Goal: Task Accomplishment & Management: Manage account settings

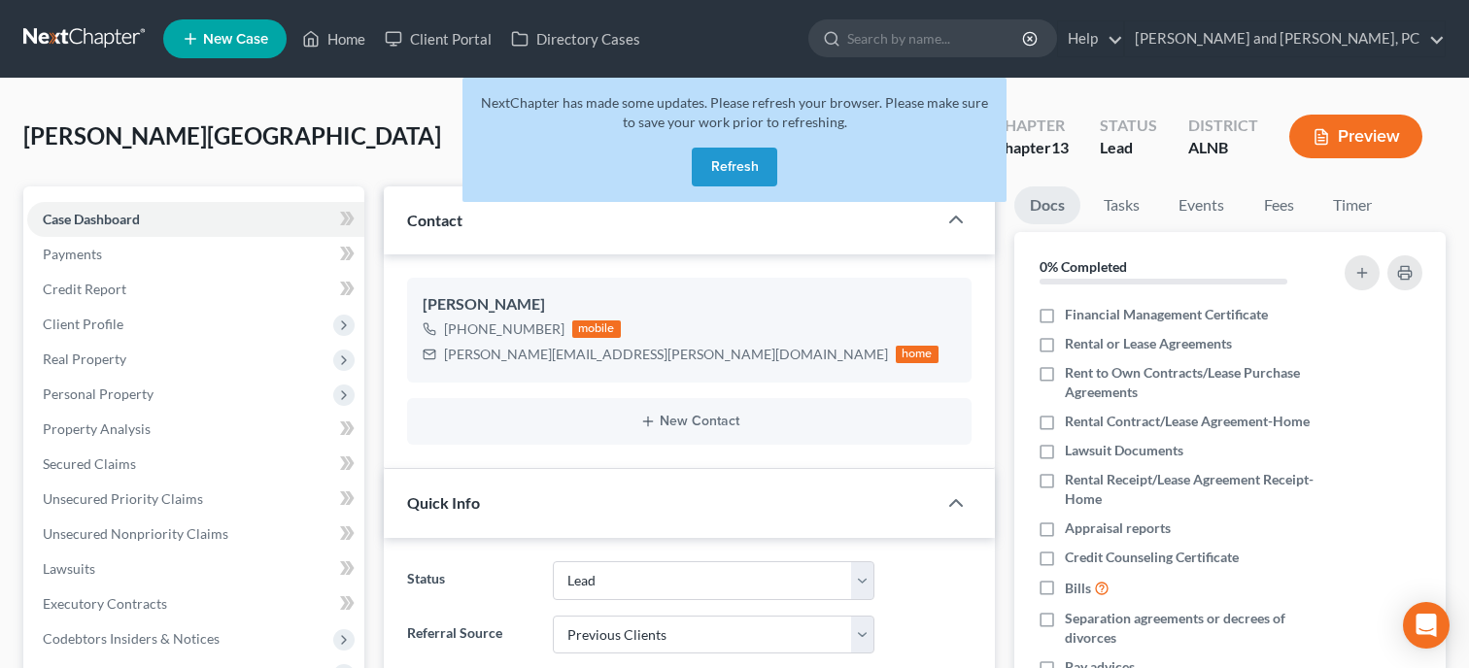
select select "10"
select select "1"
select select "0"
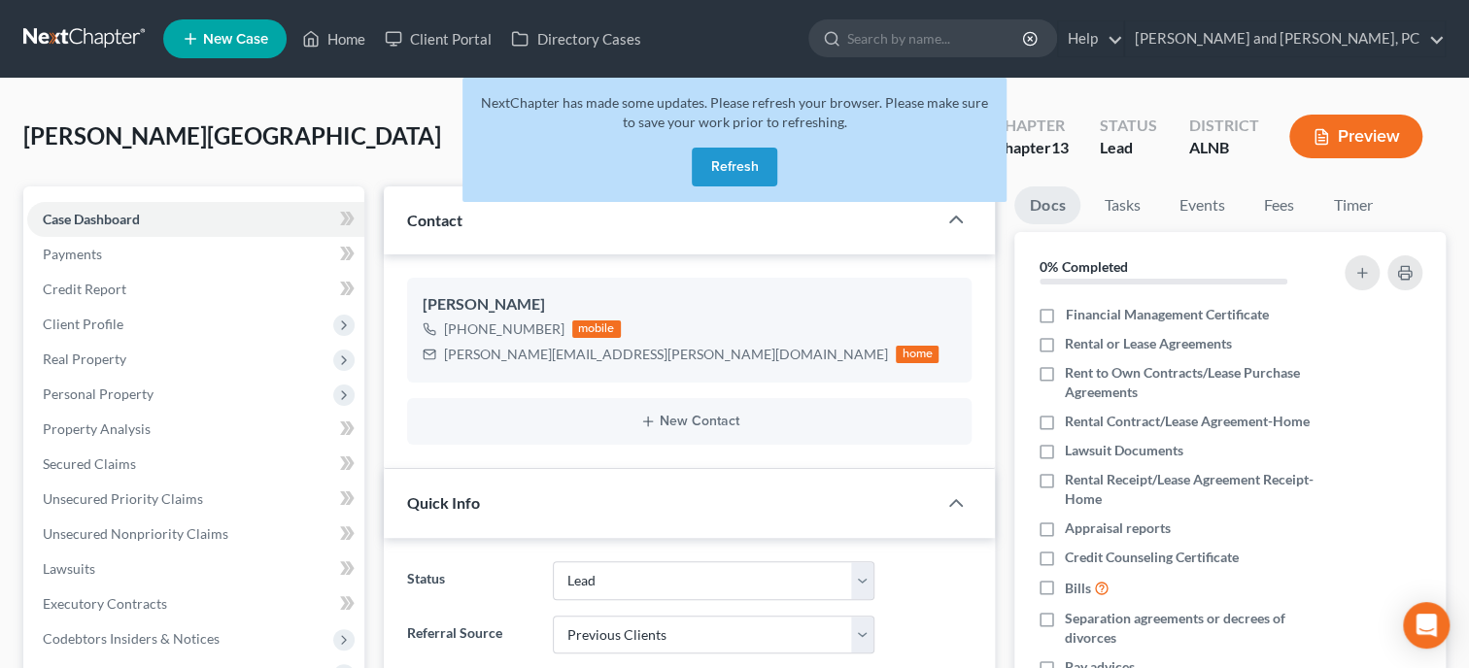
click at [722, 173] on button "Refresh" at bounding box center [734, 167] width 85 height 39
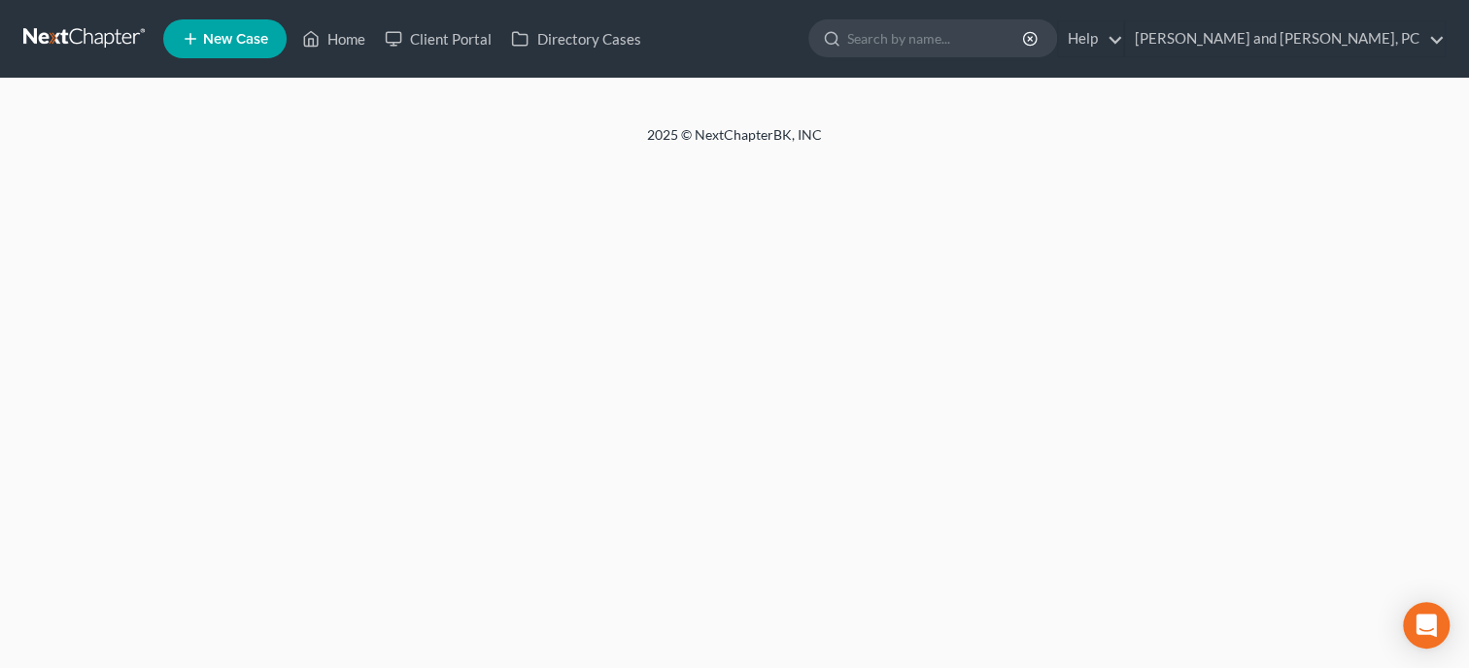
select select "1"
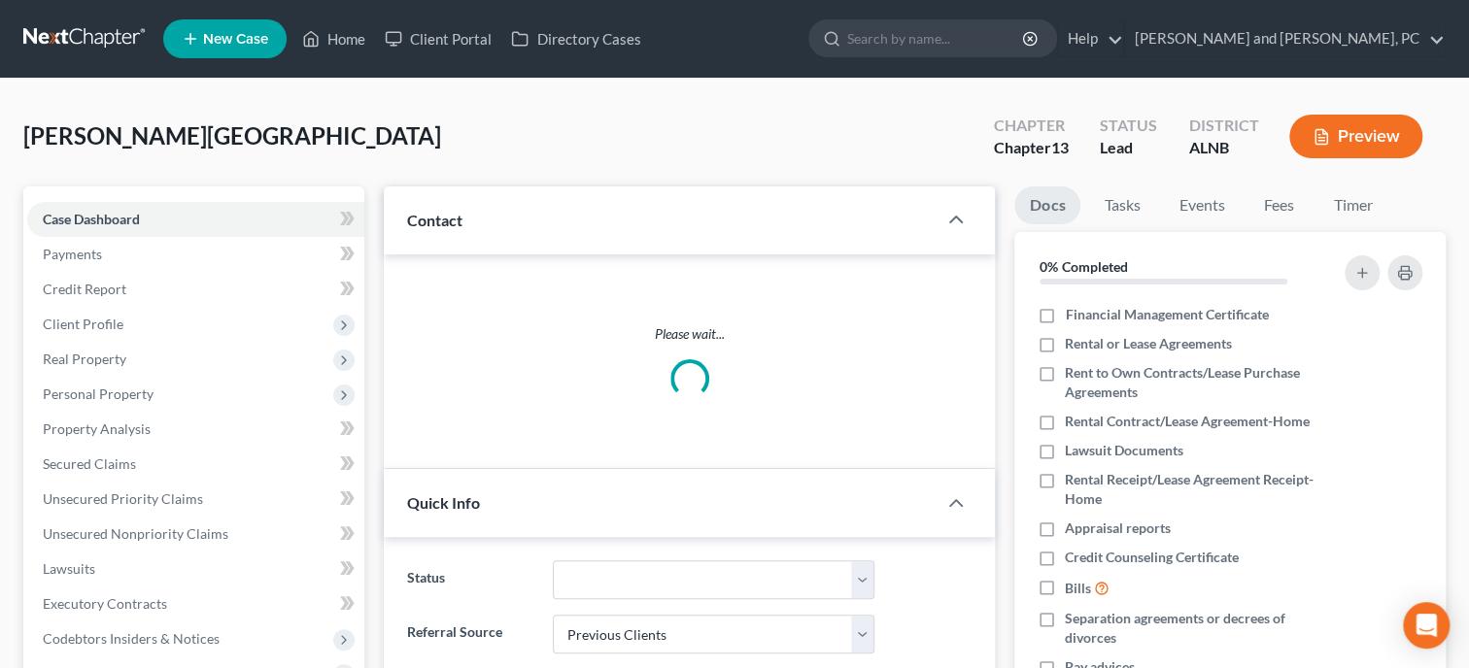
select select "0"
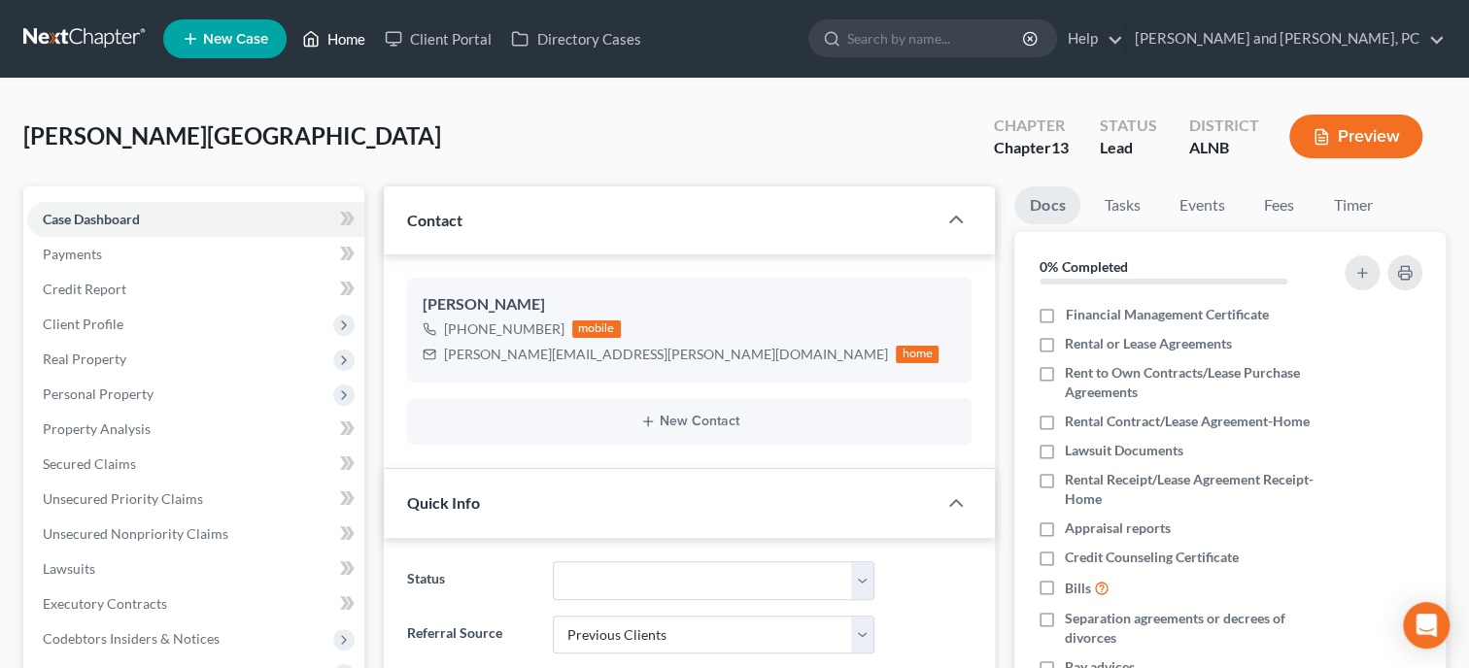
click at [349, 46] on link "Home" at bounding box center [333, 38] width 83 height 35
click at [354, 41] on link "Home" at bounding box center [333, 38] width 83 height 35
click at [349, 41] on link "Home" at bounding box center [333, 38] width 83 height 35
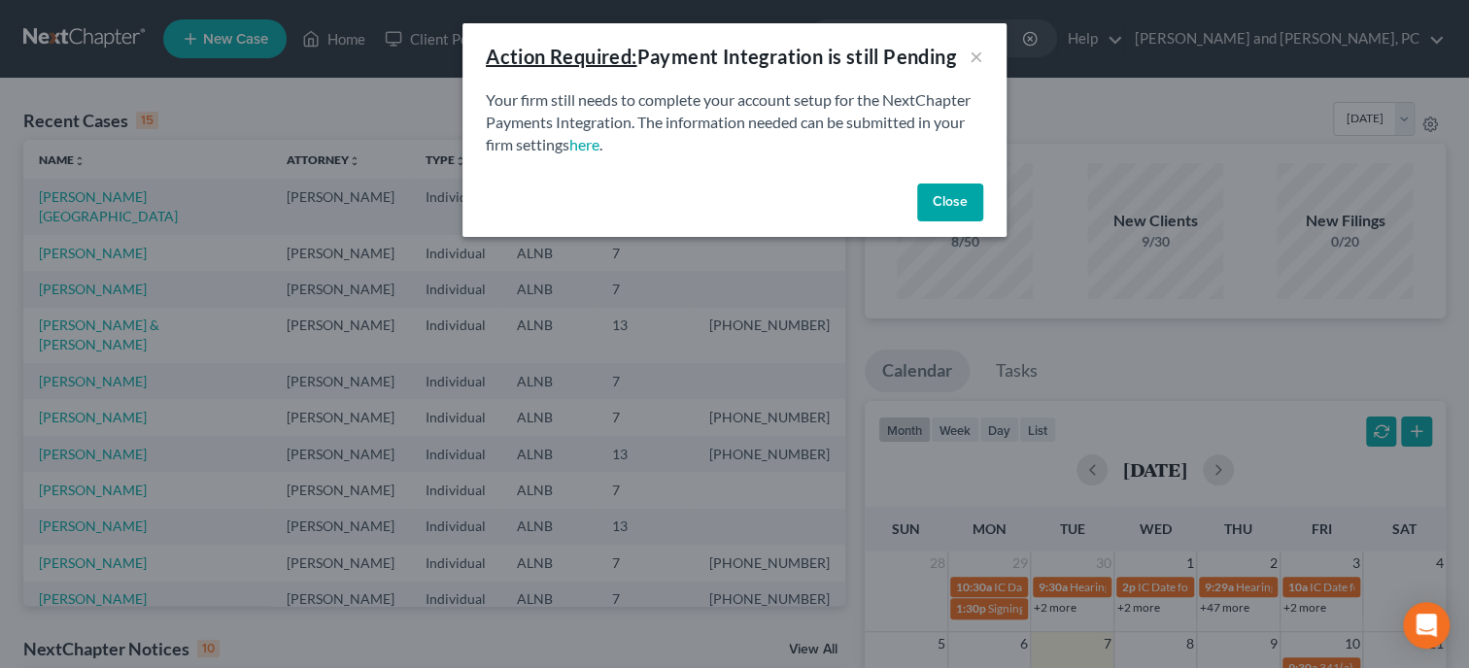
click at [950, 202] on button "Close" at bounding box center [950, 203] width 66 height 39
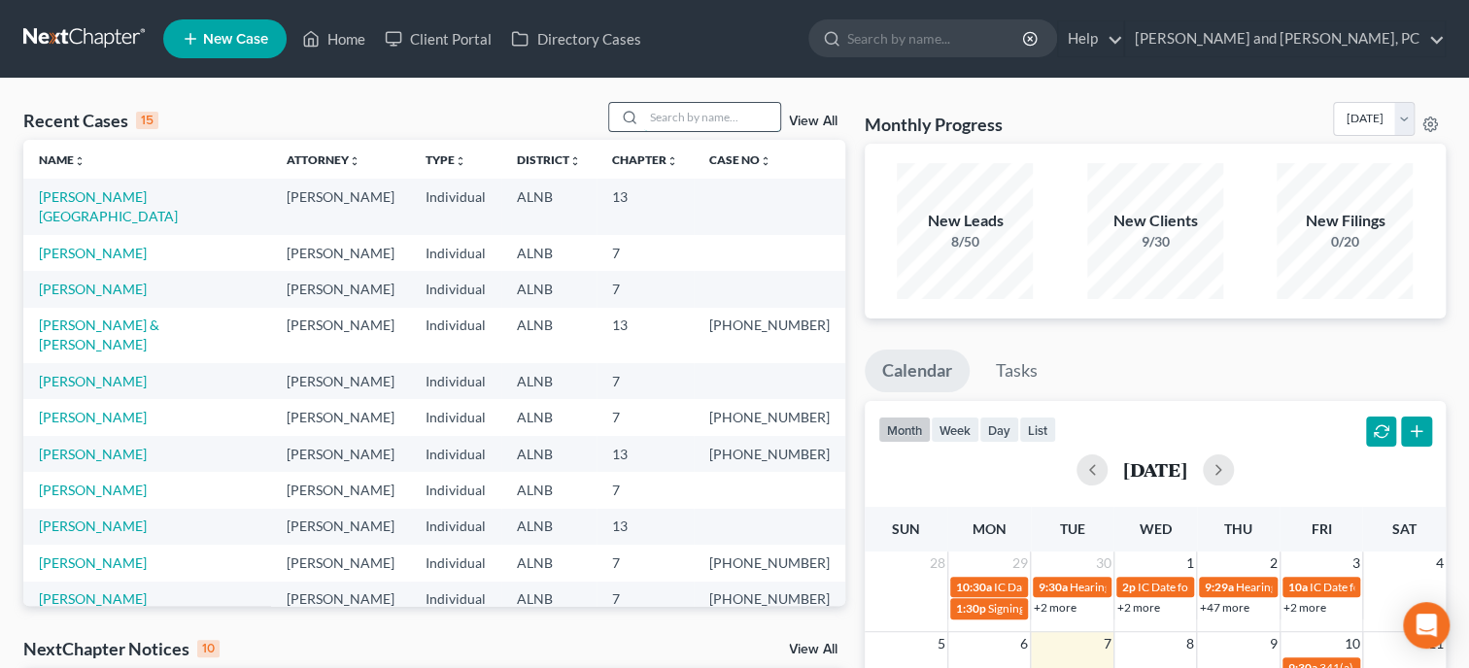
click at [720, 115] on input "search" at bounding box center [712, 117] width 136 height 28
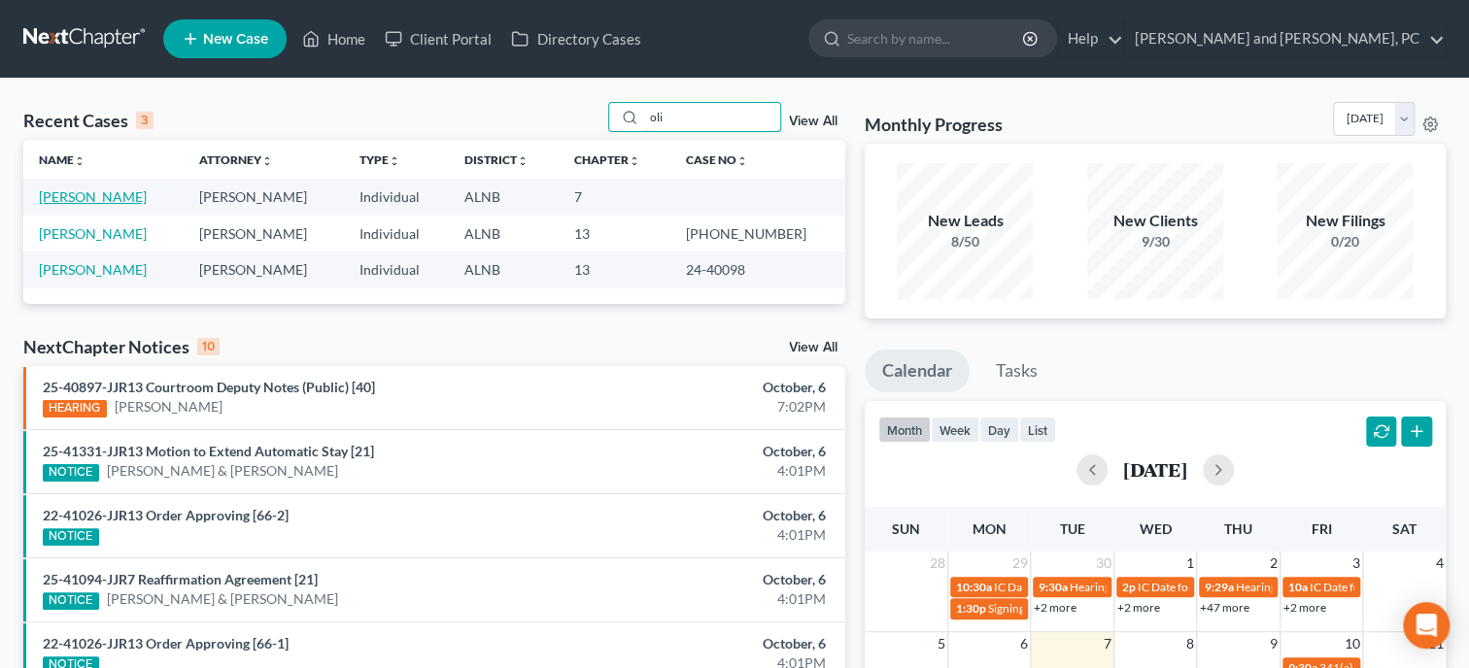
type input "oli"
click at [88, 205] on link "[PERSON_NAME]" at bounding box center [93, 196] width 108 height 17
select select "1"
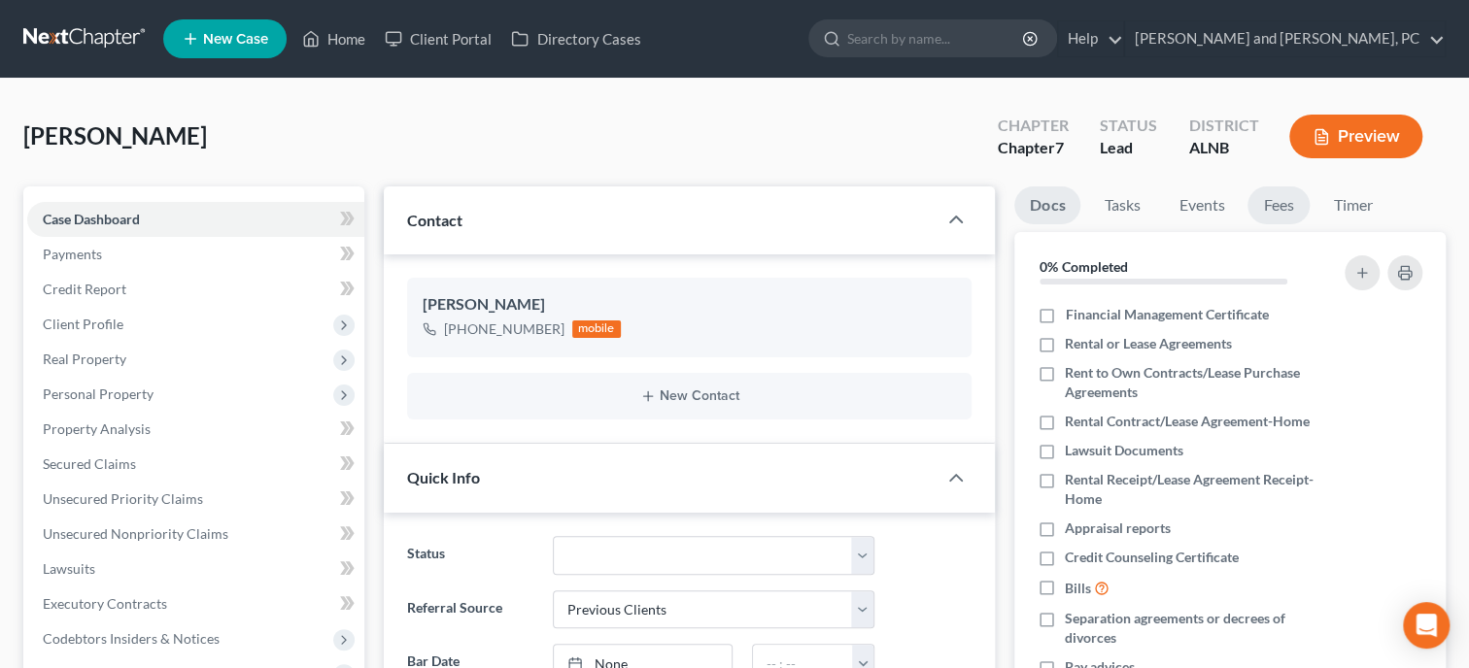
click at [1282, 210] on link "Fees" at bounding box center [1278, 206] width 62 height 38
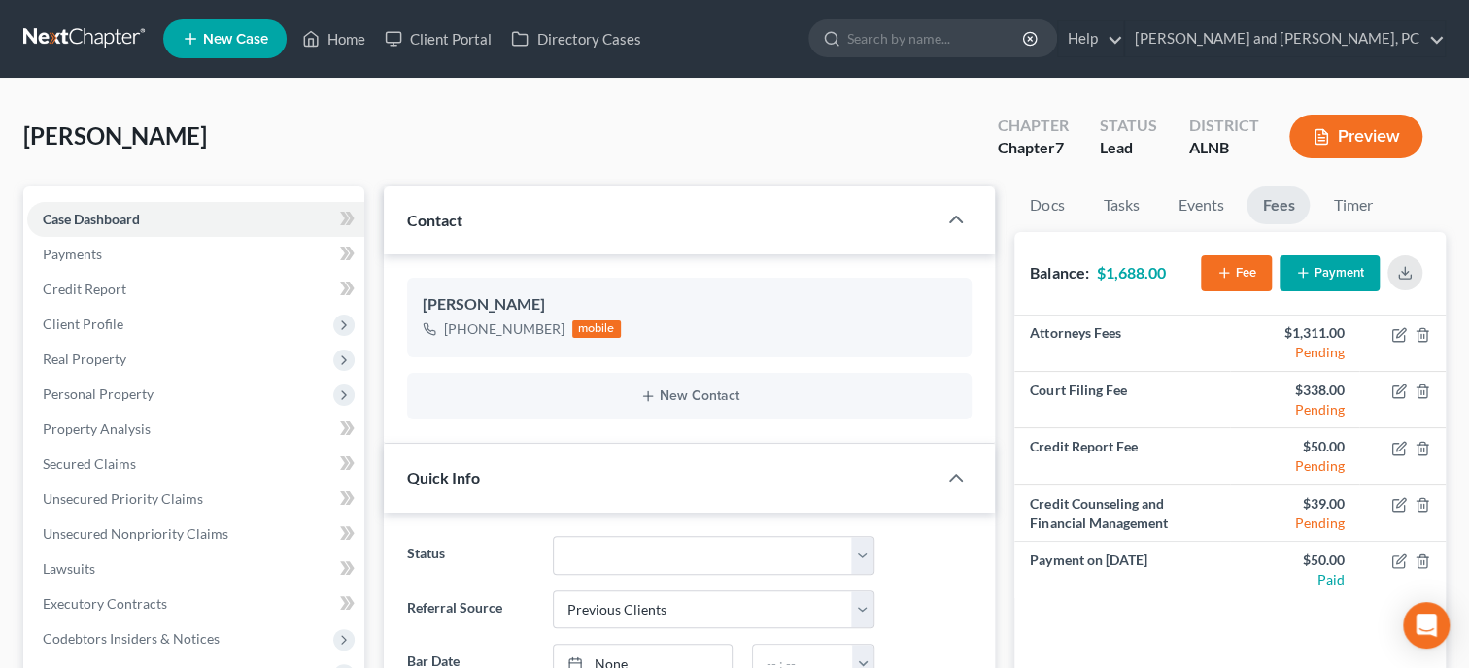
click at [1320, 288] on button "Payment" at bounding box center [1329, 273] width 100 height 36
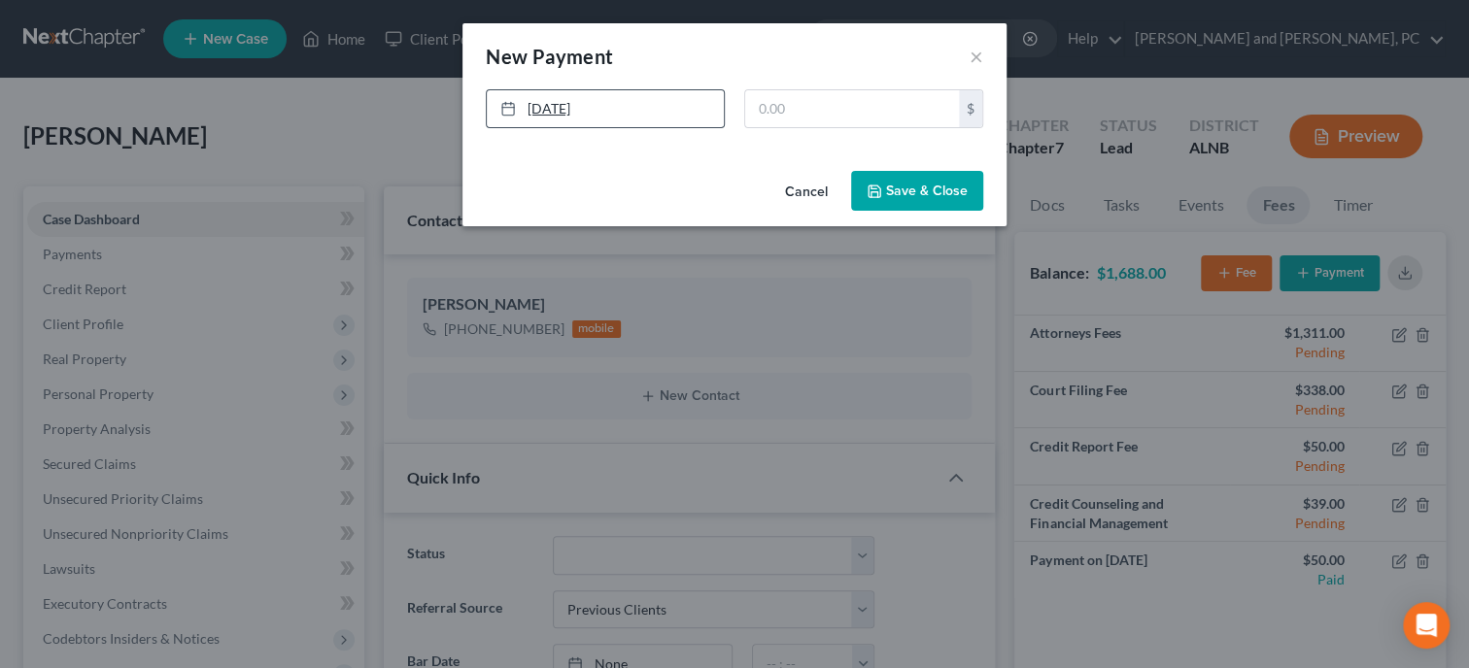
click at [551, 114] on link "10/7/2025" at bounding box center [605, 108] width 237 height 37
click at [843, 115] on input "text" at bounding box center [852, 108] width 214 height 37
type input "60.00"
click at [946, 206] on button "Save & Close" at bounding box center [917, 191] width 132 height 41
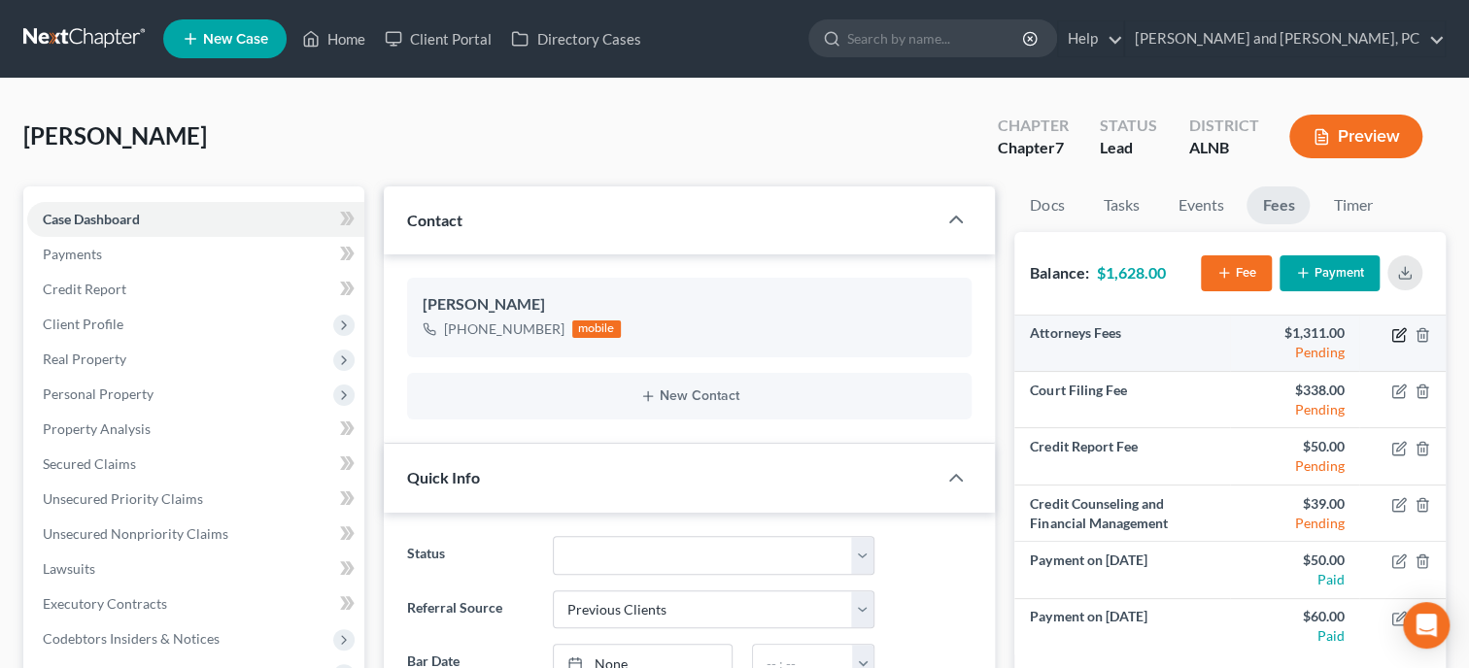
click at [1397, 332] on icon "button" at bounding box center [1400, 332] width 9 height 9
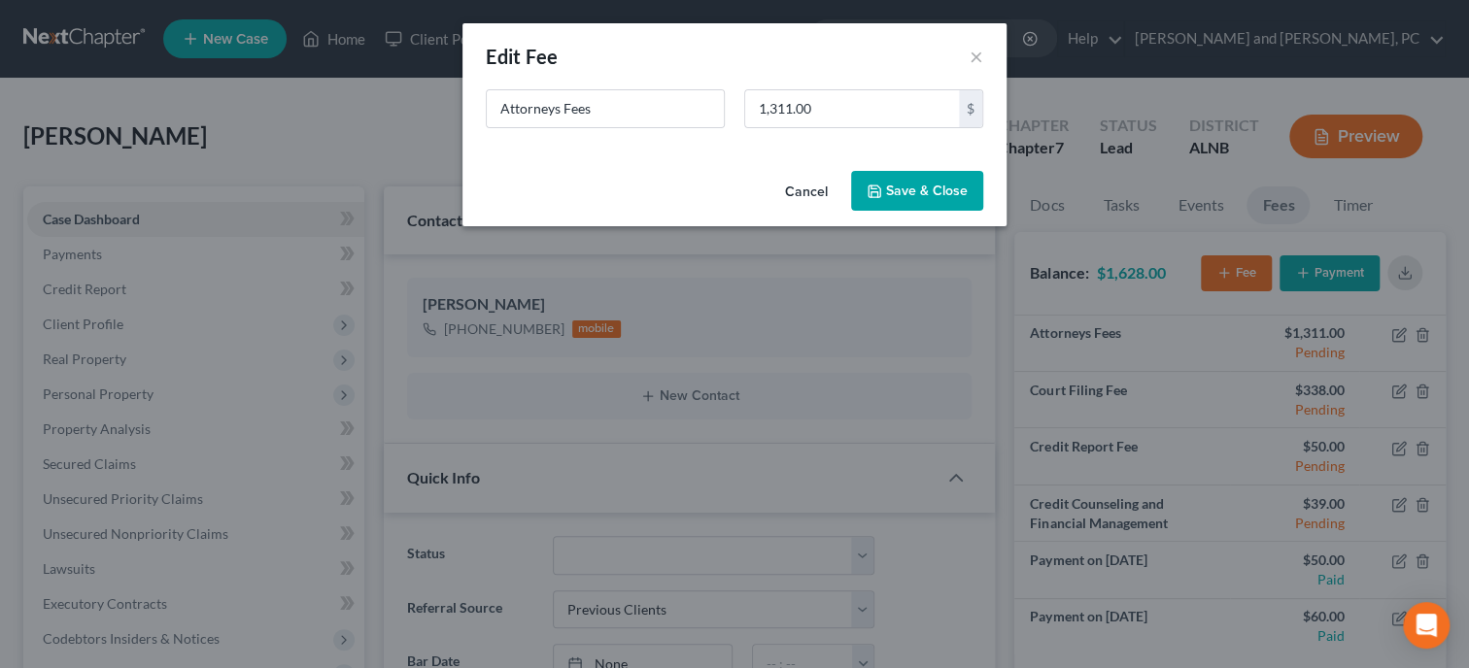
click at [905, 187] on button "Save & Close" at bounding box center [917, 191] width 132 height 41
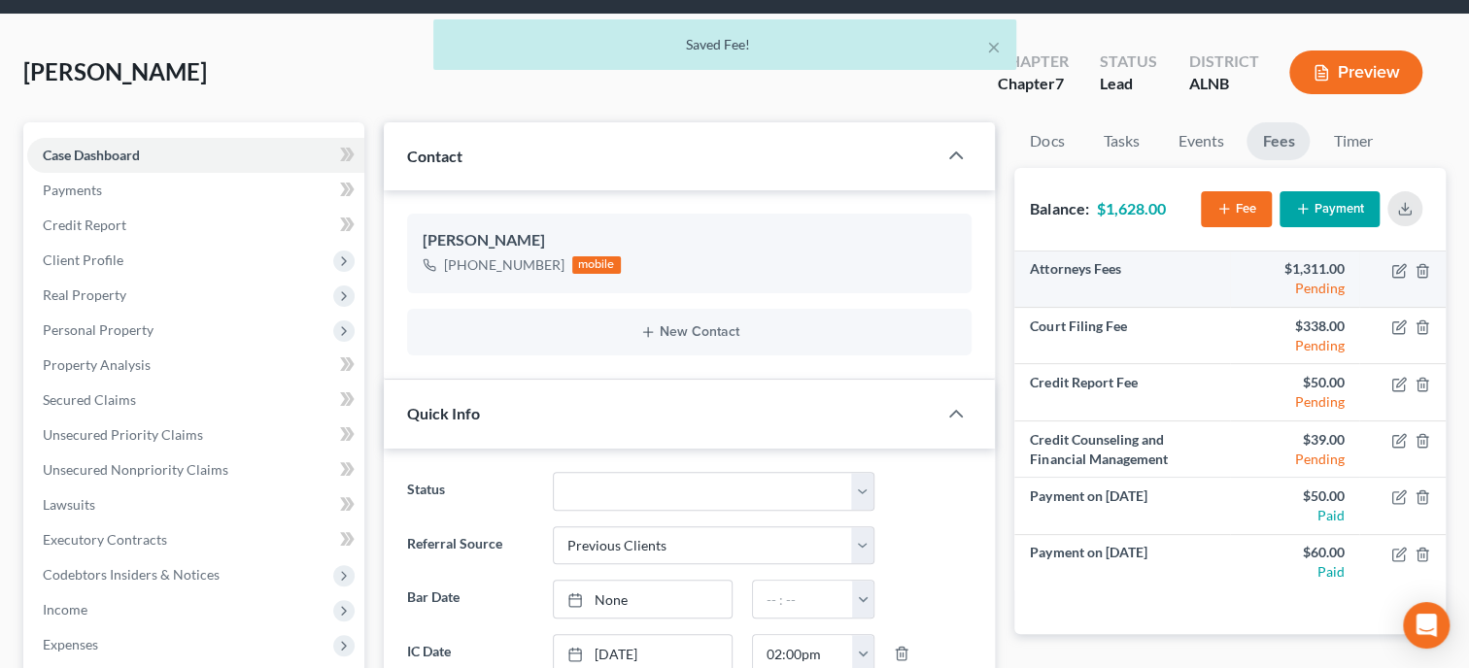
scroll to position [99, 0]
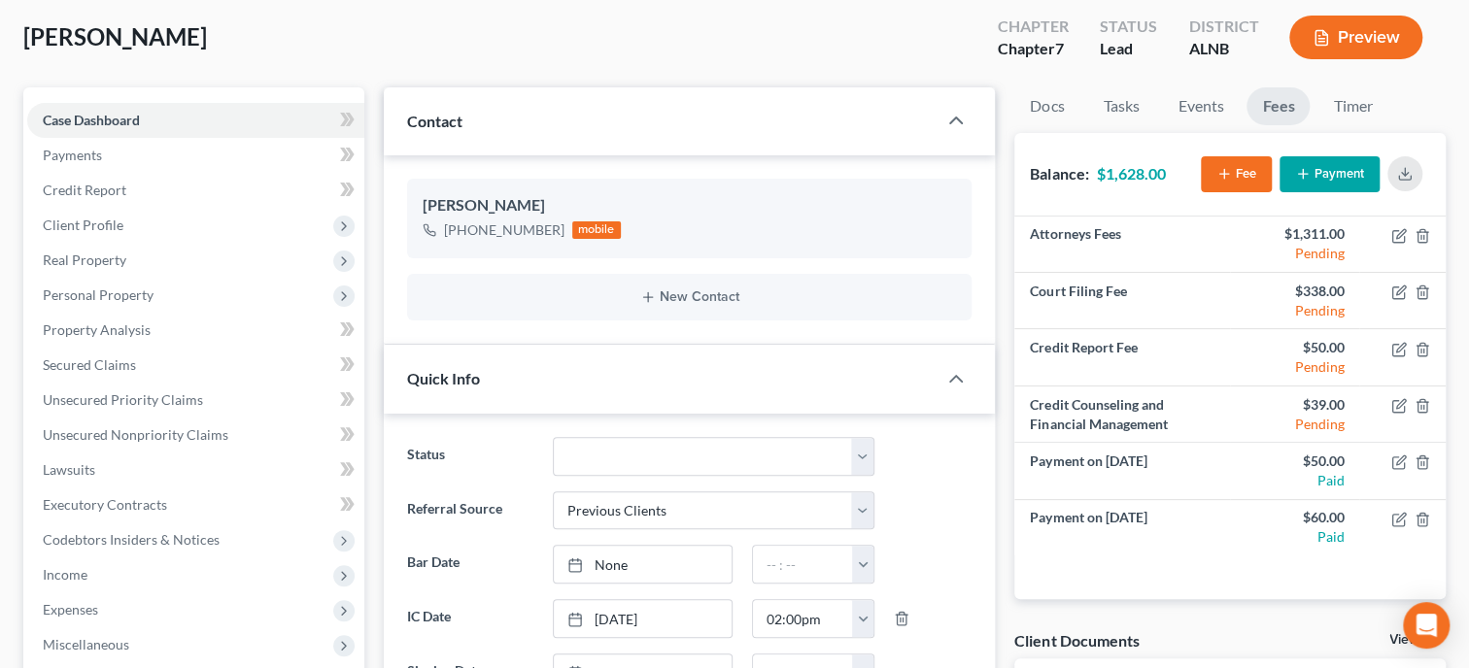
click at [1222, 175] on icon "button" at bounding box center [1224, 174] width 16 height 16
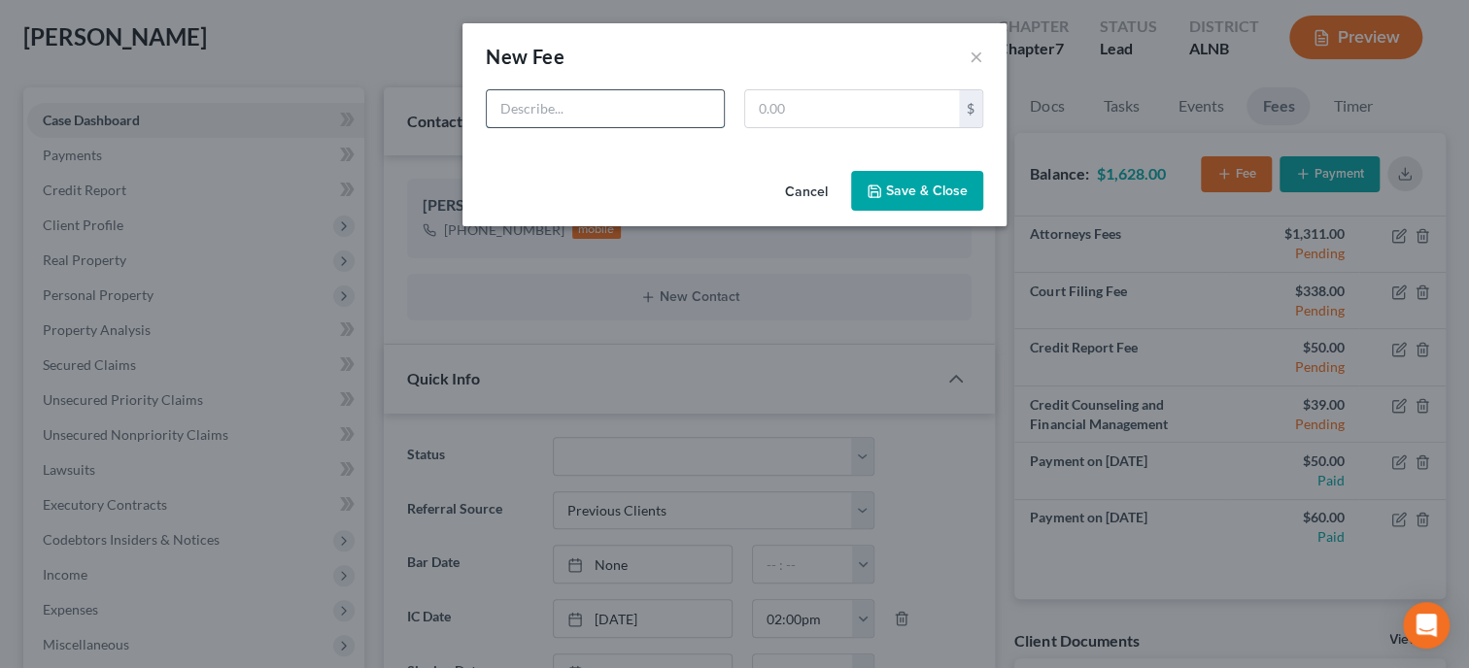
click at [663, 114] on input "text" at bounding box center [605, 108] width 237 height 37
click at [975, 64] on button "×" at bounding box center [976, 56] width 14 height 23
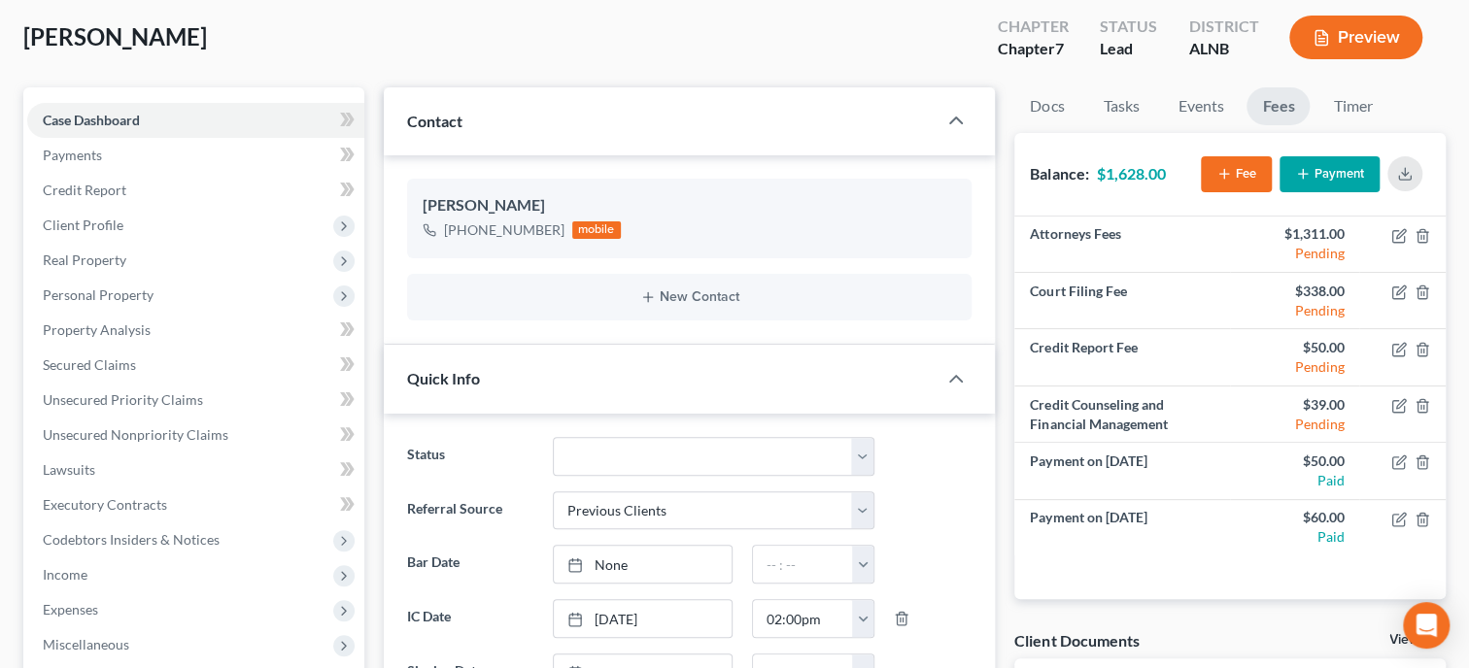
click at [1306, 168] on icon "button" at bounding box center [1303, 174] width 16 height 16
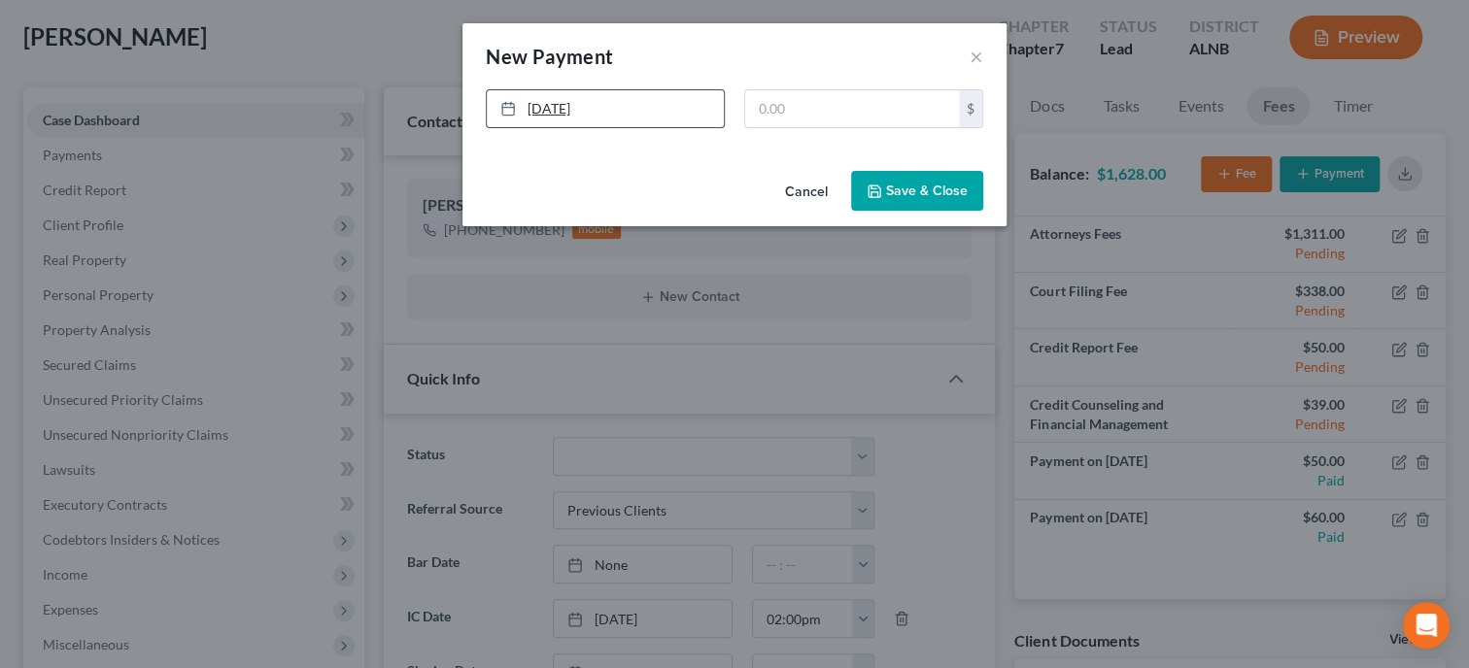
click at [632, 117] on link "10/7/2025" at bounding box center [605, 108] width 237 height 37
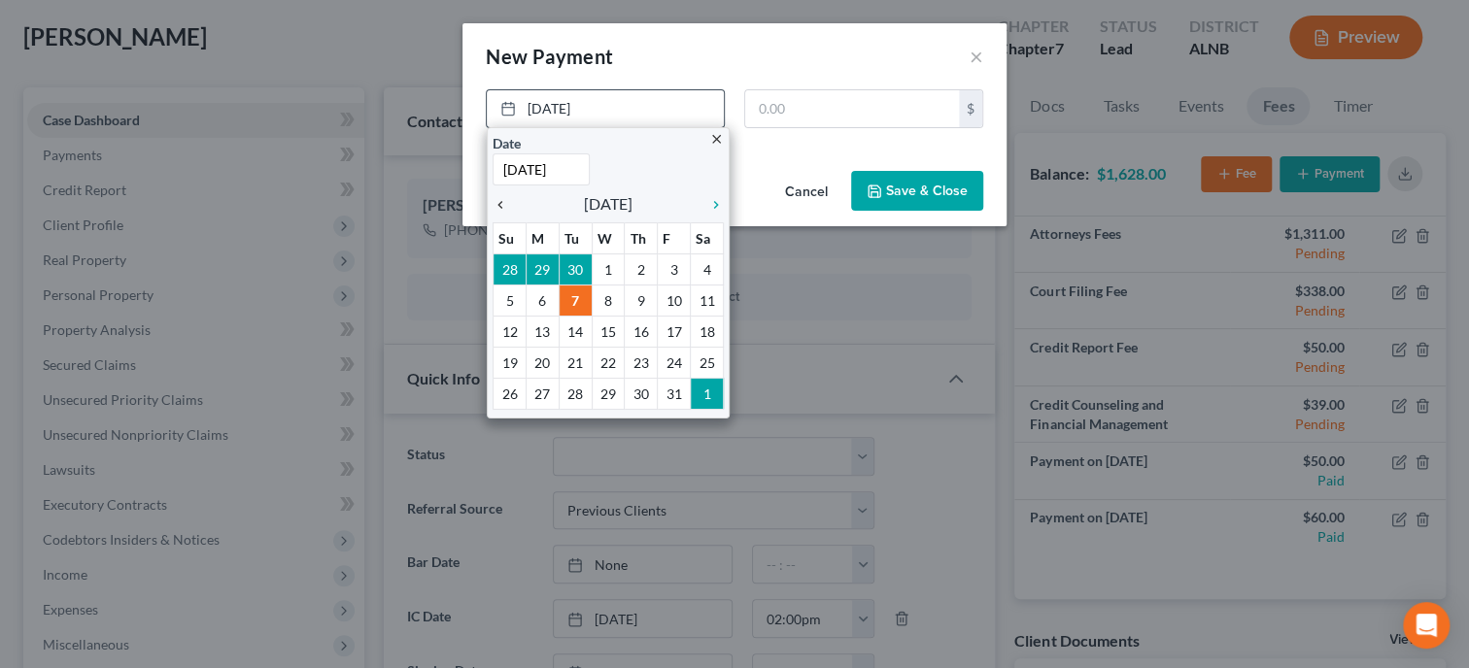
click at [499, 208] on icon "chevron_left" at bounding box center [505, 205] width 25 height 16
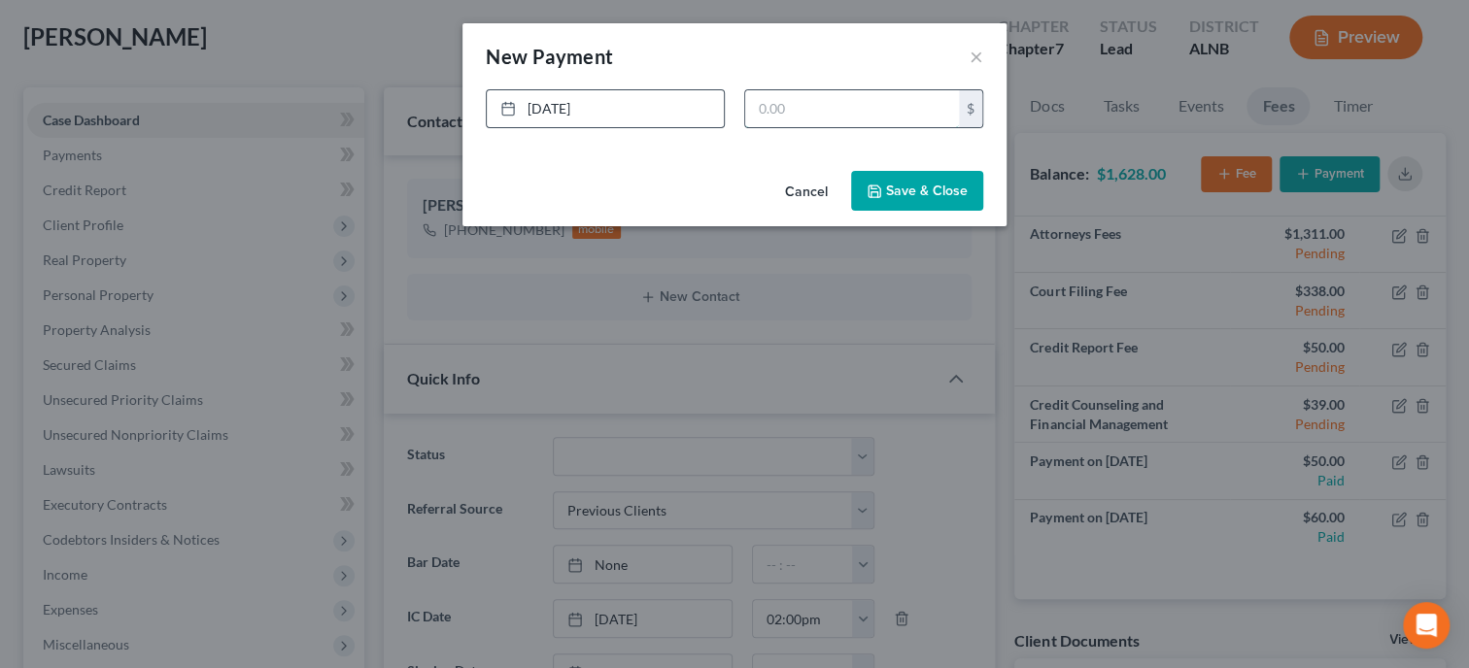
click at [872, 113] on input "text" at bounding box center [852, 108] width 214 height 37
type input "50.00"
click at [924, 198] on button "Save & Close" at bounding box center [917, 191] width 132 height 41
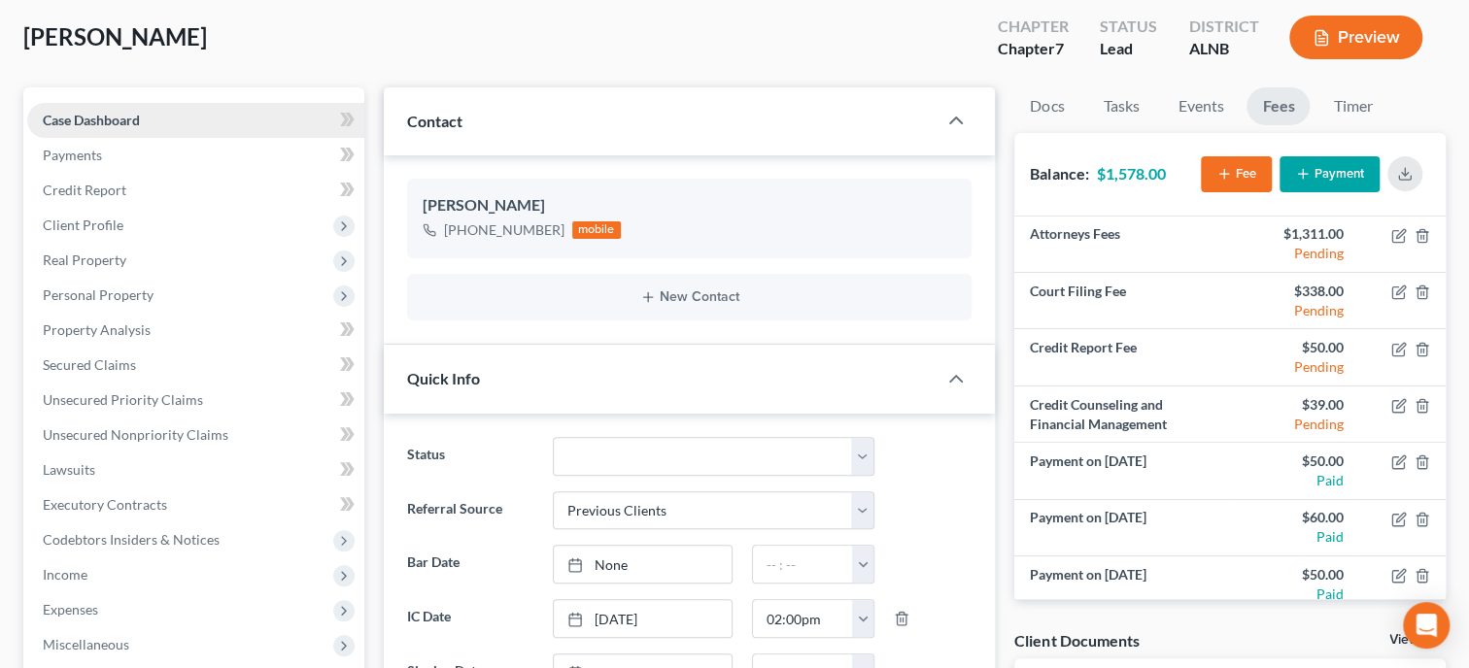
scroll to position [0, 0]
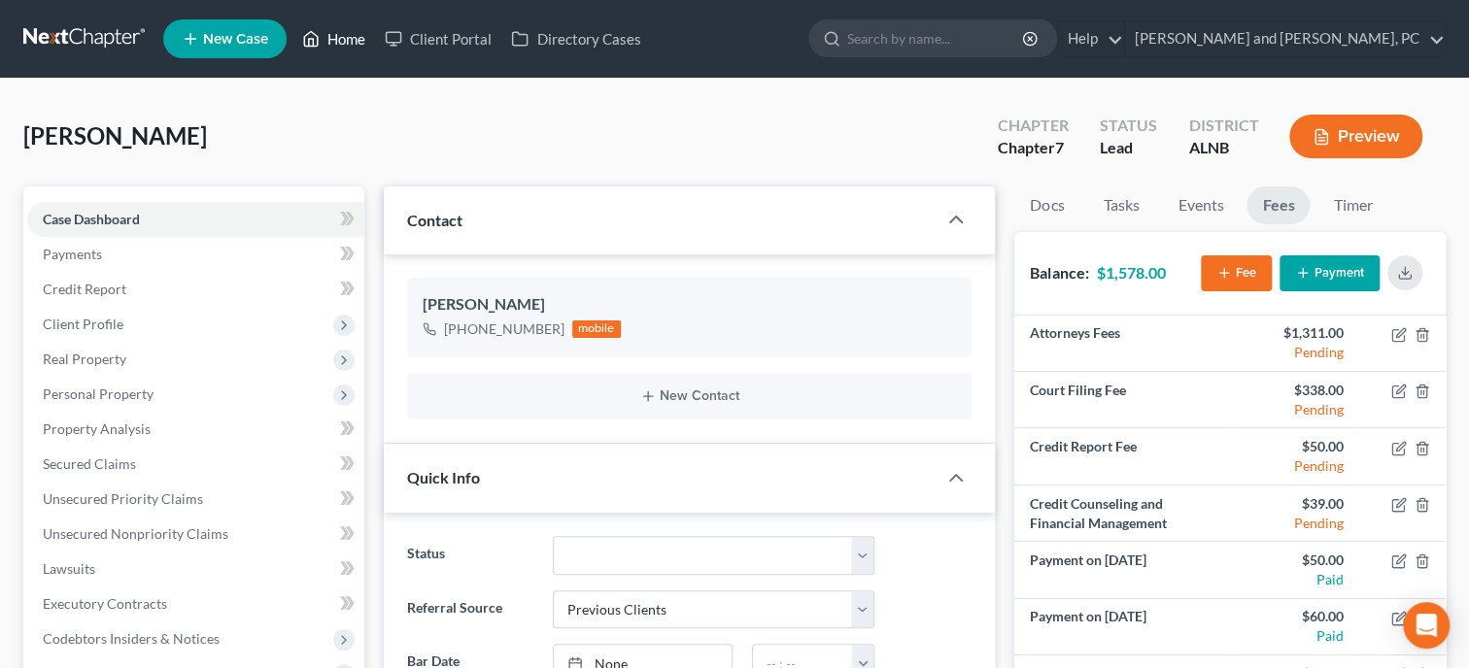
click at [343, 37] on link "Home" at bounding box center [333, 38] width 83 height 35
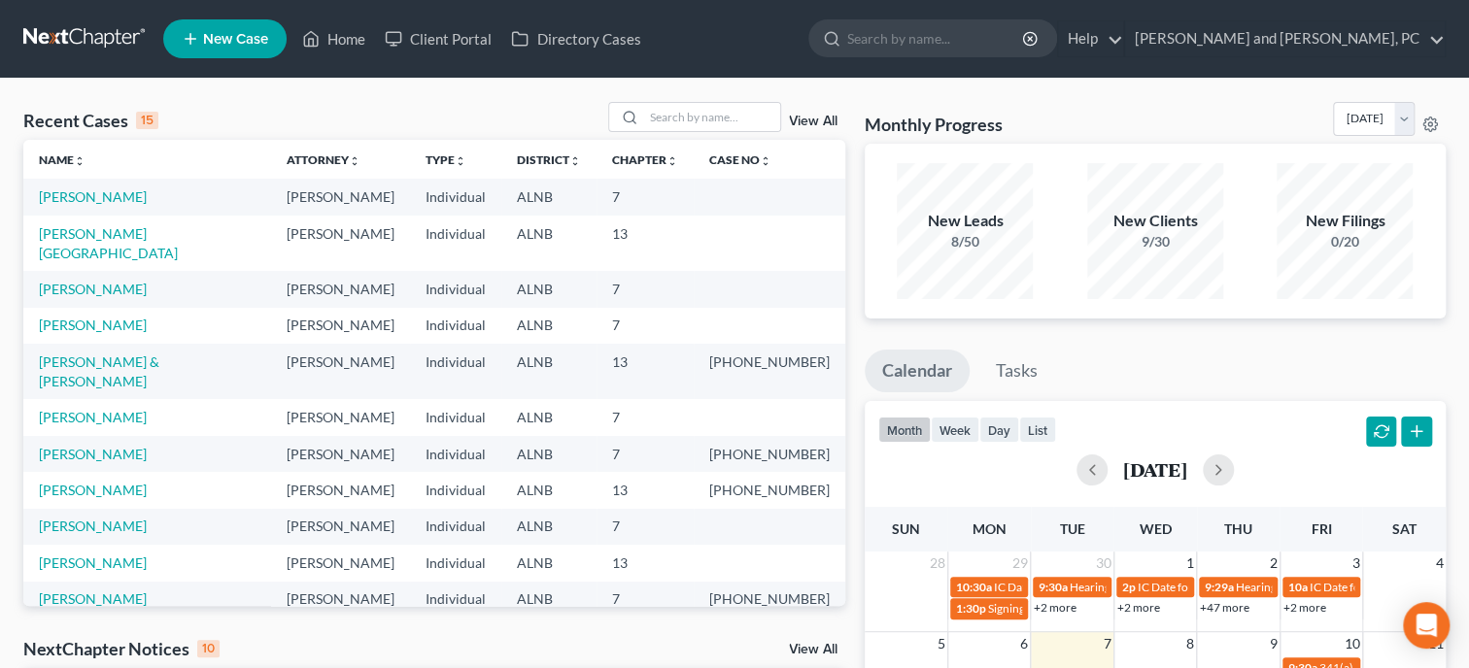
click at [266, 33] on span "New Case" at bounding box center [235, 39] width 65 height 15
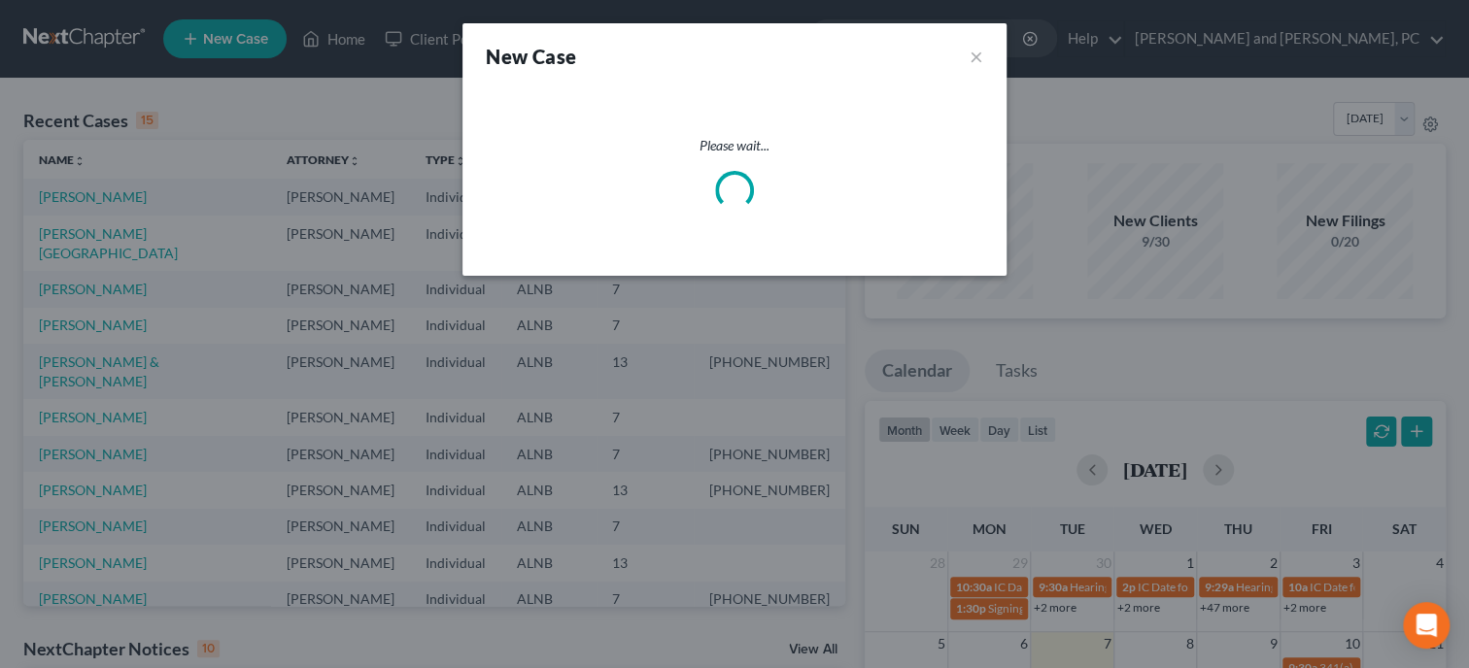
select select "1"
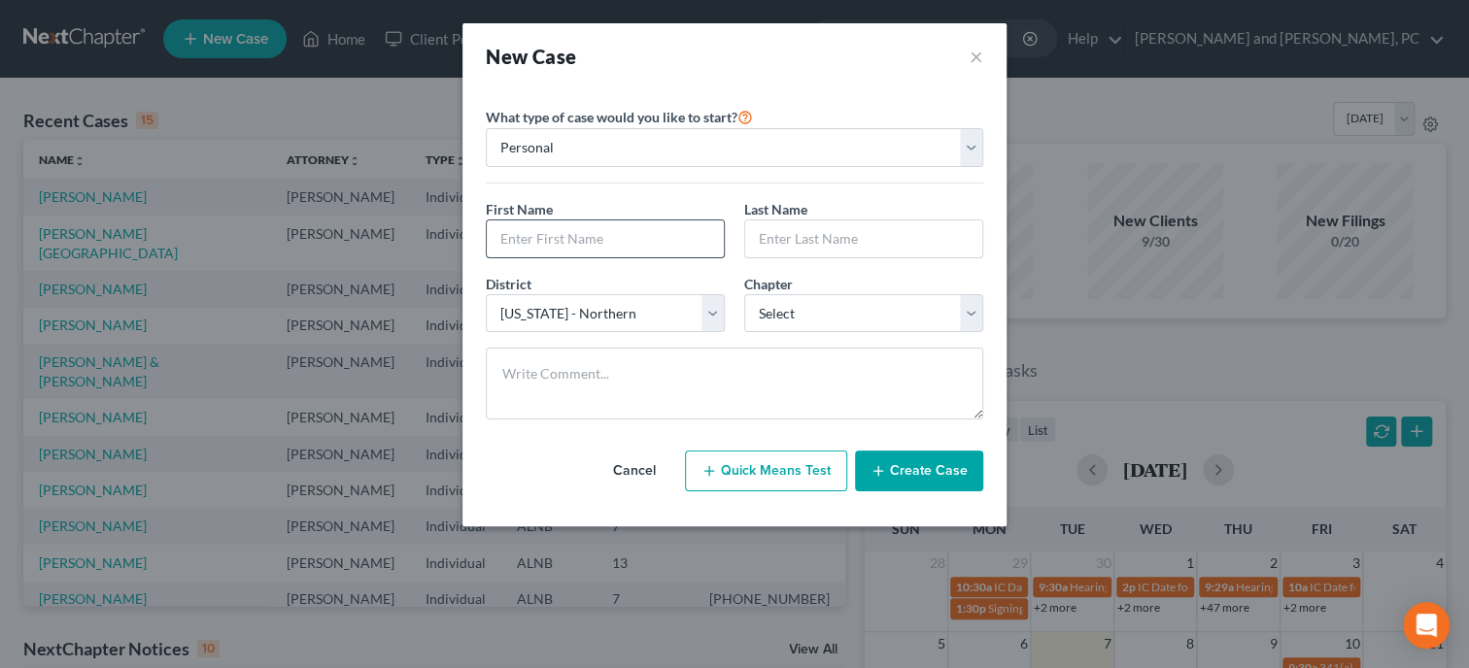
click at [517, 243] on input "text" at bounding box center [605, 239] width 237 height 37
type input "Savannah"
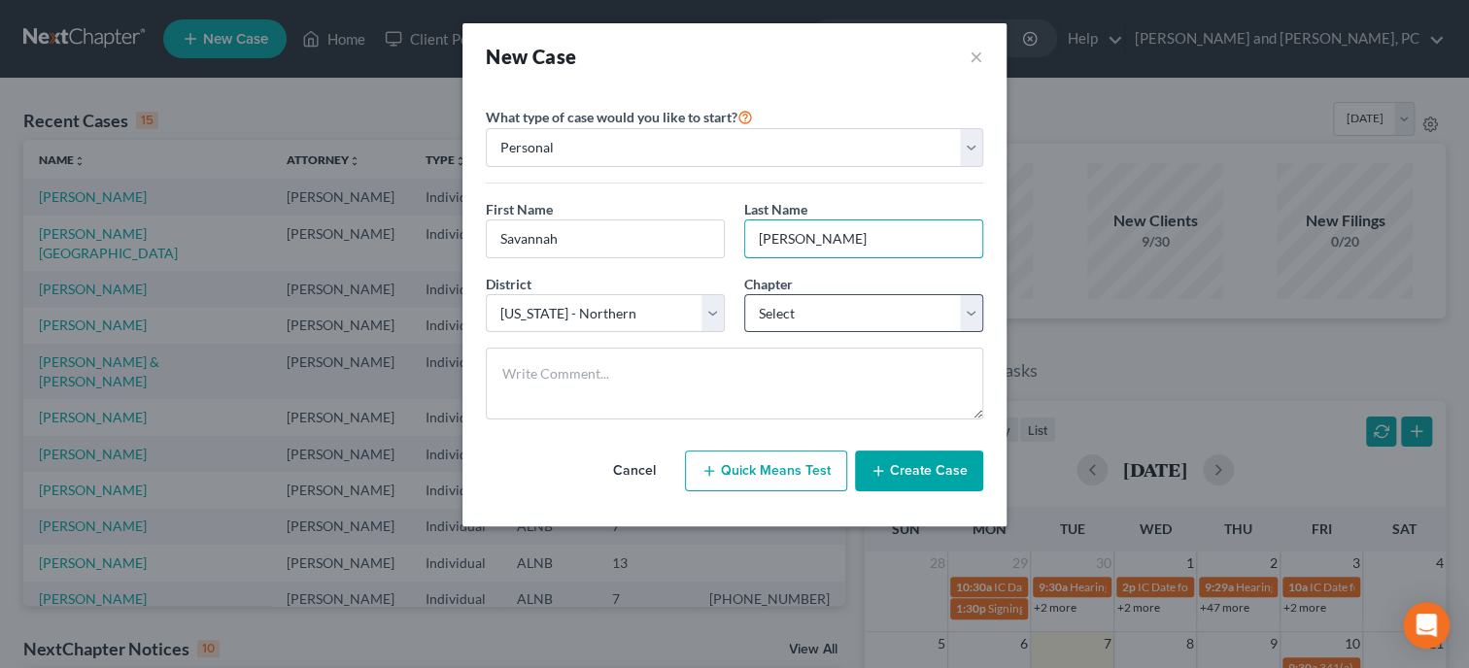
type input "Ragan"
select select "0"
click option "7" at bounding box center [0, 0] width 0 height 0
click at [902, 466] on button "Create Case" at bounding box center [919, 471] width 128 height 41
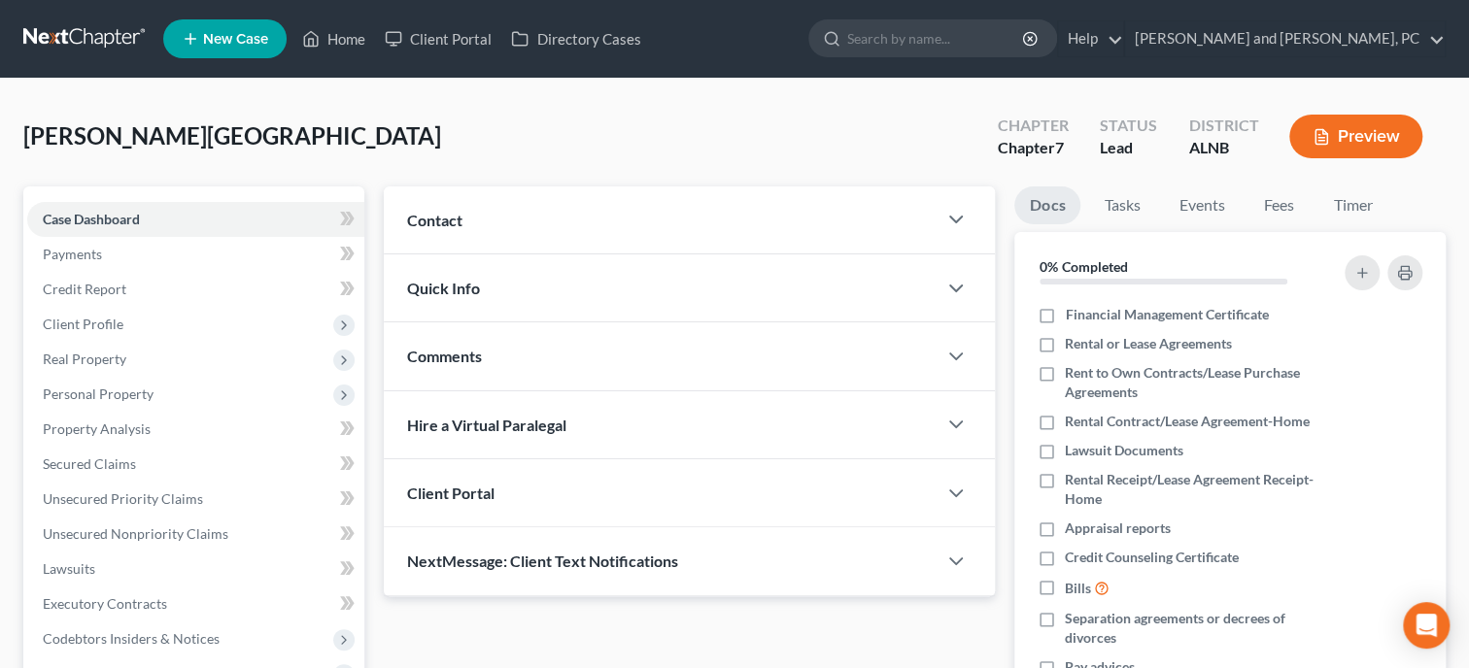
click at [513, 231] on div "Contact" at bounding box center [660, 220] width 553 height 67
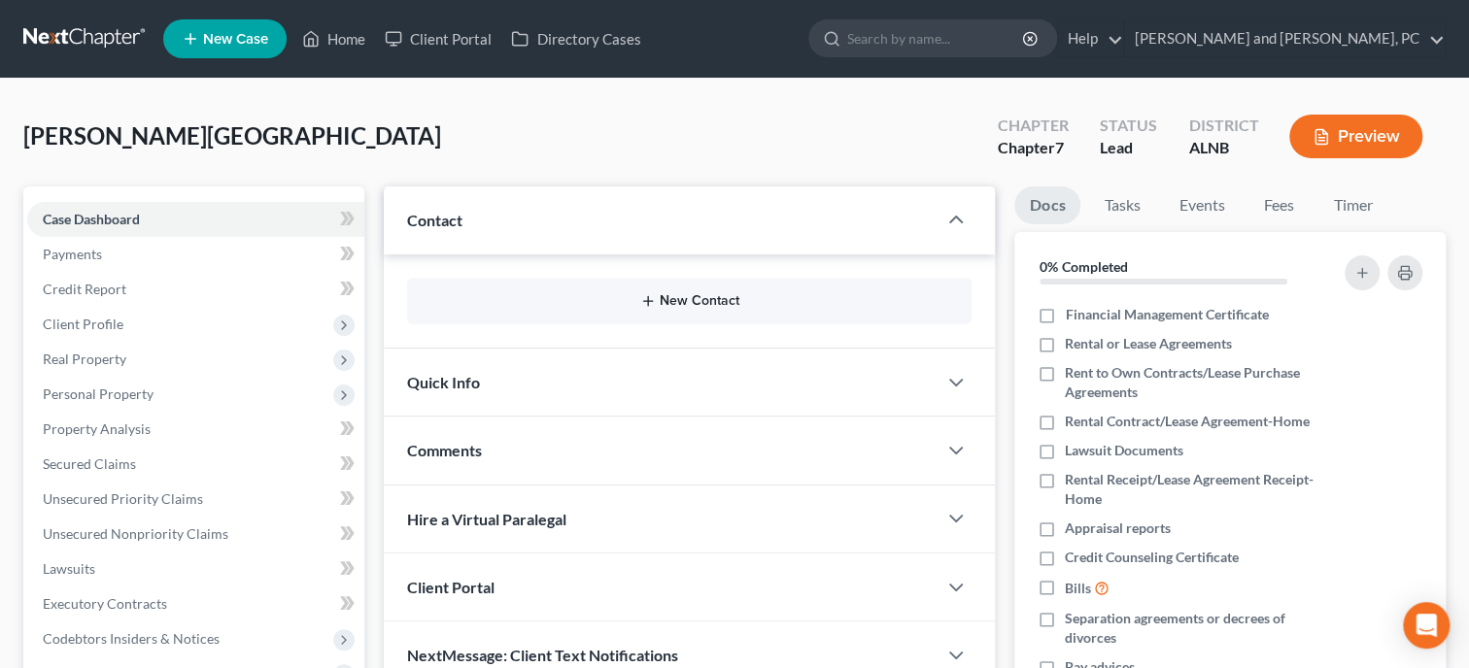
click at [695, 301] on button "New Contact" at bounding box center [689, 301] width 533 height 16
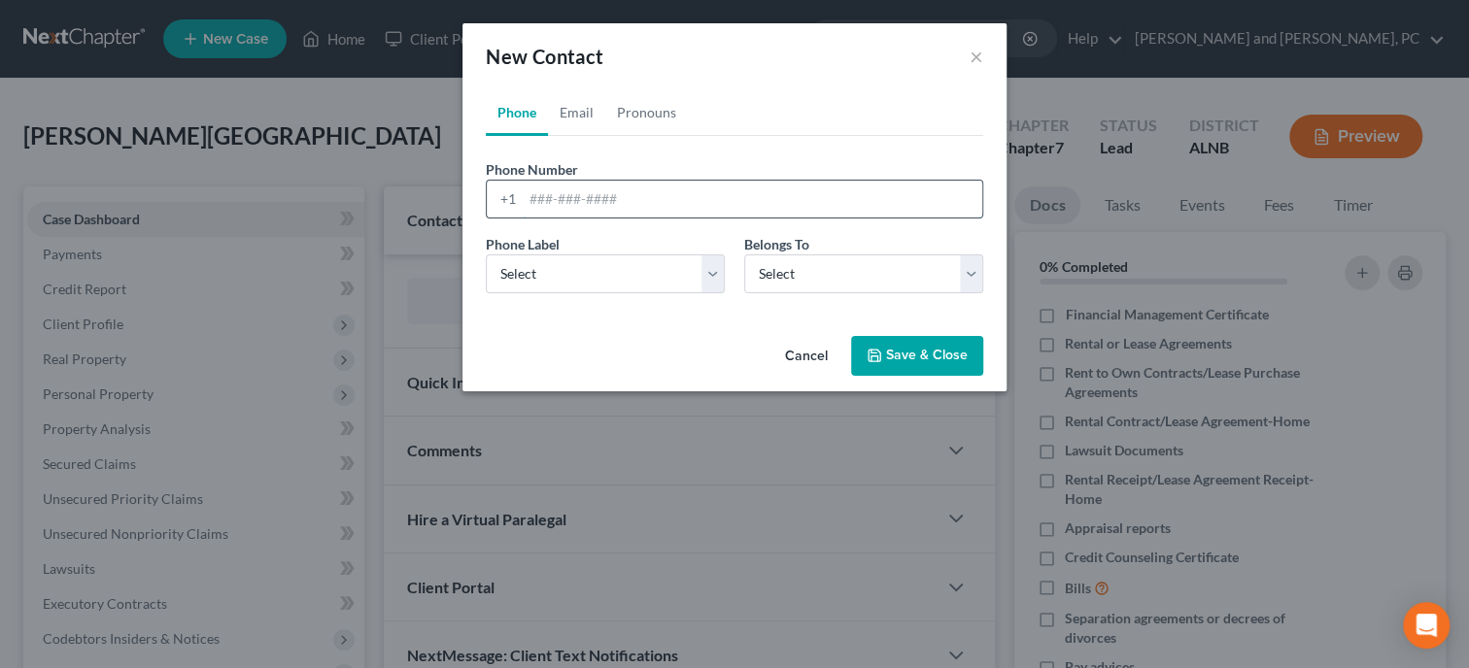
click at [633, 188] on input "tel" at bounding box center [752, 199] width 459 height 37
type input "2563341033"
click at [486, 255] on select "Select Mobile Home Work Other" at bounding box center [605, 274] width 239 height 39
select select "0"
click option "Mobile" at bounding box center [0, 0] width 0 height 0
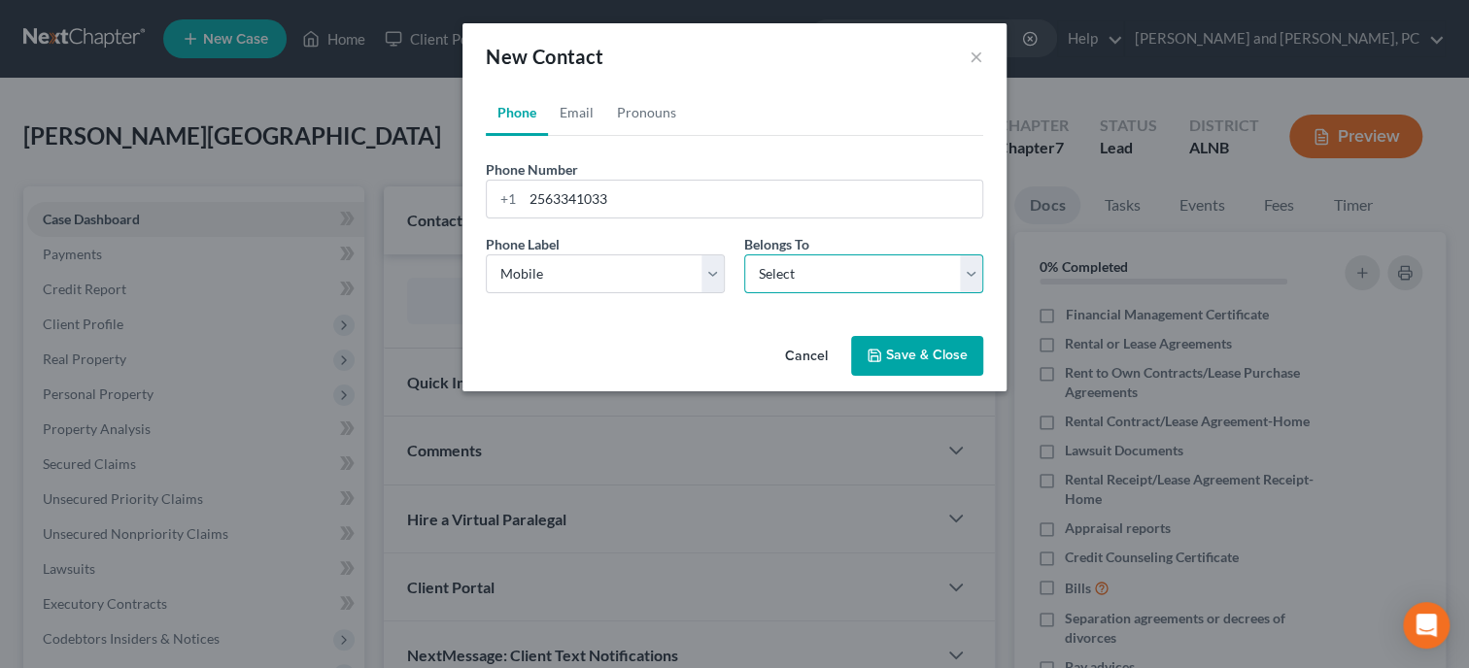
click at [744, 255] on select "Select Client Other" at bounding box center [863, 274] width 239 height 39
select select "0"
click option "Client" at bounding box center [0, 0] width 0 height 0
select select "0"
click at [579, 112] on link "Email" at bounding box center [576, 112] width 57 height 47
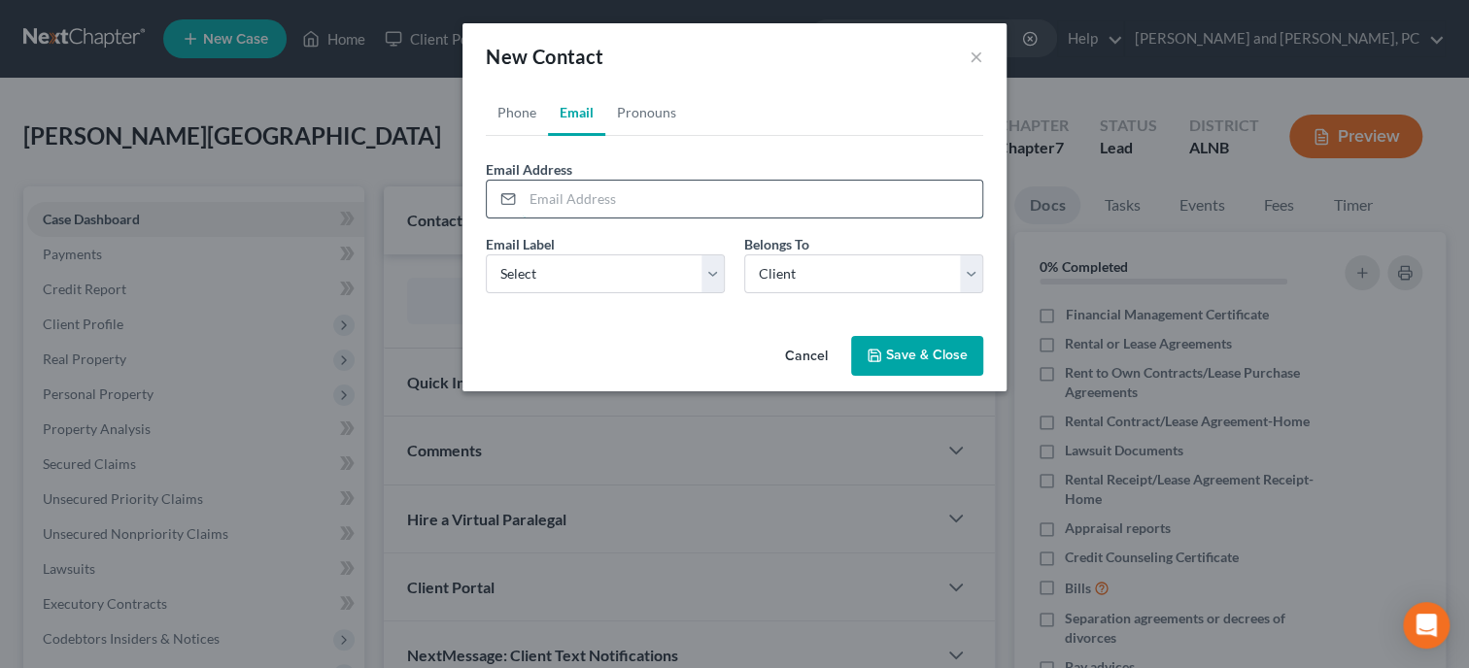
click at [587, 184] on input "email" at bounding box center [752, 199] width 459 height 37
type input "savannah.colvin15@gmail.com"
click at [486, 255] on select "Select Home Work Other" at bounding box center [605, 274] width 239 height 39
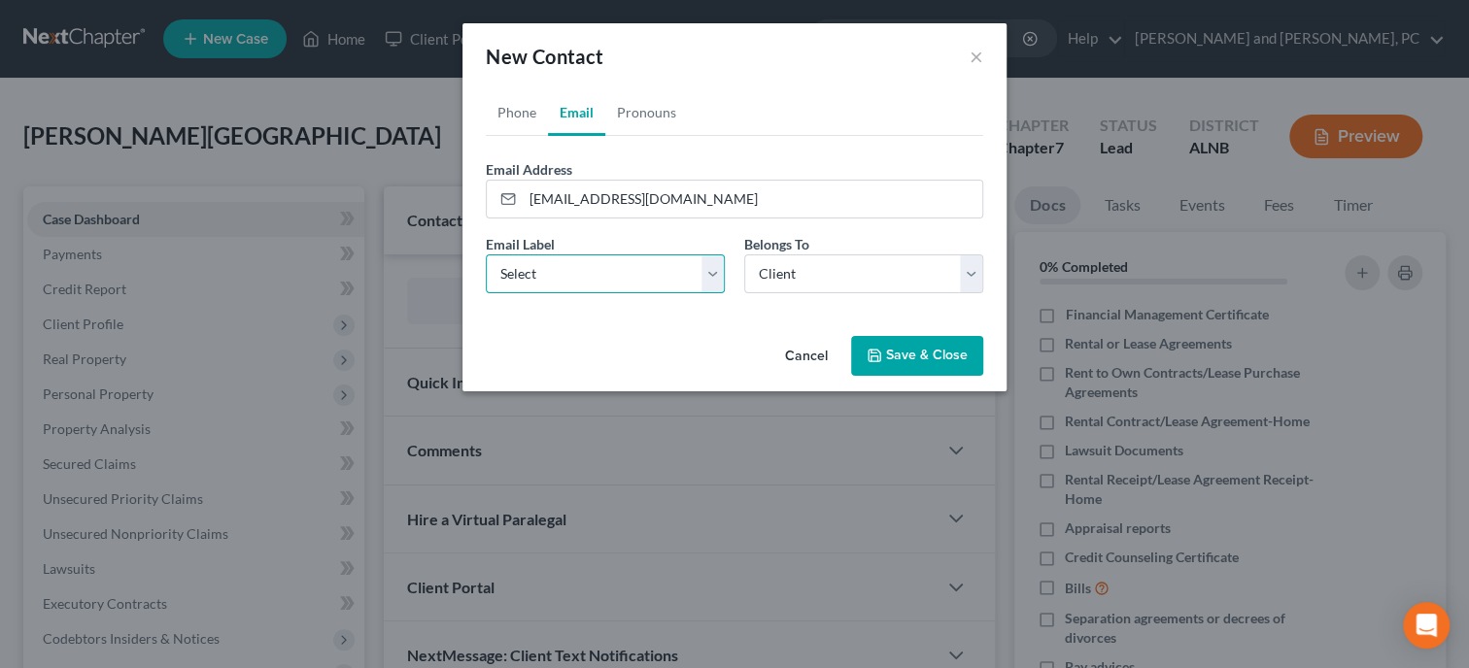
select select "0"
click option "Home" at bounding box center [0, 0] width 0 height 0
click at [900, 341] on button "Save & Close" at bounding box center [917, 356] width 132 height 41
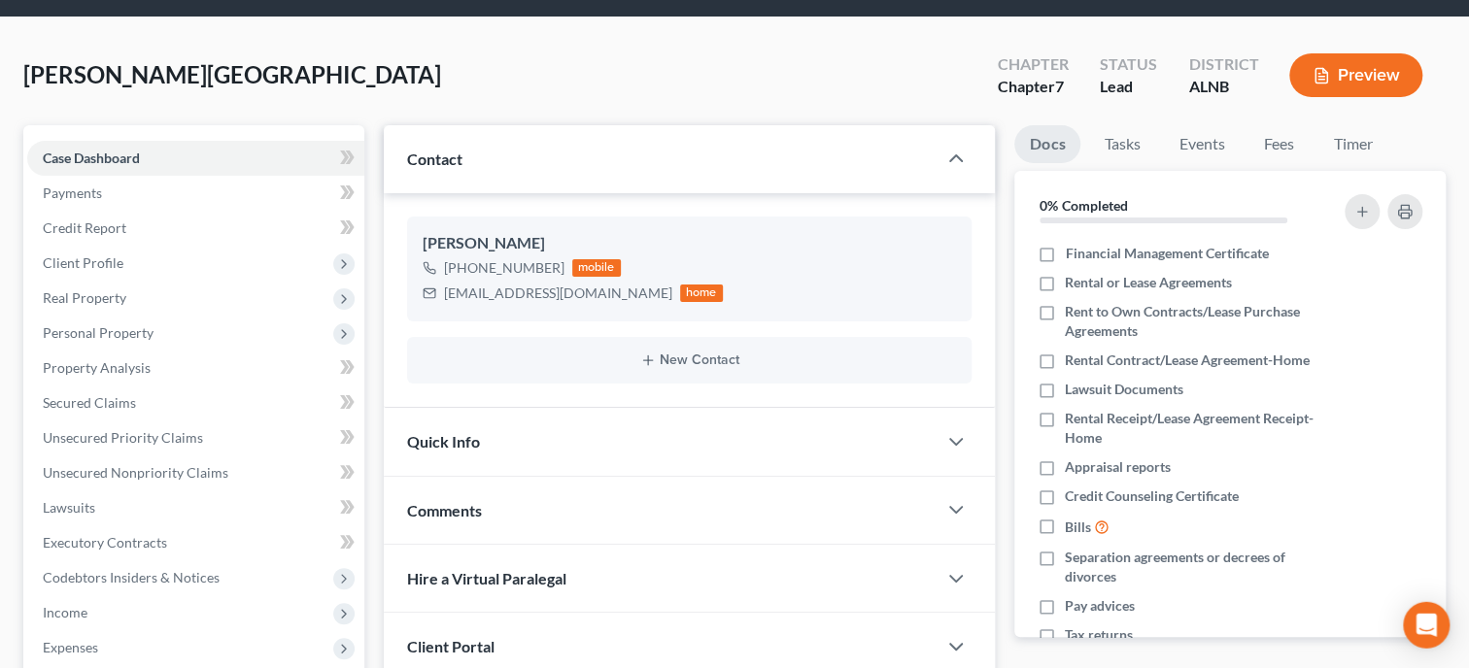
scroll to position [99, 0]
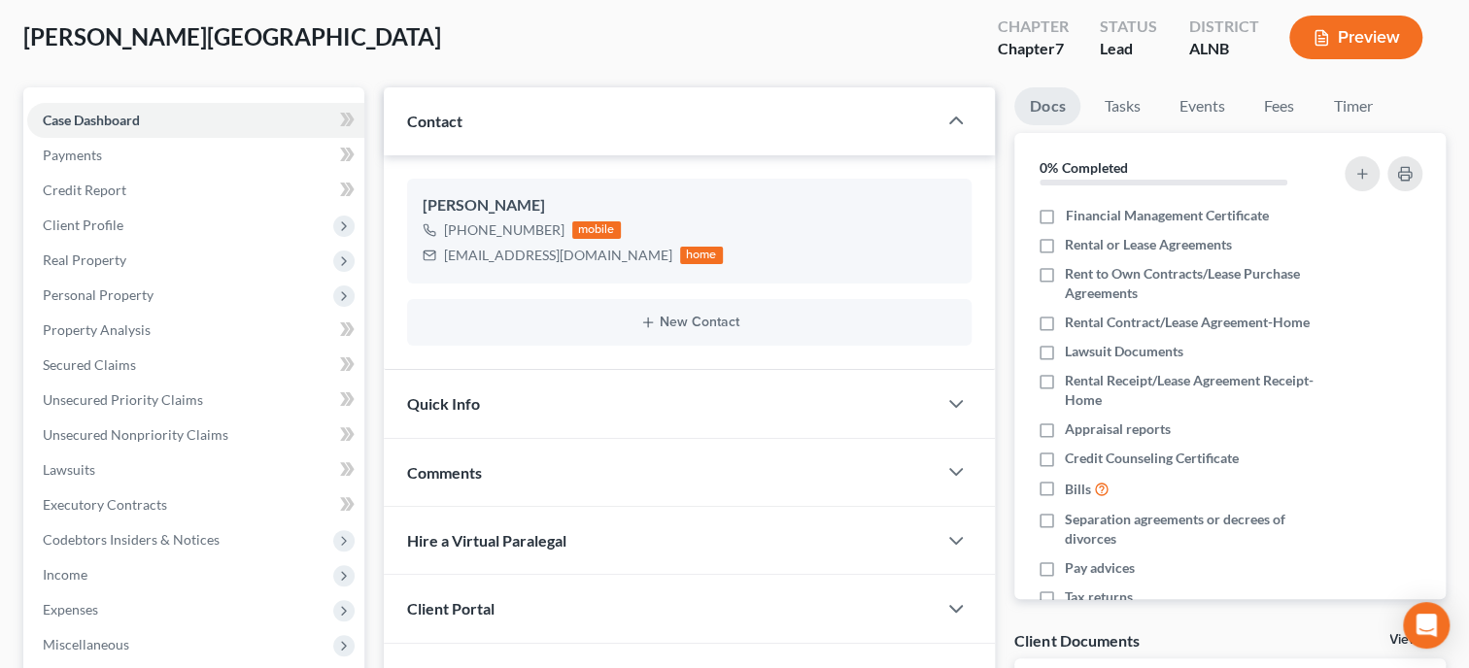
click at [589, 403] on div "Quick Info" at bounding box center [660, 403] width 553 height 67
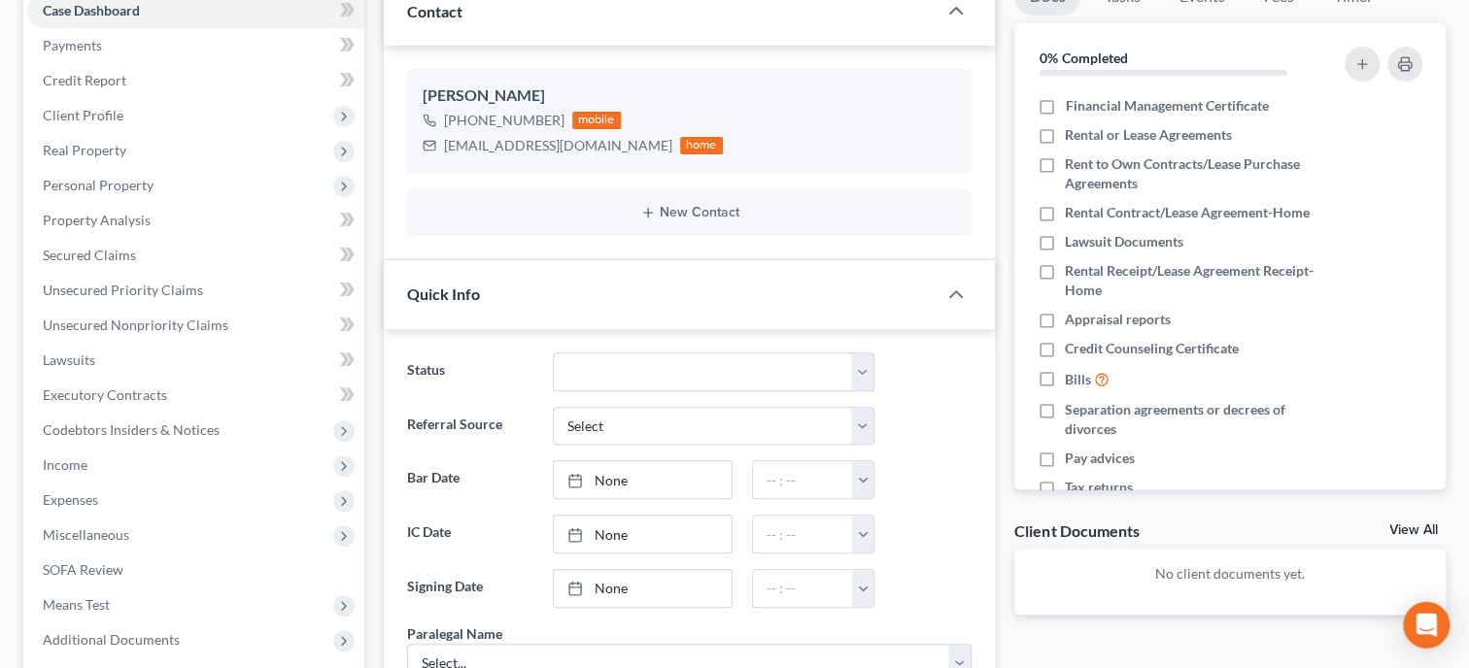
scroll to position [299, 0]
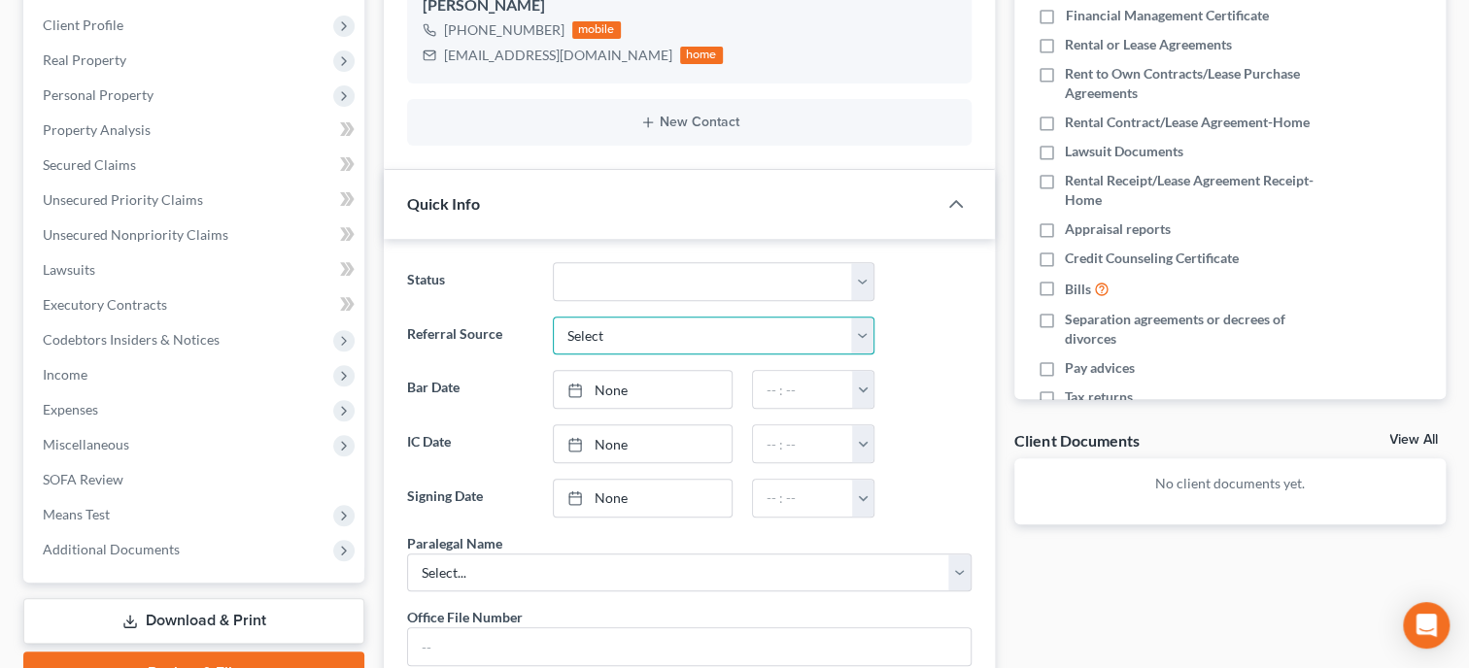
click at [553, 317] on select "Select Word Of Mouth Previous Clients Direct Mail Website Google Search Modern …" at bounding box center [714, 336] width 322 height 39
select select "6"
click option "Other (specify)" at bounding box center [0, 0] width 0 height 0
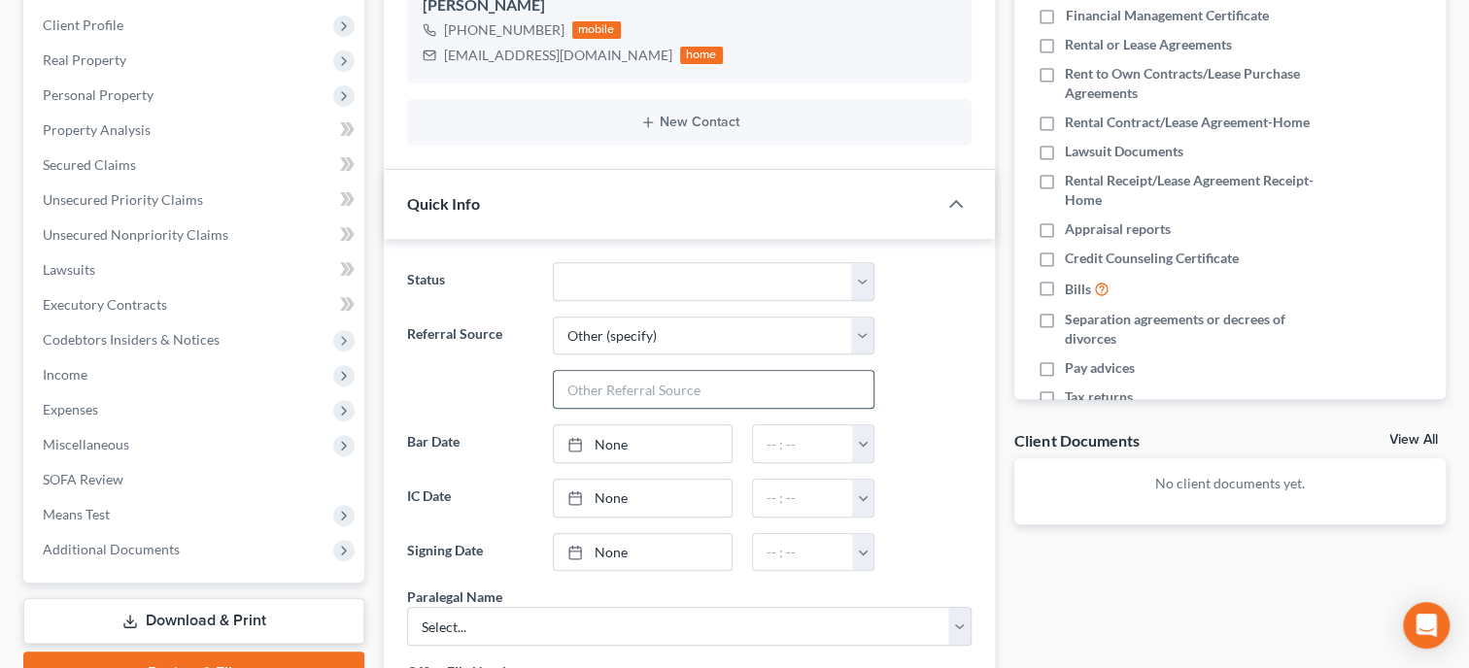
click at [629, 387] on input "text" at bounding box center [714, 389] width 320 height 37
type input "Chris Holliday"
click at [595, 495] on div at bounding box center [580, 498] width 27 height 17
type input "10/7/2025"
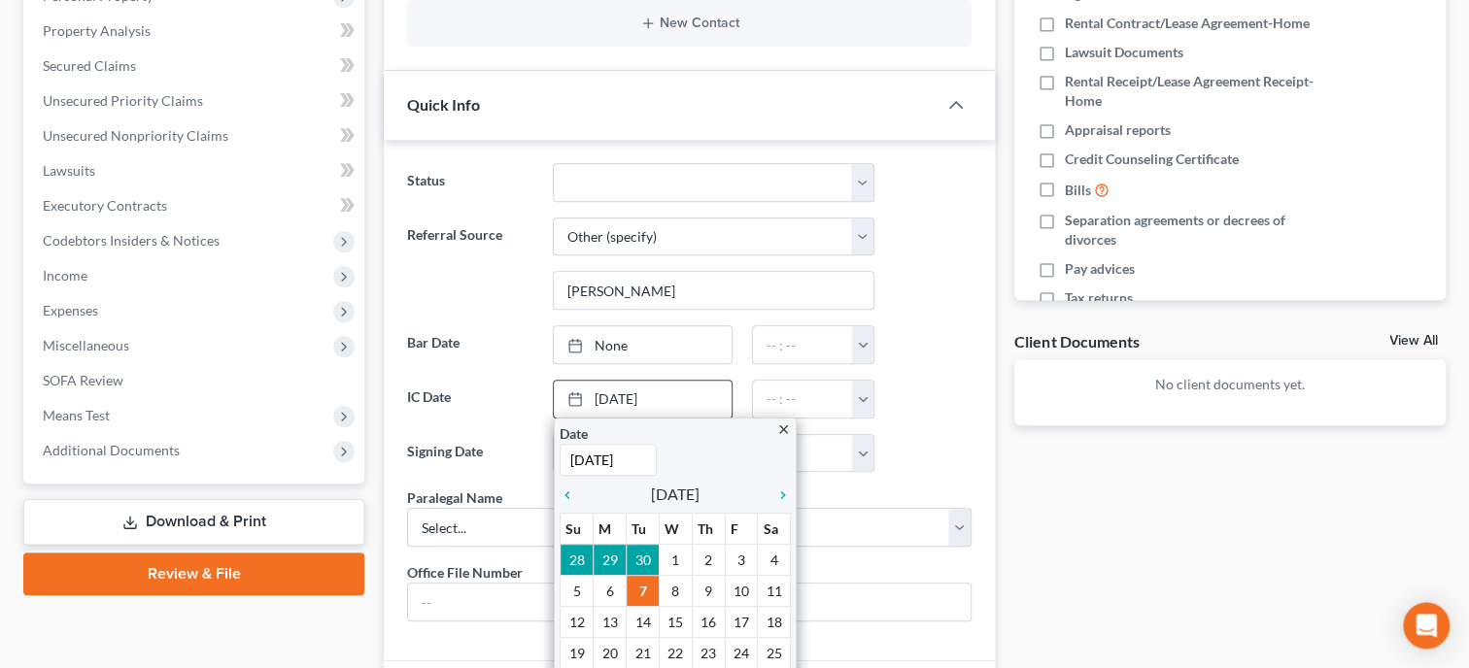
scroll to position [399, 0]
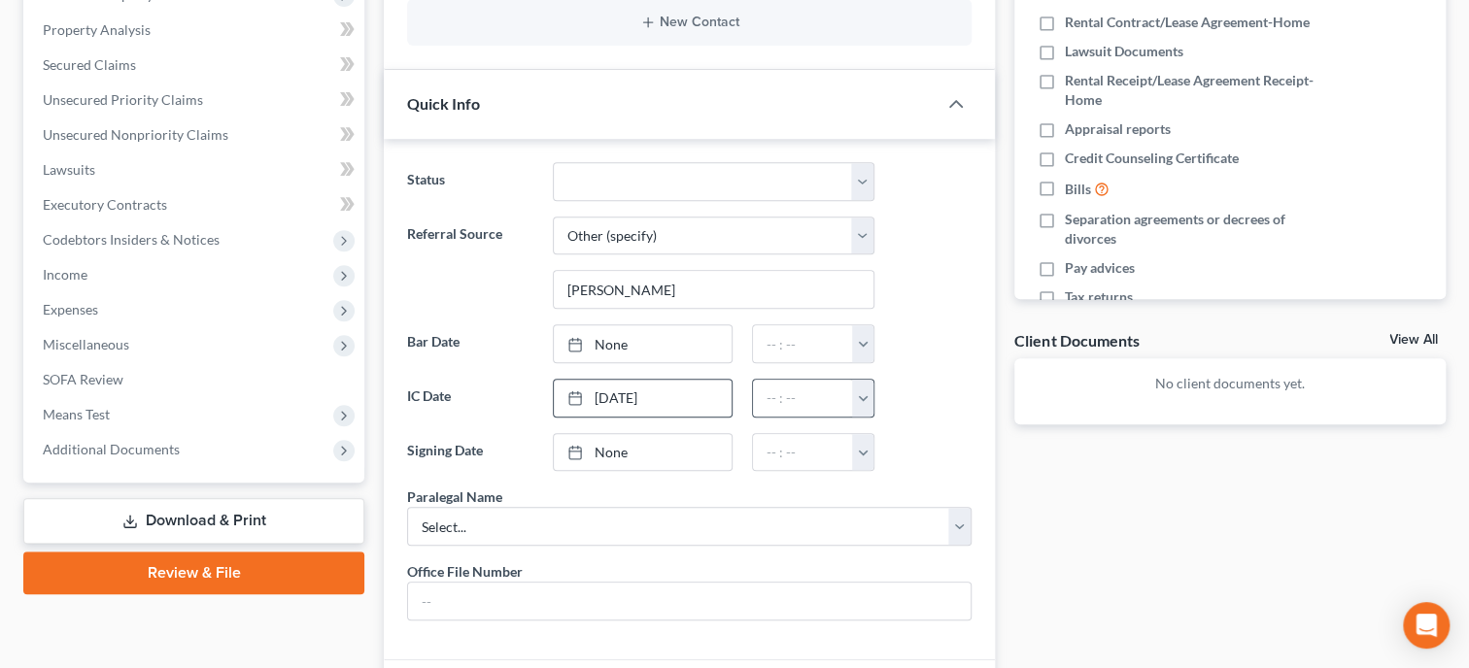
click at [870, 395] on button "button" at bounding box center [862, 398] width 21 height 37
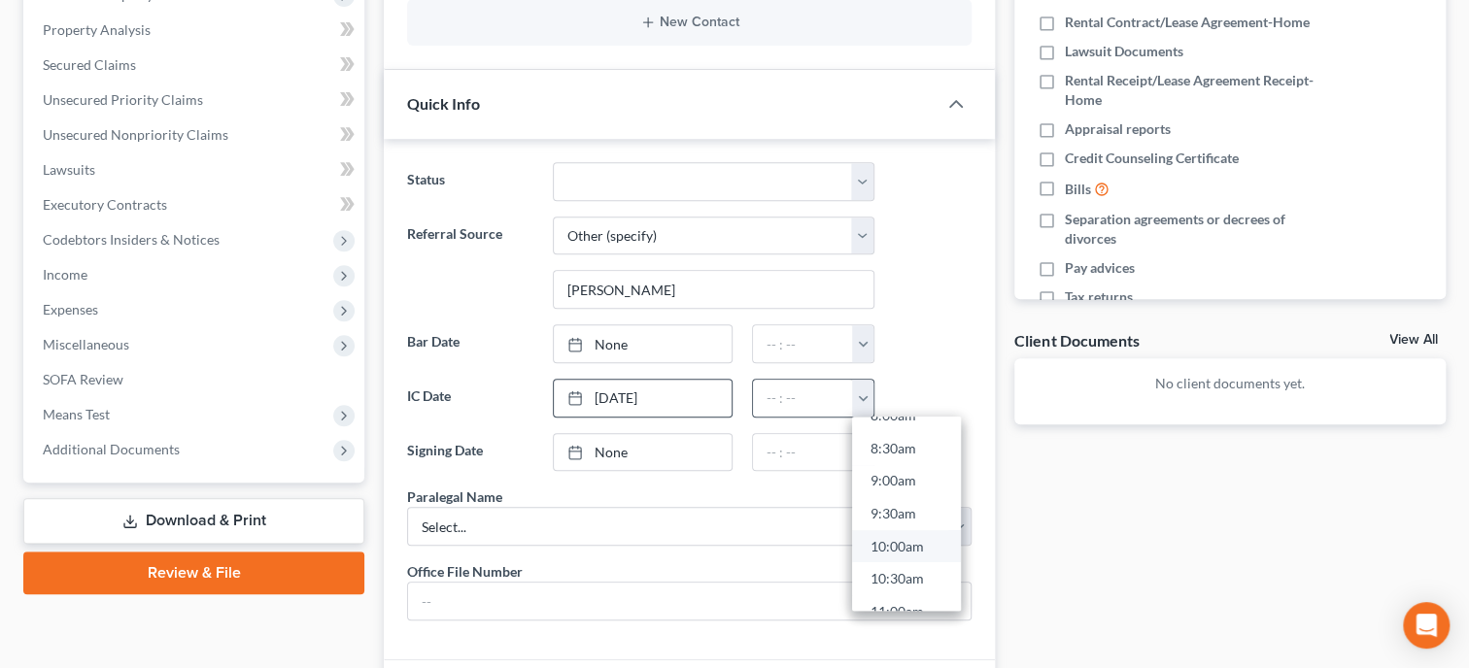
click at [902, 533] on link "10:00am" at bounding box center [906, 546] width 109 height 33
type input "10:00am"
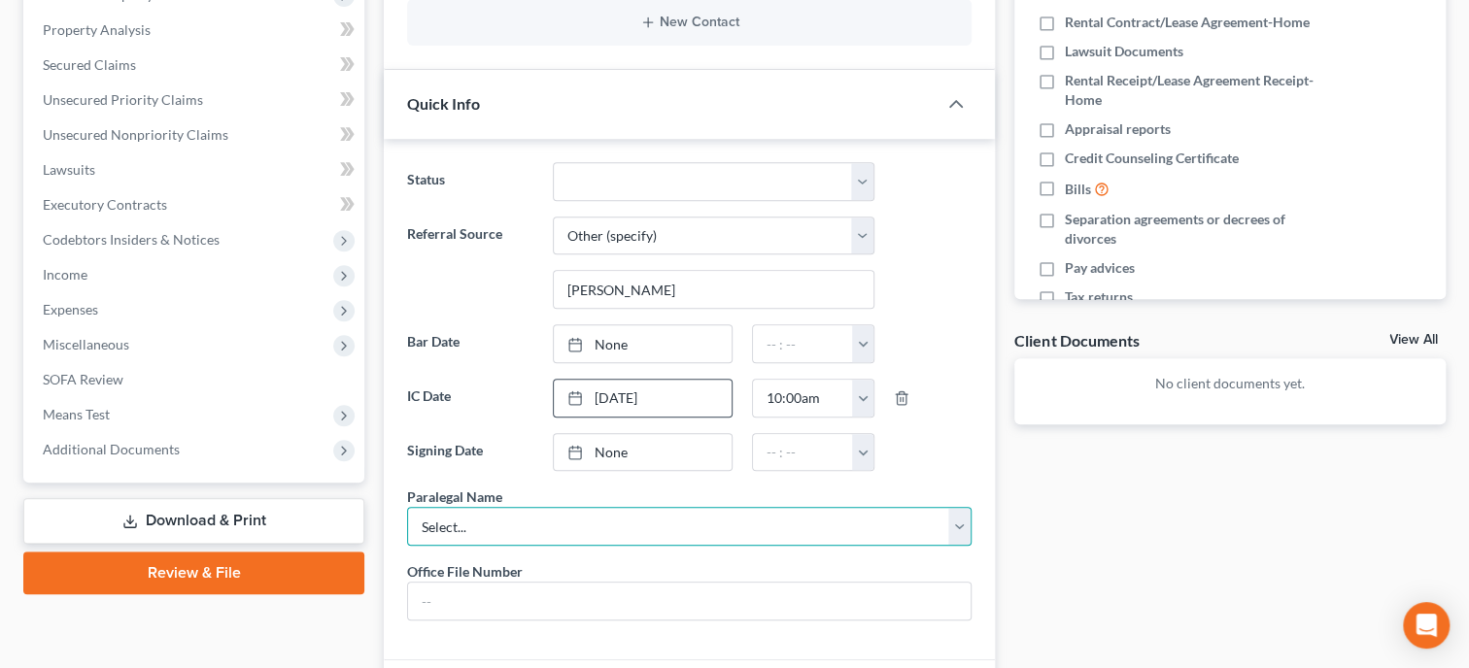
click at [407, 507] on select "Select... Stacy Toni" at bounding box center [689, 526] width 564 height 39
click option "Select..." at bounding box center [0, 0] width 0 height 0
click at [407, 507] on select "Select... Stacy Toni" at bounding box center [689, 526] width 564 height 39
select select "0"
click option "[PERSON_NAME]" at bounding box center [0, 0] width 0 height 0
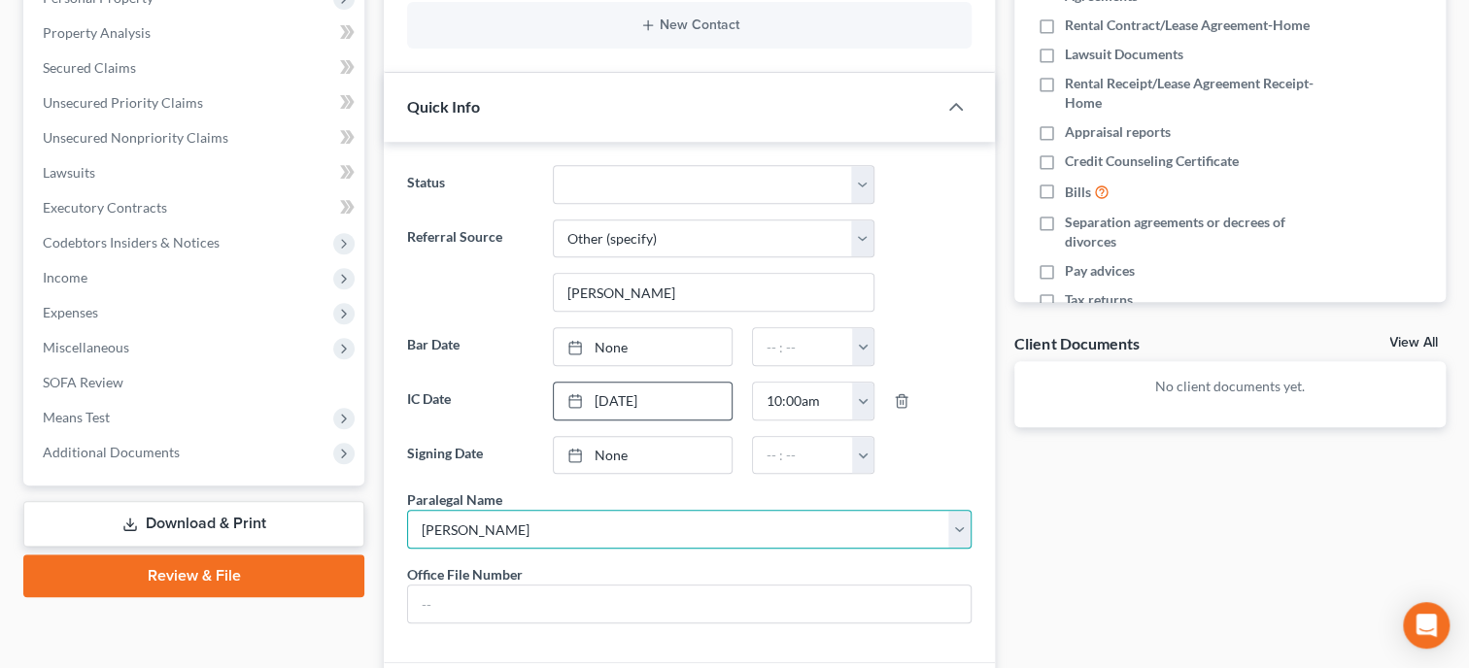
scroll to position [0, 0]
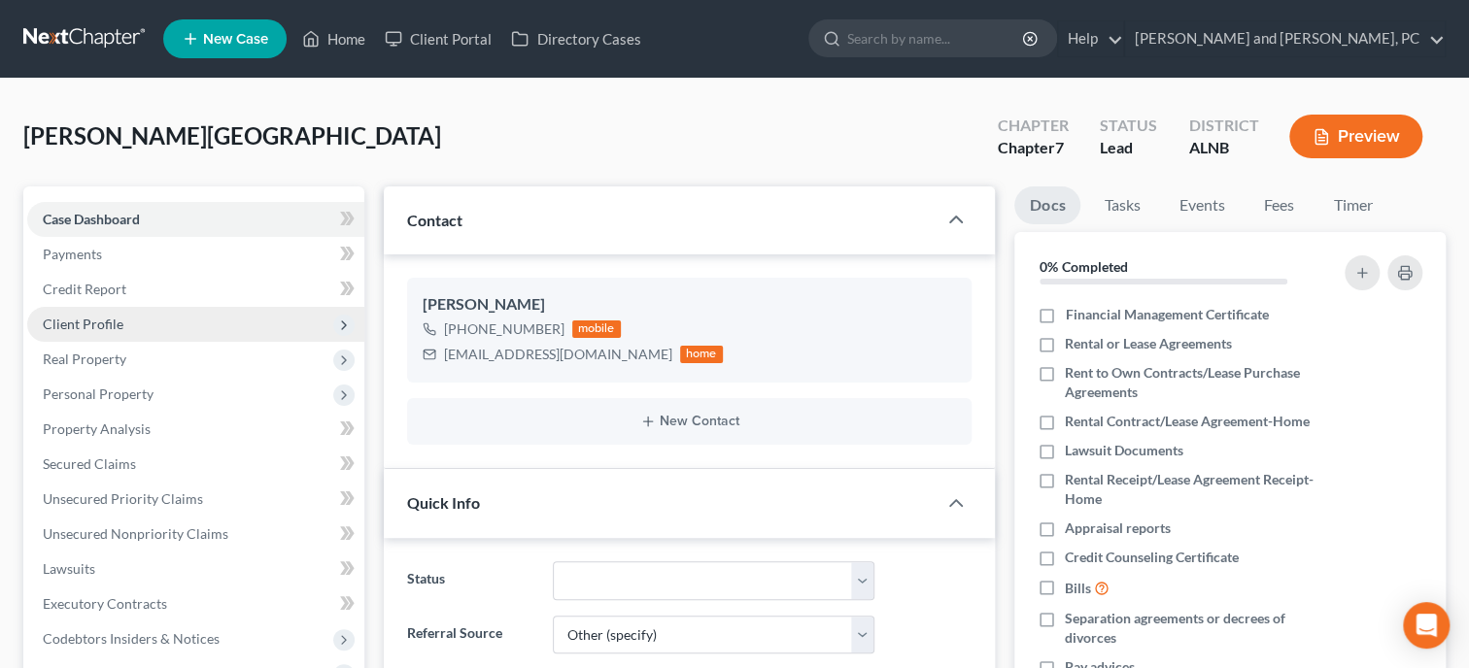
click at [111, 331] on span "Client Profile" at bounding box center [83, 324] width 81 height 17
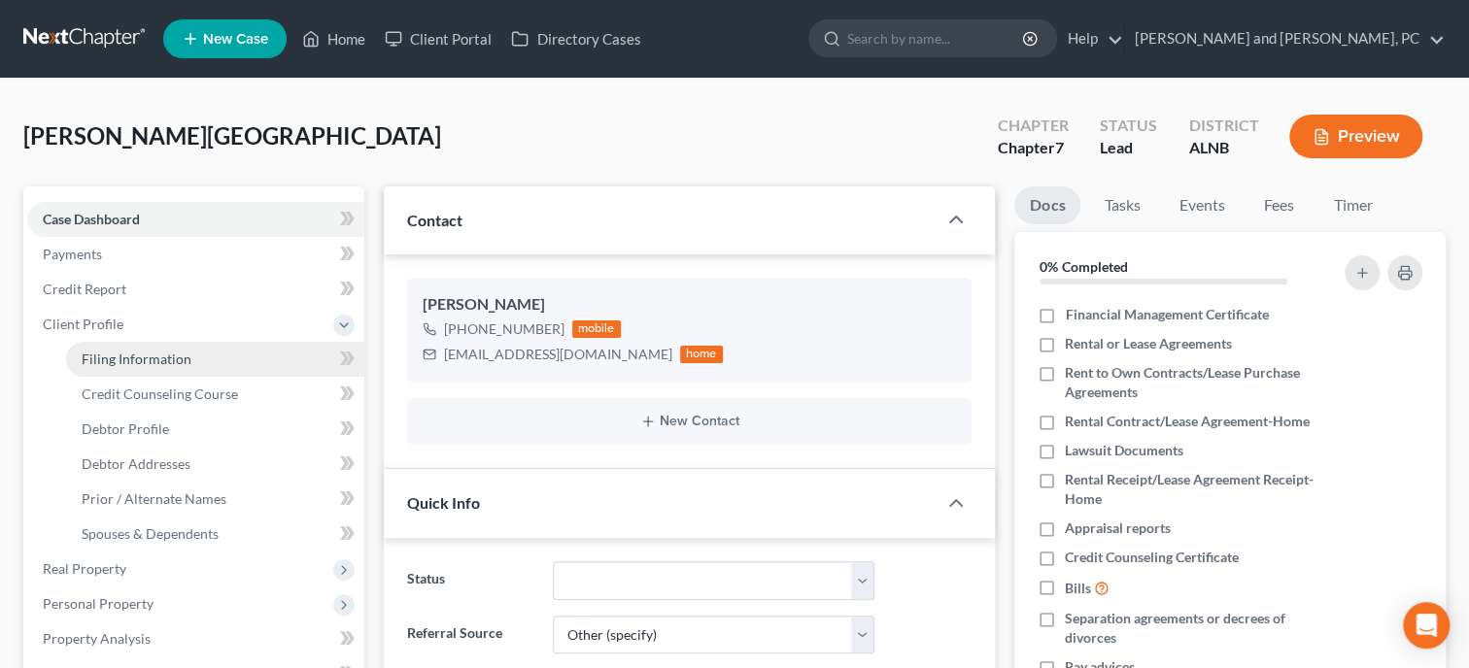
click at [111, 359] on span "Filing Information" at bounding box center [137, 359] width 110 height 17
select select "1"
select select "0"
select select "1"
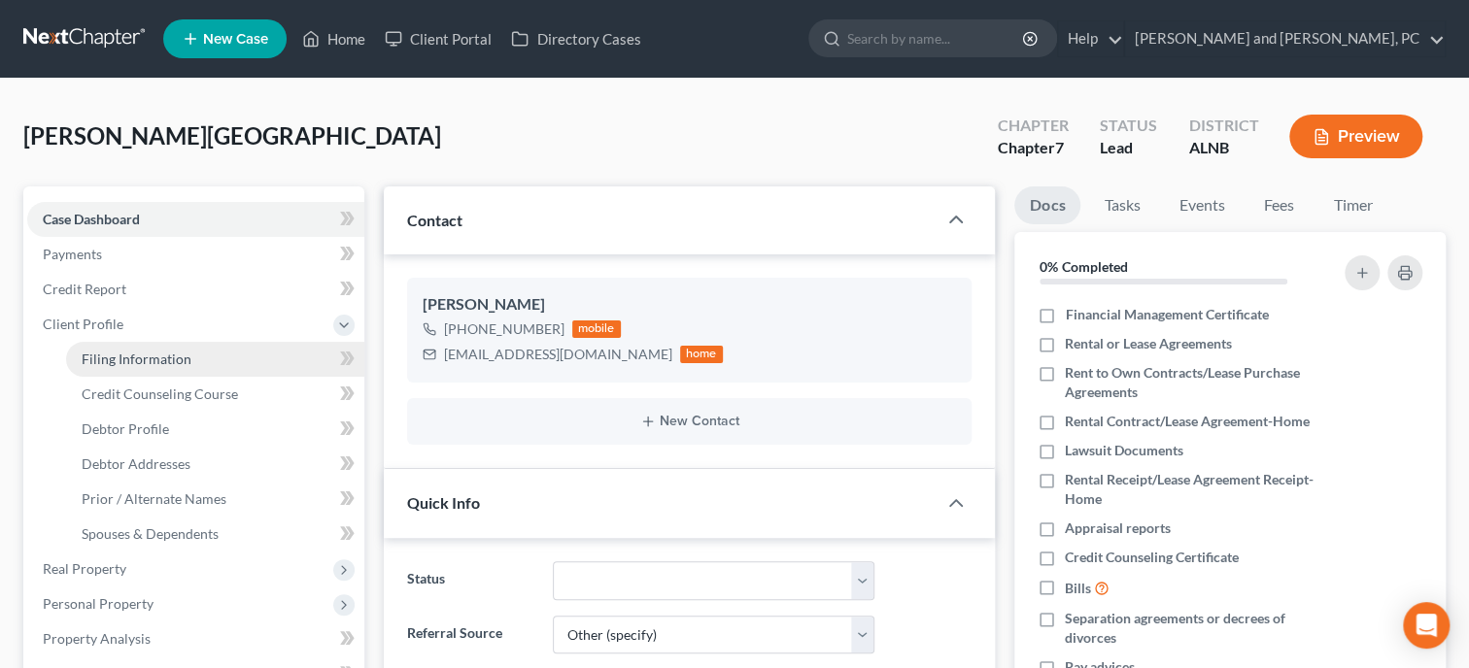
select select "0"
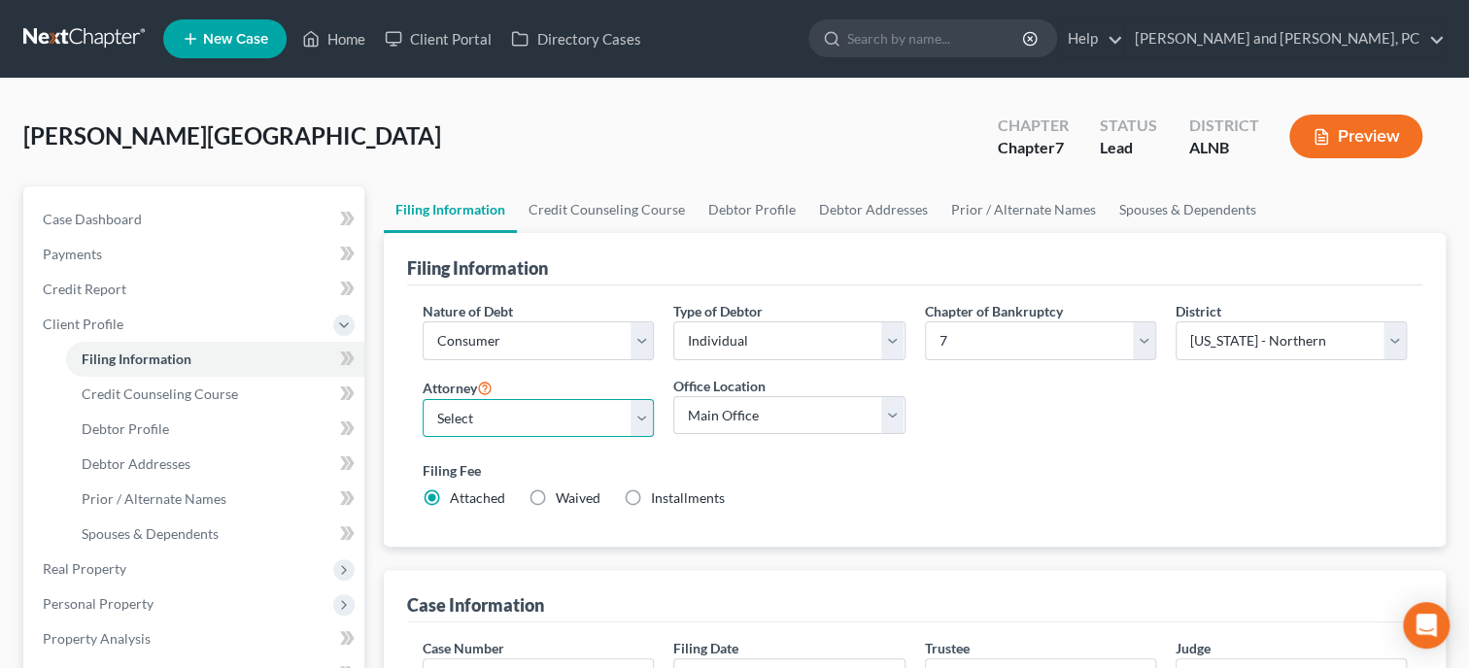
click at [423, 399] on select "Select John W. Jennings, Jr. - ALNB Christopher Messer - ALNB Christopher Messe…" at bounding box center [538, 418] width 231 height 39
select select "0"
click option "John W. Jennings, Jr. - ALNB" at bounding box center [0, 0] width 0 height 0
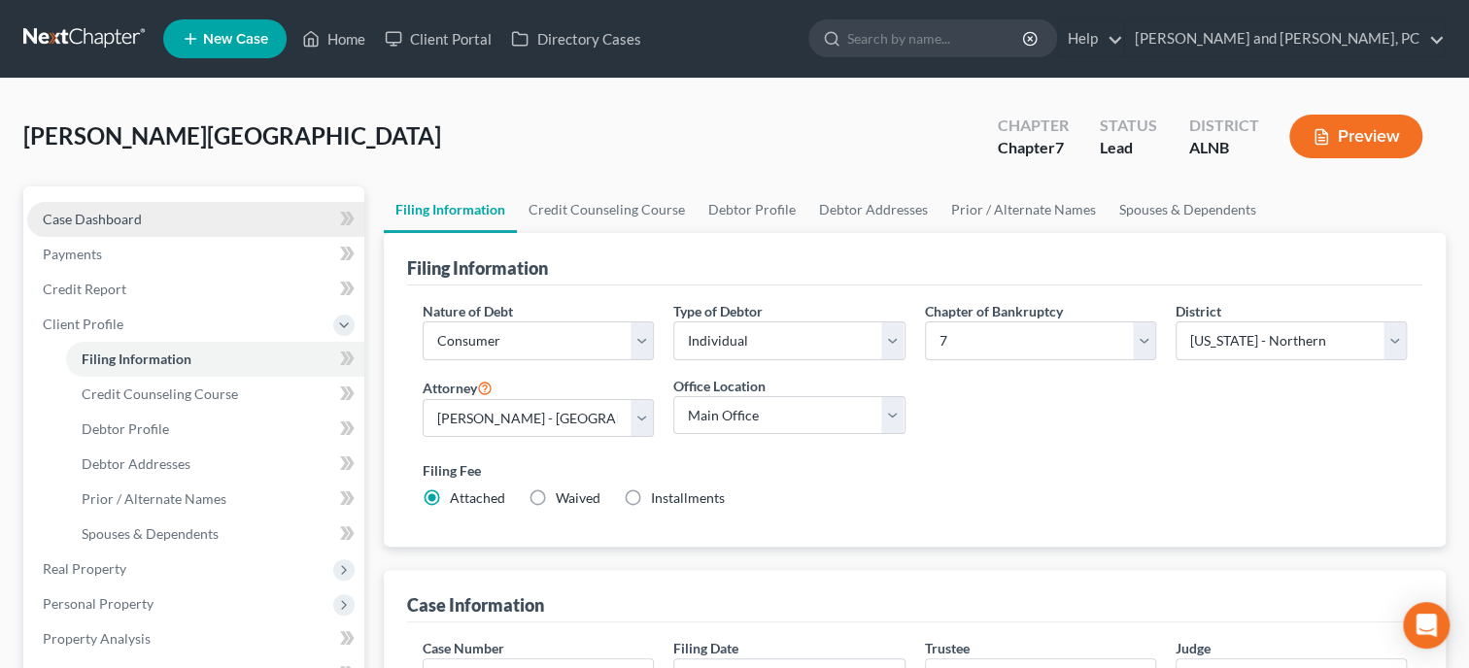
click at [51, 216] on span "Case Dashboard" at bounding box center [92, 219] width 99 height 17
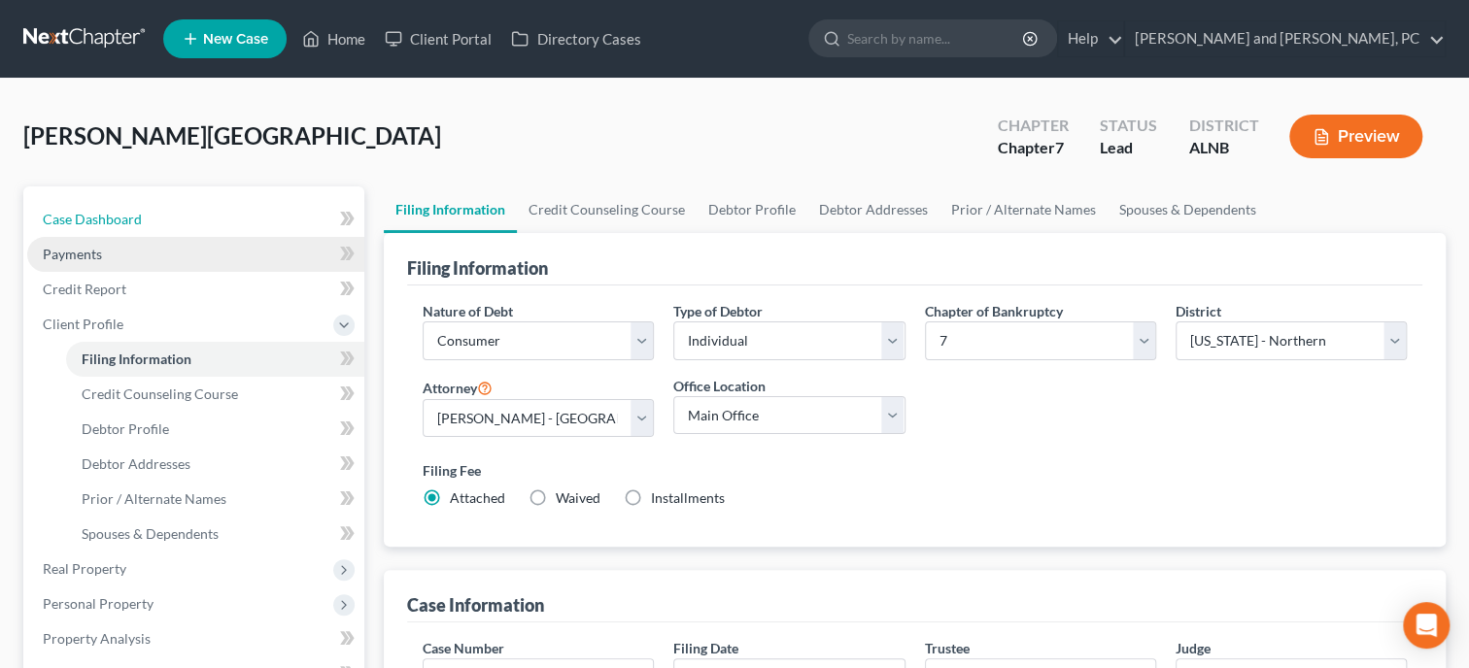
select select "6"
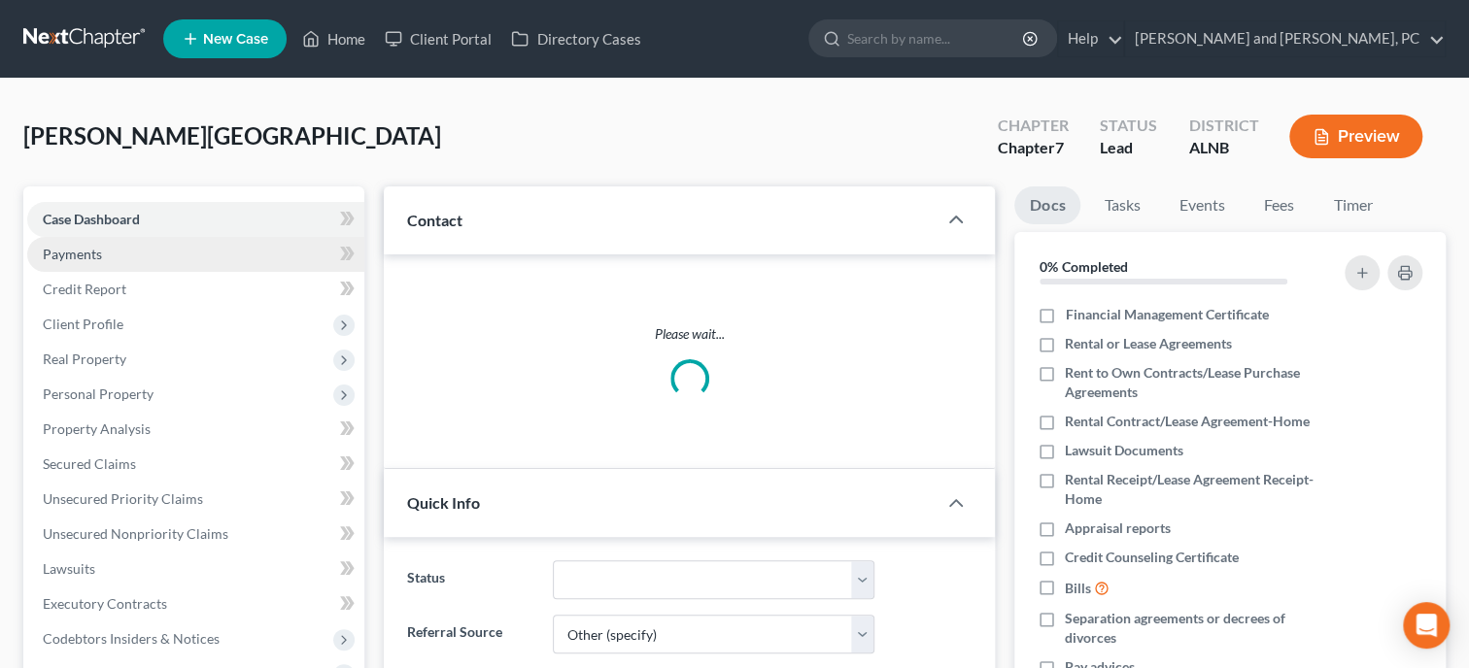
select select "0"
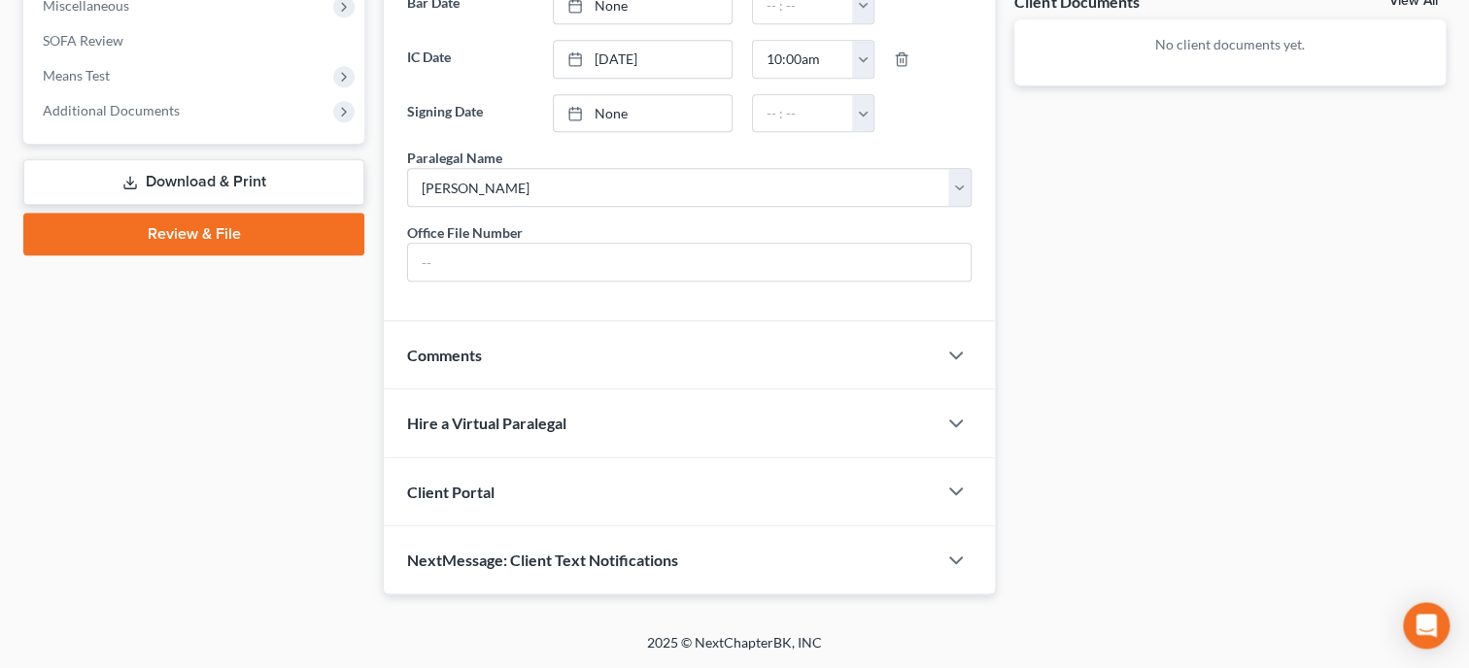
scroll to position [774, 0]
click at [556, 501] on div "Client Portal" at bounding box center [660, 492] width 553 height 67
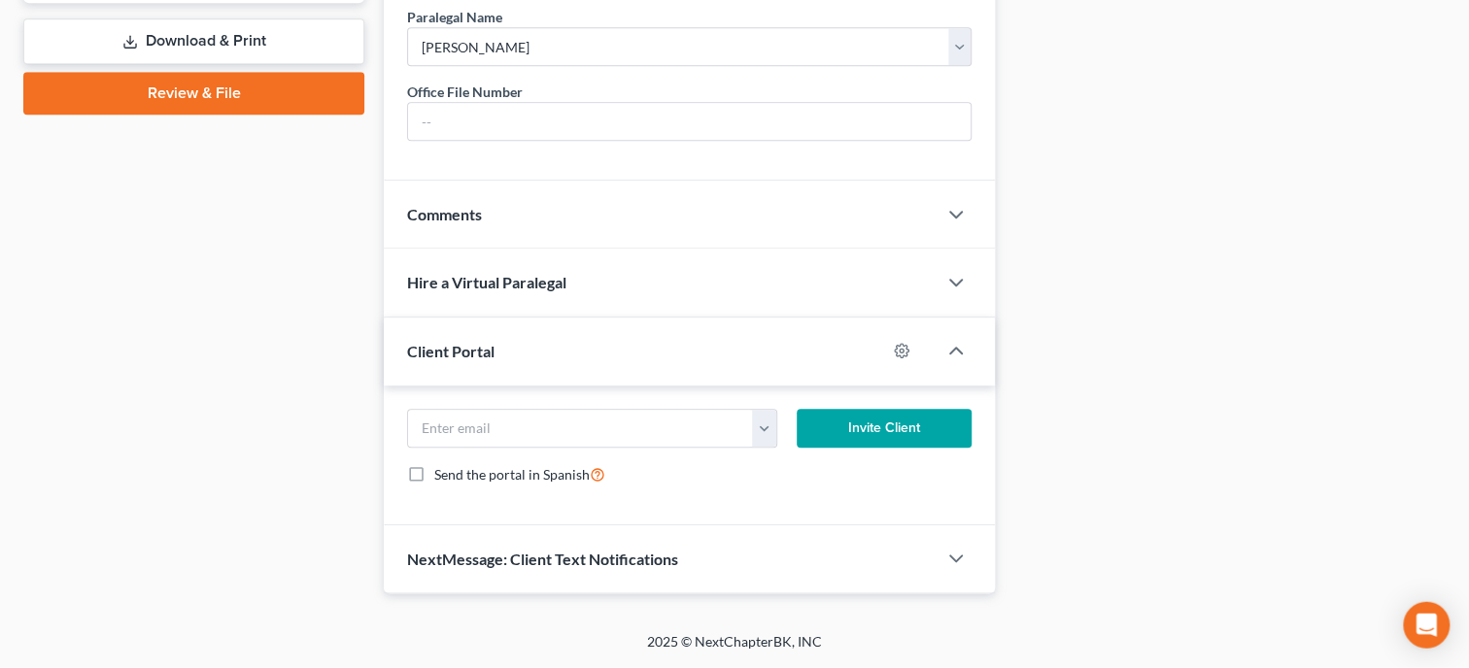
scroll to position [913, 0]
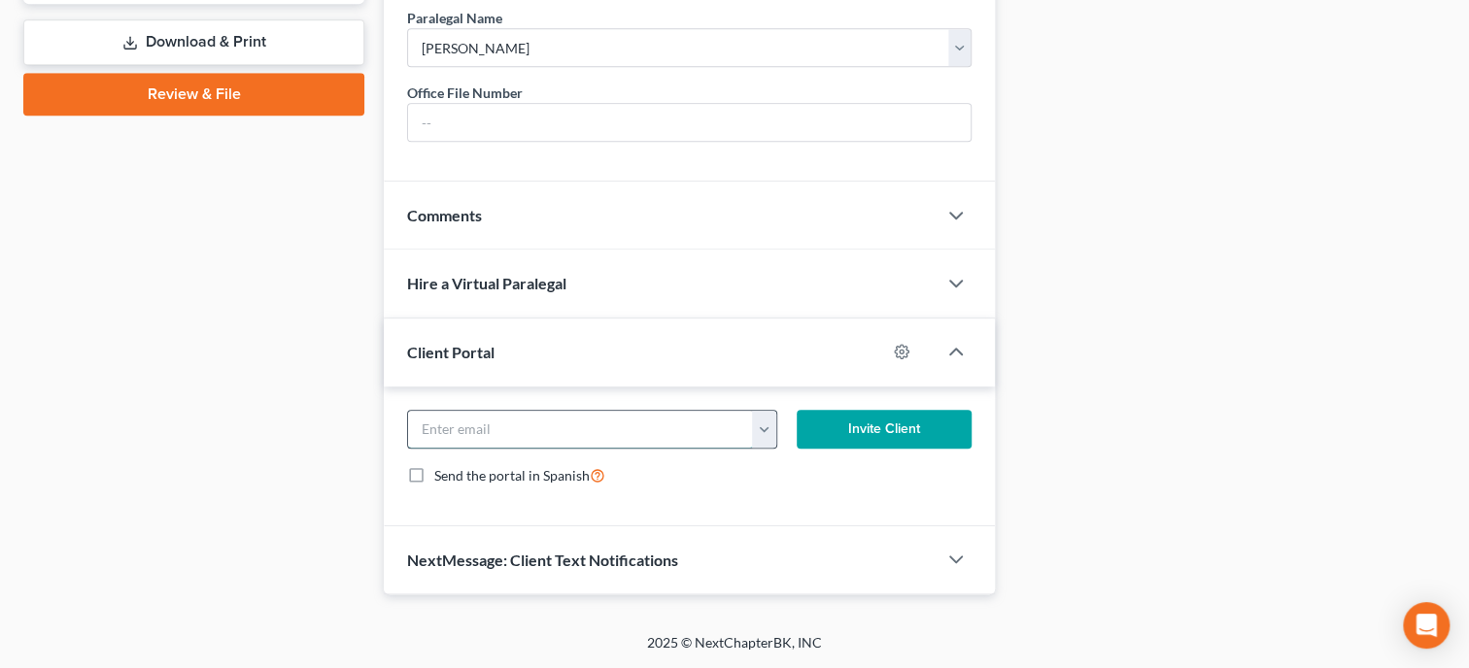
click at [606, 425] on input "email" at bounding box center [580, 429] width 345 height 37
type input "savannah.colvin15@gmail.com"
click at [871, 437] on button "Invite Client" at bounding box center [884, 429] width 175 height 39
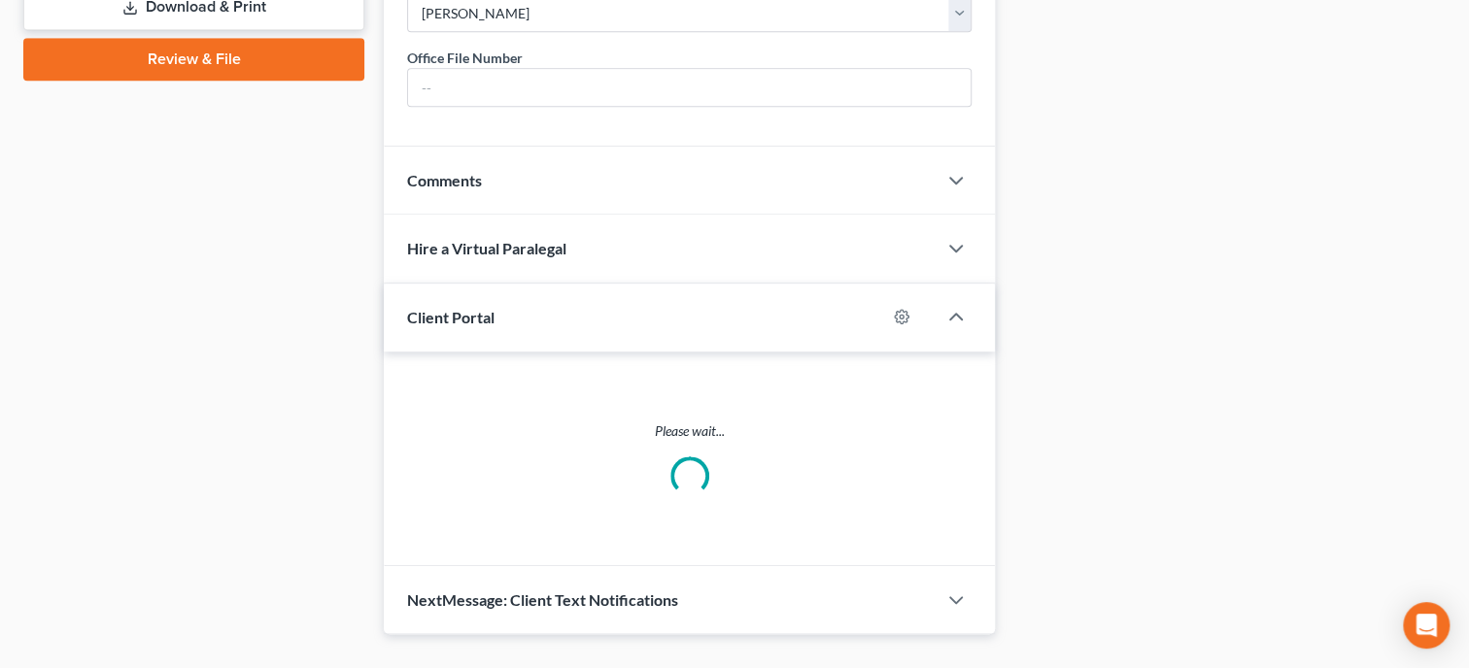
scroll to position [896, 0]
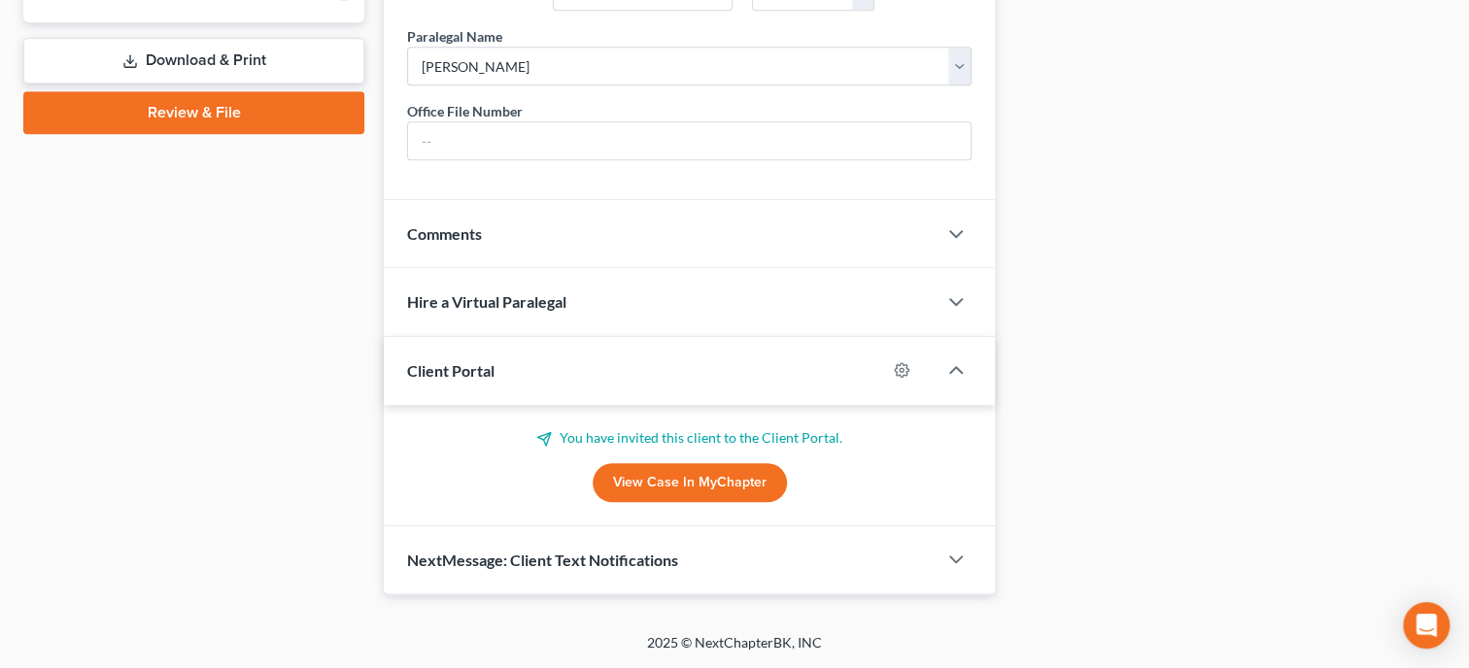
click at [604, 544] on div "NextMessage: Client Text Notifications" at bounding box center [660, 560] width 553 height 67
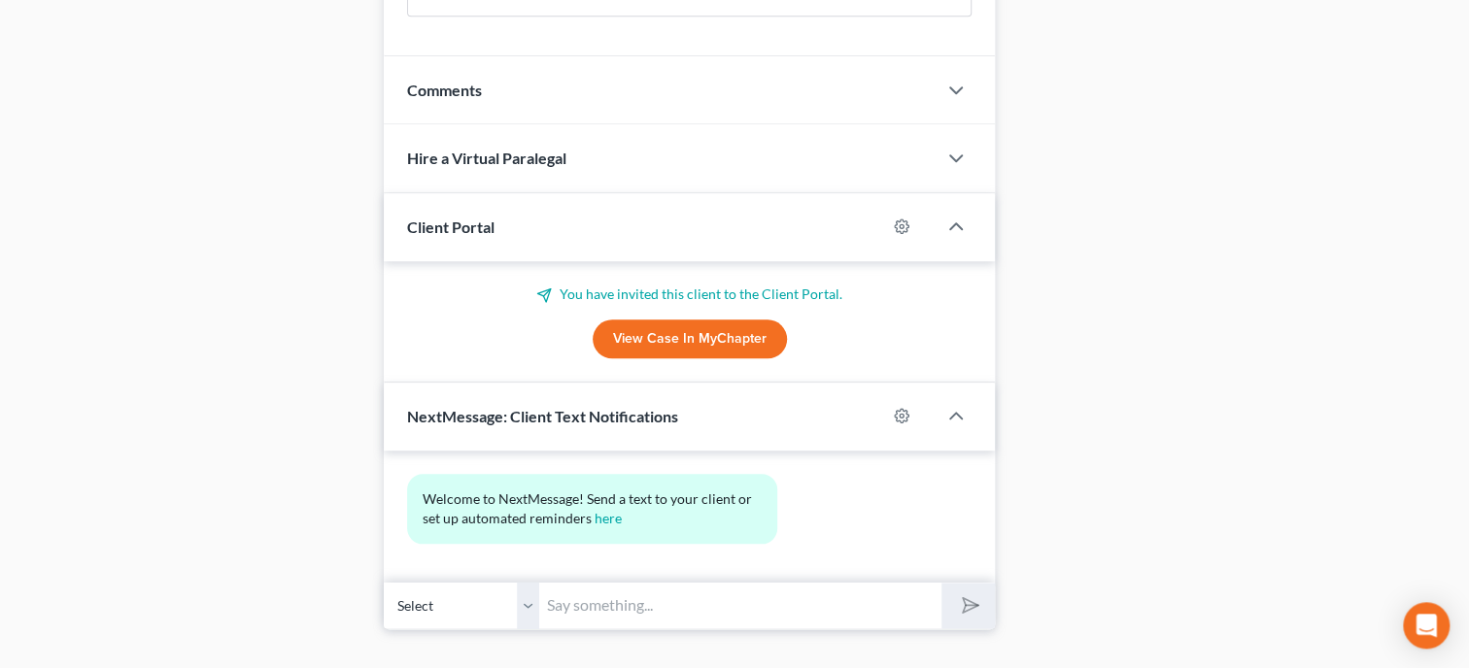
scroll to position [1073, 0]
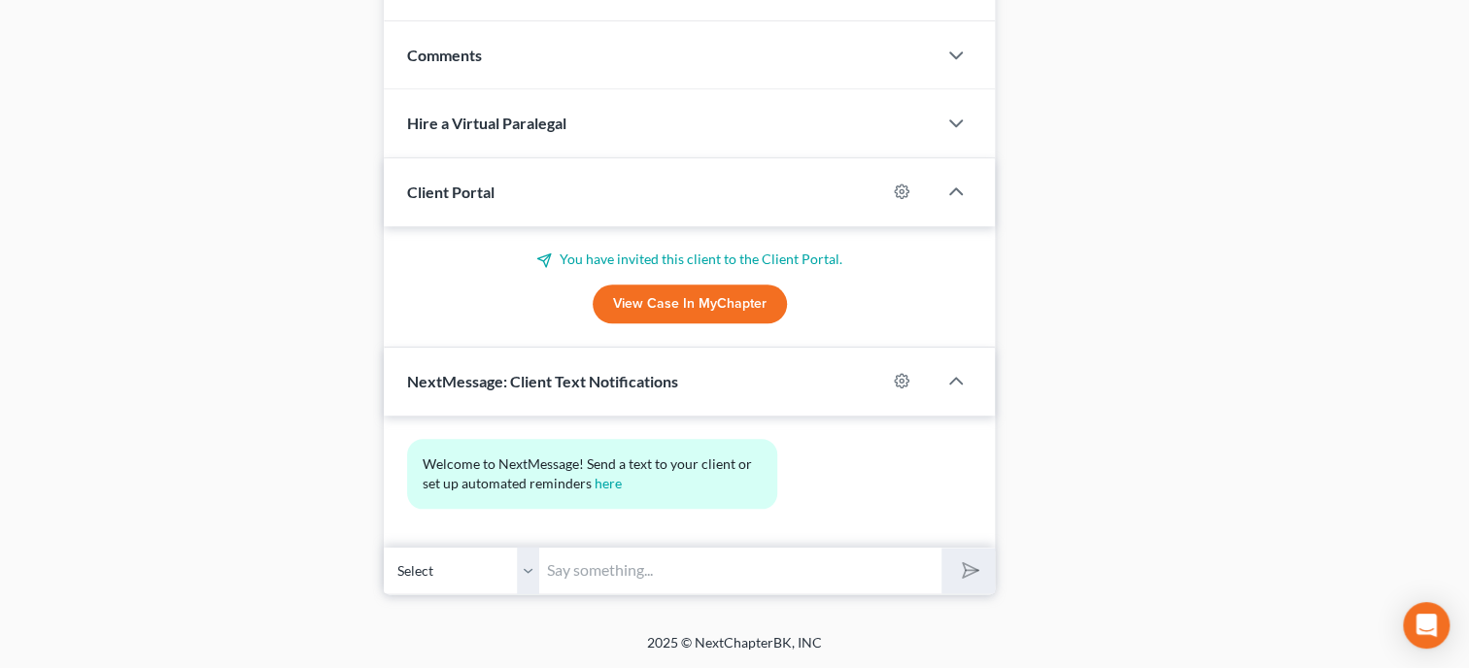
click at [604, 552] on input "text" at bounding box center [740, 571] width 402 height 48
type input "Thank you for choosing [PERSON_NAME] and [PERSON_NAME], P.C. If you have any qu…"
click at [961, 575] on icon "submit" at bounding box center [966, 570] width 27 height 27
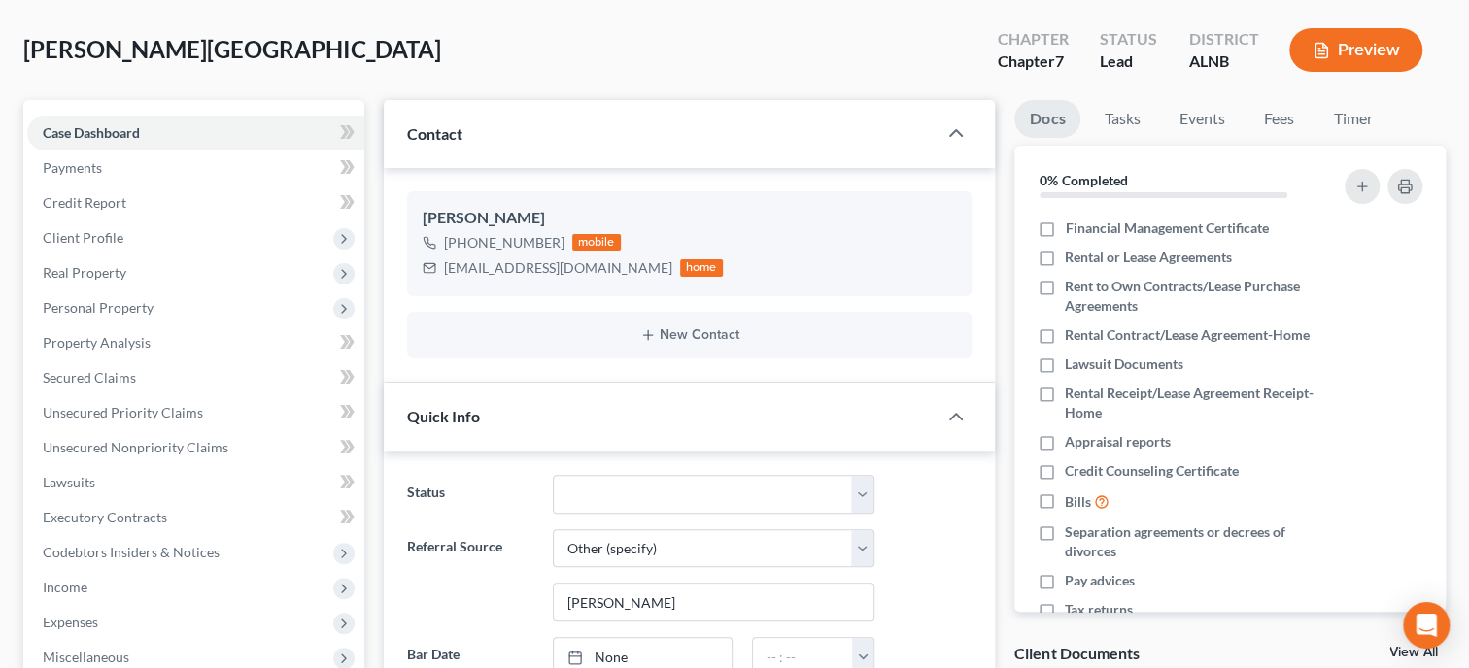
scroll to position [0, 0]
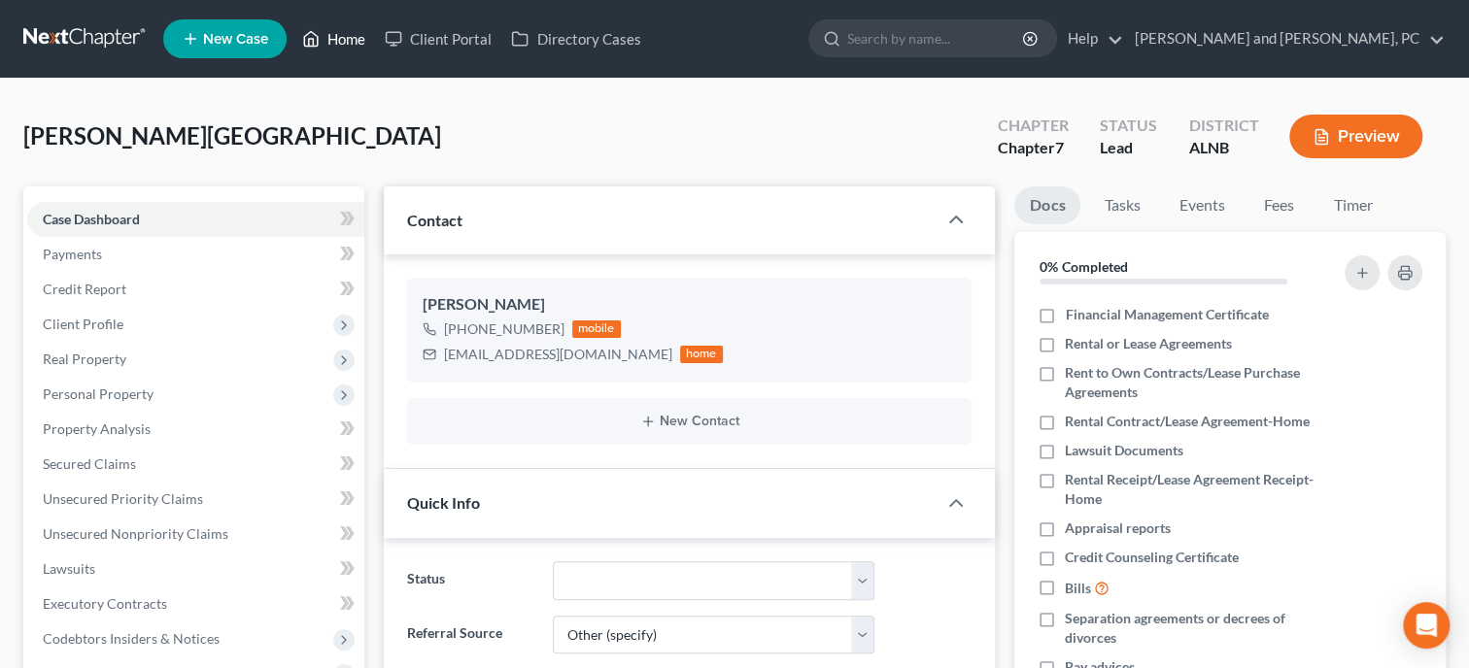
click at [358, 39] on link "Home" at bounding box center [333, 38] width 83 height 35
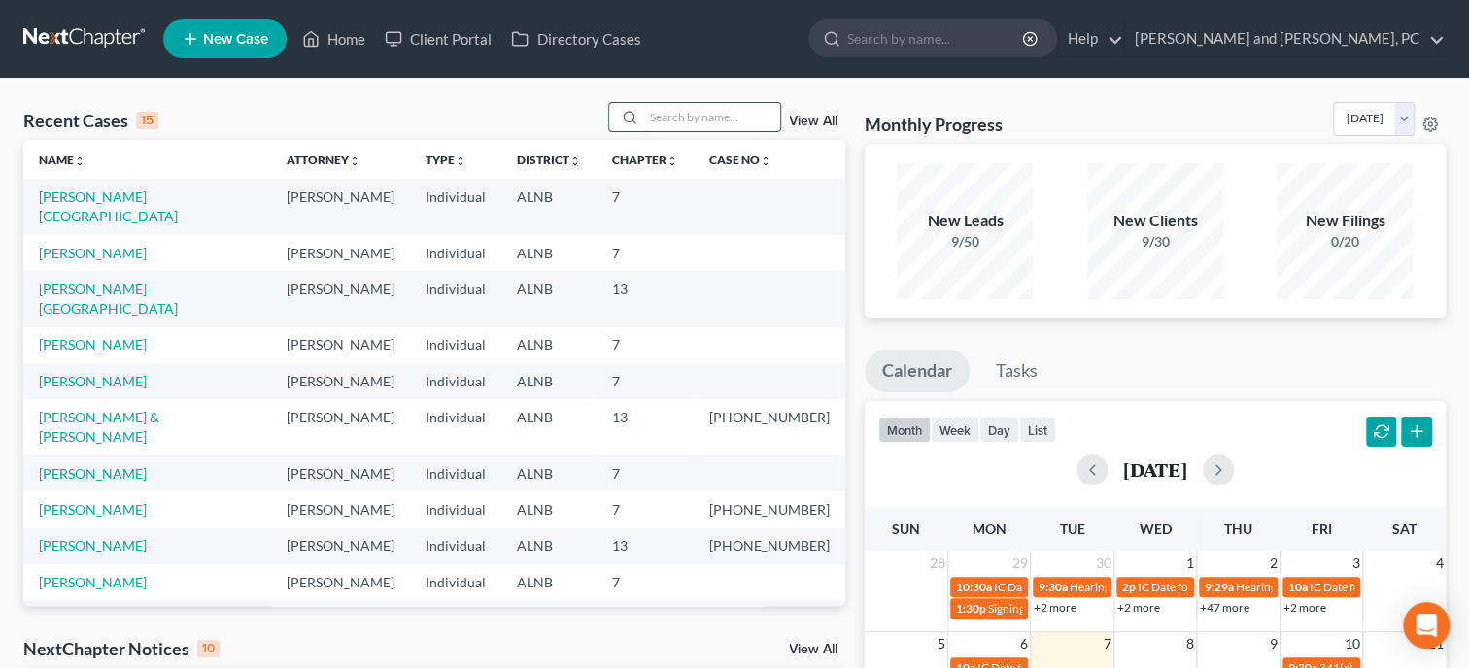
click at [691, 104] on input "search" at bounding box center [712, 117] width 136 height 28
type input "hendrix"
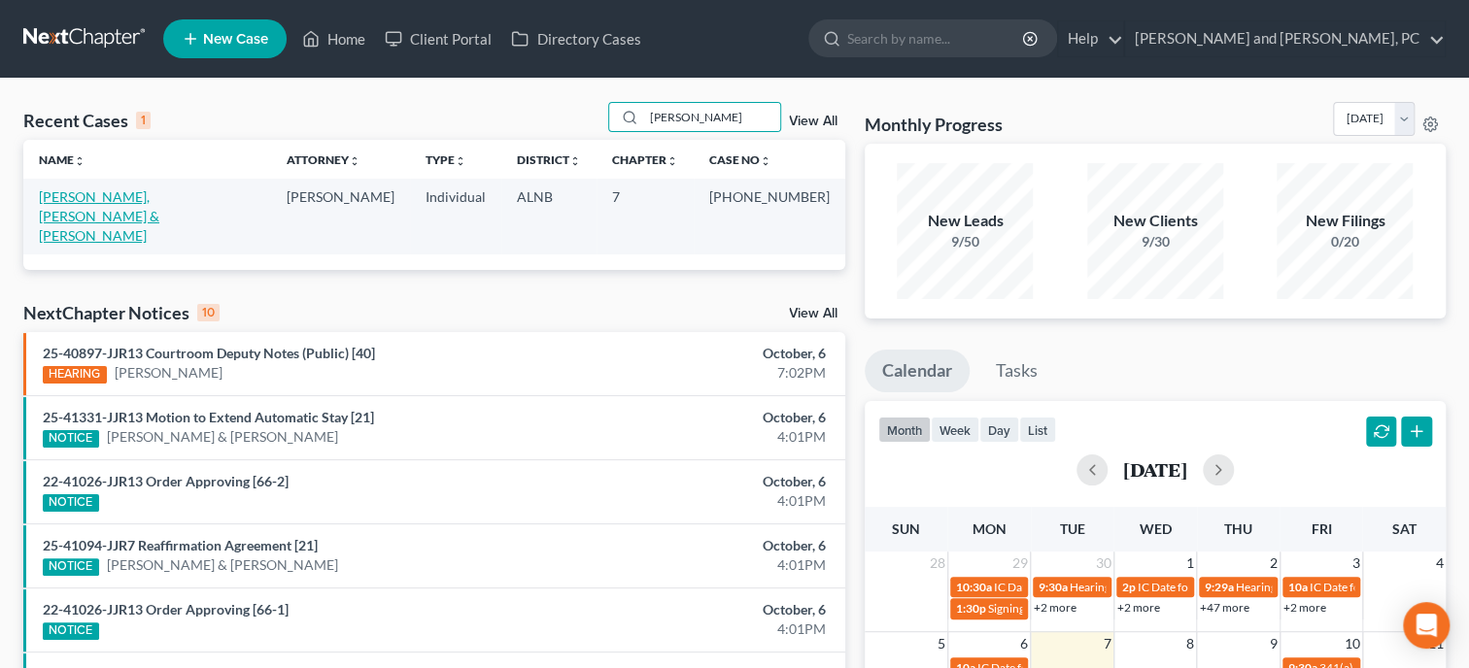
click at [159, 192] on link "Hendrix, Jr., David & Hendrix, Barbara" at bounding box center [99, 215] width 120 height 55
select select "6"
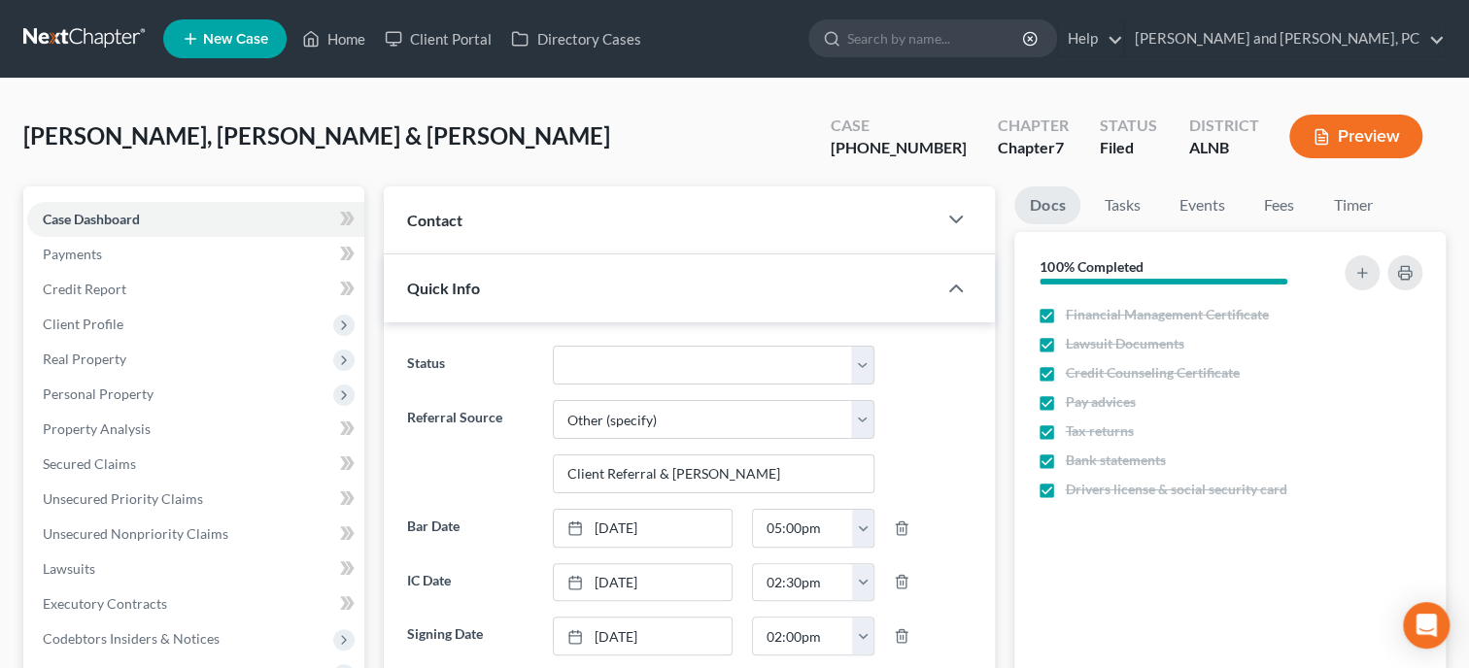
scroll to position [4240, 0]
click at [550, 243] on div "Contact" at bounding box center [660, 220] width 553 height 67
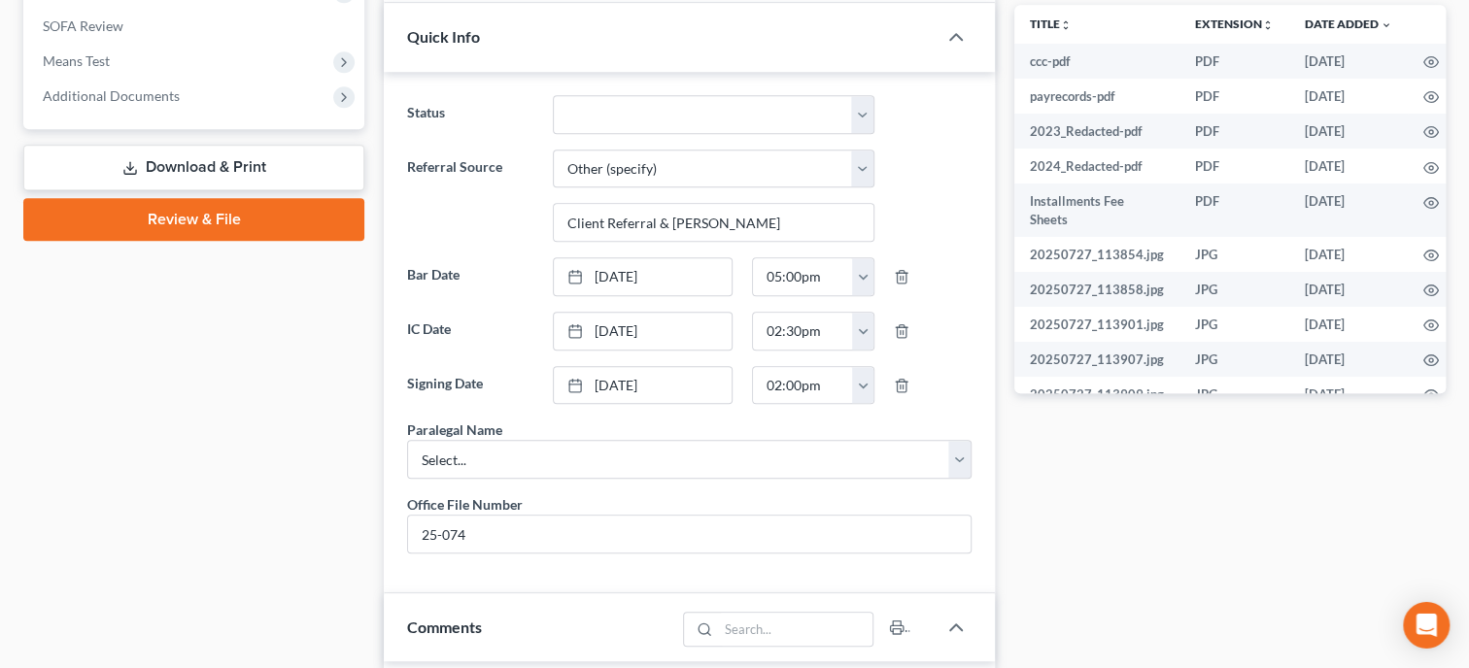
scroll to position [799, 0]
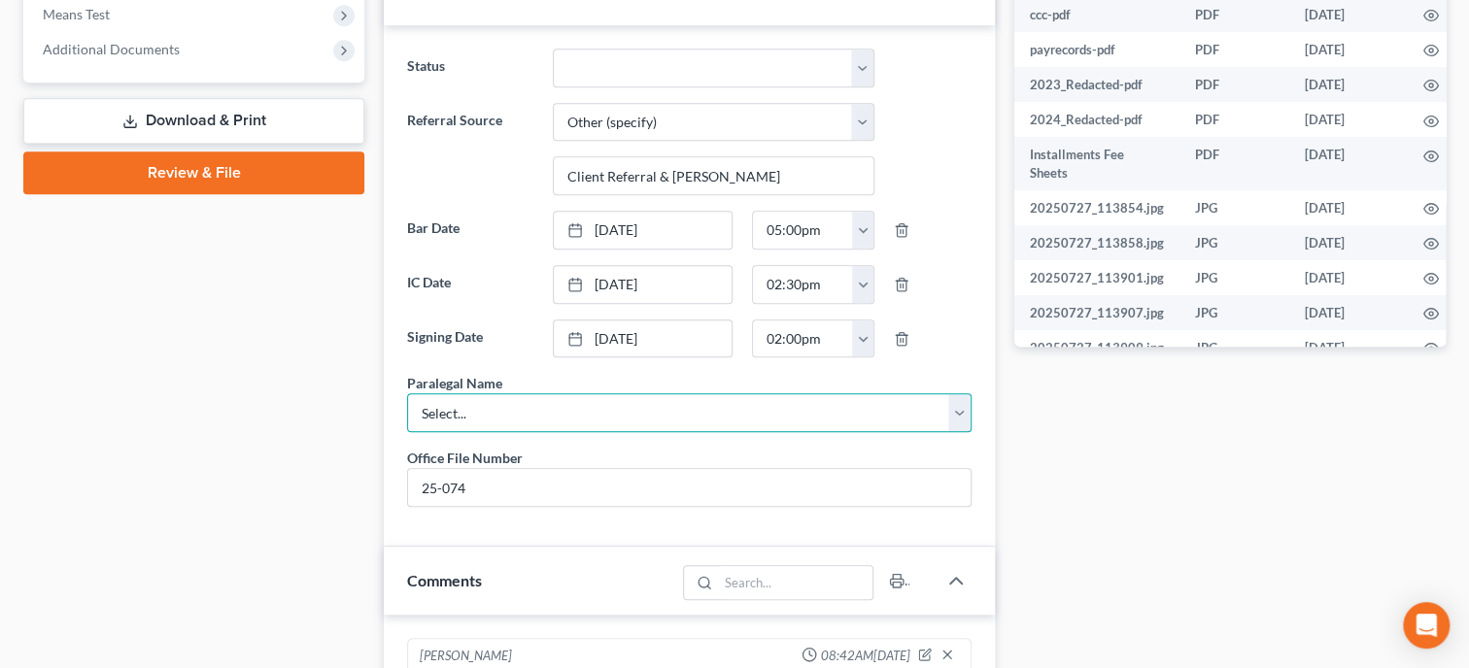
select select "0"
click option "[PERSON_NAME]" at bounding box center [0, 0] width 0 height 0
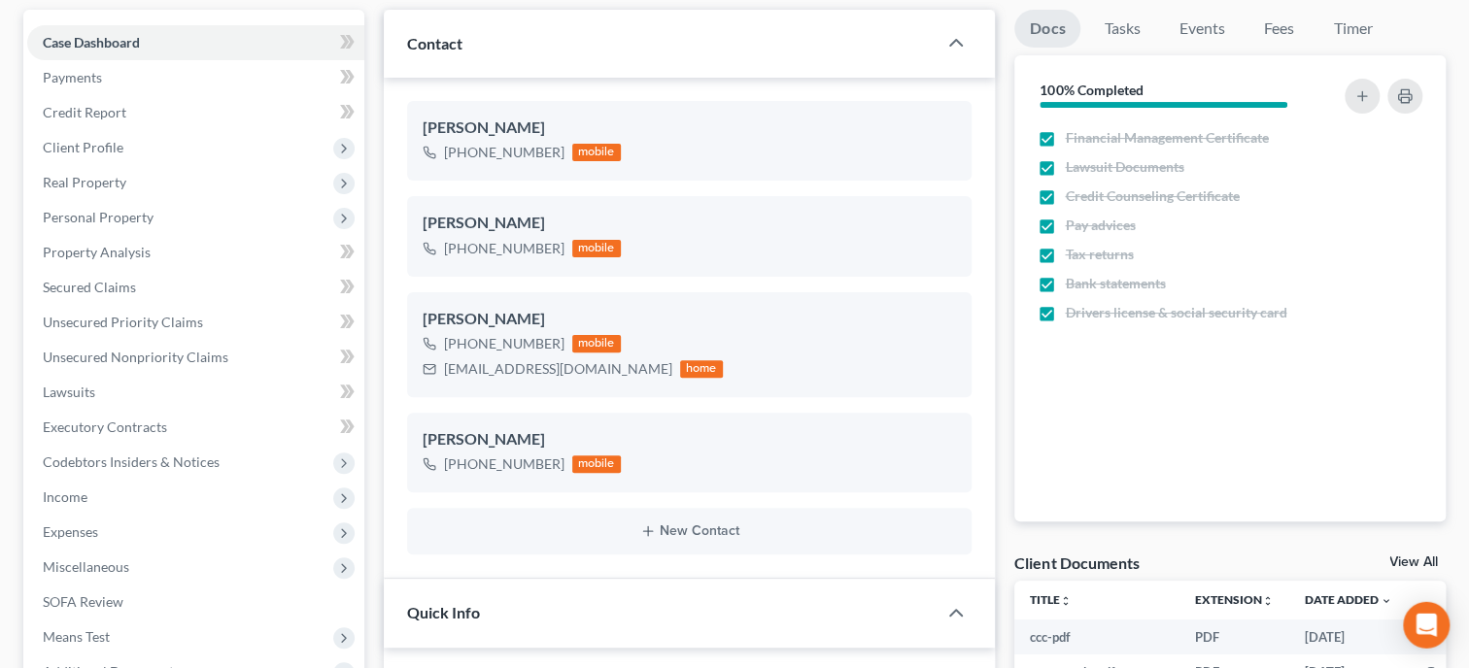
scroll to position [99, 0]
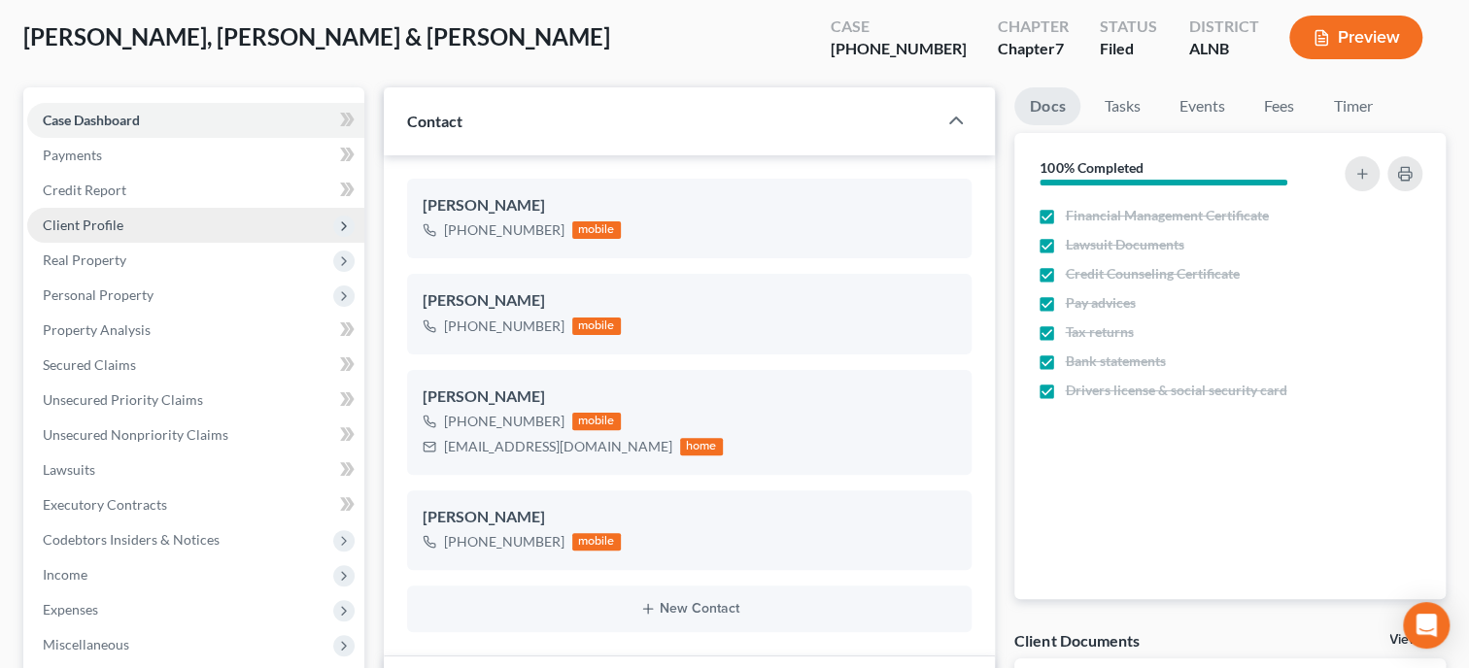
click at [114, 233] on span "Client Profile" at bounding box center [195, 225] width 337 height 35
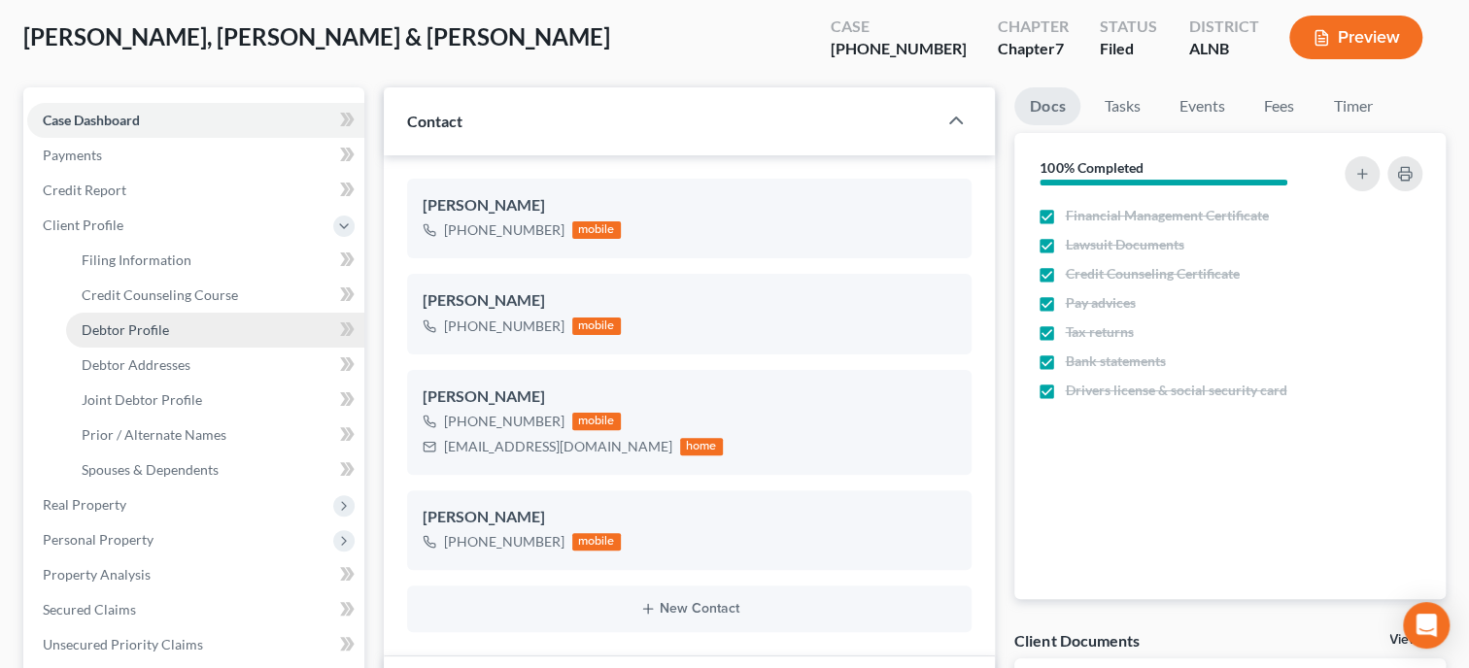
click at [114, 343] on link "Debtor Profile" at bounding box center [215, 330] width 298 height 35
select select "1"
select select "2"
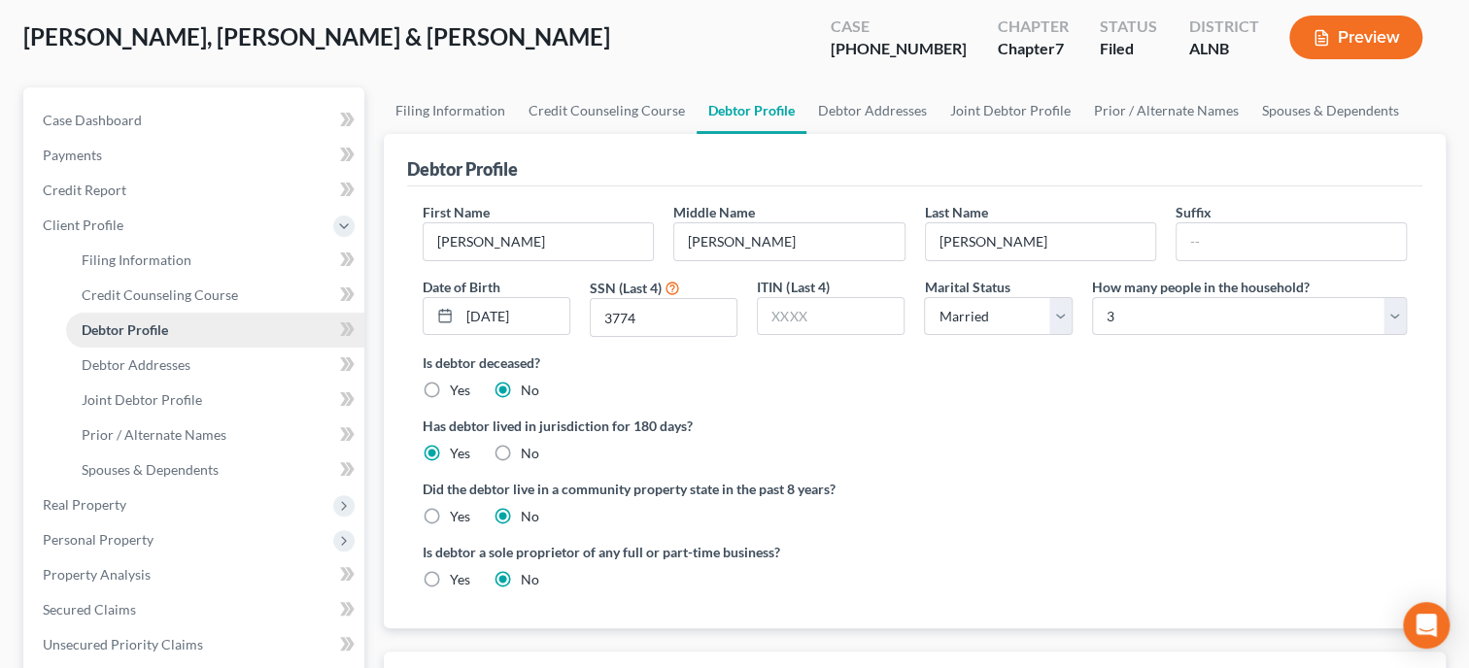
radio input "true"
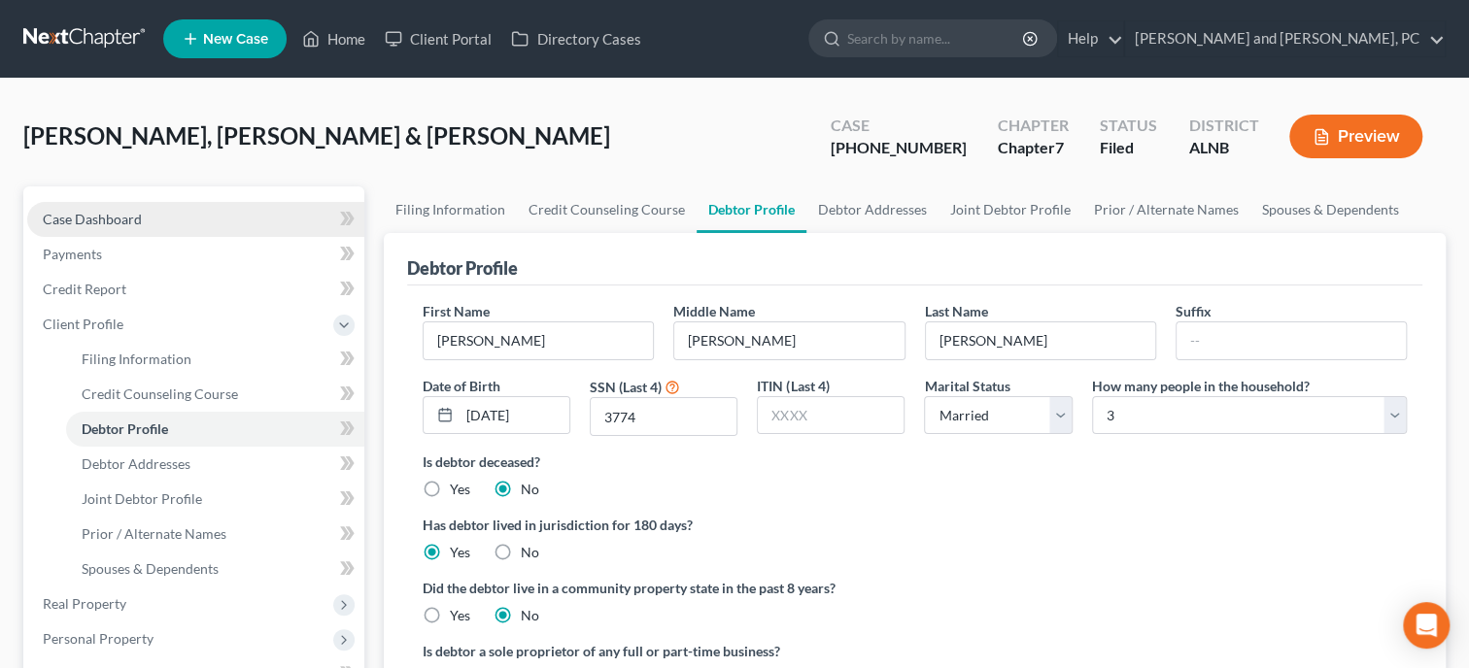
click at [54, 214] on span "Case Dashboard" at bounding box center [92, 219] width 99 height 17
select select "6"
select select "0"
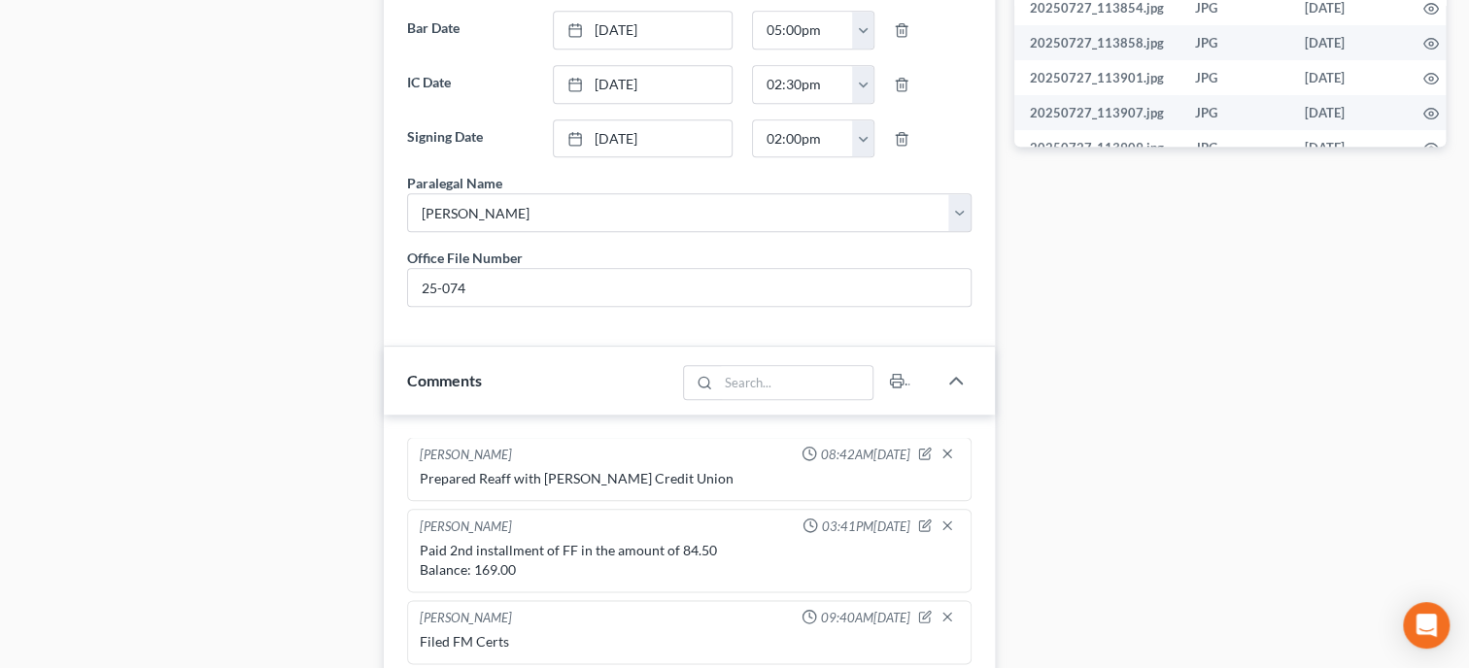
scroll to position [1399, 0]
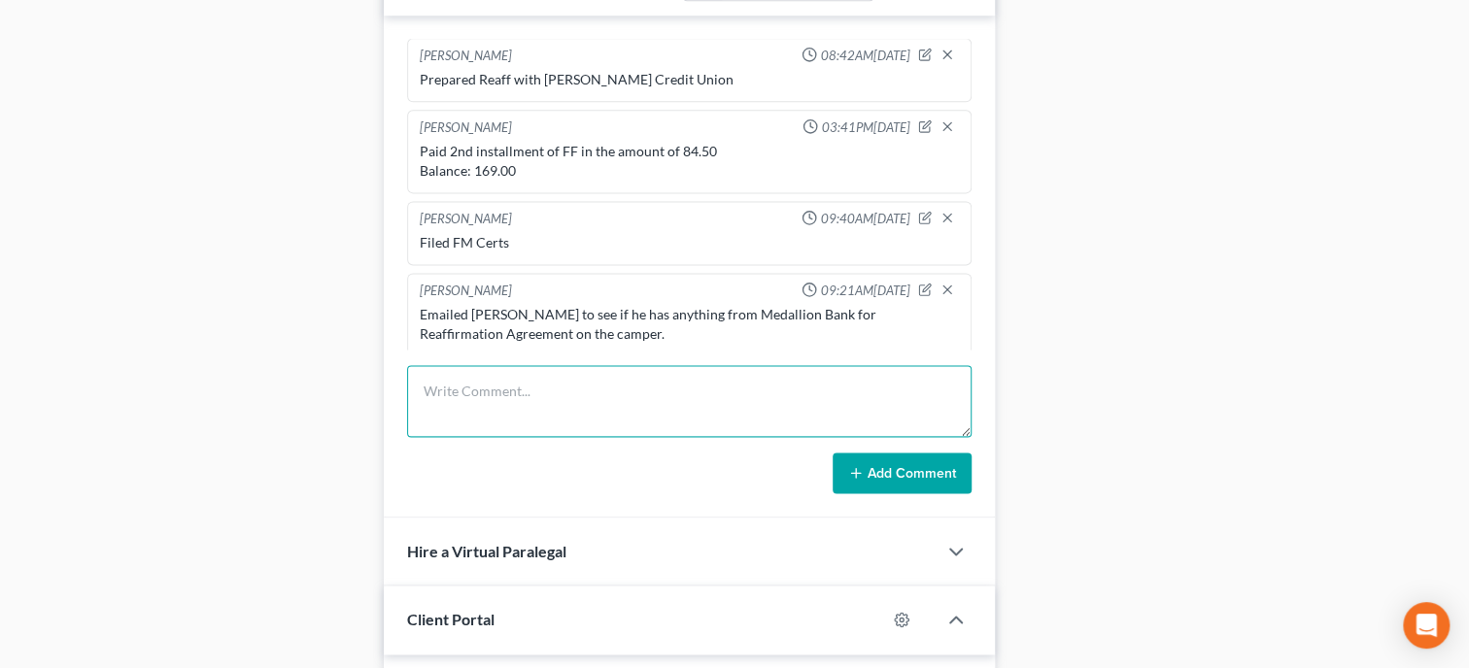
click at [641, 413] on textarea at bounding box center [689, 401] width 564 height 72
type textarea "Called Medallion Bank and requested reaffirmation agreement."
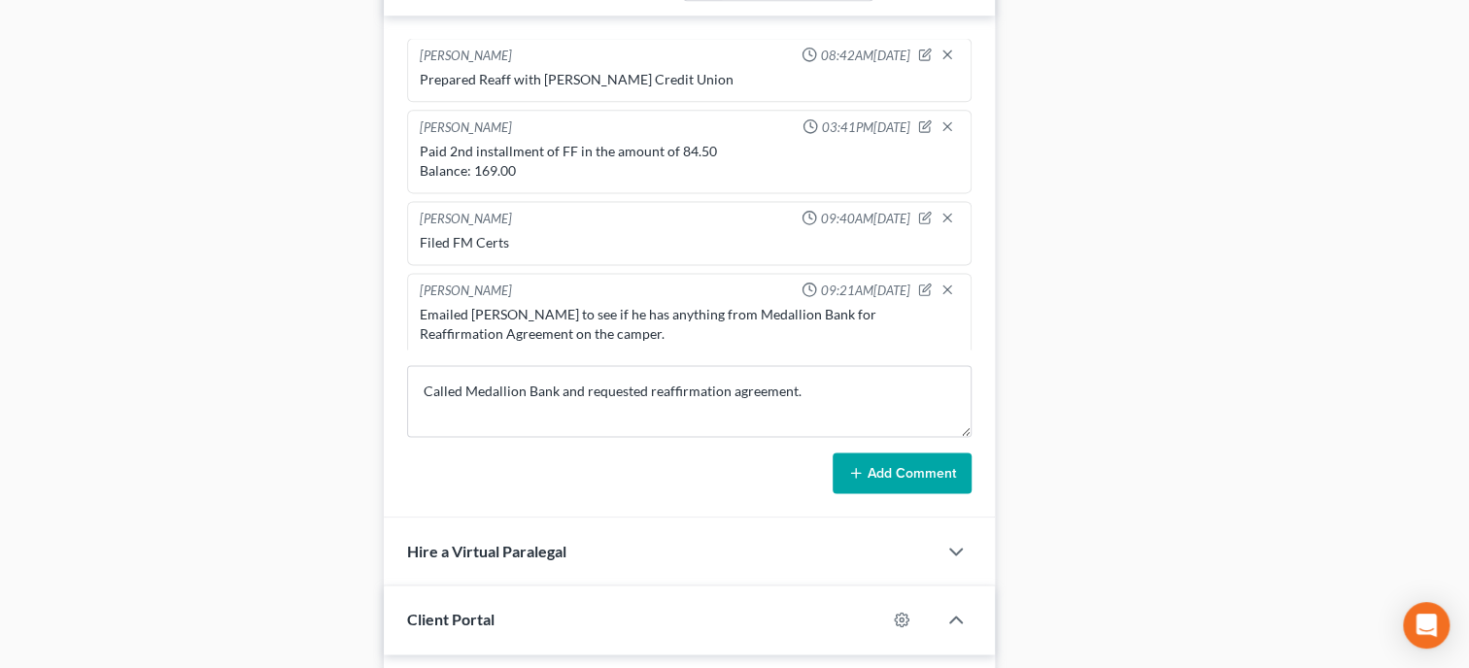
click at [929, 493] on button "Add Comment" at bounding box center [902, 473] width 139 height 41
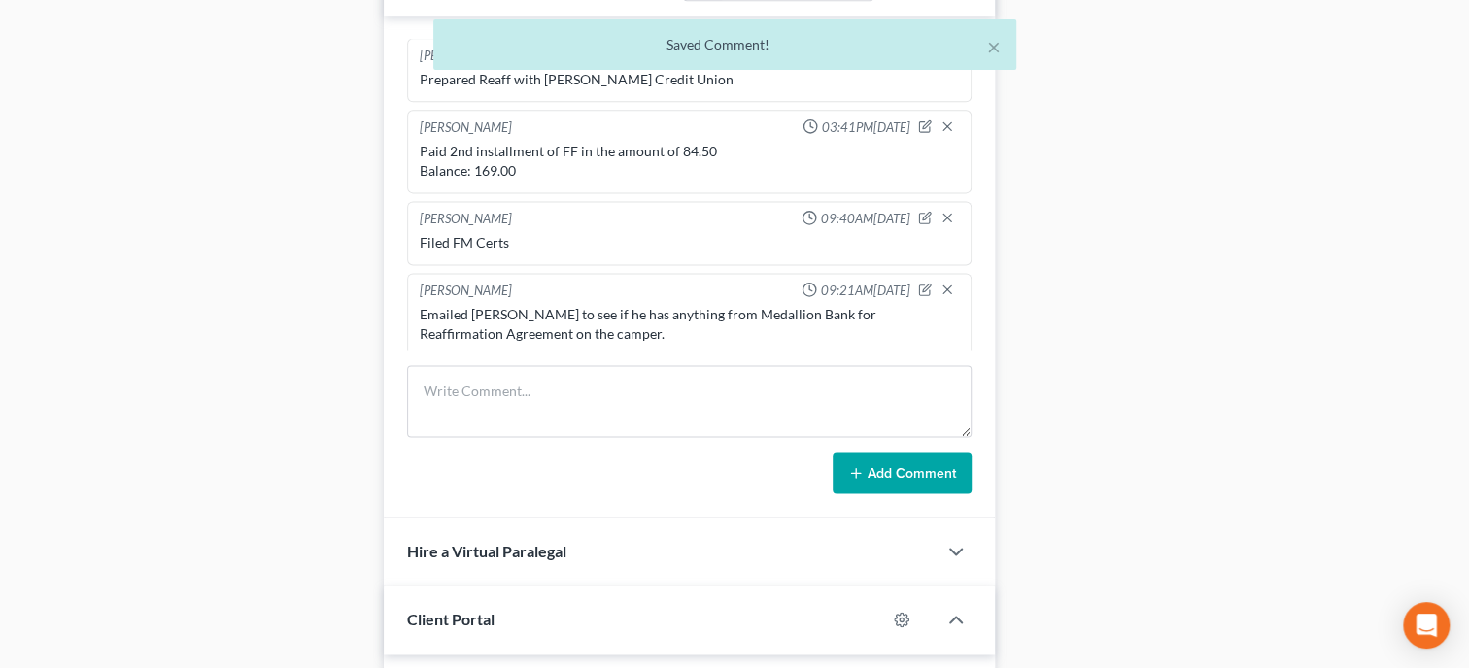
scroll to position [1269, 0]
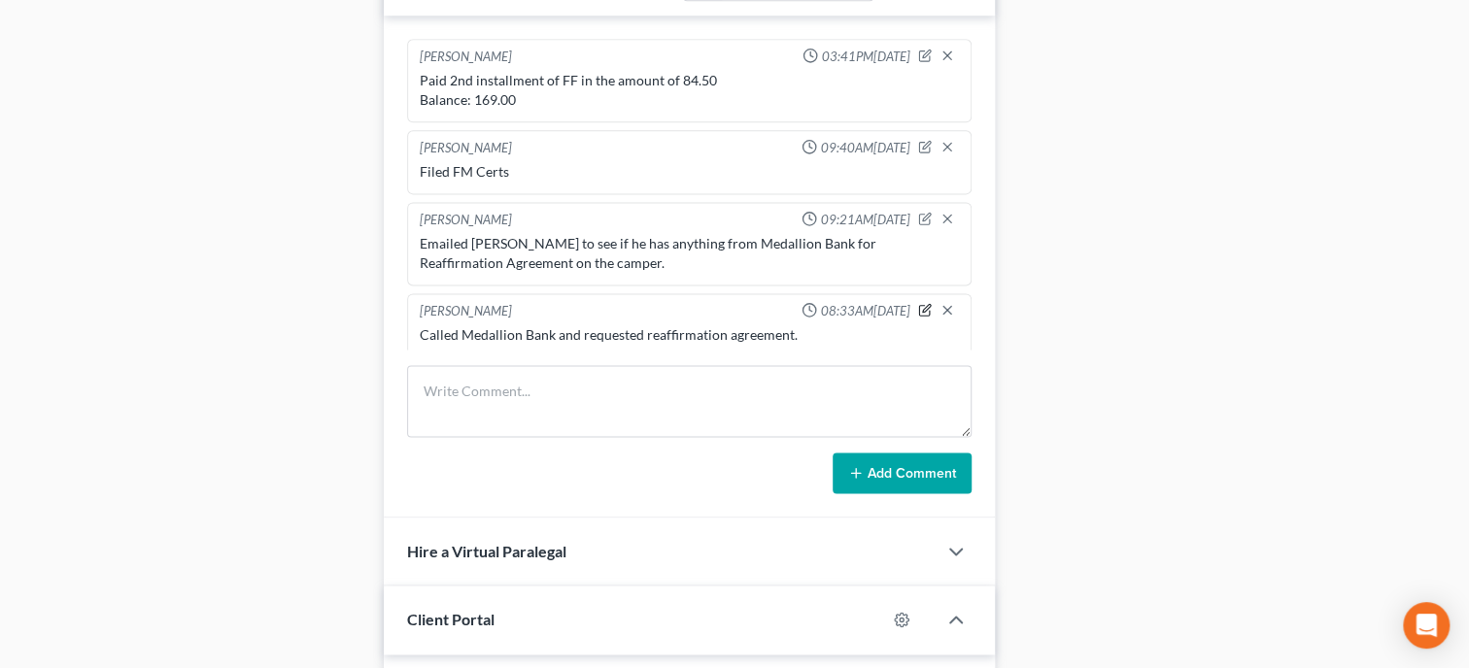
click at [927, 317] on icon "button" at bounding box center [925, 310] width 14 height 14
click at [875, 370] on textarea "Called Medallion Bank and requested reaffirmation agreement." at bounding box center [689, 361] width 539 height 72
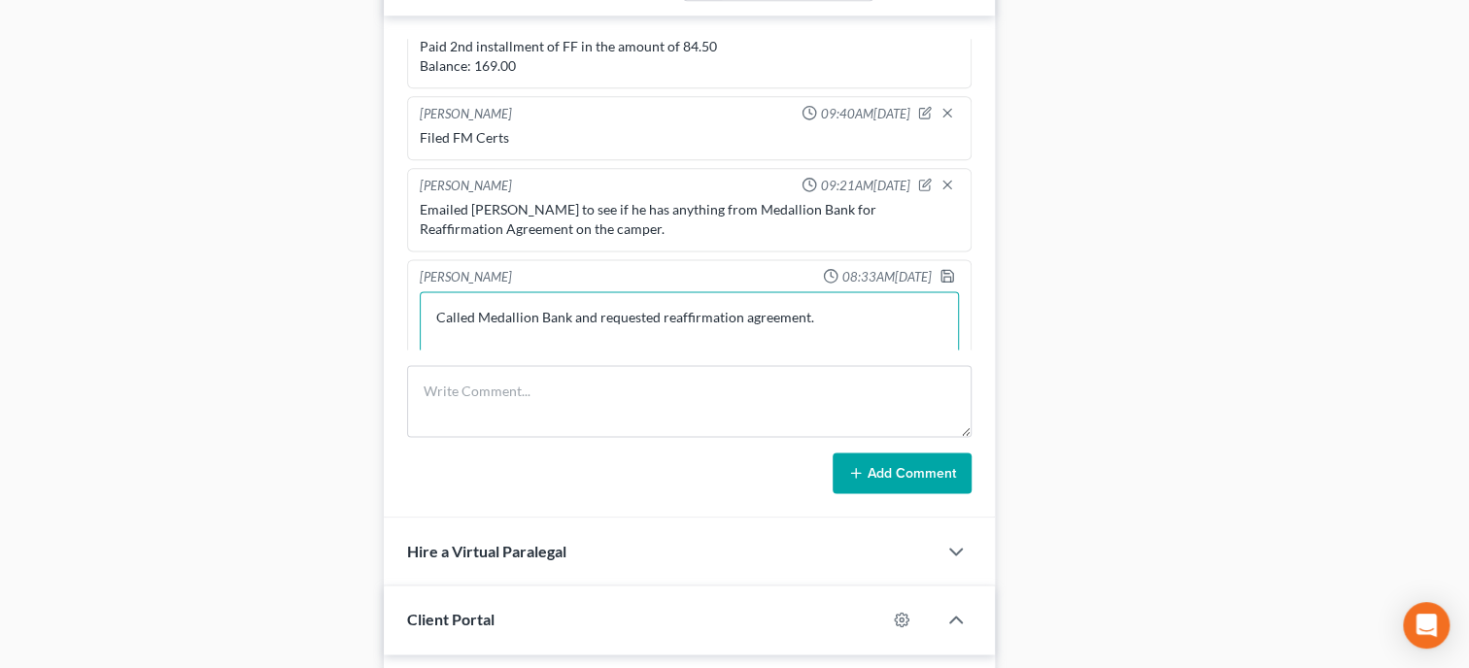
scroll to position [1321, 0]
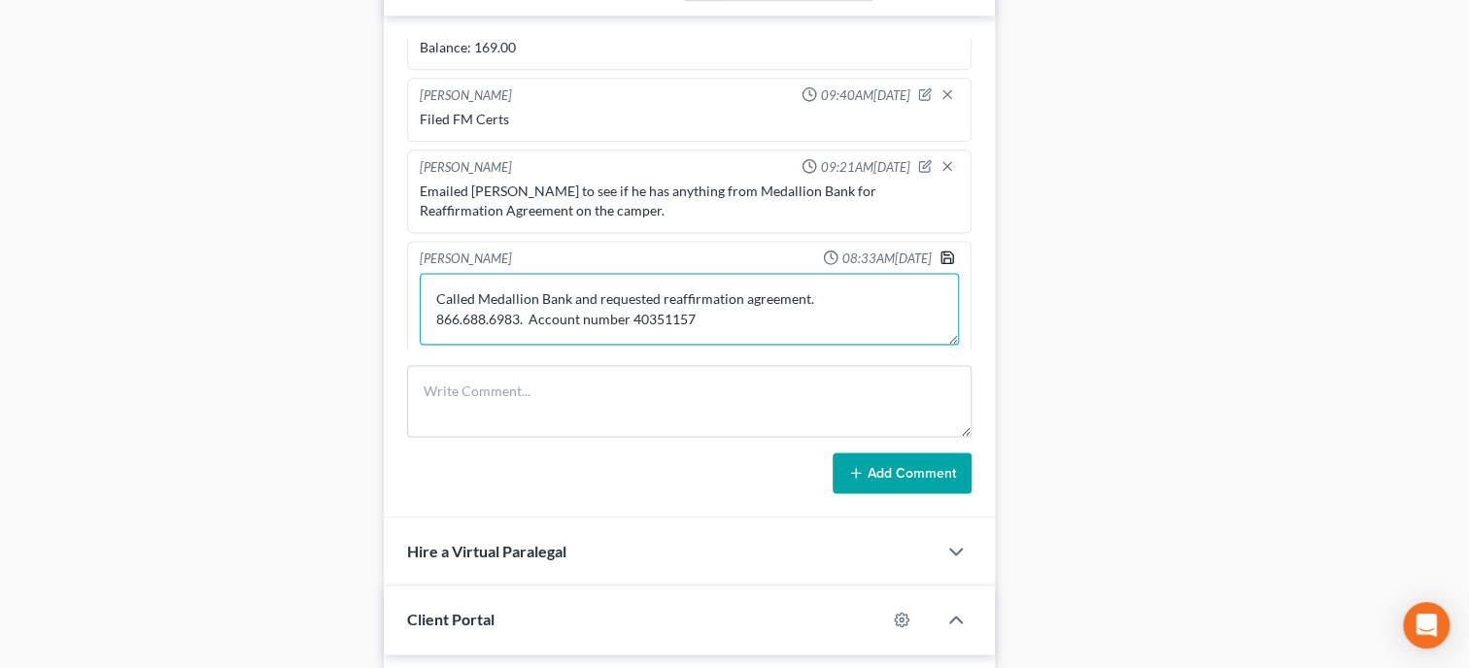
type textarea "Called Medallion Bank and requested reaffirmation agreement. 866.688.6983. Acco…"
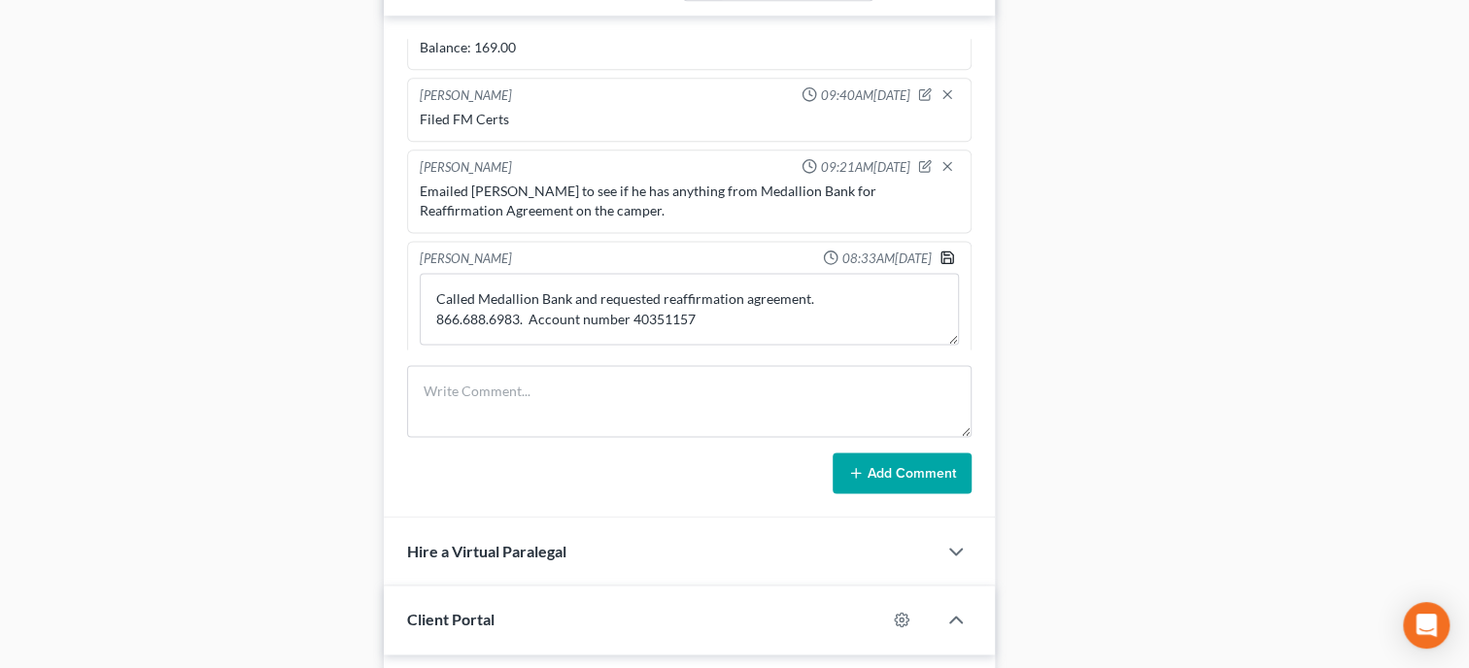
click at [951, 263] on icon "button" at bounding box center [947, 258] width 12 height 12
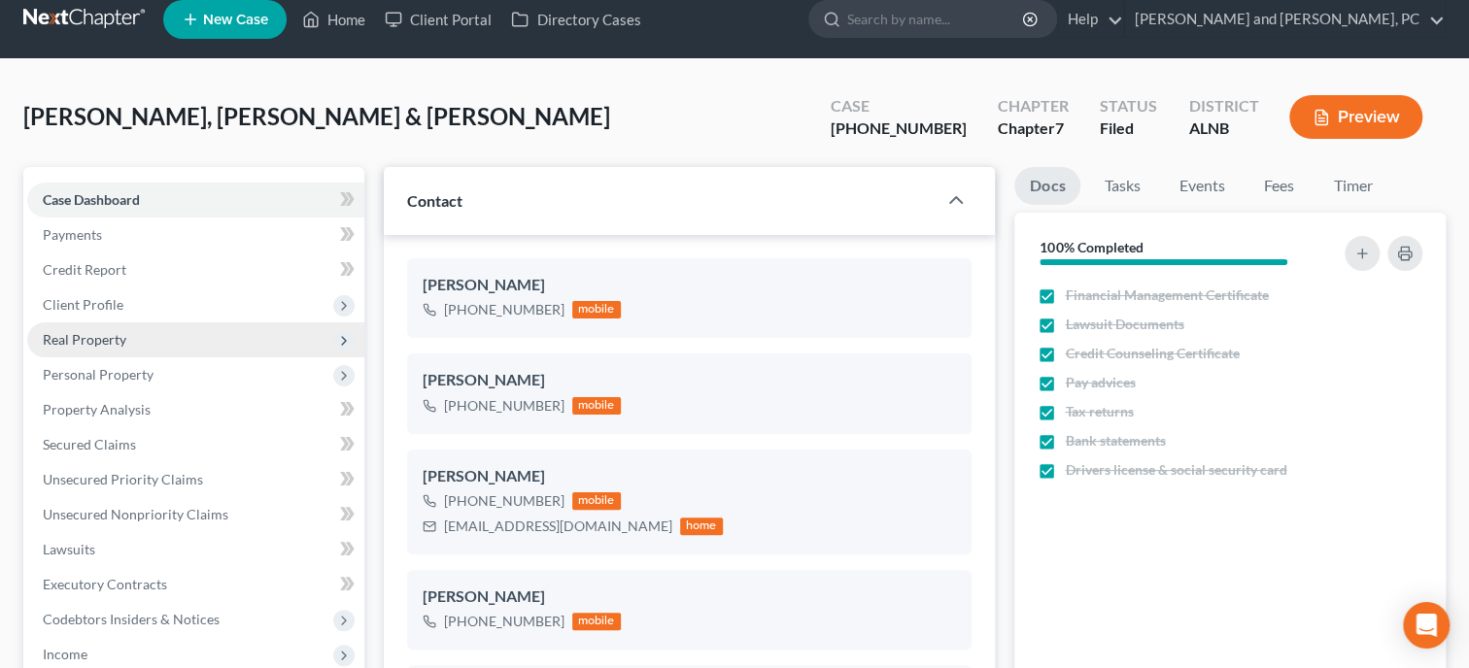
scroll to position [0, 0]
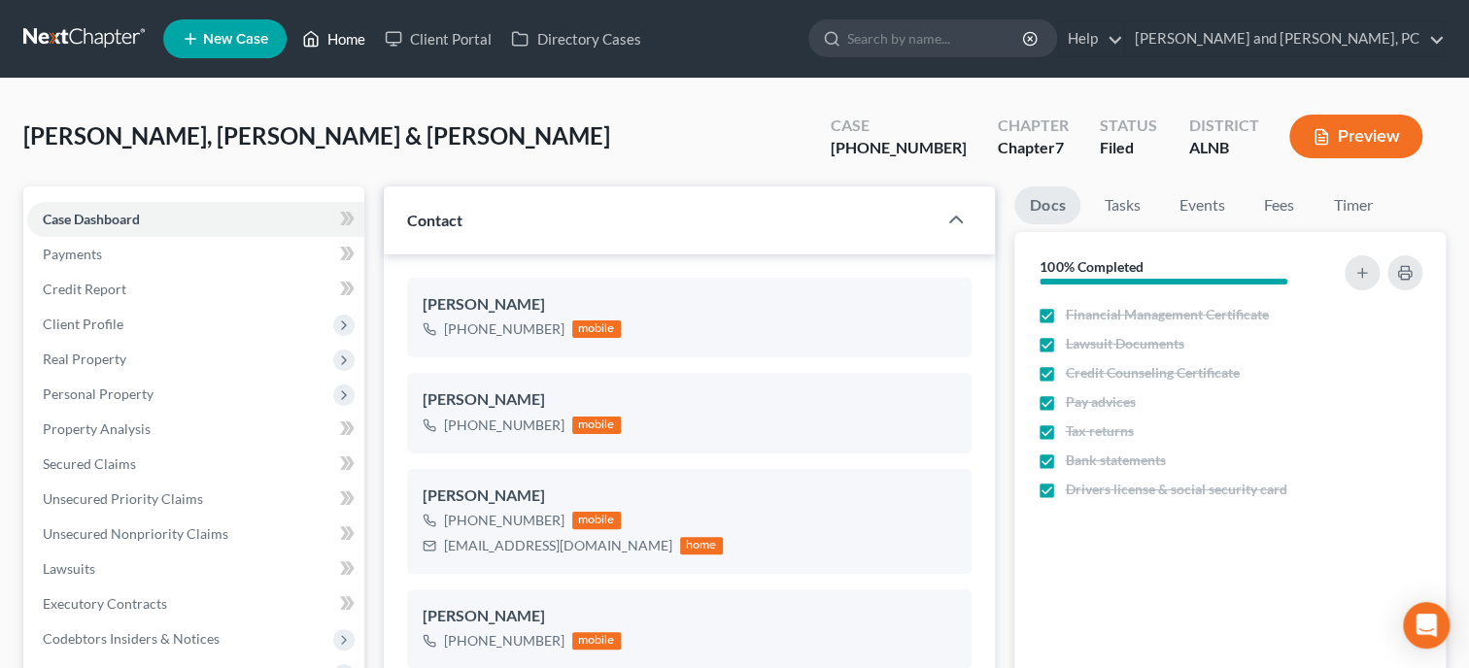
click at [353, 48] on link "Home" at bounding box center [333, 38] width 83 height 35
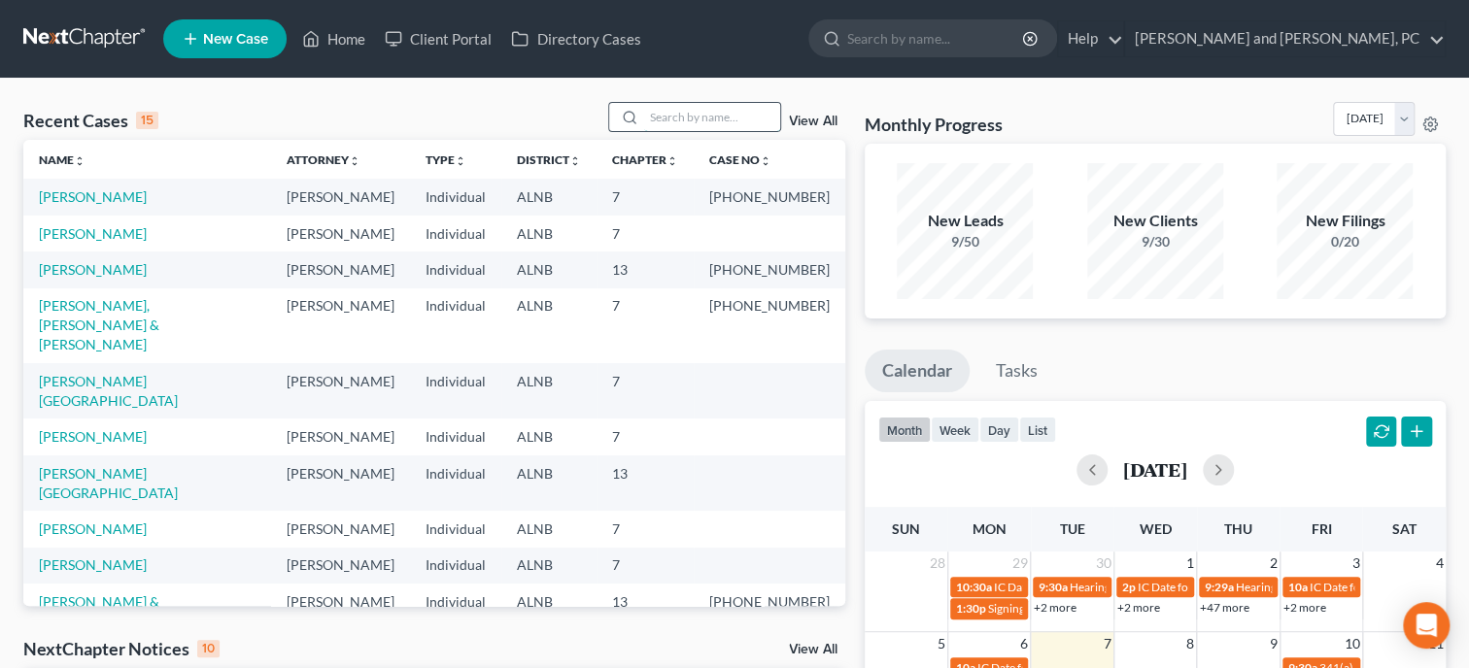
click at [671, 119] on input "search" at bounding box center [712, 117] width 136 height 28
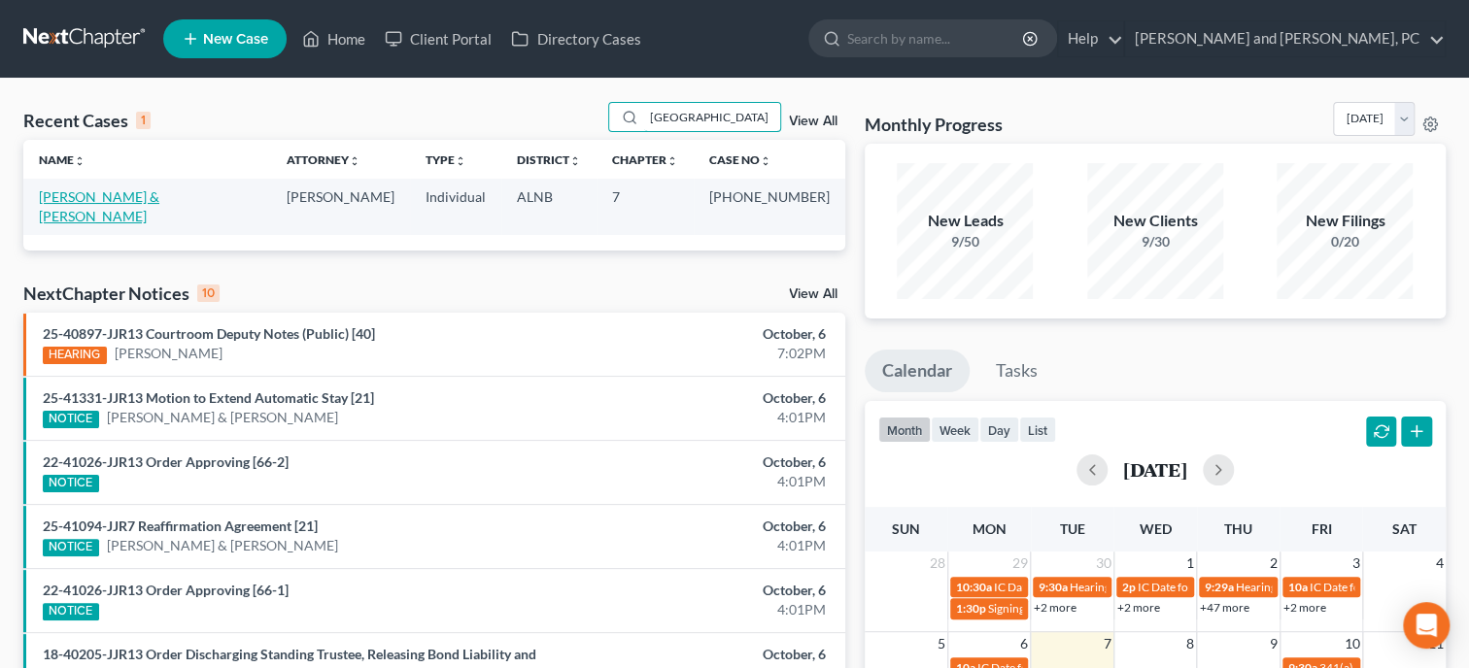
type input "roma"
click at [136, 201] on link "[PERSON_NAME] & [PERSON_NAME]" at bounding box center [99, 206] width 120 height 36
select select "6"
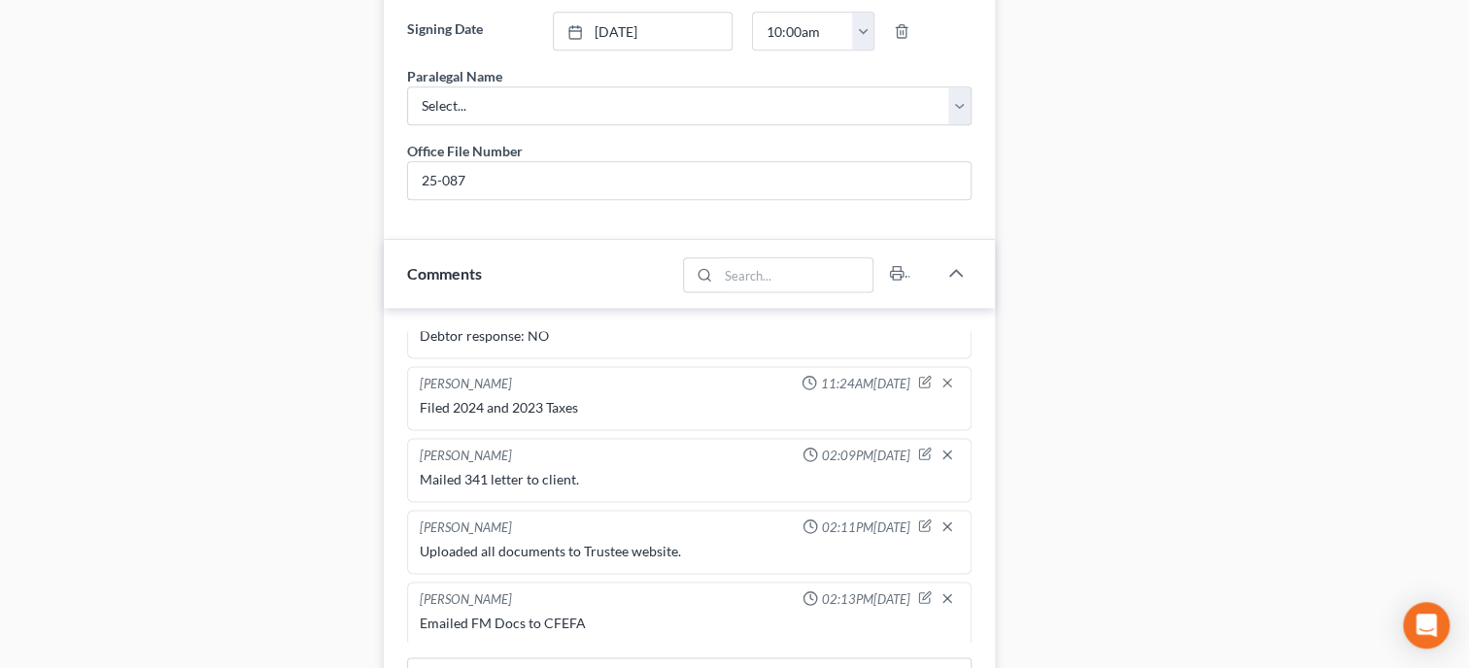
scroll to position [1299, 0]
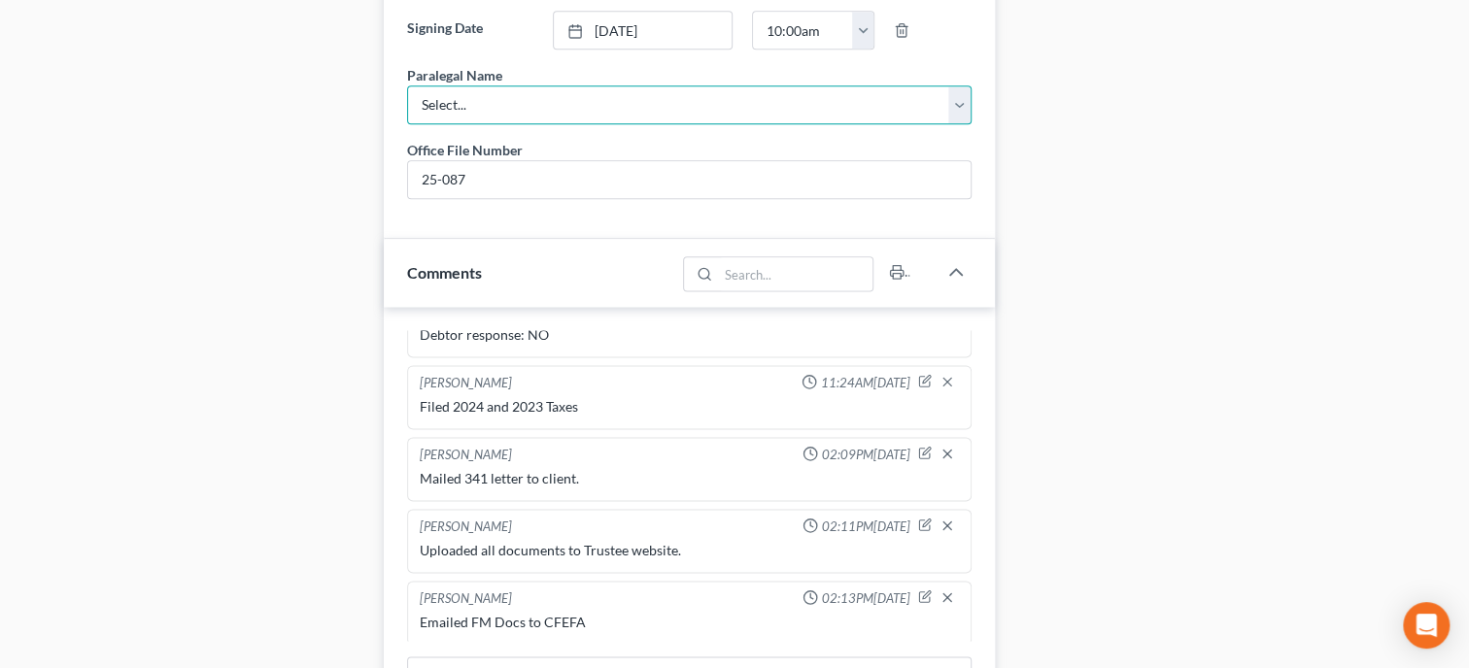
select select "0"
click option "[PERSON_NAME]" at bounding box center [0, 0] width 0 height 0
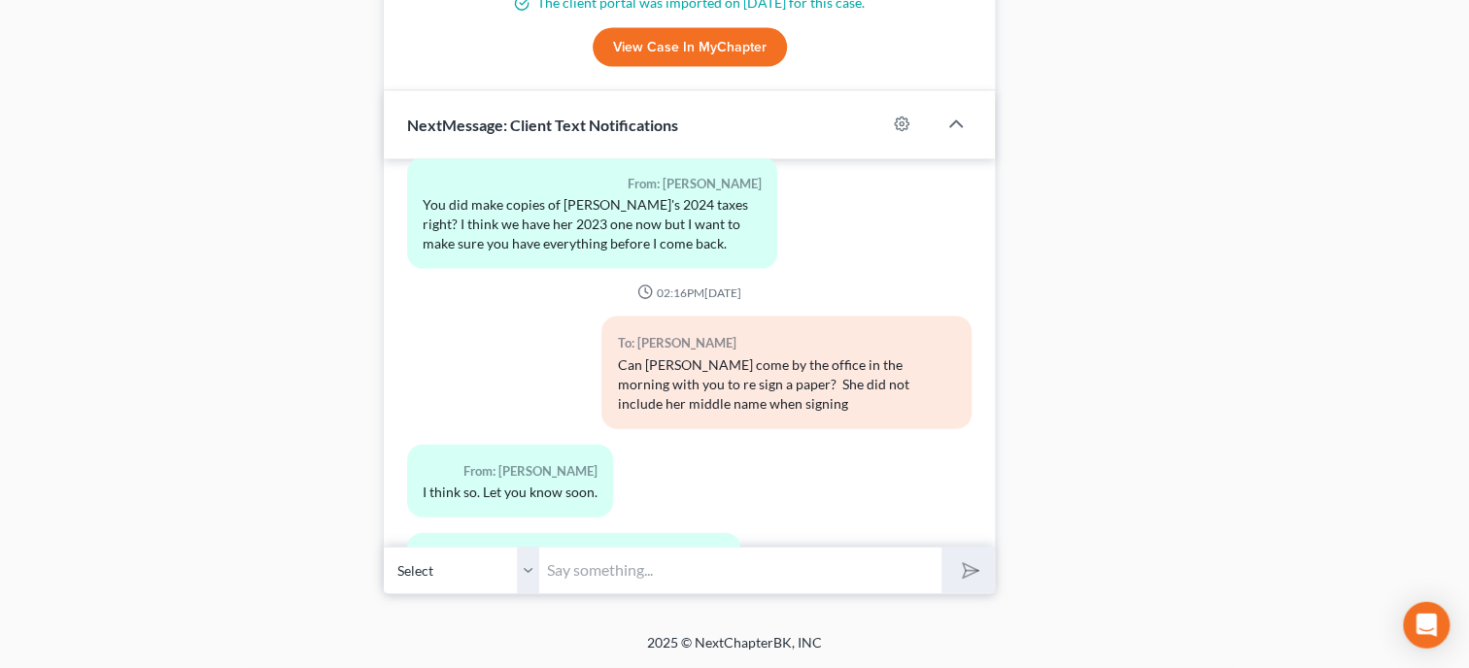
scroll to position [2309, 0]
click at [603, 560] on input "text" at bounding box center [740, 571] width 402 height 48
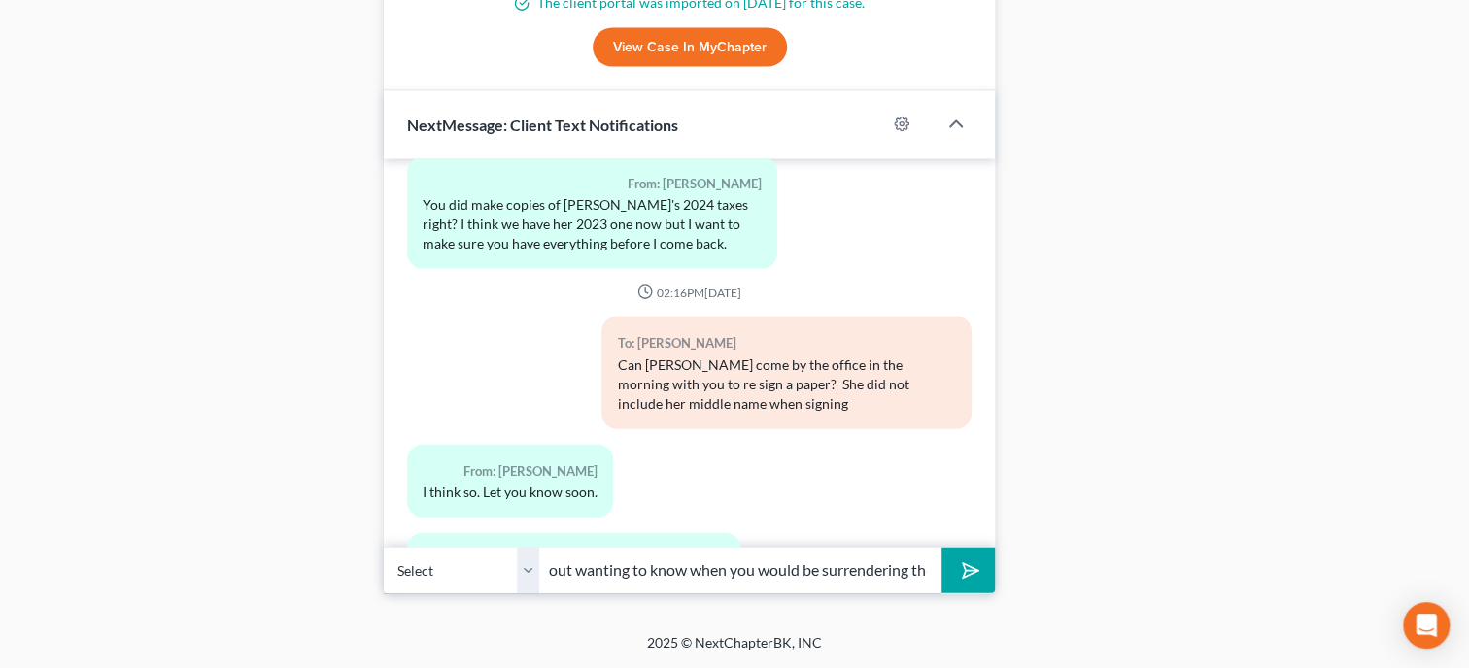
scroll to position [0, 371]
type input "The attorney for Family [PERSON_NAME] has reached out wanting to know when you …"
click at [941, 548] on button "submit" at bounding box center [967, 571] width 53 height 46
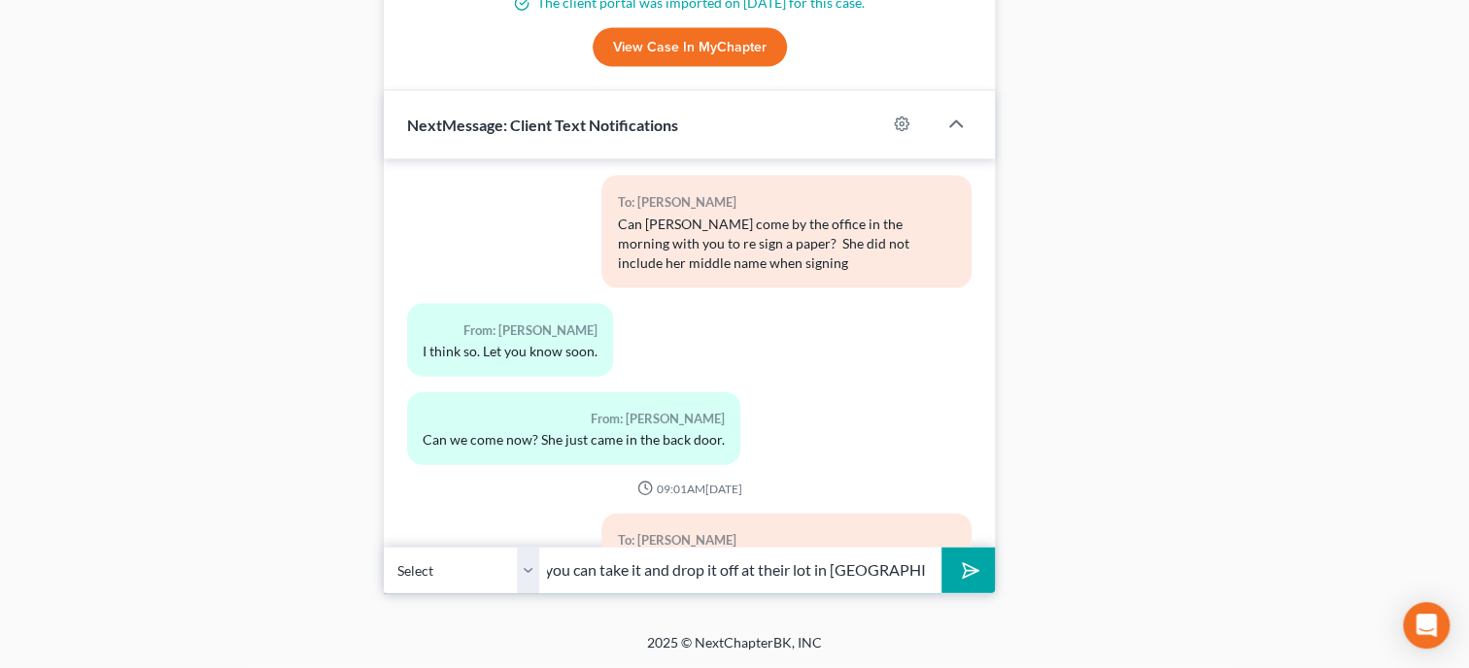
scroll to position [0, 151]
type input "They want to know if you can take it and drop it off at their lot in [GEOGRAPHI…"
click at [941, 548] on button "submit" at bounding box center [967, 571] width 53 height 46
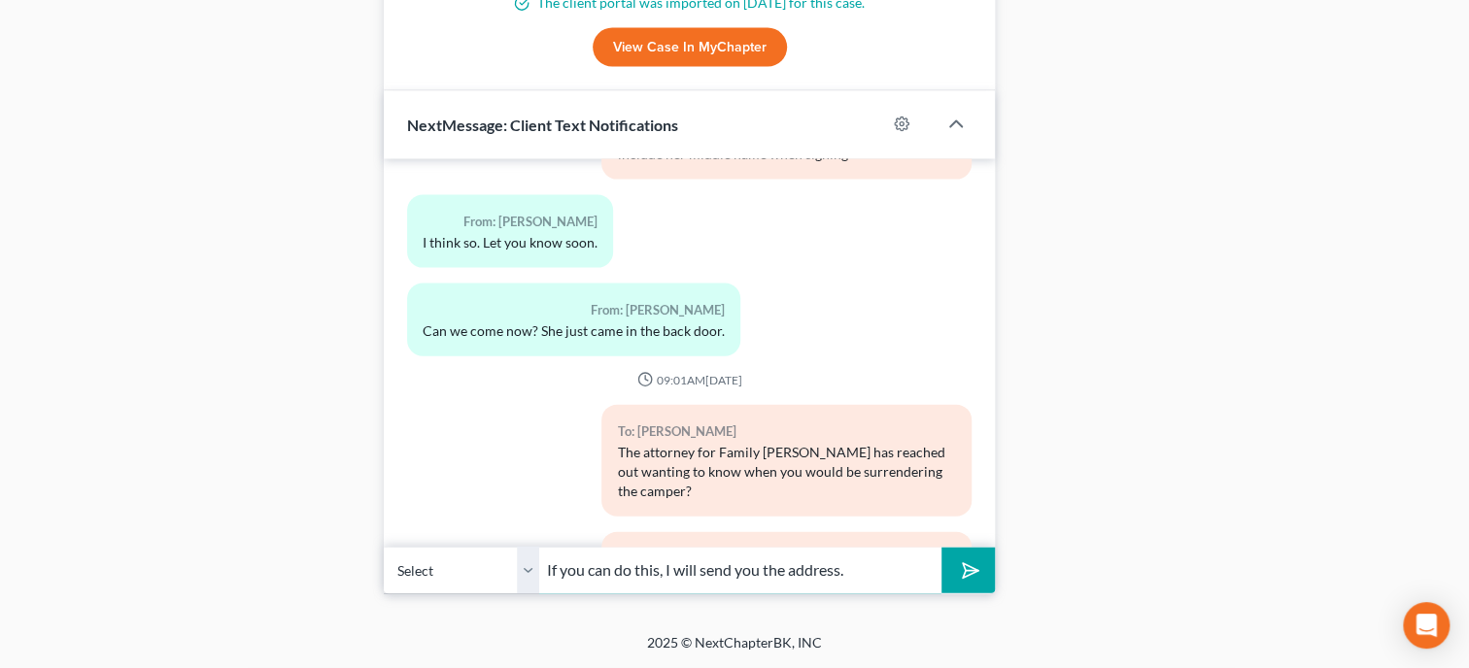
type input "If you can do this, I will send you the address."
click at [941, 548] on button "submit" at bounding box center [967, 571] width 53 height 46
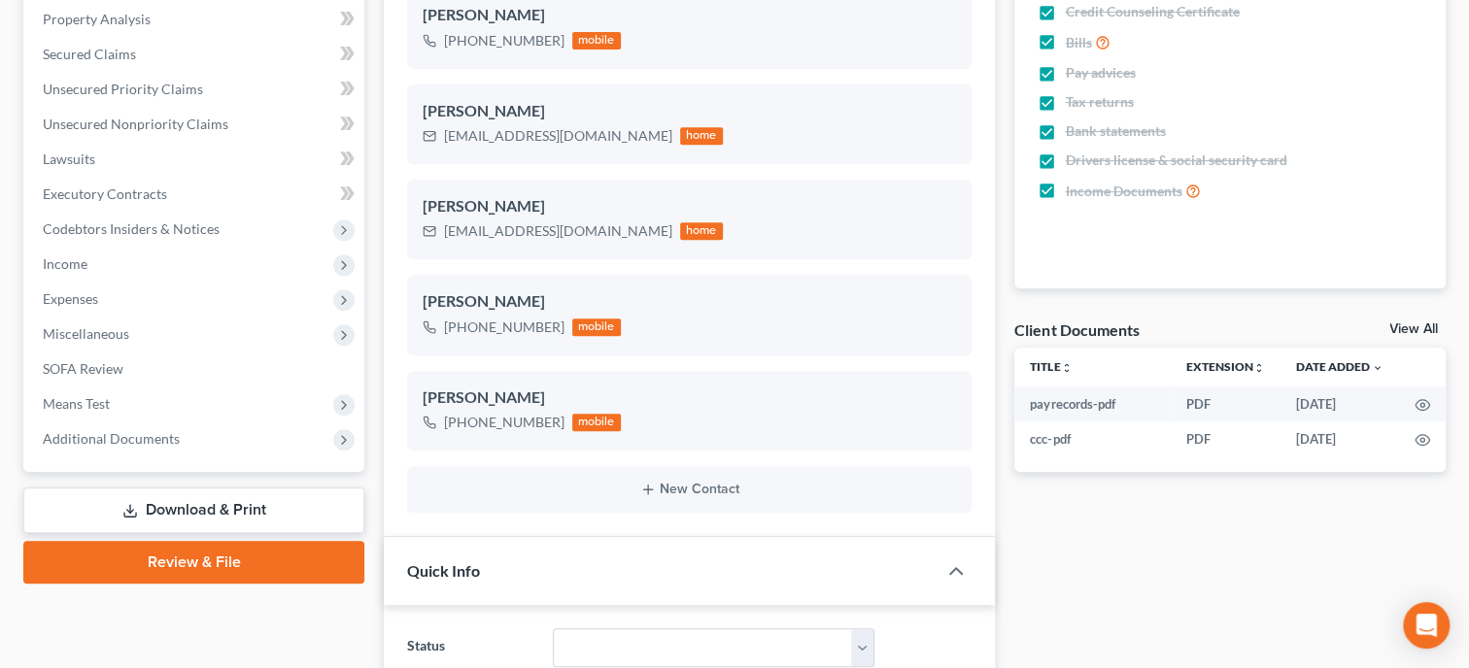
scroll to position [0, 0]
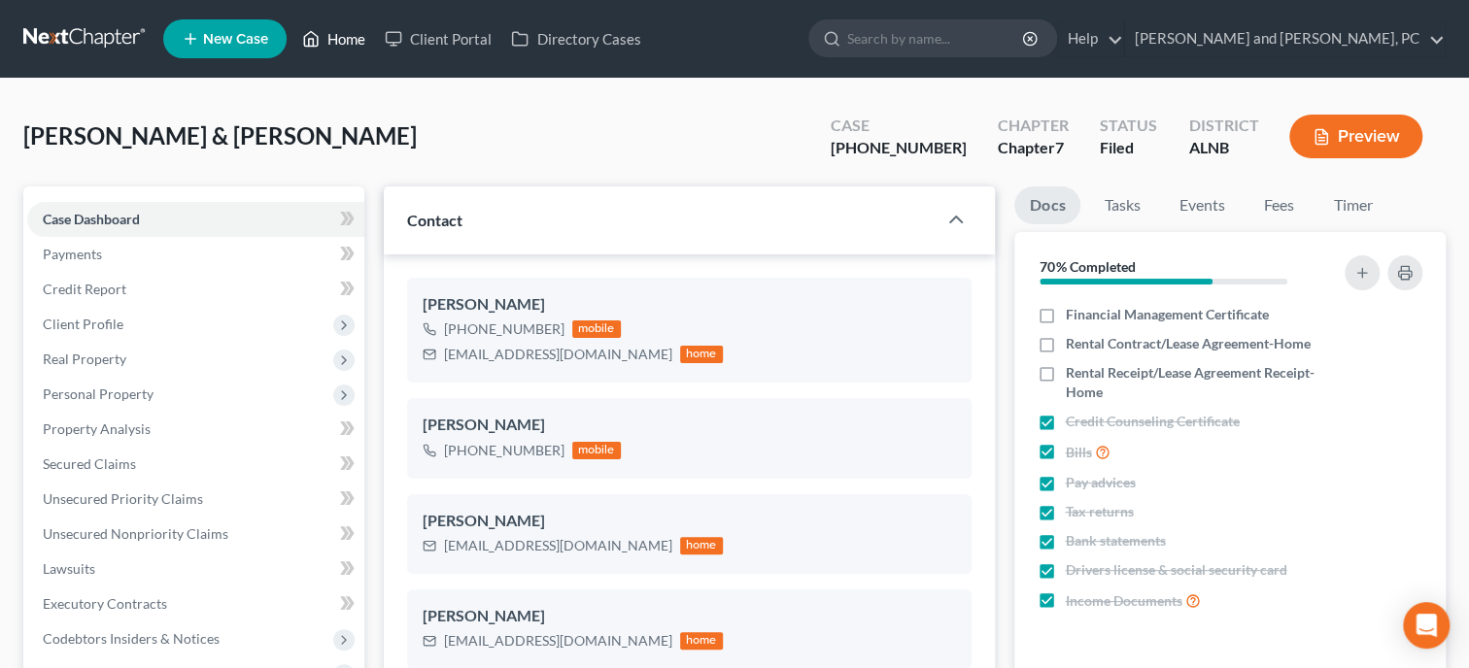
click at [326, 33] on link "Home" at bounding box center [333, 38] width 83 height 35
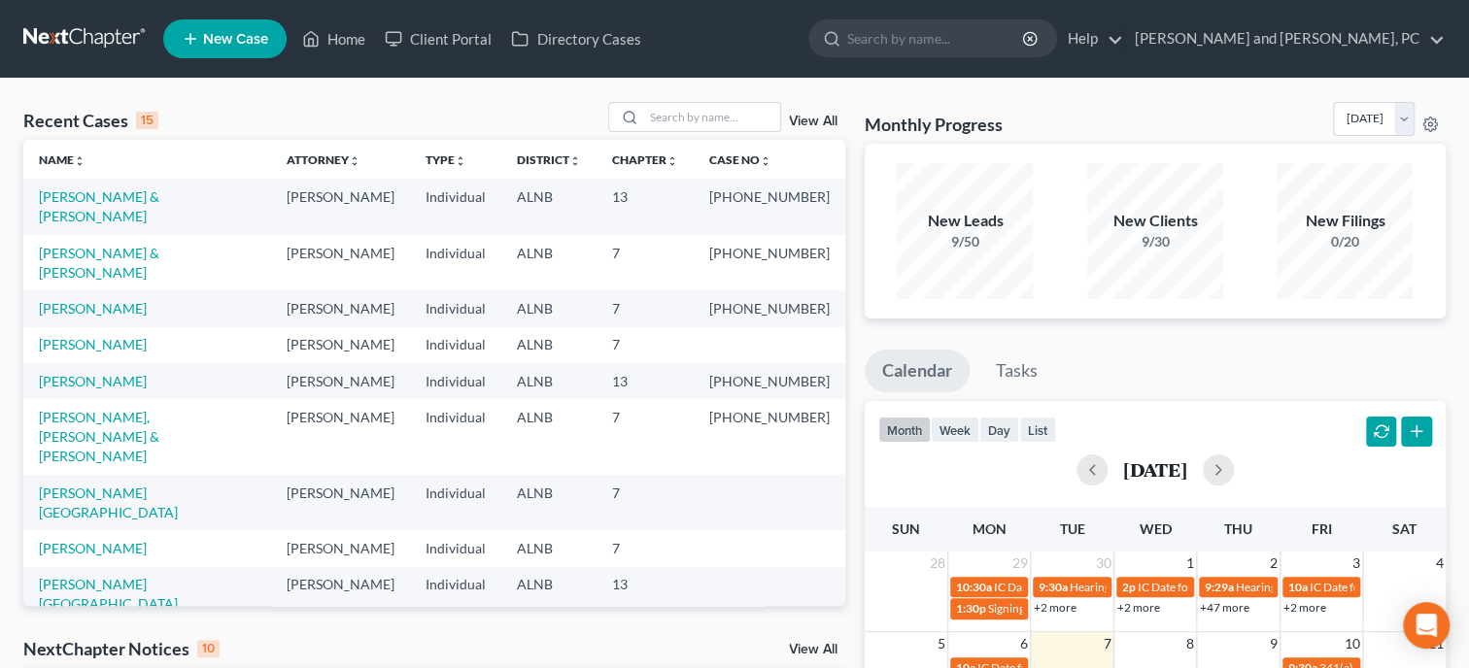
click at [255, 51] on link "New Case" at bounding box center [224, 38] width 123 height 39
select select "1"
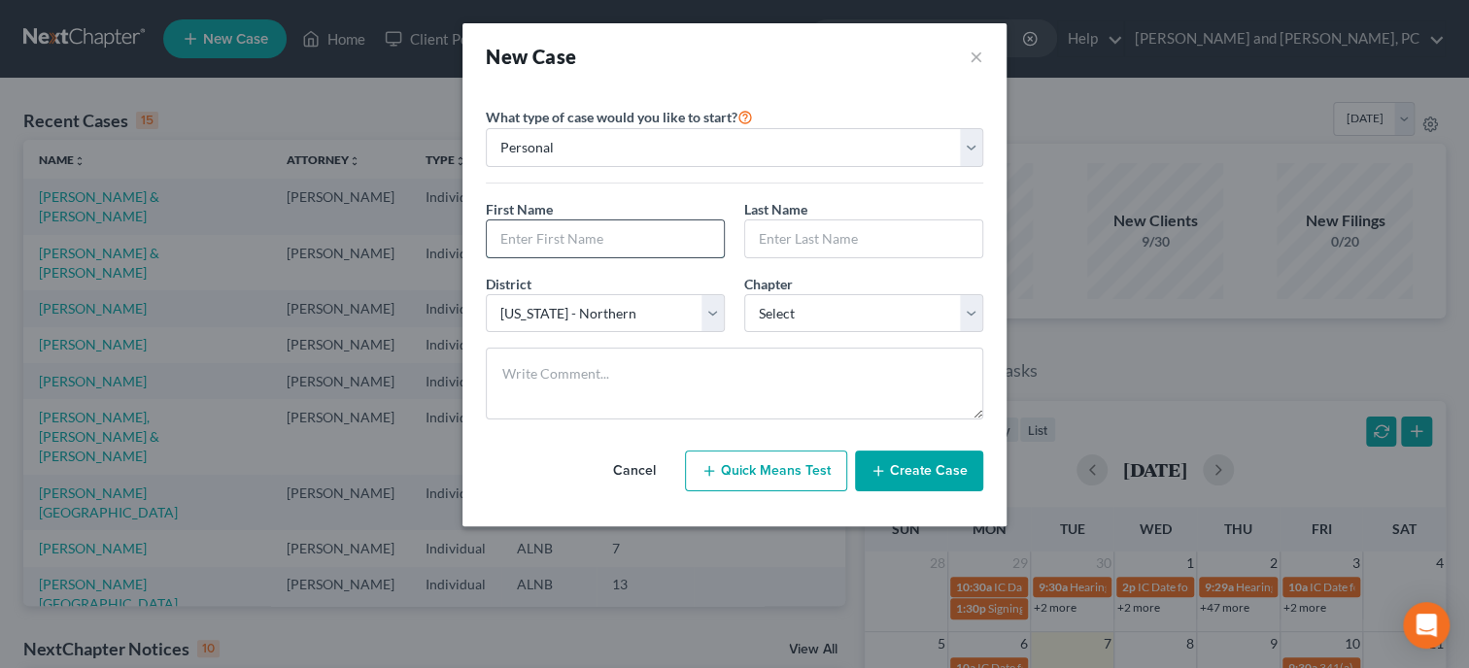
click at [526, 239] on input "text" at bounding box center [605, 239] width 237 height 37
type input "James"
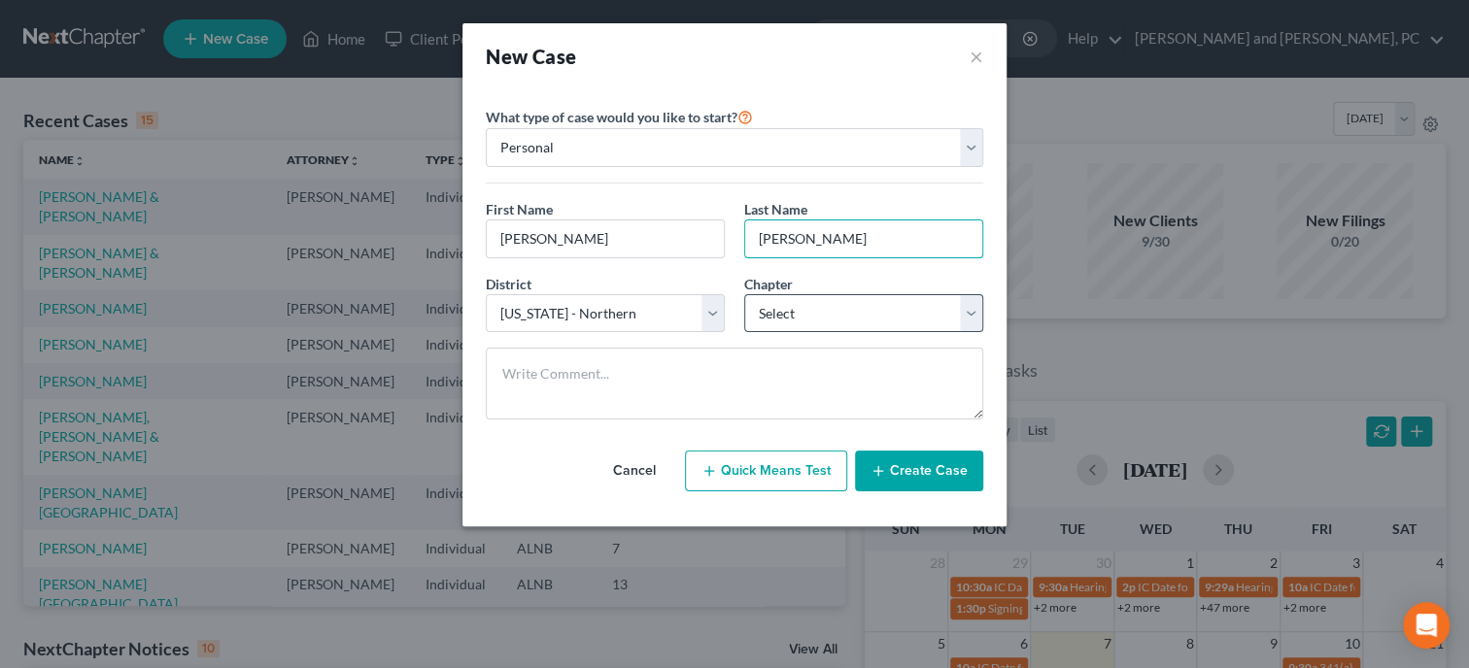
type input "Morris"
click at [744, 294] on select "Select 7 11 12 13" at bounding box center [863, 313] width 239 height 39
select select "3"
click option "13" at bounding box center [0, 0] width 0 height 0
click at [882, 469] on icon "button" at bounding box center [878, 471] width 16 height 16
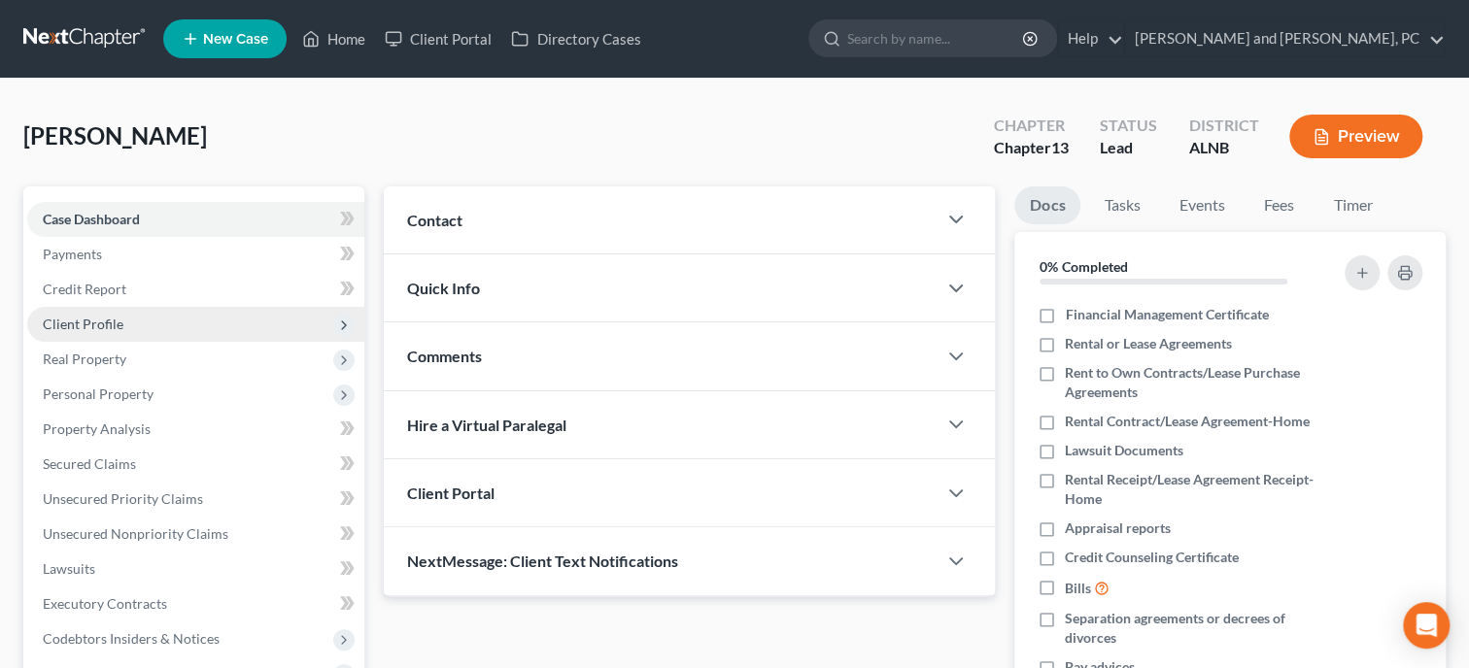
click at [126, 321] on span "Client Profile" at bounding box center [195, 324] width 337 height 35
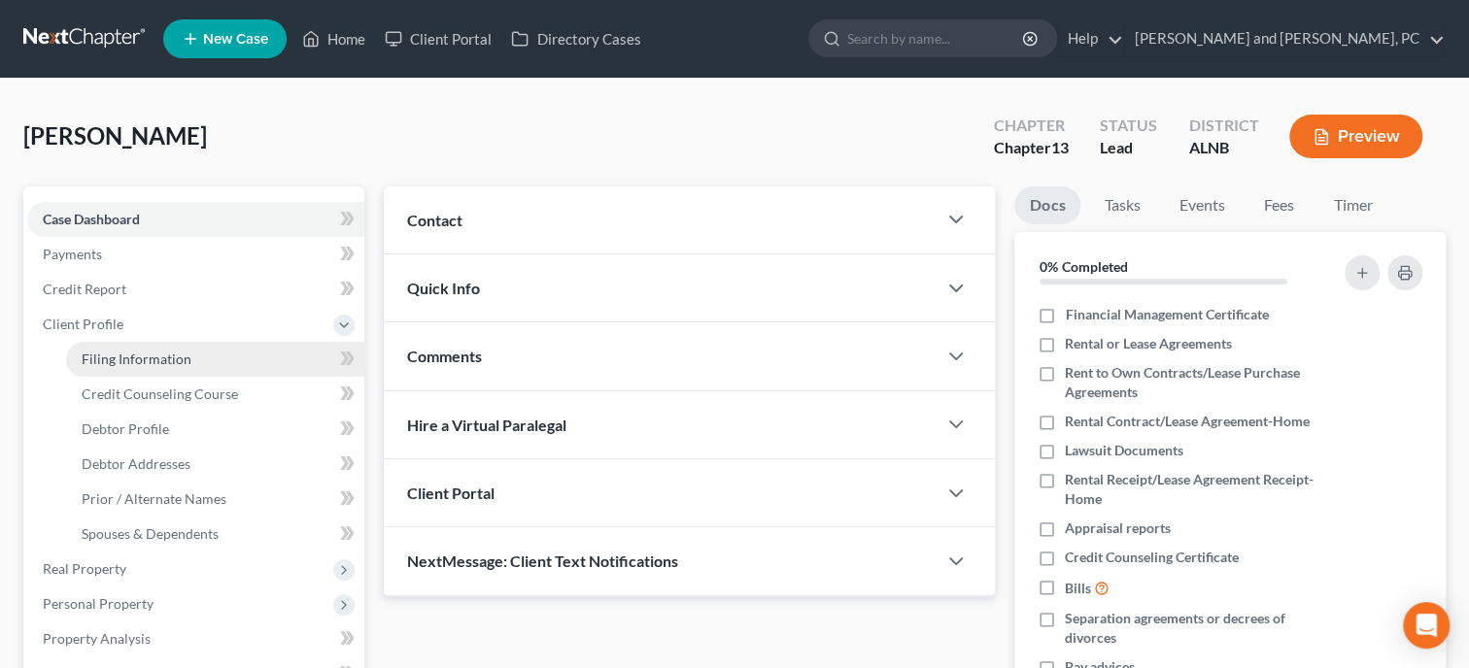
click at [130, 360] on span "Filing Information" at bounding box center [137, 359] width 110 height 17
select select "1"
select select "0"
select select "3"
select select "1"
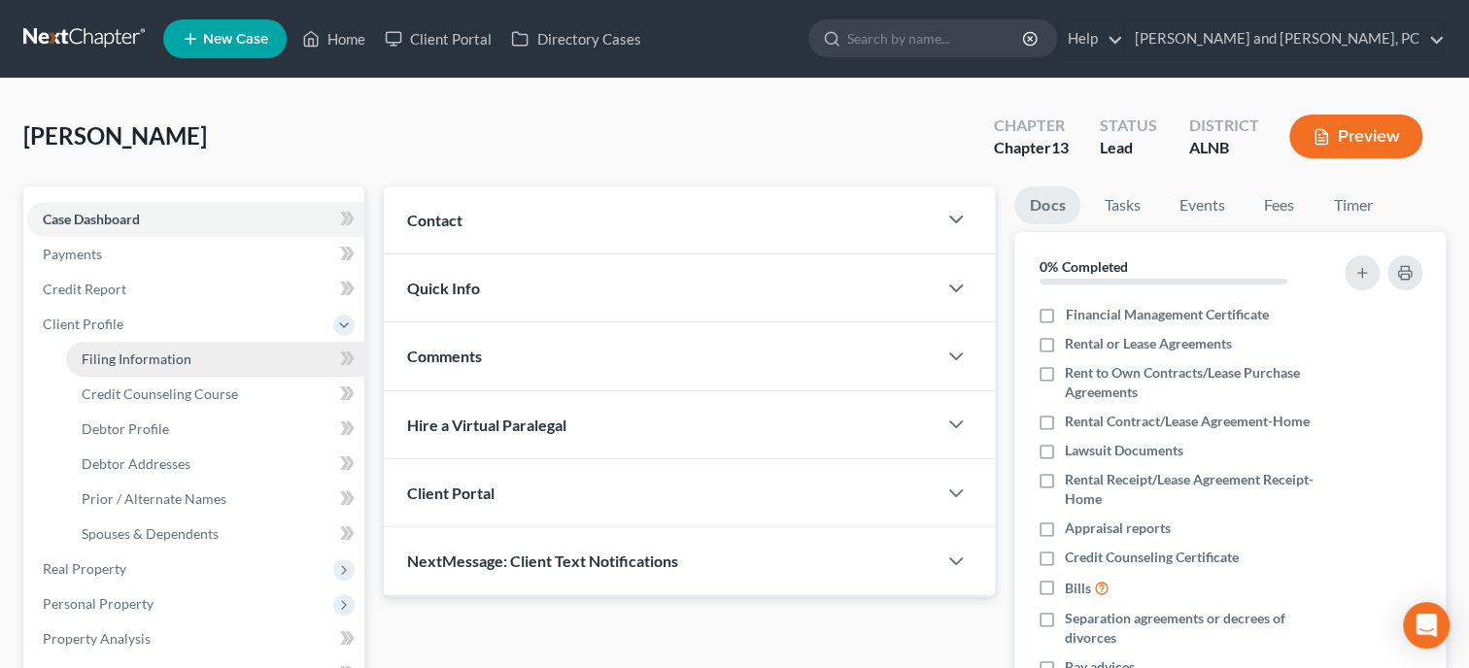
select select "0"
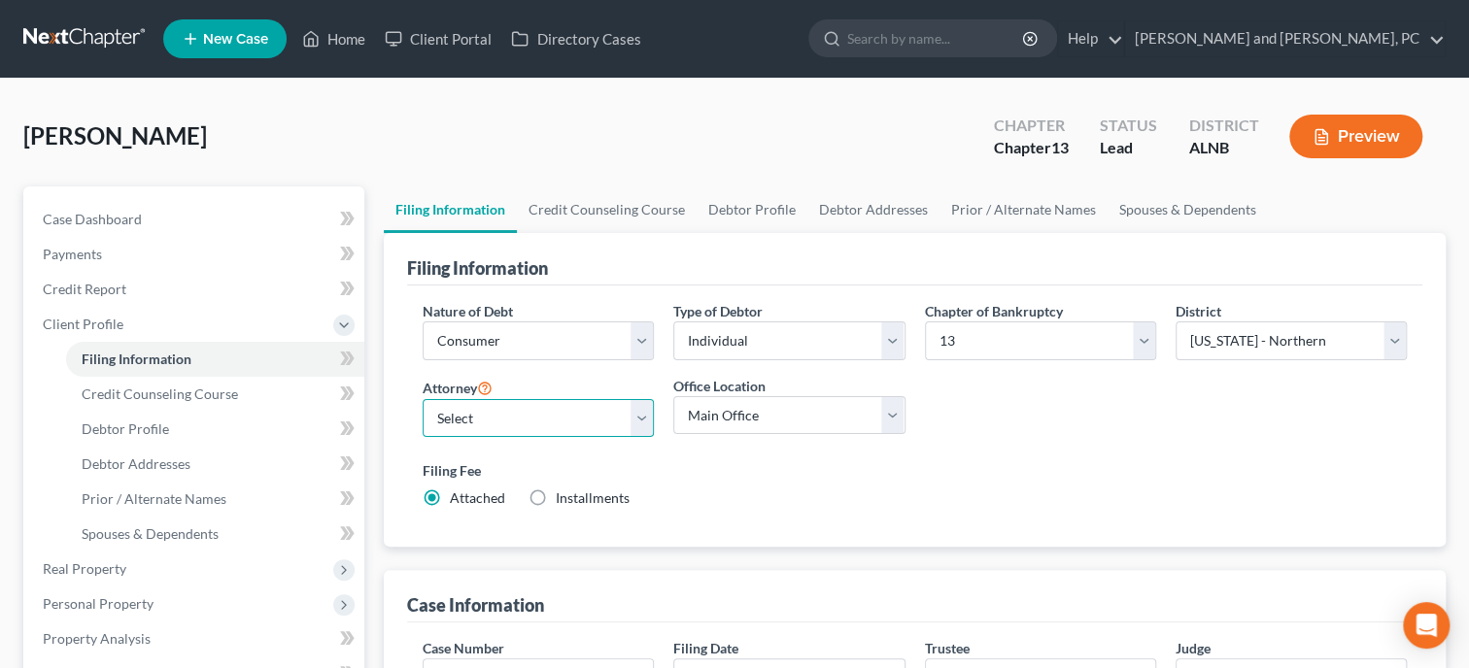
click at [423, 399] on select "Select John W. Jennings, Jr. - ALNB Christopher Messer - ALNB Christopher Messe…" at bounding box center [538, 418] width 231 height 39
select select "0"
click option "John W. Jennings, Jr. - ALNB" at bounding box center [0, 0] width 0 height 0
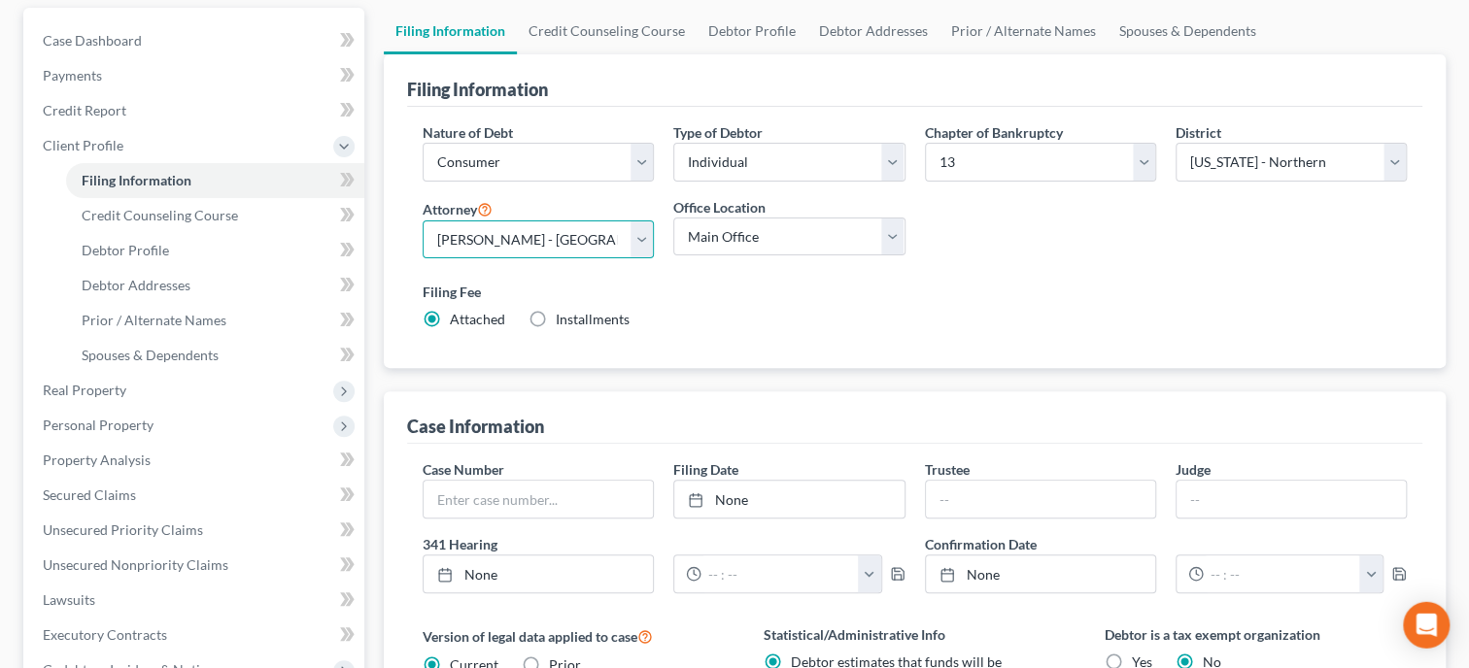
scroll to position [199, 0]
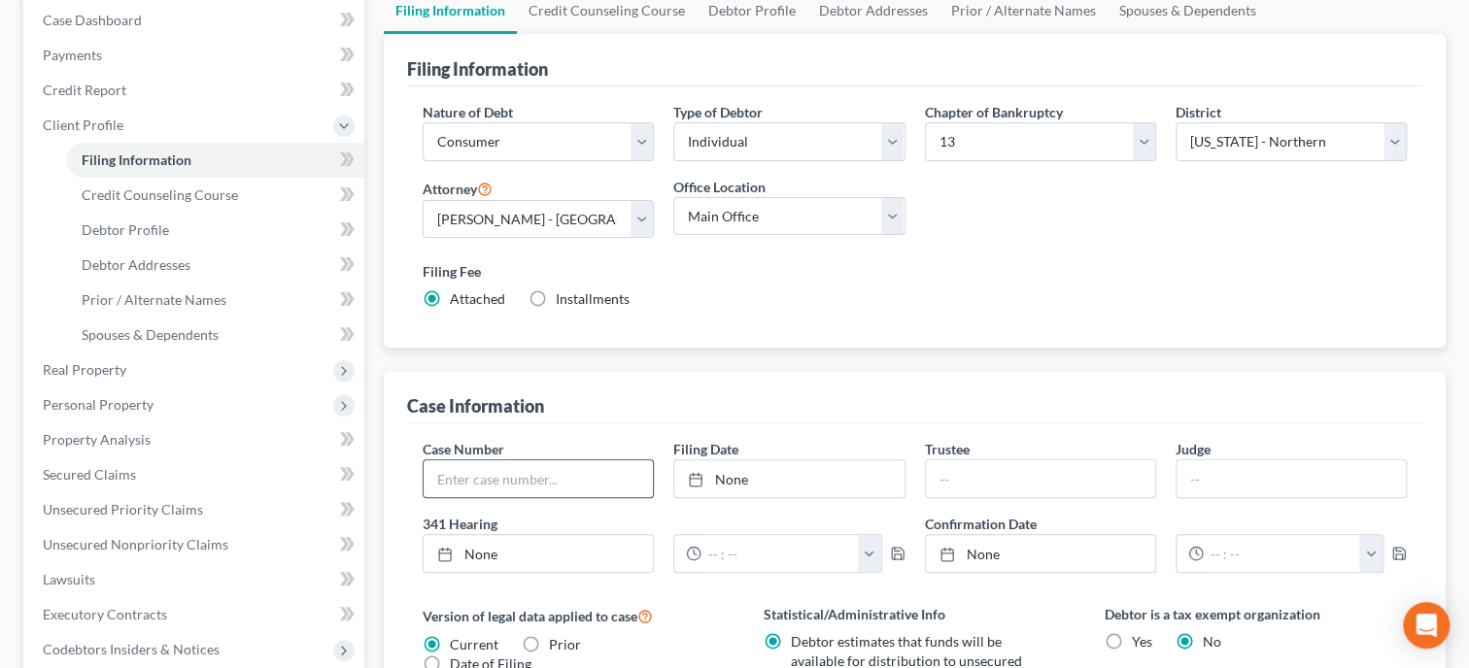
click at [465, 469] on input "text" at bounding box center [538, 478] width 229 height 37
type input "20-02622"
click at [758, 483] on link "None" at bounding box center [788, 478] width 229 height 37
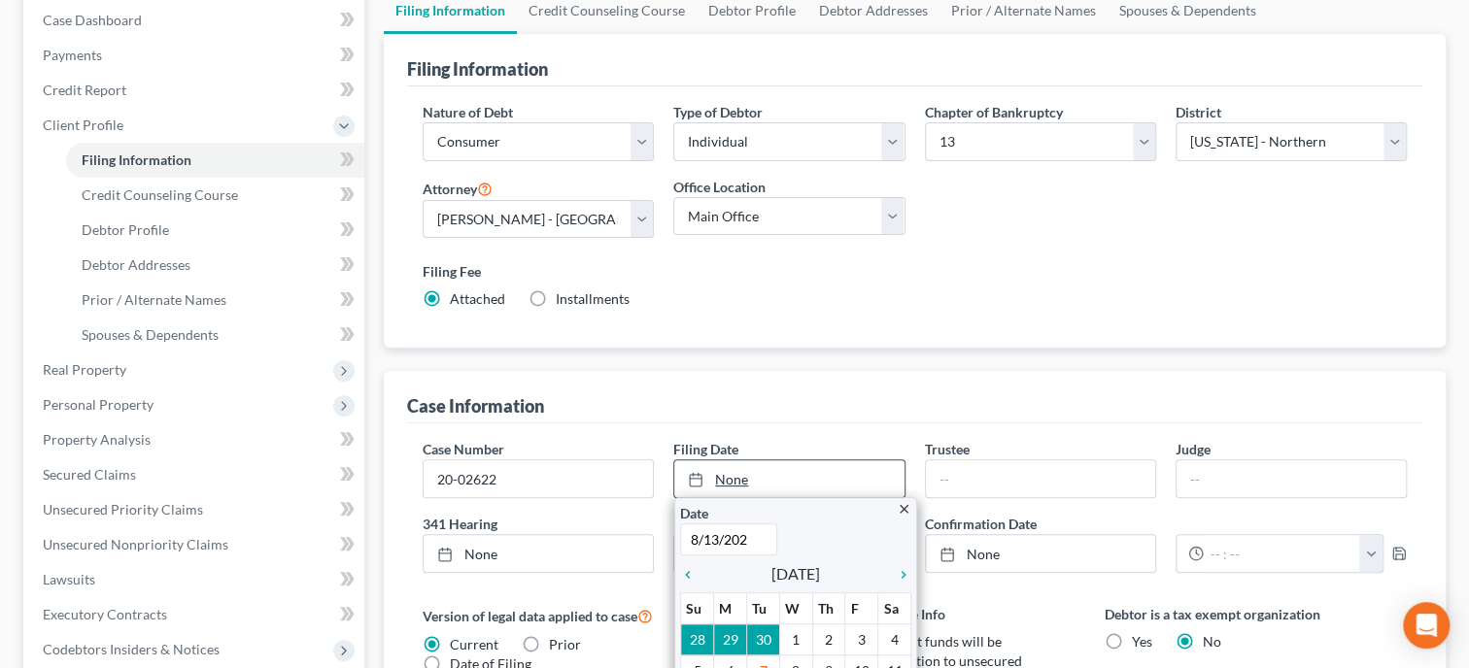
type input "8/13/2020"
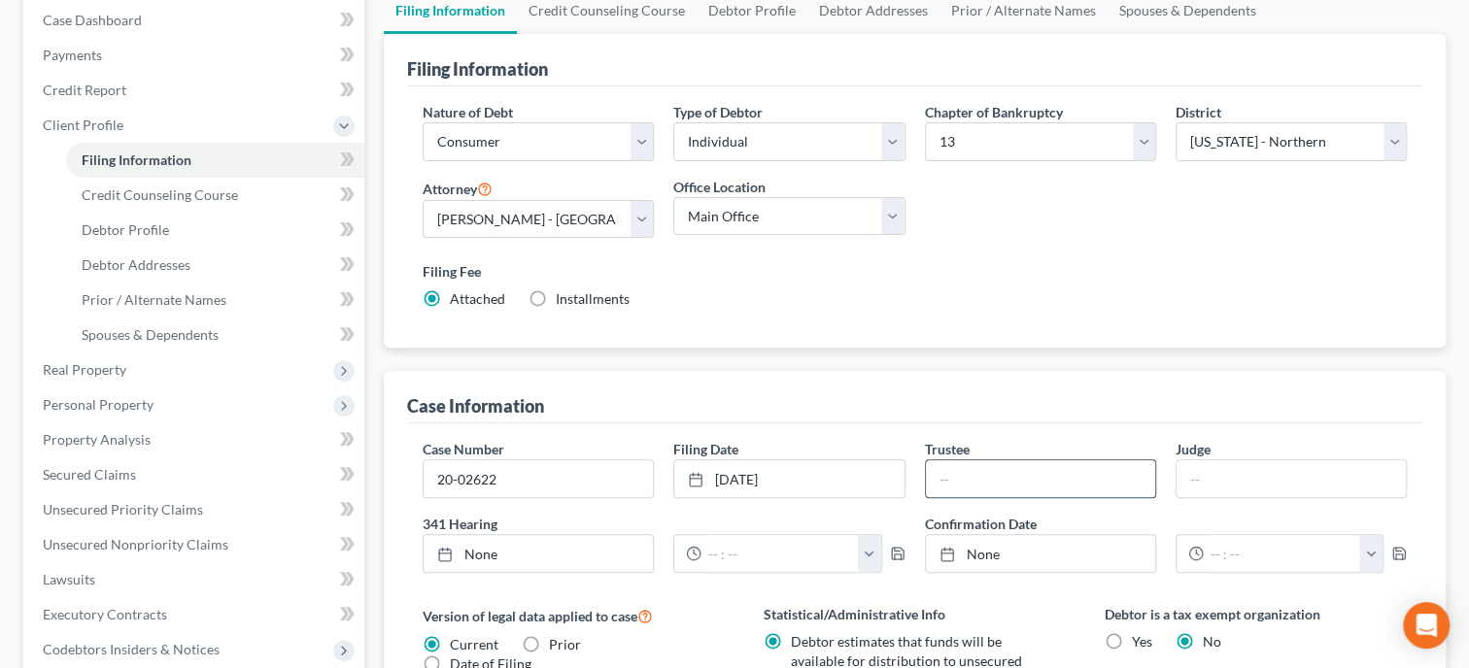
click at [971, 474] on input "text" at bounding box center [1040, 478] width 229 height 37
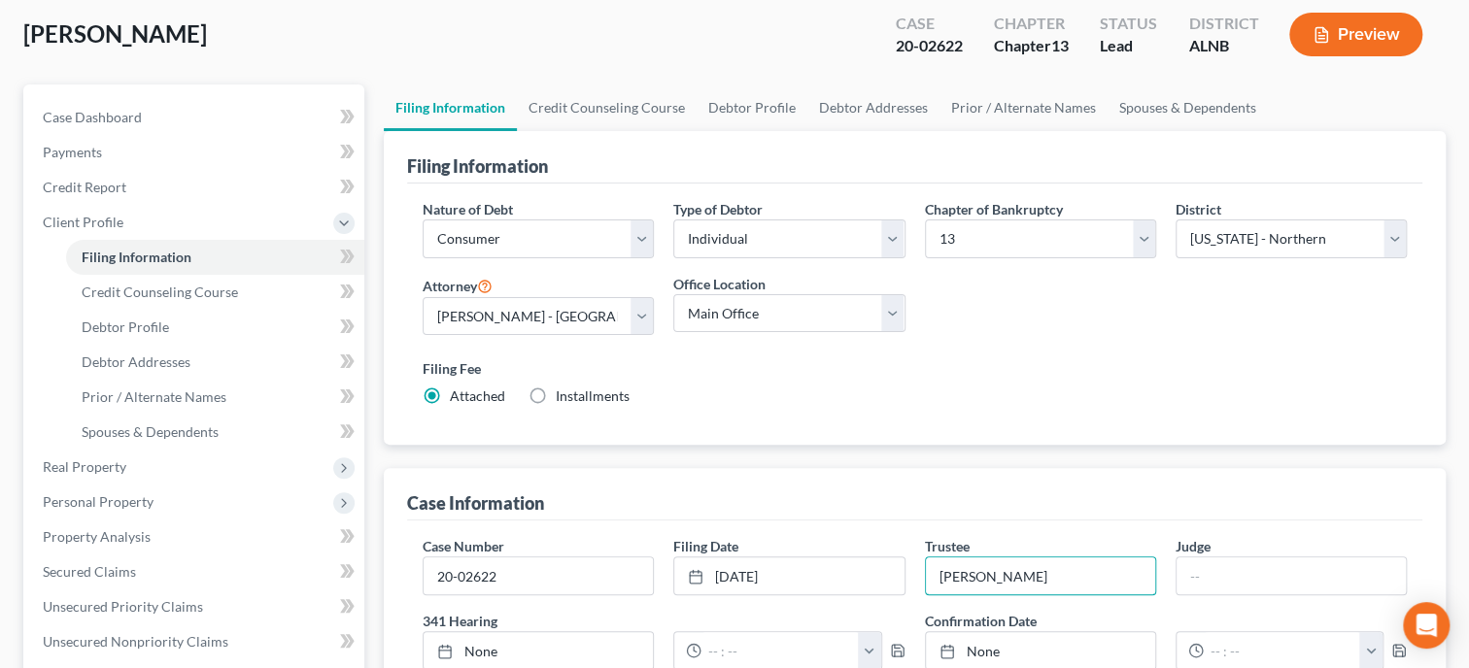
scroll to position [399, 0]
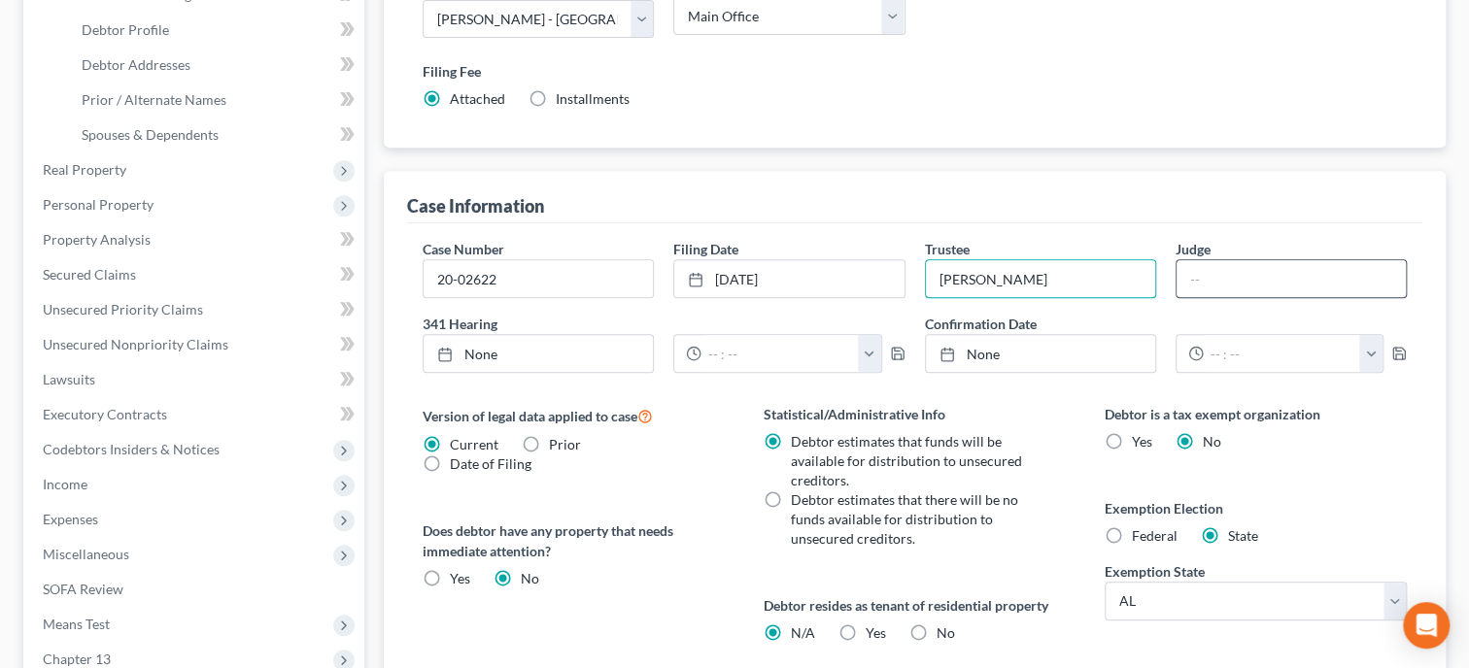
type input "Brad Caraway"
click at [1256, 284] on input "text" at bounding box center [1290, 278] width 229 height 37
type input "DSC"
click at [1054, 393] on div "Case Number 20-02622 Filing Date 8/13/2020 close Date 8/13/2020 Time 12:00 AM c…" at bounding box center [914, 513] width 1015 height 580
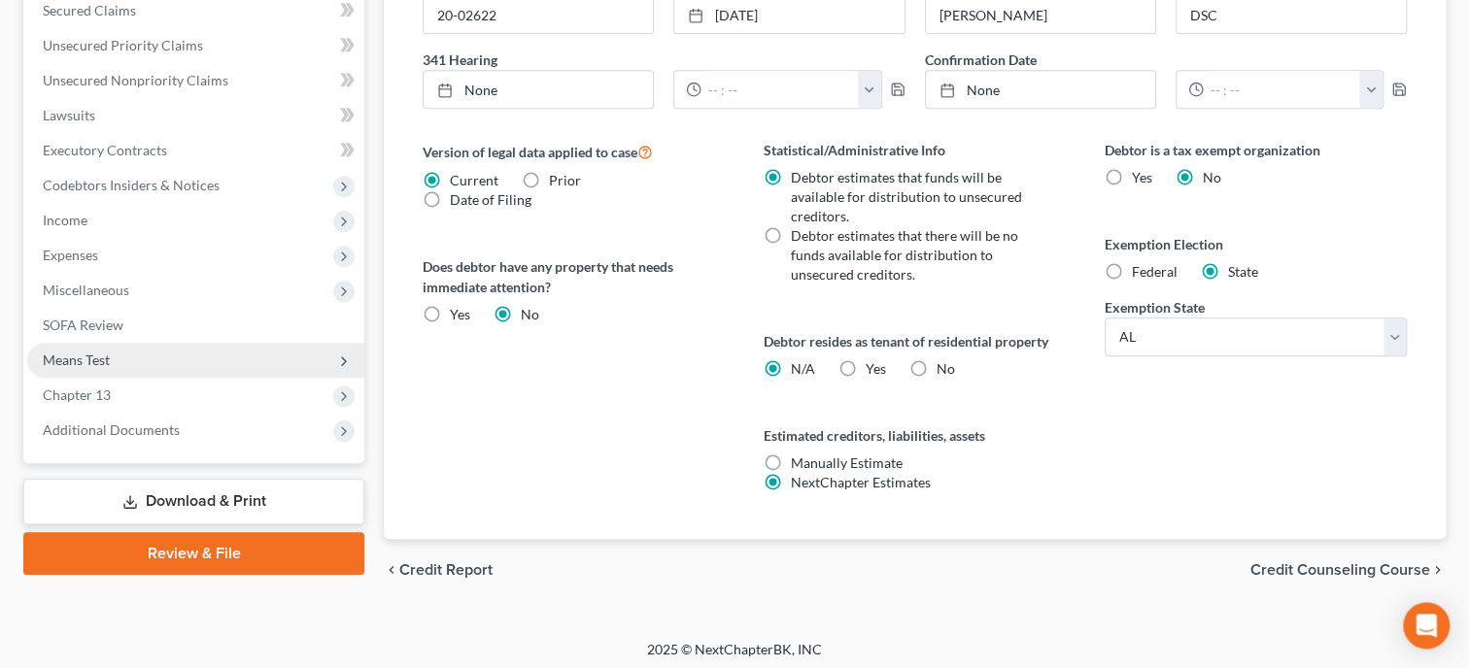
scroll to position [667, 0]
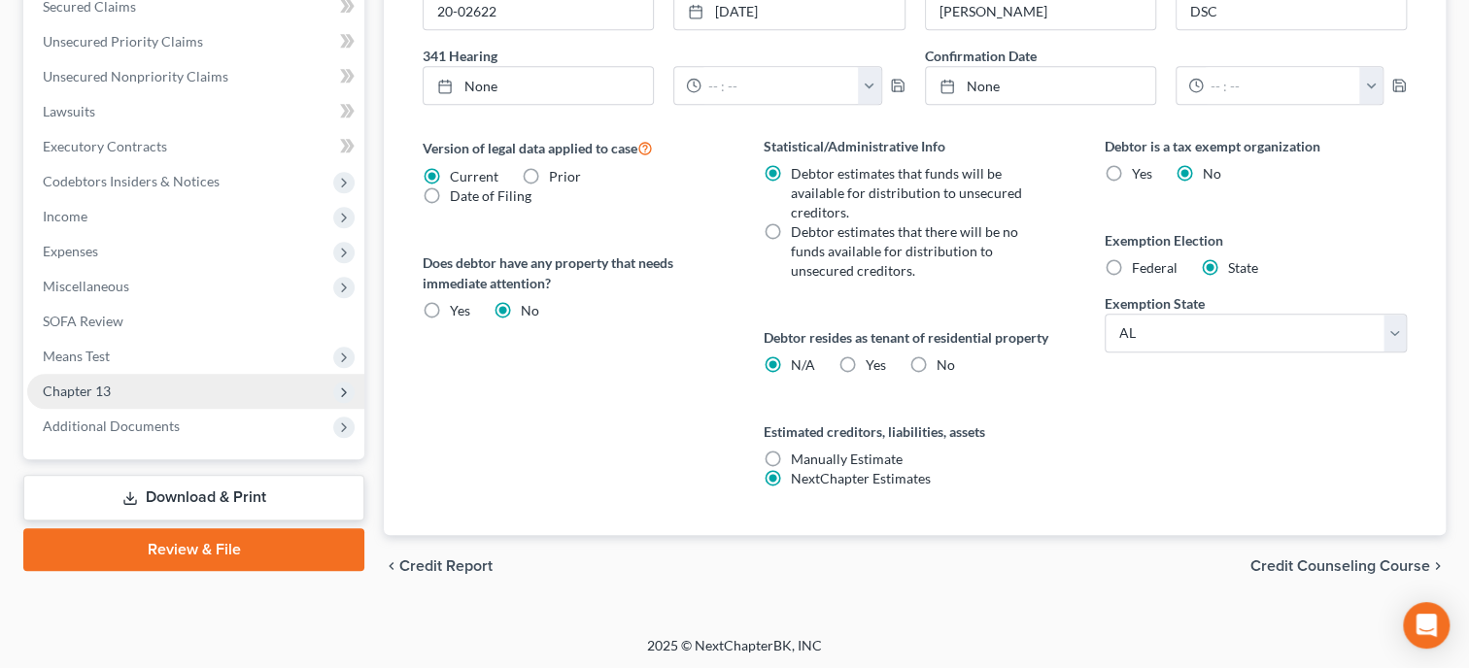
click at [195, 400] on span "Chapter 13" at bounding box center [195, 391] width 337 height 35
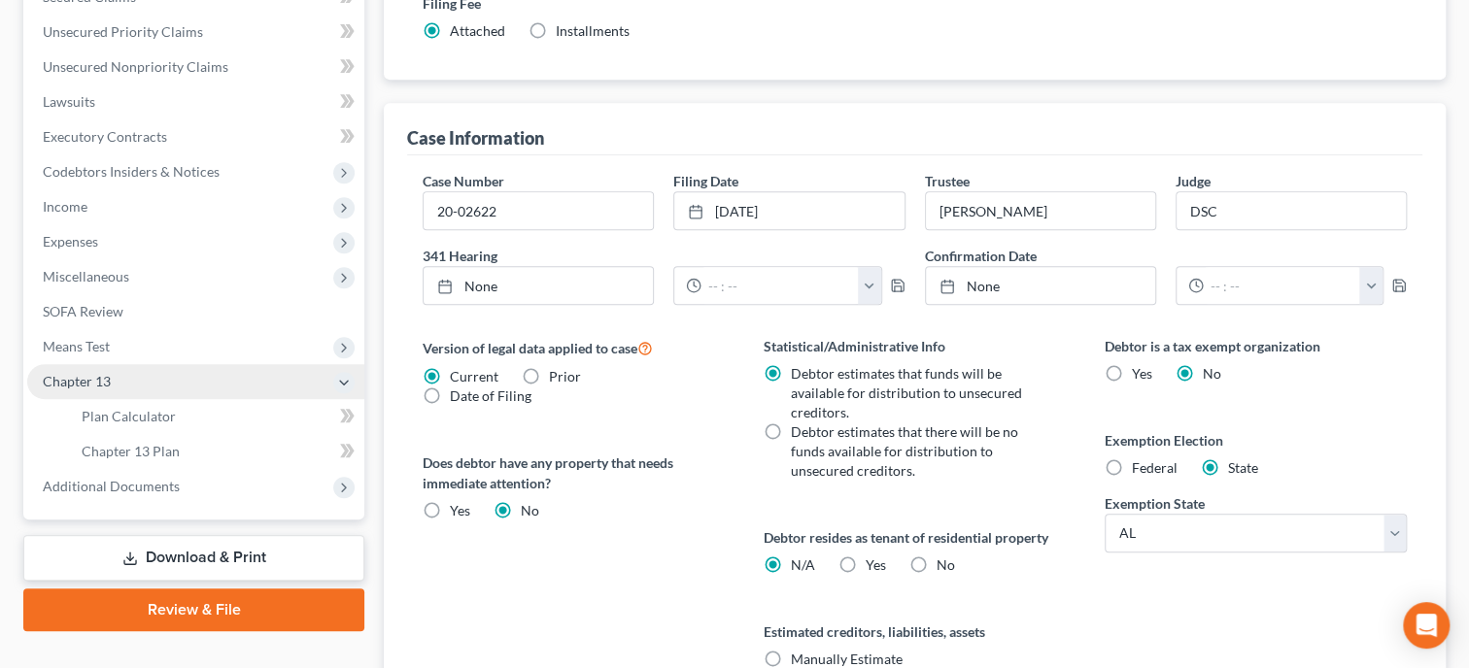
scroll to position [458, 0]
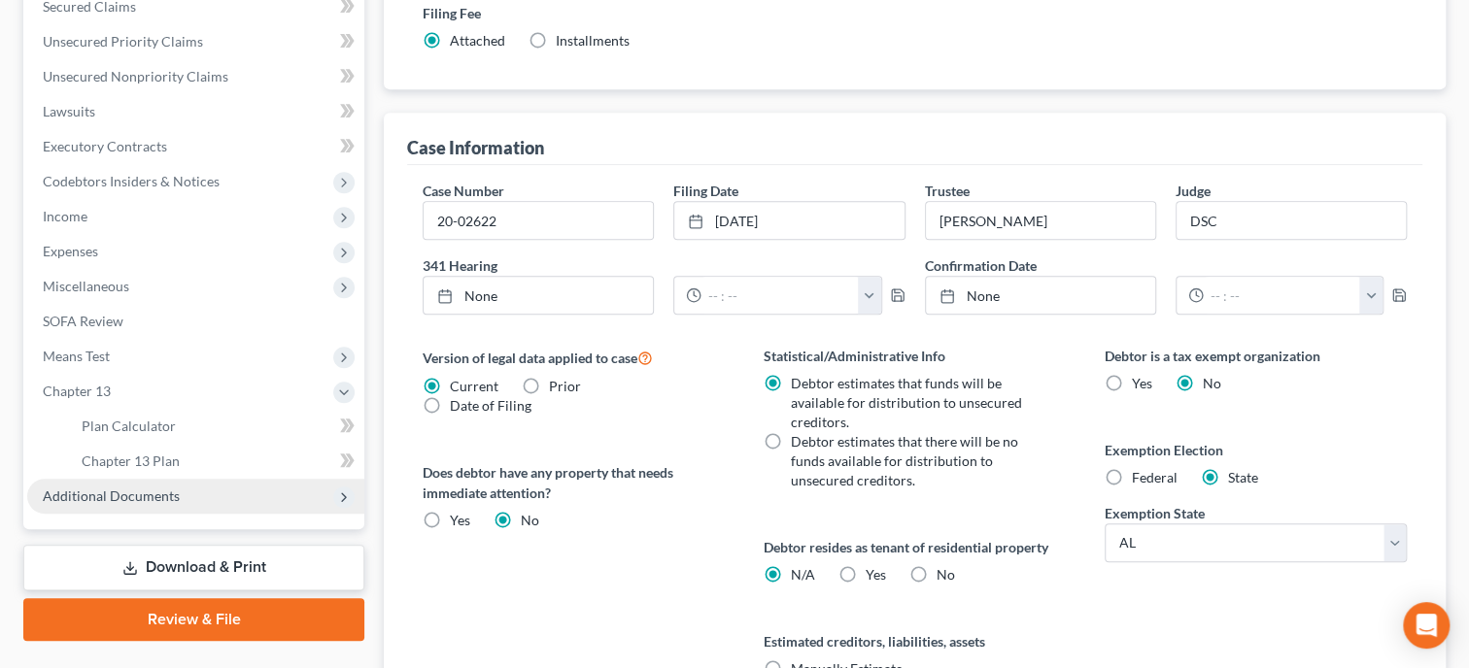
click at [163, 496] on span "Additional Documents" at bounding box center [111, 496] width 137 height 17
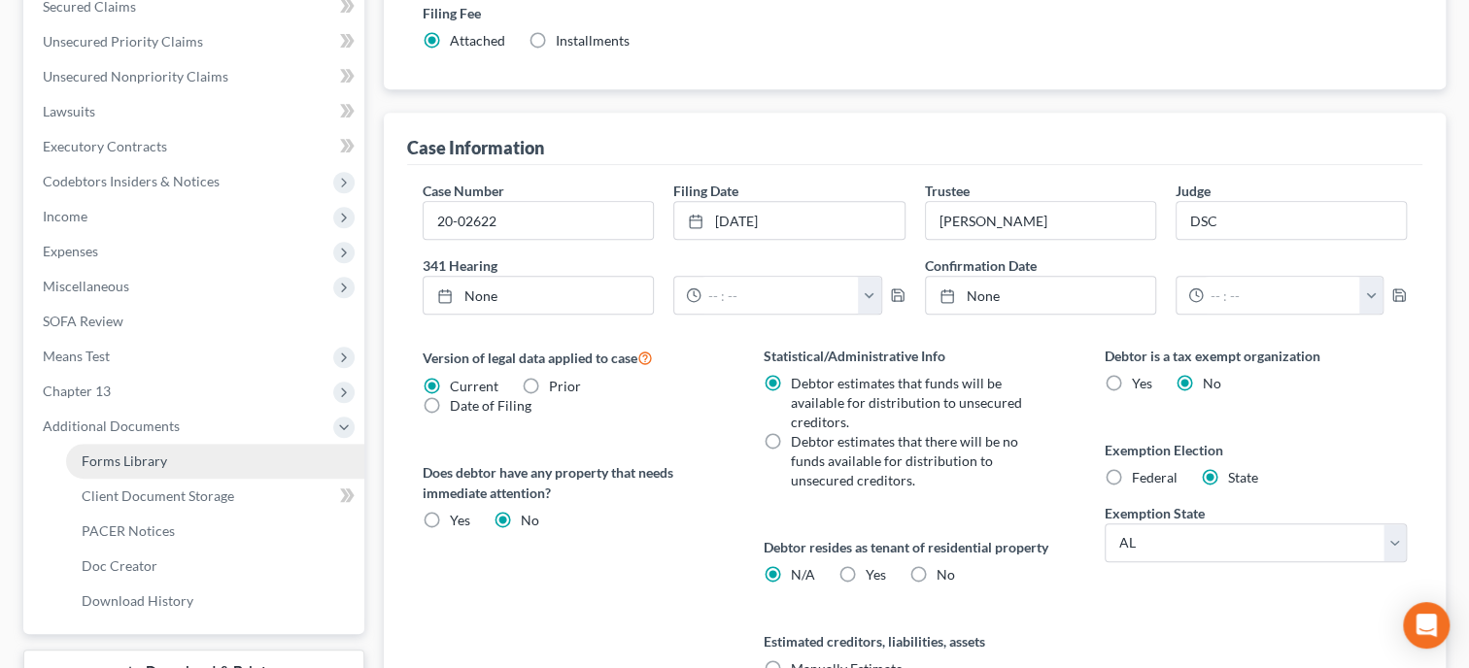
click at [162, 462] on span "Forms Library" at bounding box center [124, 461] width 85 height 17
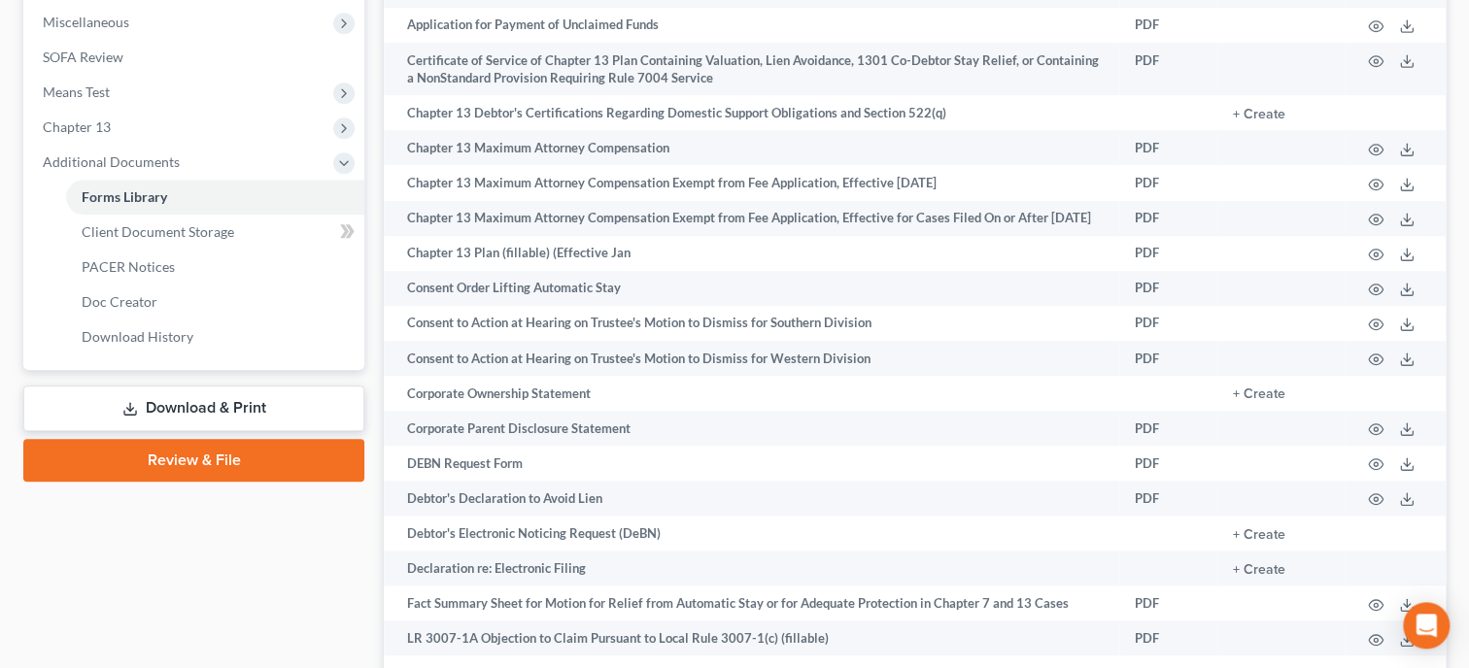
scroll to position [682, 0]
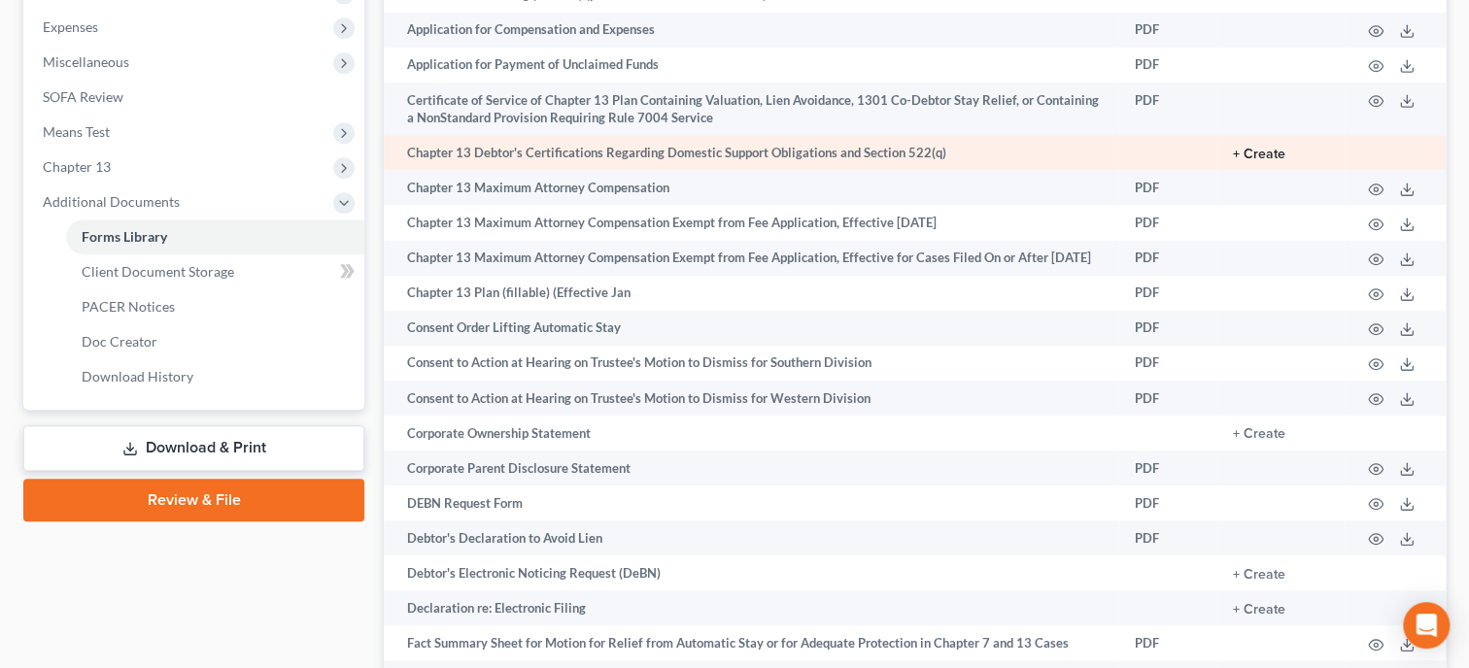
click at [1275, 152] on button "+ Create" at bounding box center [1259, 155] width 52 height 14
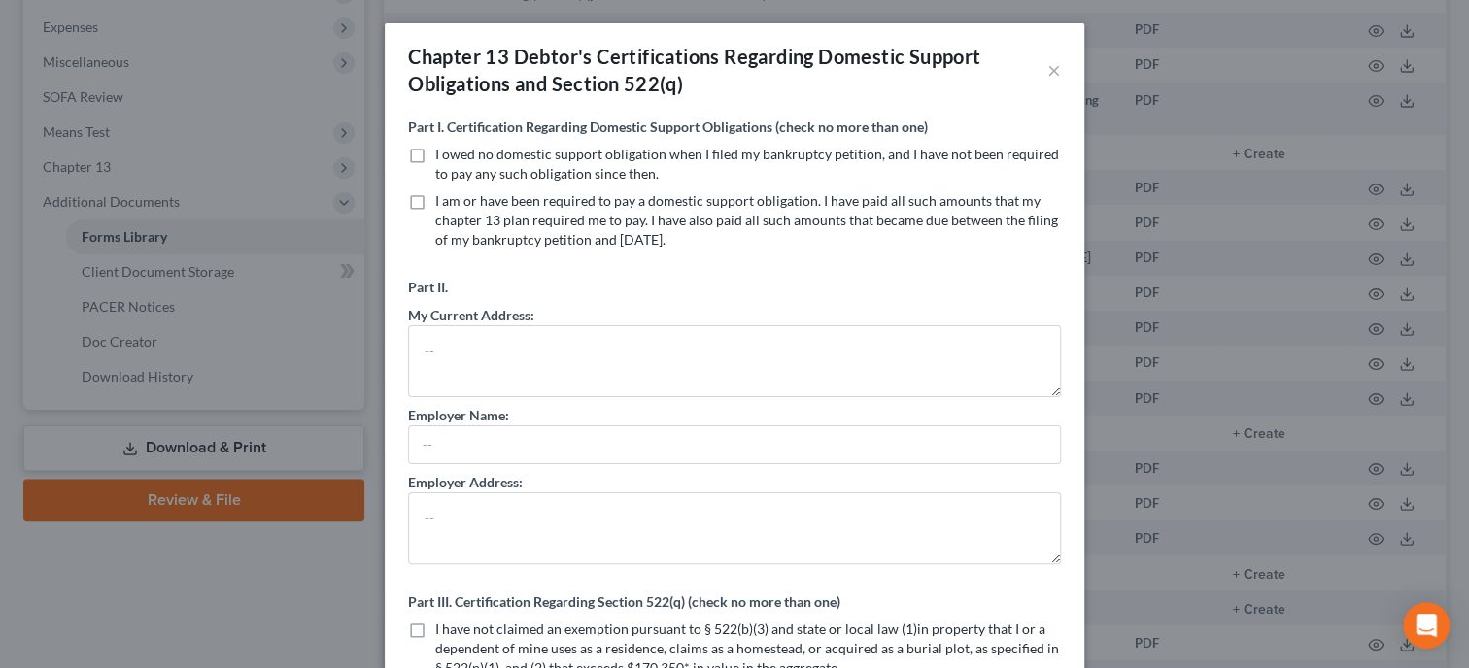
click at [435, 158] on label "I owed no domestic support obligation when I filed my bankruptcy petition, and …" at bounding box center [748, 164] width 626 height 39
click at [443, 157] on input "I owed no domestic support obligation when I filed my bankruptcy petition, and …" at bounding box center [449, 151] width 13 height 13
checkbox input "true"
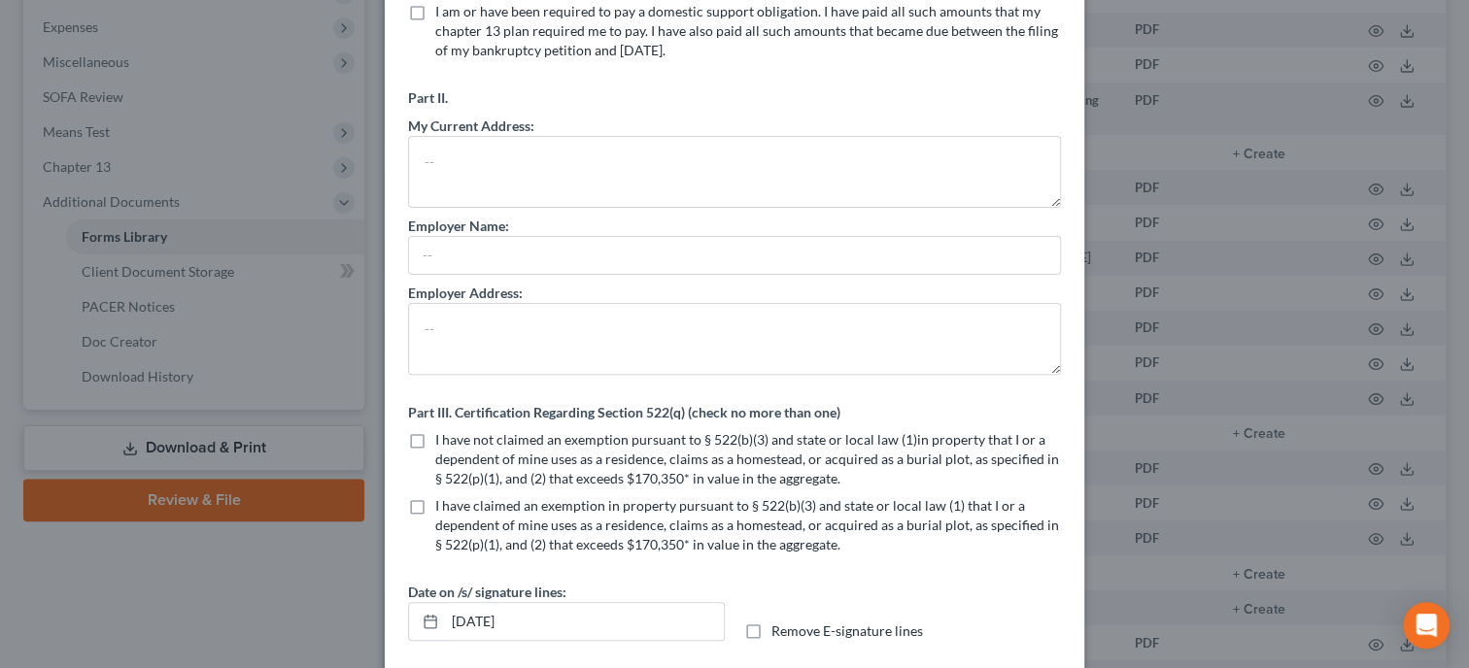
scroll to position [199, 0]
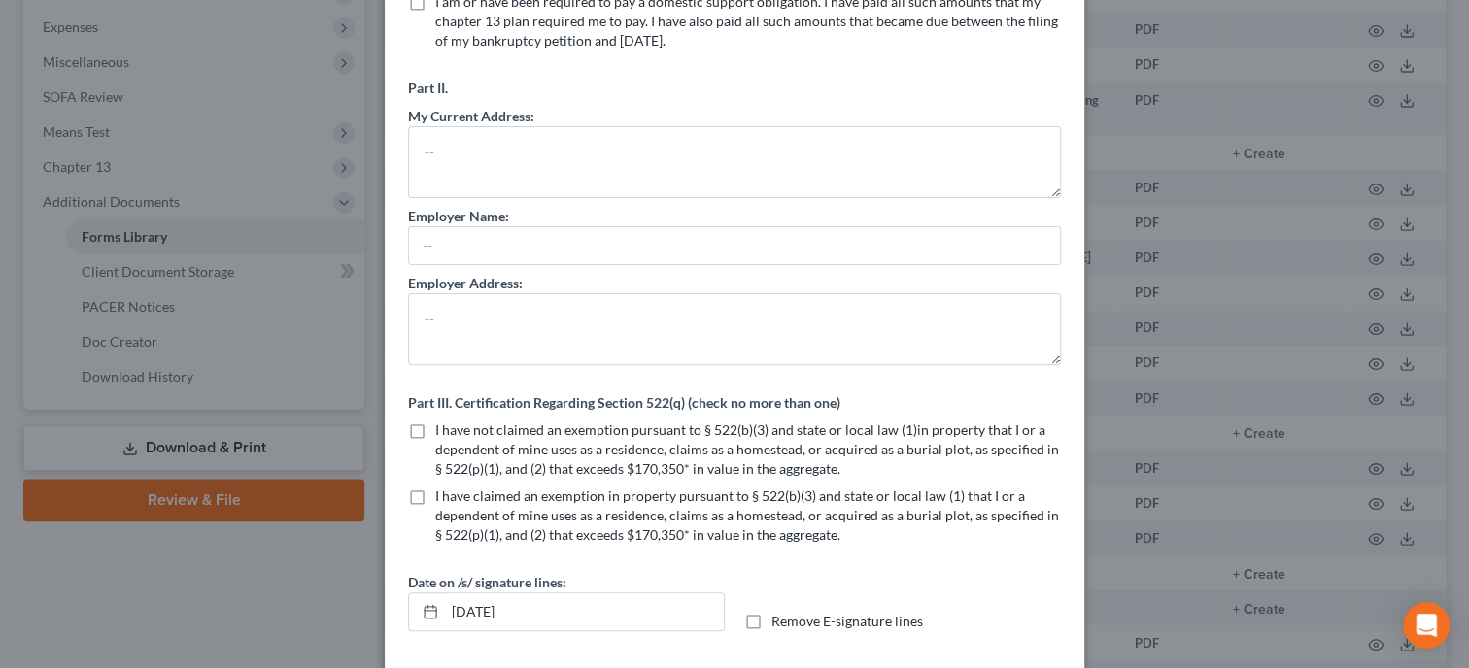
click at [435, 426] on label "I have not claimed an exemption pursuant to § 522(b)(3) and state or local law …" at bounding box center [748, 450] width 626 height 58
click at [443, 426] on input "I have not claimed an exemption pursuant to § 522(b)(3) and state or local law …" at bounding box center [449, 427] width 13 height 13
checkbox input "true"
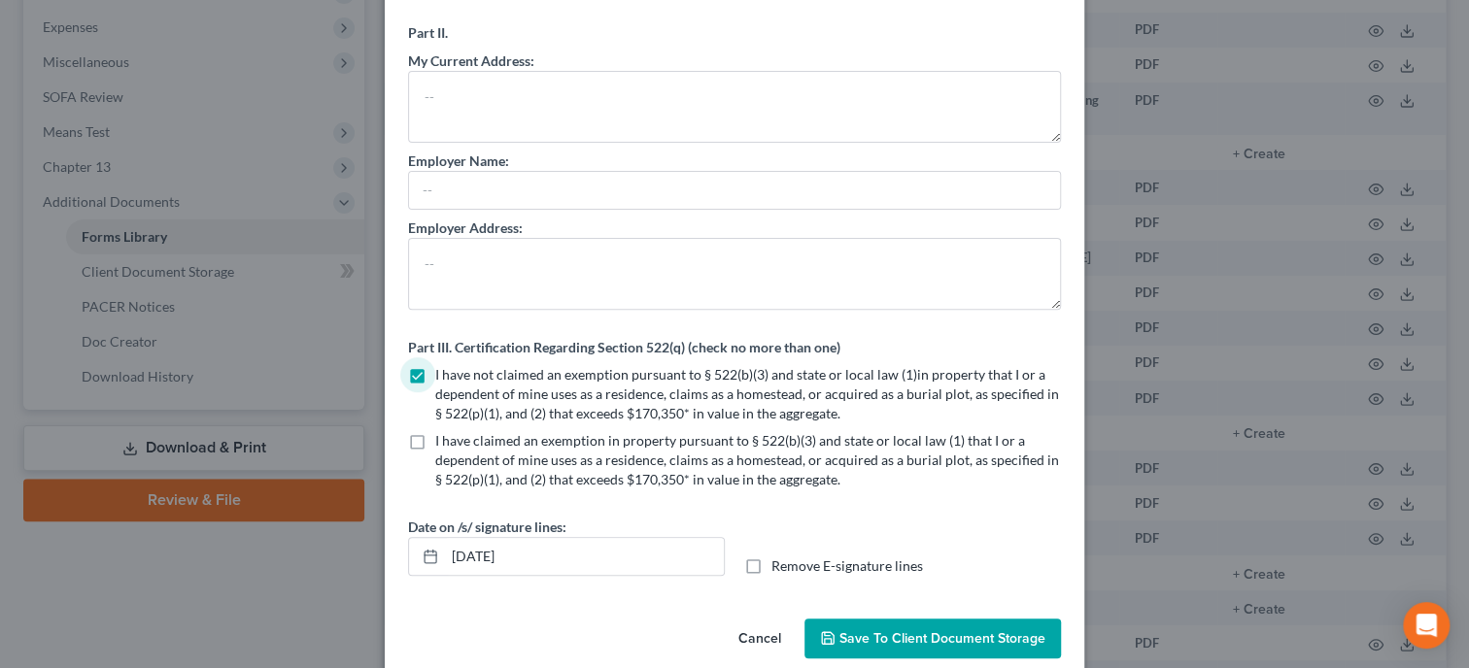
scroll to position [282, 0]
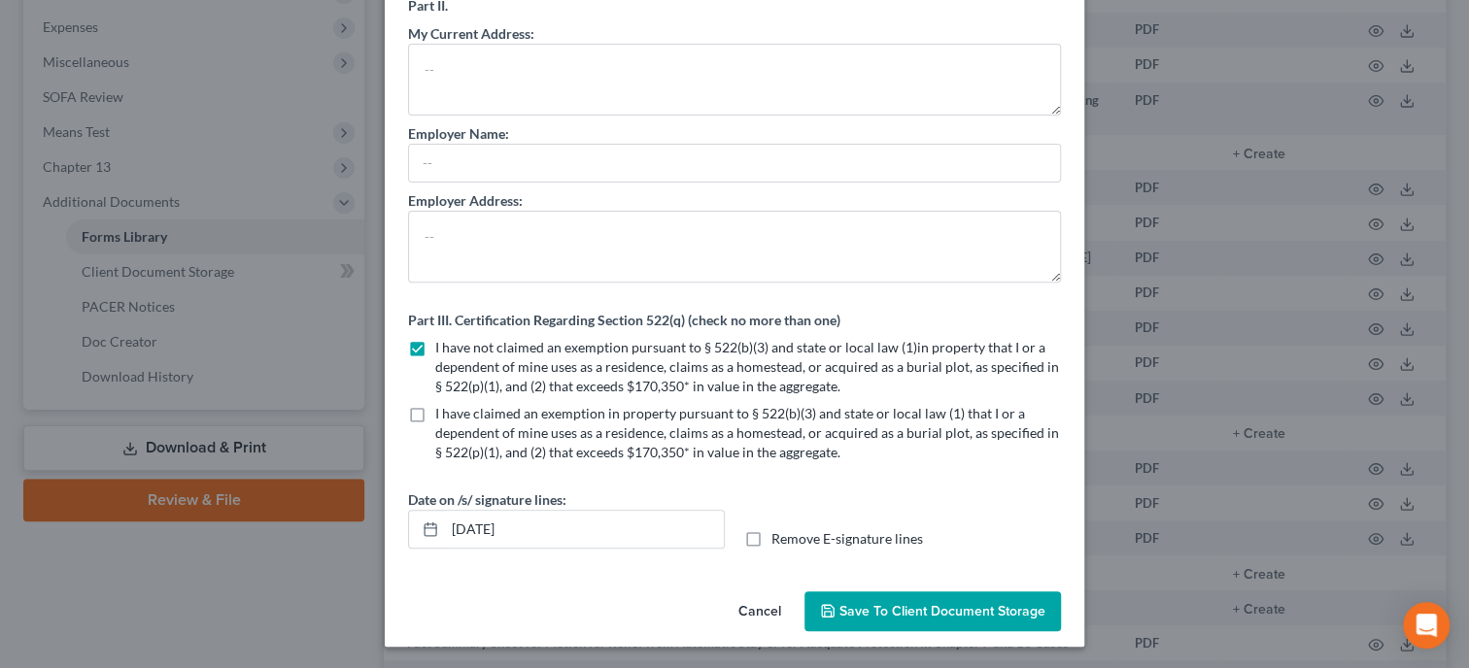
click at [865, 605] on span "Save to Client Document Storage" at bounding box center [942, 611] width 206 height 17
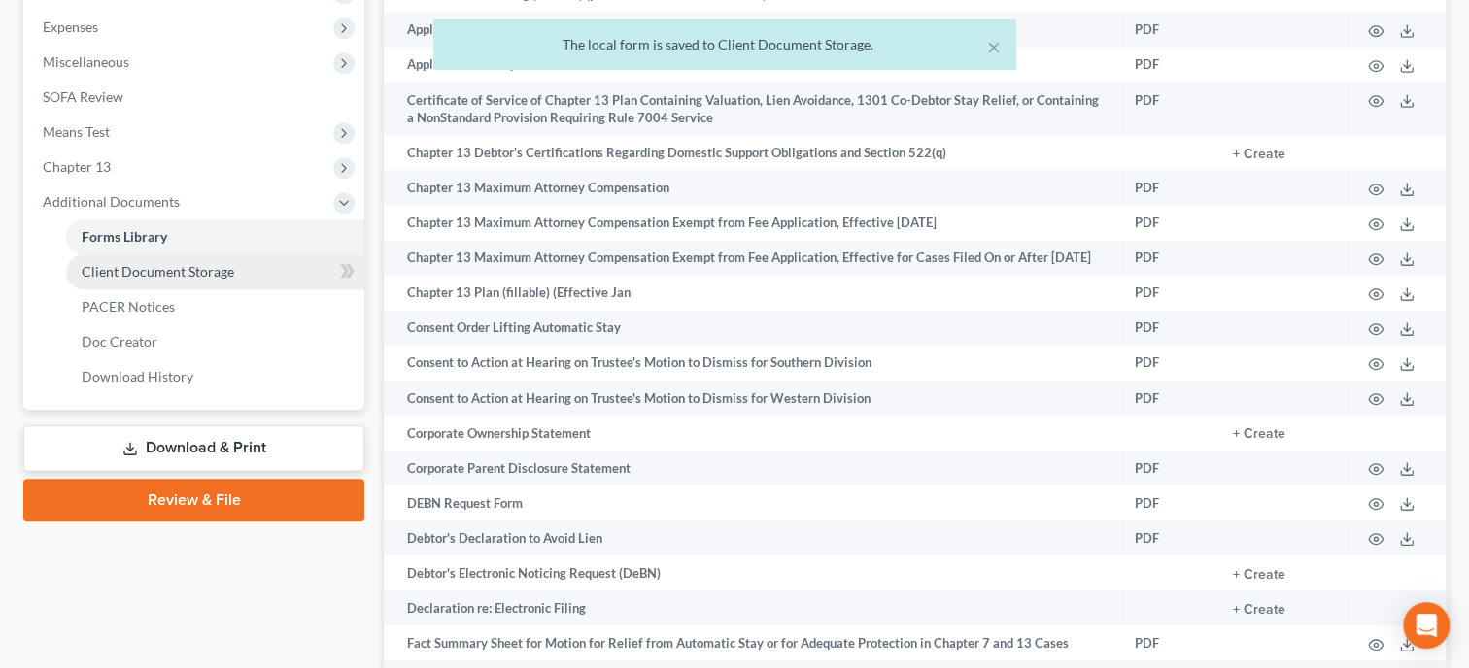
click at [186, 283] on link "Client Document Storage" at bounding box center [215, 272] width 298 height 35
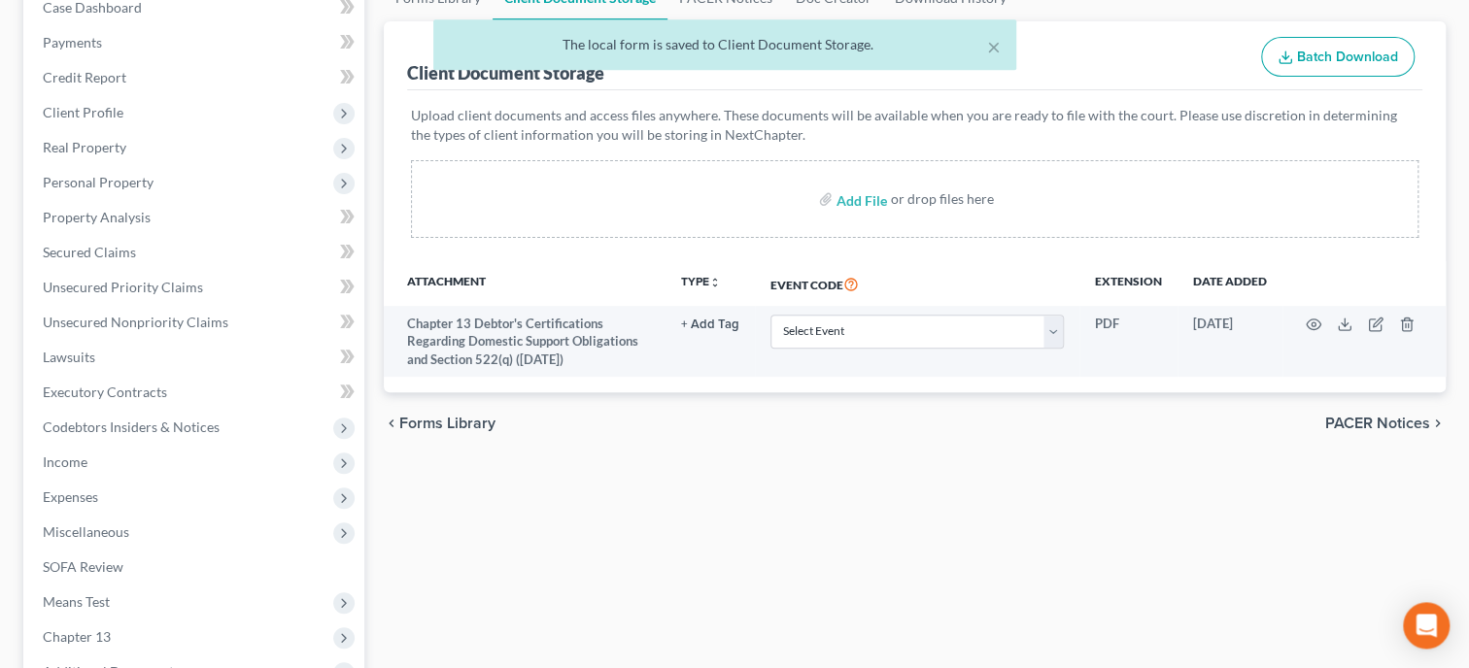
scroll to position [207, 0]
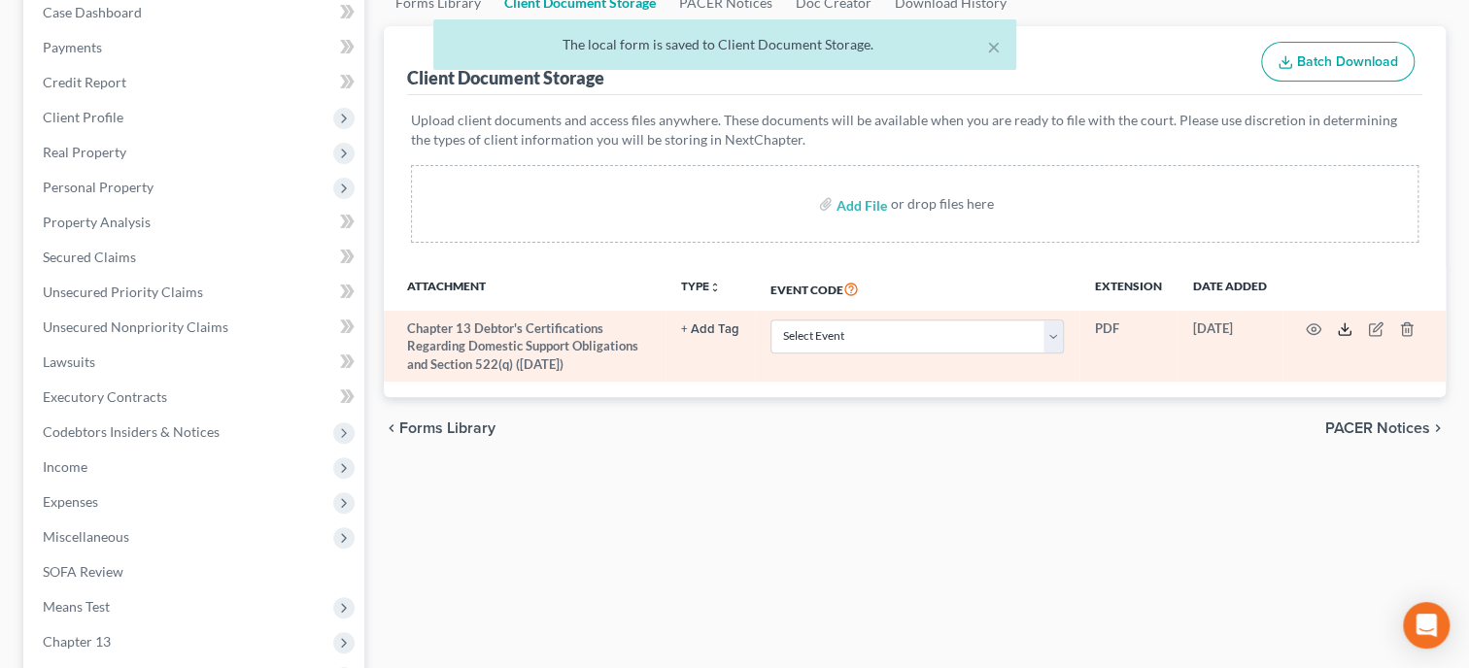
click at [1340, 331] on icon at bounding box center [1345, 330] width 16 height 16
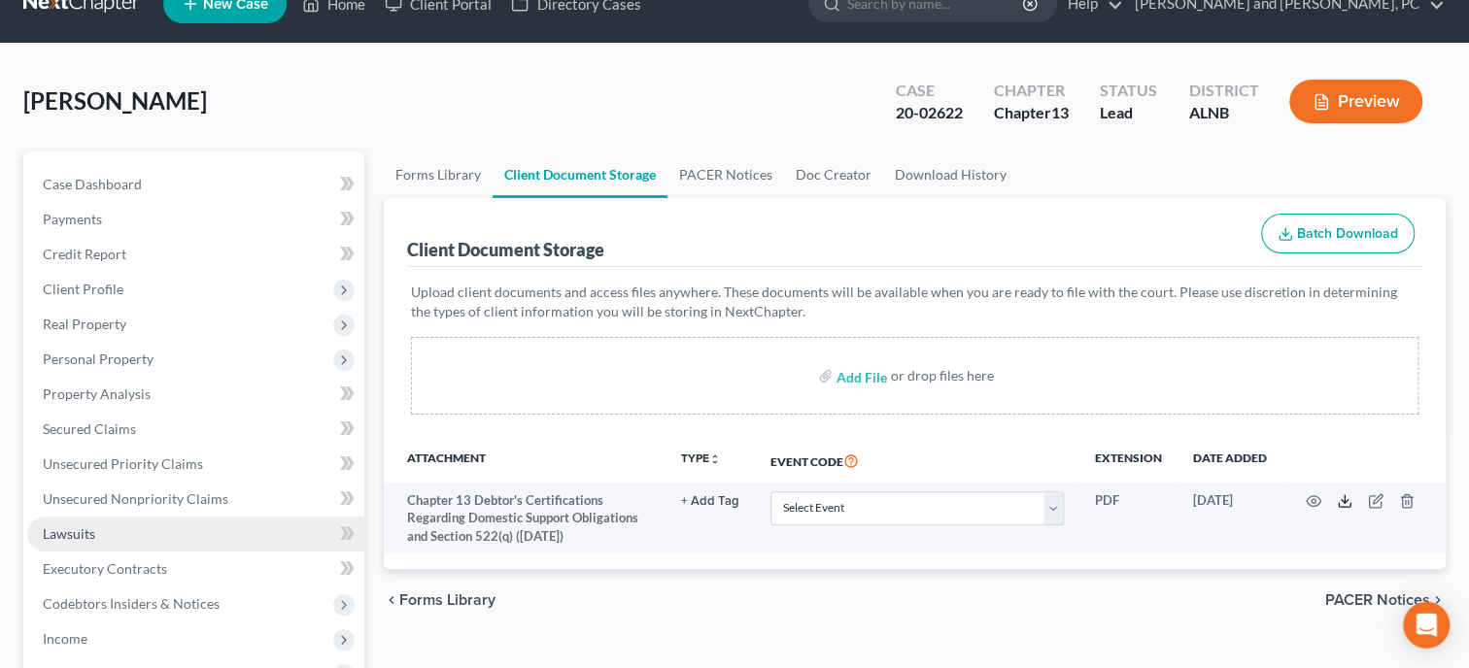
scroll to position [0, 0]
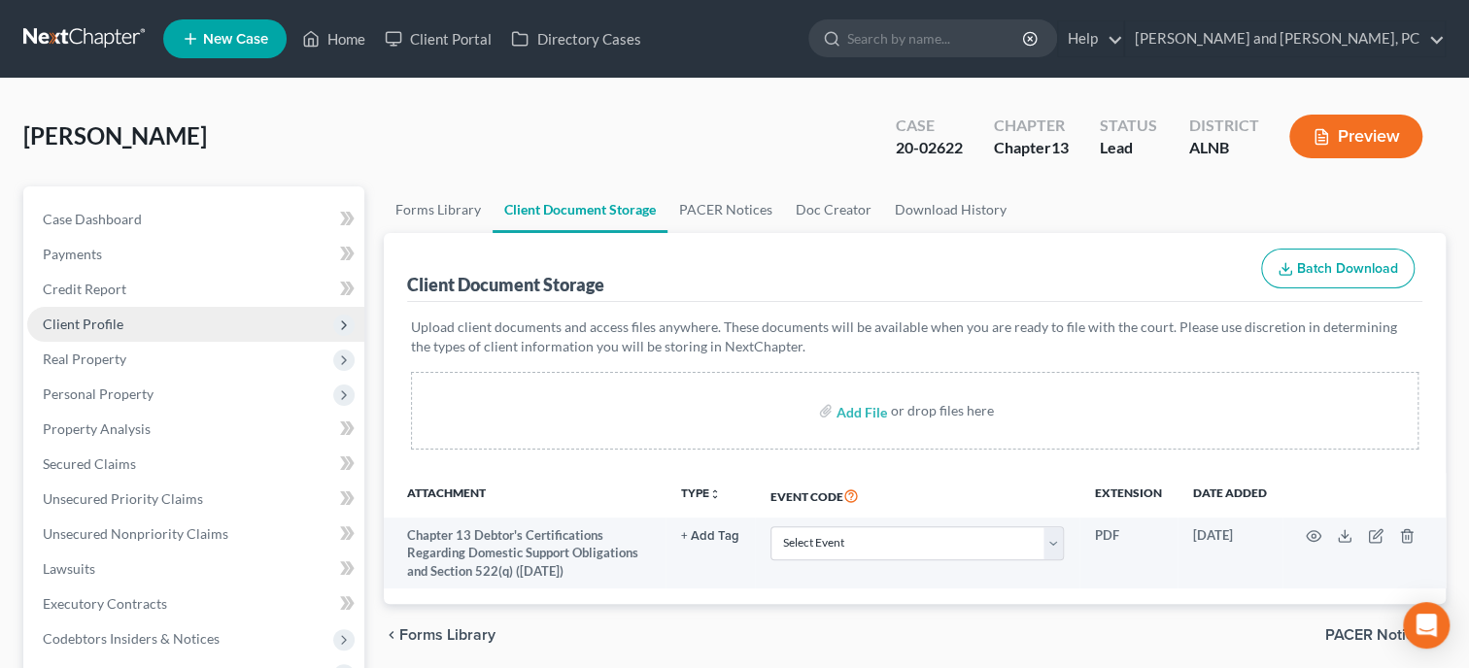
click at [136, 326] on span "Client Profile" at bounding box center [195, 324] width 337 height 35
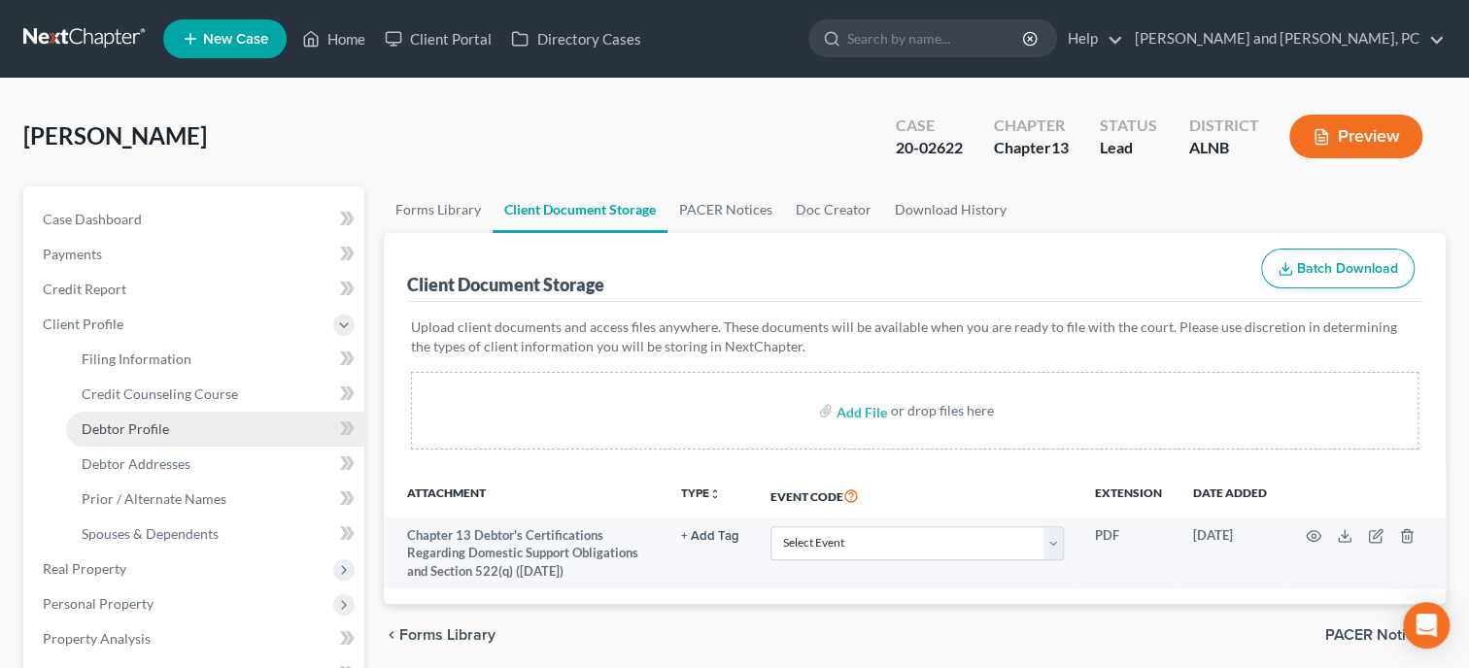
click at [179, 423] on link "Debtor Profile" at bounding box center [215, 429] width 298 height 35
select select "0"
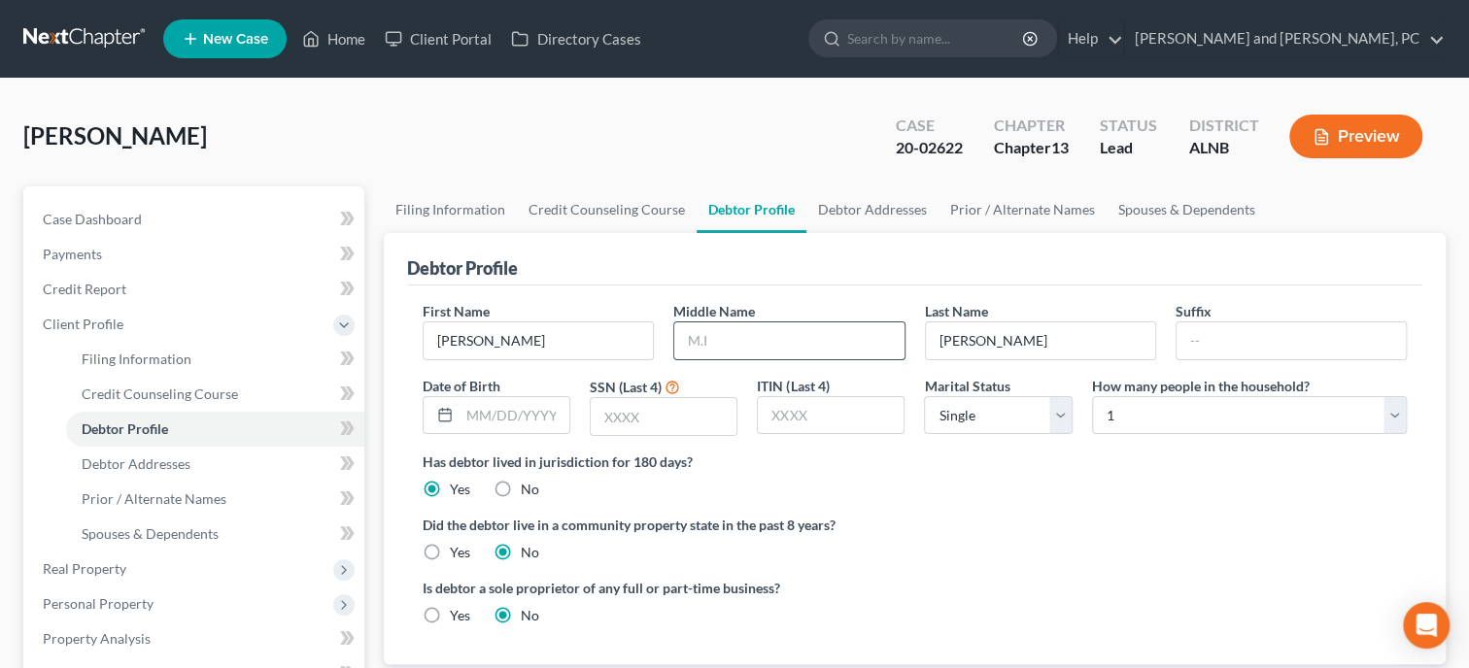
click at [767, 328] on input "text" at bounding box center [788, 341] width 229 height 37
type input "Donald"
click at [929, 526] on label "Did the debtor live in a community property state in the past 8 years?" at bounding box center [915, 525] width 984 height 20
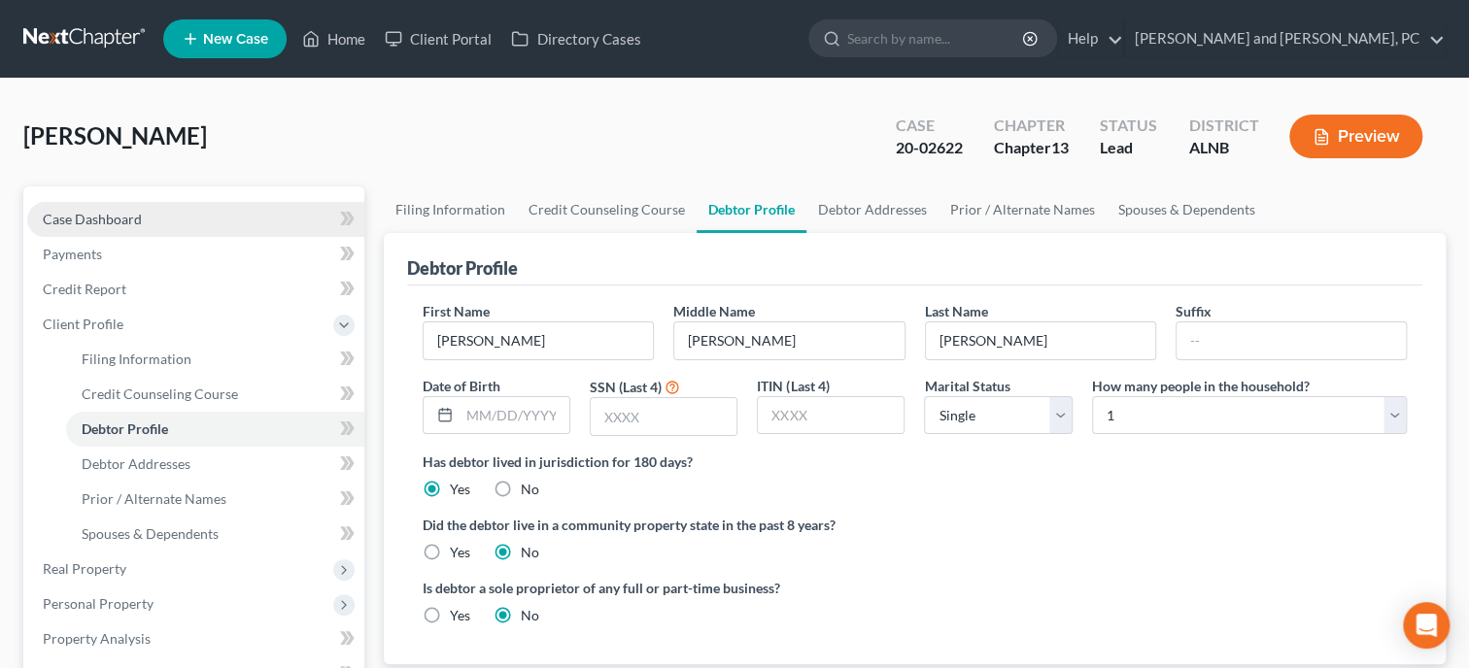
click at [132, 214] on span "Case Dashboard" at bounding box center [92, 219] width 99 height 17
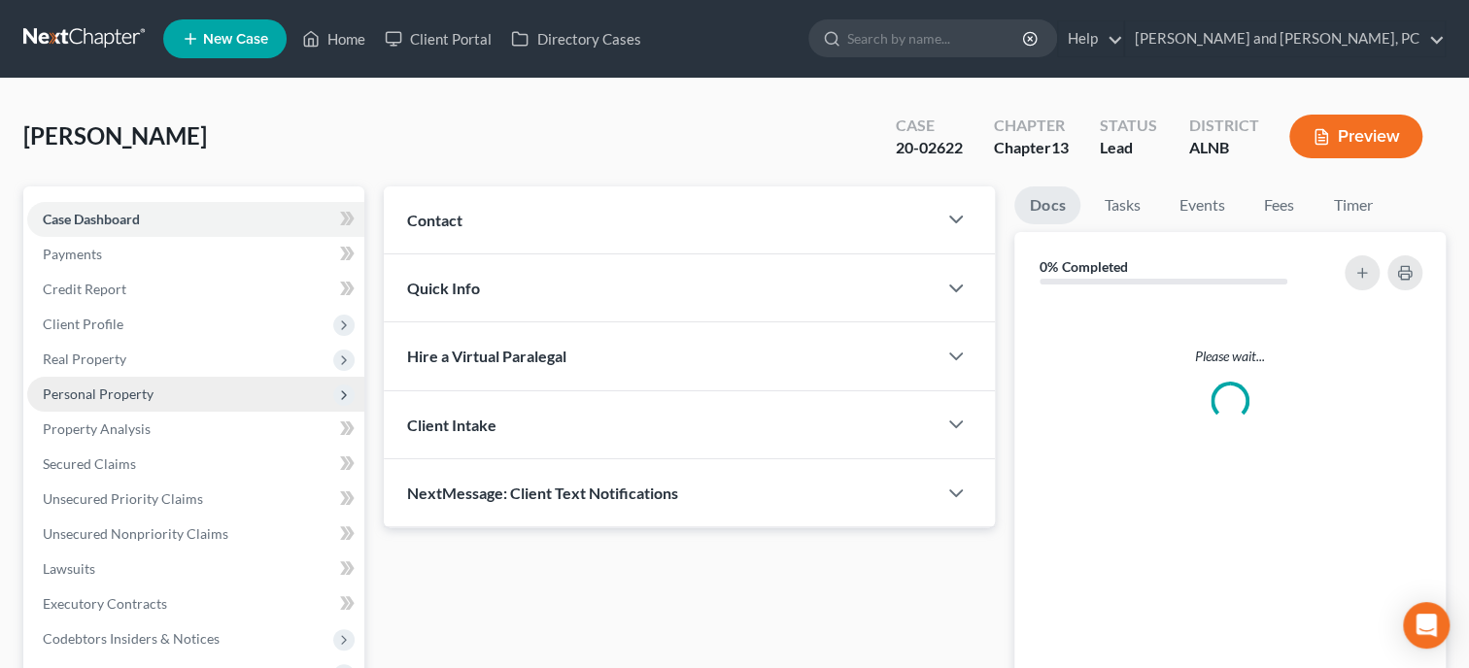
scroll to position [431, 0]
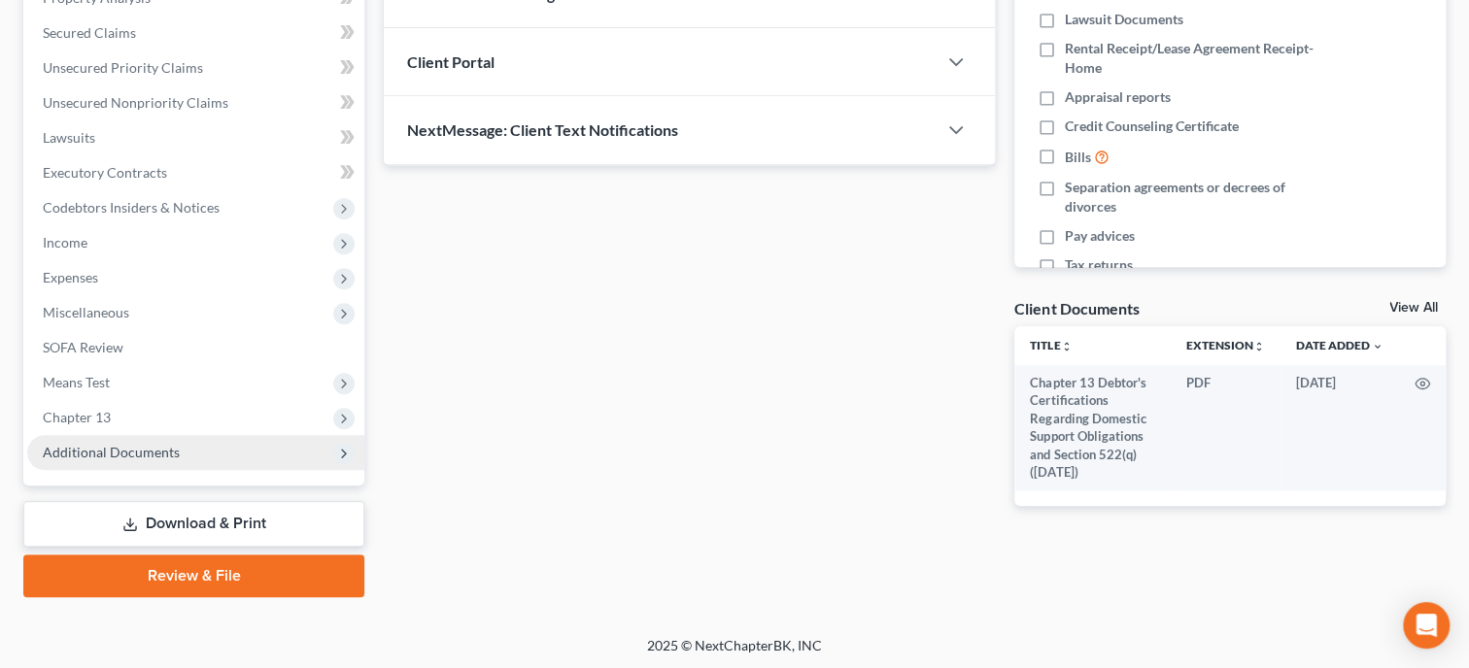
click at [158, 442] on span "Additional Documents" at bounding box center [195, 452] width 337 height 35
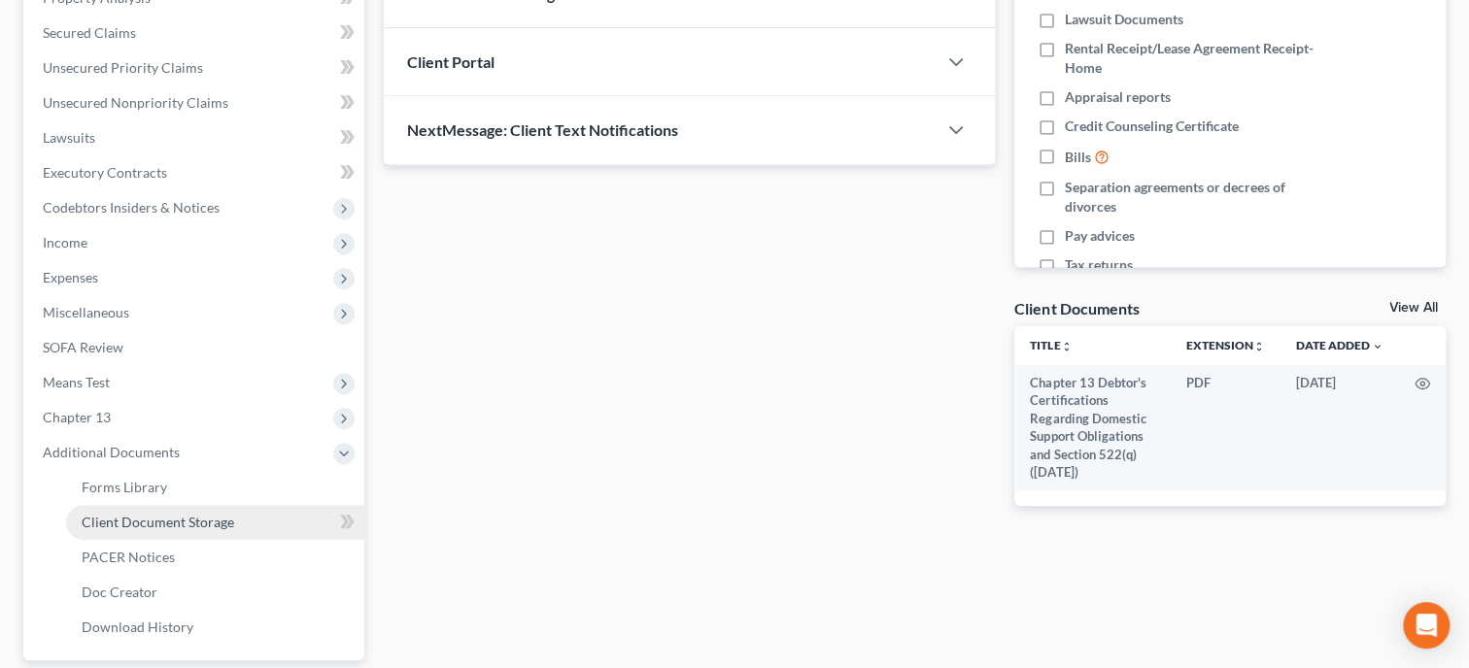
click at [171, 520] on span "Client Document Storage" at bounding box center [158, 522] width 153 height 17
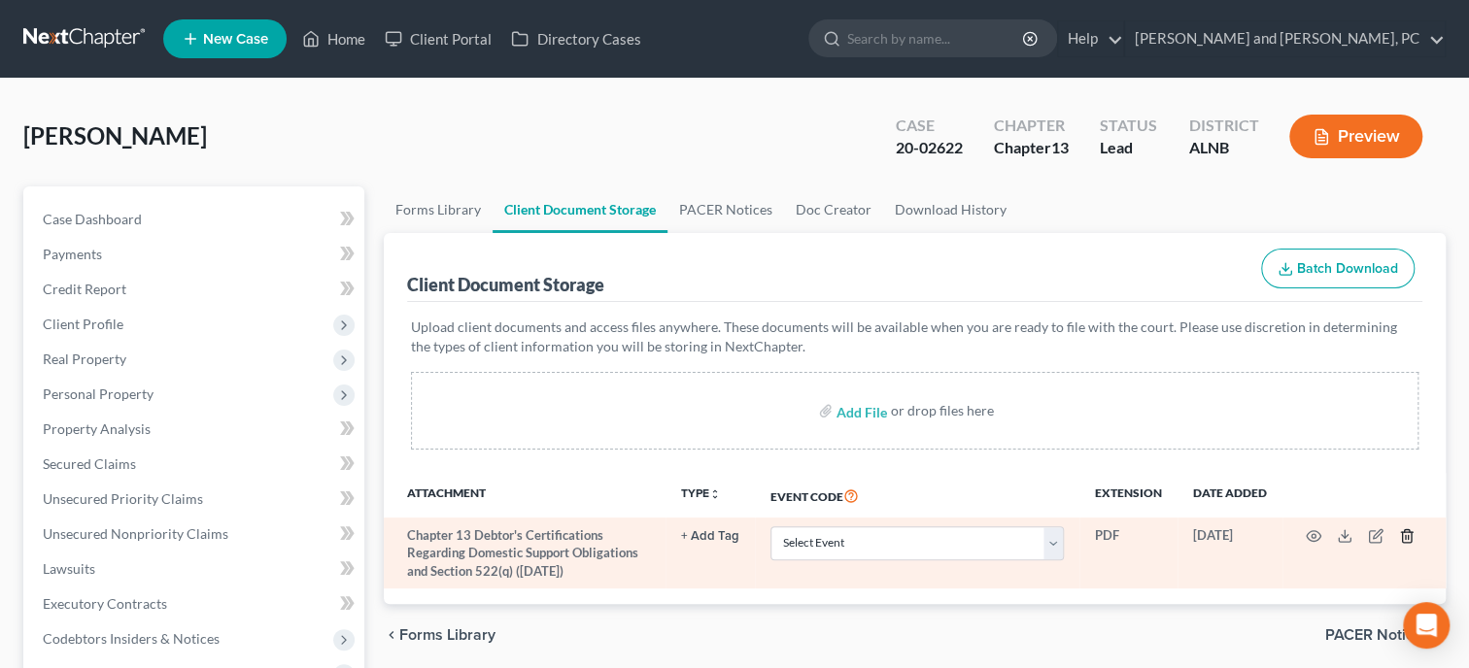
click at [1402, 536] on icon "button" at bounding box center [1406, 536] width 9 height 13
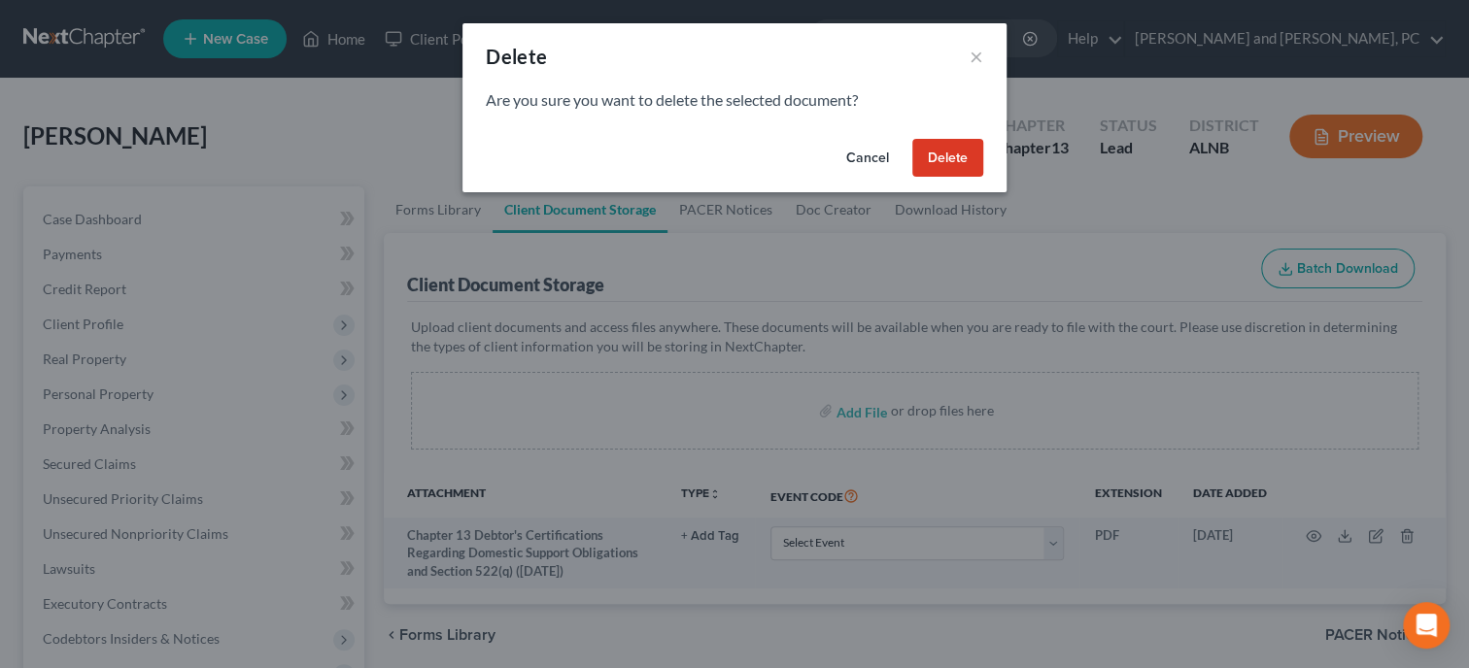
click at [963, 153] on button "Delete" at bounding box center [947, 158] width 71 height 39
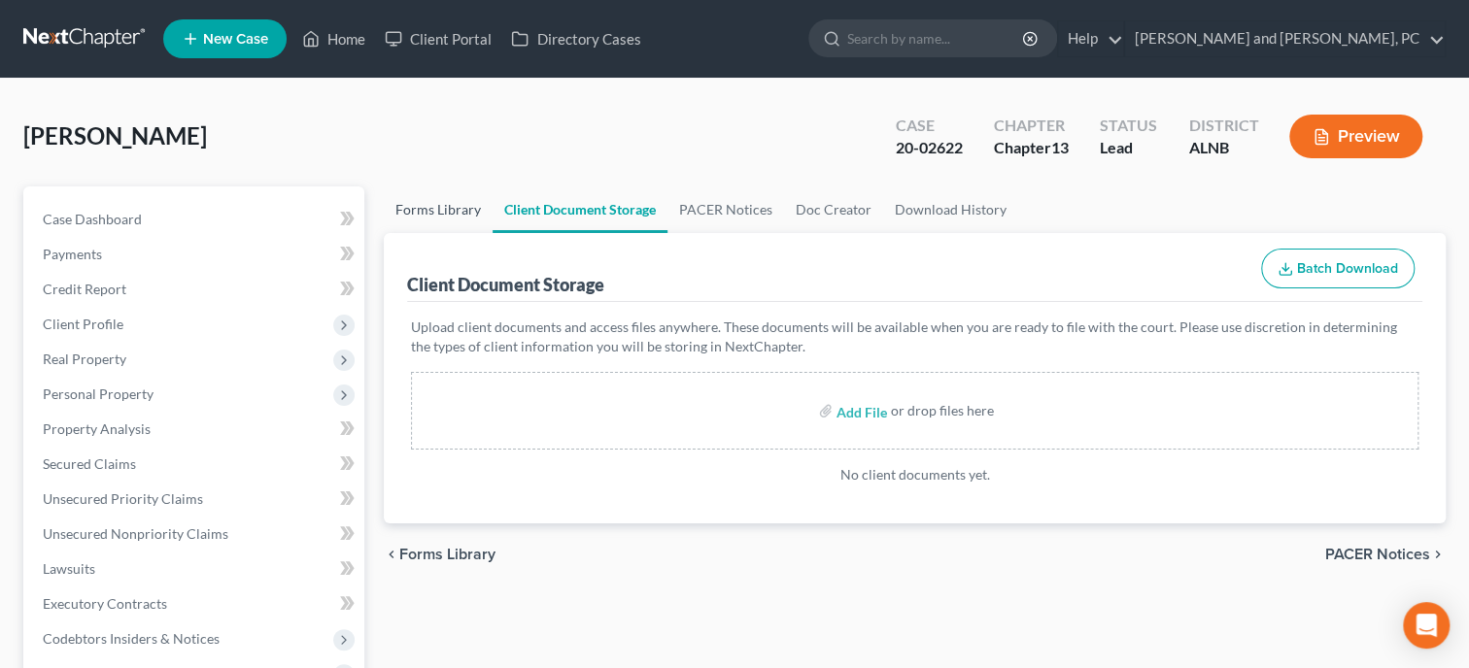
click at [472, 206] on link "Forms Library" at bounding box center [438, 210] width 109 height 47
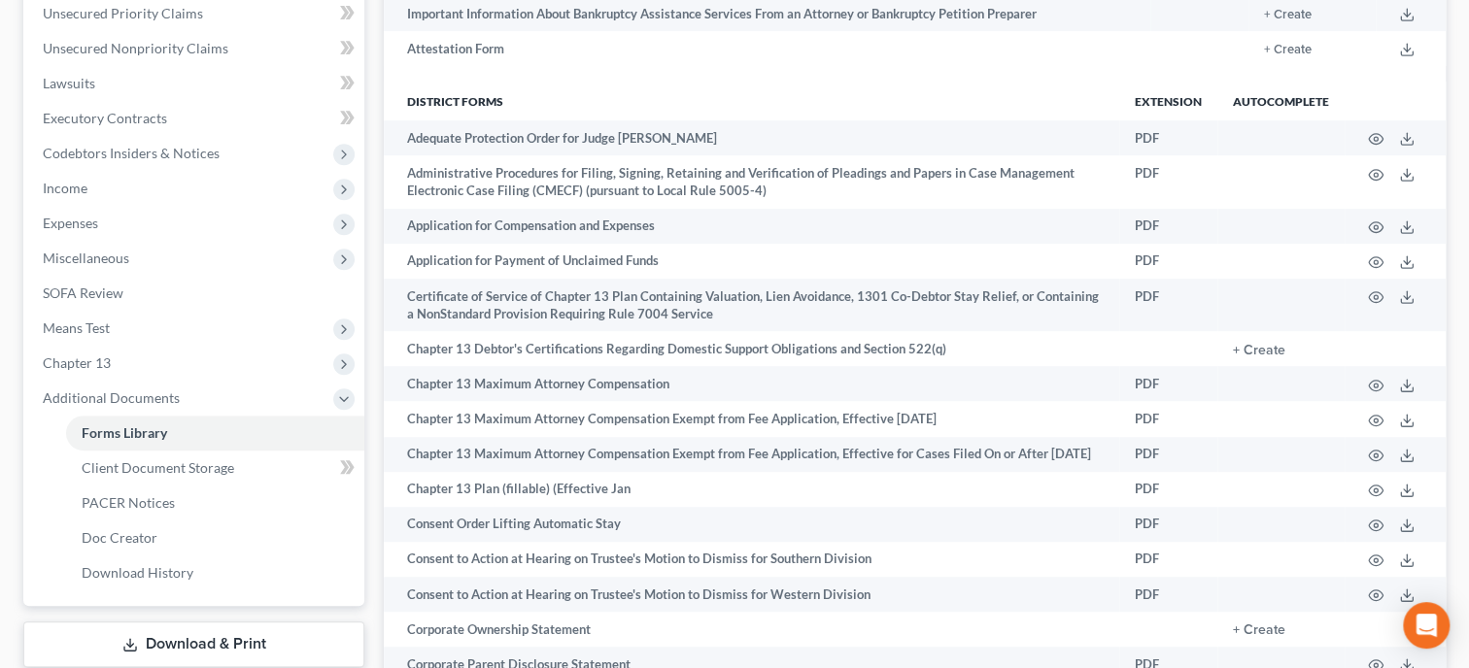
scroll to position [499, 0]
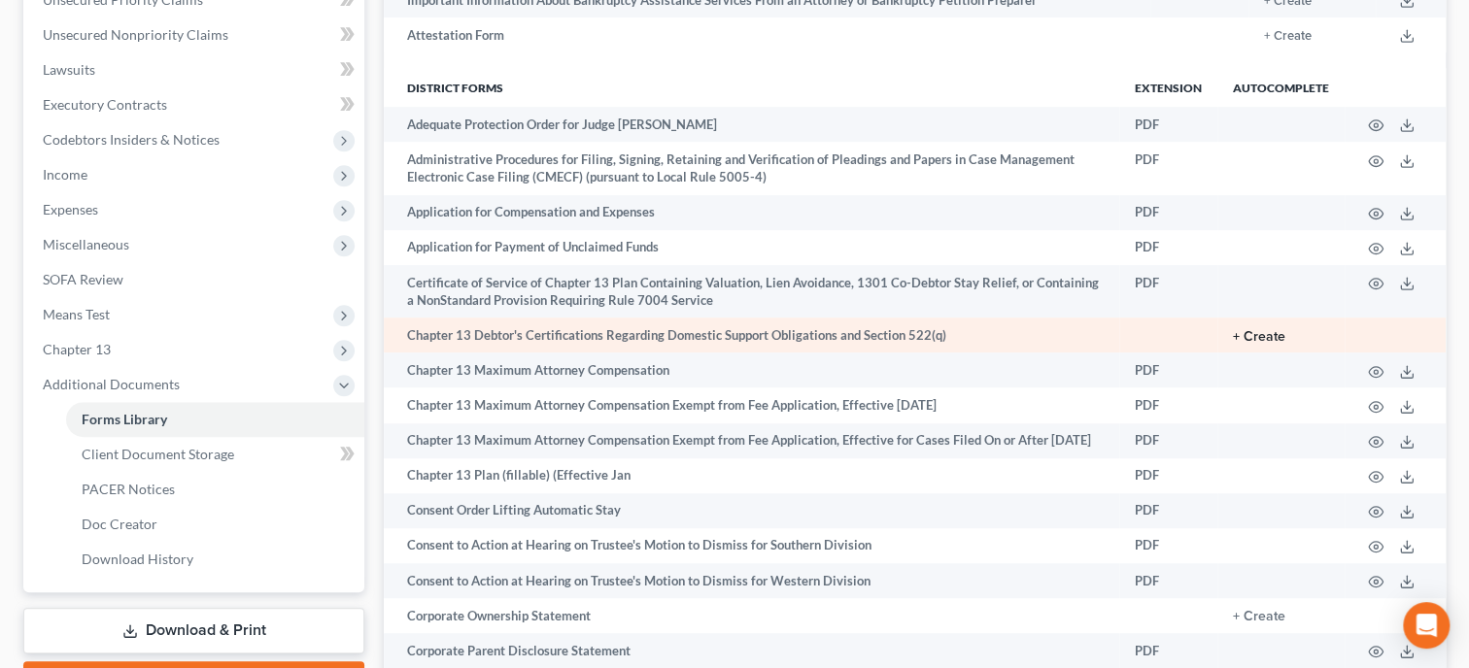
click at [1257, 335] on button "+ Create" at bounding box center [1259, 337] width 52 height 14
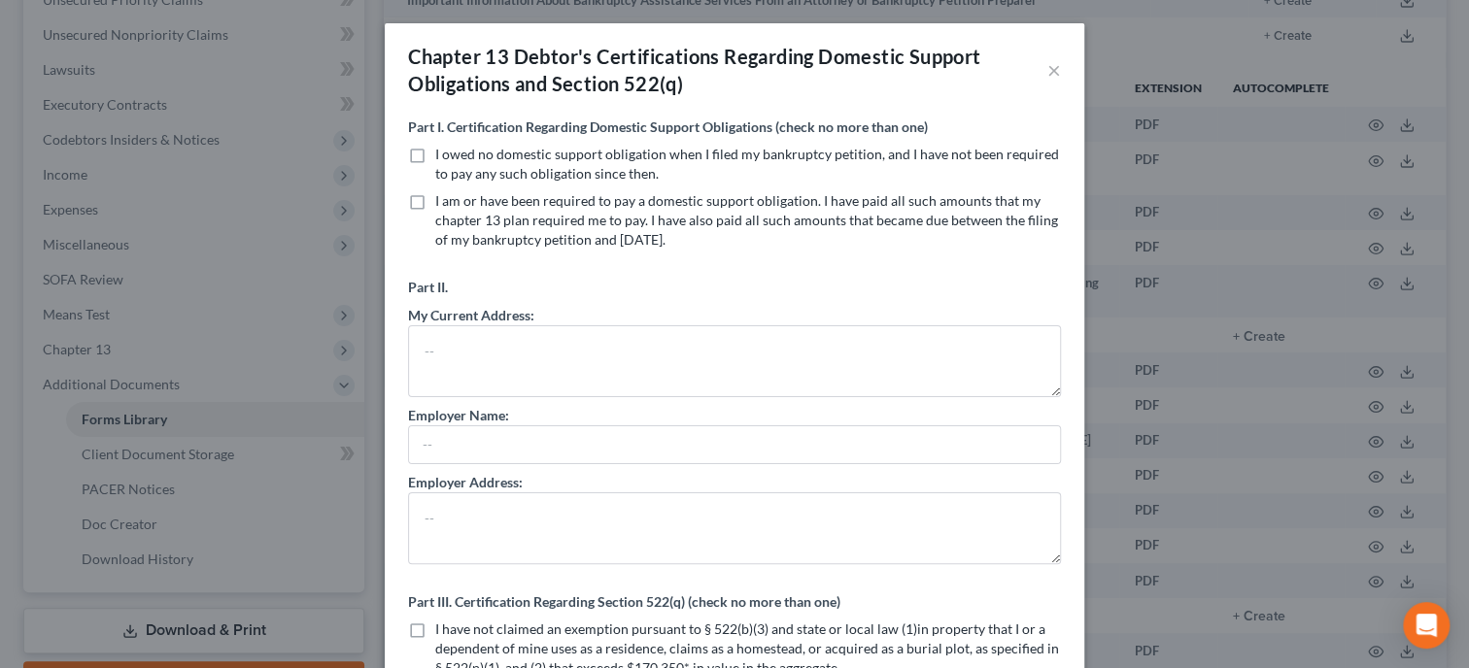
click at [435, 154] on label "I owed no domestic support obligation when I filed my bankruptcy petition, and …" at bounding box center [748, 164] width 626 height 39
click at [443, 154] on input "I owed no domestic support obligation when I filed my bankruptcy petition, and …" at bounding box center [449, 151] width 13 height 13
checkbox input "true"
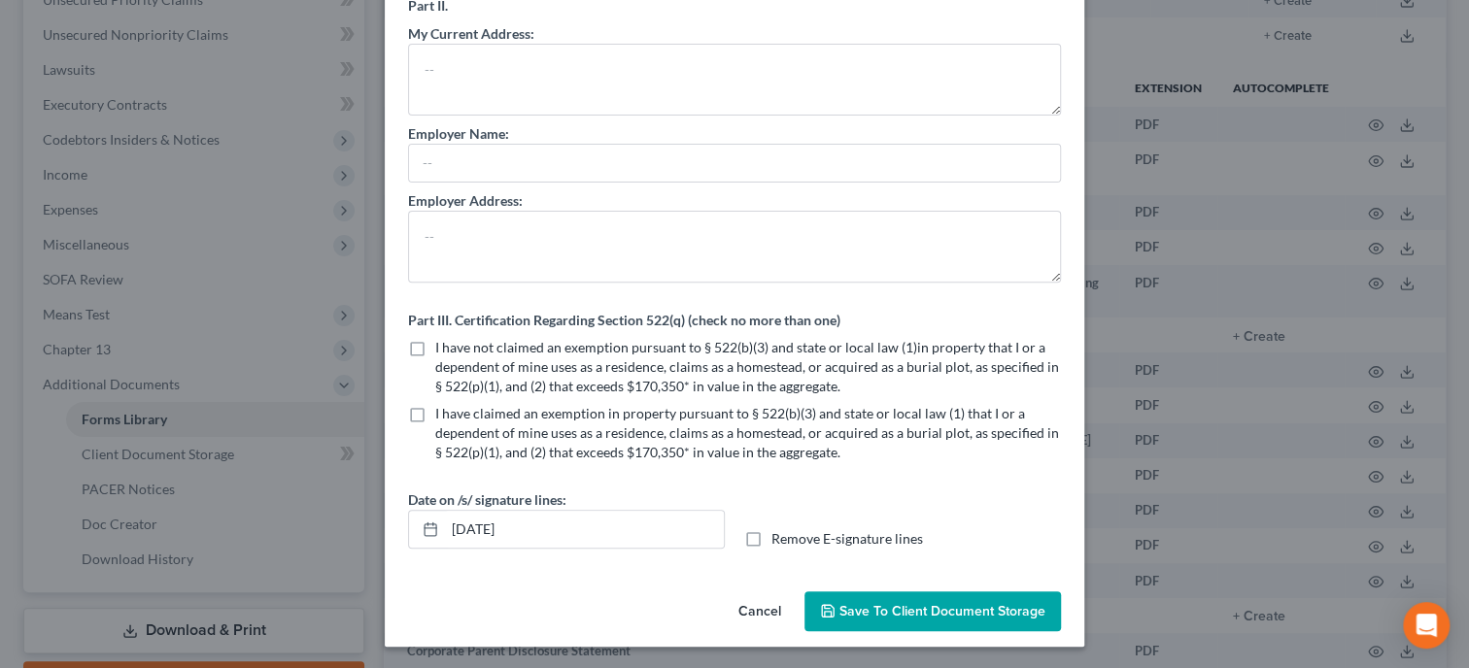
click at [435, 349] on label "I have not claimed an exemption pursuant to § 522(b)(3) and state or local law …" at bounding box center [748, 367] width 626 height 58
click at [443, 349] on input "I have not claimed an exemption pursuant to § 522(b)(3) and state or local law …" at bounding box center [449, 344] width 13 height 13
checkbox input "true"
click at [846, 613] on span "Save to Client Document Storage" at bounding box center [942, 611] width 206 height 17
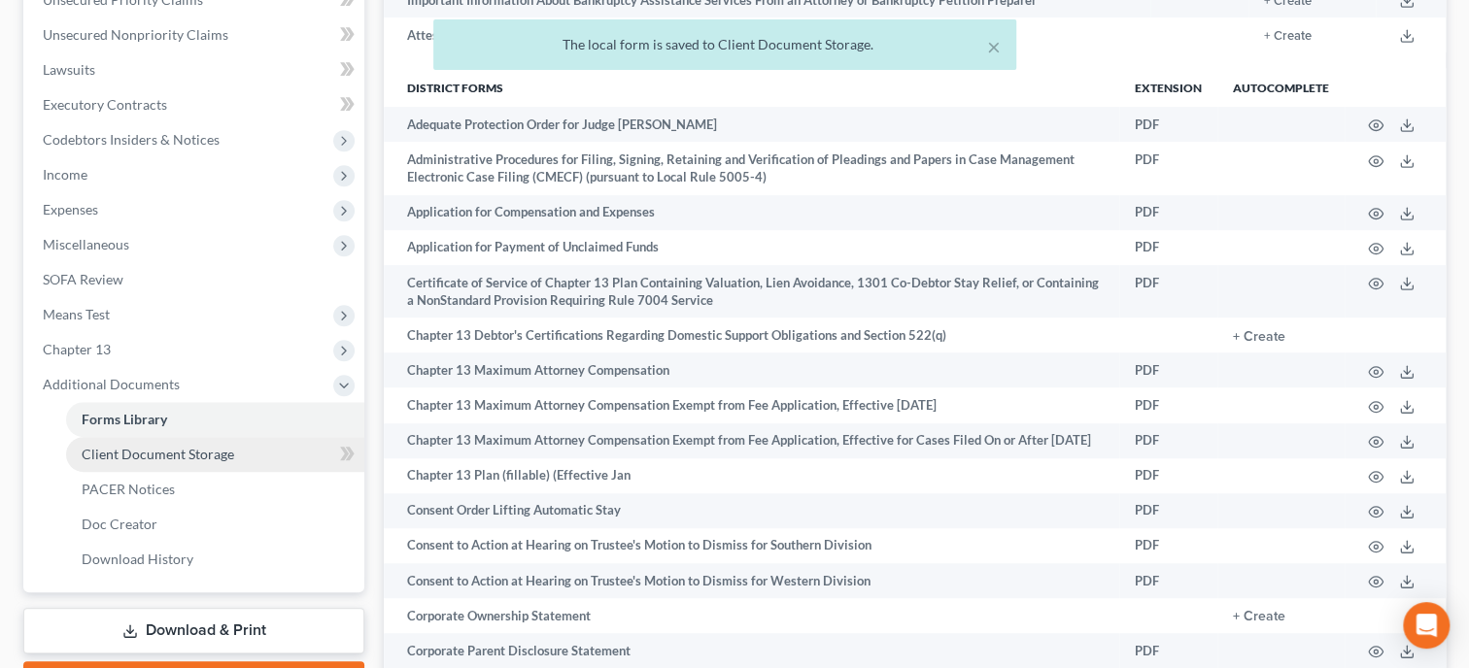
click at [200, 446] on span "Client Document Storage" at bounding box center [158, 454] width 153 height 17
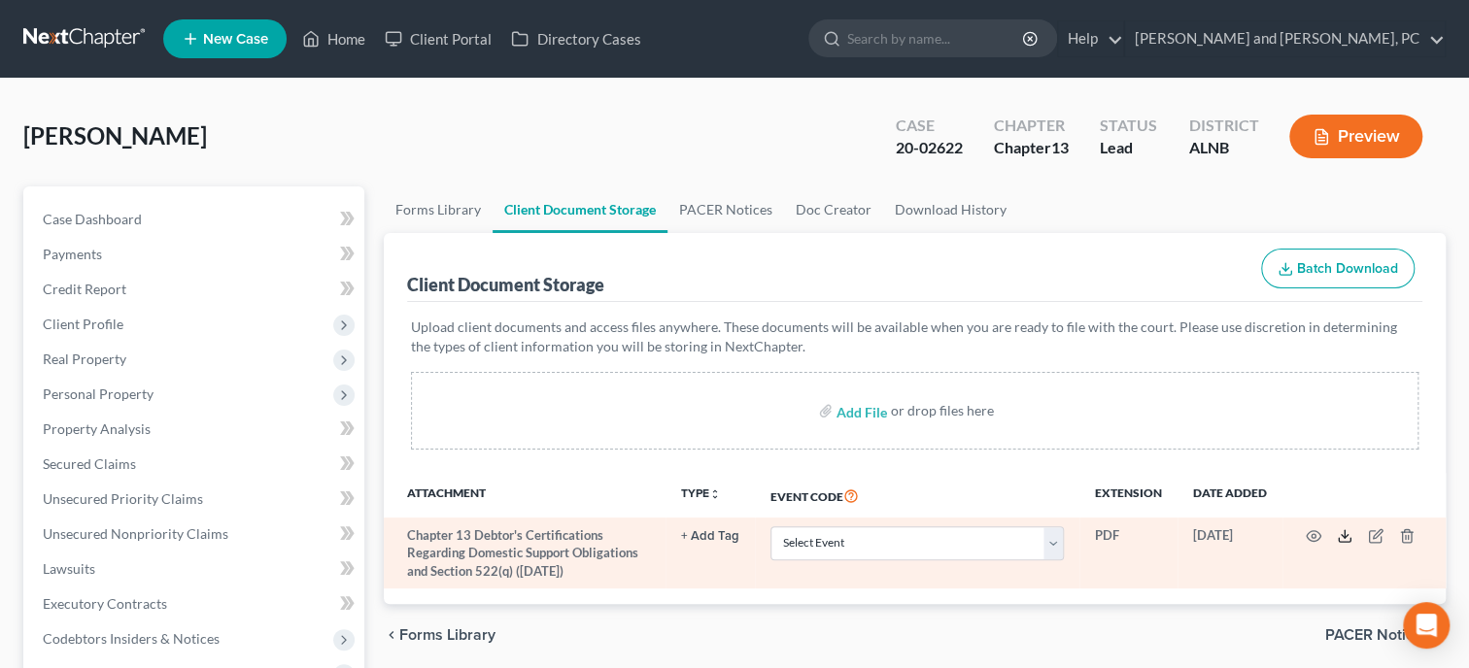
click at [1339, 531] on icon at bounding box center [1345, 536] width 16 height 16
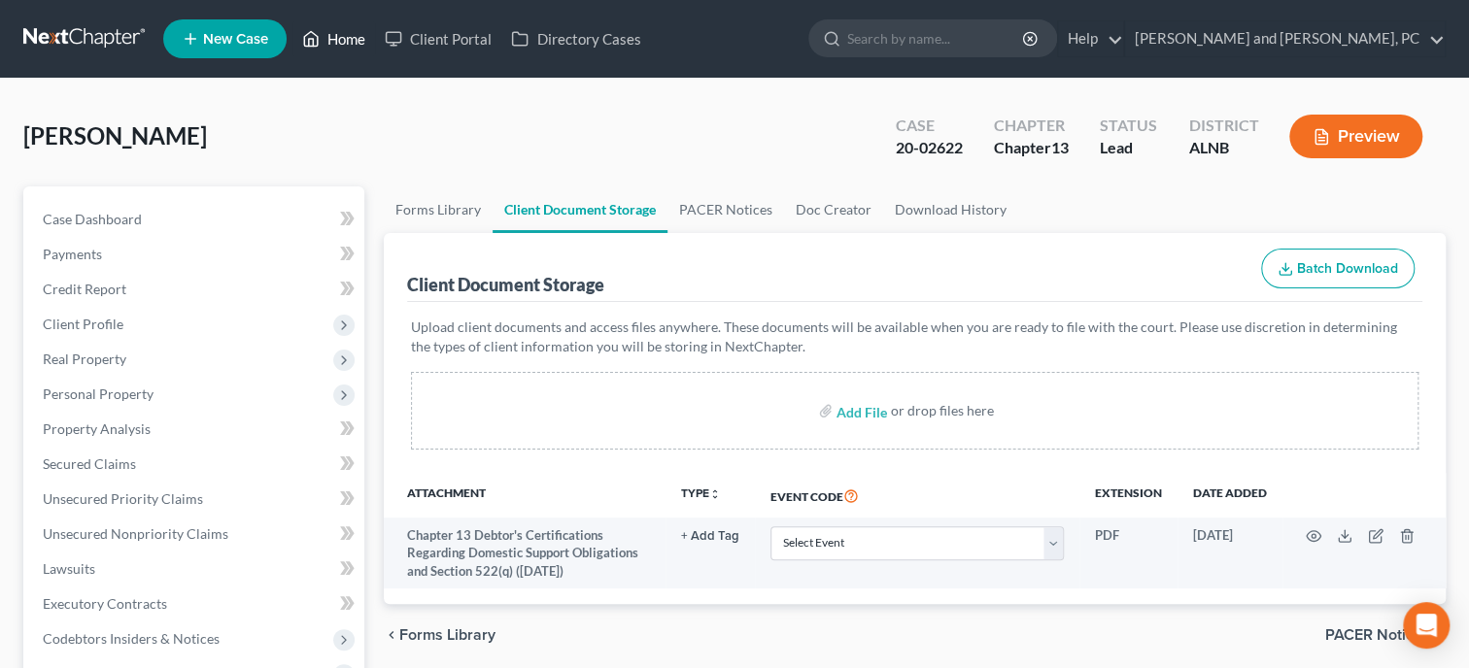
click at [330, 37] on link "Home" at bounding box center [333, 38] width 83 height 35
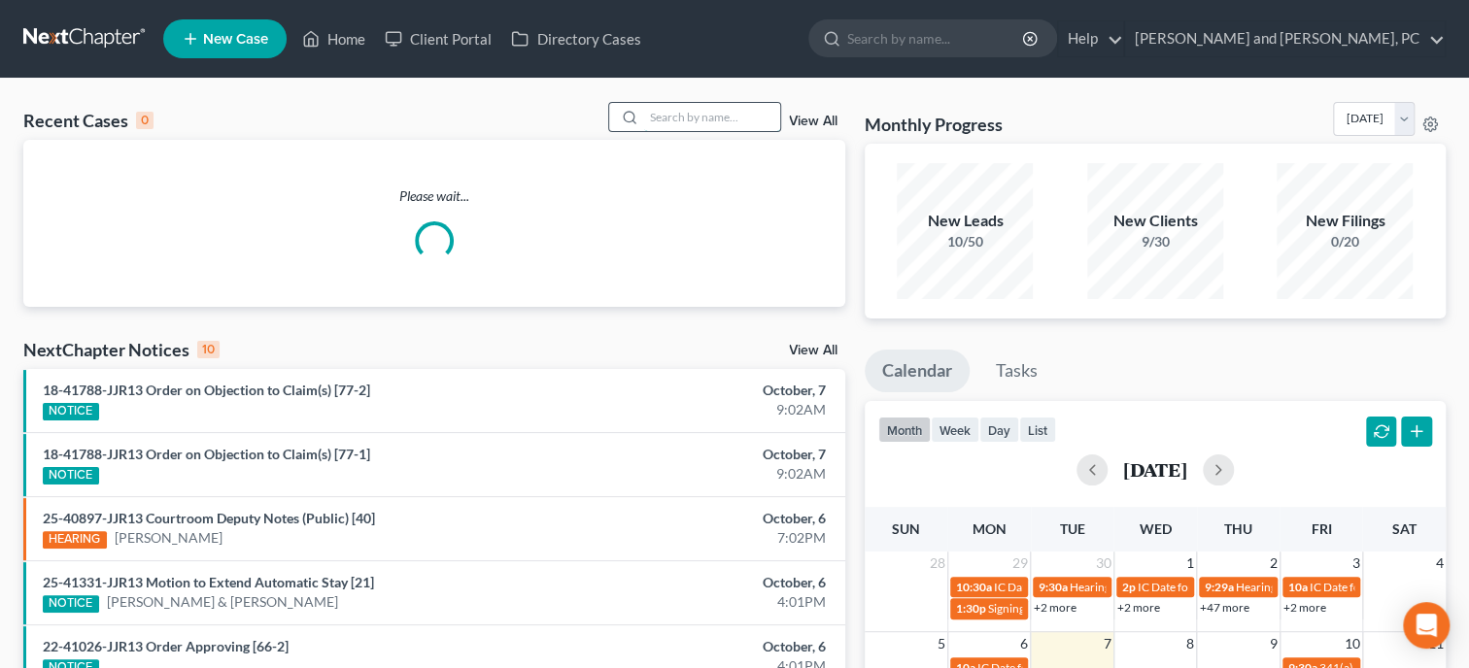
click at [689, 119] on input "search" at bounding box center [712, 117] width 136 height 28
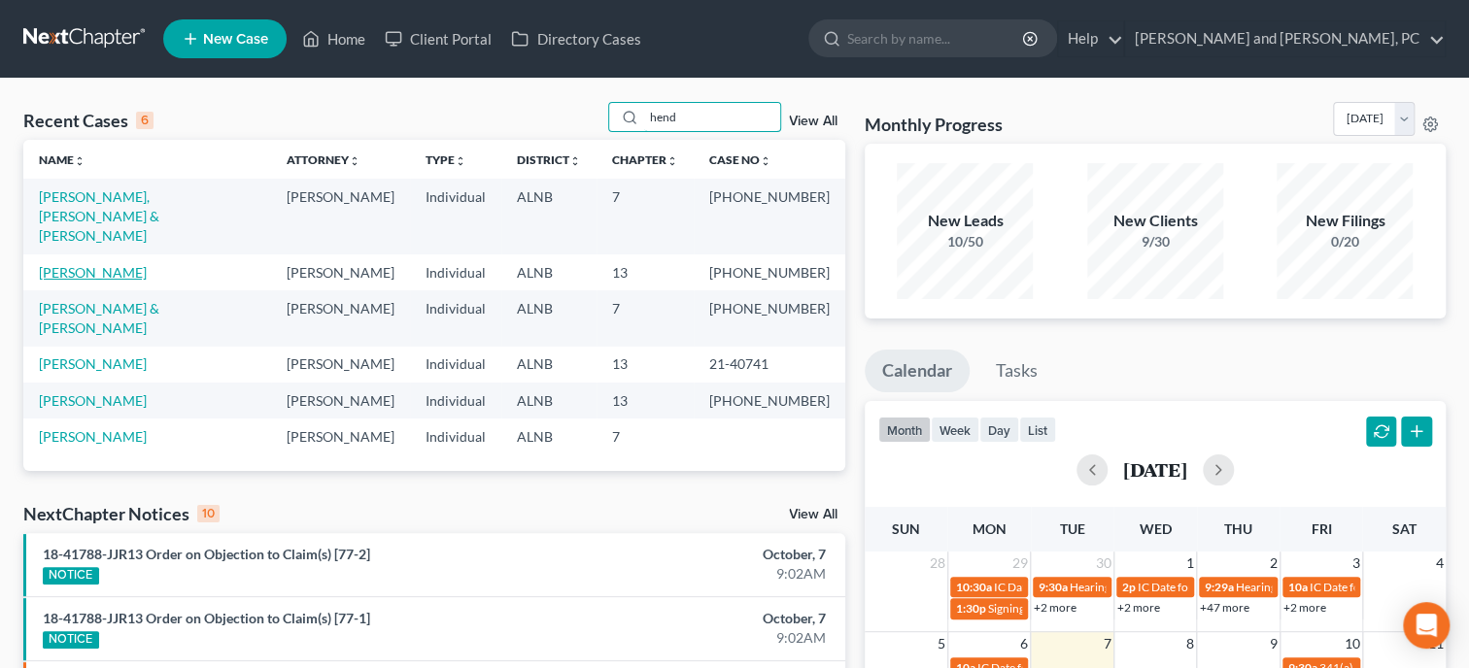
type input "hend"
click at [110, 264] on link "Henderson, Chandra" at bounding box center [93, 272] width 108 height 17
select select "6"
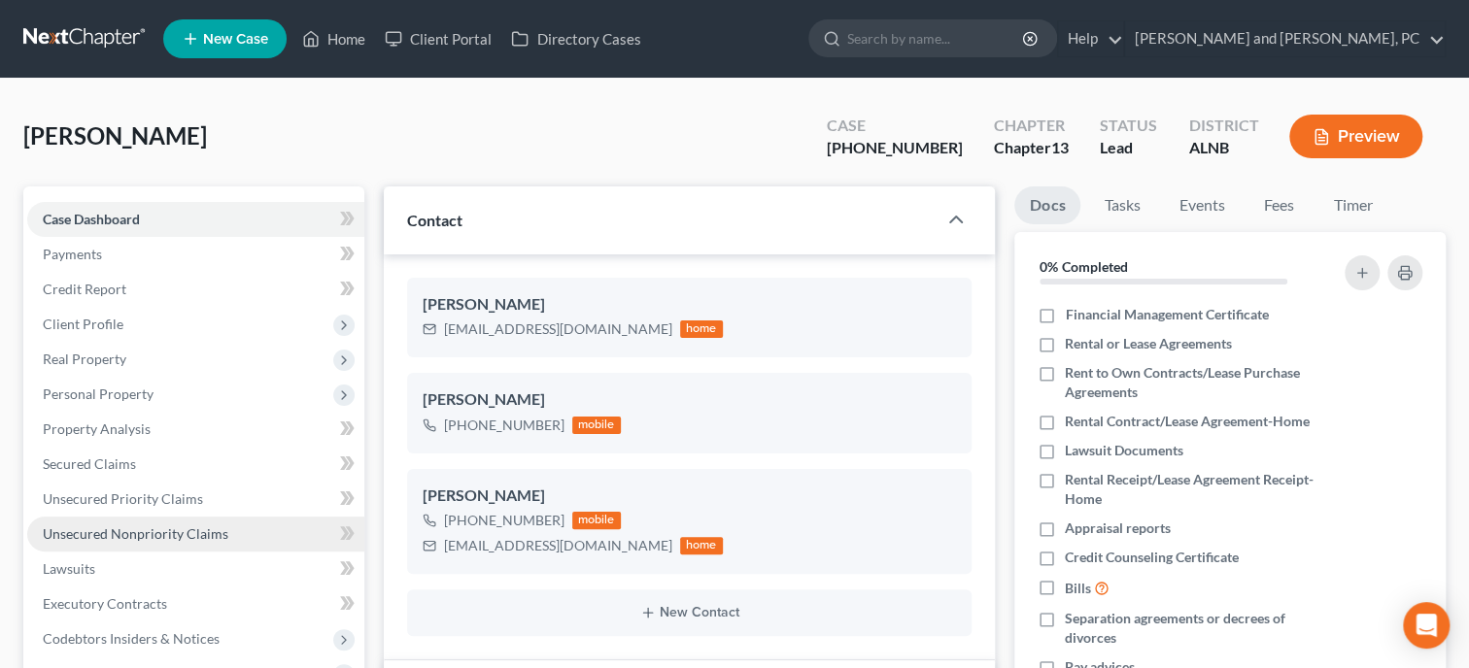
scroll to position [690, 0]
click at [132, 526] on span "Unsecured Nonpriority Claims" at bounding box center [136, 534] width 186 height 17
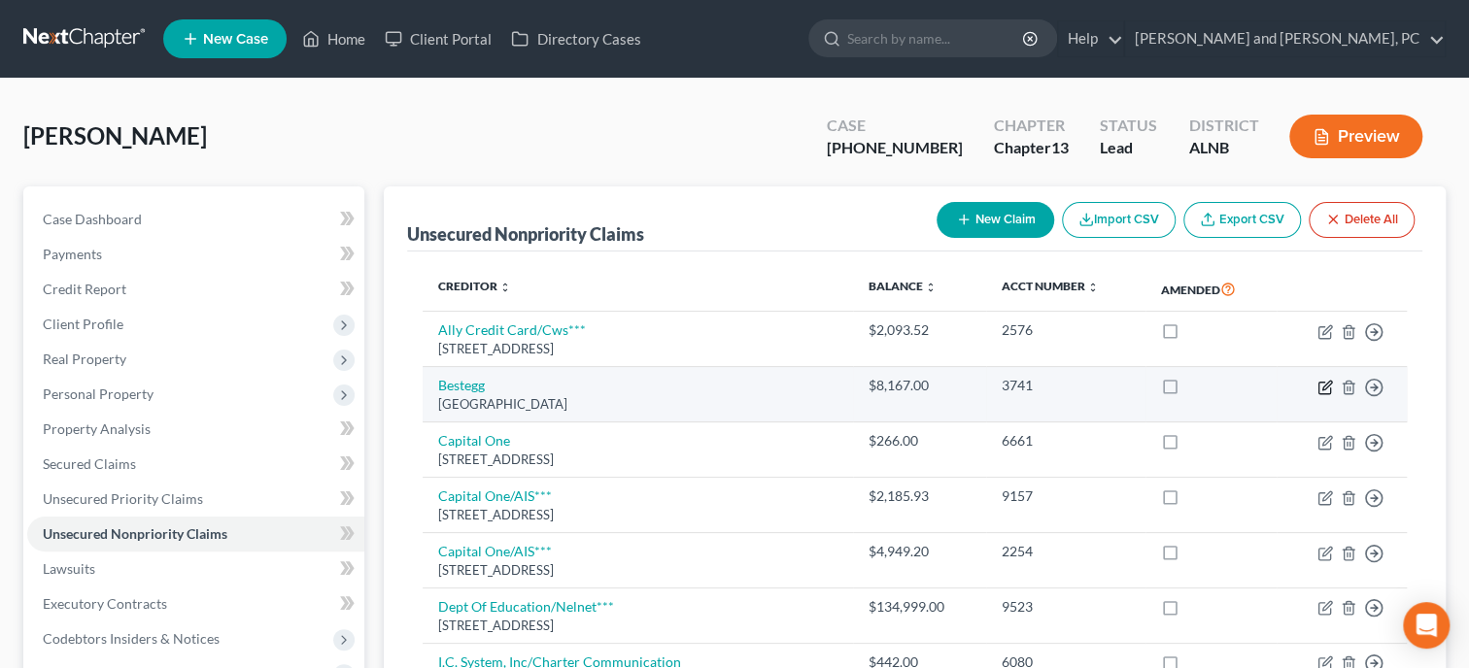
click at [1330, 385] on icon "button" at bounding box center [1325, 388] width 16 height 16
select select "39"
select select "0"
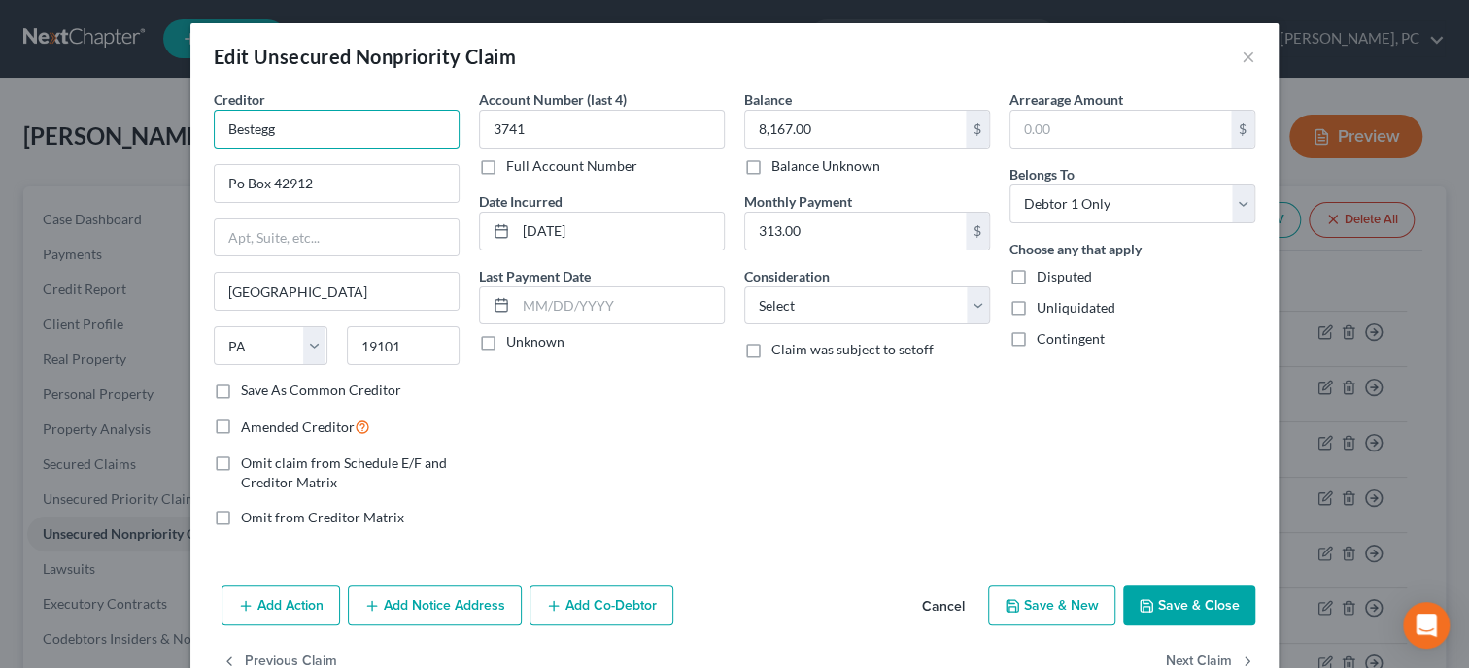
click at [222, 124] on input "Bestegg" at bounding box center [337, 129] width 246 height 39
type input "Resurgent/Bestegg***"
click at [894, 127] on input "8,167.00" at bounding box center [855, 129] width 221 height 37
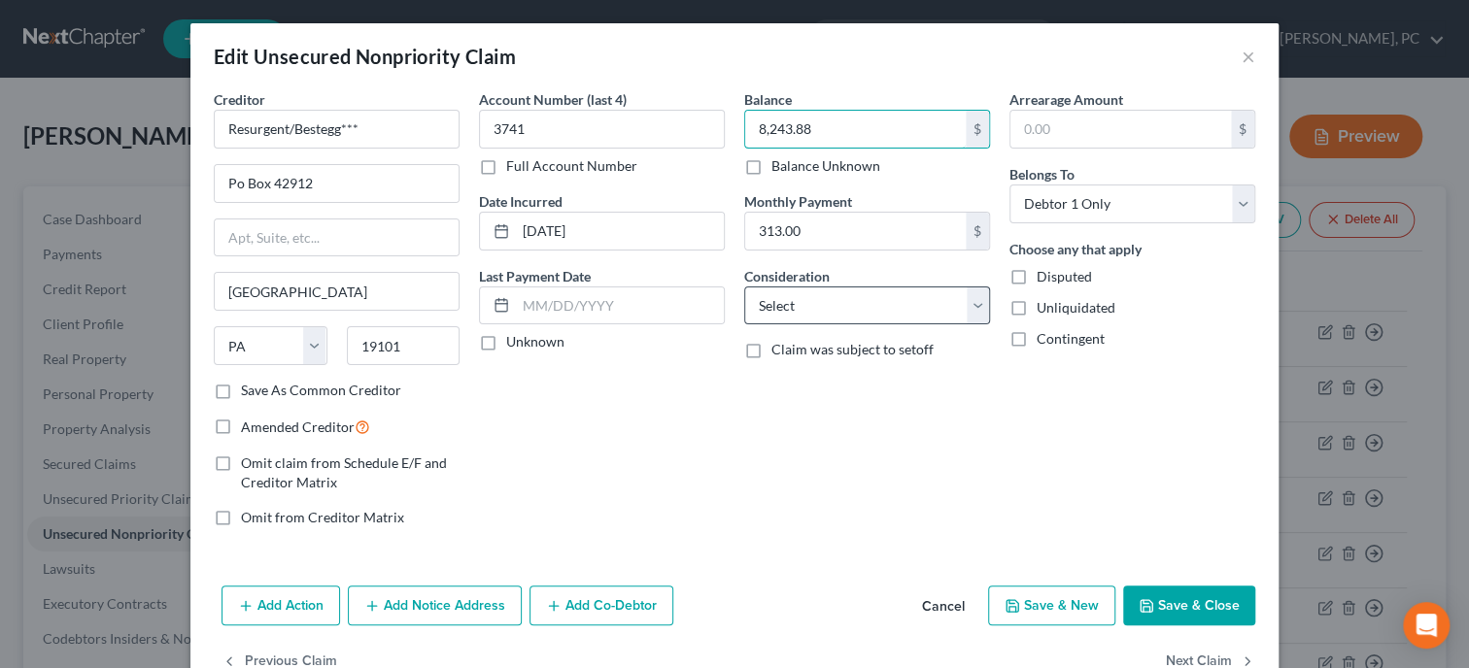
type input "8,243.88"
select select "1"
click option "Collection Agency" at bounding box center [0, 0] width 0 height 0
click at [1171, 595] on button "Save & Close" at bounding box center [1189, 606] width 132 height 41
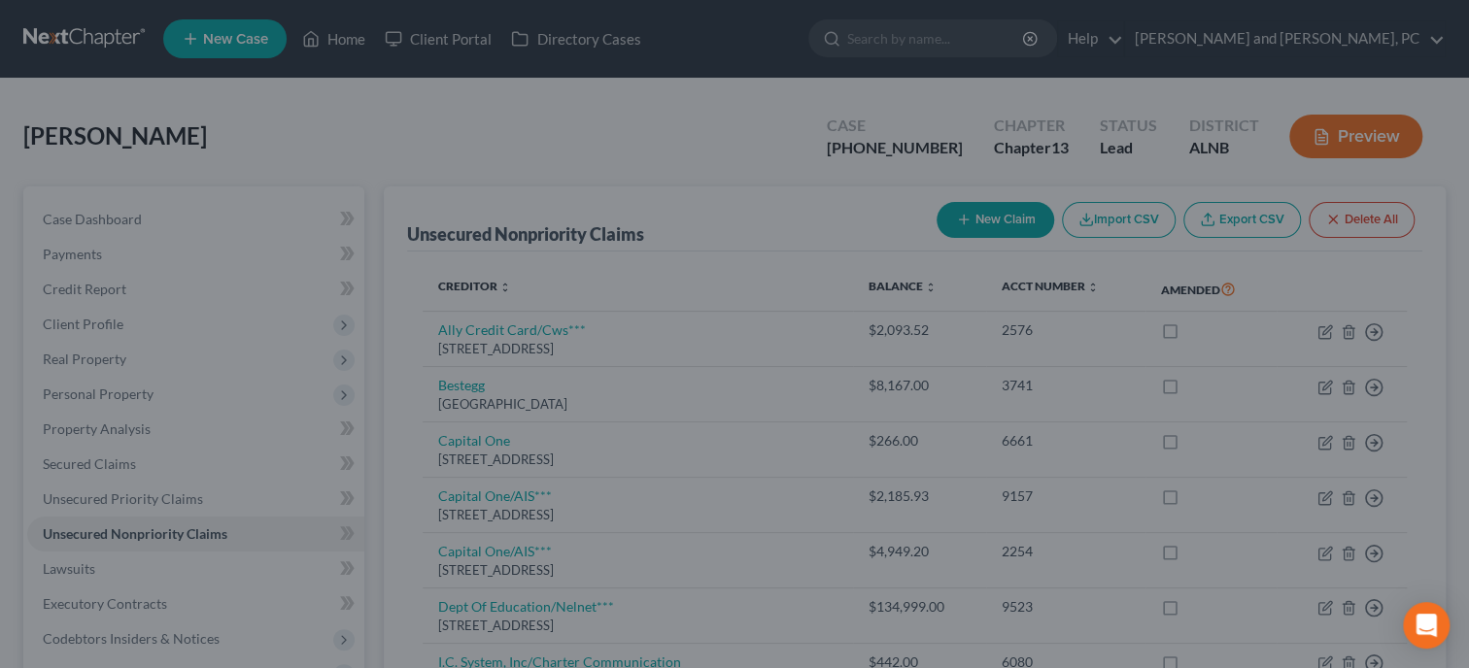
type input "0"
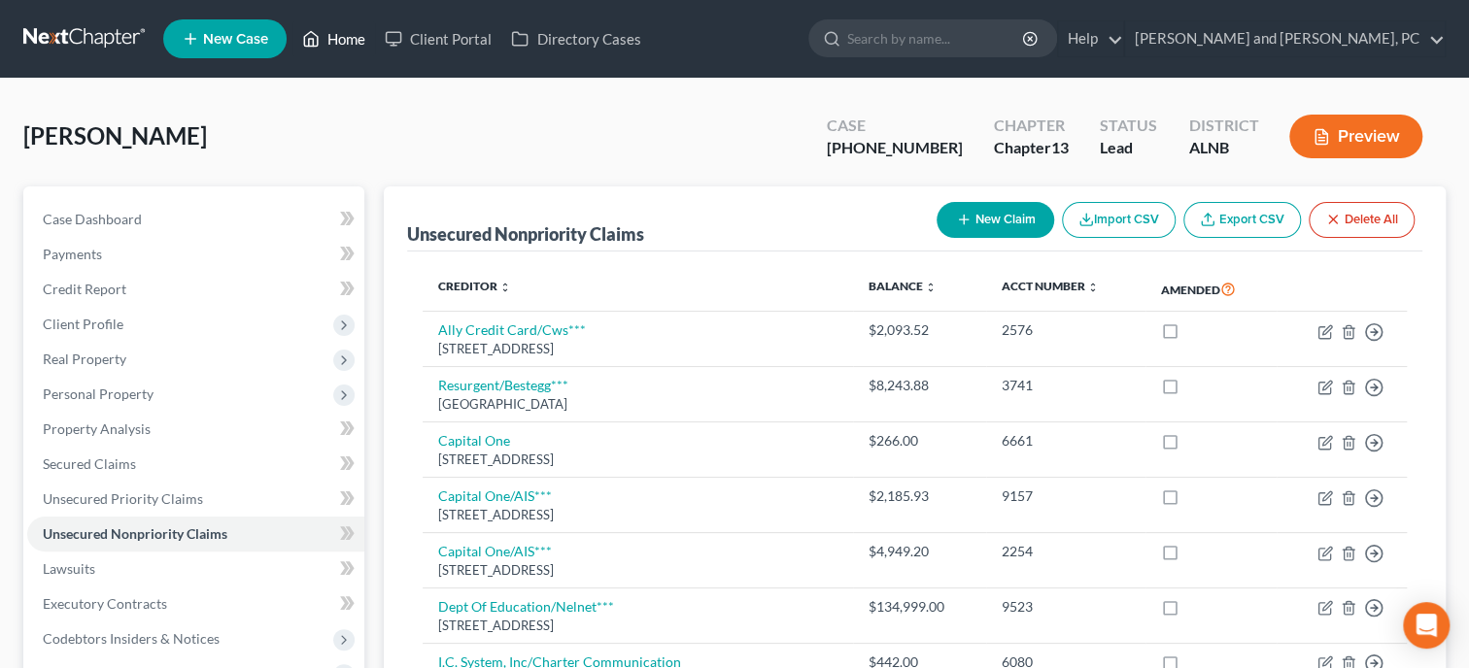
click at [339, 49] on link "Home" at bounding box center [333, 38] width 83 height 35
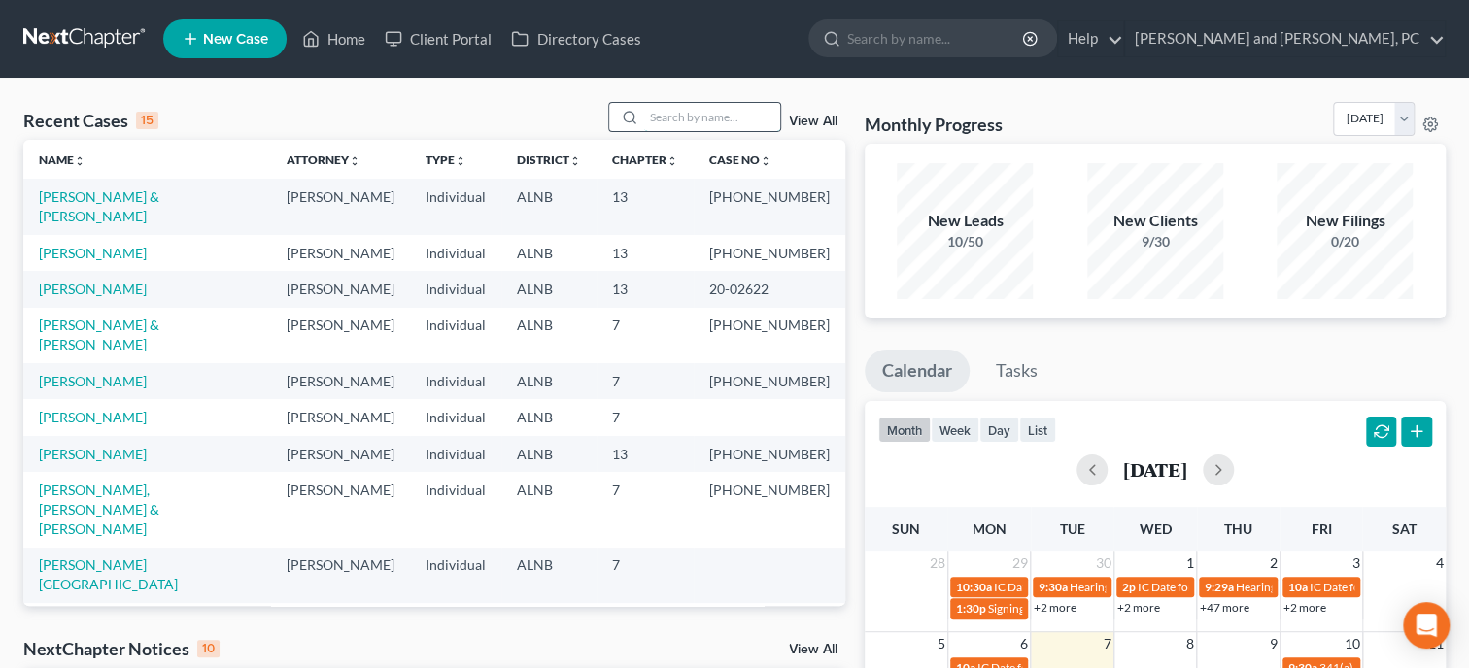
click at [767, 113] on input "search" at bounding box center [712, 117] width 136 height 28
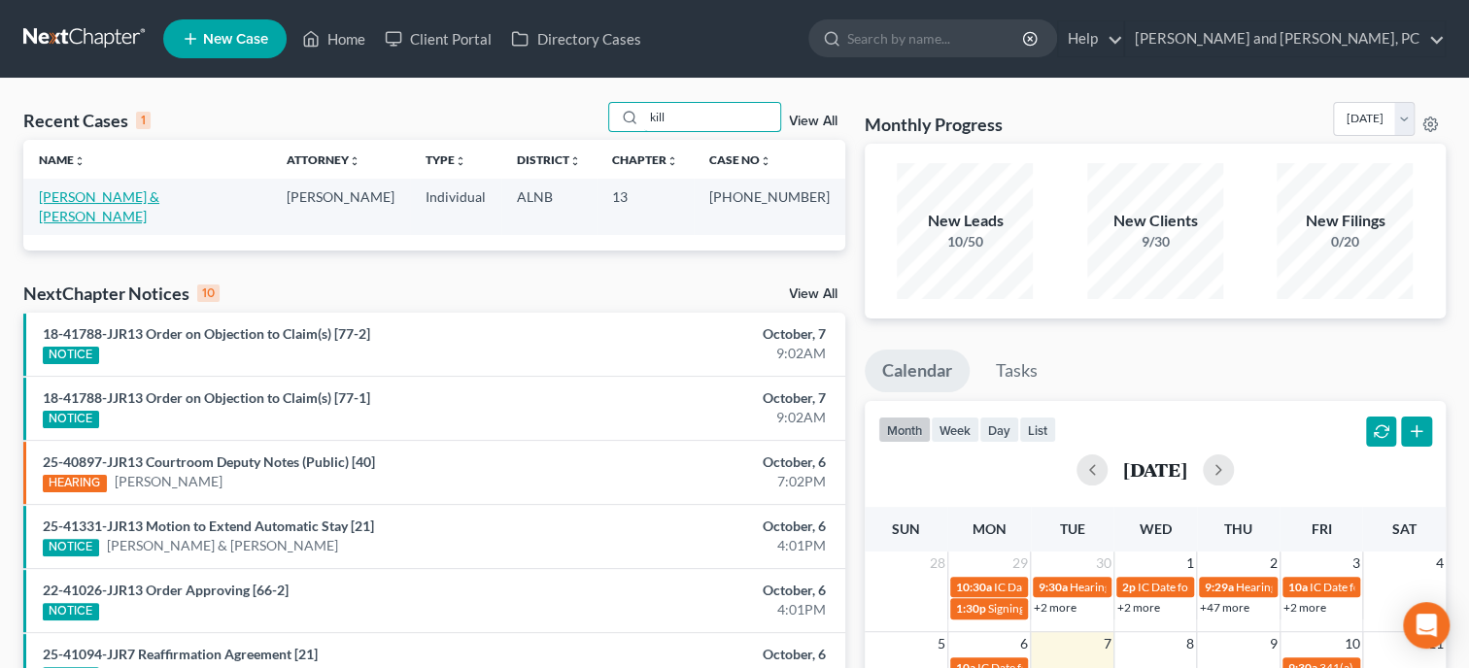
type input "kill"
click at [83, 197] on link "Killmer, Myron & Karla" at bounding box center [99, 206] width 120 height 36
select select "6"
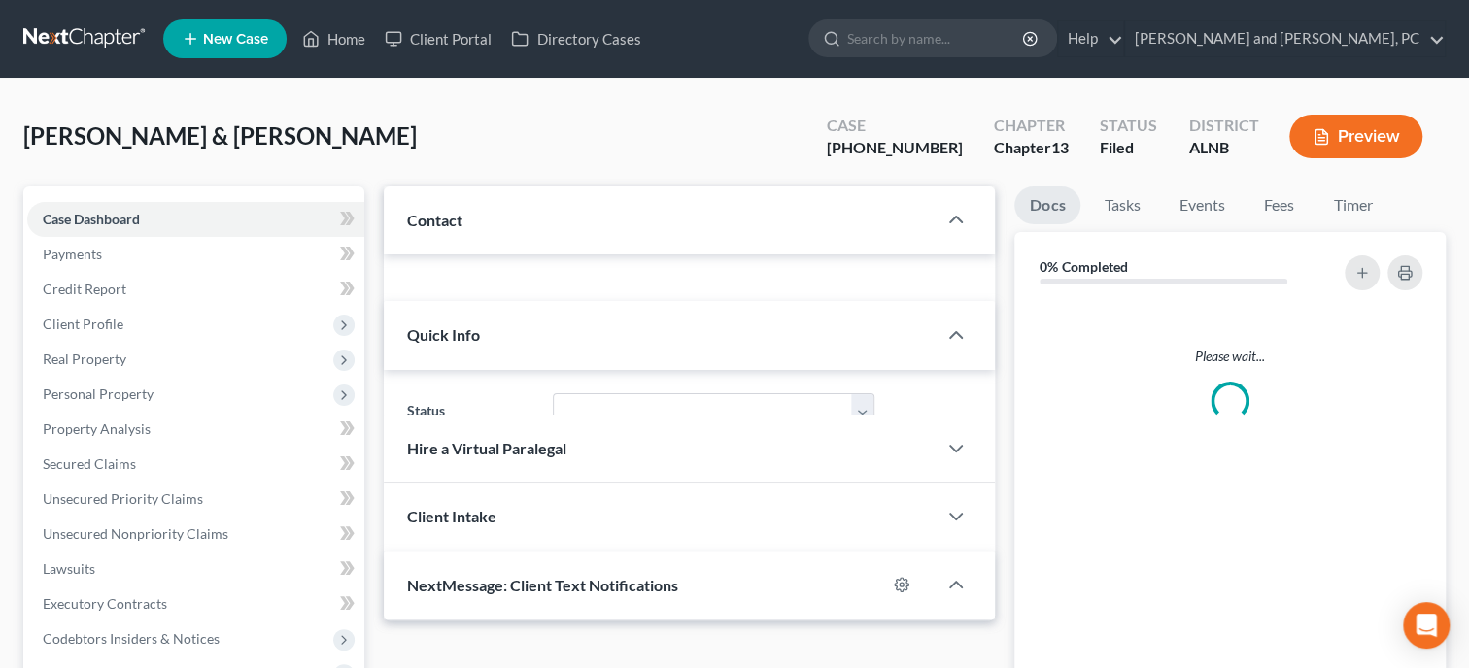
scroll to position [199, 0]
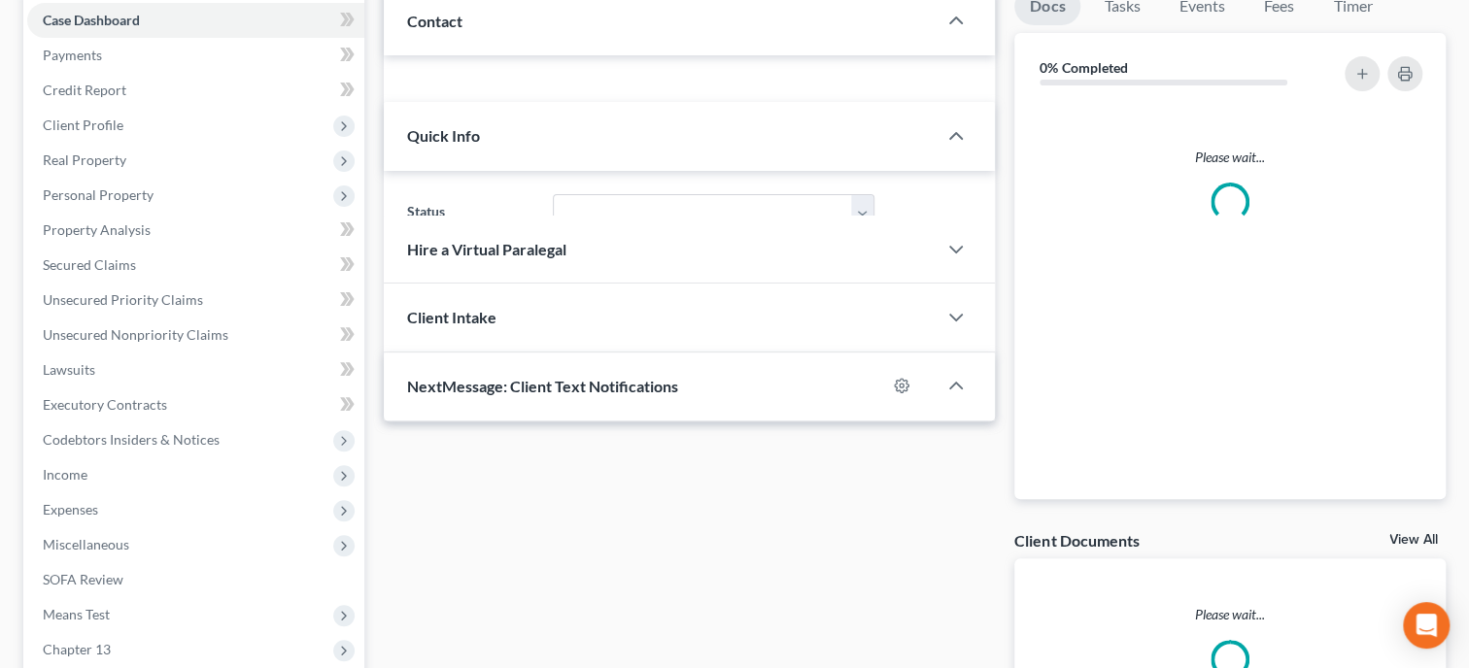
select select "0"
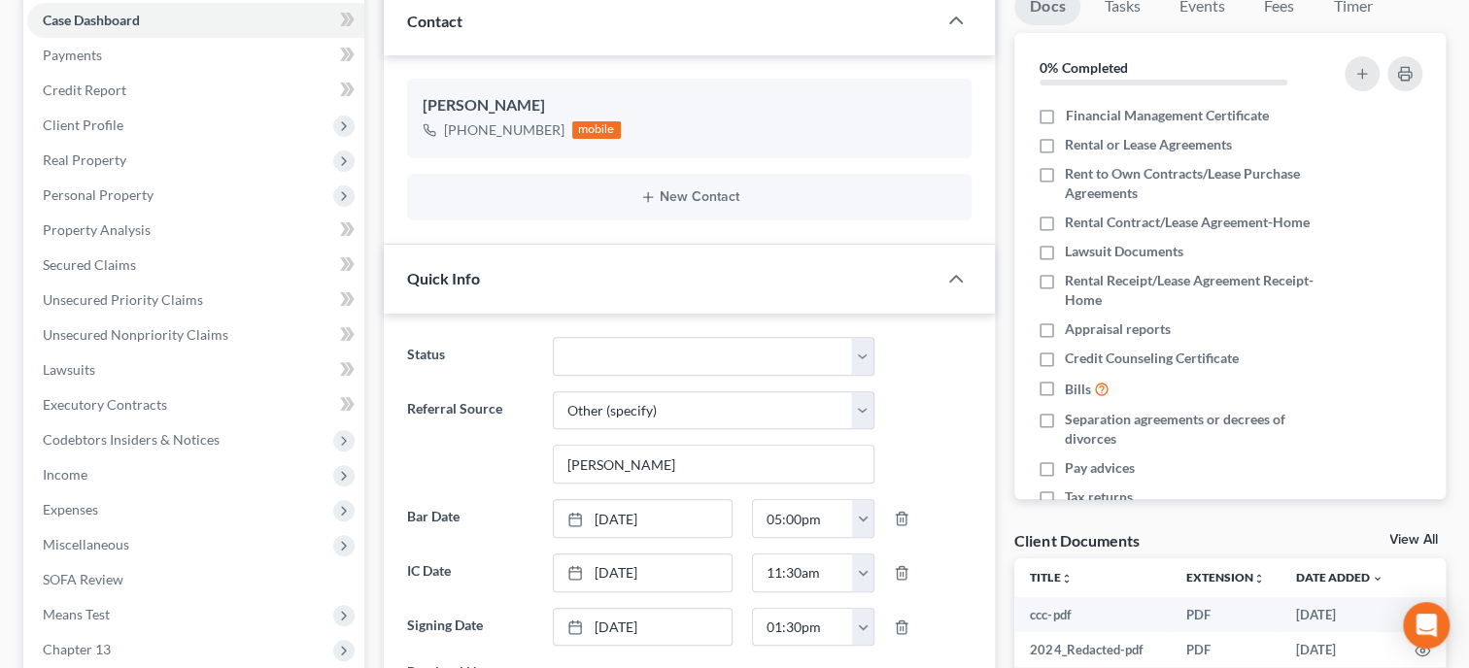
scroll to position [148, 0]
click at [167, 301] on span "Unsecured Priority Claims" at bounding box center [123, 299] width 160 height 17
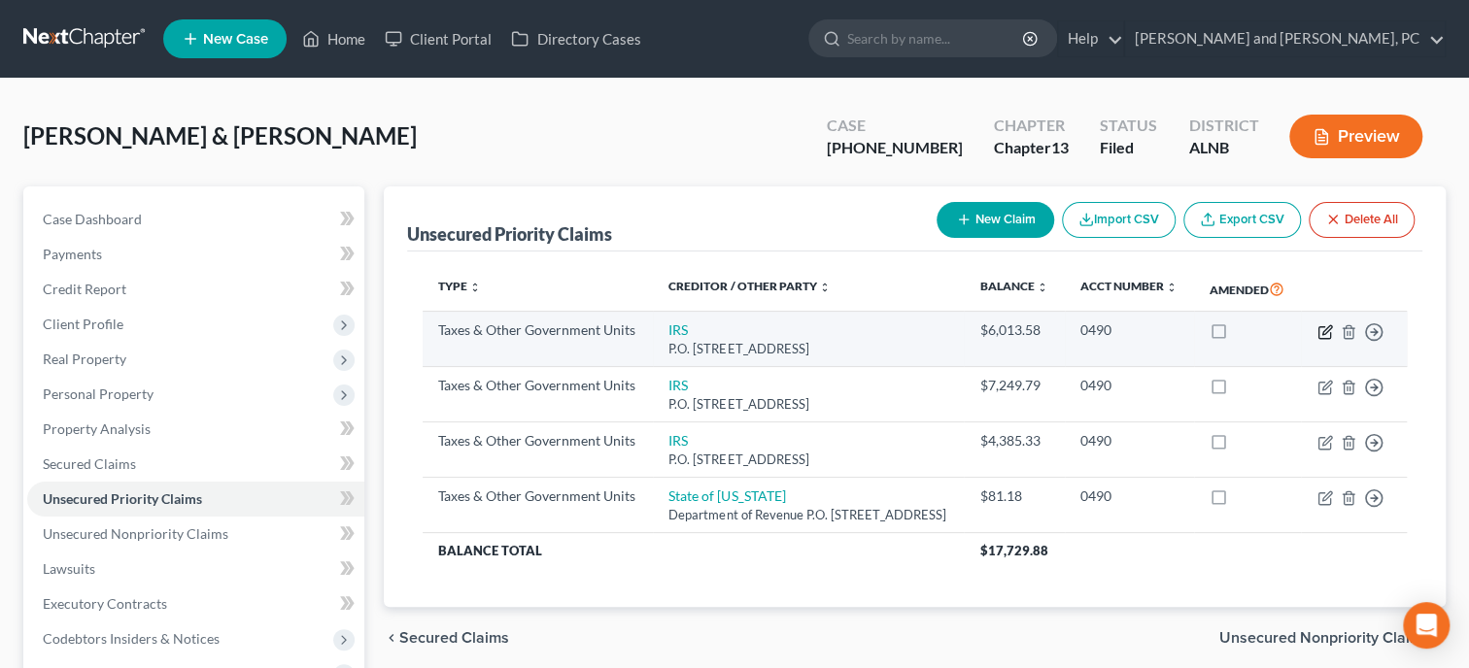
click at [1326, 340] on icon "button" at bounding box center [1325, 332] width 16 height 16
select select "0"
select select "39"
select select "2"
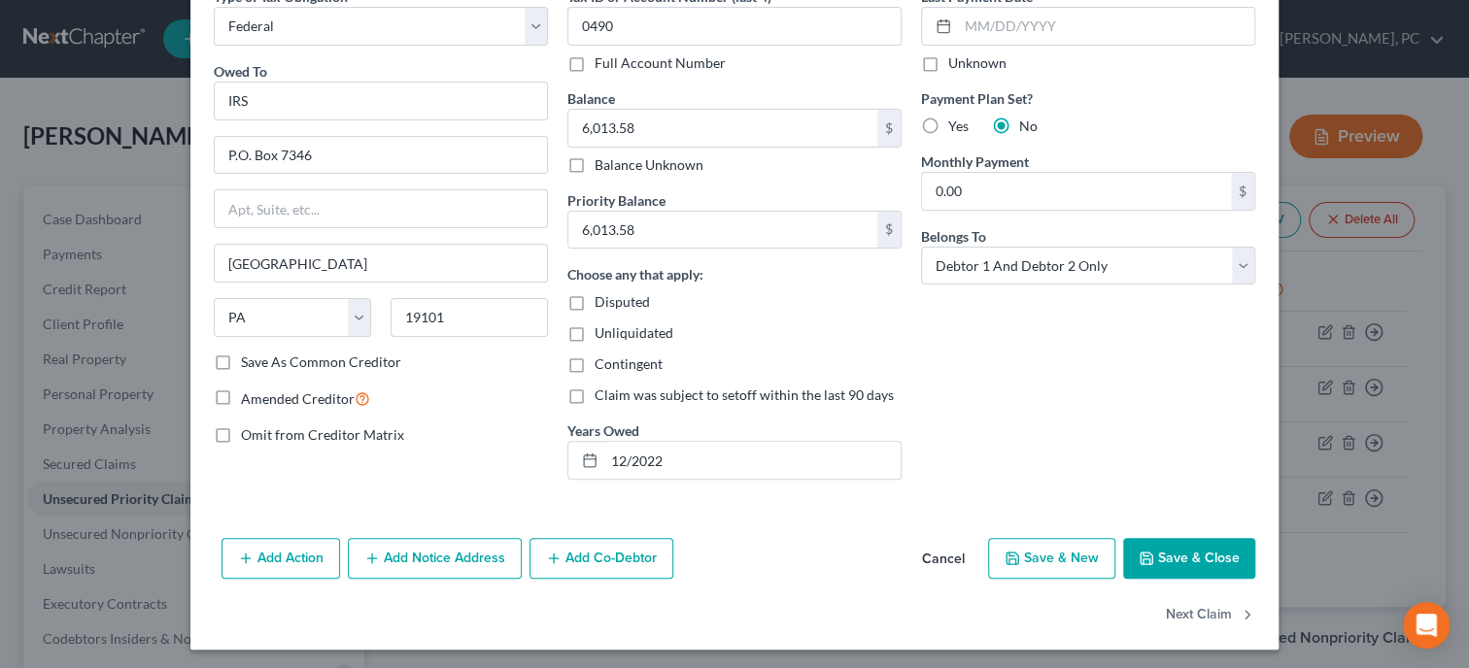
scroll to position [107, 0]
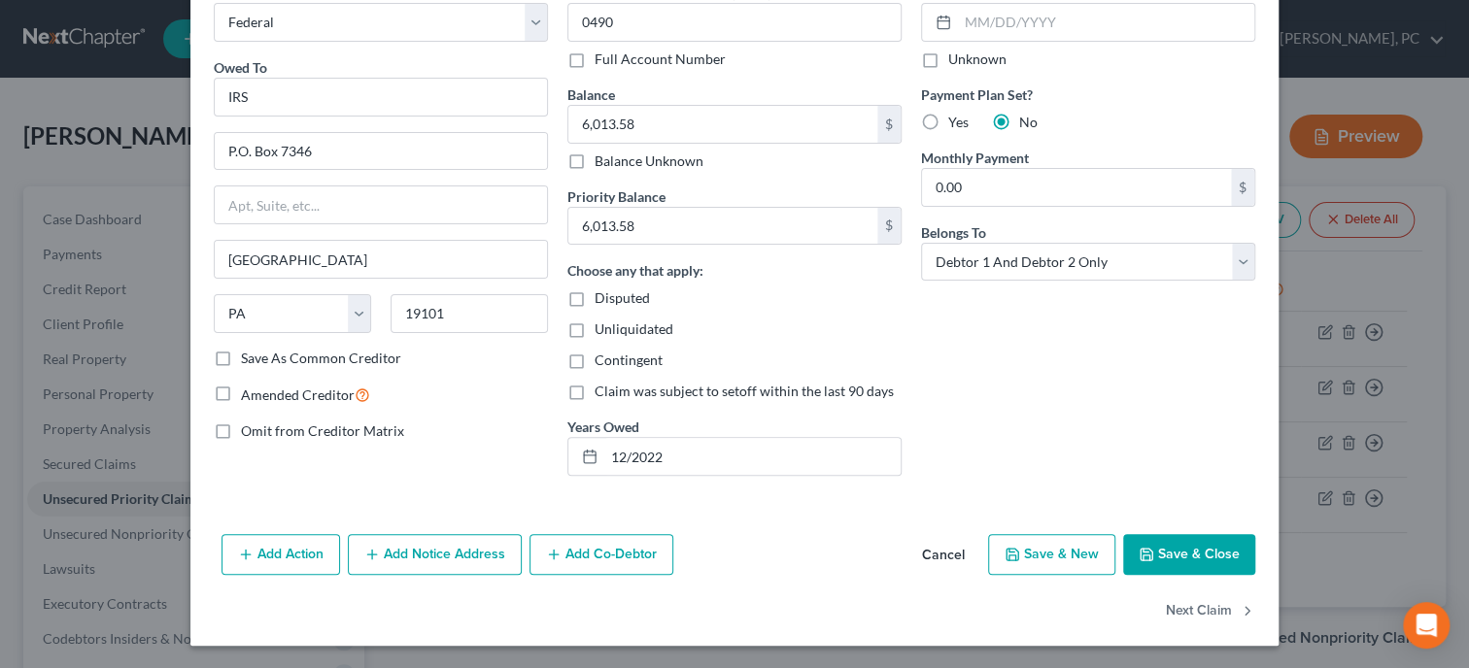
click at [1176, 552] on button "Save & Close" at bounding box center [1189, 554] width 132 height 41
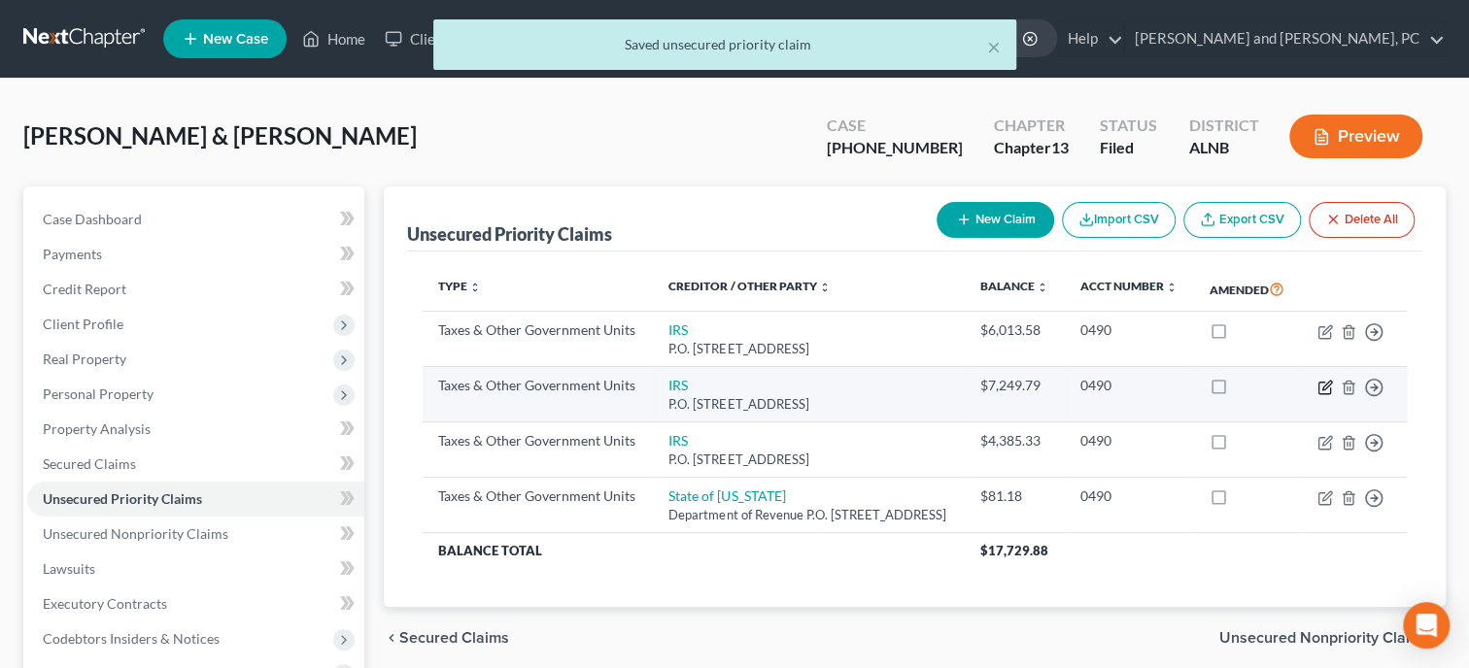
click at [1318, 393] on icon "button" at bounding box center [1324, 388] width 12 height 12
select select "0"
select select "39"
select select "2"
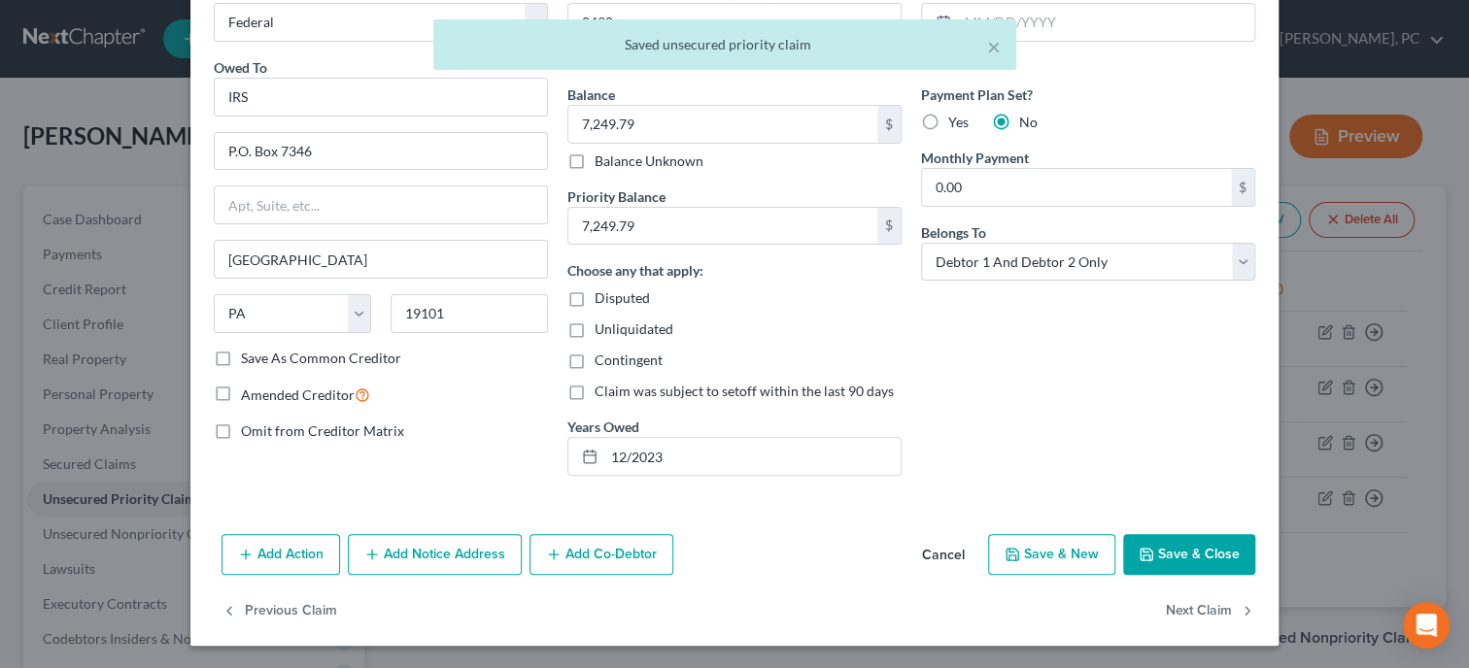
click at [1160, 552] on button "Save & Close" at bounding box center [1189, 554] width 132 height 41
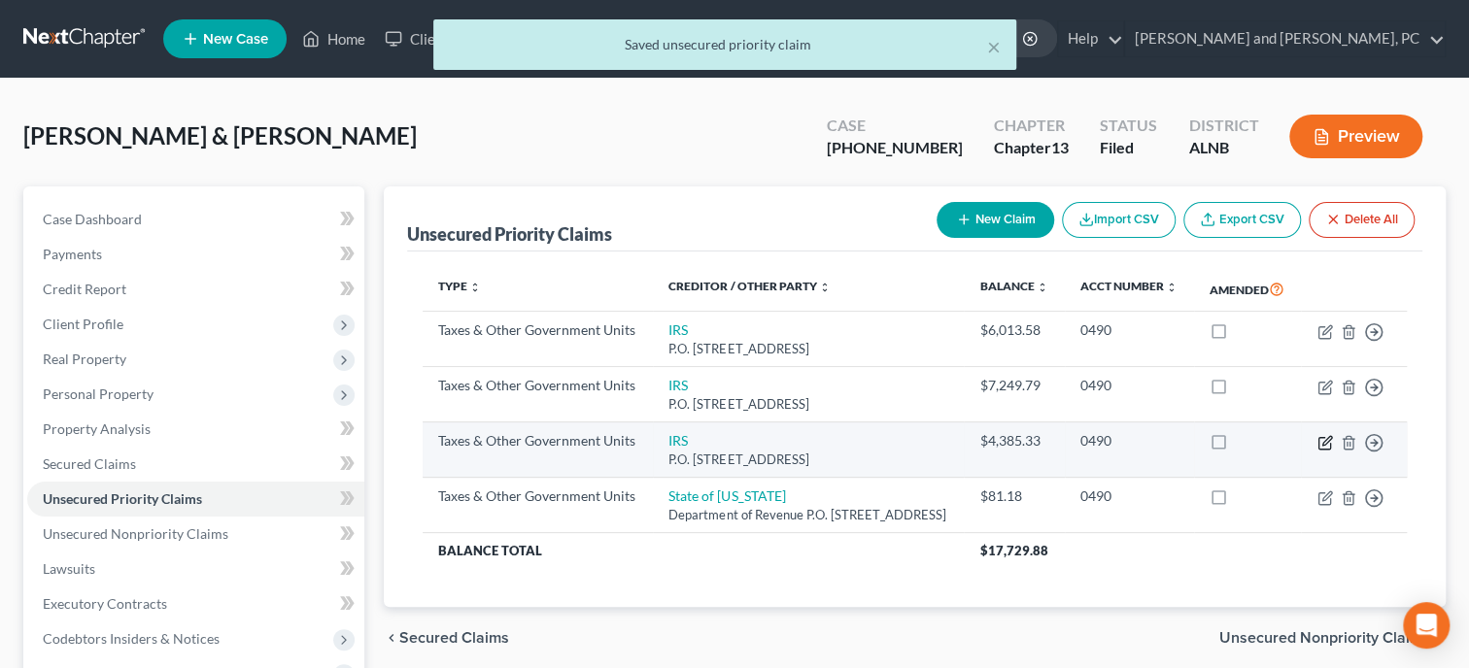
click at [1321, 449] on icon "button" at bounding box center [1324, 443] width 12 height 12
select select "0"
select select "39"
select select "2"
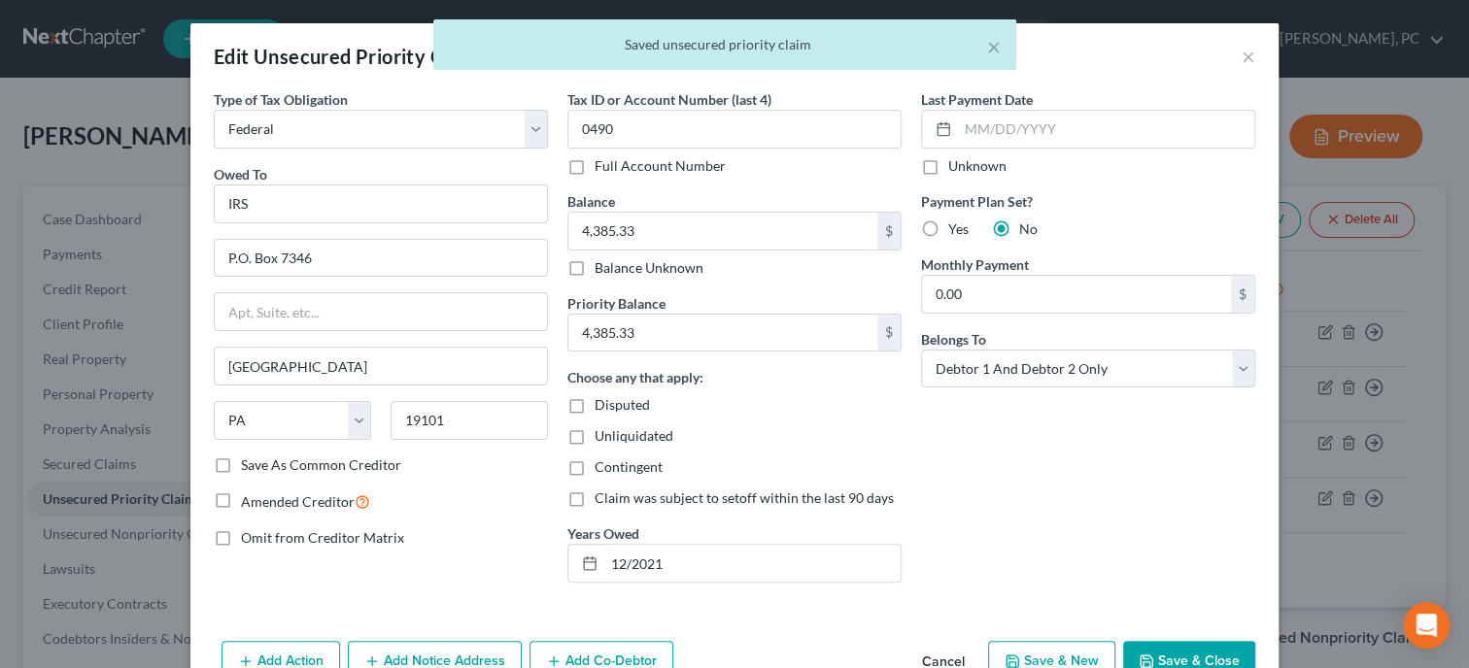
click at [1182, 646] on button "Save & Close" at bounding box center [1189, 661] width 132 height 41
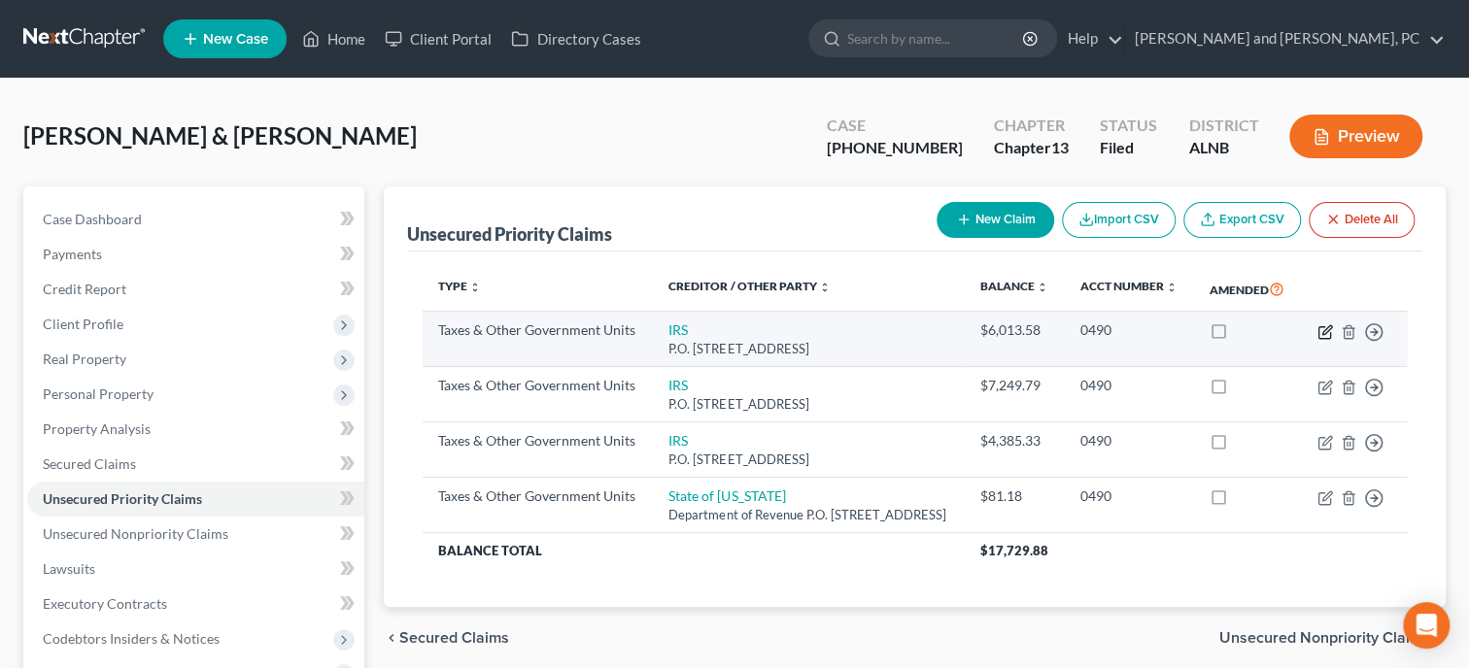
click at [1323, 334] on icon "button" at bounding box center [1326, 329] width 9 height 9
select select "0"
select select "39"
select select "2"
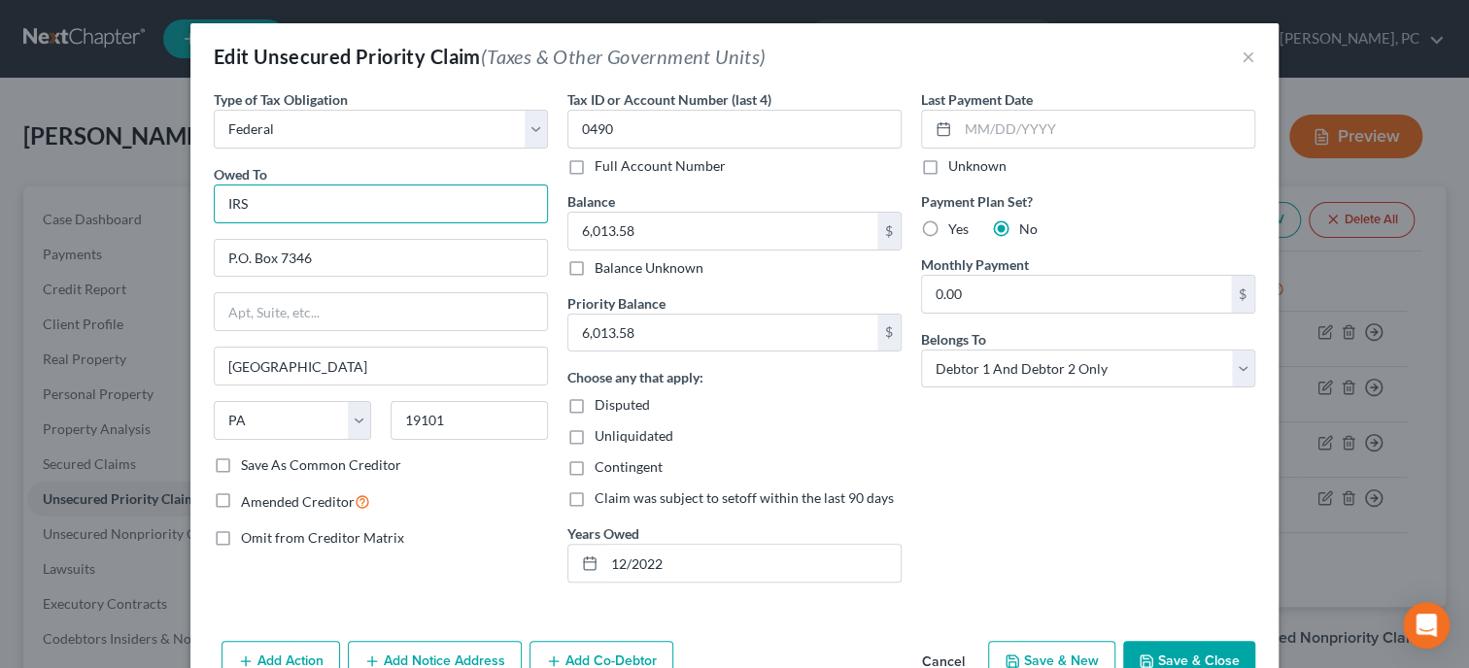
click at [452, 200] on input "IRS" at bounding box center [381, 204] width 334 height 39
type input "IRS***"
click at [821, 231] on input "6,013.58" at bounding box center [722, 231] width 309 height 37
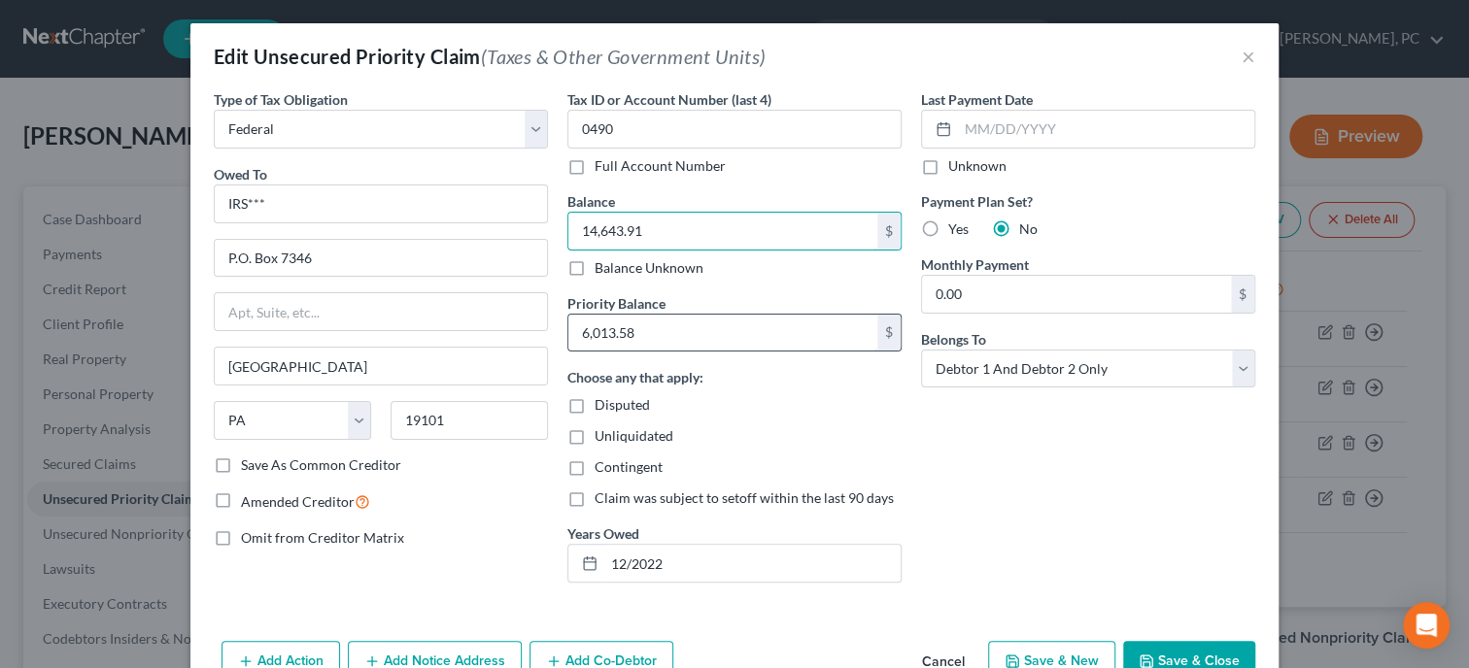
type input "14,643.91"
click at [813, 331] on input "6,013.58" at bounding box center [722, 333] width 309 height 37
type input "12,560.70"
click at [707, 567] on input "12/2022" at bounding box center [752, 563] width 296 height 37
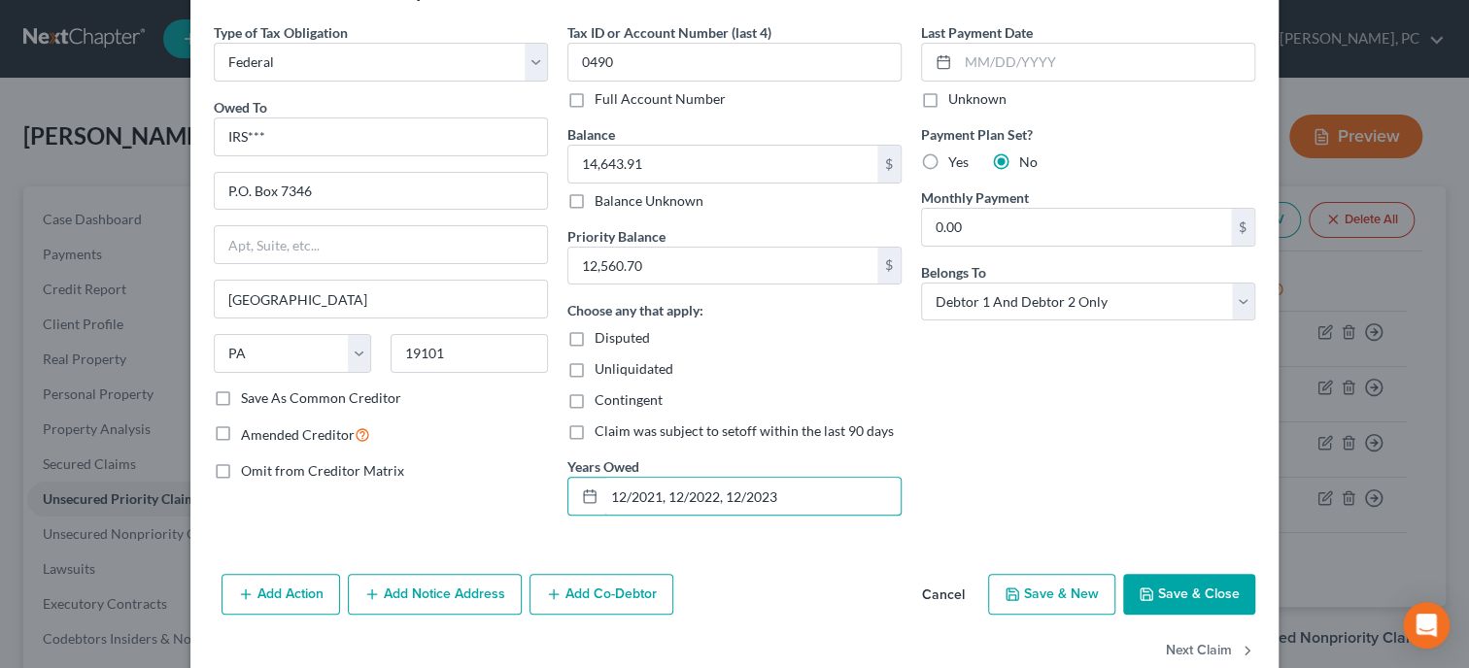
scroll to position [99, 0]
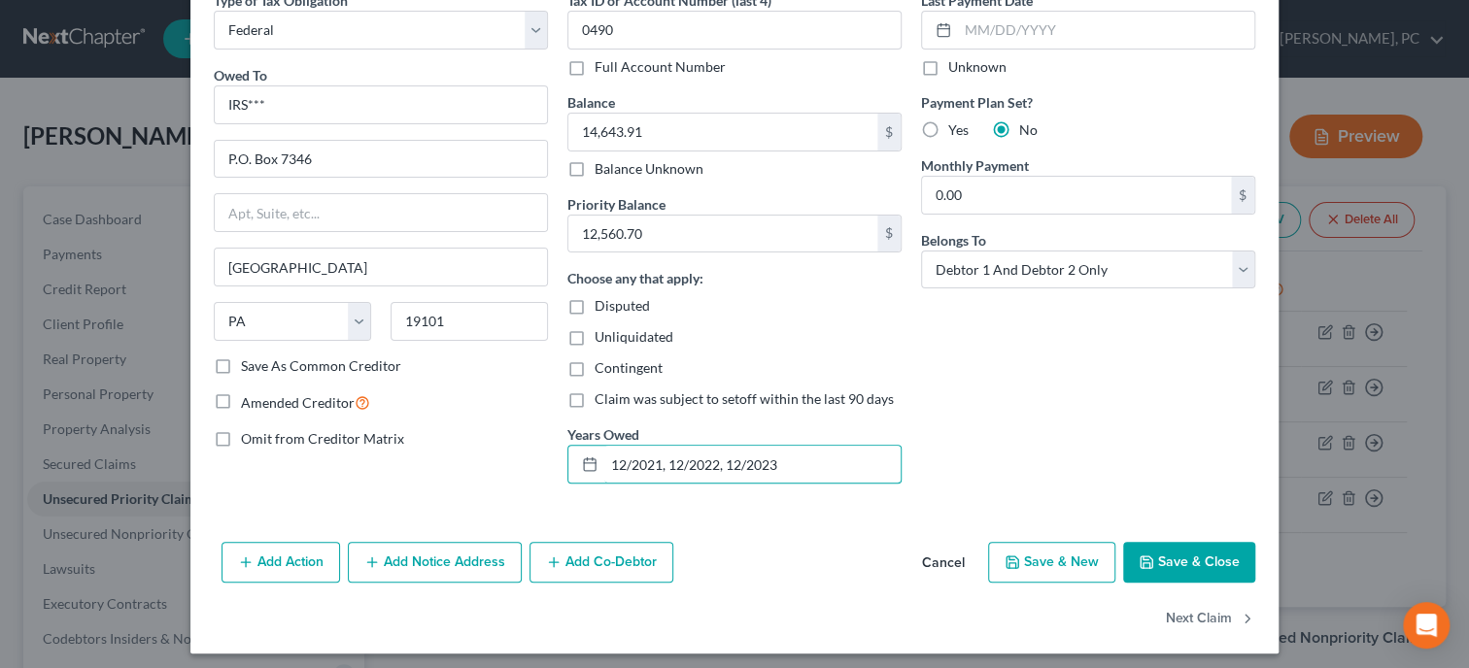
type input "12/2021, 12/2022, 12/2023"
click at [1140, 554] on button "Save & Close" at bounding box center [1189, 562] width 132 height 41
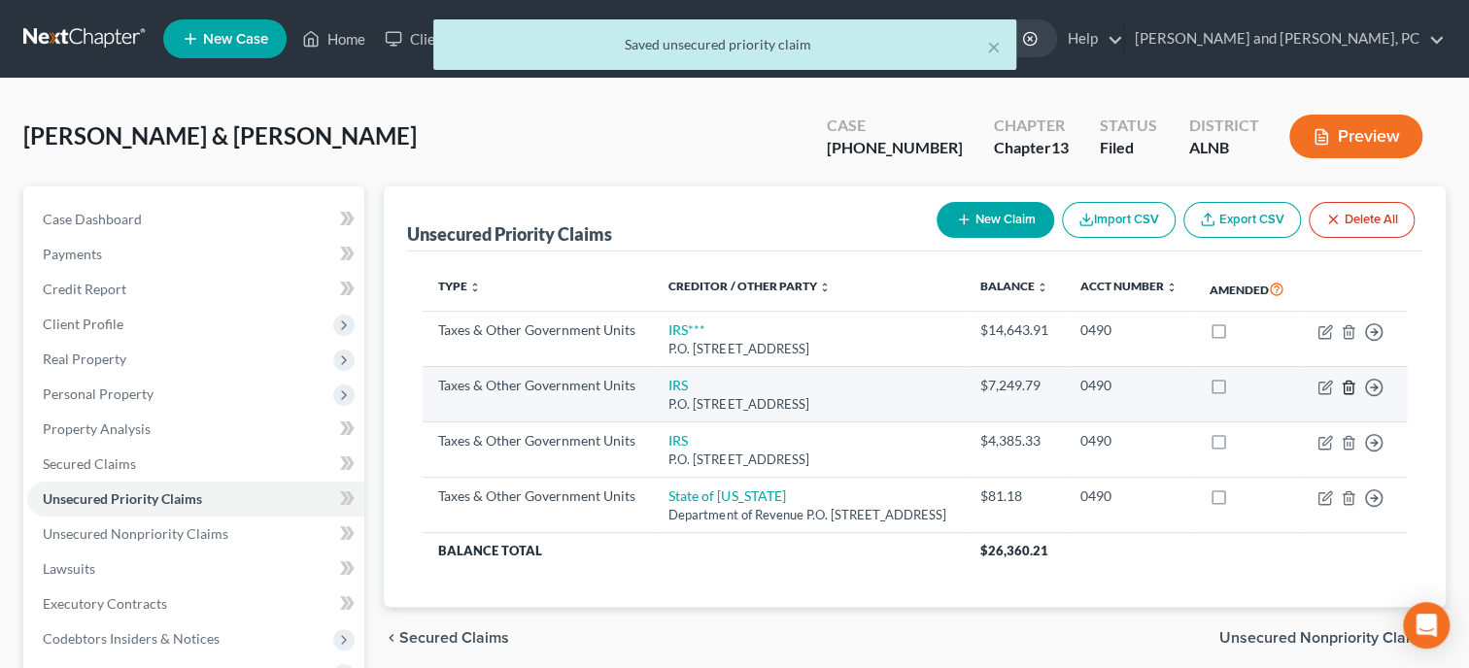
click at [1343, 395] on icon "button" at bounding box center [1349, 388] width 16 height 16
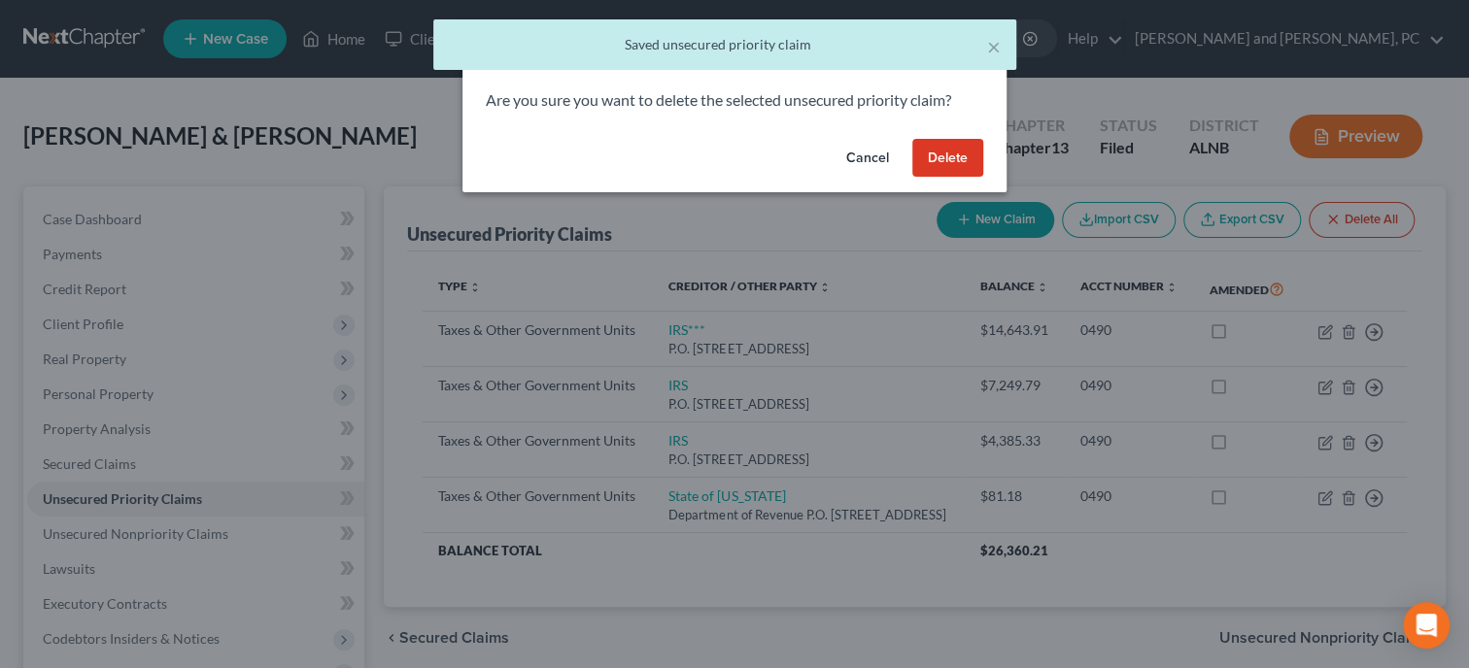
click at [929, 153] on button "Delete" at bounding box center [947, 158] width 71 height 39
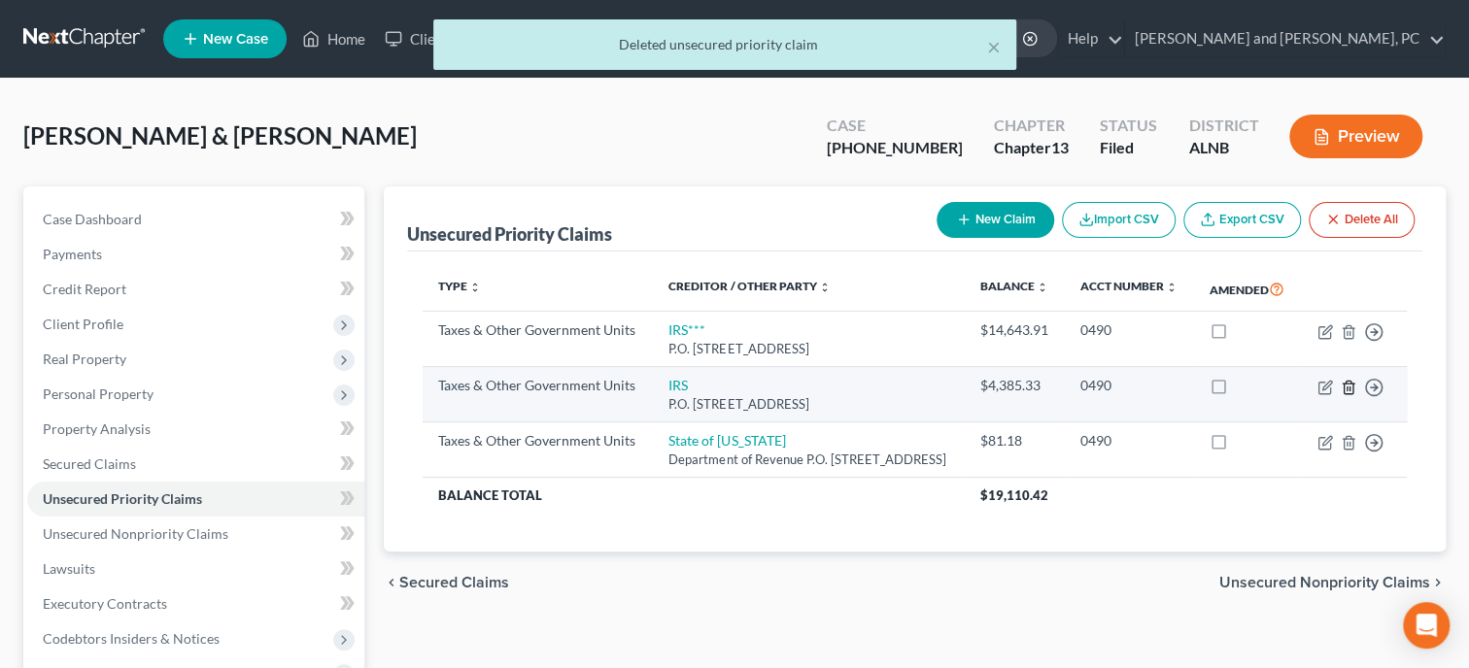
click at [1346, 395] on icon "button" at bounding box center [1349, 388] width 16 height 16
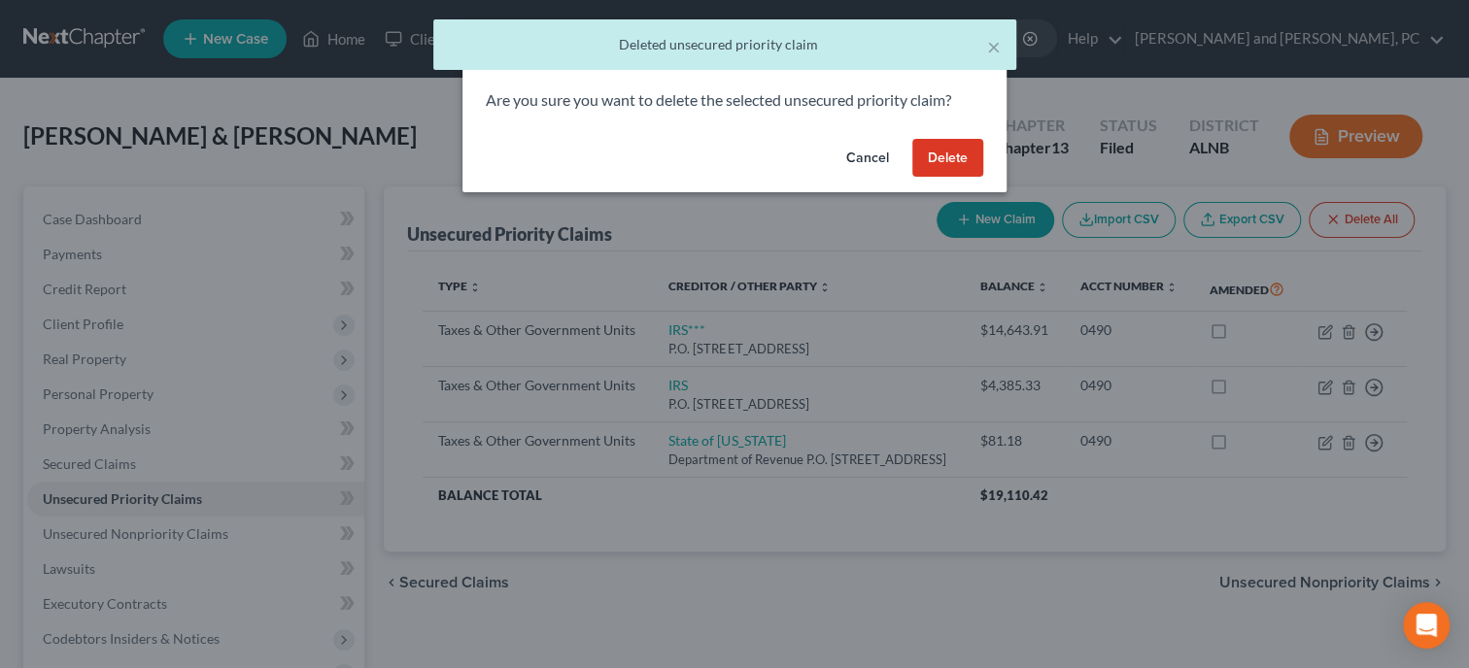
click at [940, 161] on button "Delete" at bounding box center [947, 158] width 71 height 39
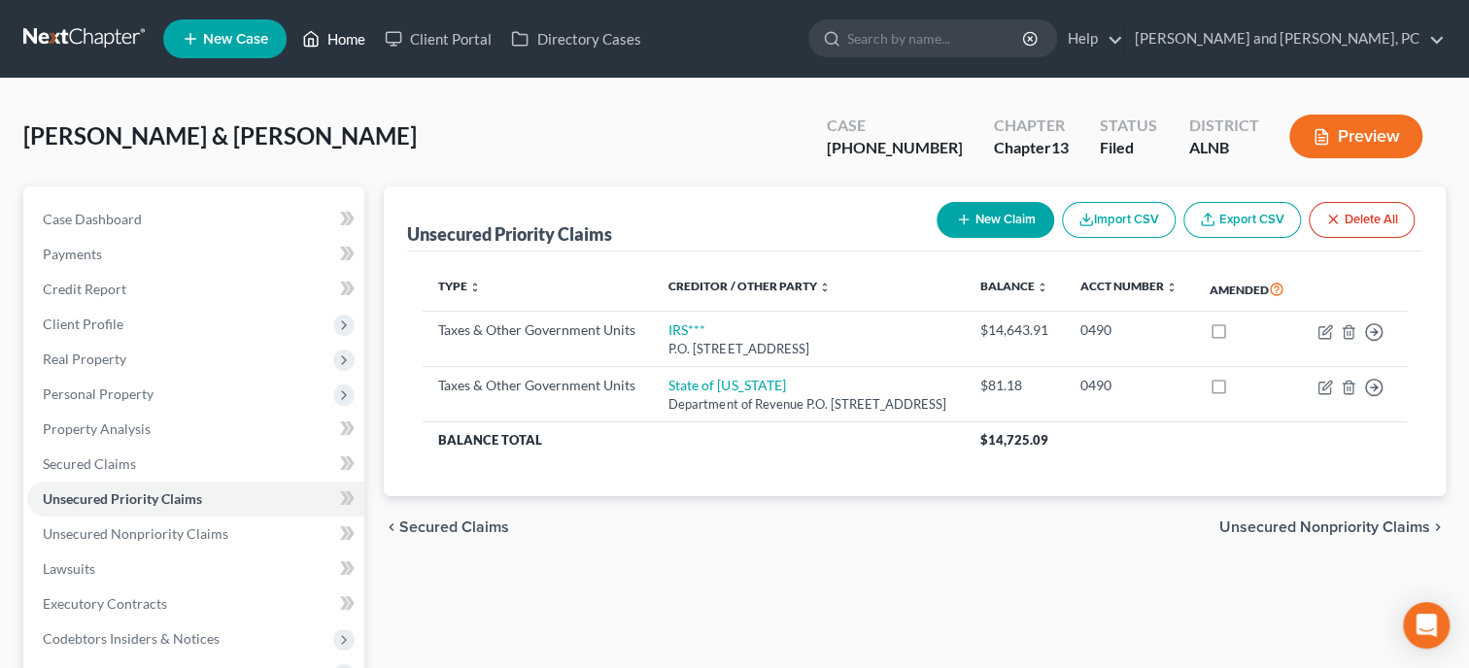
click at [346, 49] on link "Home" at bounding box center [333, 38] width 83 height 35
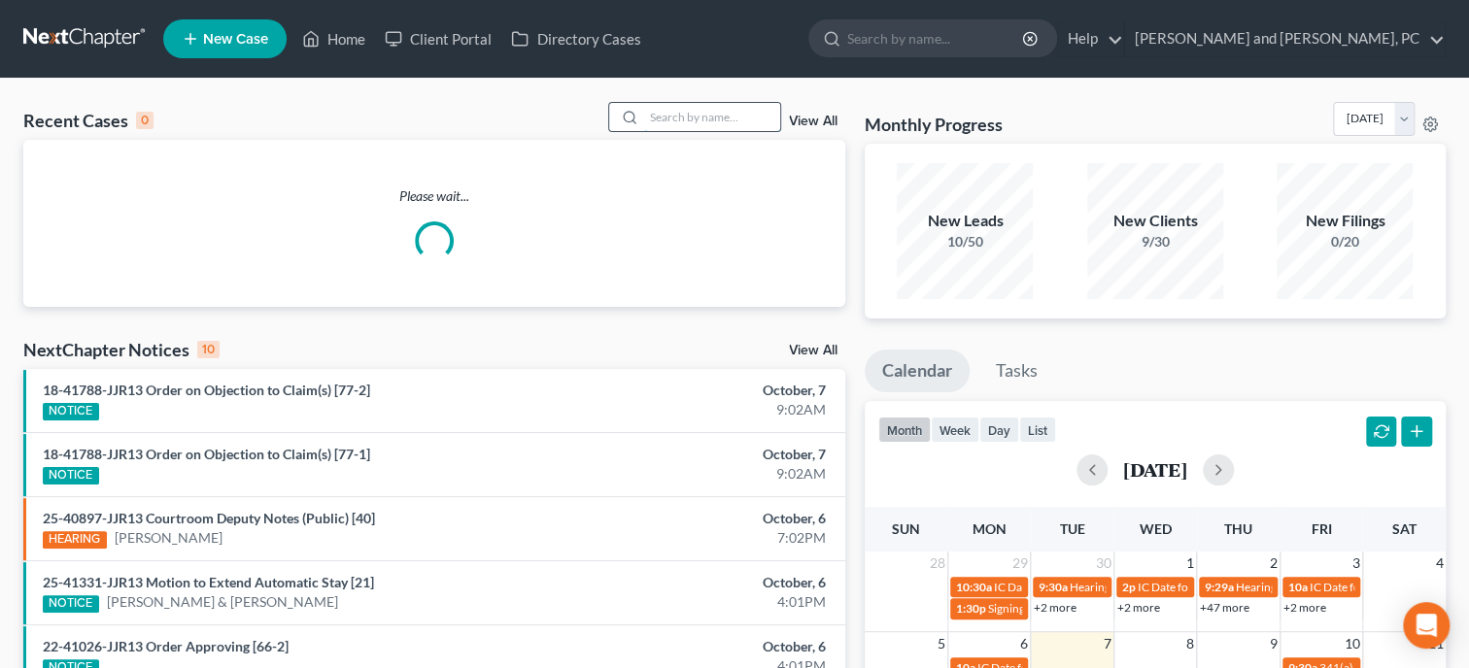
click at [671, 121] on input "search" at bounding box center [712, 117] width 136 height 28
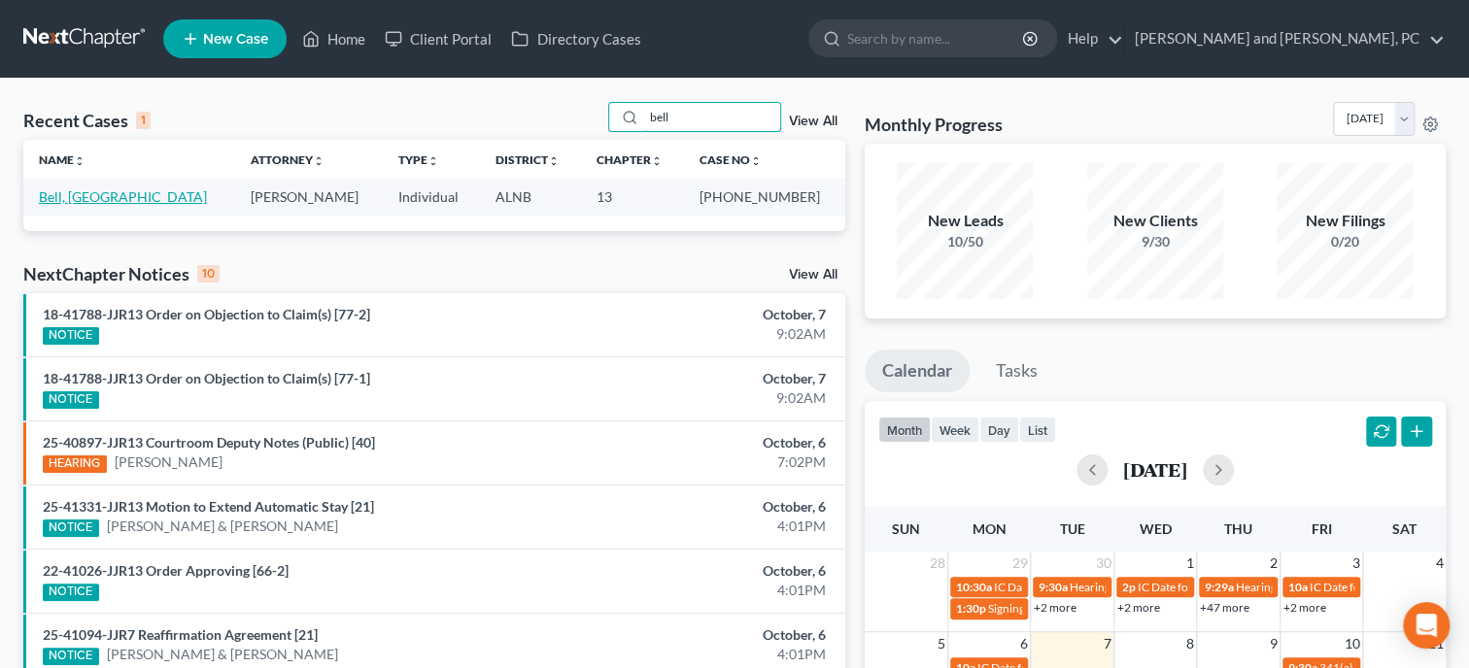
type input "bell"
click at [85, 195] on link "Bell, Sedekia" at bounding box center [123, 196] width 168 height 17
select select "4"
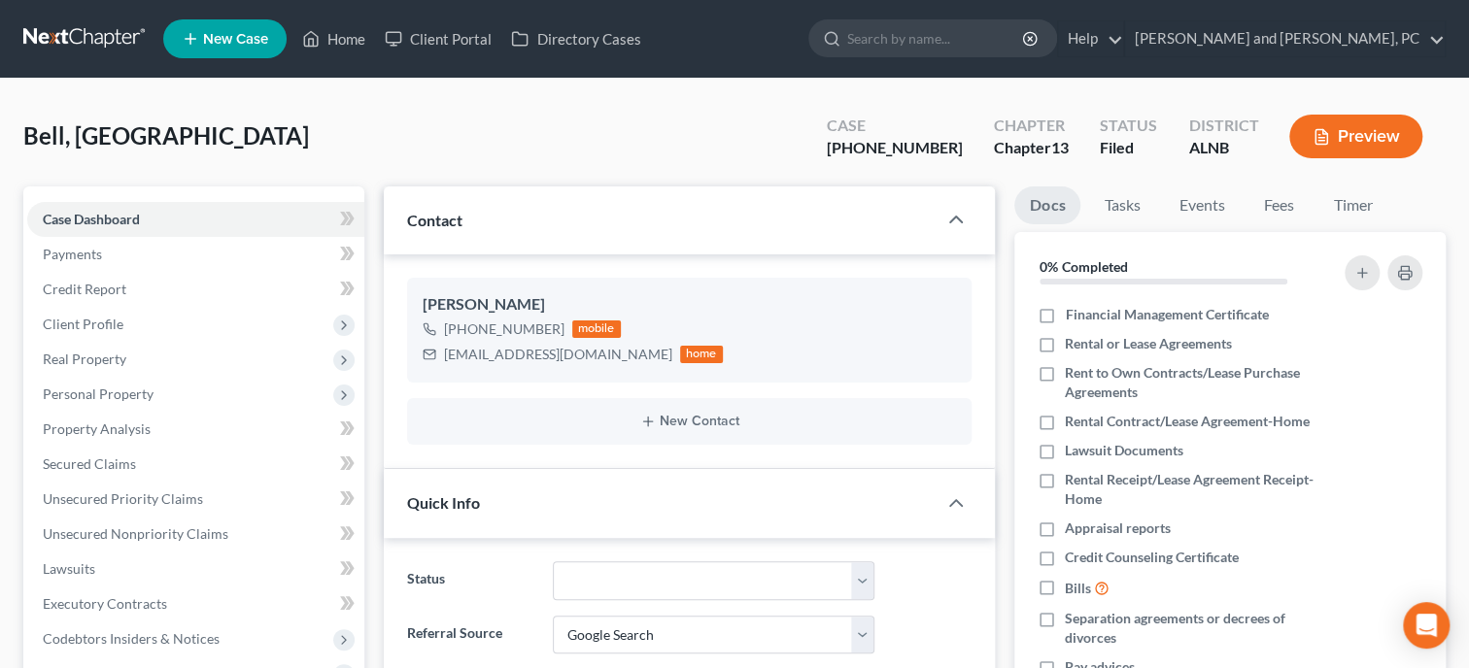
scroll to position [663, 0]
click at [211, 530] on span "Unsecured Nonpriority Claims" at bounding box center [136, 534] width 186 height 17
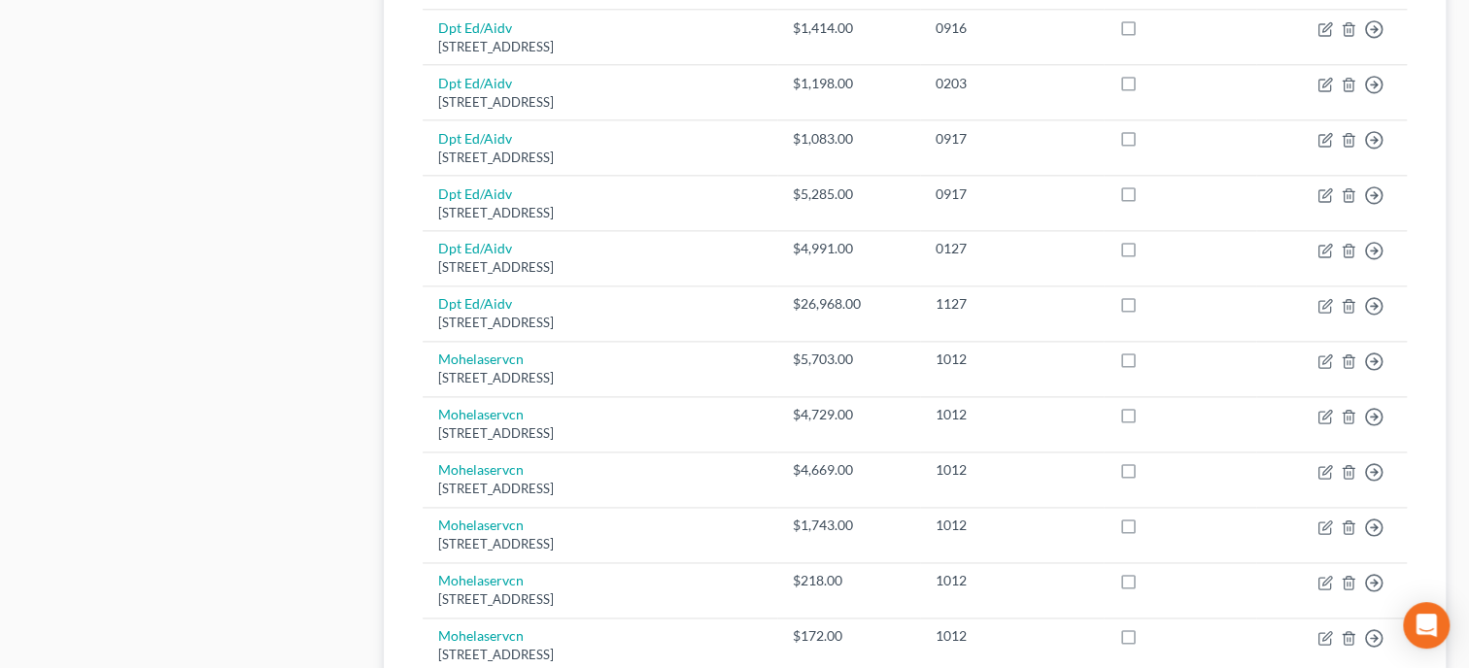
scroll to position [1399, 0]
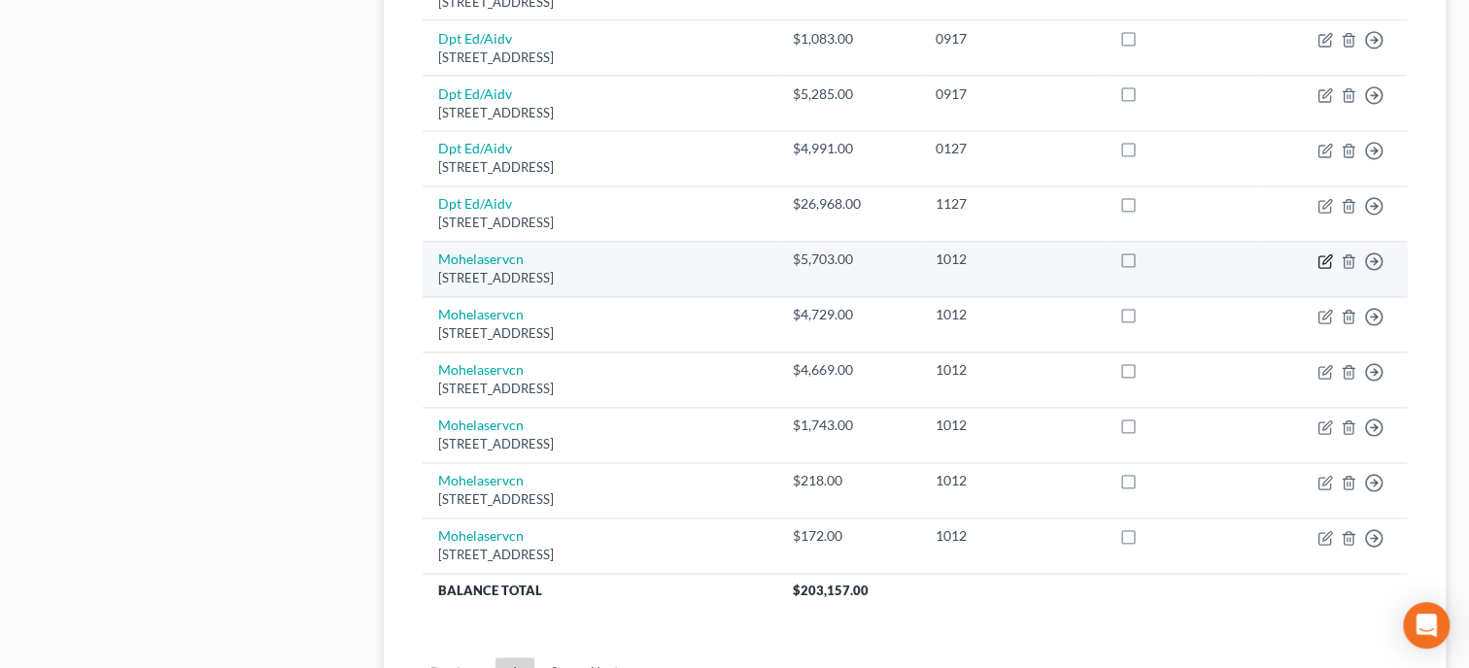
click at [1326, 258] on icon "button" at bounding box center [1325, 262] width 16 height 16
select select "26"
select select "17"
select select "0"
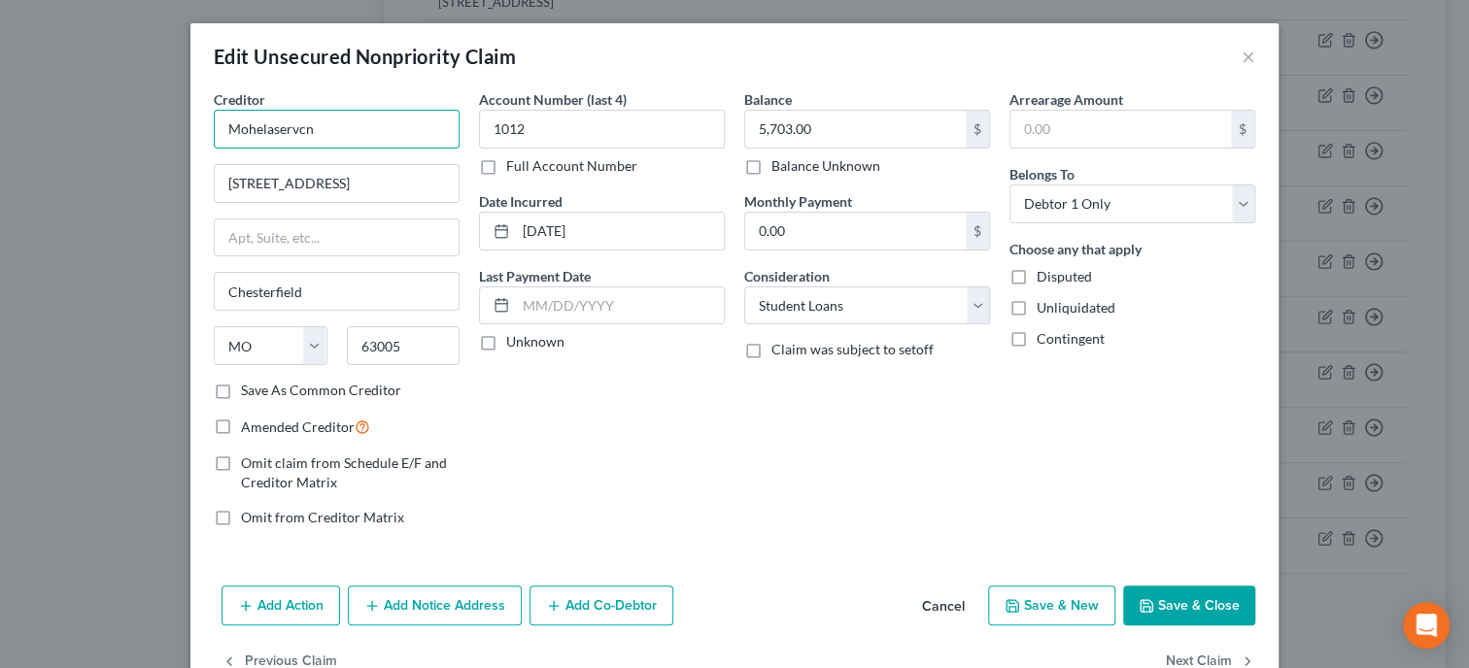
click at [366, 131] on input "Mohelaservcn" at bounding box center [337, 129] width 246 height 39
type input "Mohelaservcn***"
click at [927, 124] on input "5,703.00" at bounding box center [855, 129] width 221 height 37
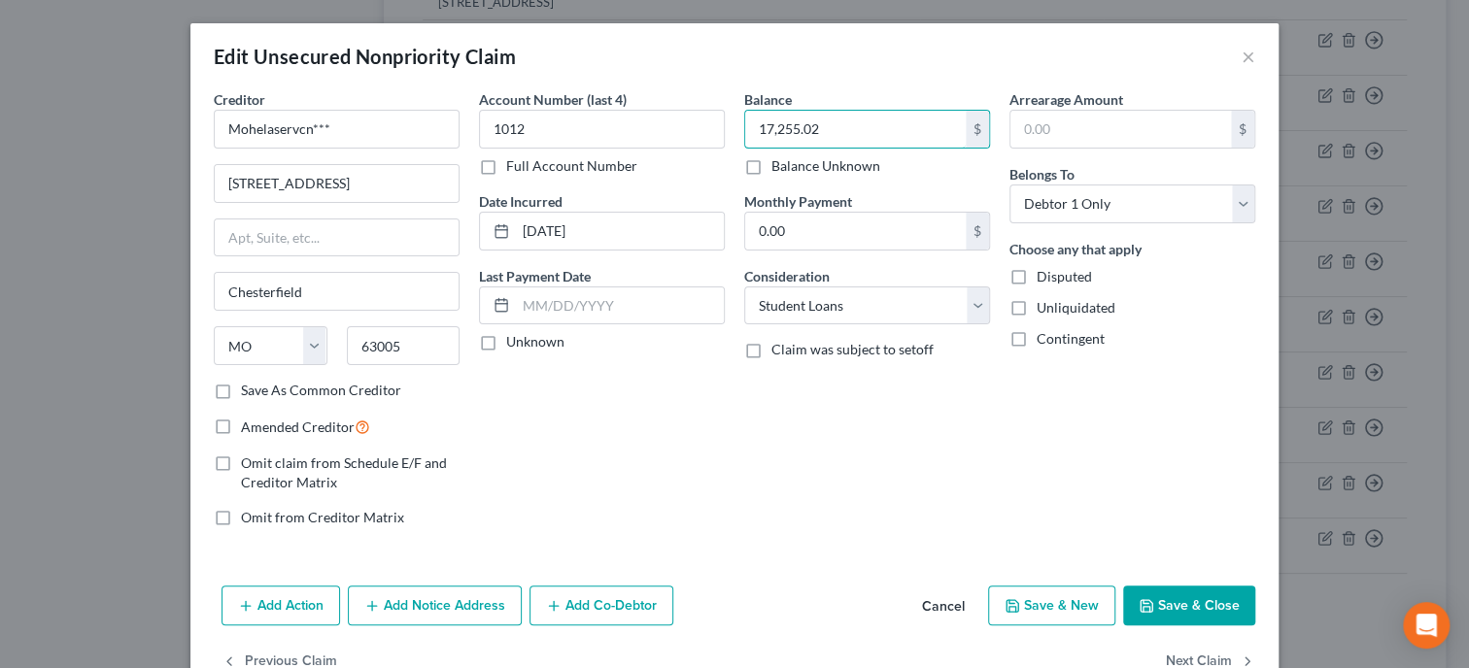
type input "17,255.02"
click at [1188, 592] on button "Save & Close" at bounding box center [1189, 606] width 132 height 41
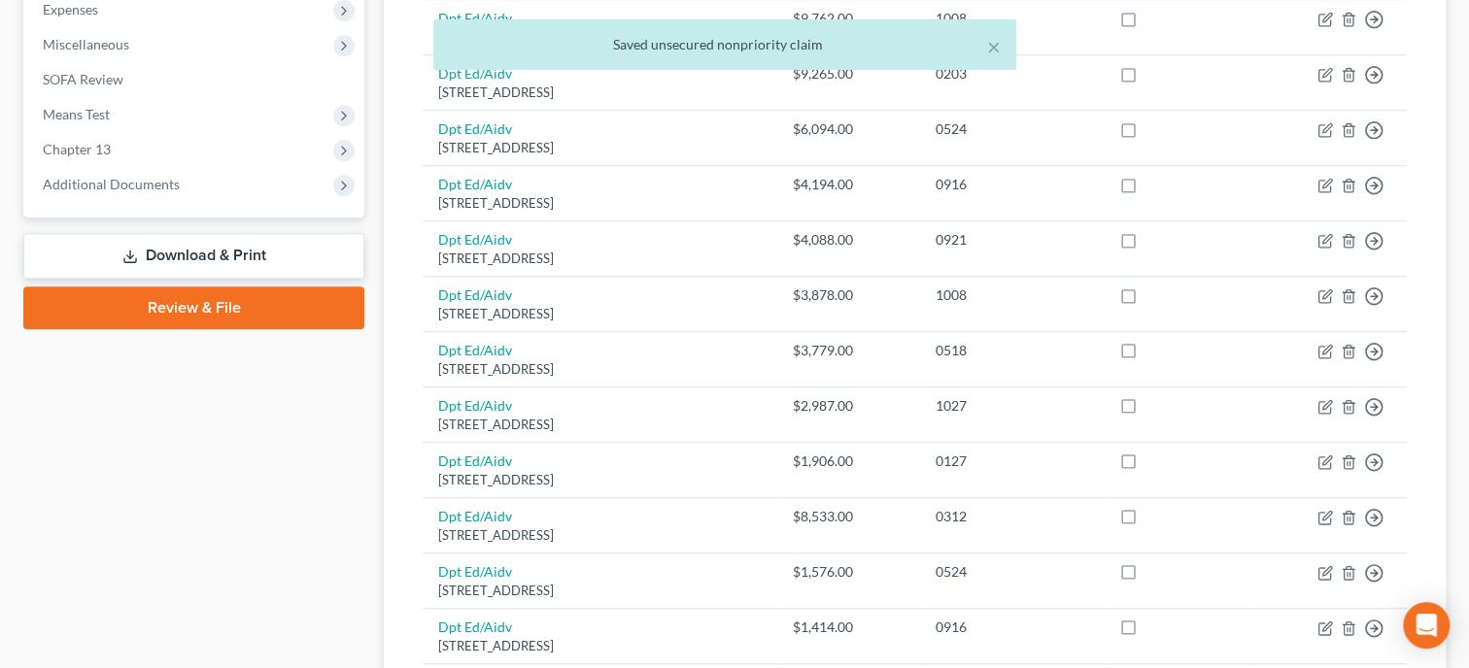
scroll to position [0, 0]
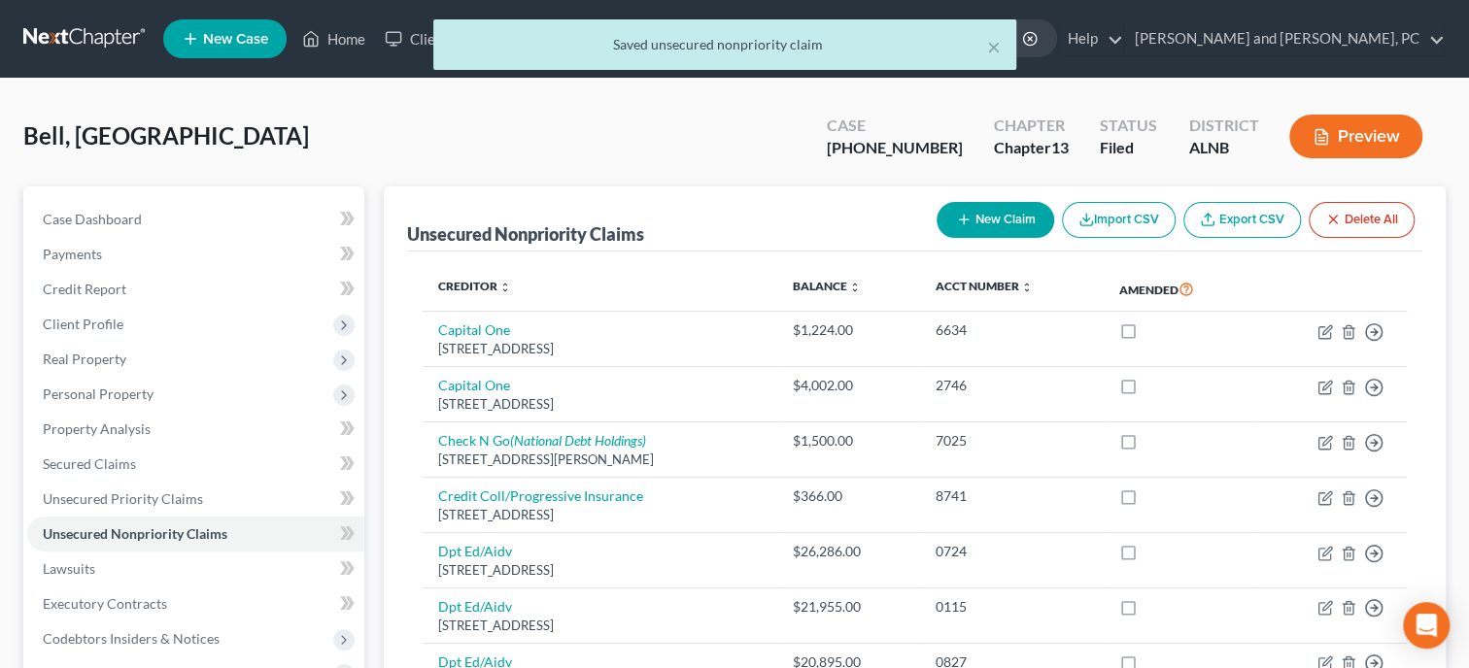
click at [333, 39] on div "× Saved unsecured nonpriority claim" at bounding box center [724, 49] width 1469 height 60
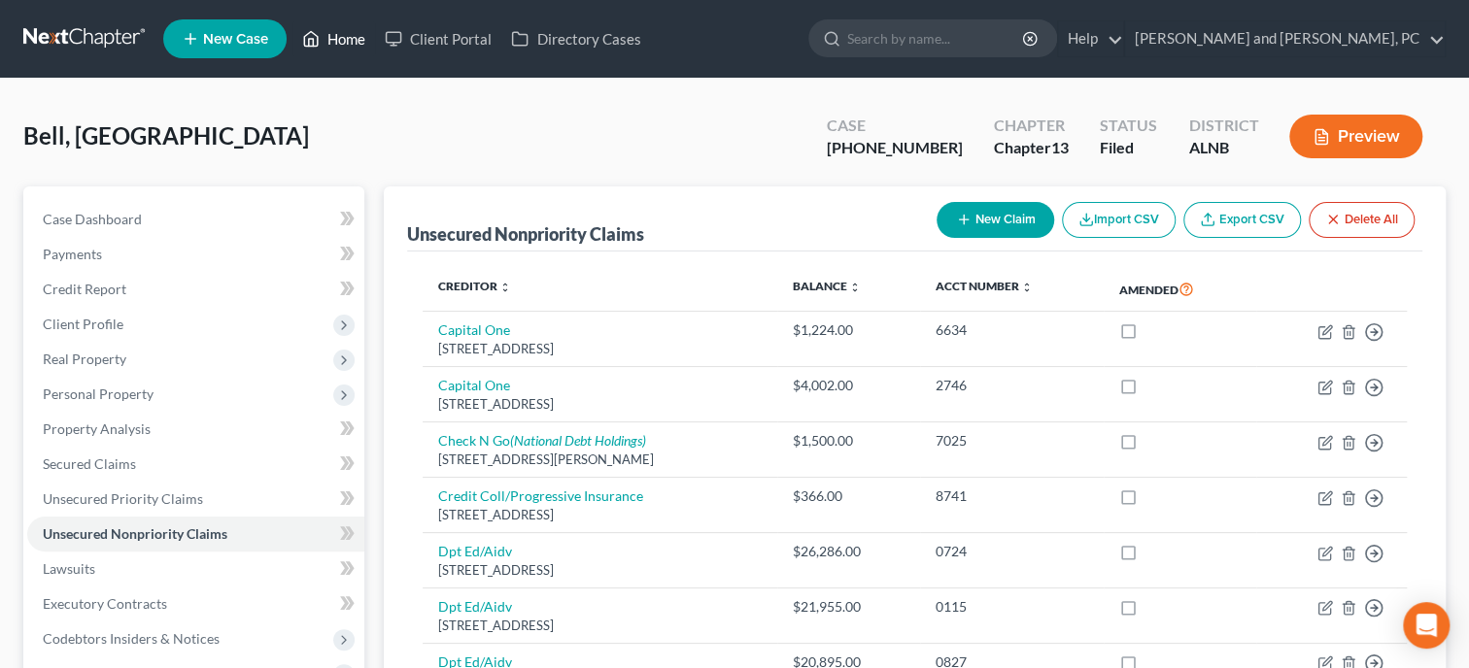
click at [348, 45] on link "Home" at bounding box center [333, 38] width 83 height 35
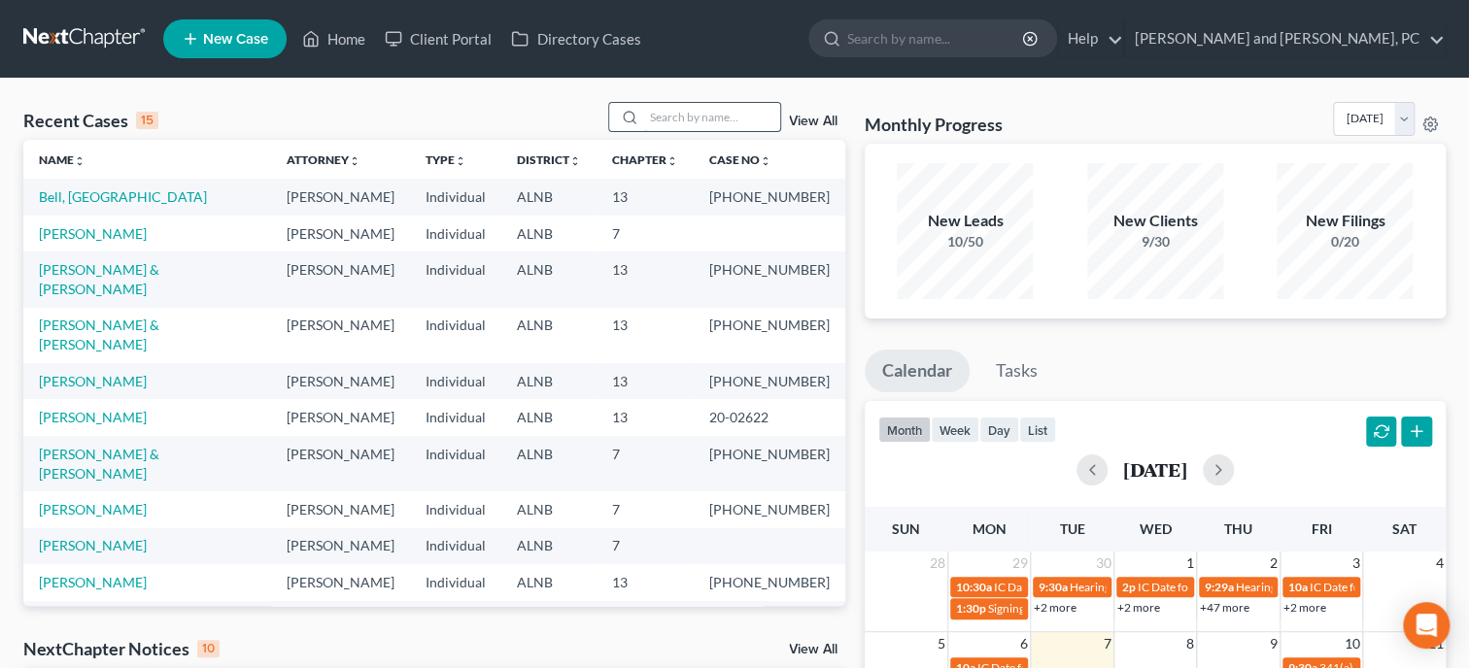
click at [644, 119] on input "search" at bounding box center [712, 117] width 136 height 28
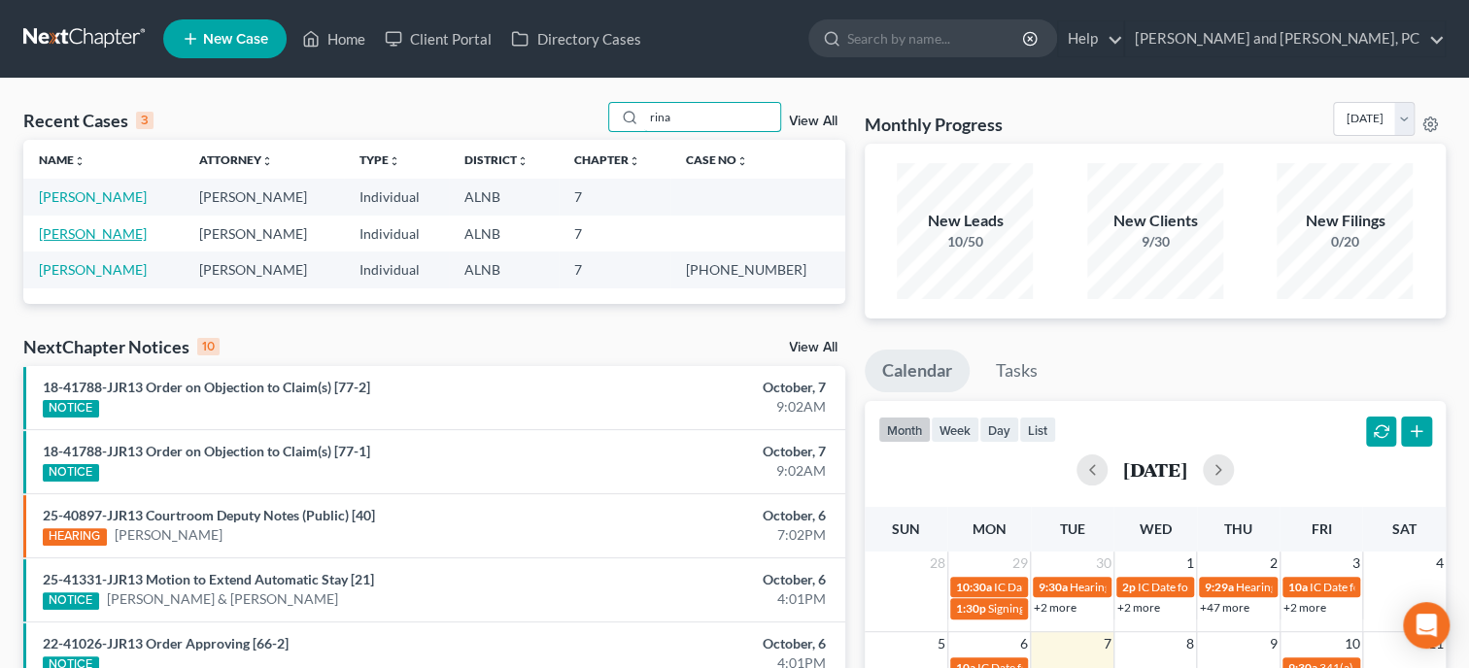
type input "rina"
click at [104, 232] on link "Rinaldi, Dorthy" at bounding box center [93, 233] width 108 height 17
select select "6"
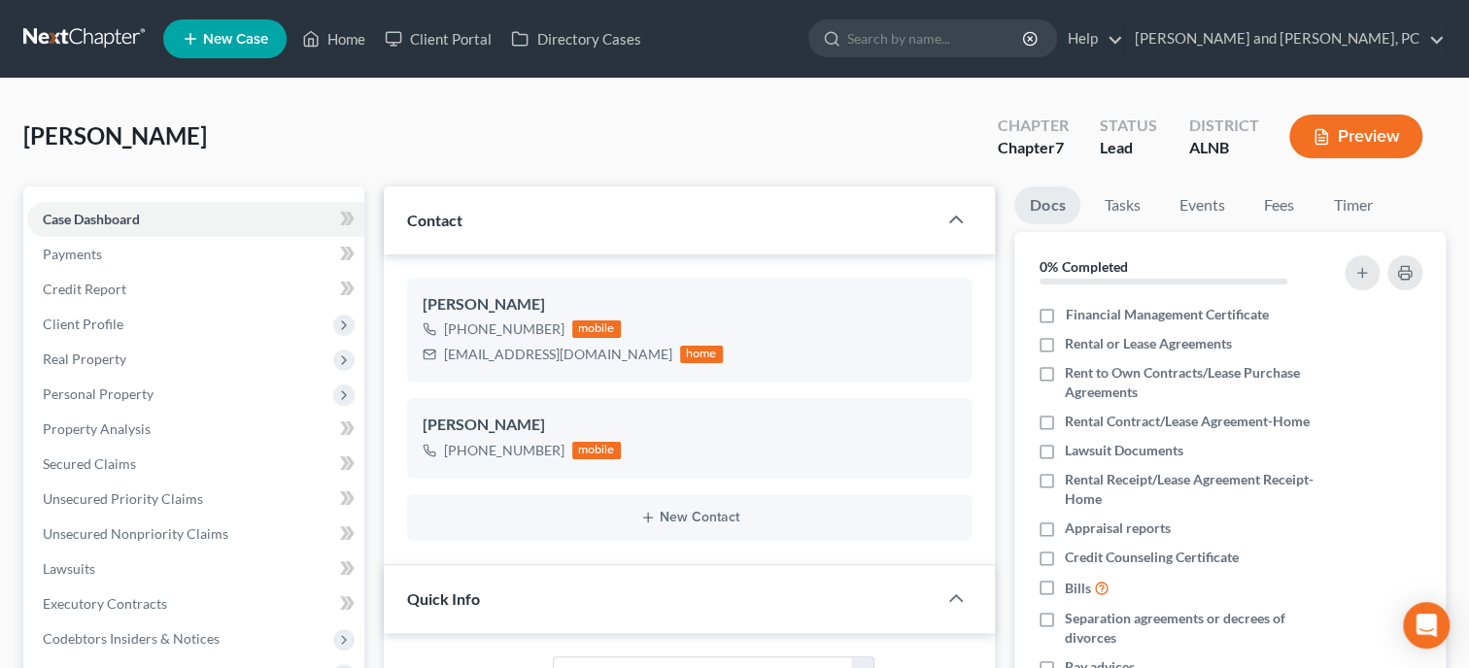
select select "0"
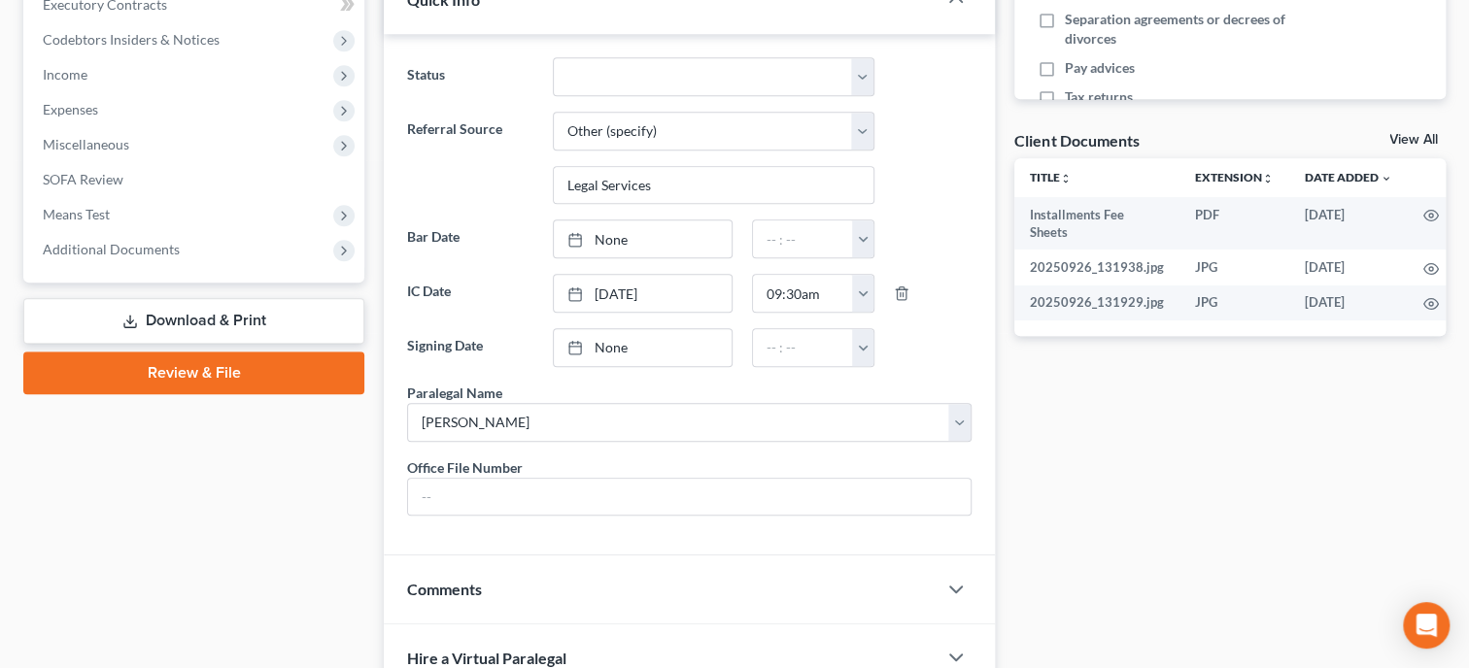
scroll to position [207, 0]
click at [118, 241] on span "Additional Documents" at bounding box center [111, 249] width 137 height 17
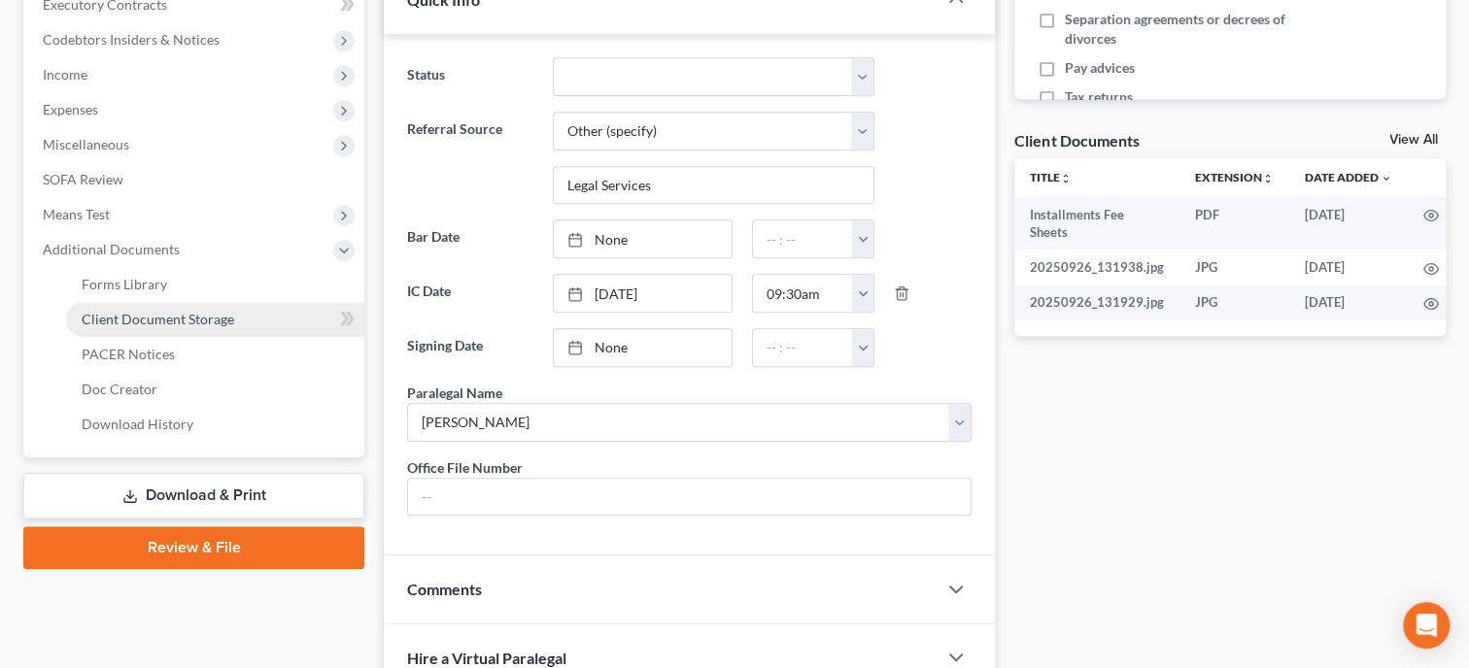
click at [149, 334] on link "Client Document Storage" at bounding box center [215, 319] width 298 height 35
select select "23"
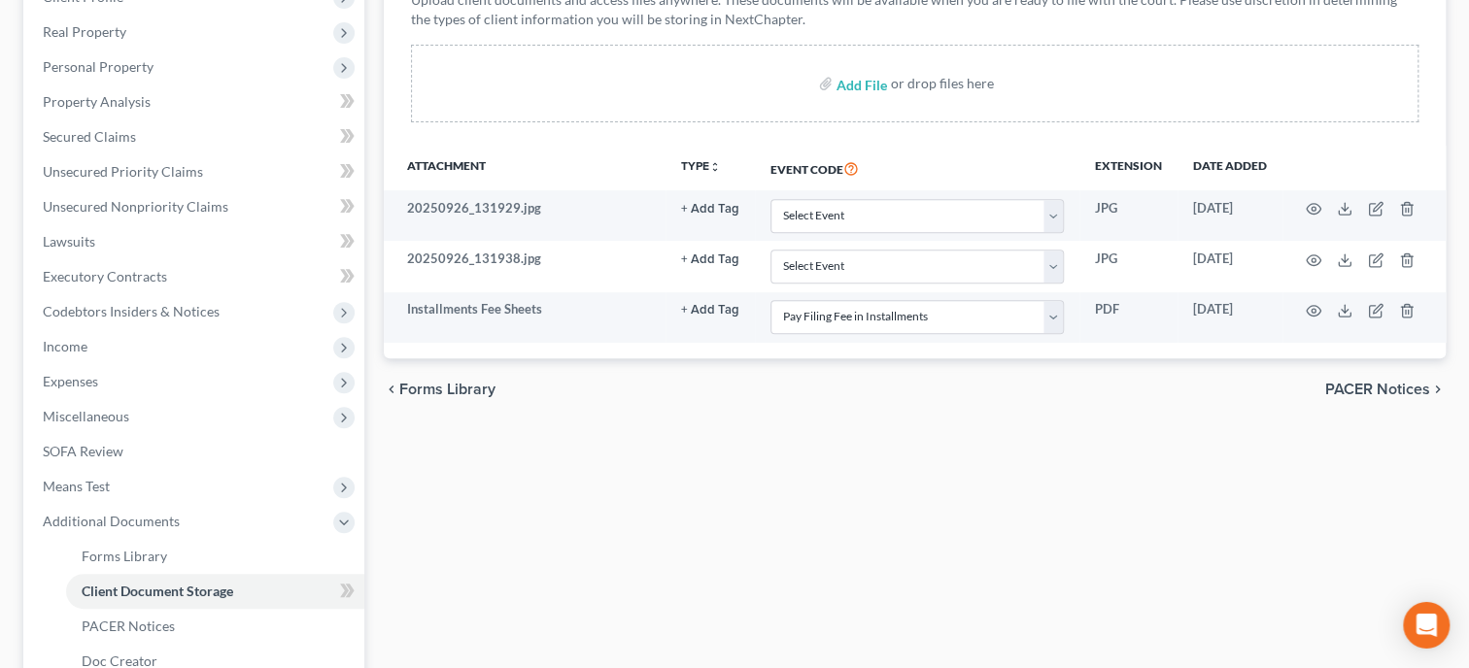
scroll to position [272, 0]
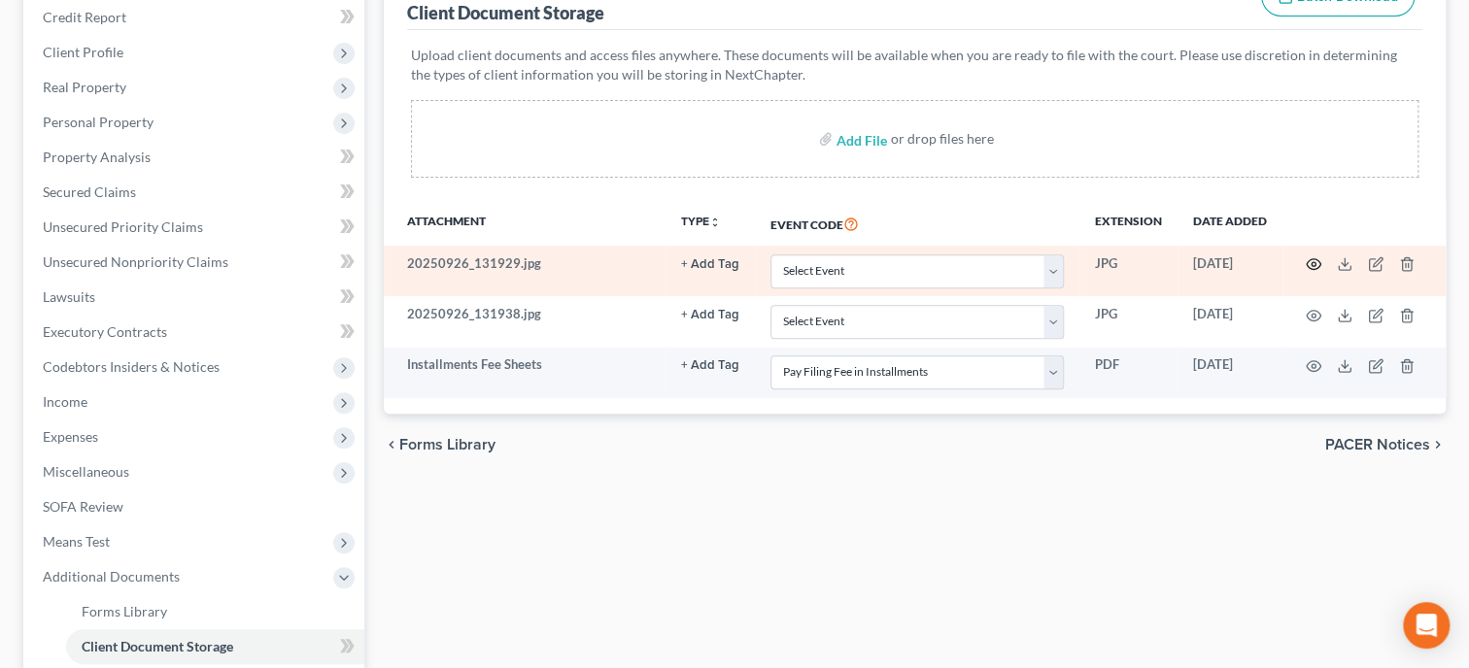
click at [1318, 266] on icon "button" at bounding box center [1314, 264] width 16 height 16
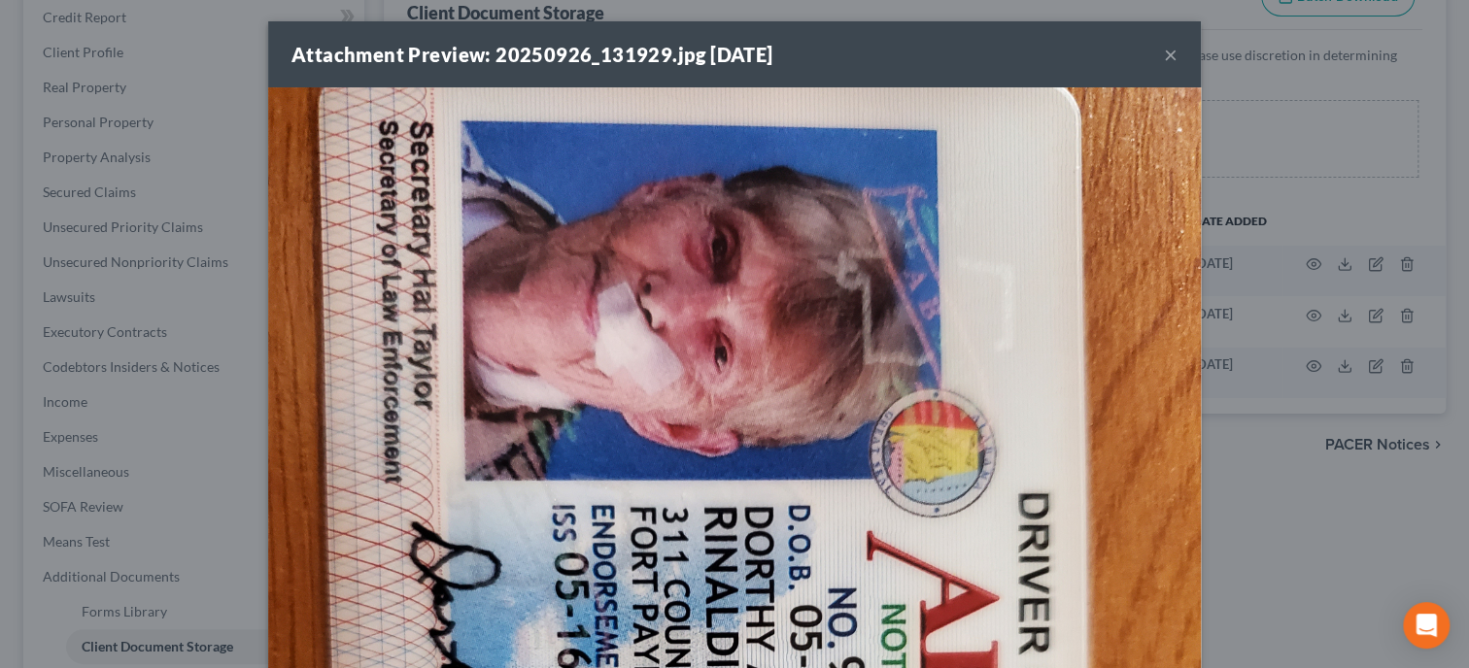
scroll to position [0, 0]
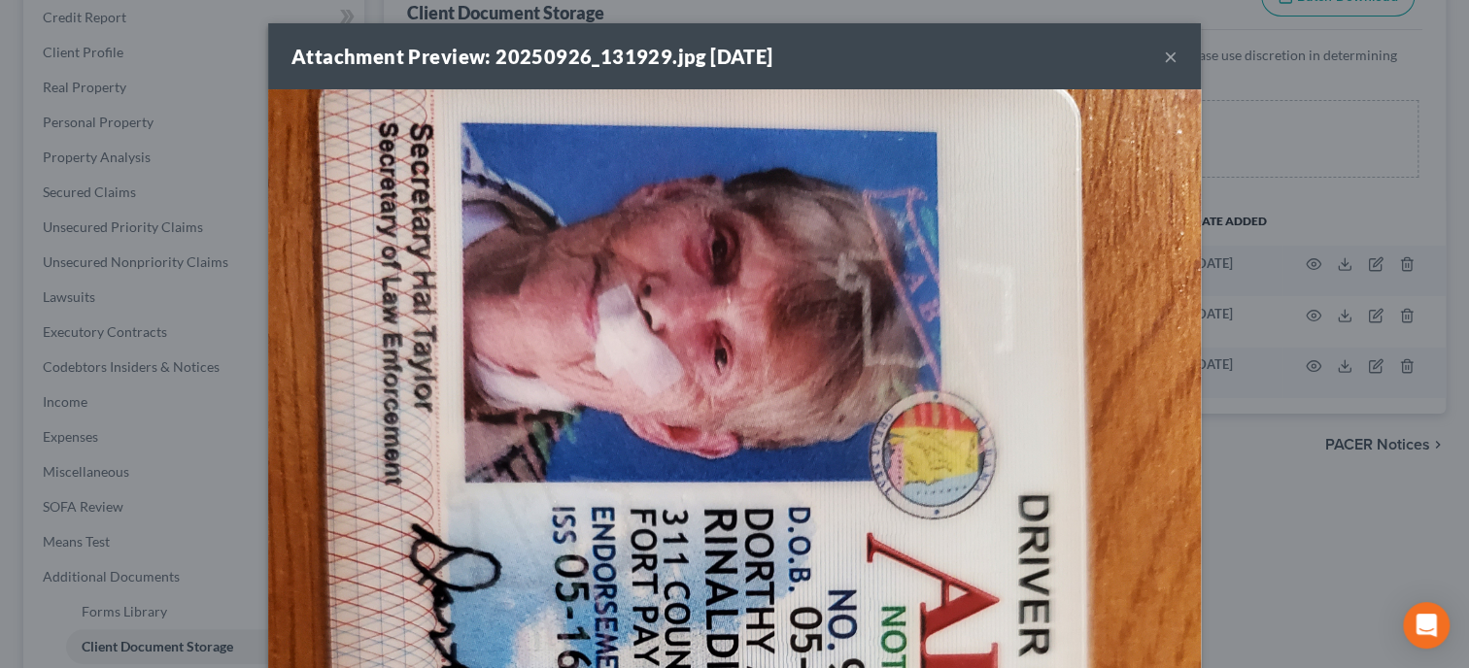
click at [1174, 60] on button "×" at bounding box center [1171, 56] width 14 height 23
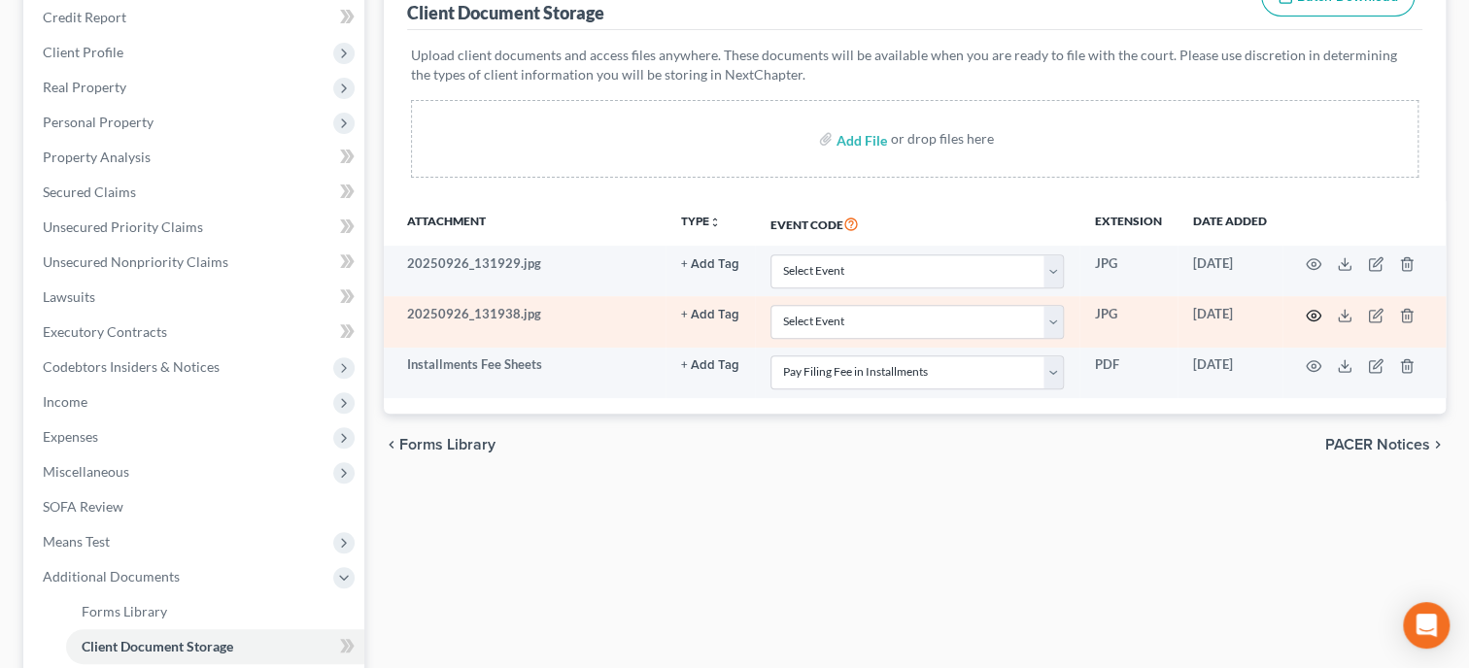
click at [1313, 318] on icon "button" at bounding box center [1314, 316] width 16 height 16
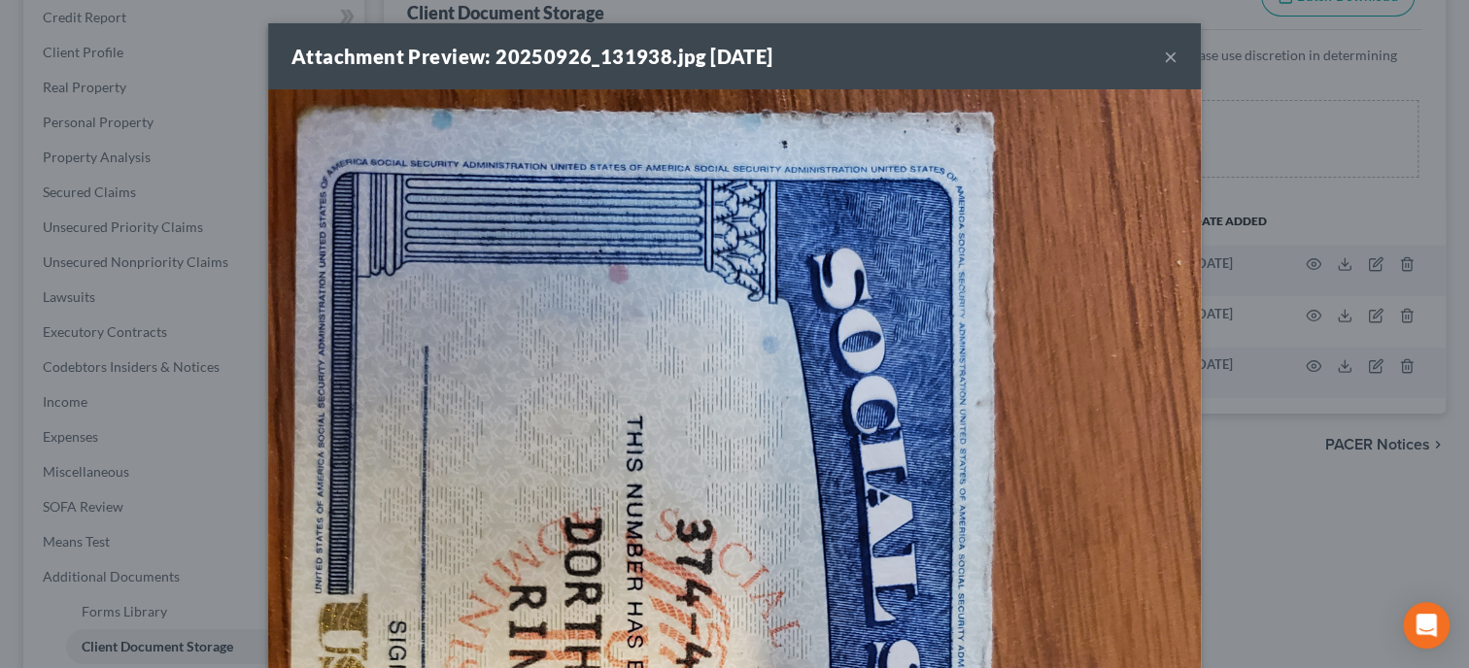
click at [1176, 60] on button "×" at bounding box center [1171, 56] width 14 height 23
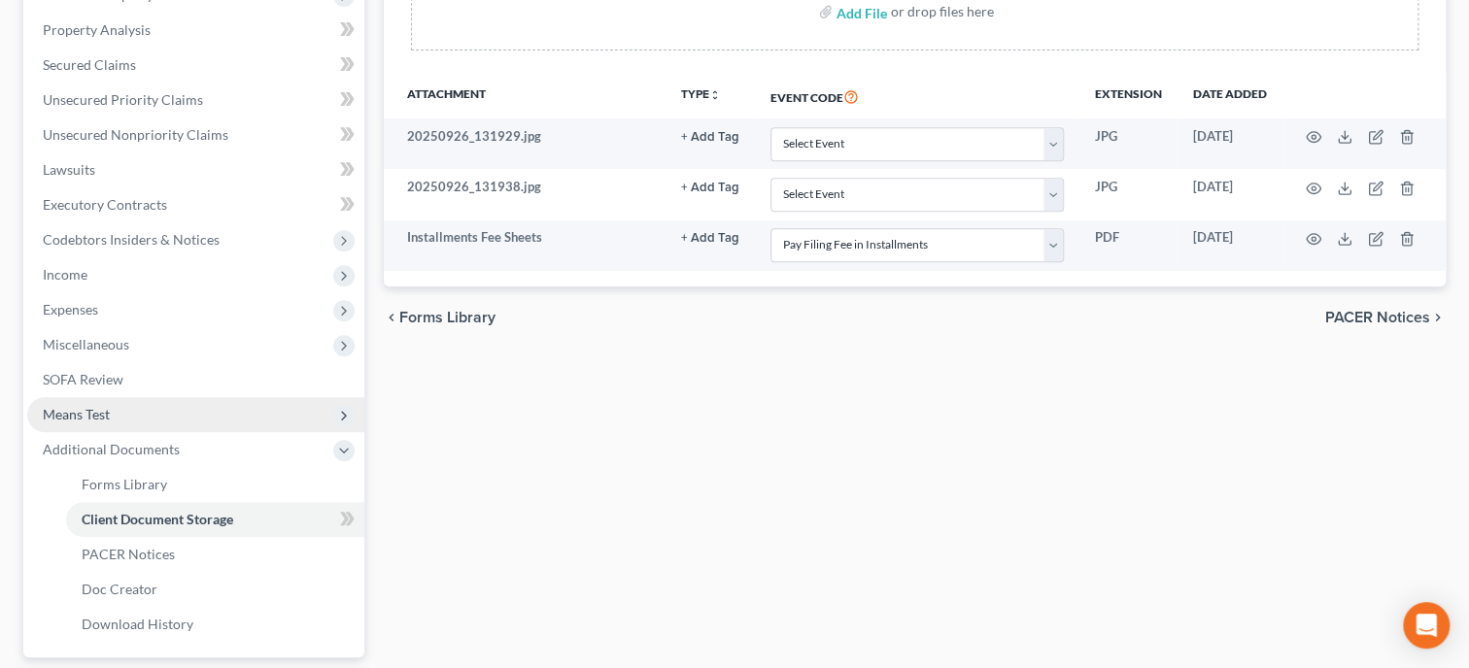
scroll to position [99, 0]
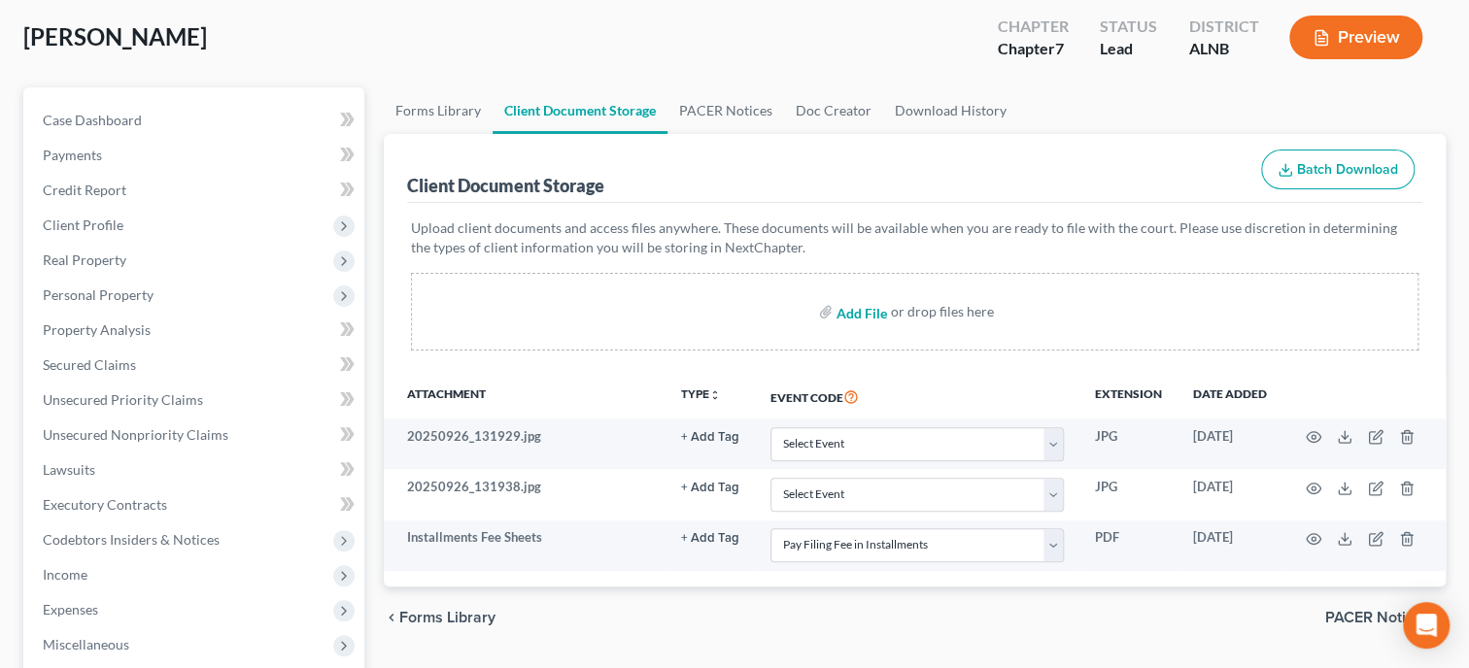
click at [865, 305] on input "file" at bounding box center [859, 311] width 47 height 35
type input "C:\fakepath\ccc.pdf"
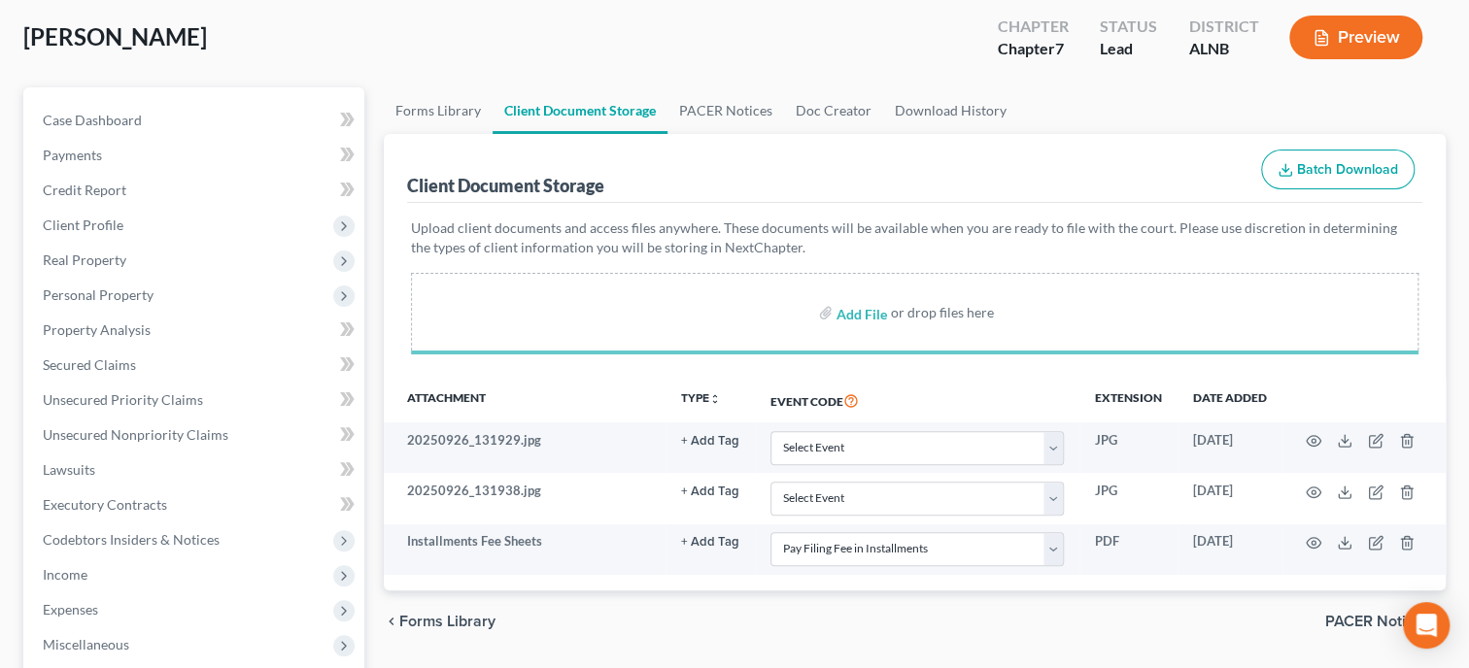
select select "23"
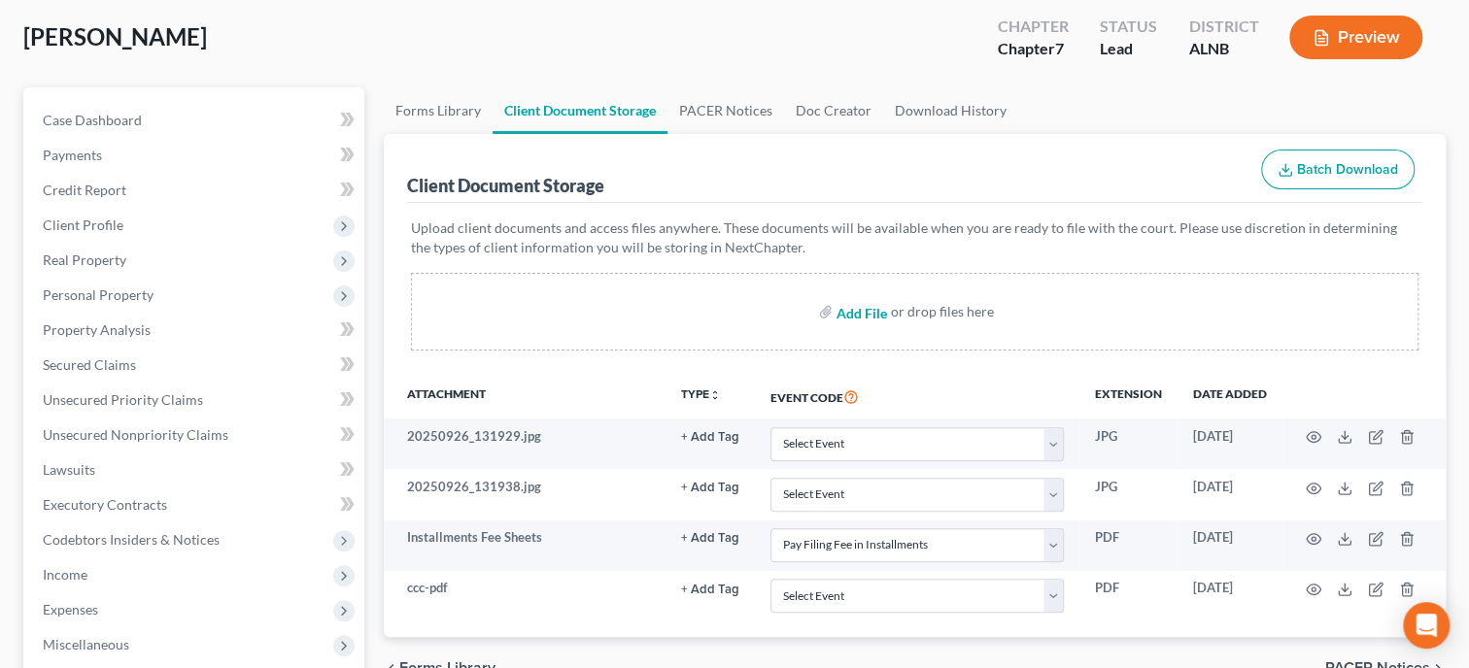
click at [861, 312] on input "file" at bounding box center [859, 311] width 47 height 35
type input "C:\fakepath\payrecords_Redacted.pdf"
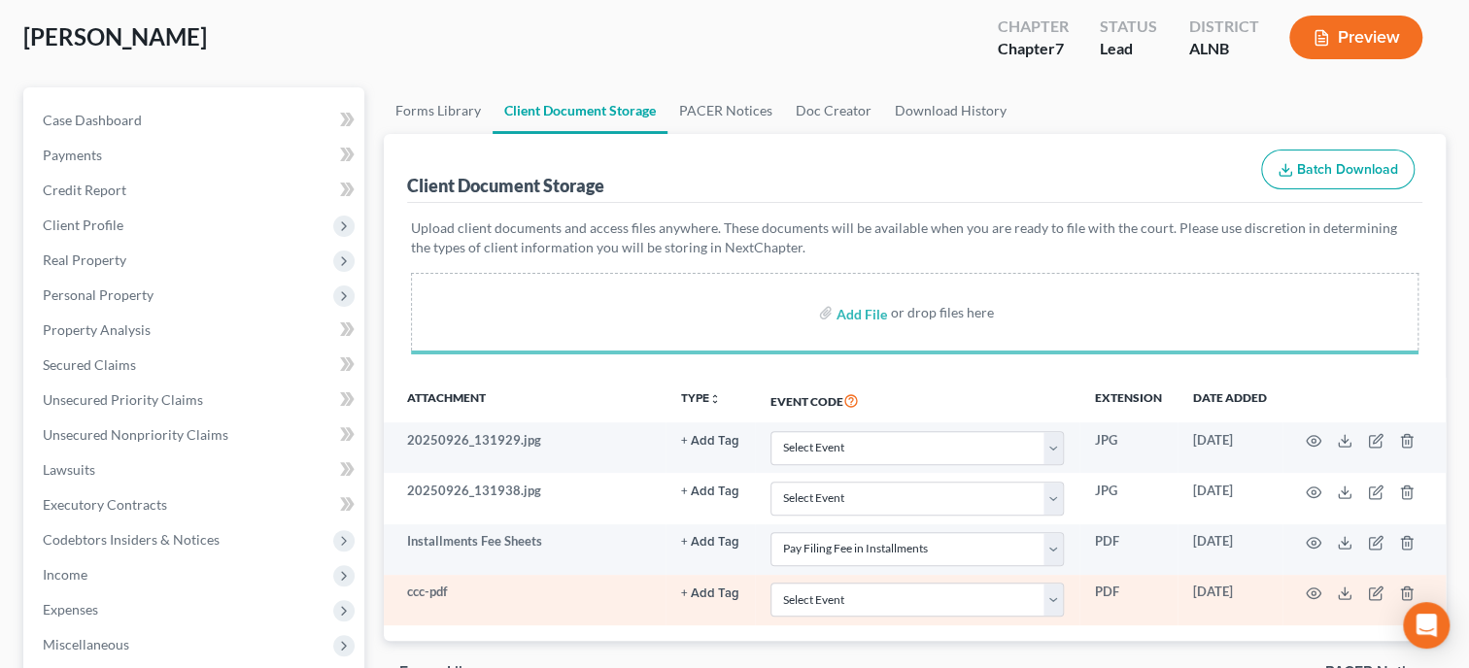
select select "23"
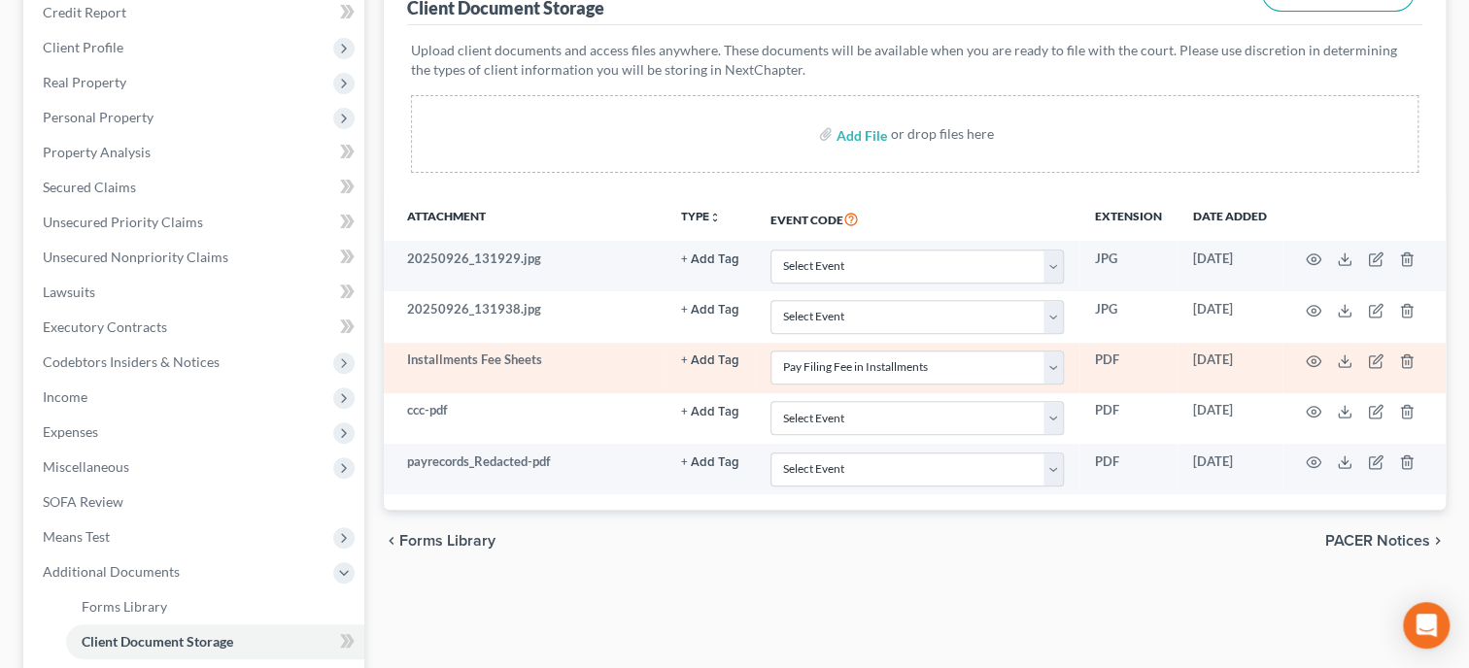
scroll to position [299, 0]
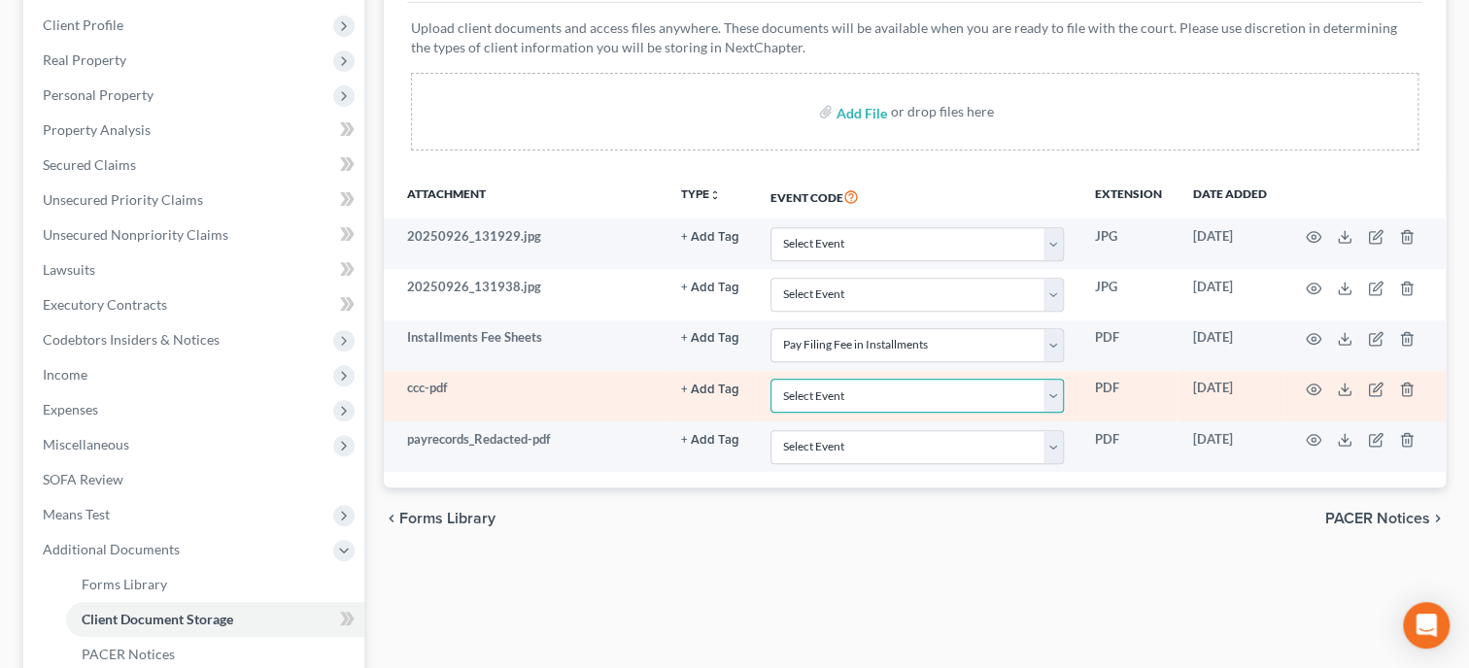
select select "5"
click option "Certificate of Credit Counseling" at bounding box center [0, 0] width 0 height 0
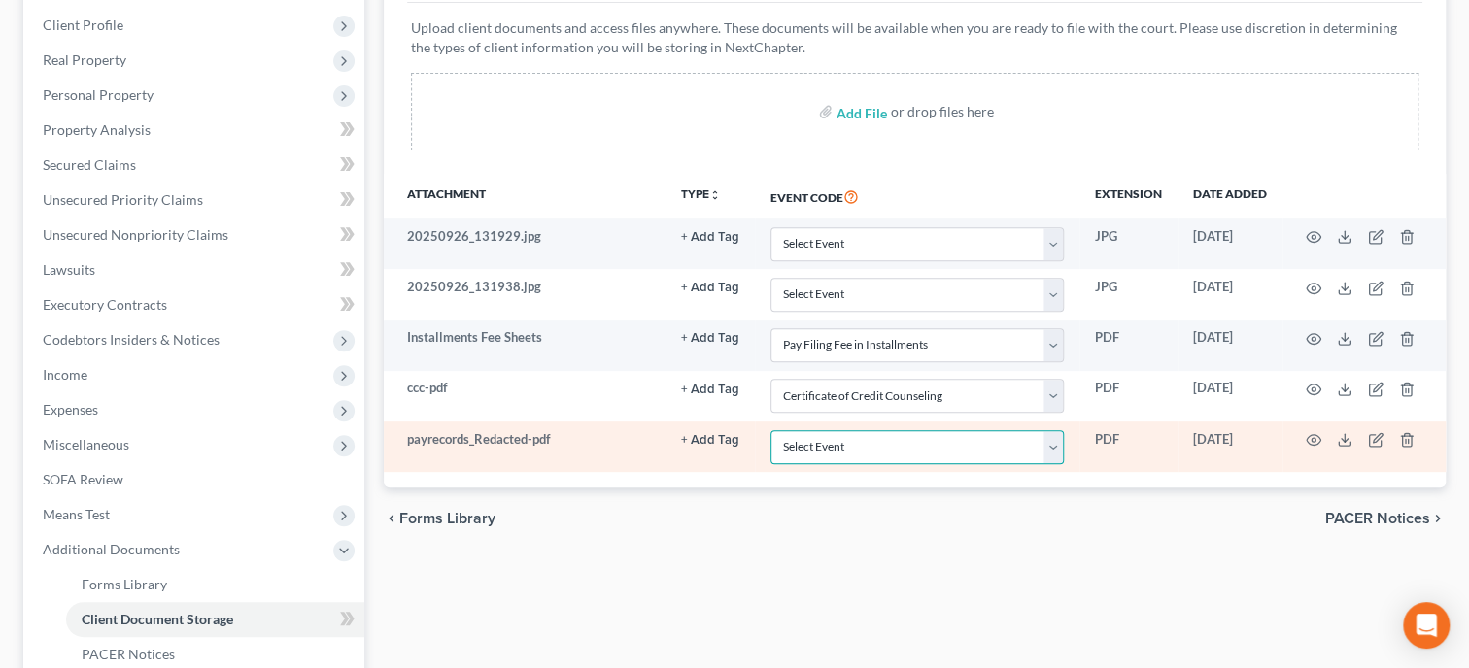
click at [770, 430] on select "Select Event 20 Largest Unsecured Creditors Amended Schedules (Fee) Attachment …" at bounding box center [916, 447] width 293 height 34
select select "19"
click option "Employee Income Records" at bounding box center [0, 0] width 0 height 0
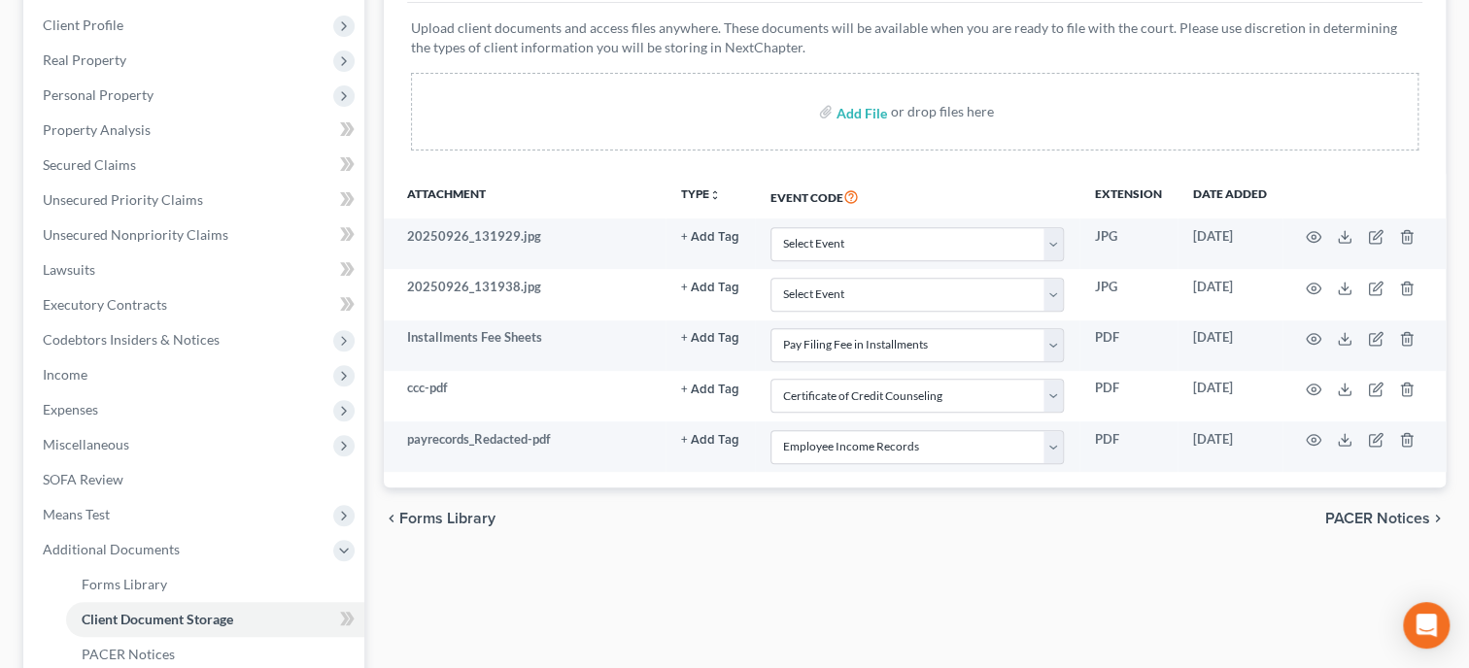
click at [931, 581] on div "Forms Library Client Document Storage PACER Notices Doc Creator Download Histor…" at bounding box center [914, 378] width 1081 height 982
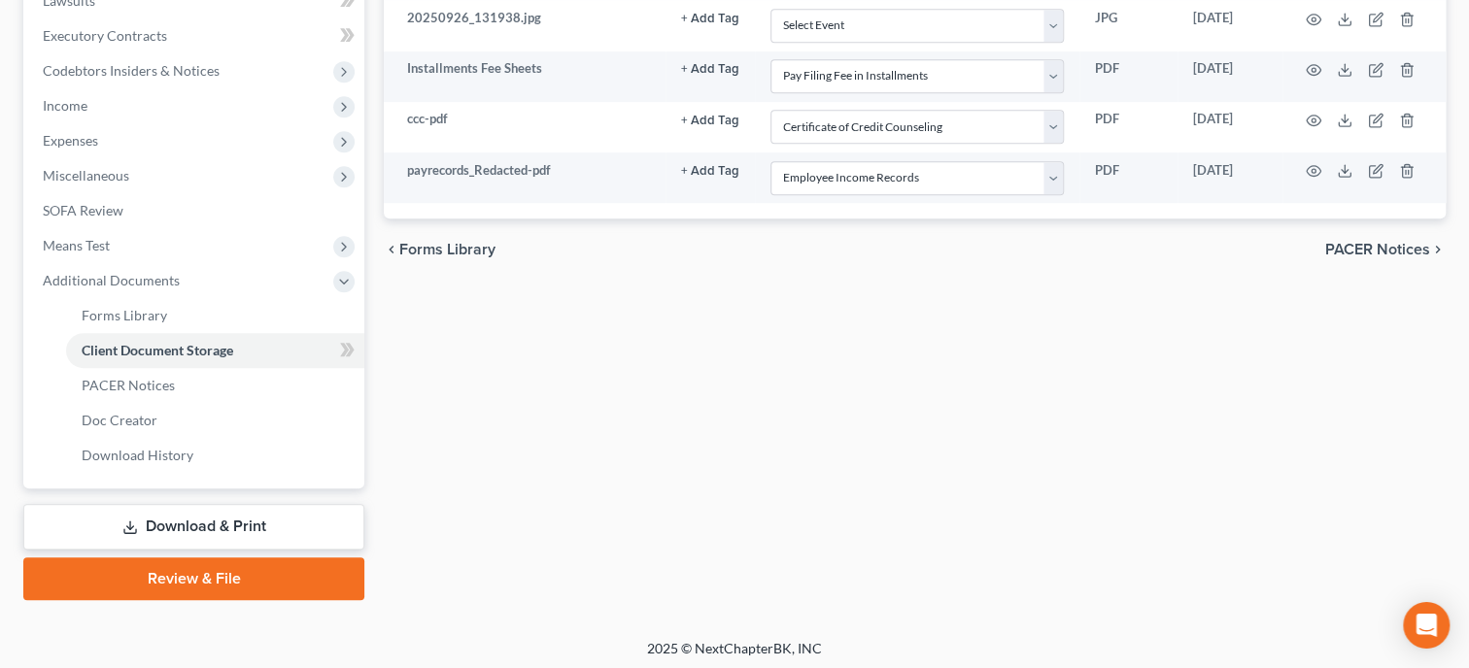
scroll to position [571, 0]
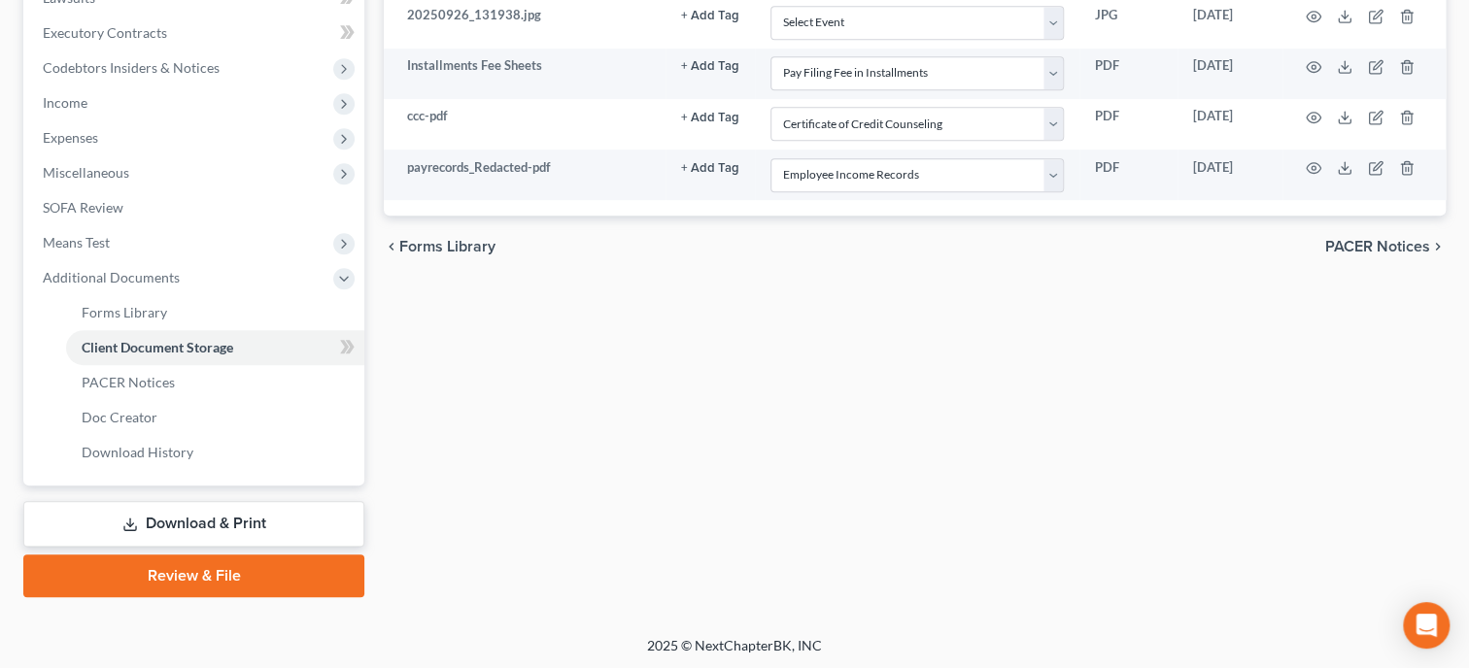
click at [194, 561] on link "Review & File" at bounding box center [193, 576] width 341 height 43
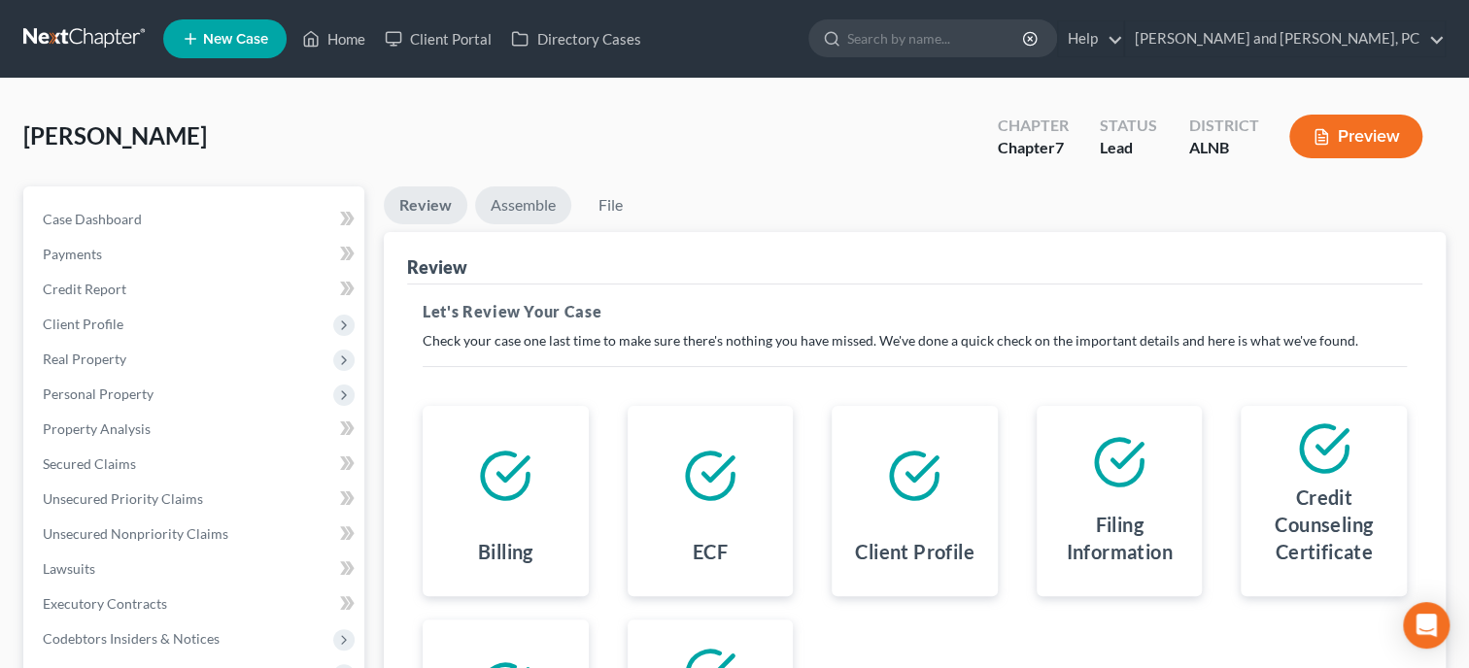
click at [543, 201] on link "Assemble" at bounding box center [523, 206] width 96 height 38
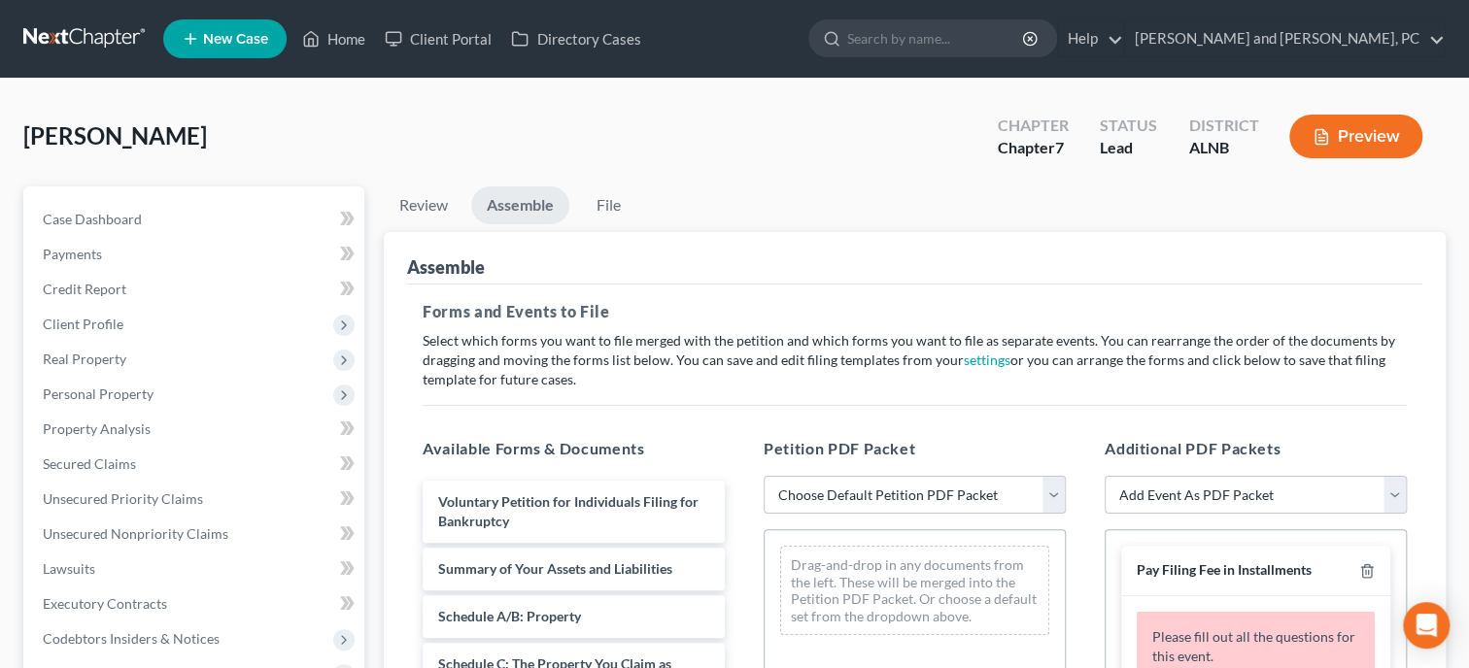
click at [764, 476] on select "Choose Default Petition PDF Packet Complete Bankruptcy Petition (all forms and …" at bounding box center [915, 495] width 302 height 39
select select "0"
click option "Complete Bankruptcy Petition (all forms and schedules)" at bounding box center [0, 0] width 0 height 0
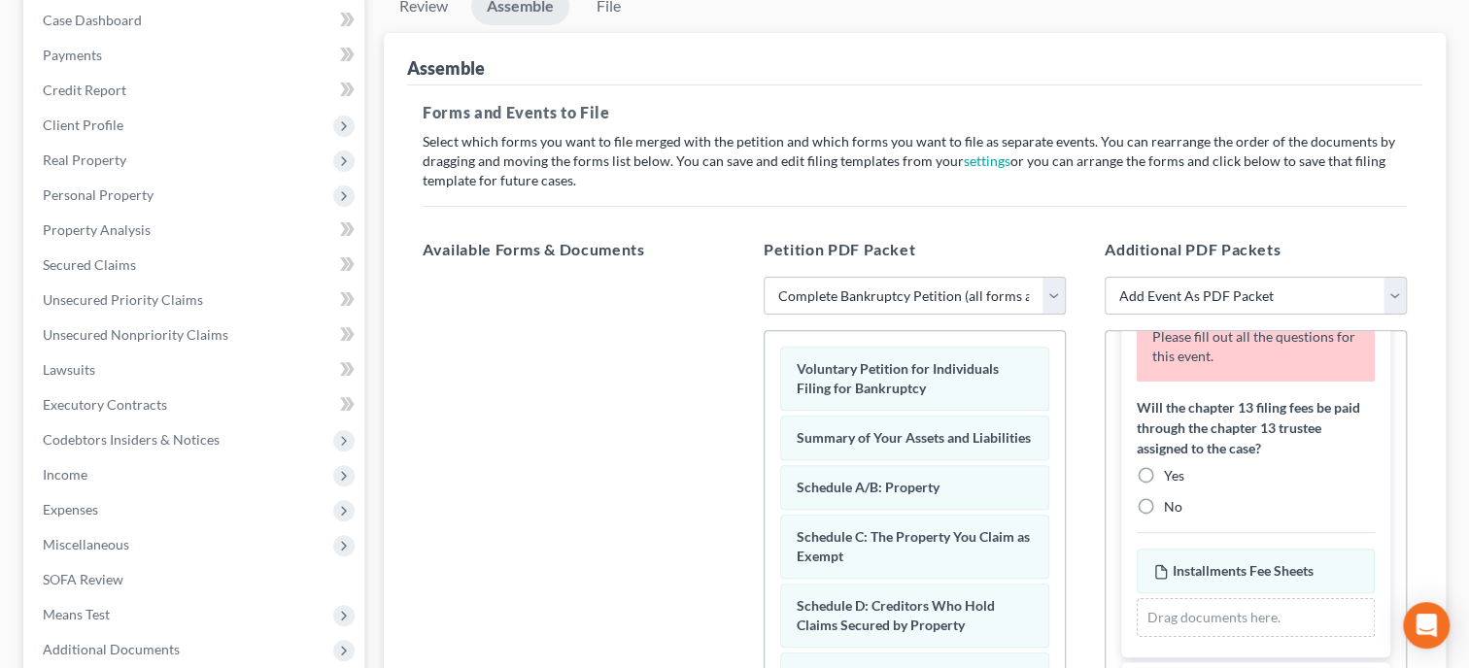
scroll to position [199, 0]
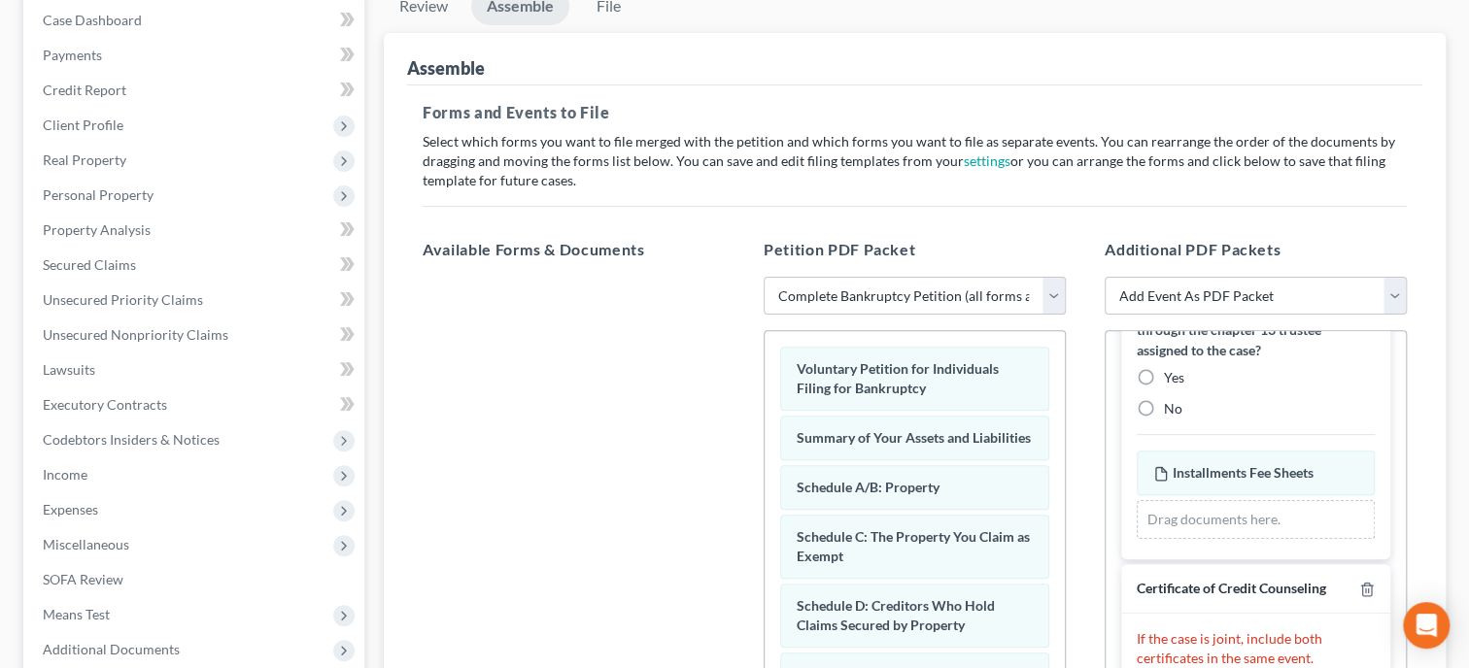
drag, startPoint x: 1142, startPoint y: 404, endPoint x: 1180, endPoint y: 425, distance: 43.5
click at [1164, 404] on label "No" at bounding box center [1173, 408] width 18 height 19
click at [1172, 404] on input "No" at bounding box center [1178, 405] width 13 height 13
radio input "true"
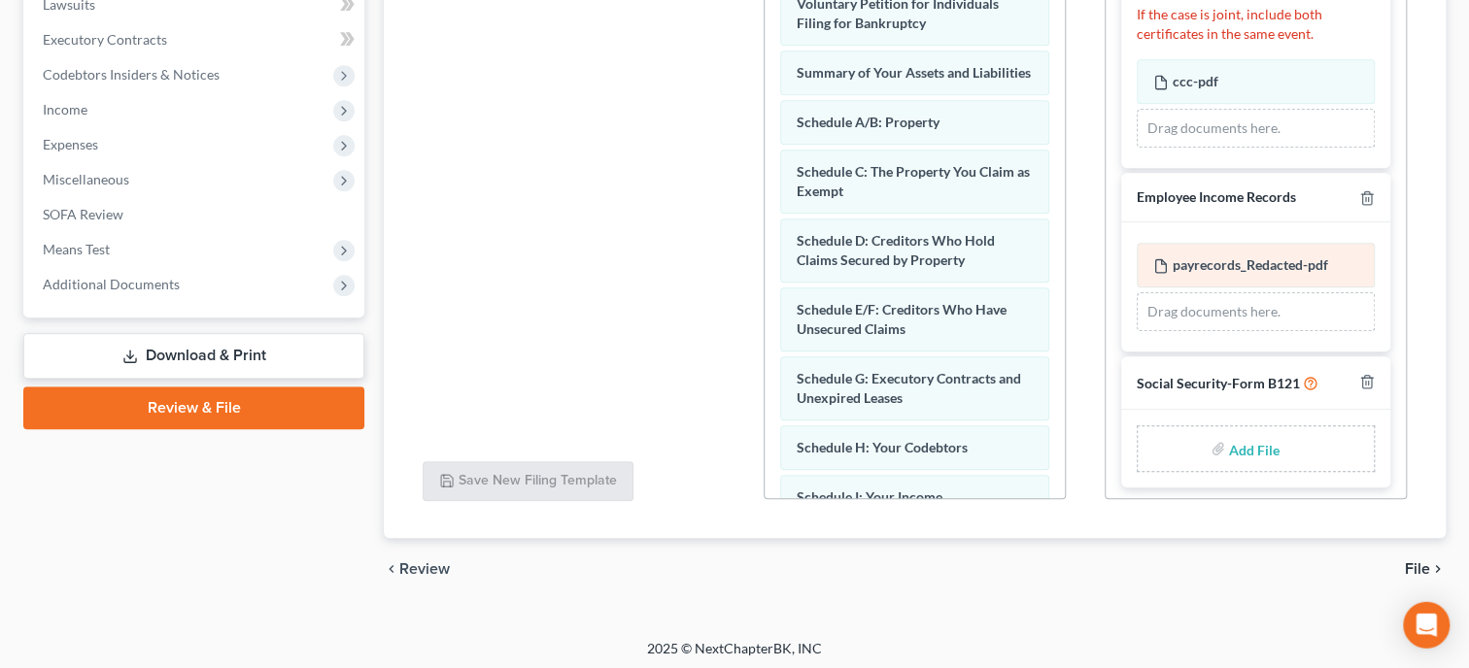
scroll to position [568, 0]
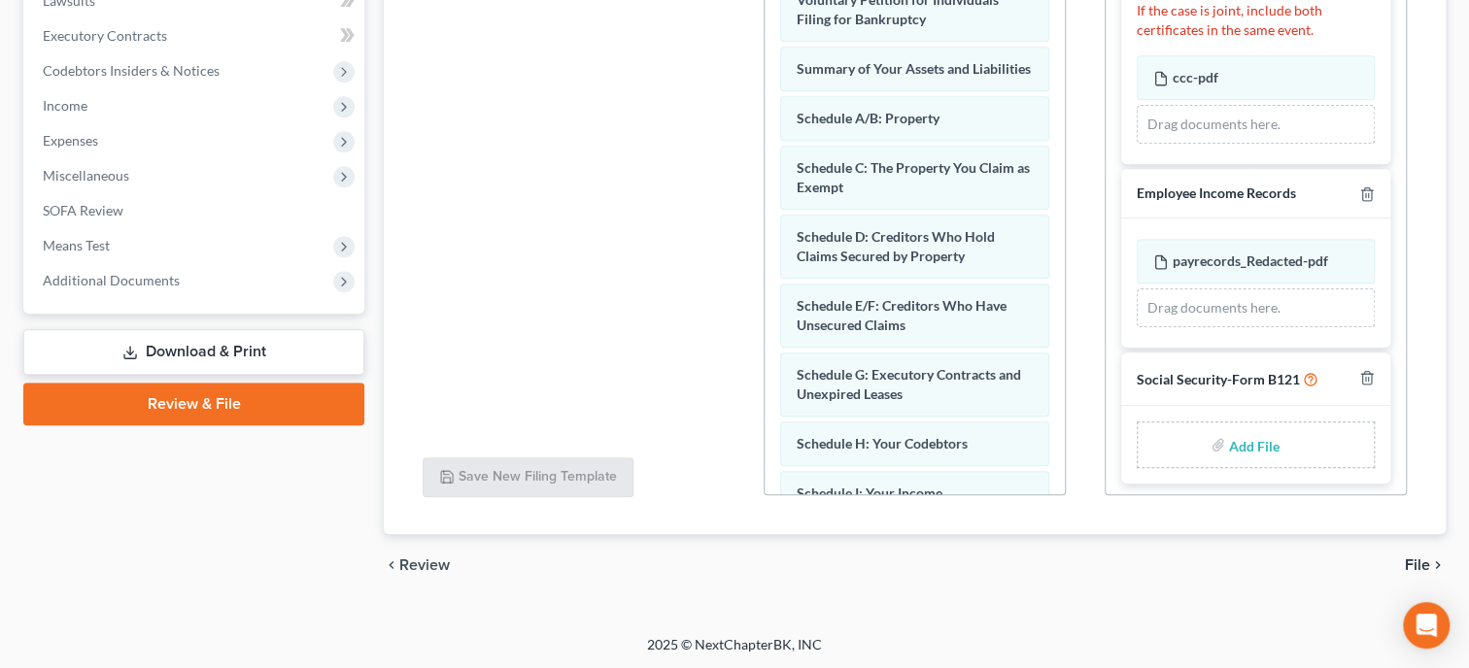
click at [1257, 439] on input "file" at bounding box center [1252, 444] width 47 height 35
type input "C:\fakepath\ssnstatement.pdf"
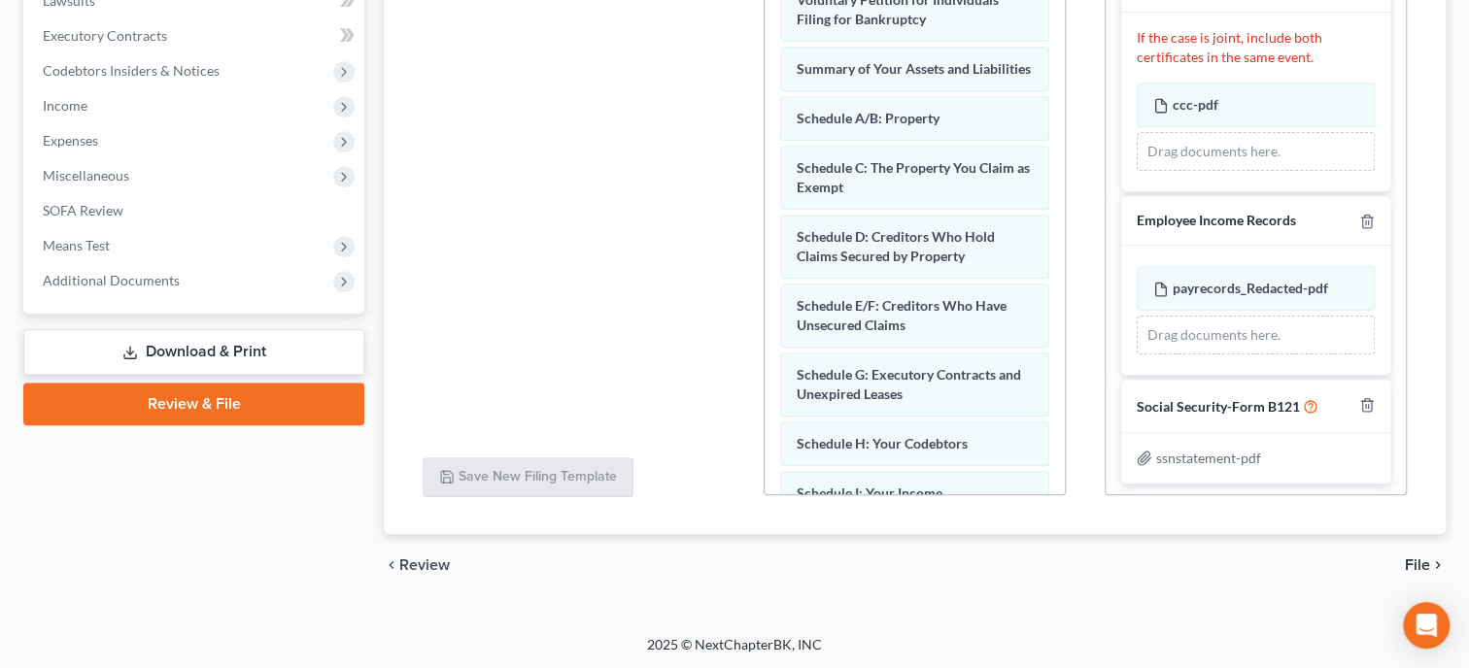
click at [1417, 559] on span "File" at bounding box center [1417, 566] width 25 height 16
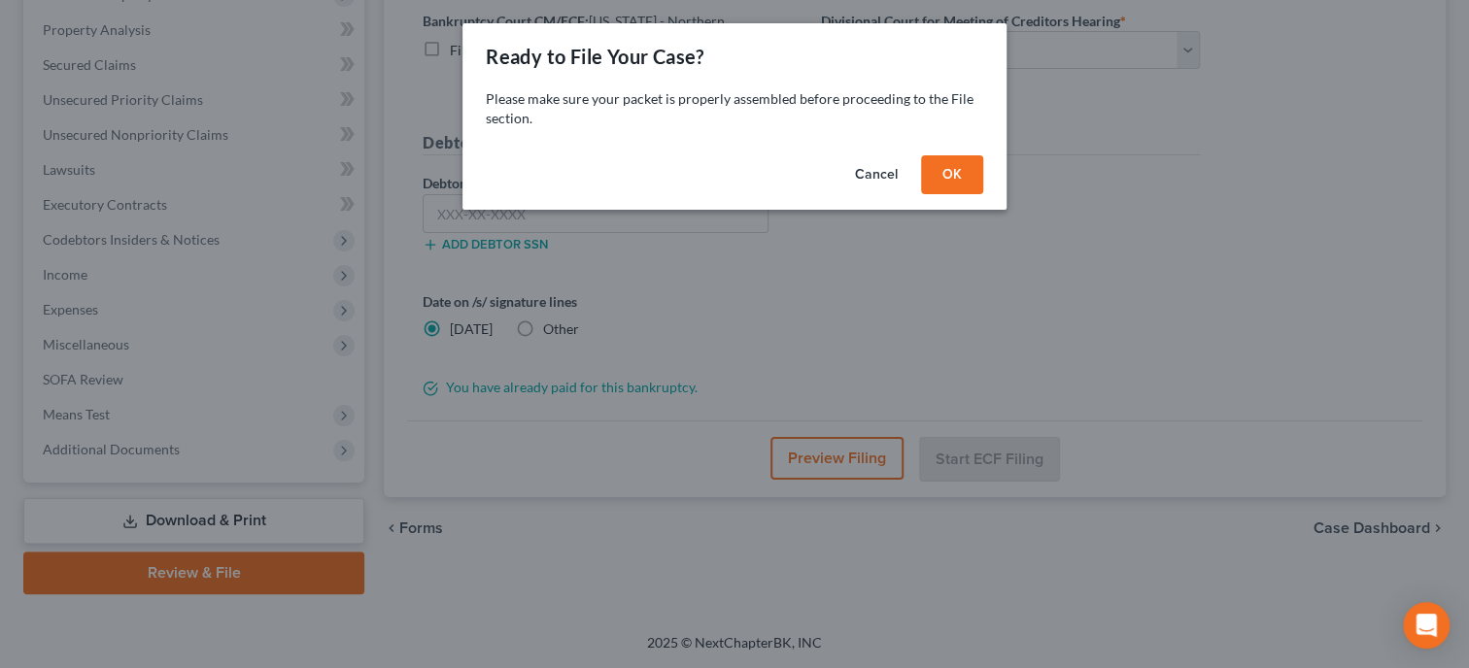
scroll to position [396, 0]
click at [950, 156] on button "OK" at bounding box center [952, 174] width 62 height 39
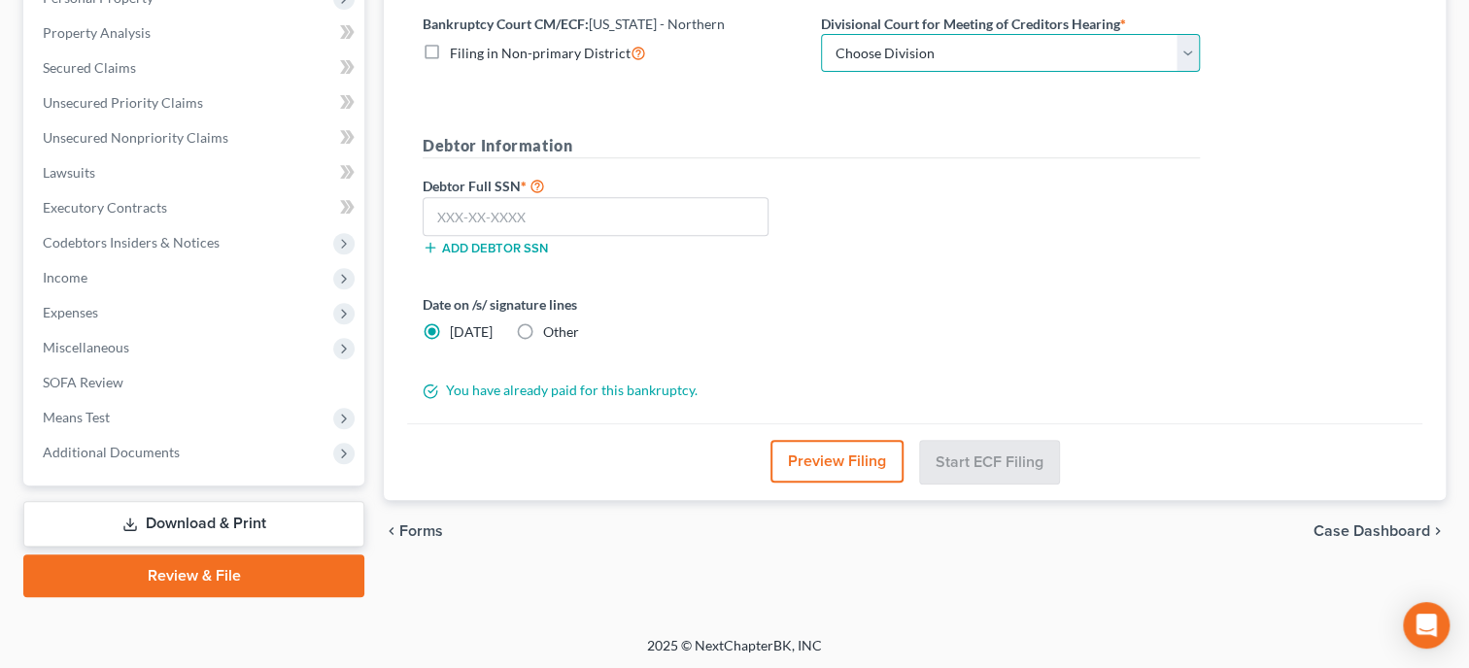
click at [821, 34] on select "Choose Division Anniston Birmingham Hunstville Tuscaloosa" at bounding box center [1010, 53] width 379 height 39
select select "0"
click option "Anniston" at bounding box center [0, 0] width 0 height 0
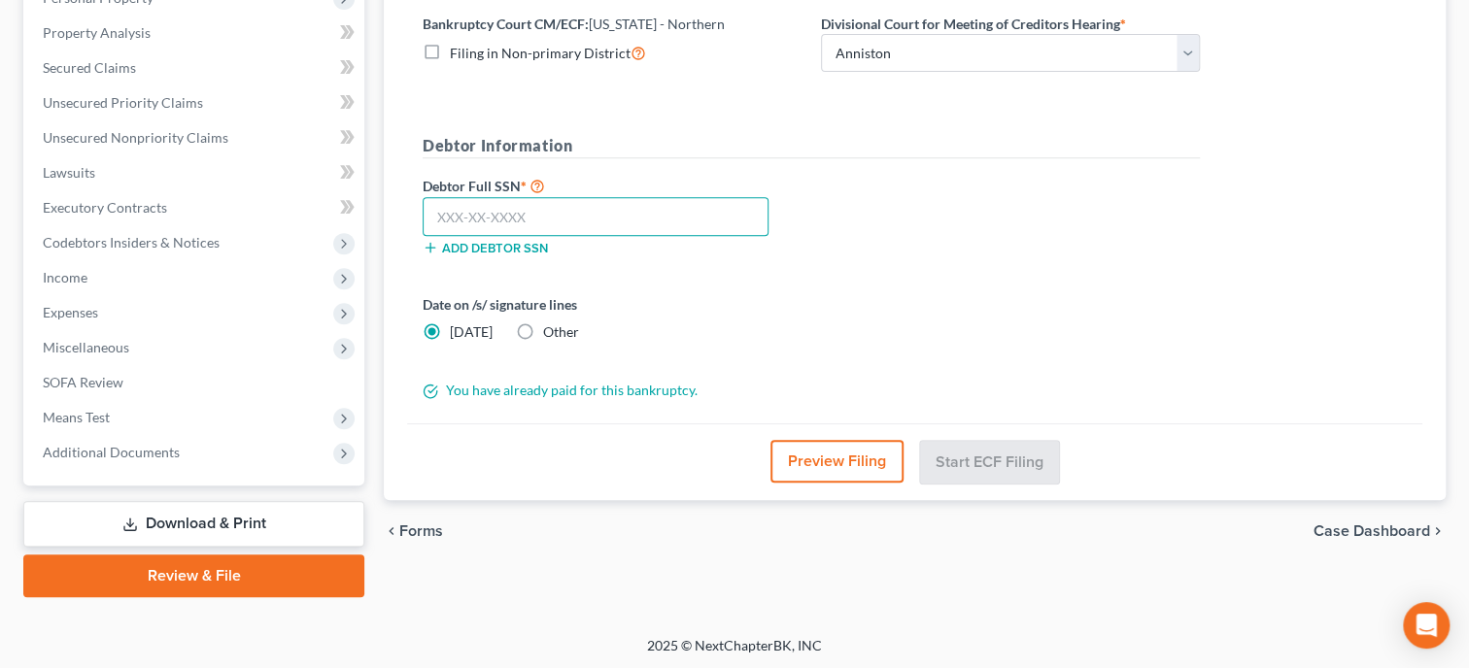
click at [736, 218] on input "text" at bounding box center [596, 216] width 346 height 39
type input "374-46-4280"
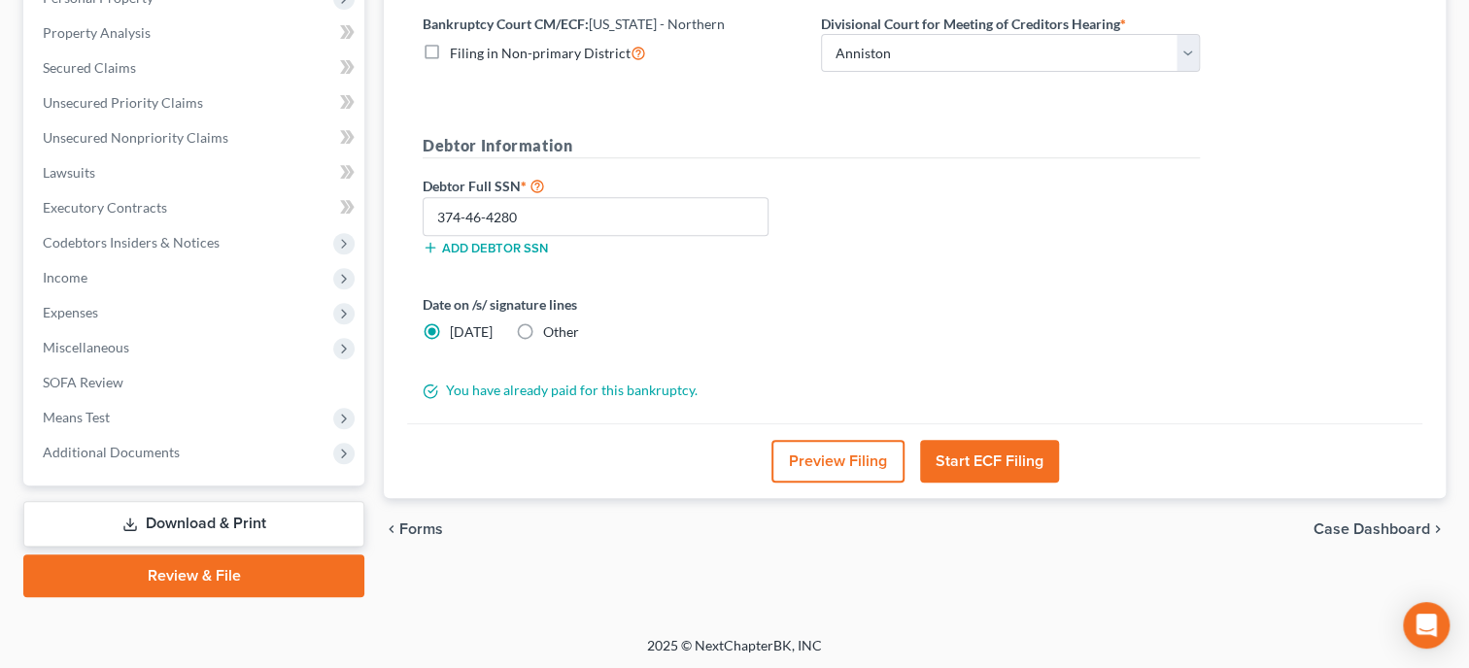
click at [964, 451] on button "Start ECF Filing" at bounding box center [989, 461] width 139 height 43
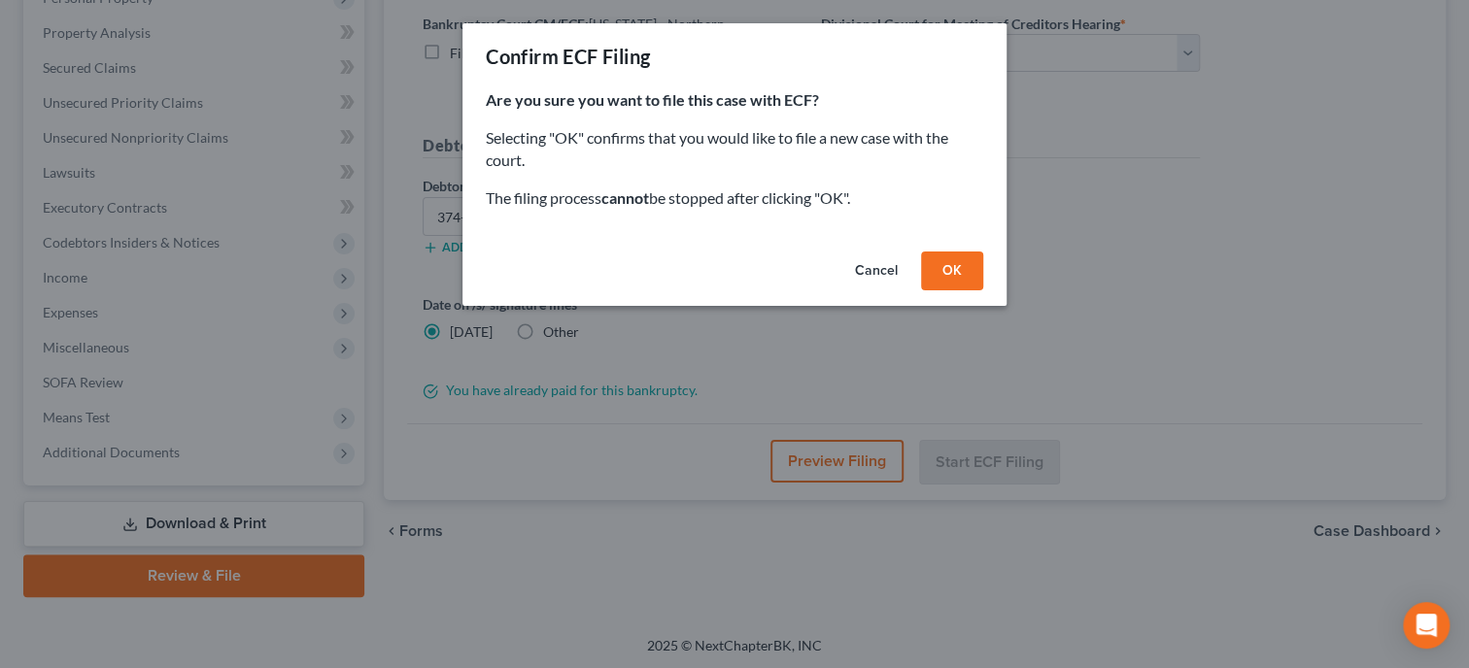
click at [966, 274] on button "OK" at bounding box center [952, 271] width 62 height 39
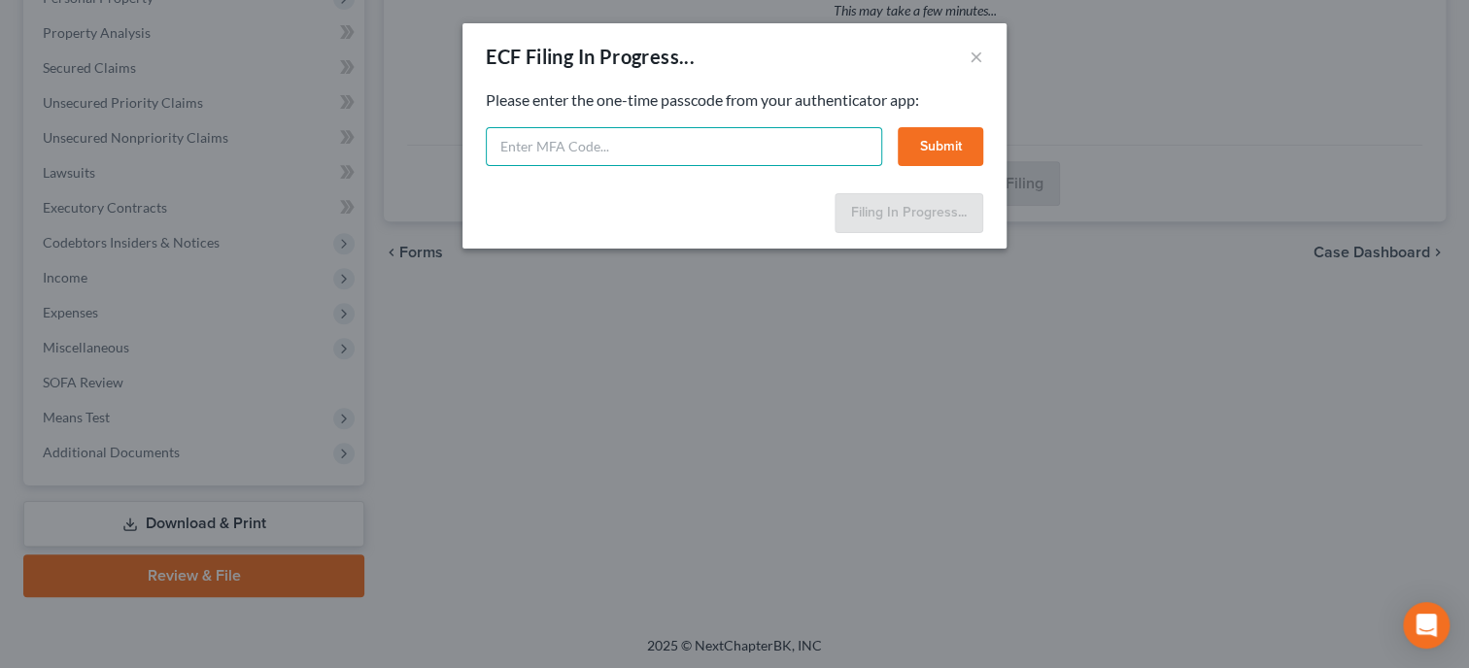
click at [546, 160] on input "text" at bounding box center [684, 146] width 396 height 39
type input "217467"
click at [936, 141] on button "Submit" at bounding box center [940, 146] width 85 height 39
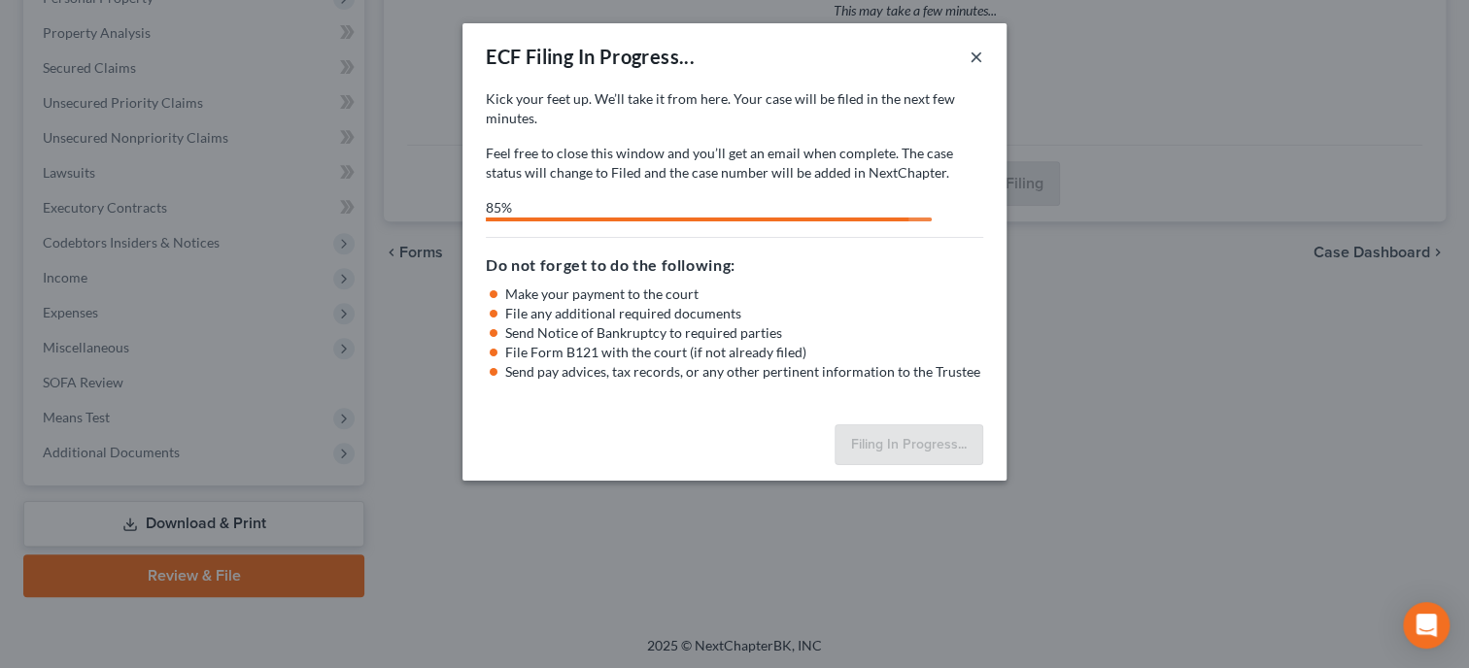
click at [976, 58] on button "×" at bounding box center [976, 56] width 14 height 23
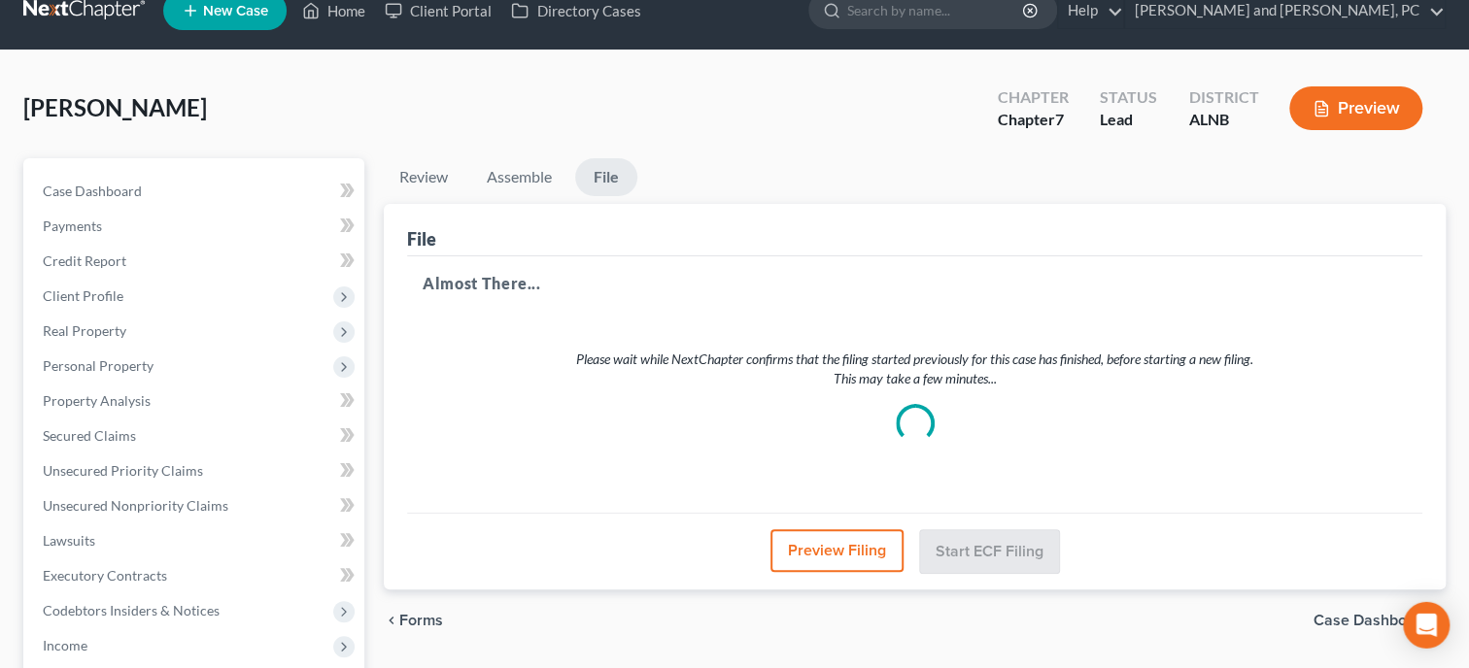
scroll to position [0, 0]
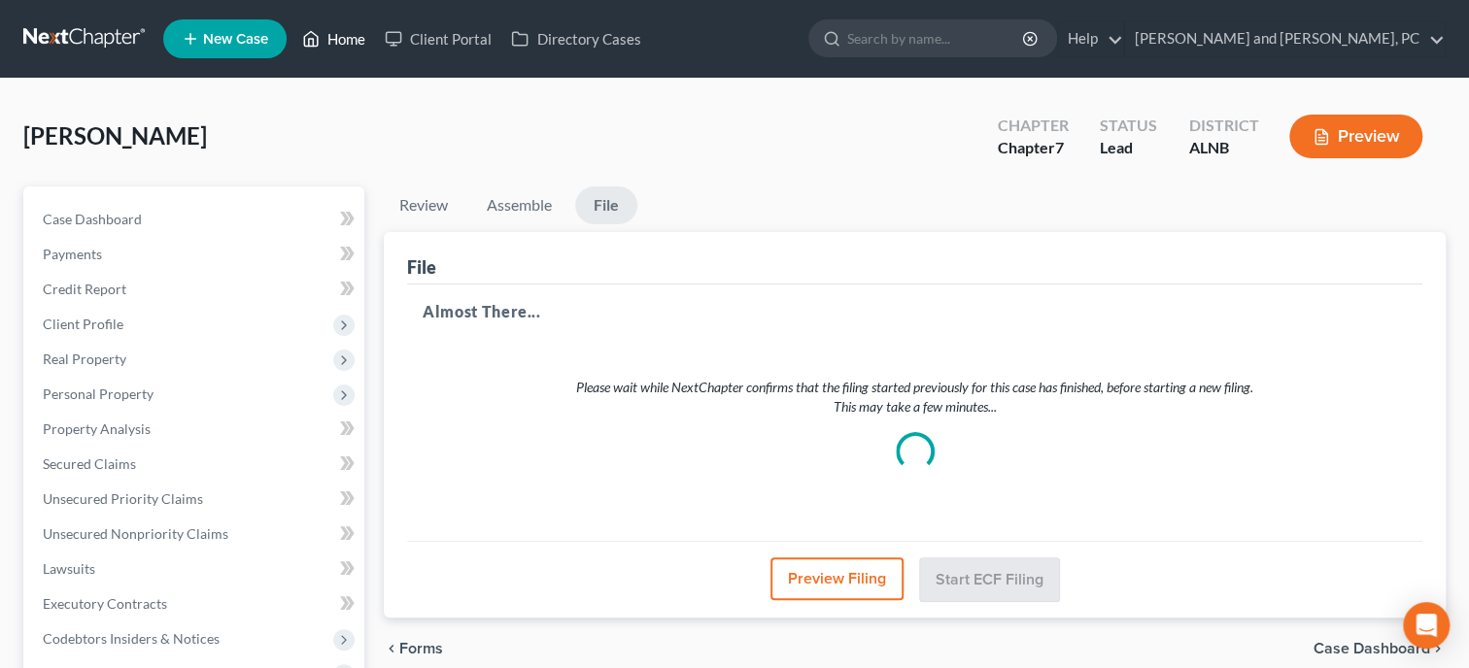
click at [355, 44] on link "Home" at bounding box center [333, 38] width 83 height 35
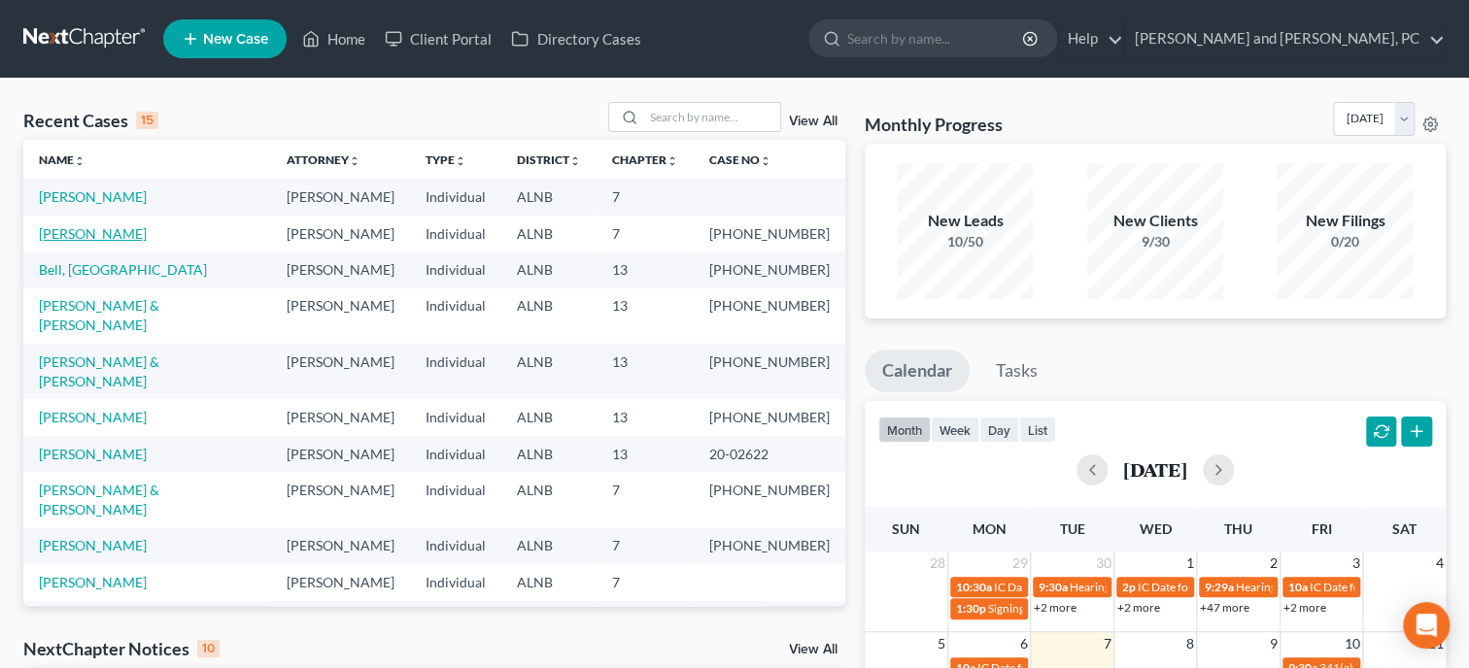
click at [104, 235] on link "Rinaldi, Dorthy" at bounding box center [93, 233] width 108 height 17
select select "6"
select select "0"
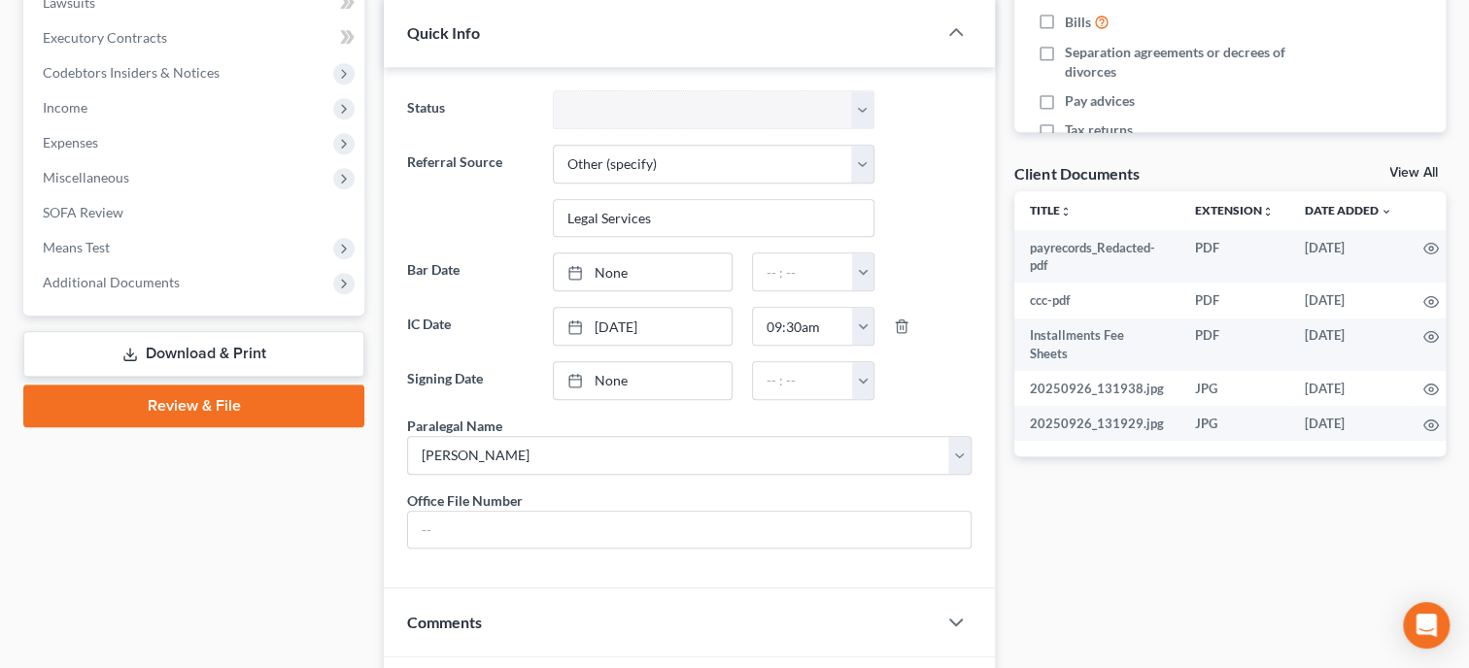
scroll to position [599, 0]
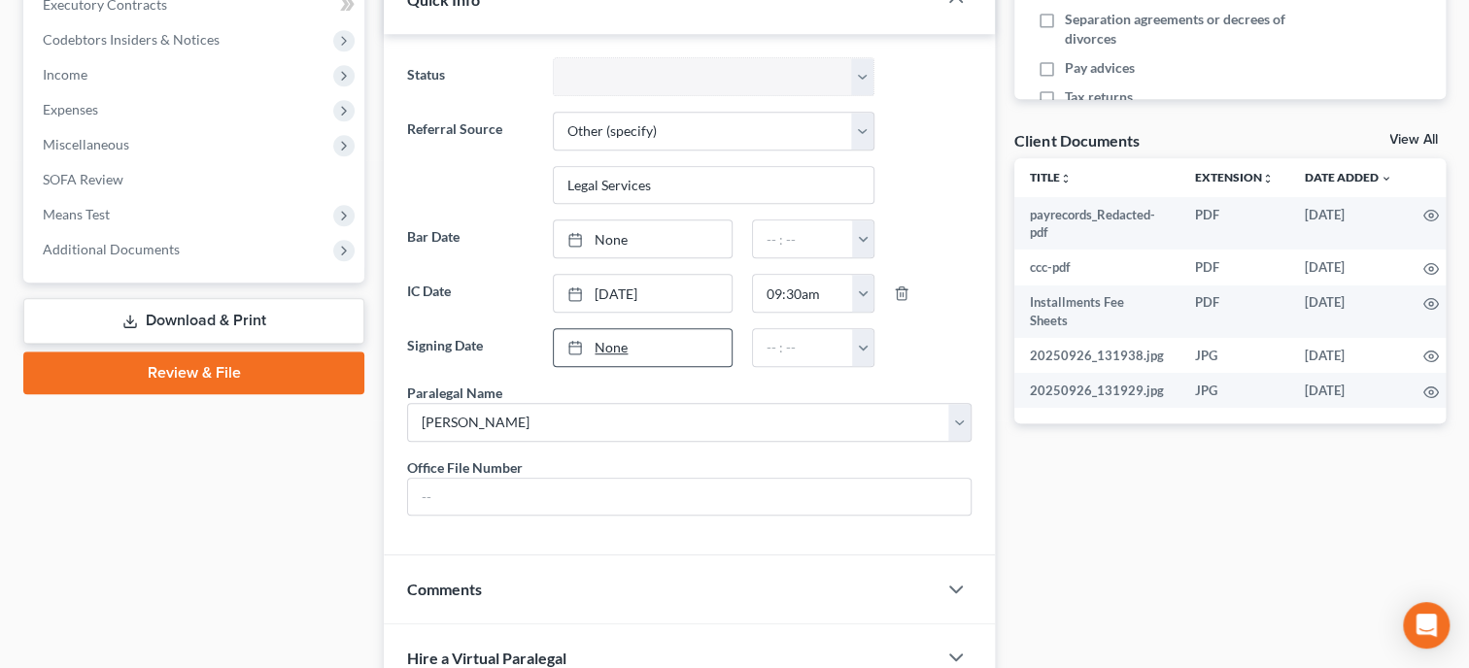
click at [570, 353] on link "None" at bounding box center [643, 347] width 178 height 37
type input "10/7/2025"
click at [860, 344] on button "button" at bounding box center [862, 347] width 21 height 37
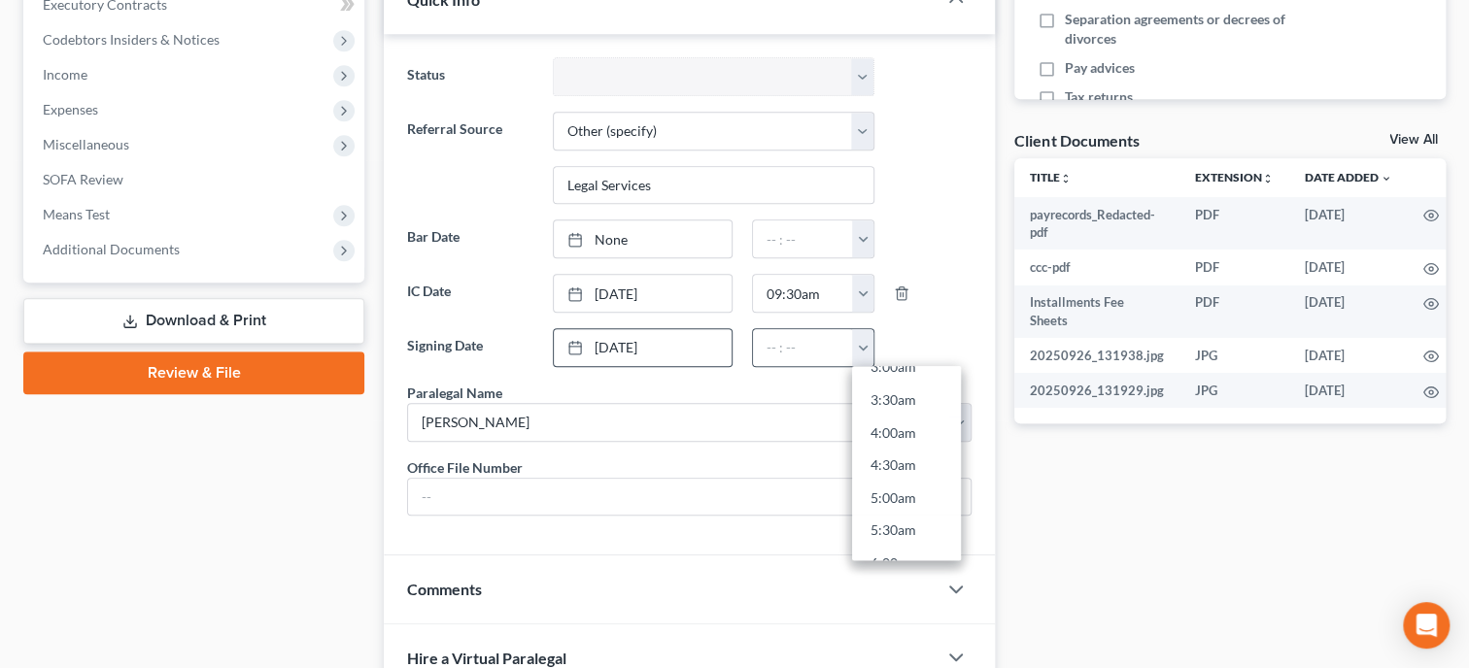
scroll to position [547, 0]
click at [877, 481] on link "10:00am" at bounding box center [906, 496] width 109 height 33
type input "10:00am"
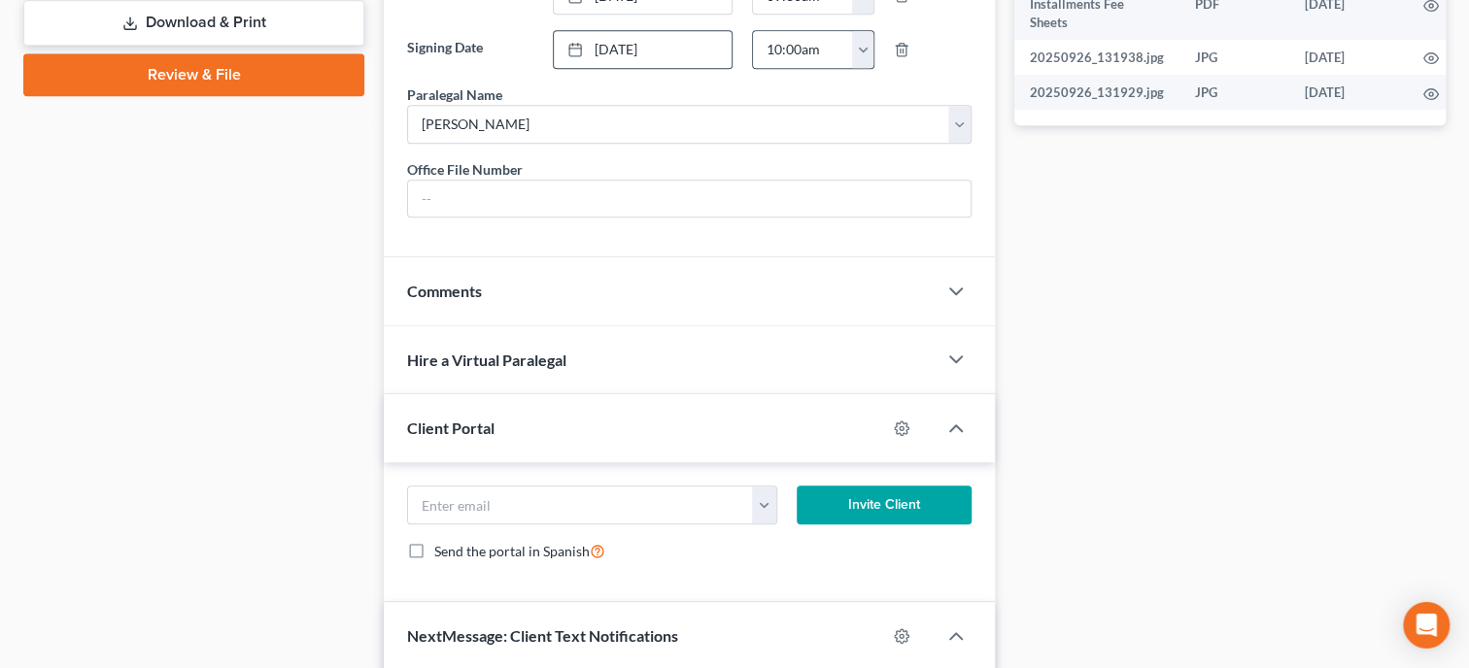
scroll to position [900, 0]
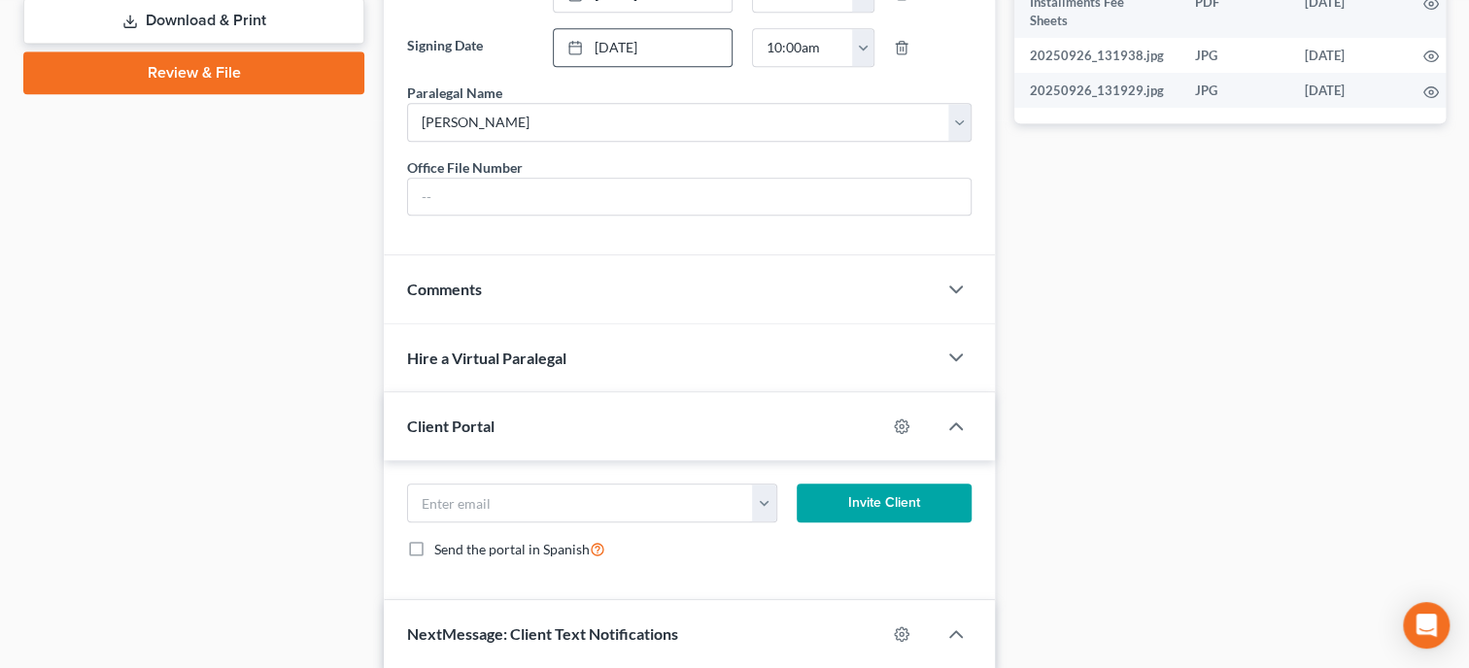
click at [651, 323] on div "Comments" at bounding box center [660, 288] width 553 height 67
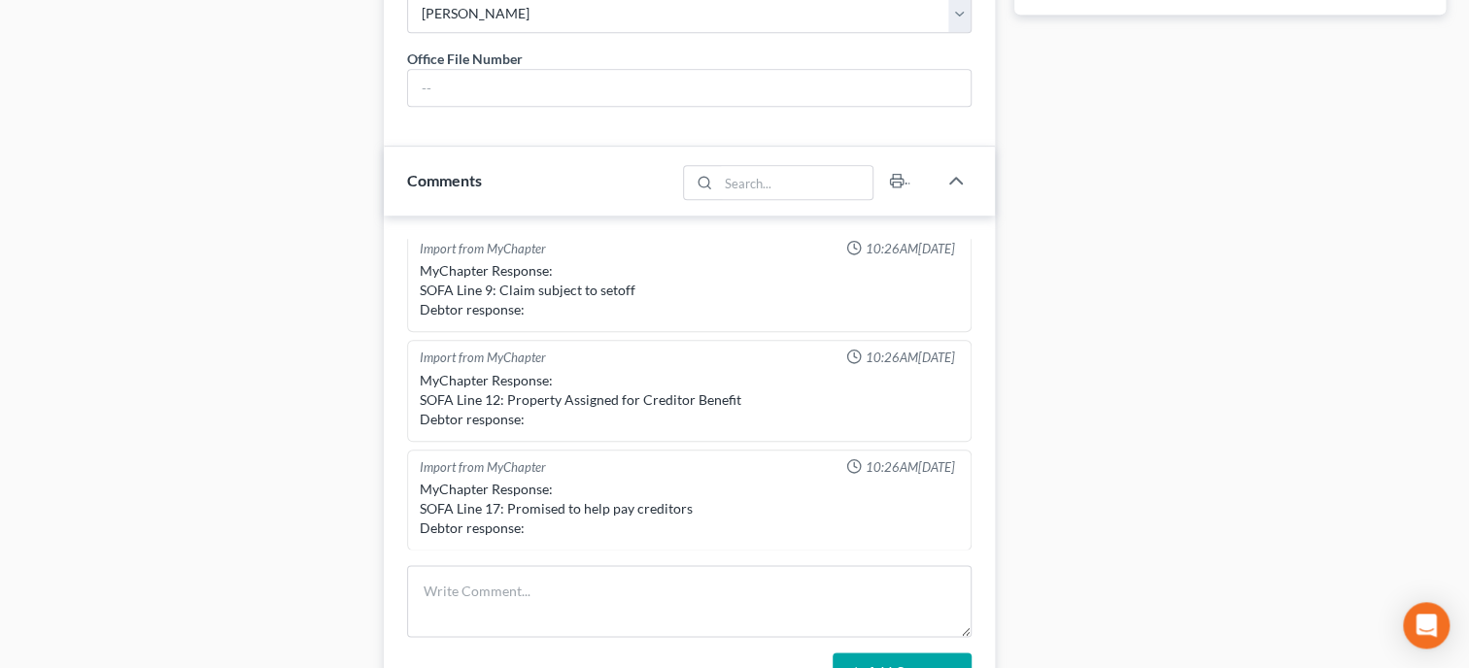
scroll to position [1099, 0]
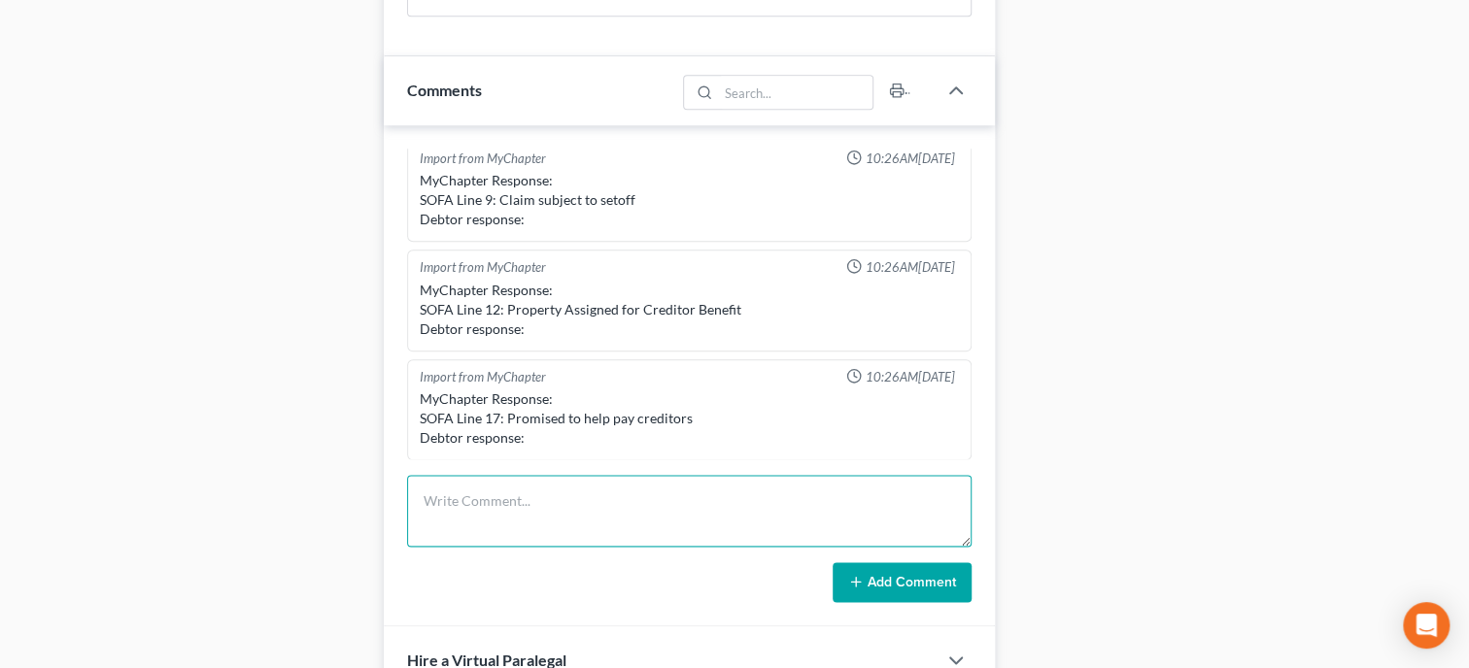
click at [706, 543] on textarea at bounding box center [689, 511] width 564 height 72
type textarea "f"
type textarea "Filed Tax Assessment"
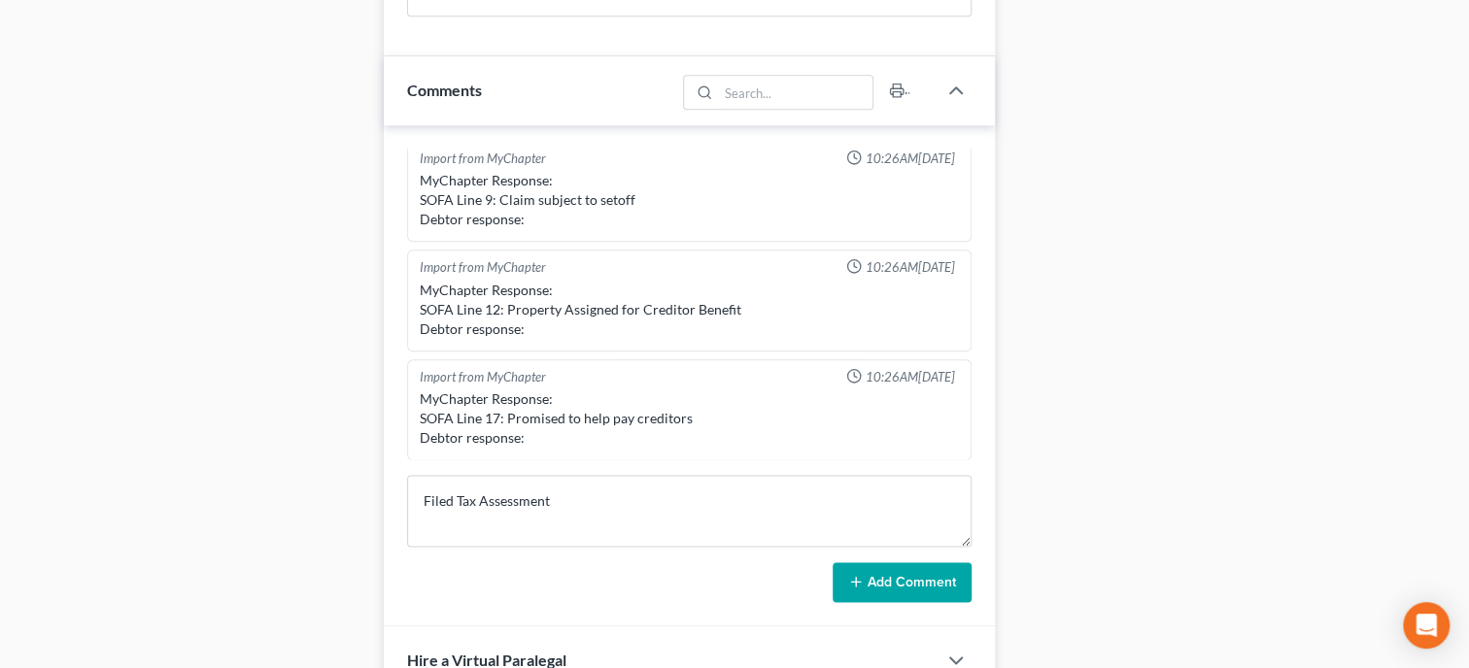
click at [892, 603] on button "Add Comment" at bounding box center [902, 582] width 139 height 41
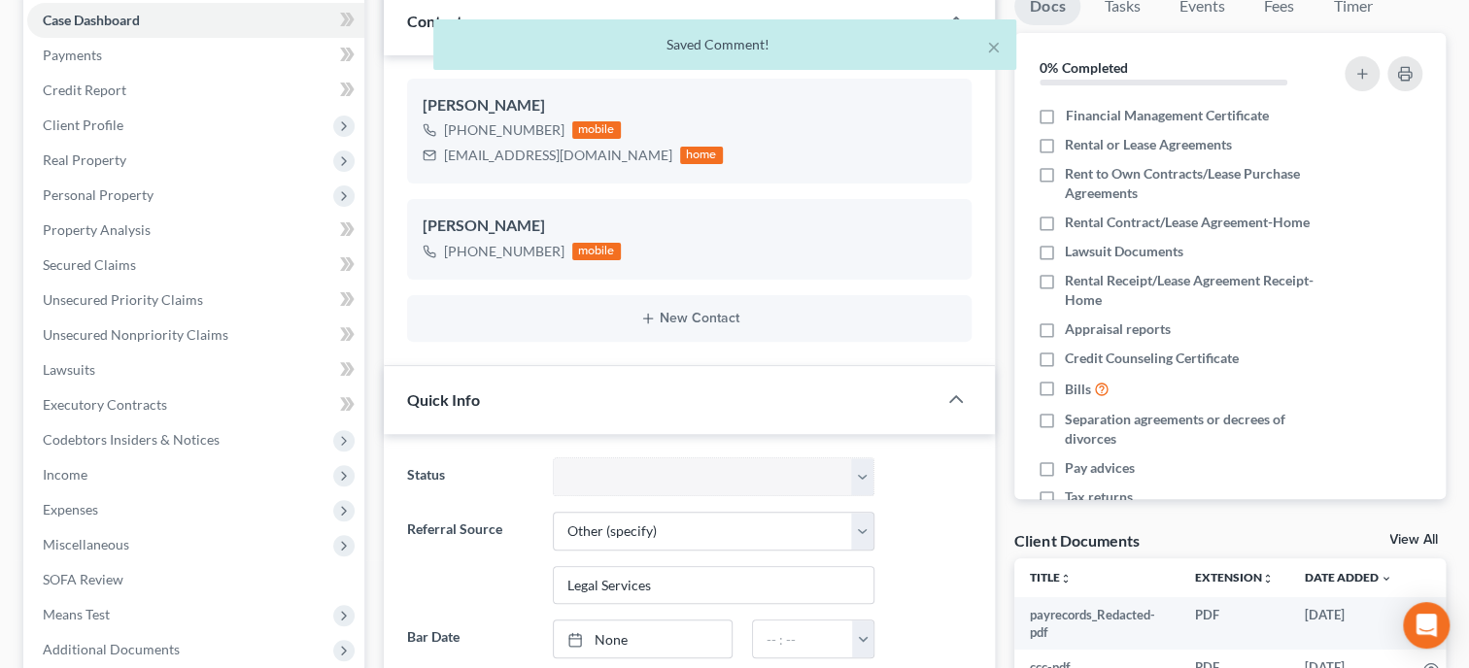
scroll to position [0, 0]
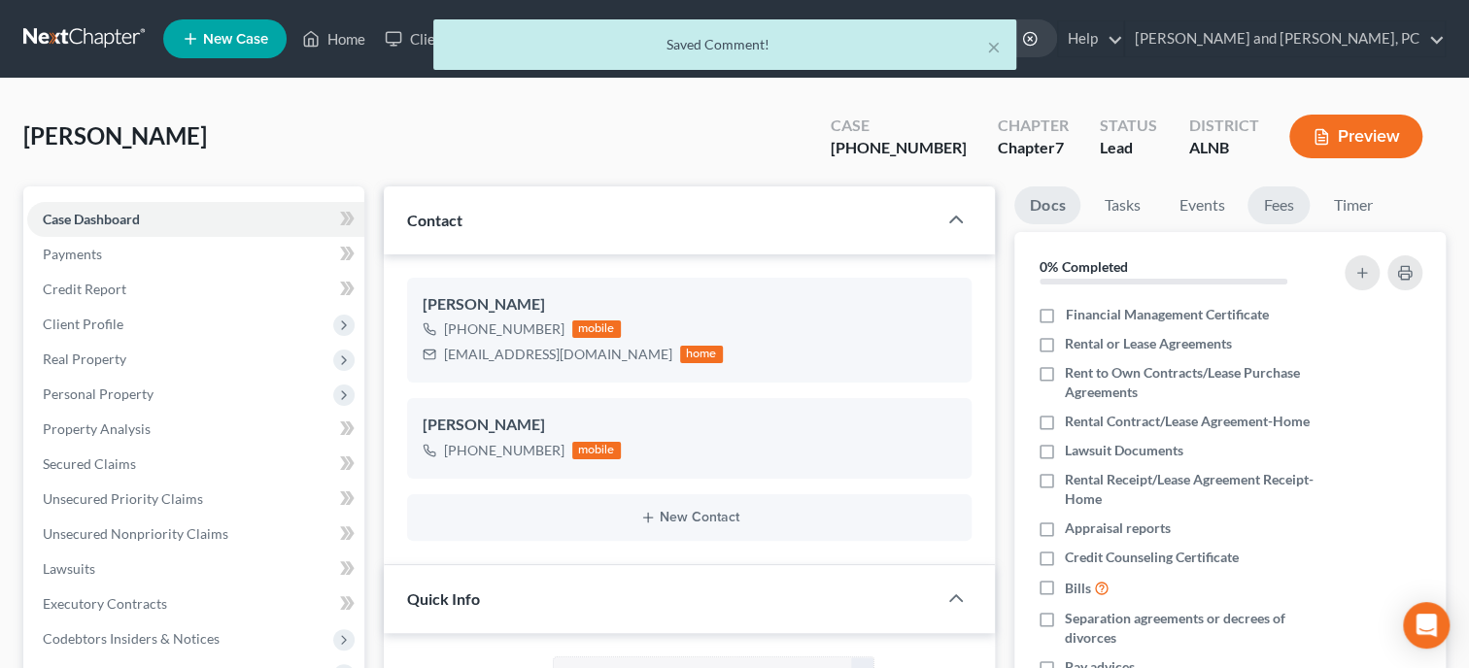
click at [1291, 209] on link "Fees" at bounding box center [1278, 206] width 62 height 38
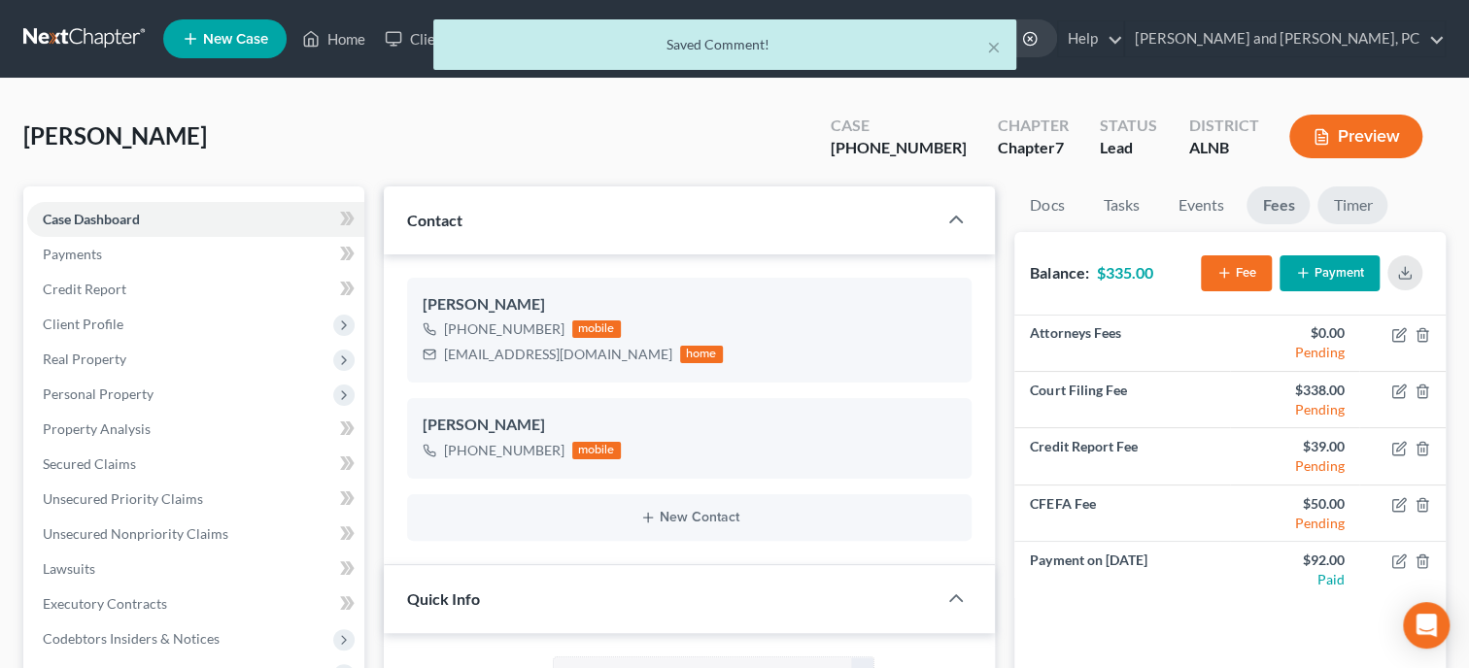
click at [1350, 201] on link "Timer" at bounding box center [1352, 206] width 70 height 38
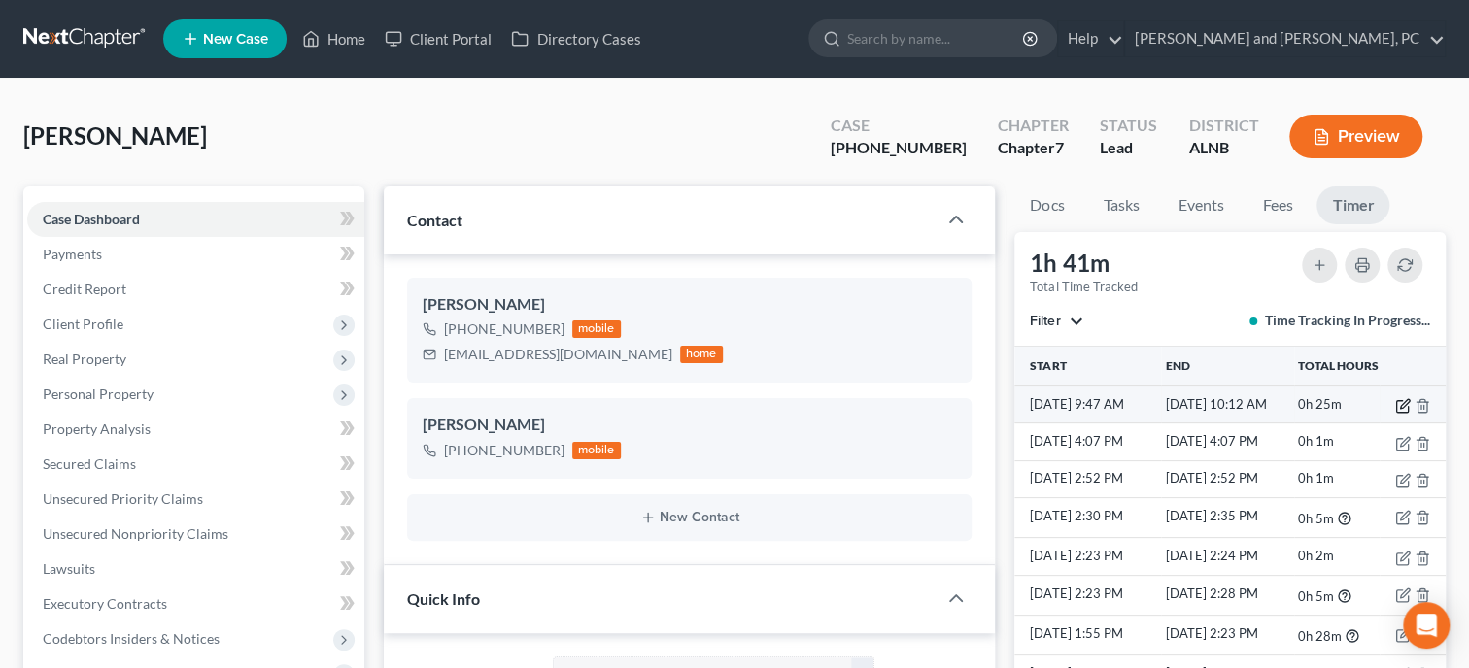
click at [1399, 401] on icon "button" at bounding box center [1402, 407] width 12 height 12
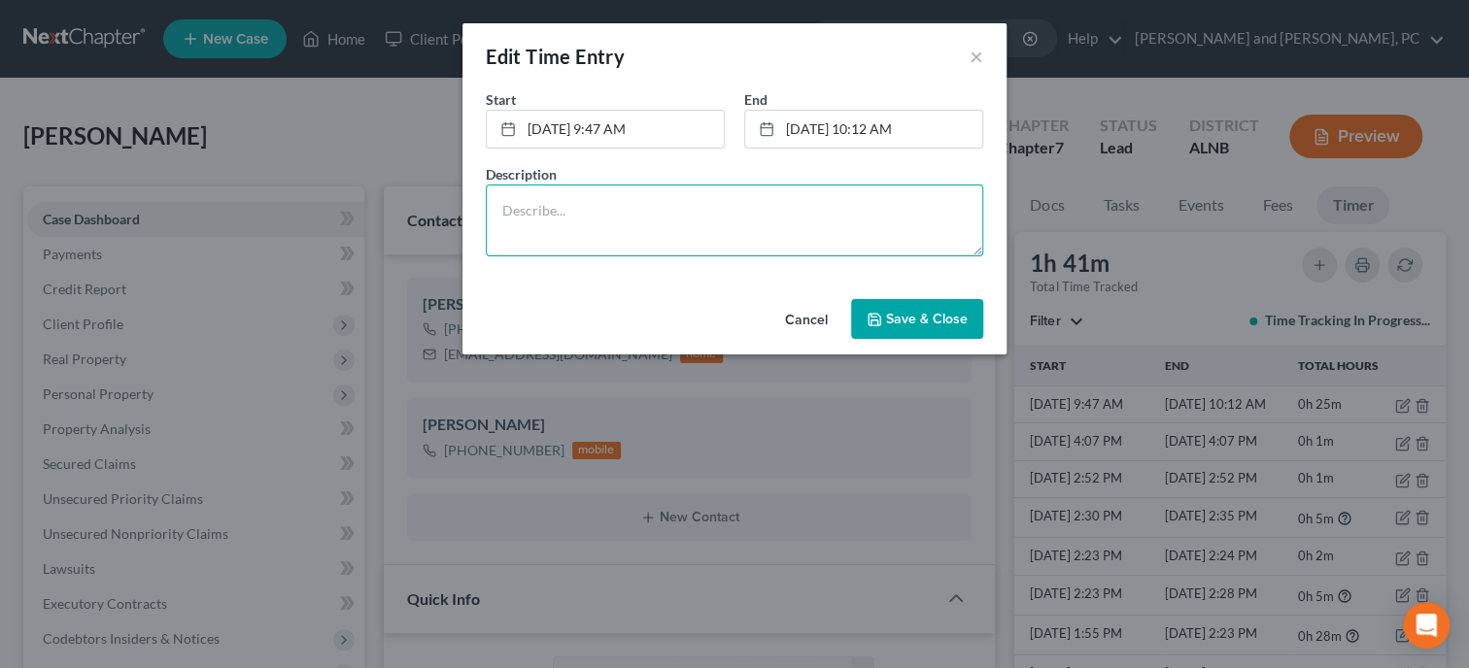
click at [786, 225] on textarea at bounding box center [734, 221] width 497 height 72
type textarea "Filed Bankruptcy and Remaining Documents"
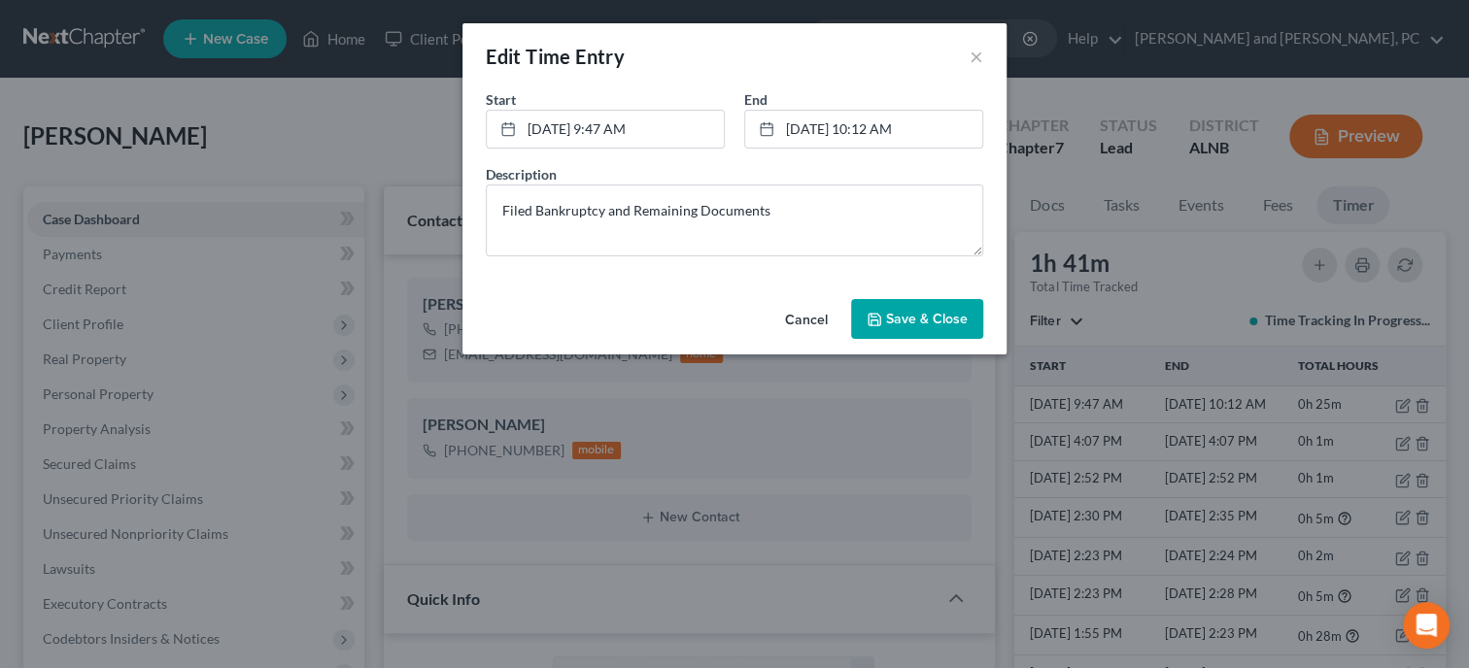
click at [935, 318] on span "Save & Close" at bounding box center [927, 319] width 82 height 17
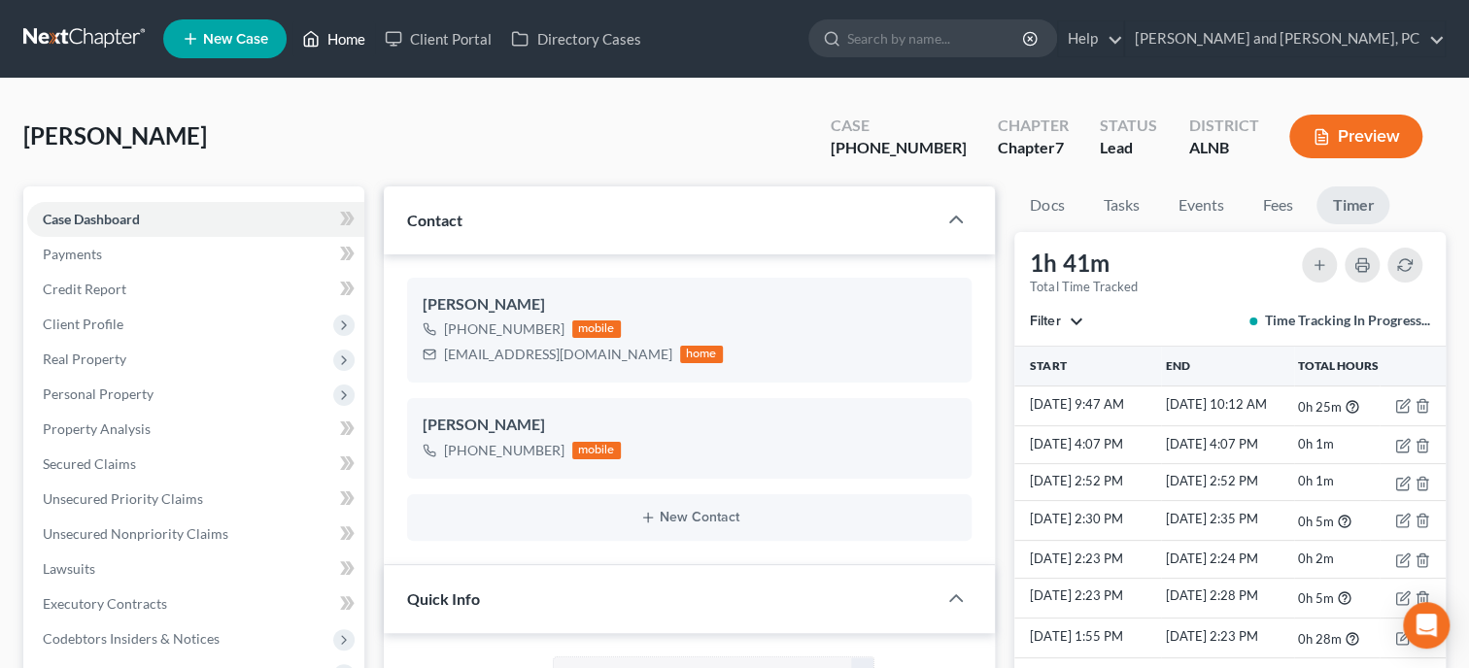
click at [335, 38] on link "Home" at bounding box center [333, 38] width 83 height 35
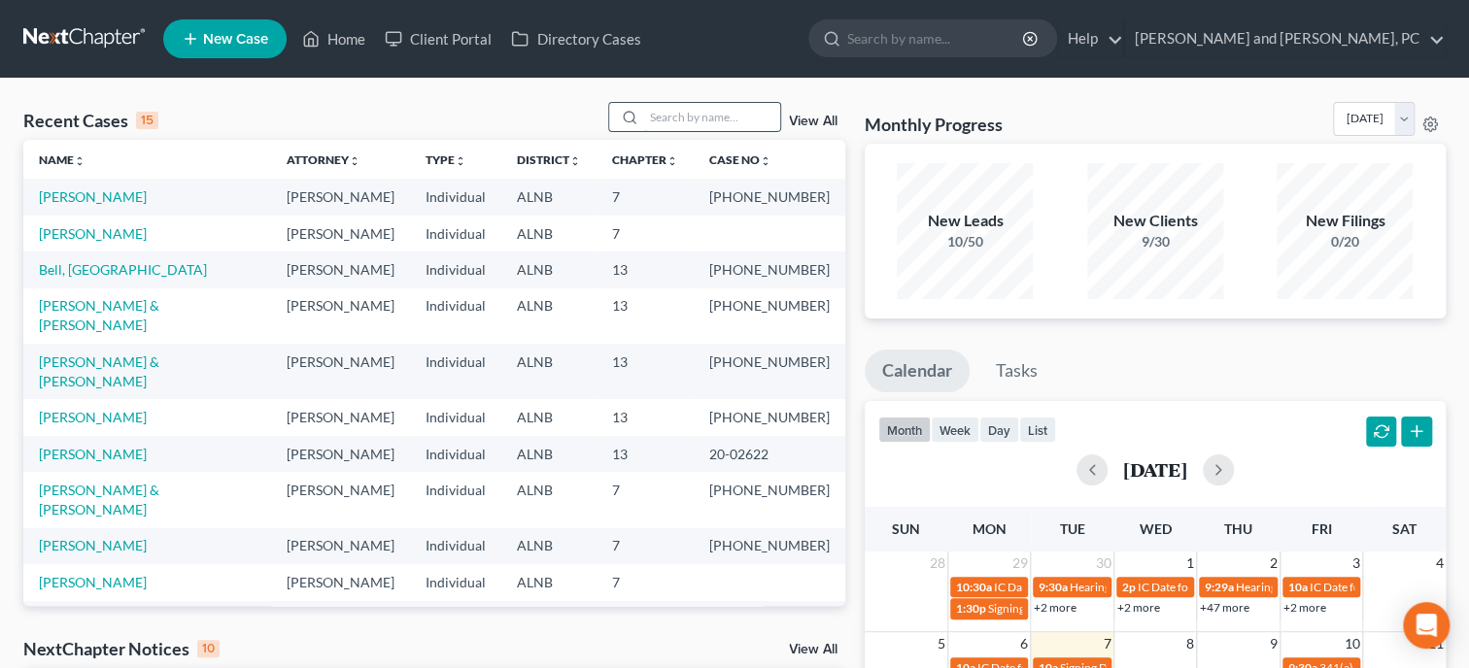
click at [692, 120] on input "search" at bounding box center [712, 117] width 136 height 28
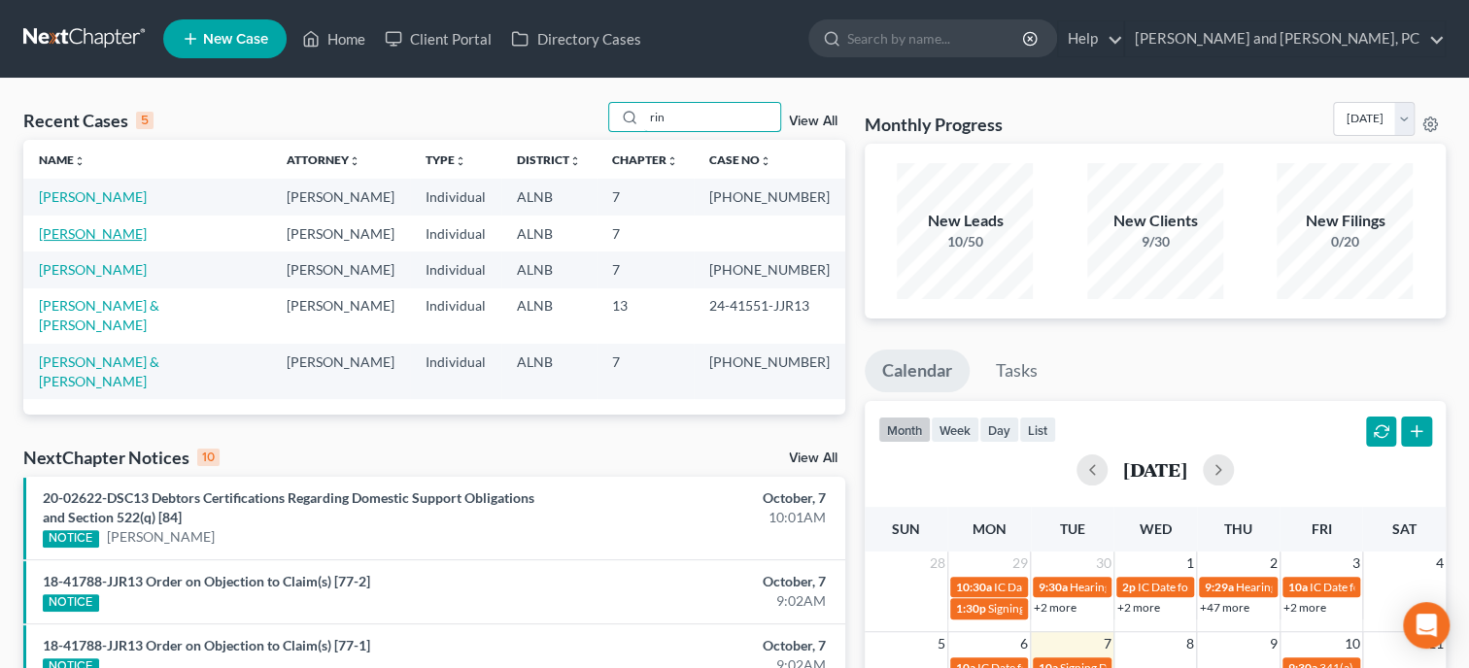
type input "rin"
click at [111, 232] on link "Rinaldi, Charles" at bounding box center [93, 233] width 108 height 17
select select "6"
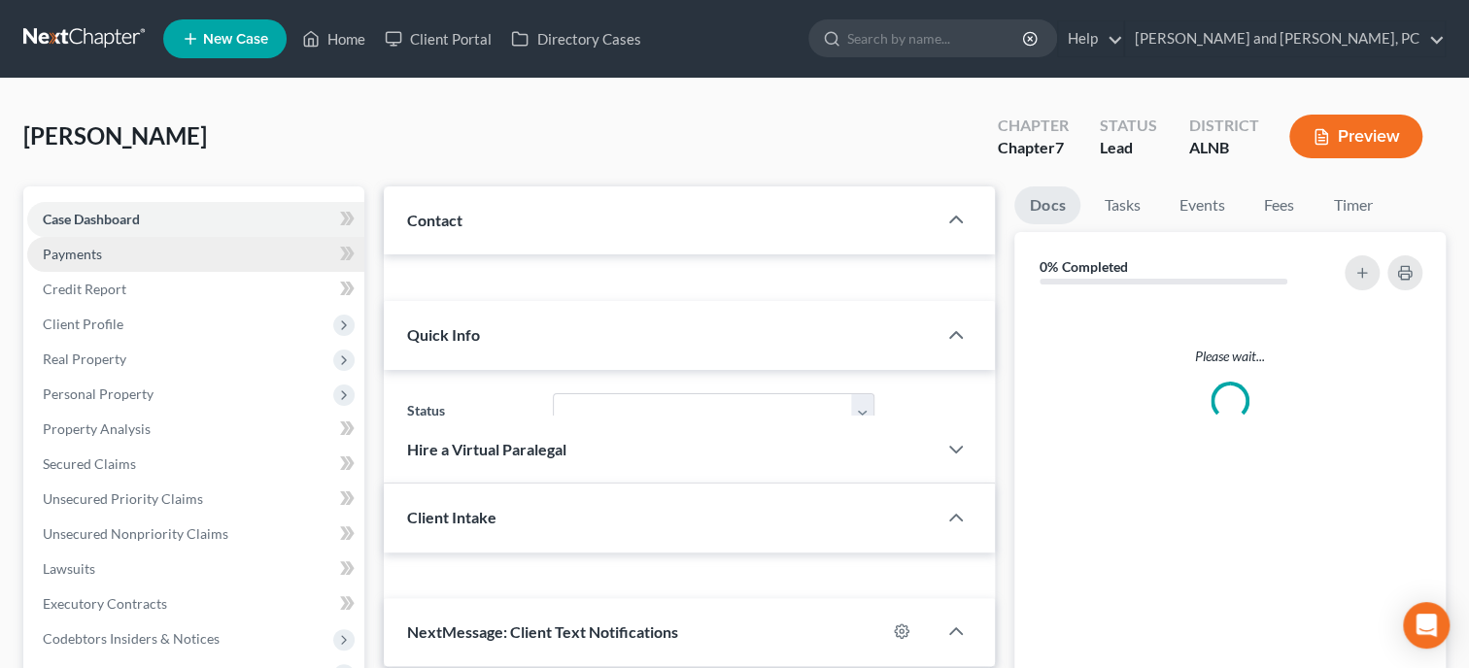
select select "0"
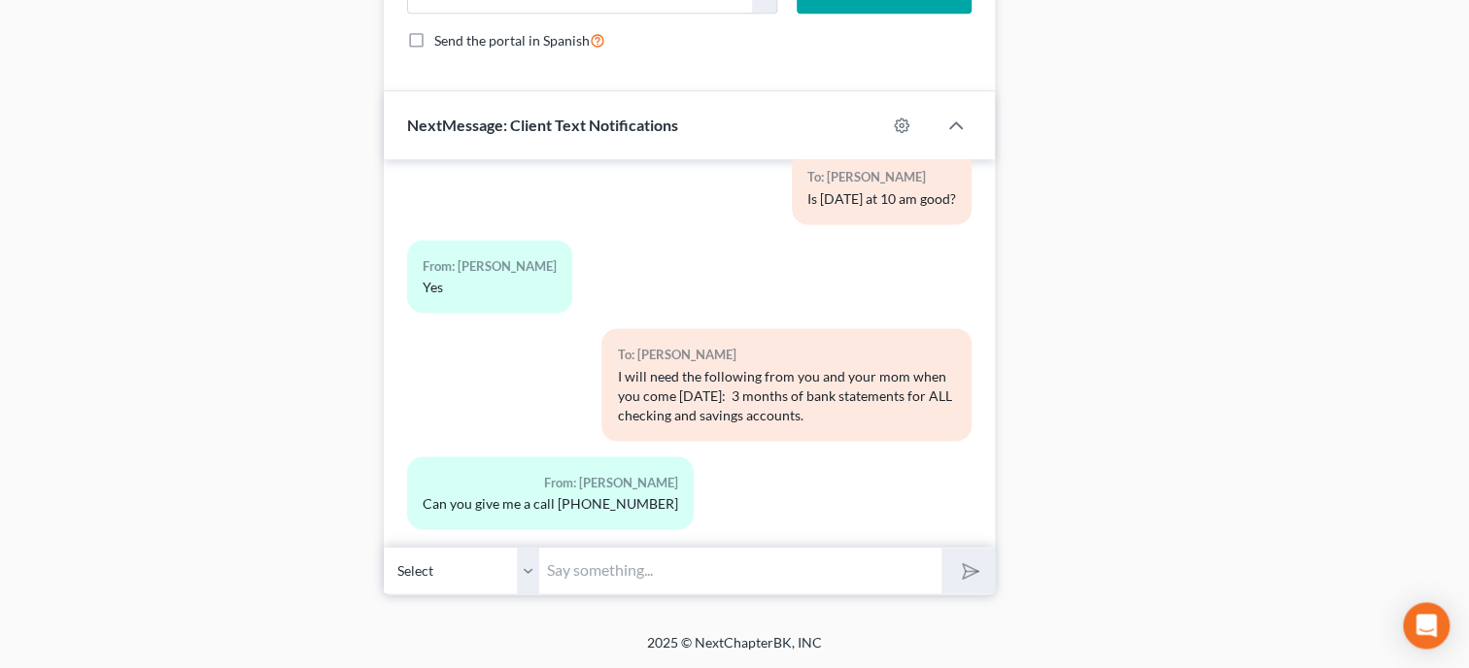
scroll to position [1444, 0]
click at [617, 573] on input "text" at bounding box center [740, 571] width 402 height 48
type input "I see on your bank statement you have the Cash App, I will need 3 months of s t…"
click at [941, 548] on button "submit" at bounding box center [967, 571] width 53 height 46
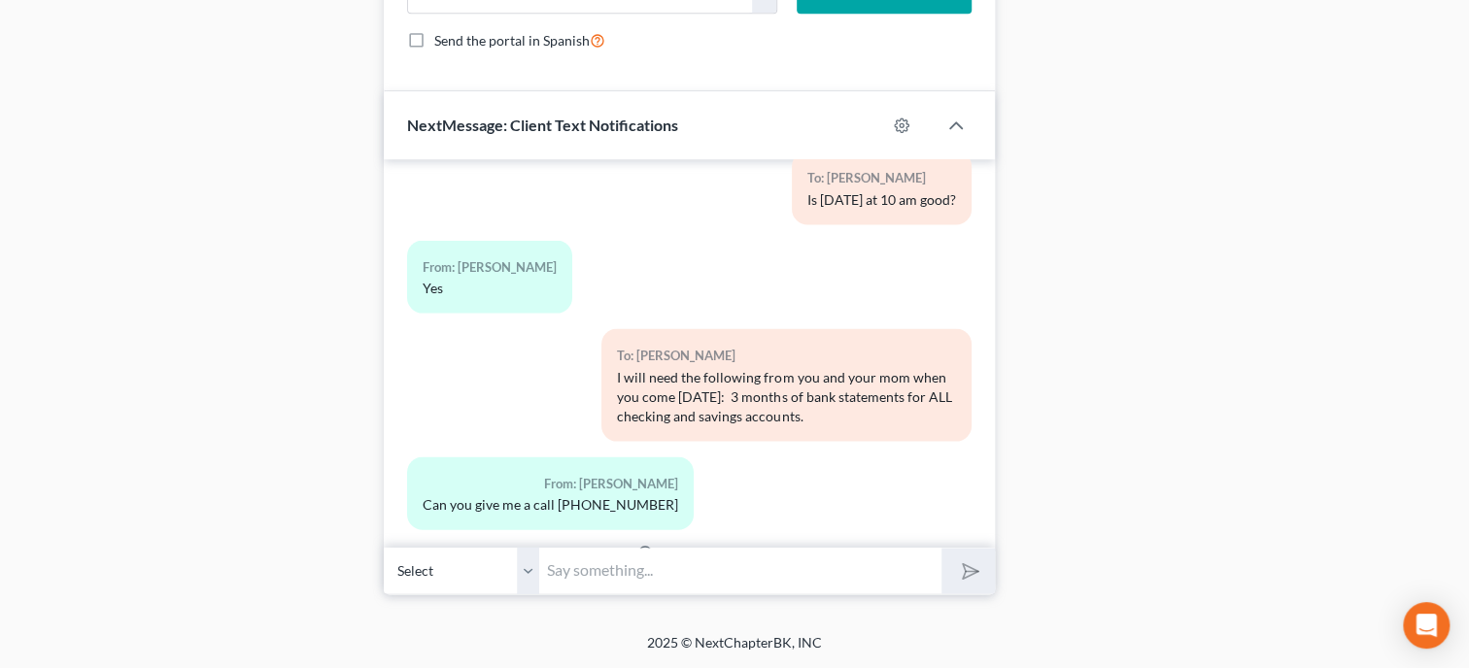
scroll to position [2421, 0]
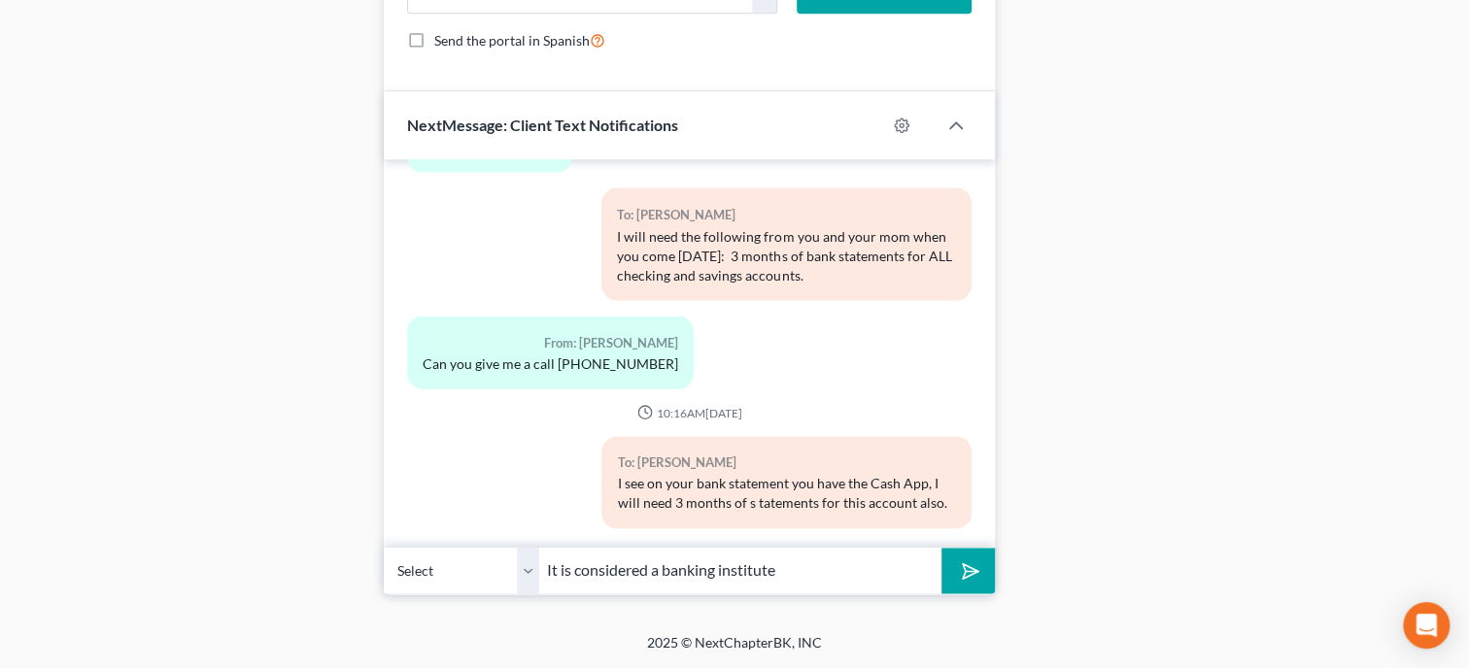
type input "It is considered a banking institute"
click at [941, 548] on button "submit" at bounding box center [967, 571] width 53 height 46
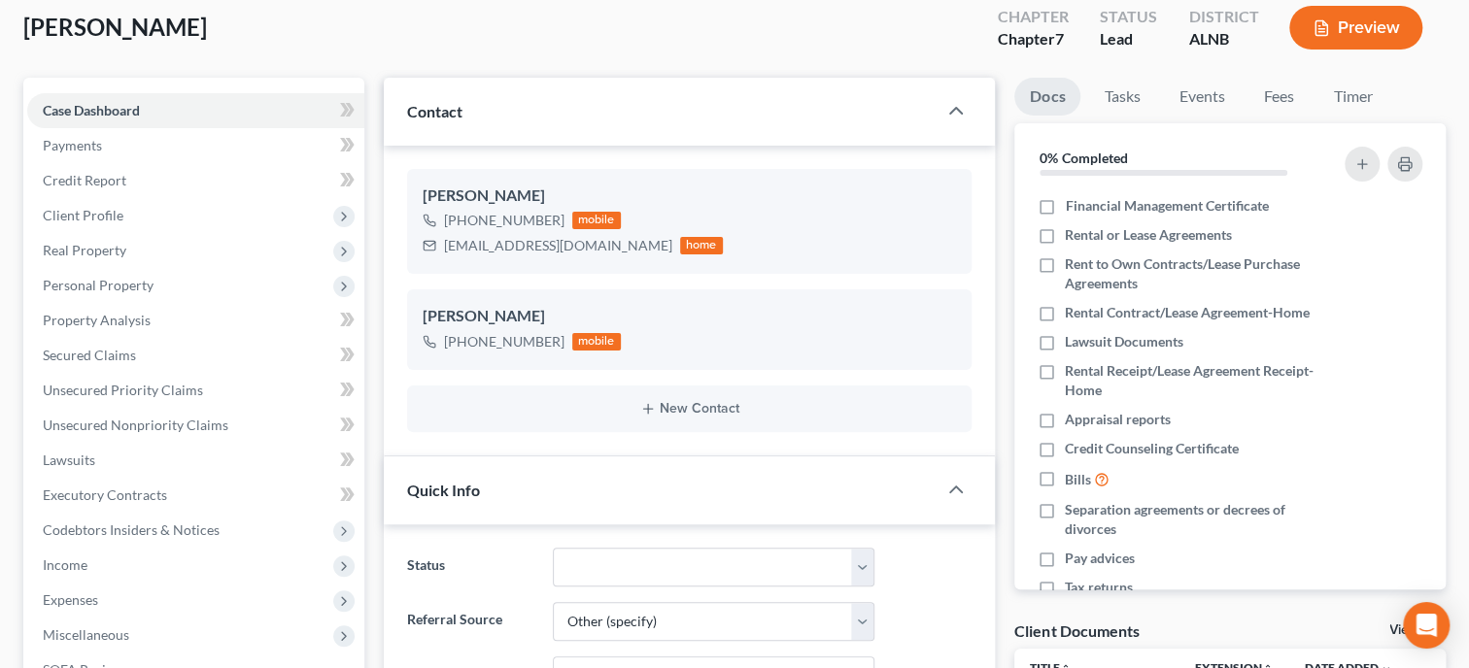
scroll to position [0, 0]
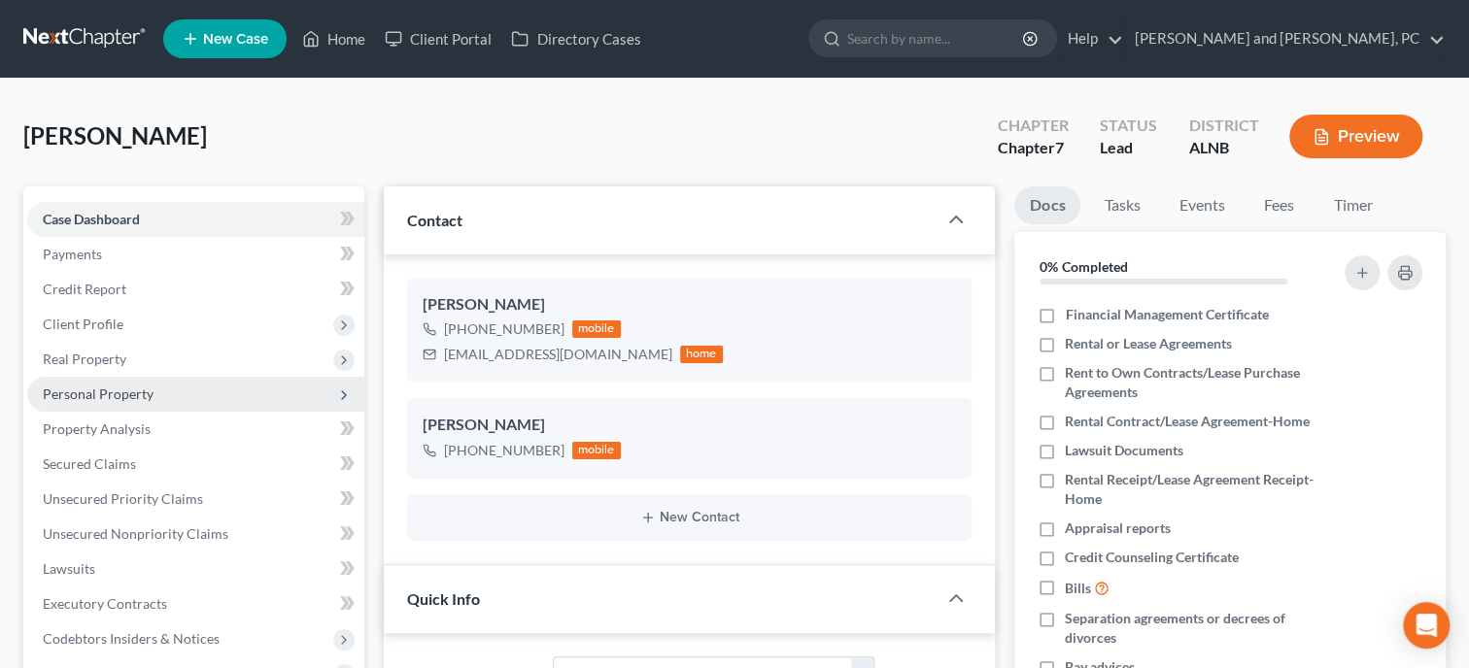
click at [132, 402] on span "Personal Property" at bounding box center [195, 394] width 337 height 35
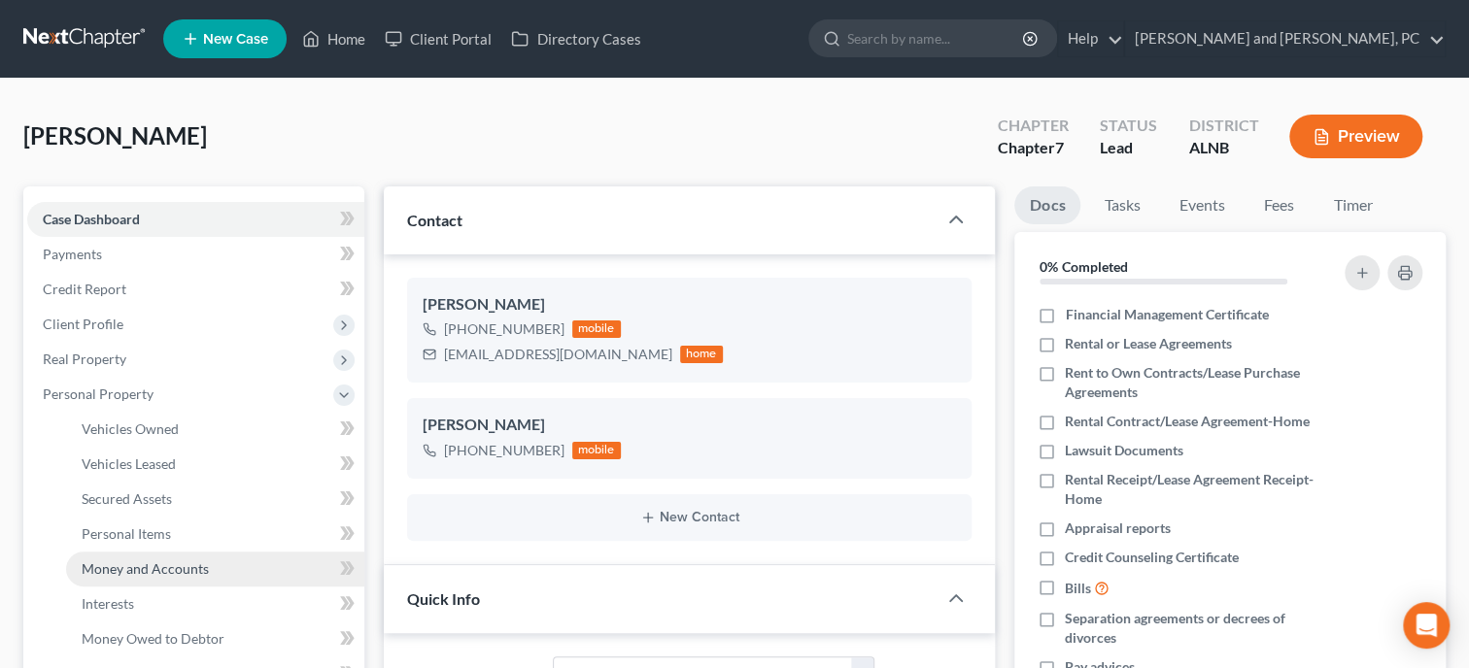
click at [165, 573] on span "Money and Accounts" at bounding box center [145, 569] width 127 height 17
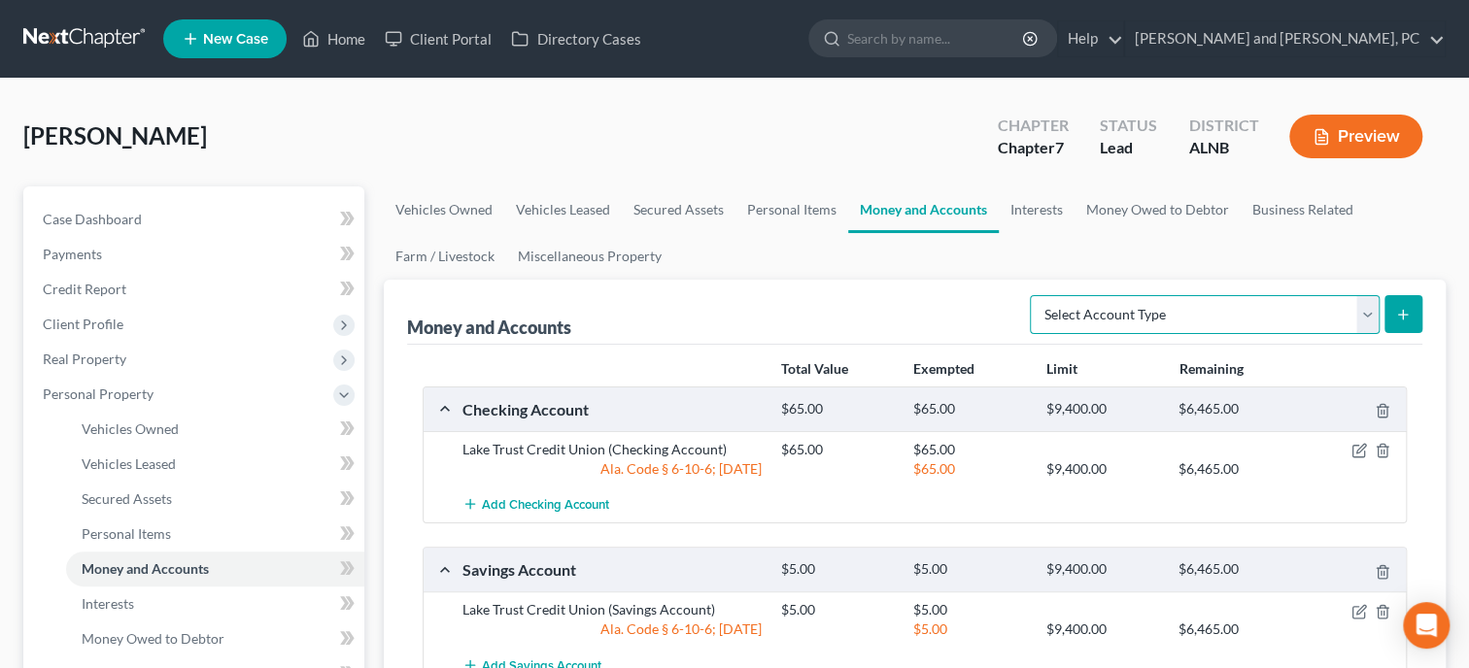
click at [1030, 295] on select "Select Account Type Brokerage Cash on Hand Certificates of Deposit Checking Acc…" at bounding box center [1205, 314] width 350 height 39
select select "checking"
click option "Checking Account" at bounding box center [0, 0] width 0 height 0
click at [1405, 310] on icon "submit" at bounding box center [1403, 315] width 16 height 16
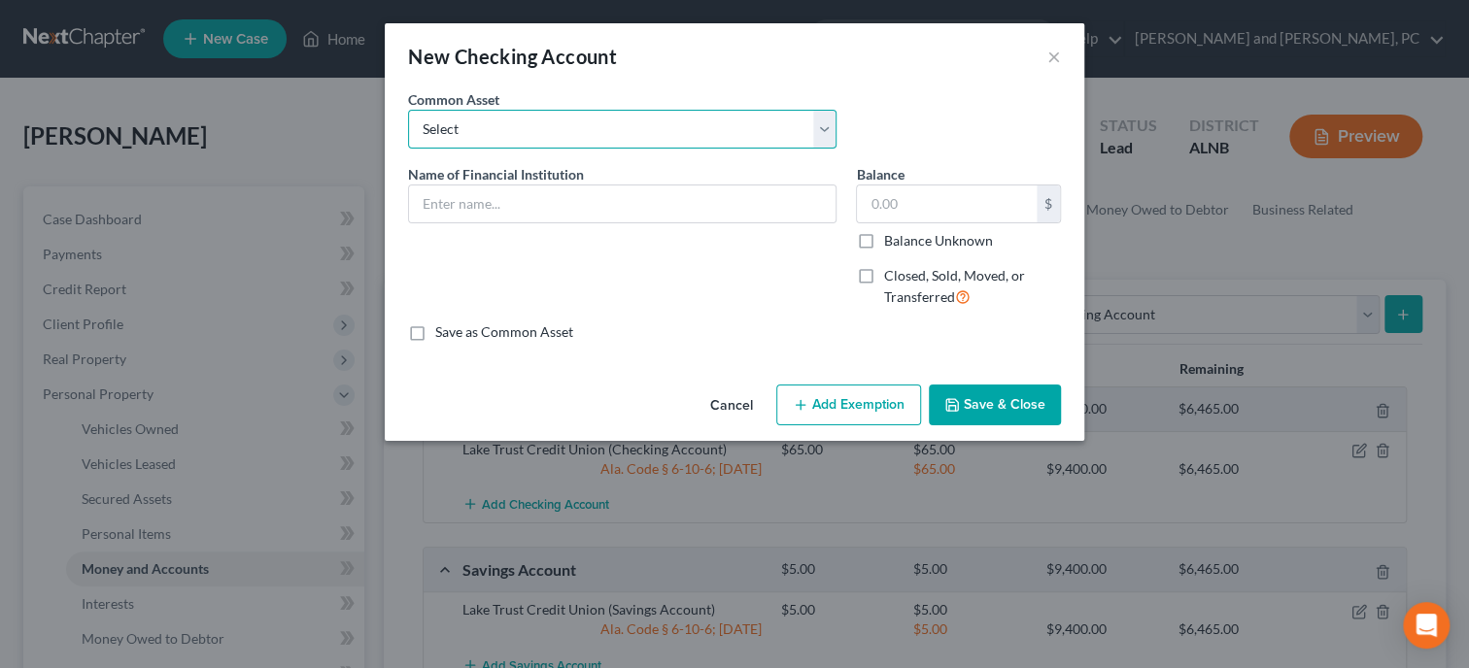
select select "22"
click option "Cash App" at bounding box center [0, 0] width 0 height 0
type input "Cash App"
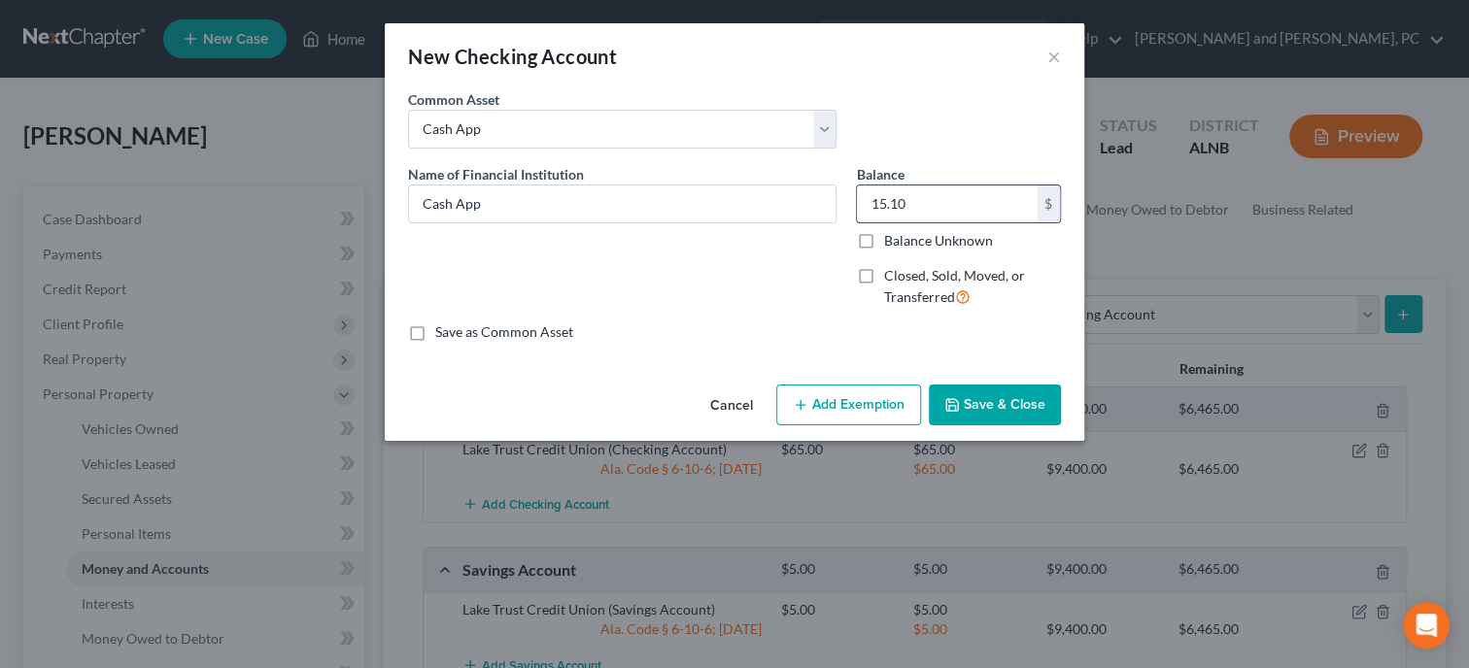
click at [971, 216] on input "15.10" at bounding box center [947, 204] width 180 height 37
type input "10.00"
click at [895, 399] on button "Add Exemption" at bounding box center [848, 405] width 145 height 41
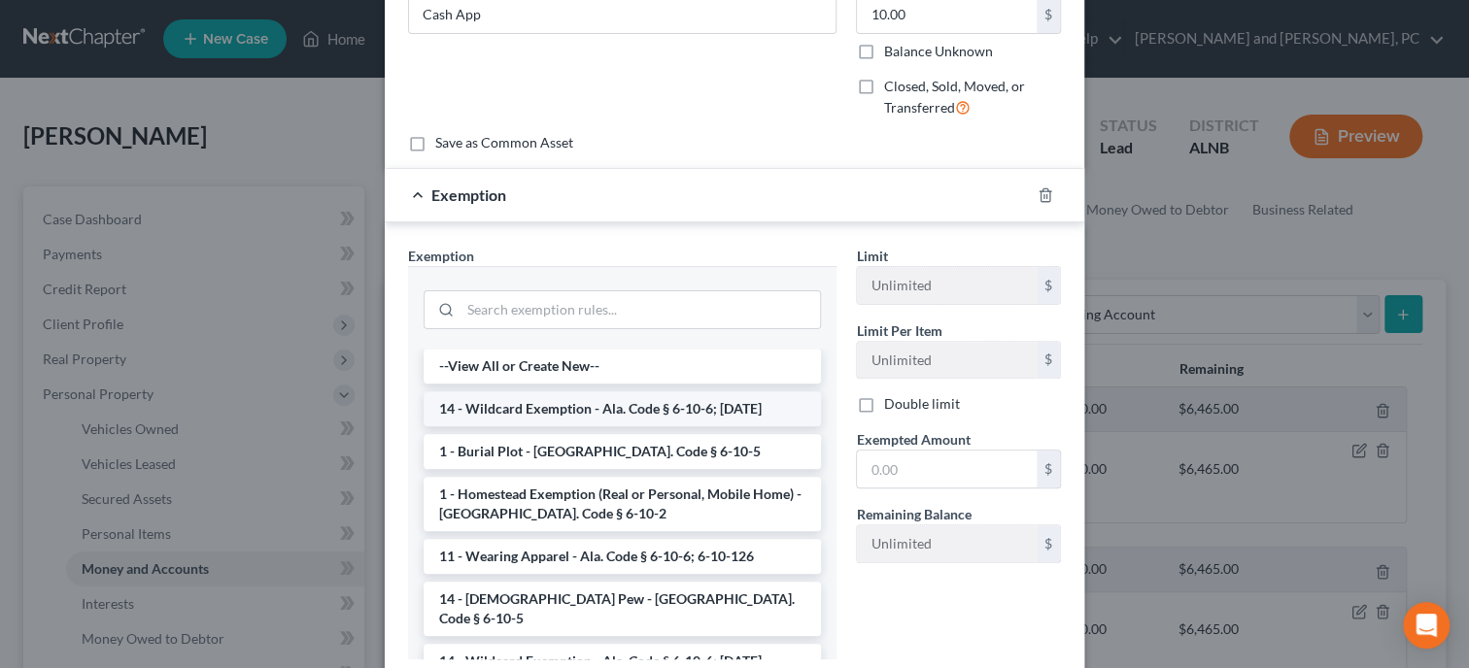
scroll to position [199, 0]
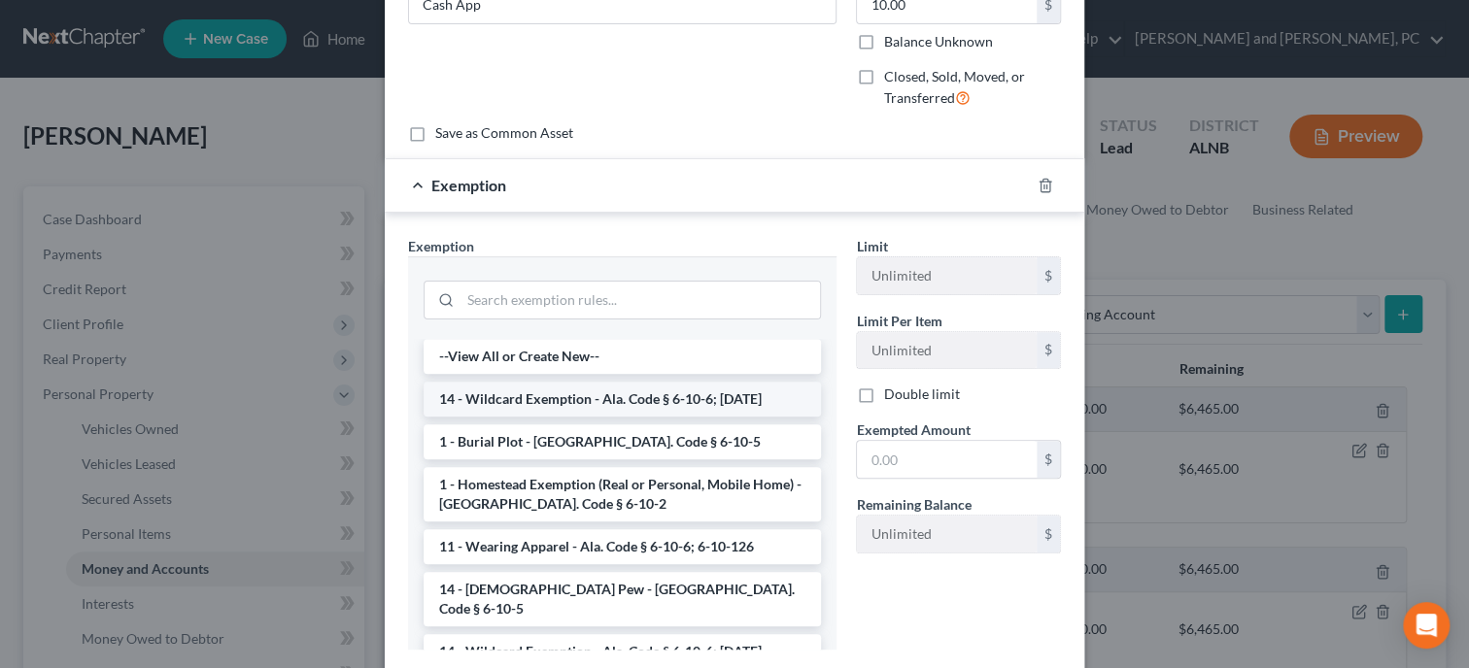
click at [652, 396] on li "14 - Wildcard Exemption - Ala. Code § 6-10-6; 6-10-12" at bounding box center [622, 399] width 397 height 35
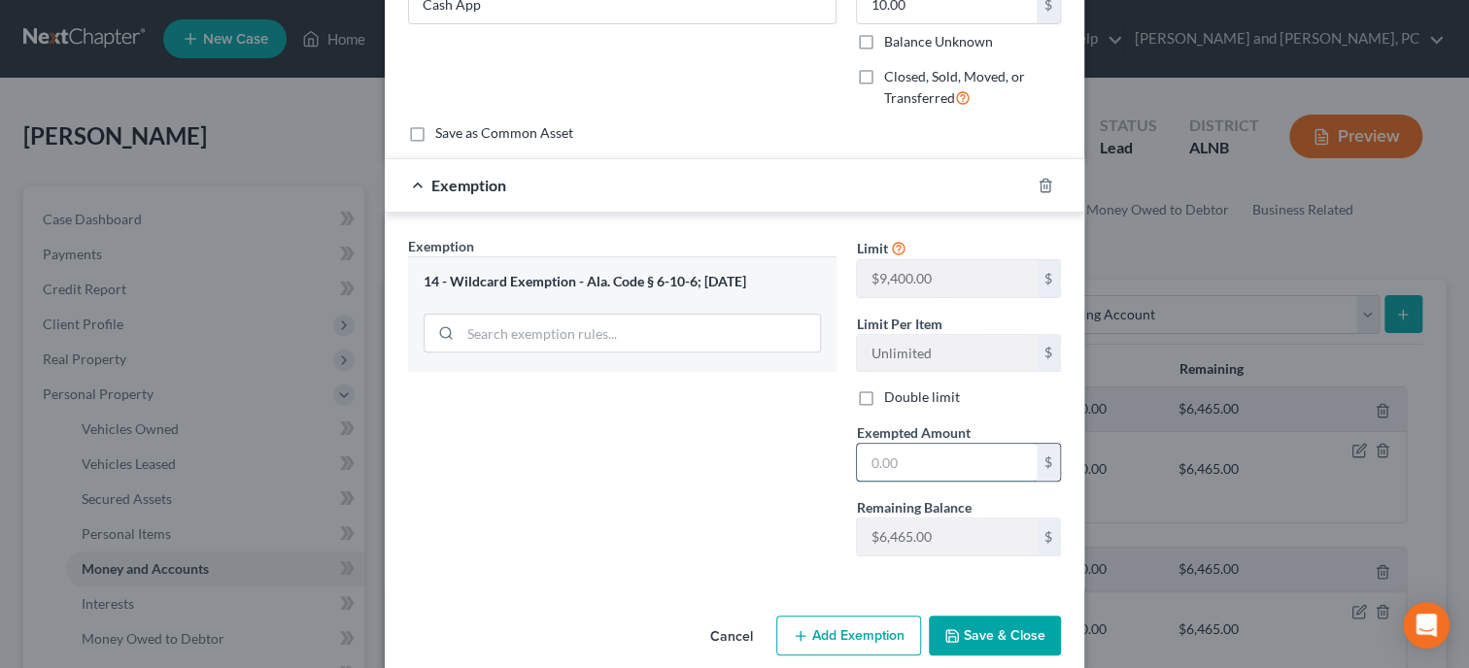
click at [914, 463] on input "text" at bounding box center [947, 462] width 180 height 37
type input "10.00"
click at [979, 623] on button "Save & Close" at bounding box center [995, 636] width 132 height 41
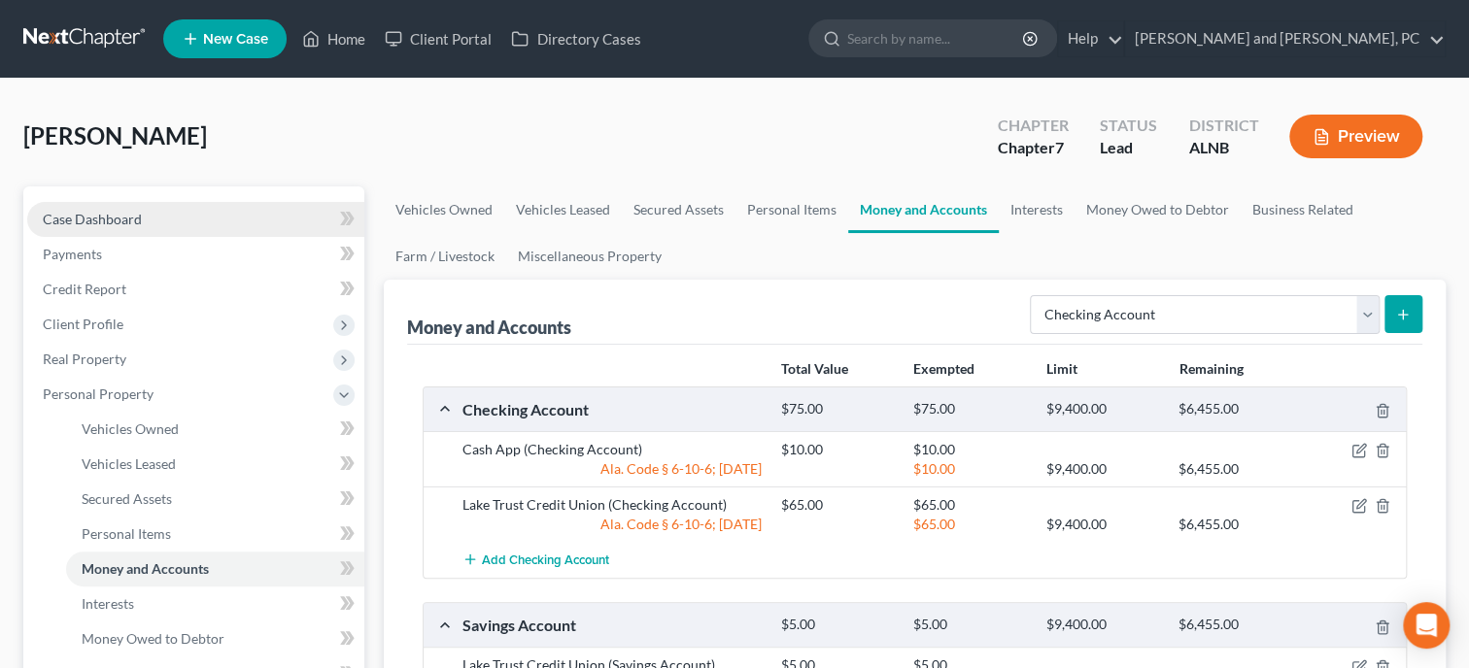
click at [145, 226] on link "Case Dashboard" at bounding box center [195, 219] width 337 height 35
select select "10"
select select "6"
select select "0"
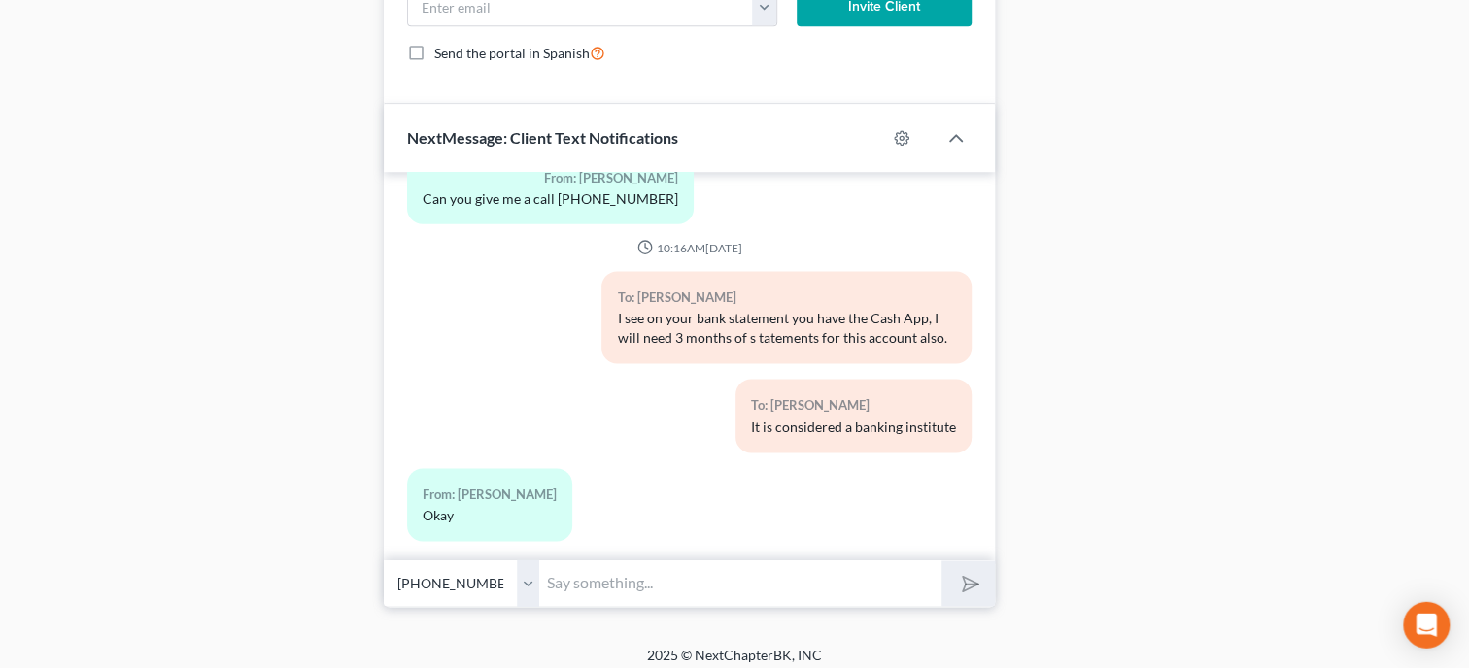
scroll to position [1444, 0]
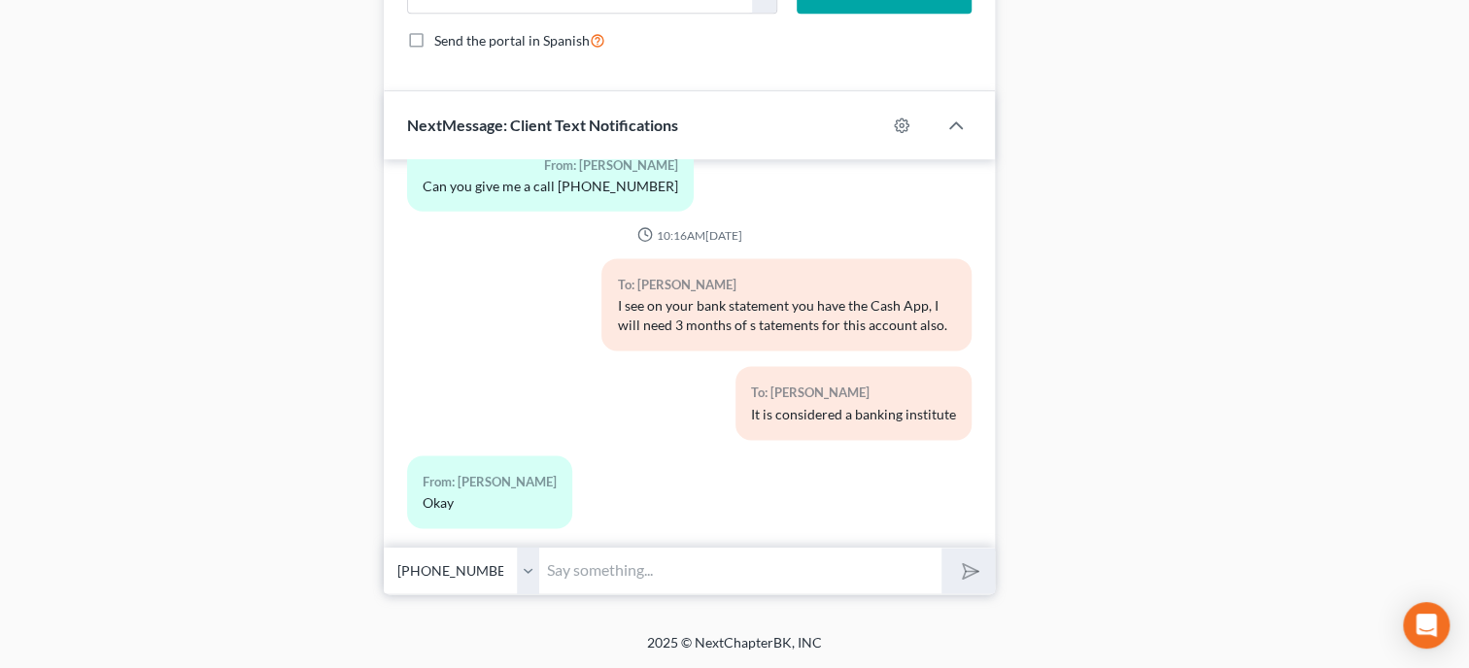
click at [814, 569] on input "text" at bounding box center [740, 571] width 402 height 48
type input "Dorthy's case has been filed. Her case number is 25-41338"
click at [971, 548] on button "submit" at bounding box center [967, 571] width 53 height 46
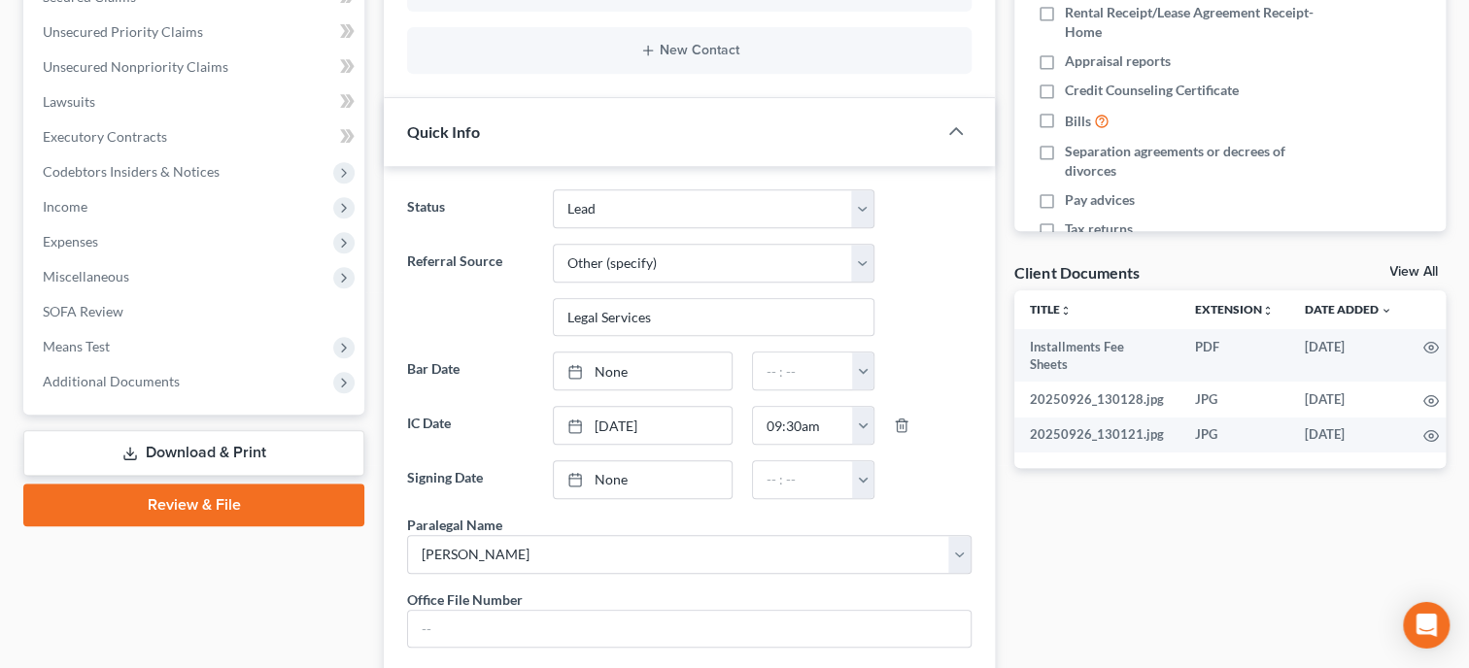
scroll to position [699, 0]
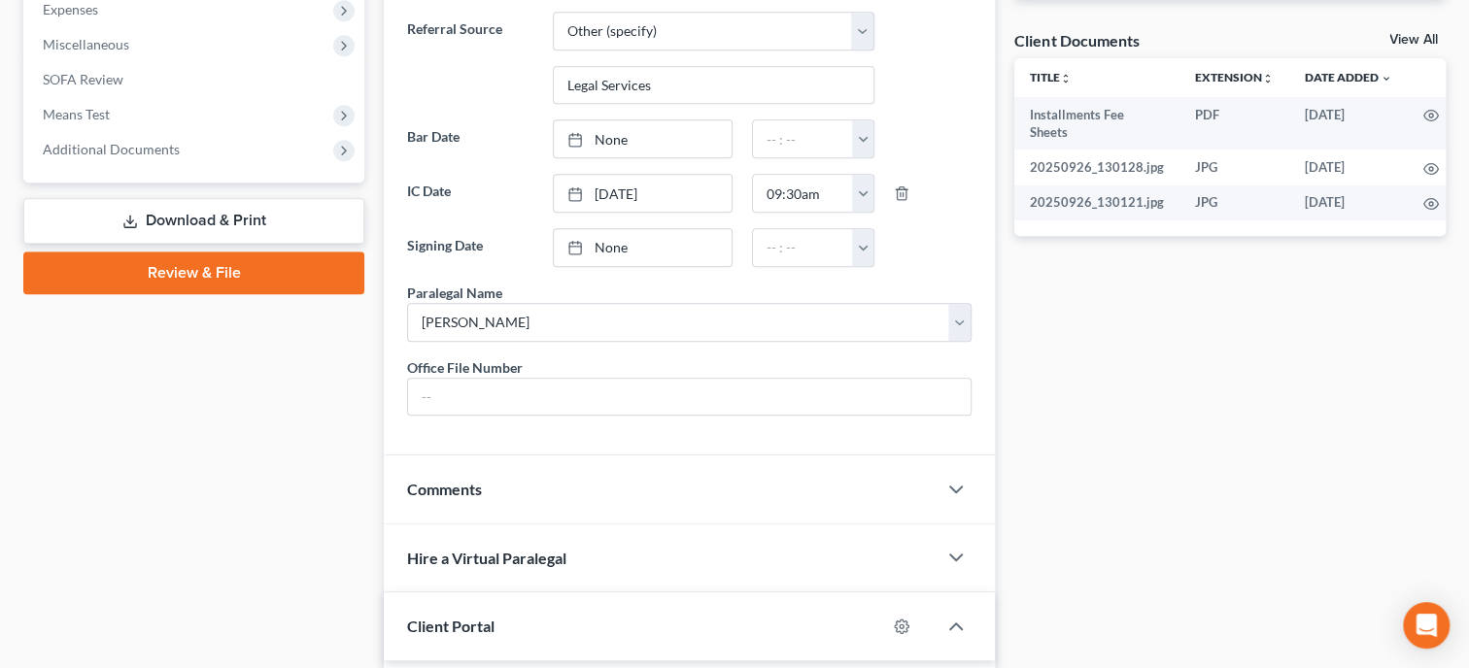
click at [177, 277] on link "Review & File" at bounding box center [193, 273] width 341 height 43
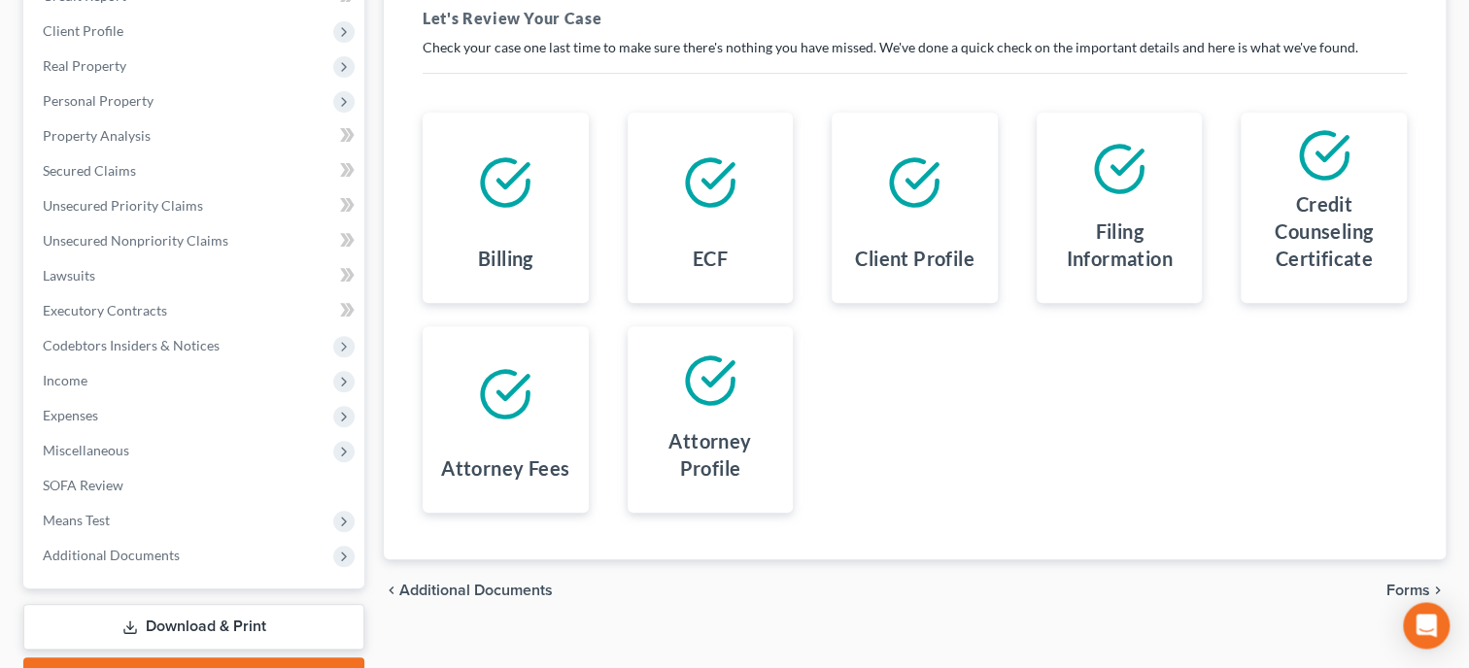
scroll to position [96, 0]
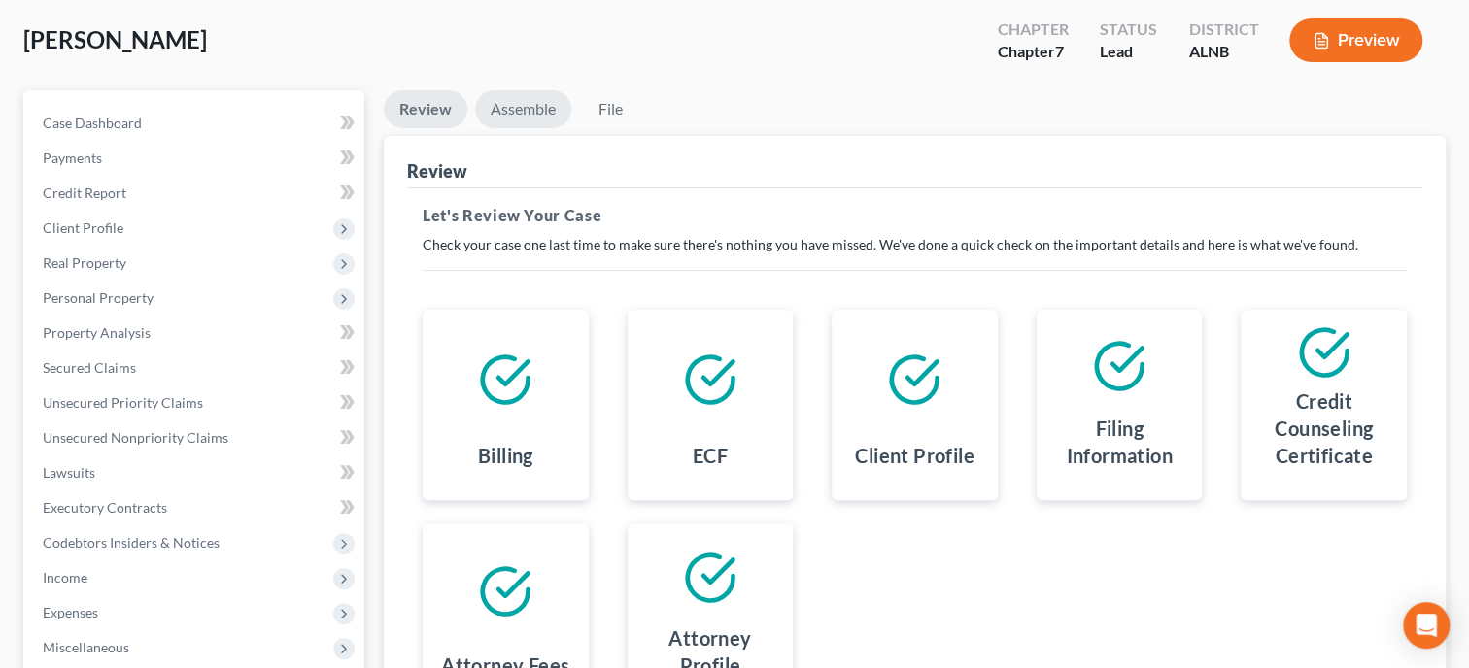
click at [519, 112] on link "Assemble" at bounding box center [523, 109] width 96 height 38
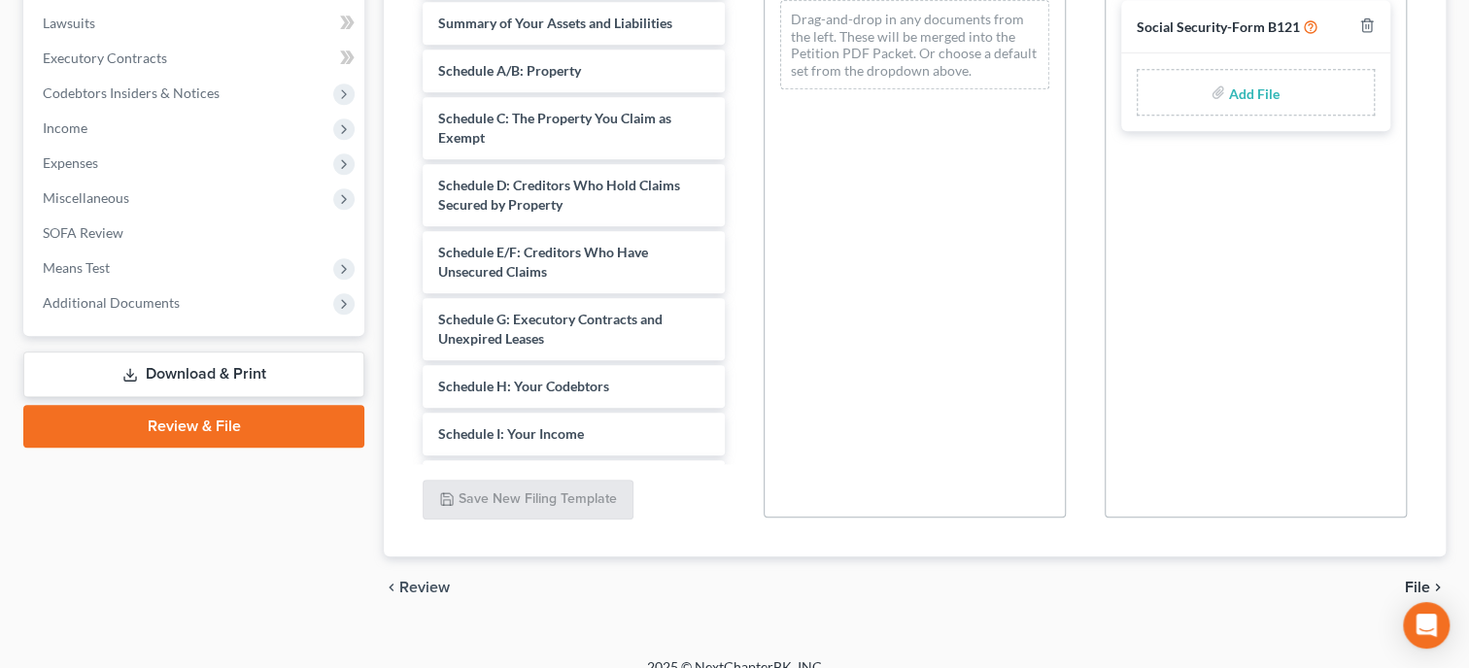
scroll to position [568, 0]
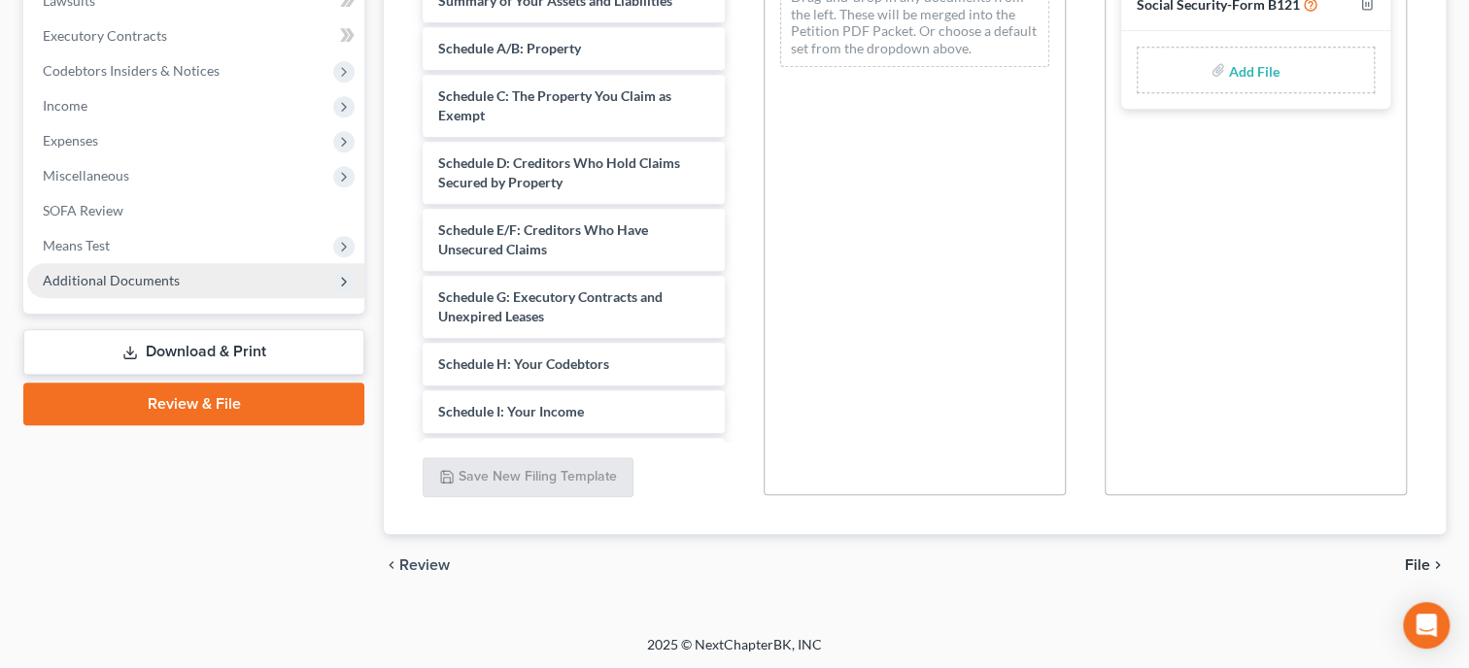
click at [119, 289] on span "Additional Documents" at bounding box center [195, 280] width 337 height 35
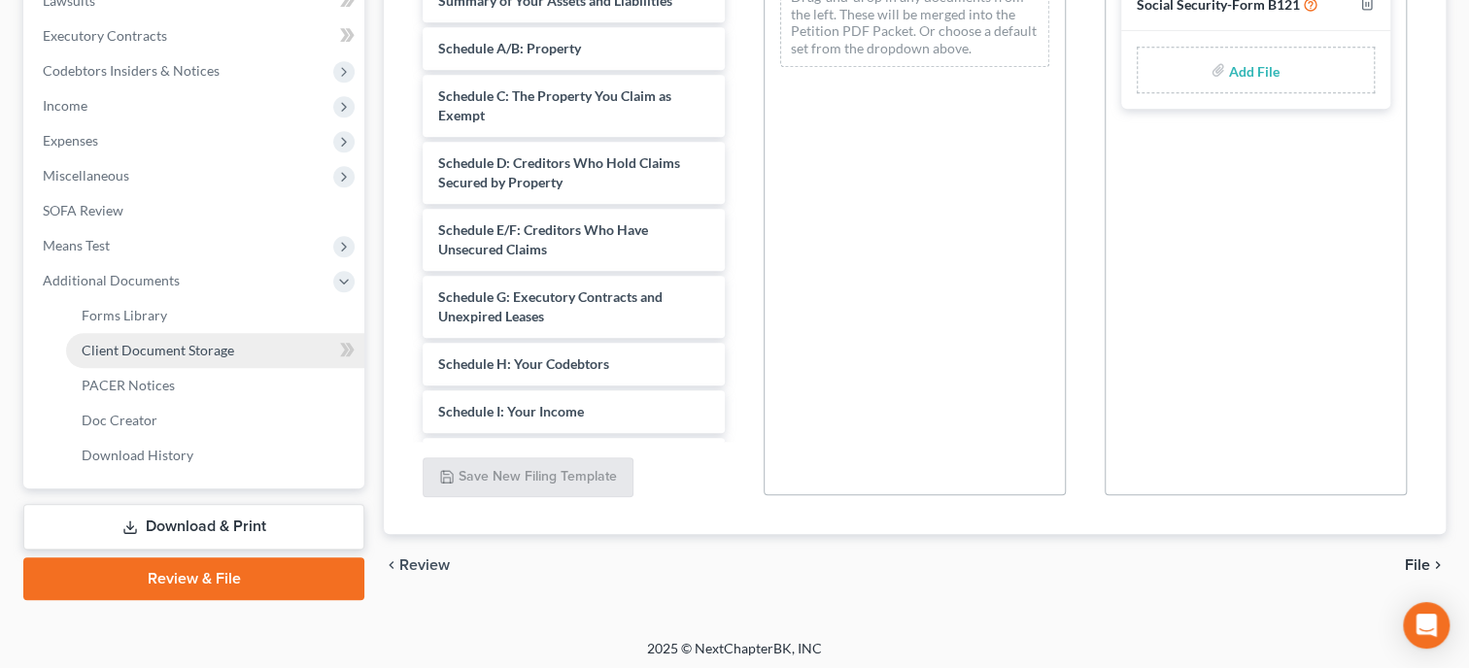
click at [137, 352] on span "Client Document Storage" at bounding box center [158, 350] width 153 height 17
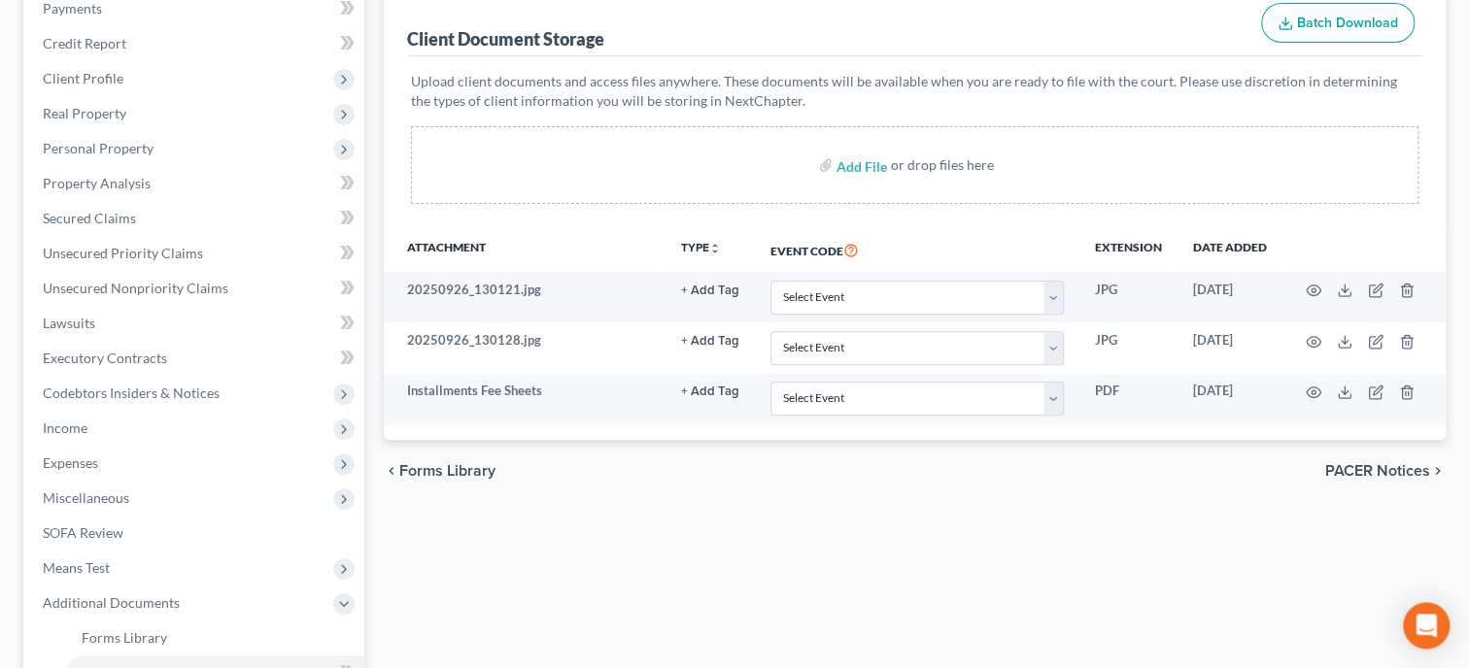
scroll to position [299, 0]
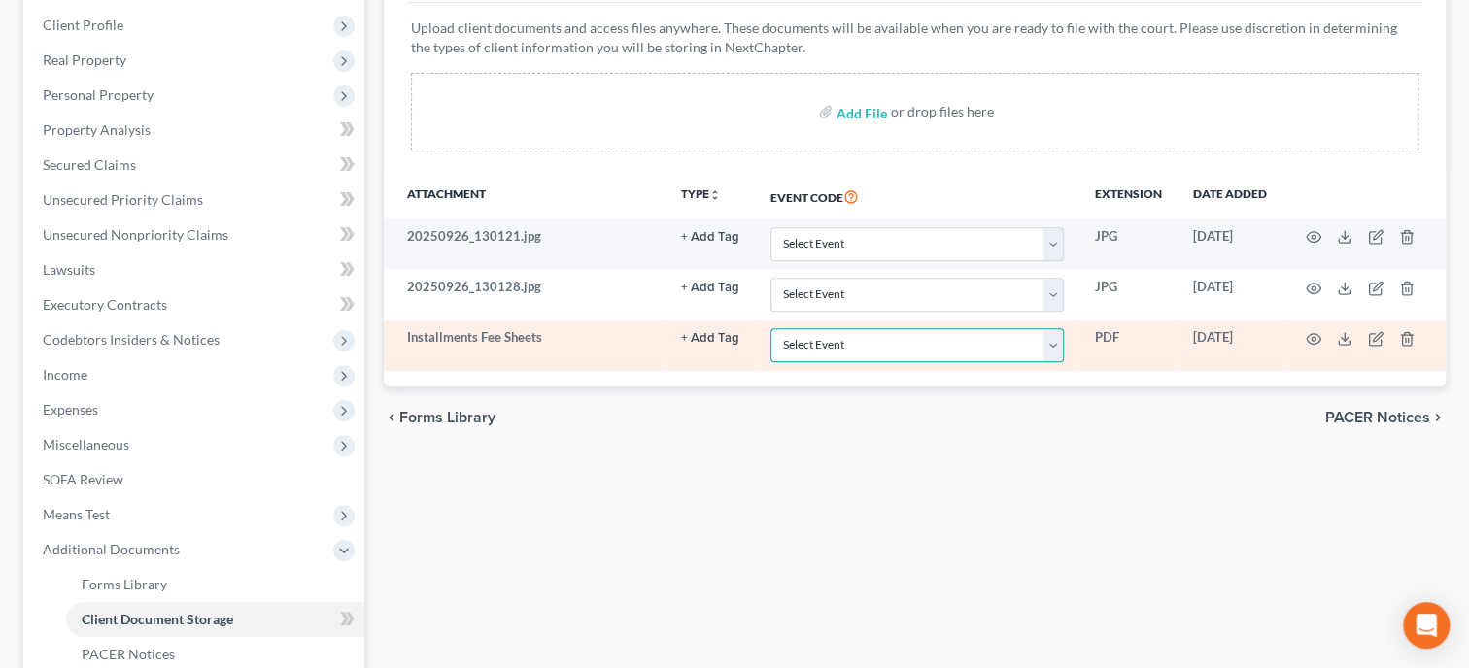
select select "23"
click option "Pay Filing Fee in Installments" at bounding box center [0, 0] width 0 height 0
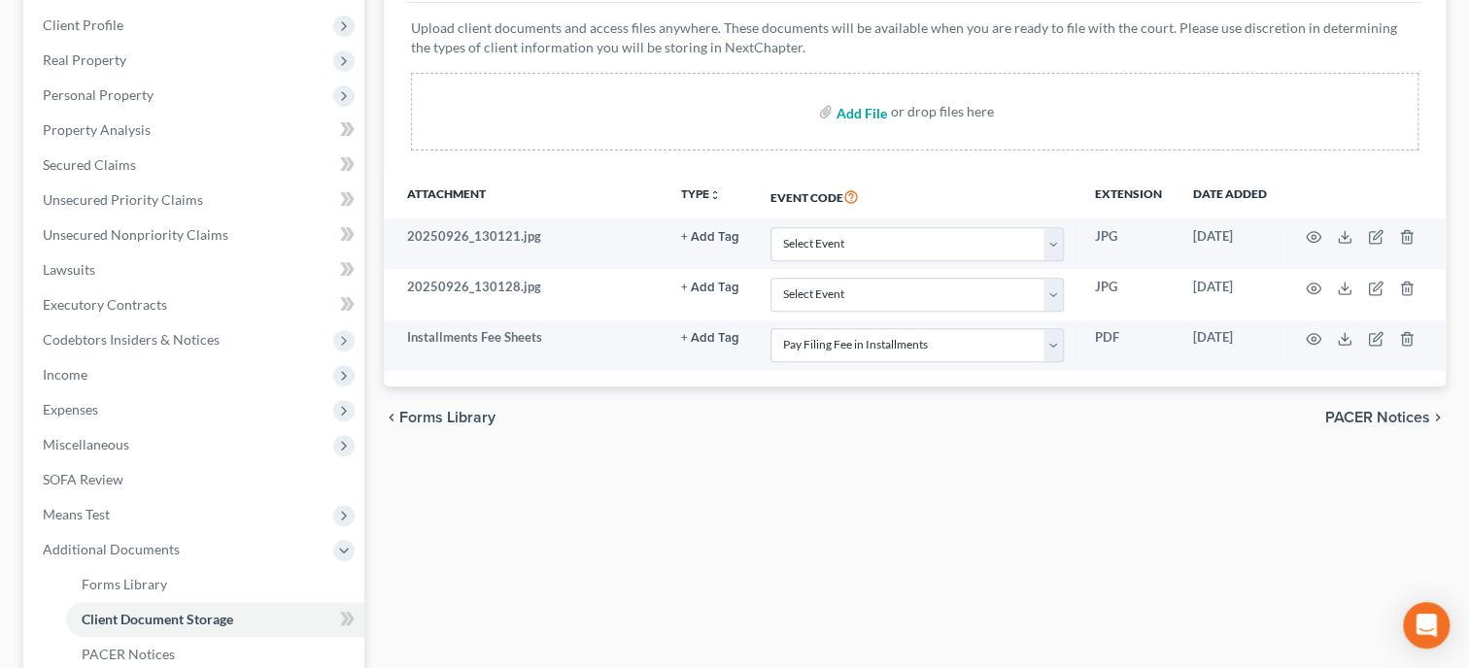
click at [848, 105] on input "file" at bounding box center [859, 111] width 47 height 35
type input "C:\fakepath\ccc.pdf"
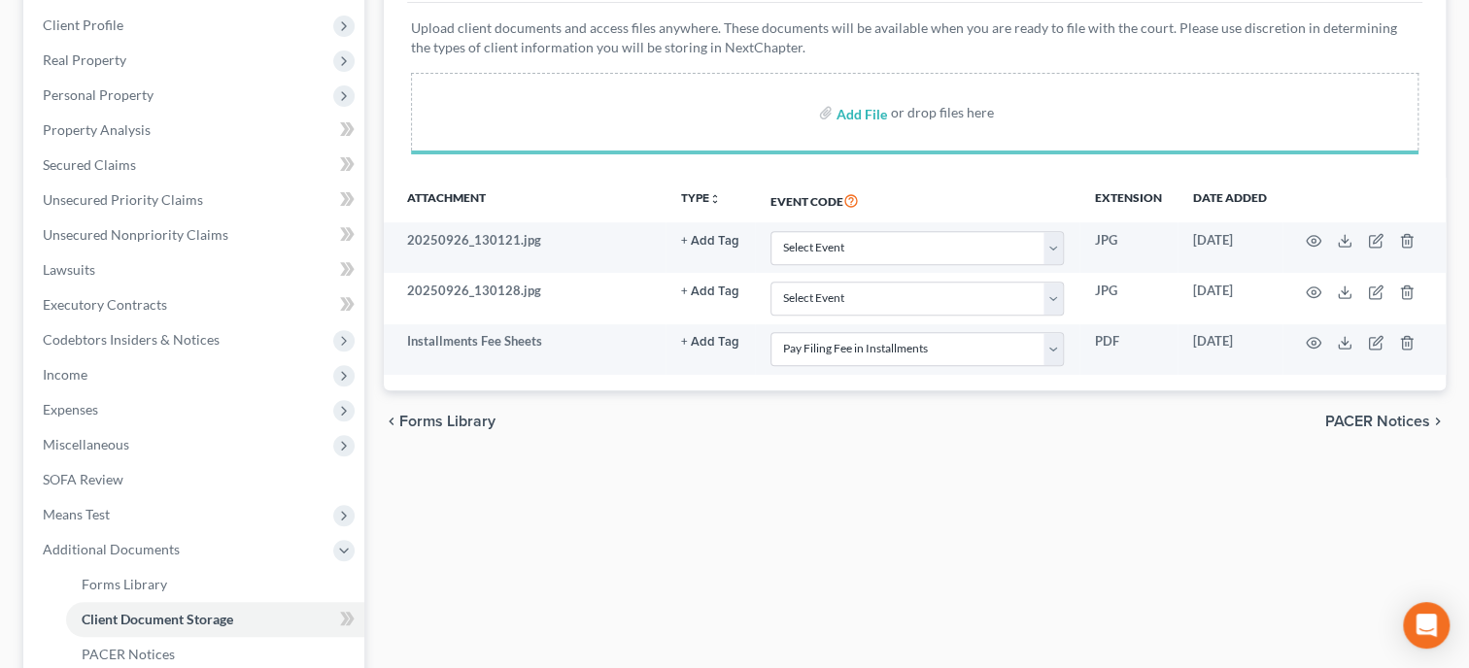
select select "23"
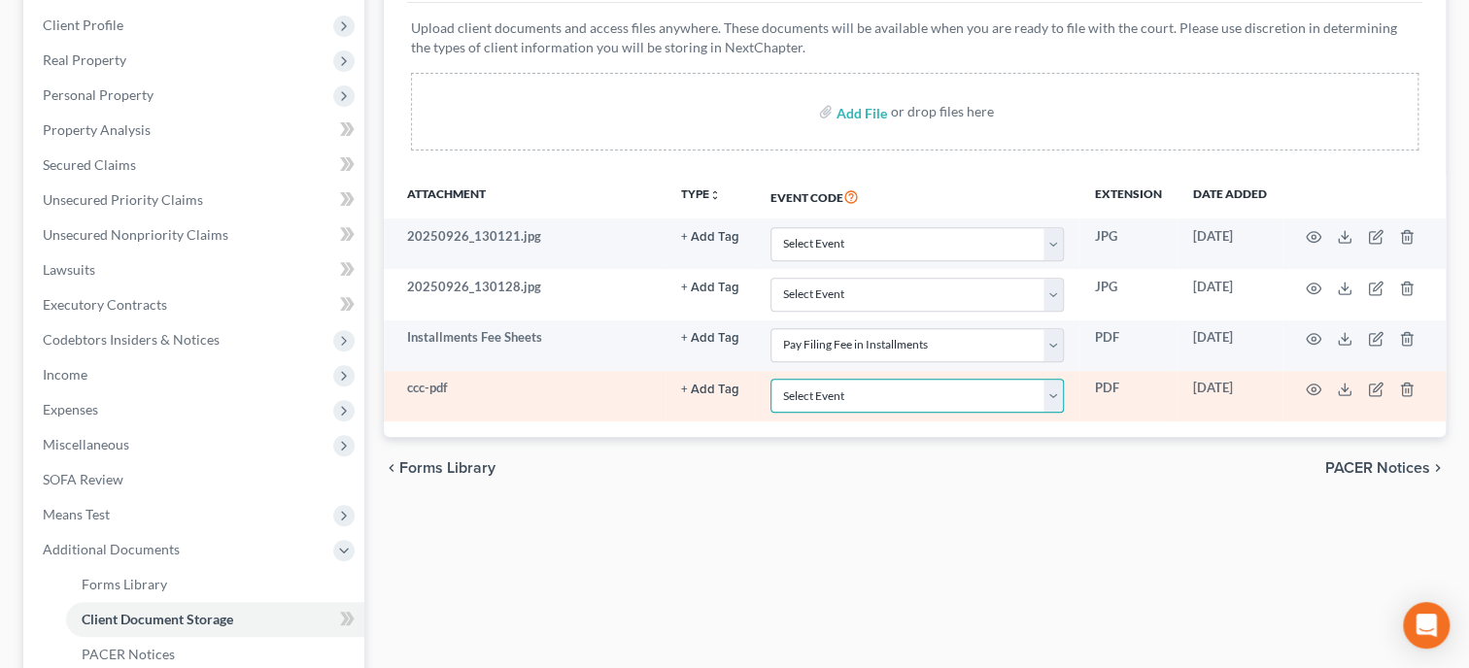
select select "5"
click option "Certificate of Credit Counseling" at bounding box center [0, 0] width 0 height 0
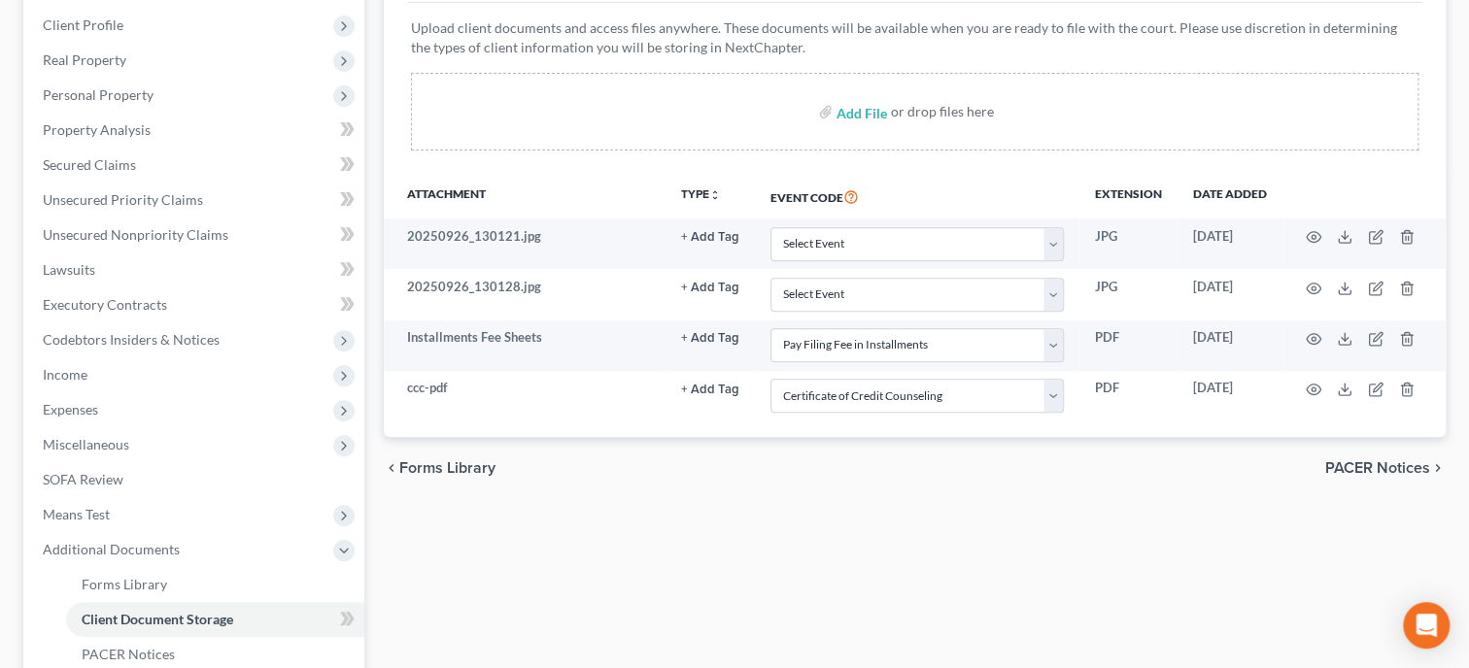
click at [833, 458] on div "chevron_left Forms Library PACER Notices chevron_right" at bounding box center [915, 468] width 1062 height 62
click at [159, 361] on span "Income" at bounding box center [195, 374] width 337 height 35
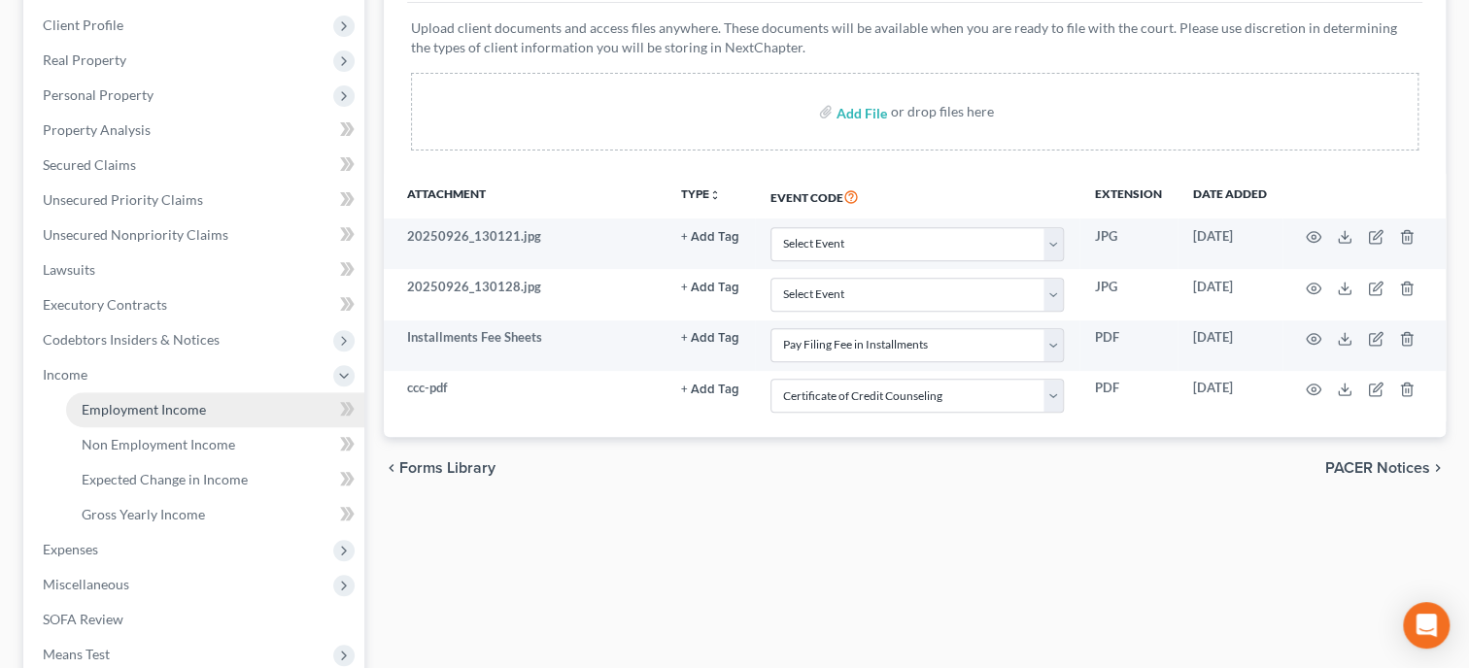
click at [158, 405] on span "Employment Income" at bounding box center [144, 409] width 124 height 17
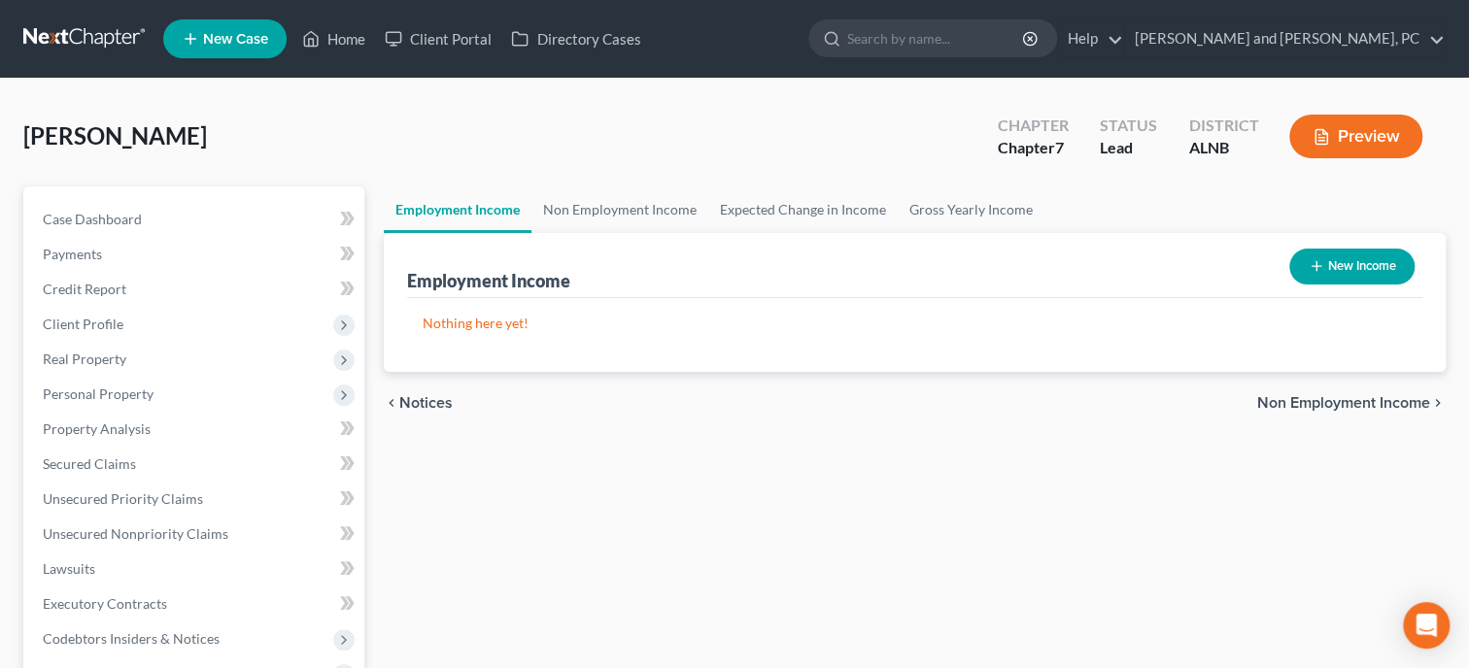
click at [1405, 252] on button "New Income" at bounding box center [1351, 267] width 125 height 36
select select "0"
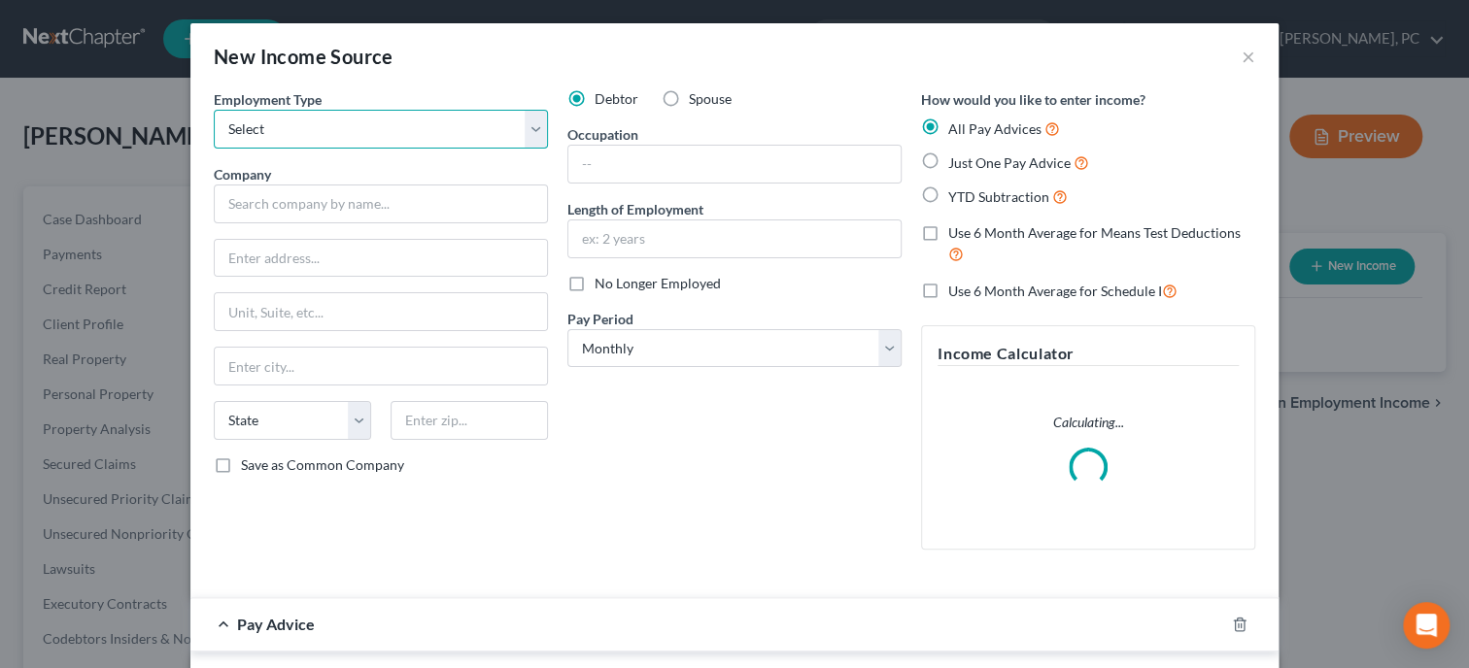
click at [214, 110] on select "Select Full or Part Time Employment Self Employment" at bounding box center [381, 129] width 334 height 39
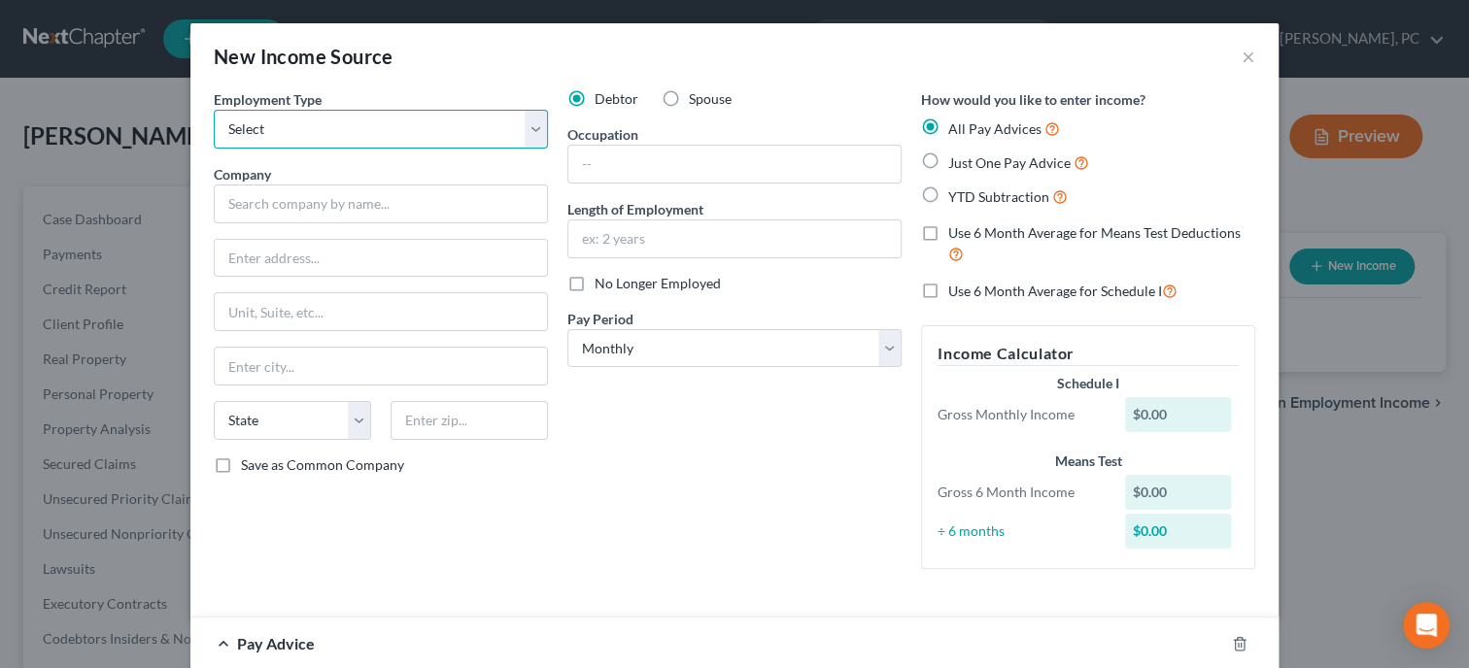
click at [346, 136] on select "Select Full or Part Time Employment Self Employment" at bounding box center [381, 129] width 334 height 39
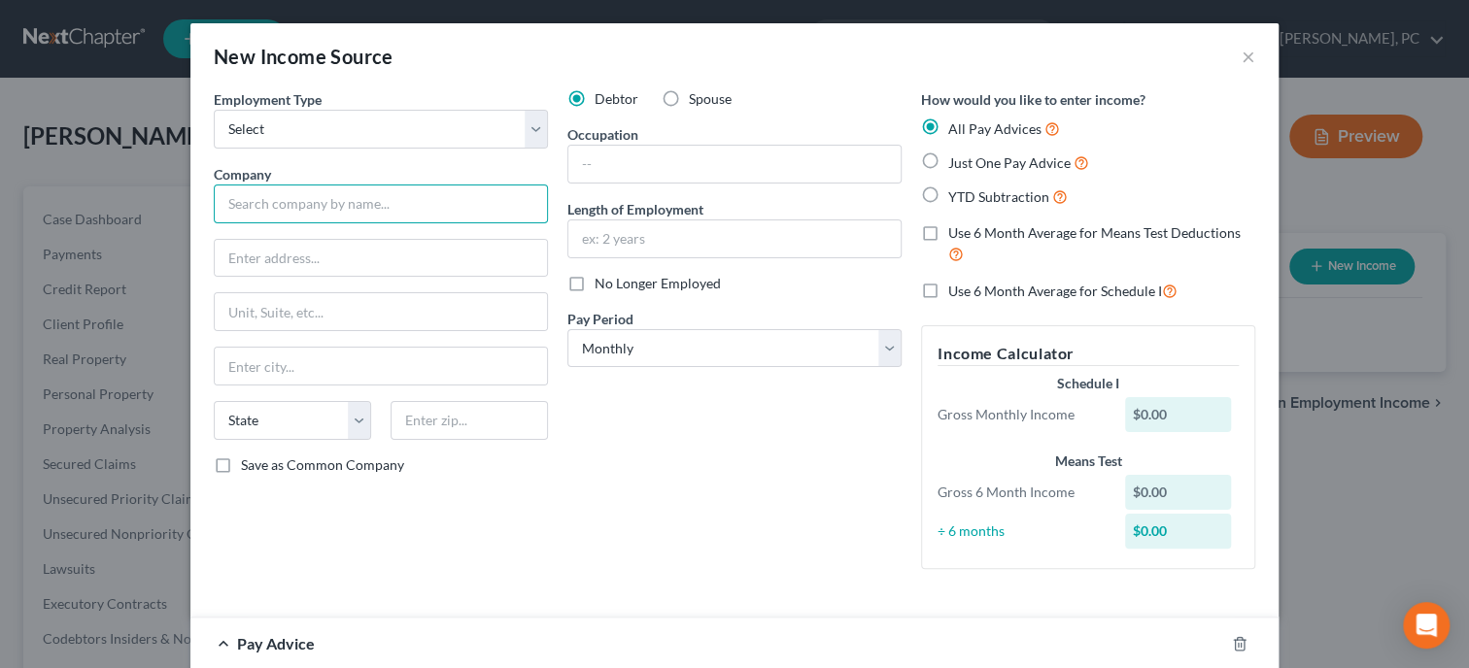
click at [349, 199] on input "text" at bounding box center [381, 204] width 334 height 39
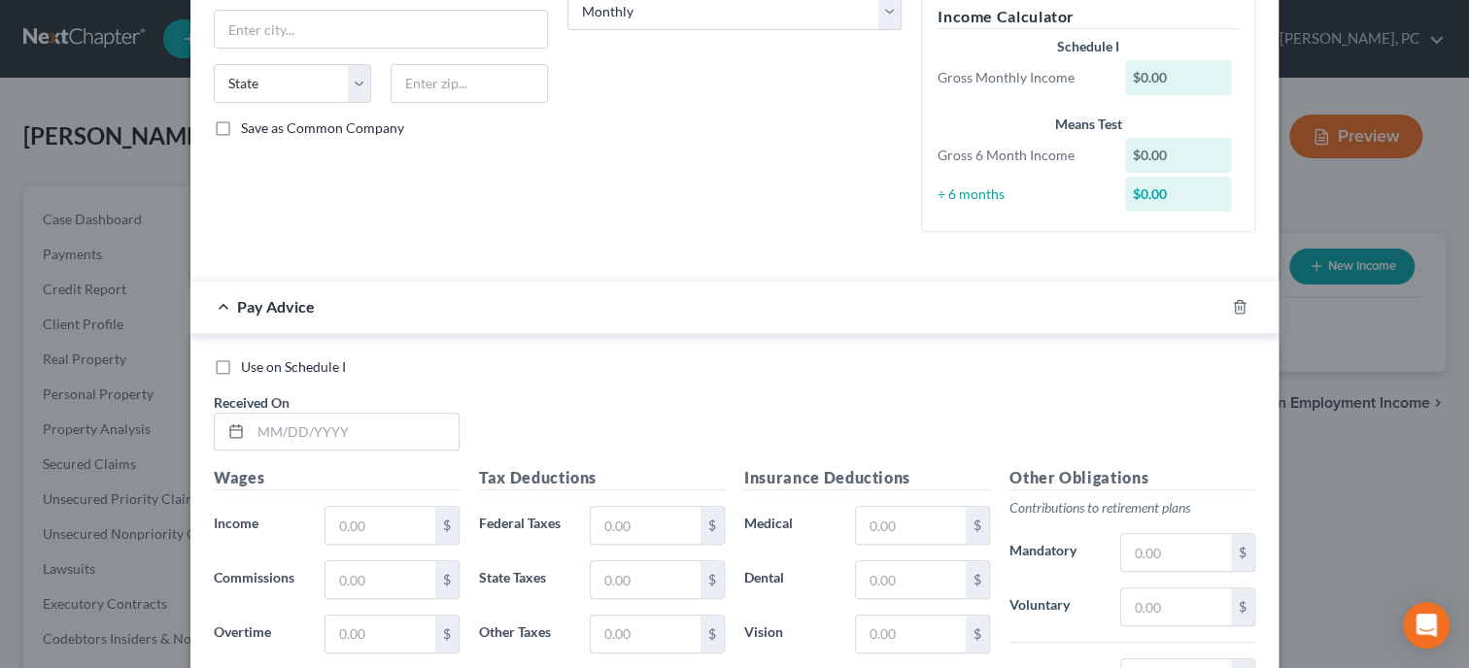
scroll to position [289, 0]
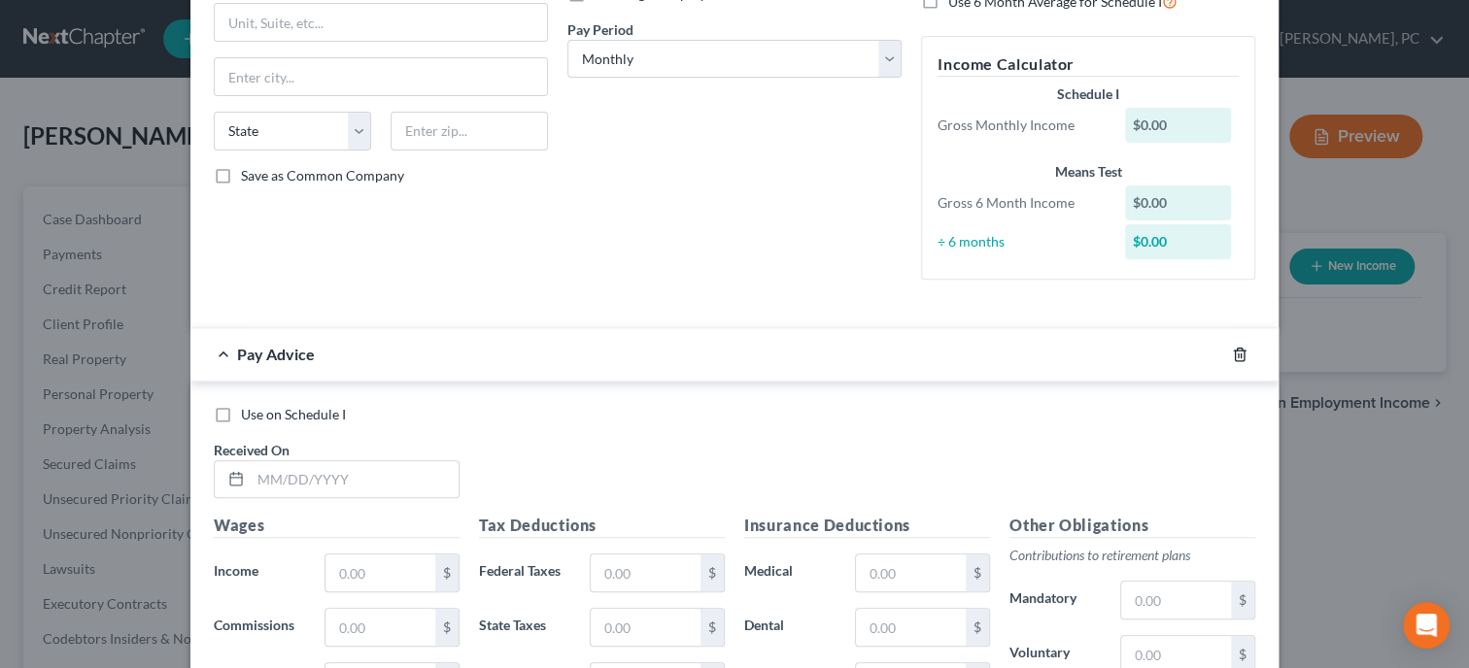
type input "Unemployed"
click at [1242, 352] on icon "button" at bounding box center [1240, 355] width 16 height 16
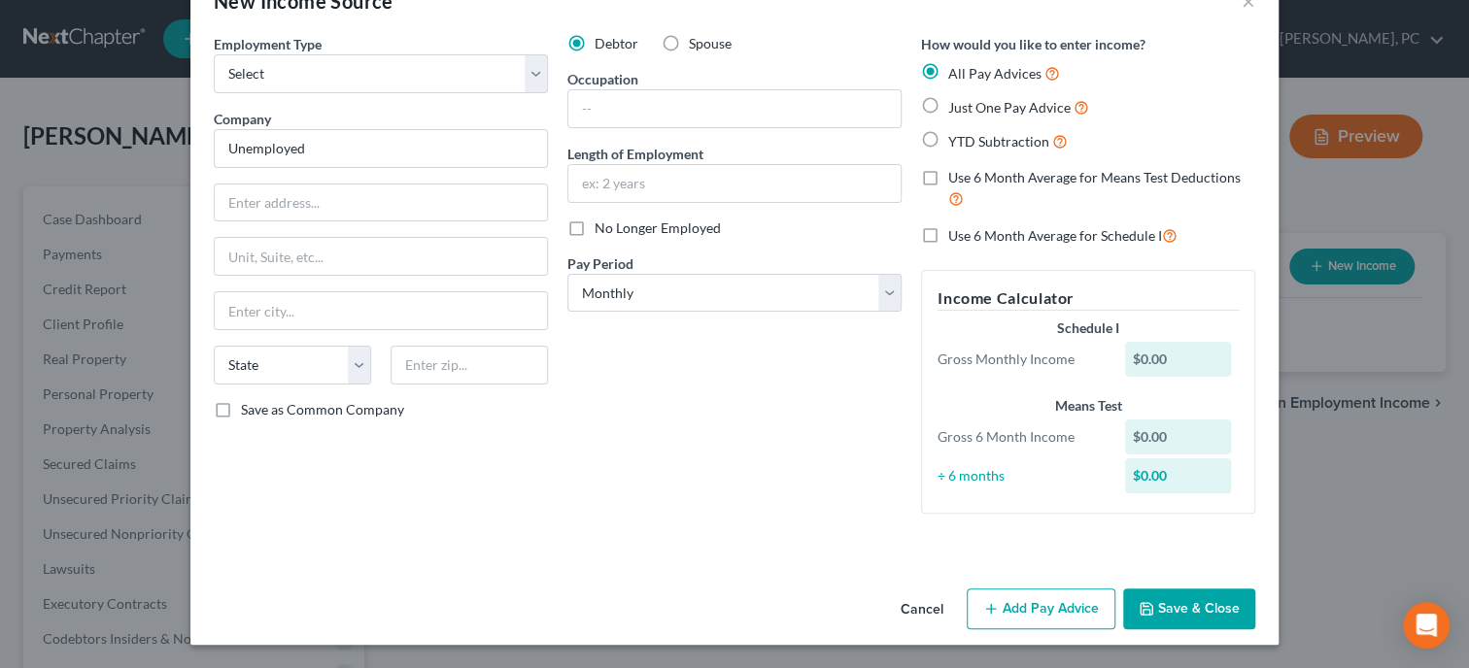
scroll to position [54, 0]
click at [1183, 595] on button "Save & Close" at bounding box center [1189, 610] width 132 height 41
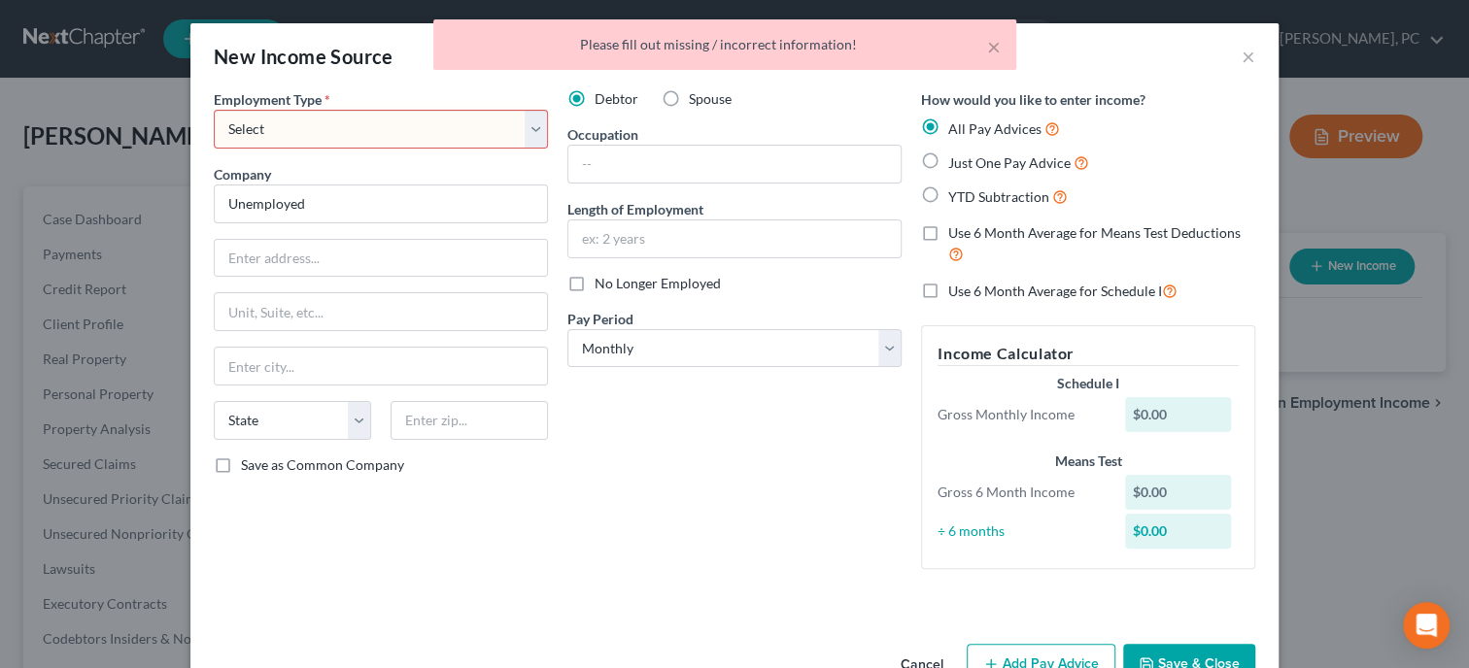
scroll to position [0, 0]
click at [214, 110] on select "Select Full or Part Time Employment Self Employment" at bounding box center [381, 129] width 334 height 39
select select "0"
click option "Full or Part Time Employment" at bounding box center [0, 0] width 0 height 0
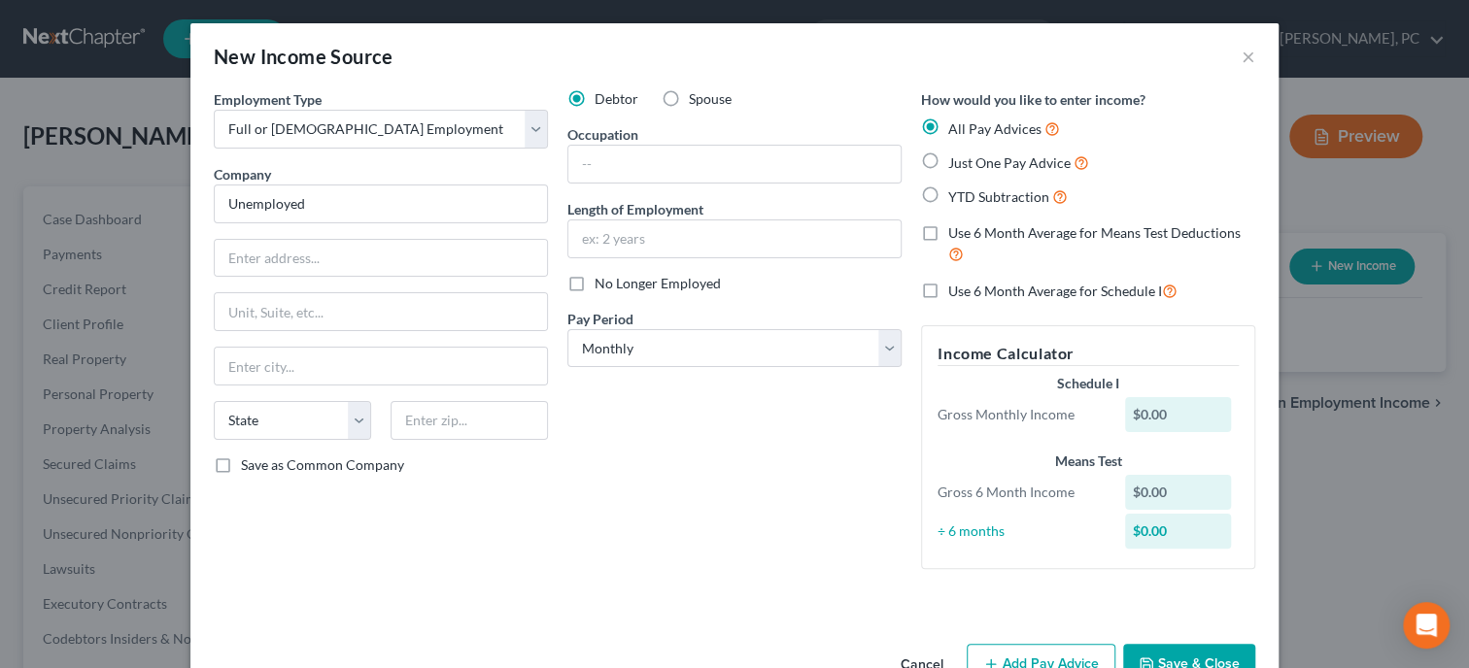
click at [1149, 652] on button "Save & Close" at bounding box center [1189, 664] width 132 height 41
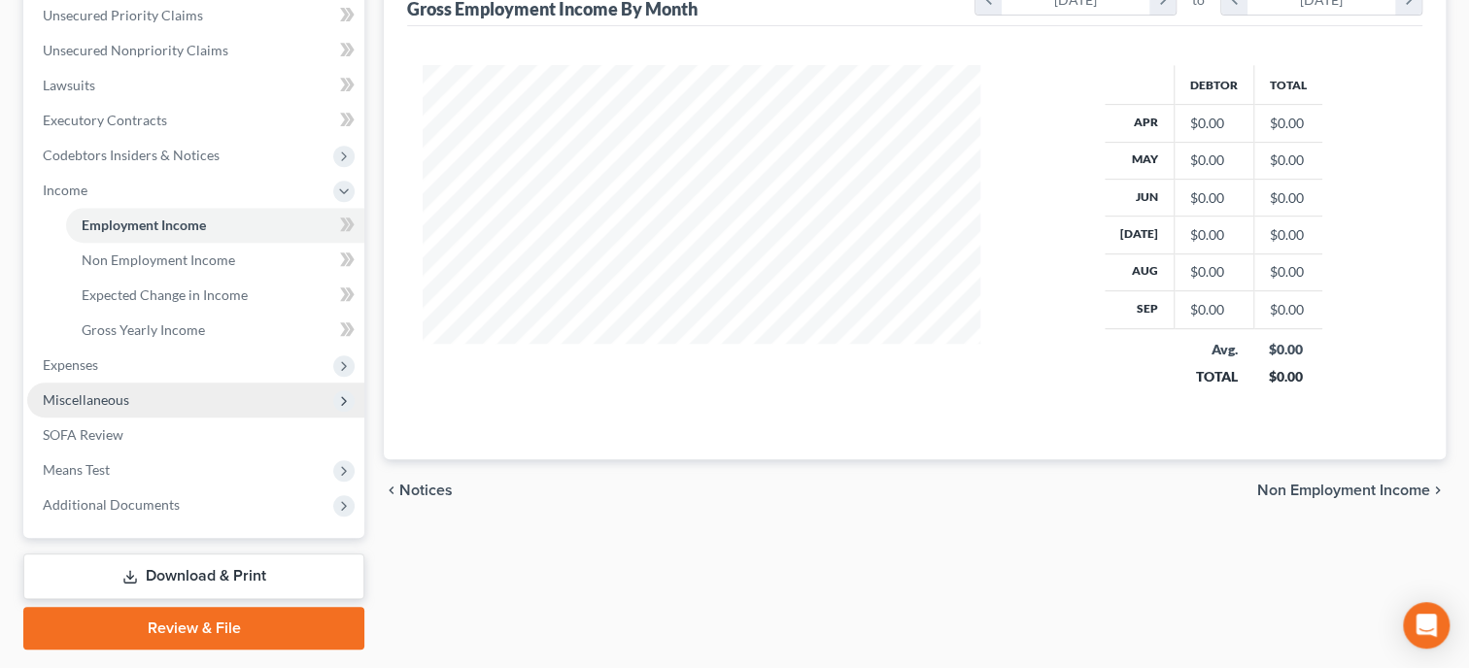
scroll to position [536, 0]
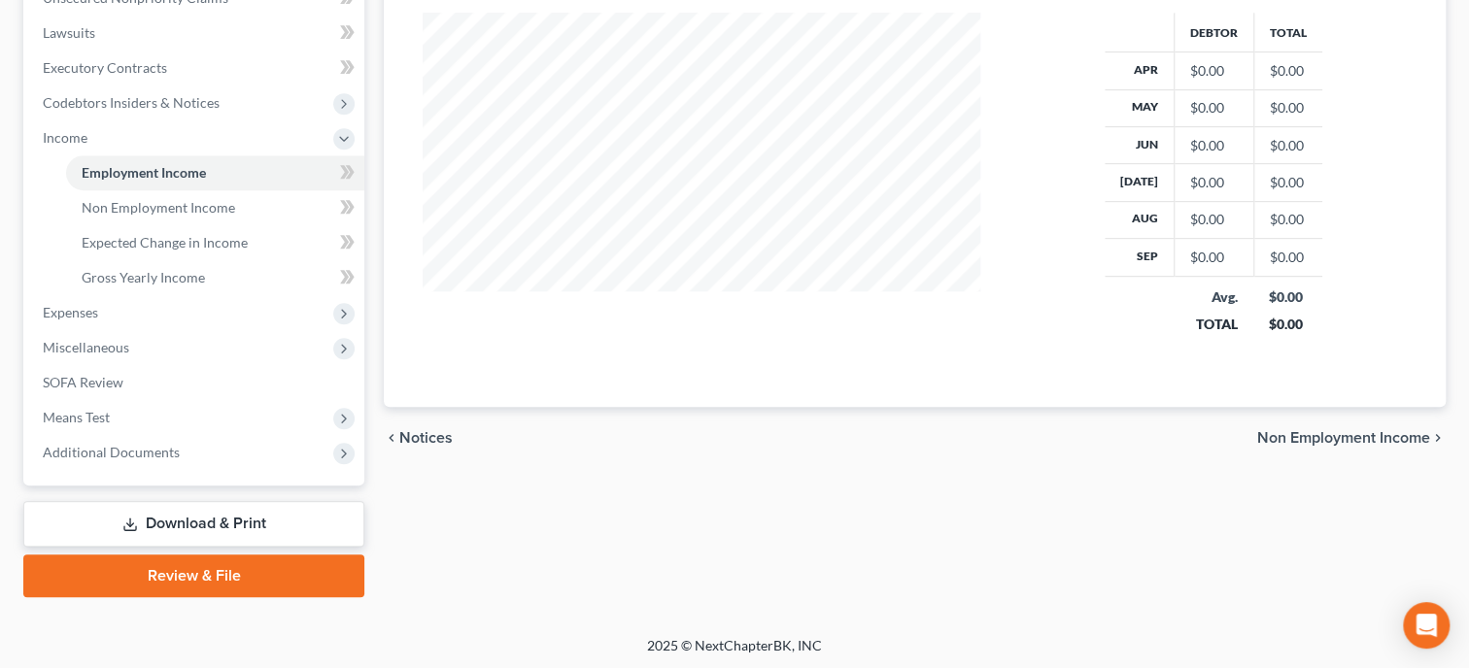
click at [227, 566] on link "Review & File" at bounding box center [193, 576] width 341 height 43
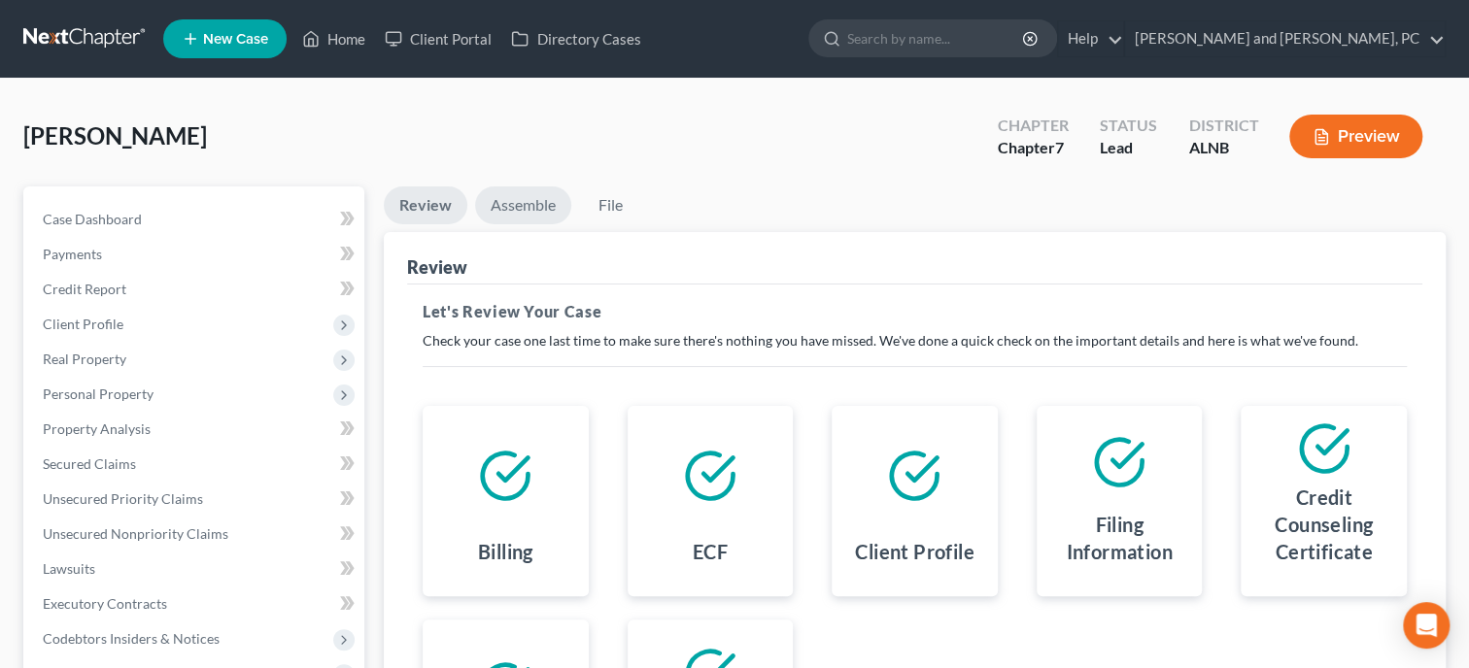
click at [539, 204] on link "Assemble" at bounding box center [523, 206] width 96 height 38
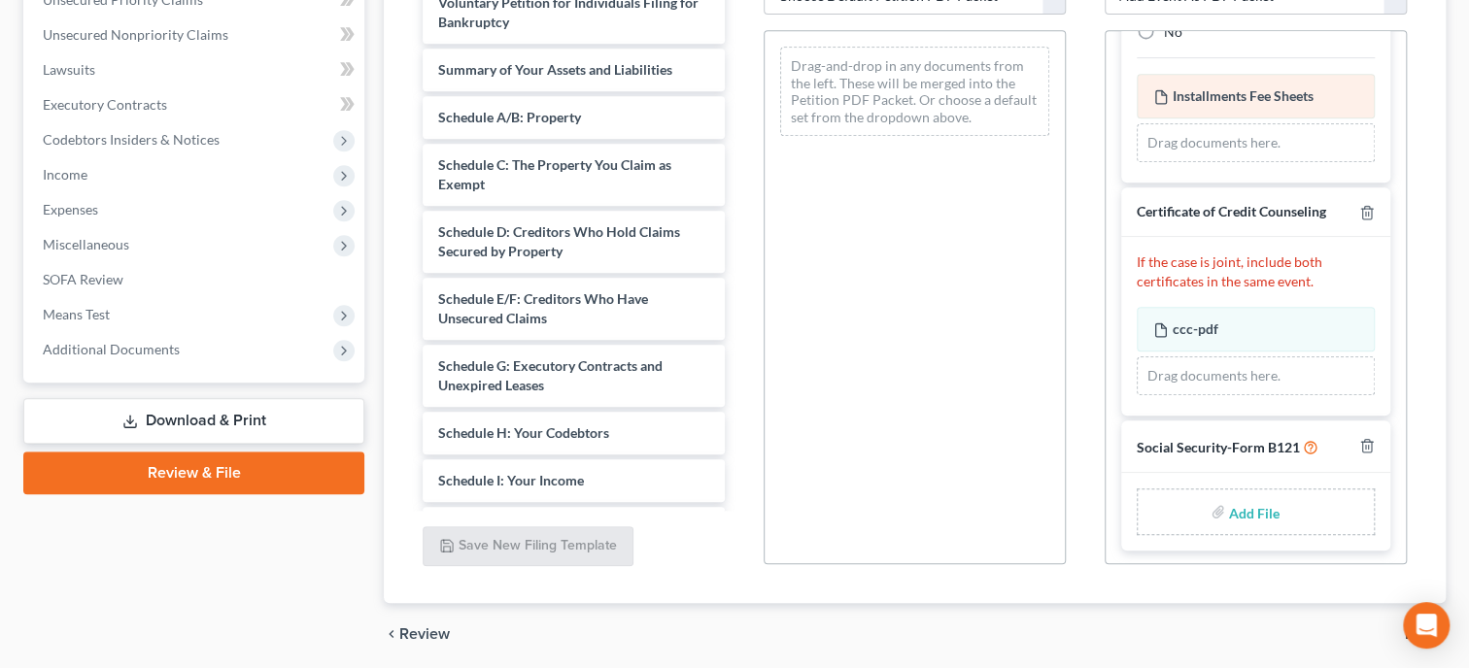
scroll to position [199, 0]
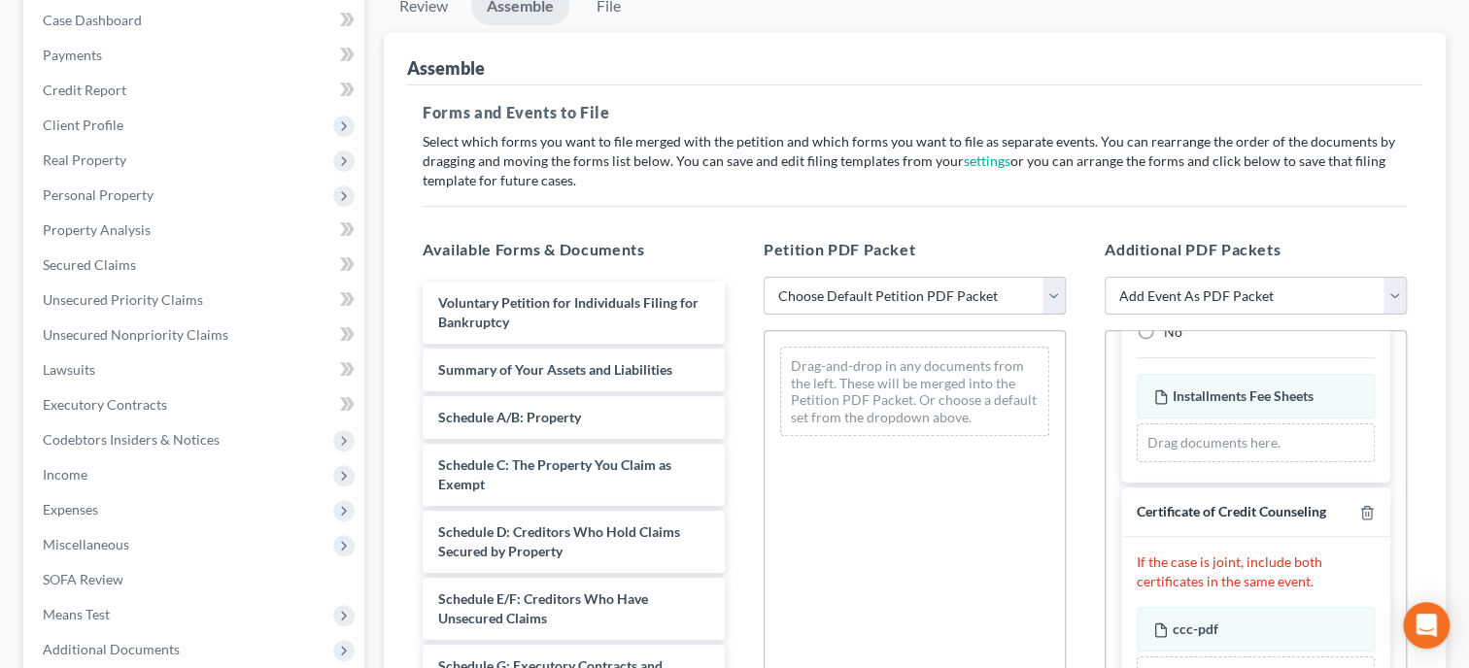
click at [764, 277] on select "Choose Default Petition PDF Packet Complete Bankruptcy Petition (all forms and …" at bounding box center [915, 296] width 302 height 39
select select "0"
click option "Complete Bankruptcy Petition (all forms and schedules)" at bounding box center [0, 0] width 0 height 0
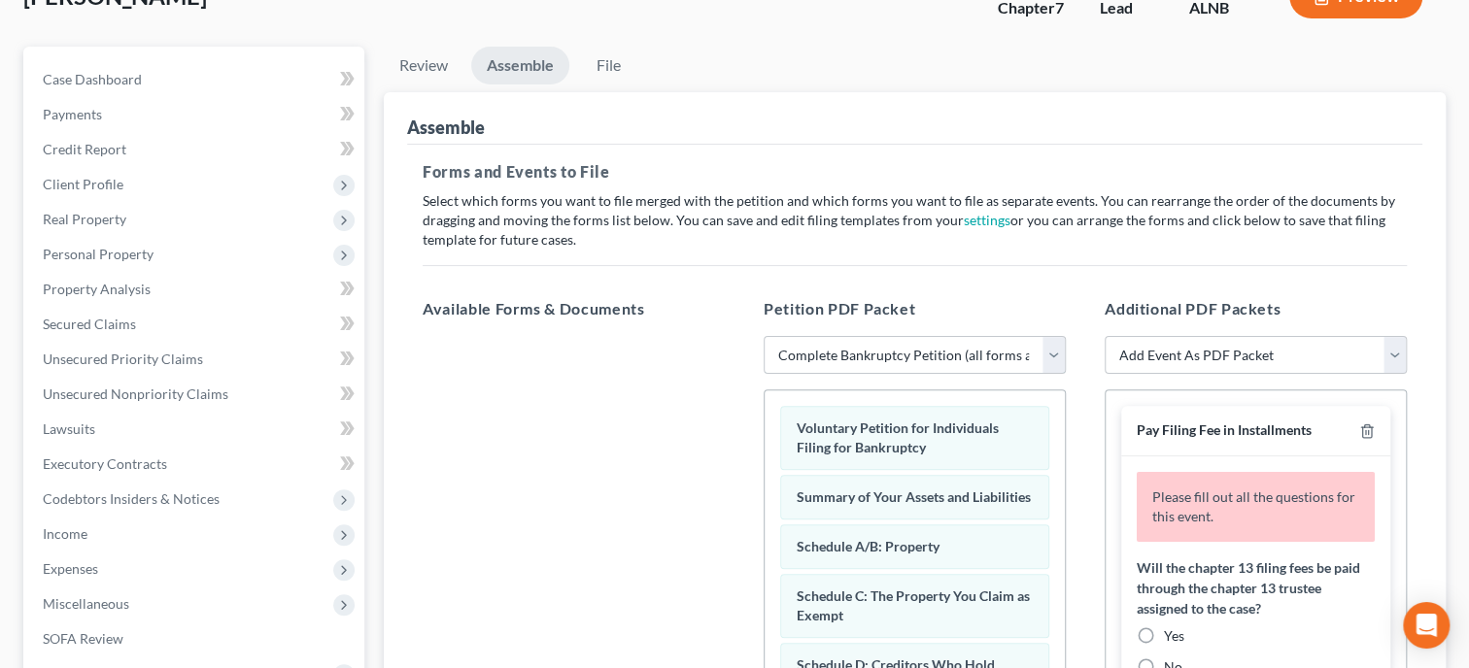
scroll to position [399, 0]
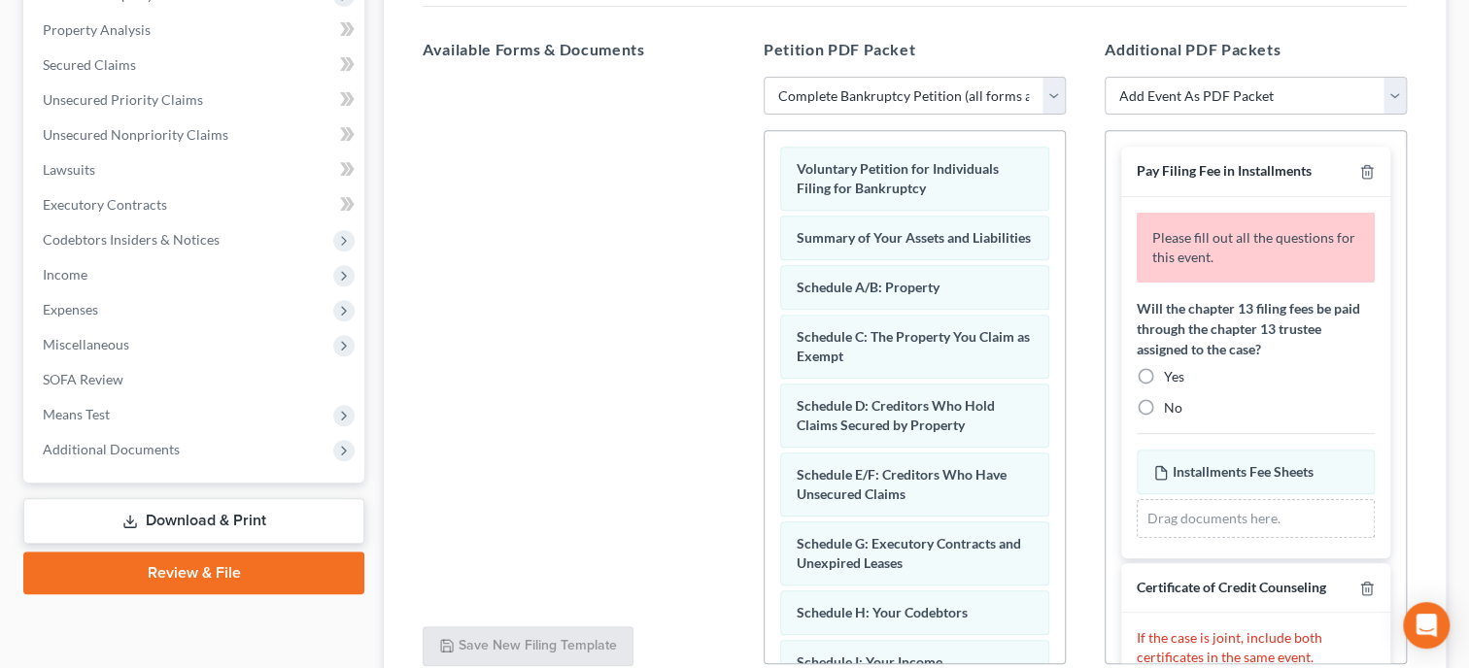
click at [1164, 401] on label "No" at bounding box center [1173, 407] width 18 height 19
click at [1172, 401] on input "No" at bounding box center [1178, 404] width 13 height 13
radio input "true"
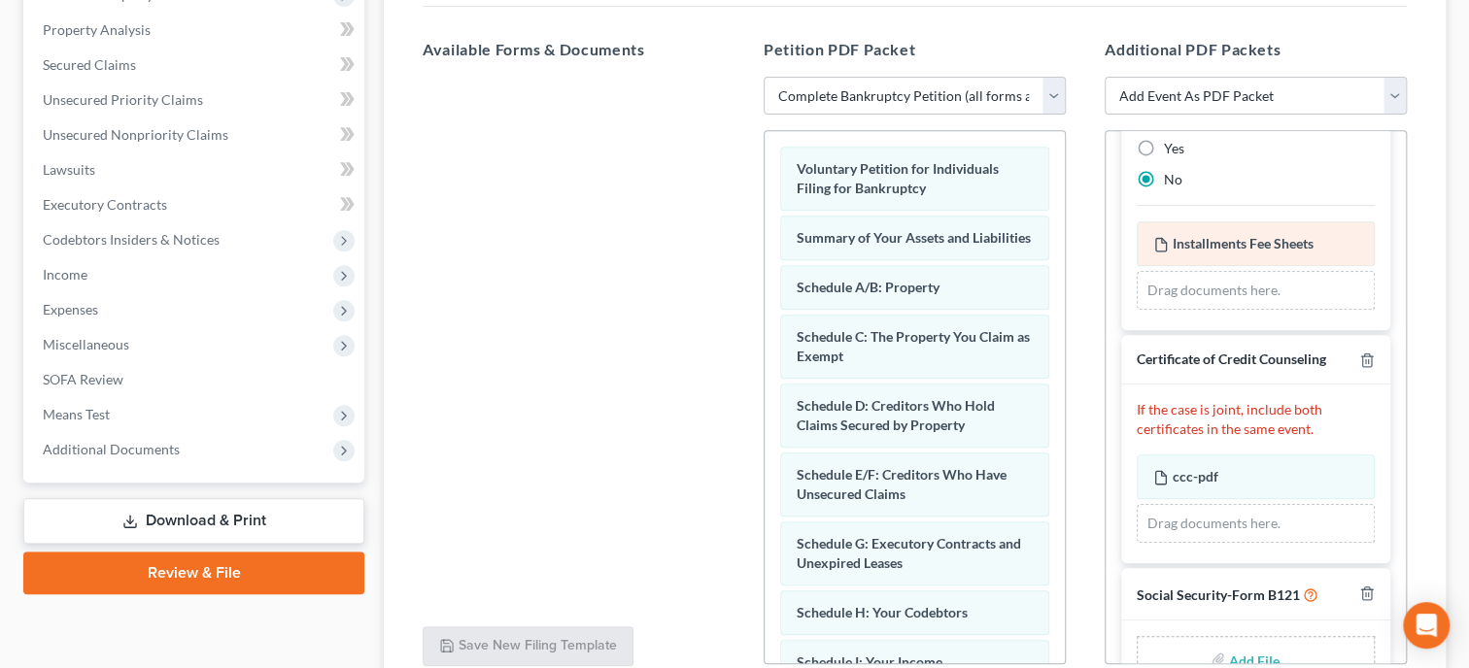
scroll to position [190, 0]
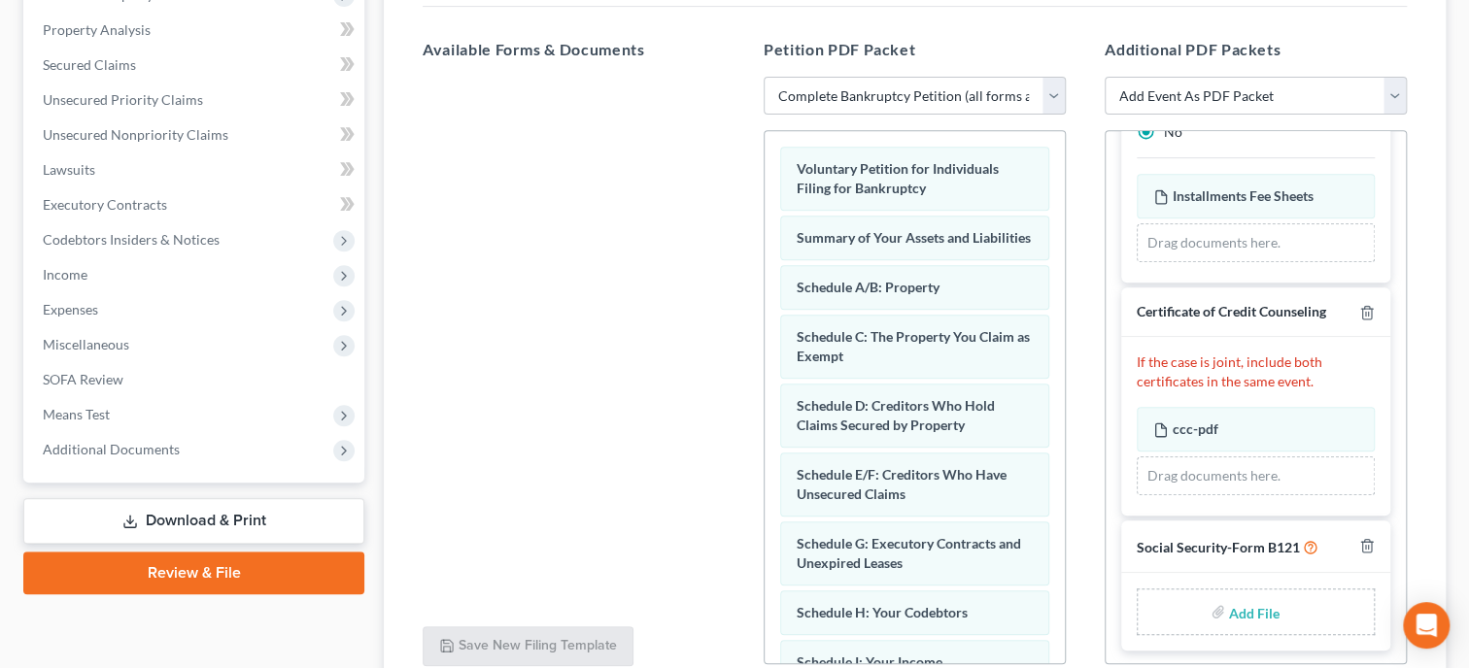
click at [1242, 607] on input "file" at bounding box center [1252, 612] width 47 height 35
type input "C:\fakepath\ssnstatement.pdf"
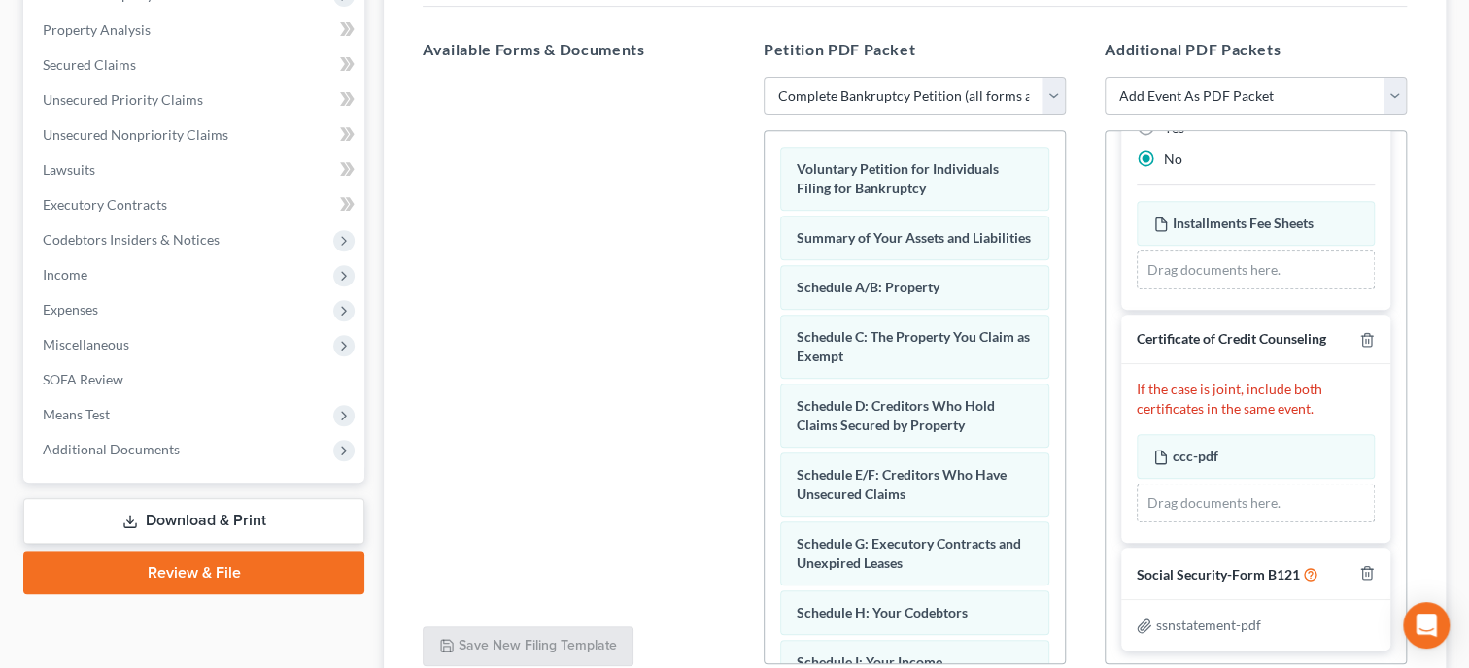
scroll to position [0, 0]
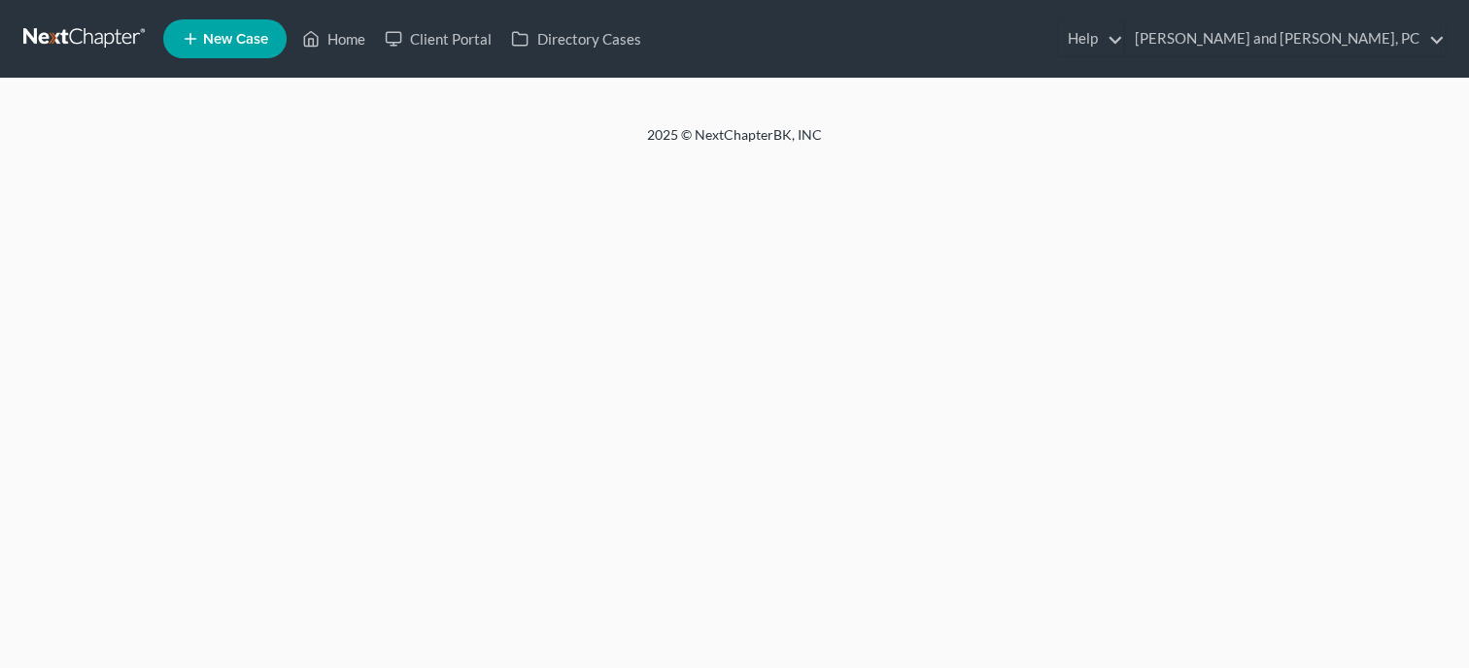
select select "6"
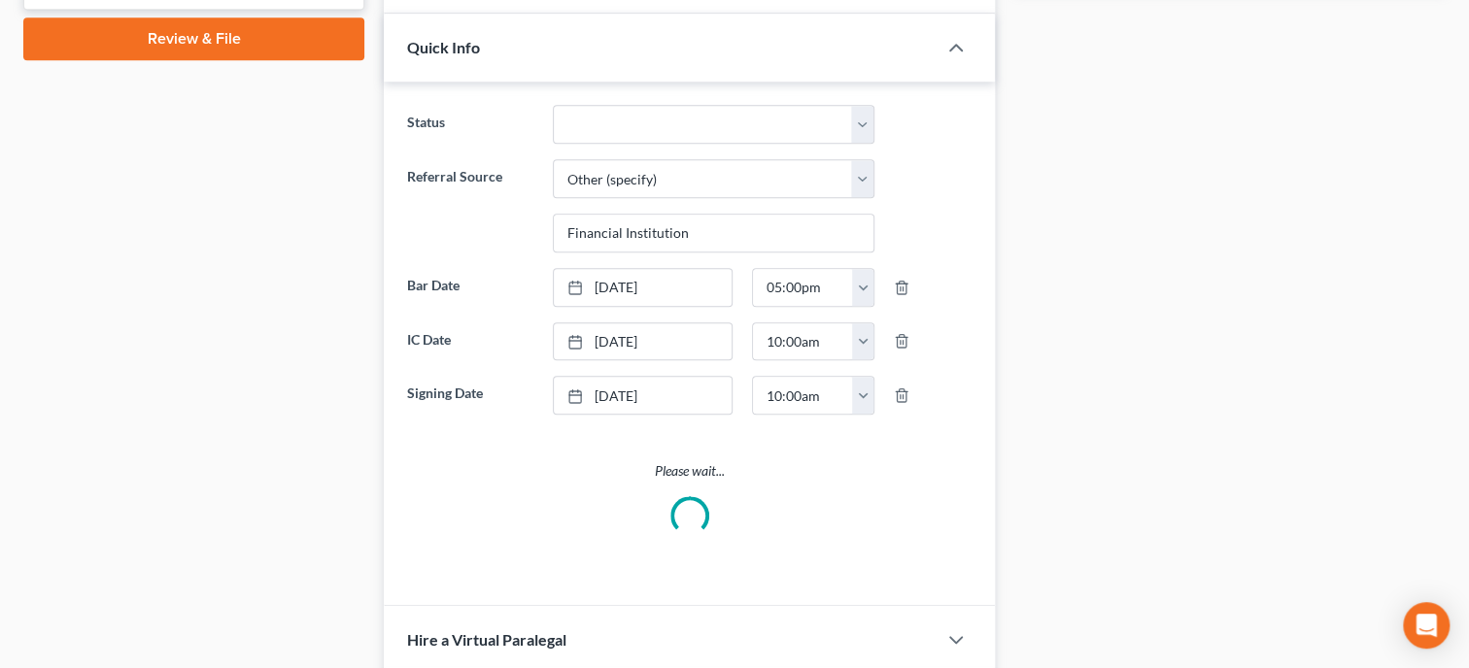
select select "0"
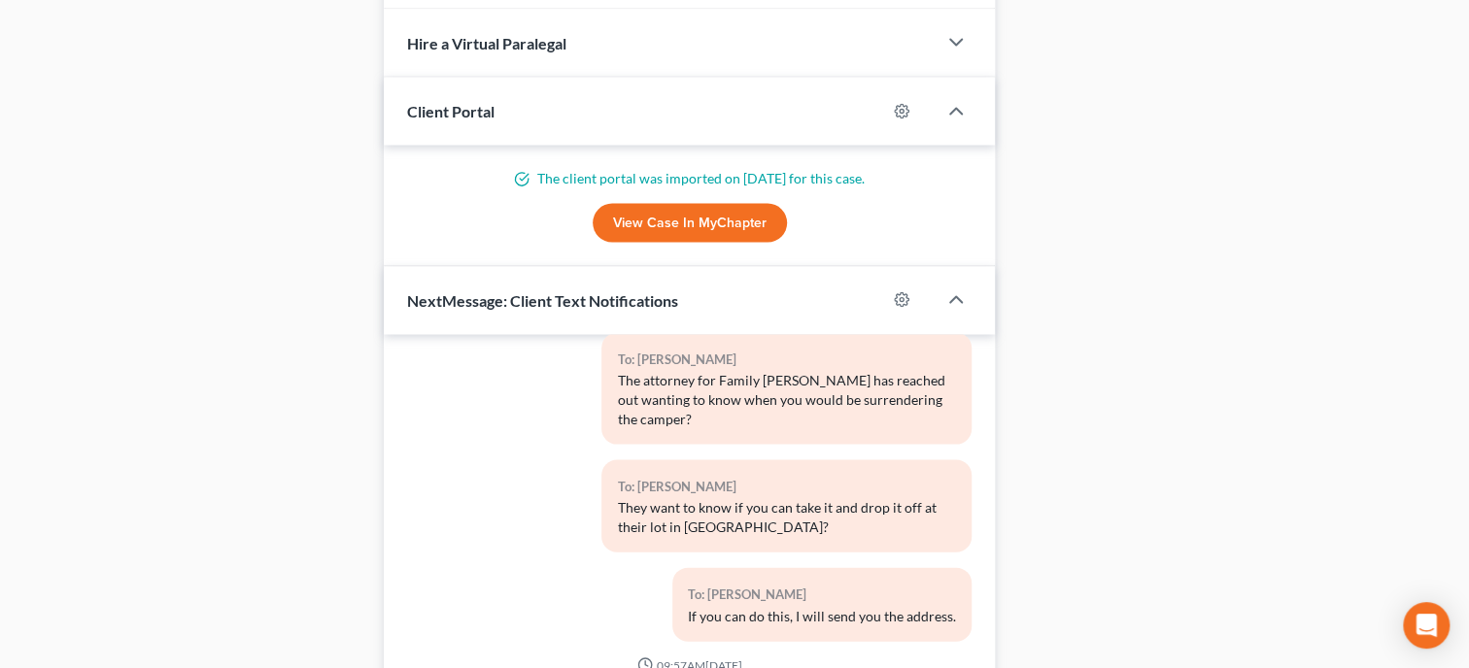
scroll to position [2309, 0]
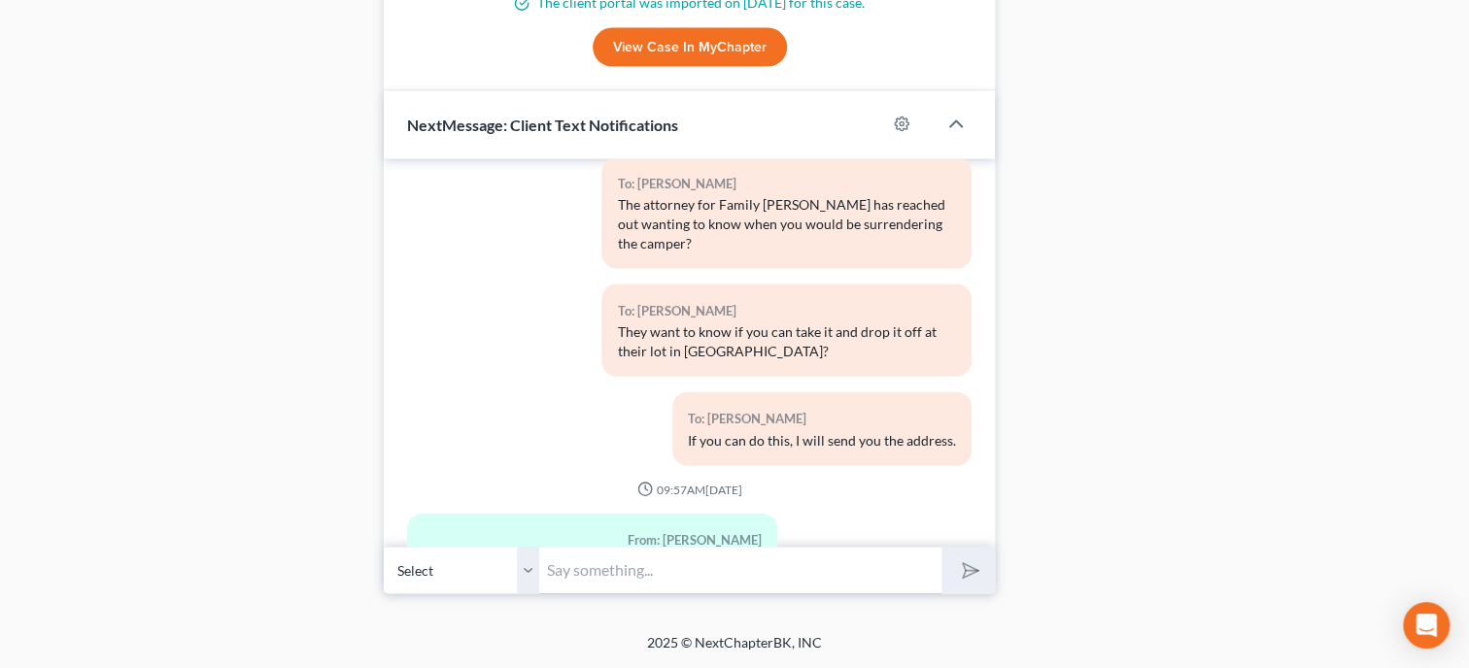
click at [746, 563] on input "text" at bounding box center [740, 571] width 402 height 48
type input "That is no problem. They will come and get it. I will let the attorney for the …"
click at [941, 548] on button "submit" at bounding box center [967, 571] width 53 height 46
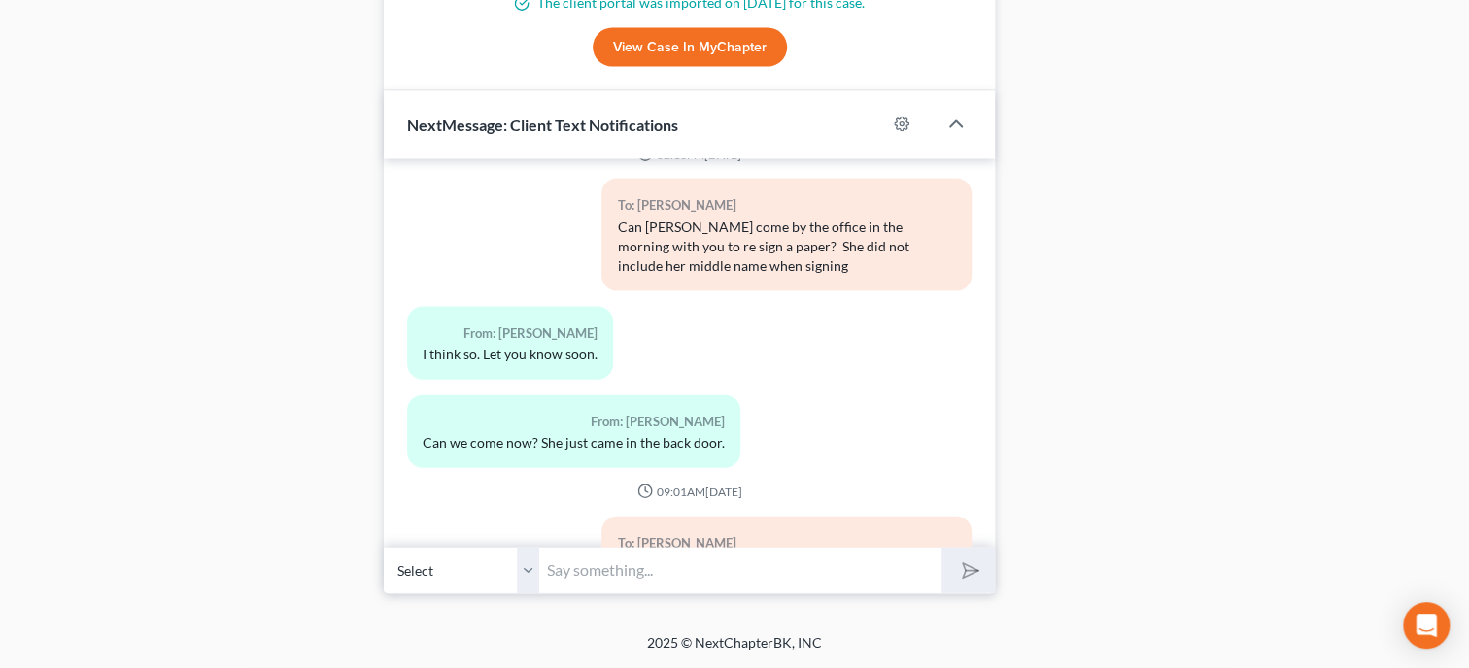
scroll to position [5044, 0]
